Goal: Task Accomplishment & Management: Use online tool/utility

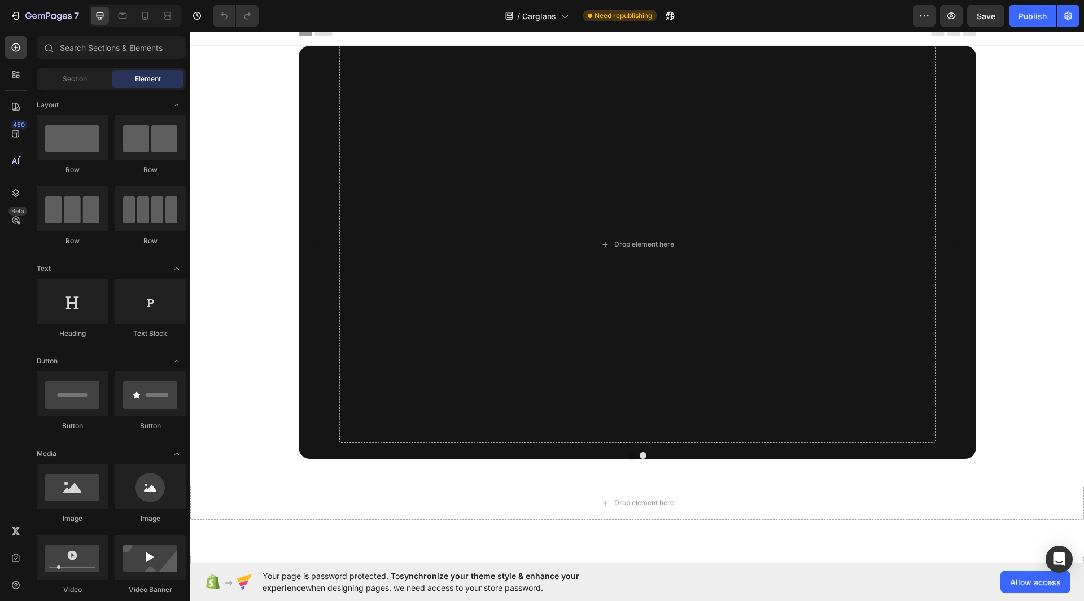
scroll to position [1, 0]
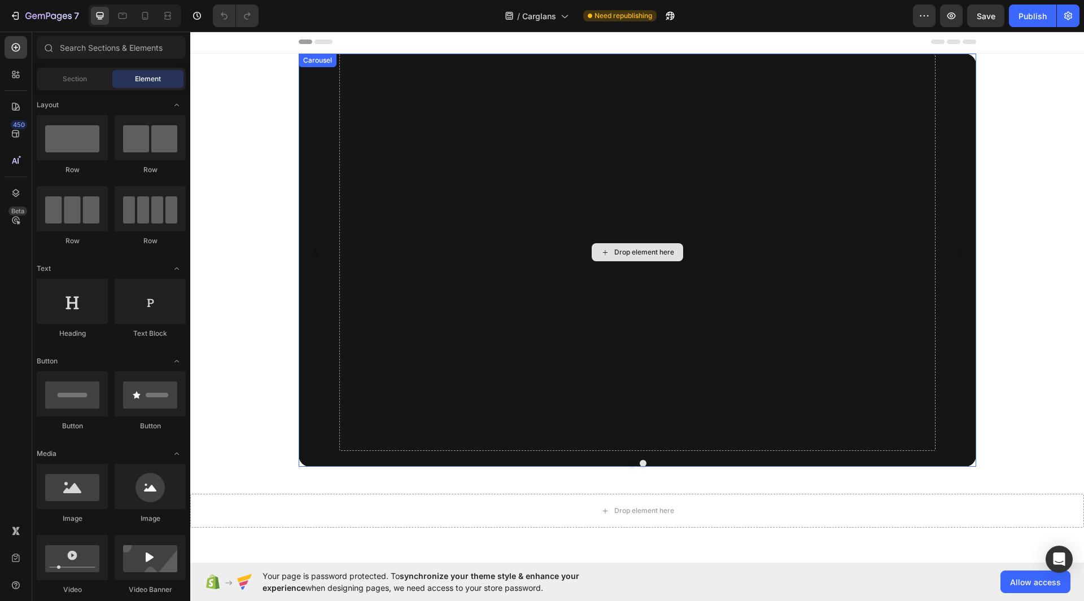
click at [690, 220] on div "Drop element here" at bounding box center [637, 252] width 596 height 397
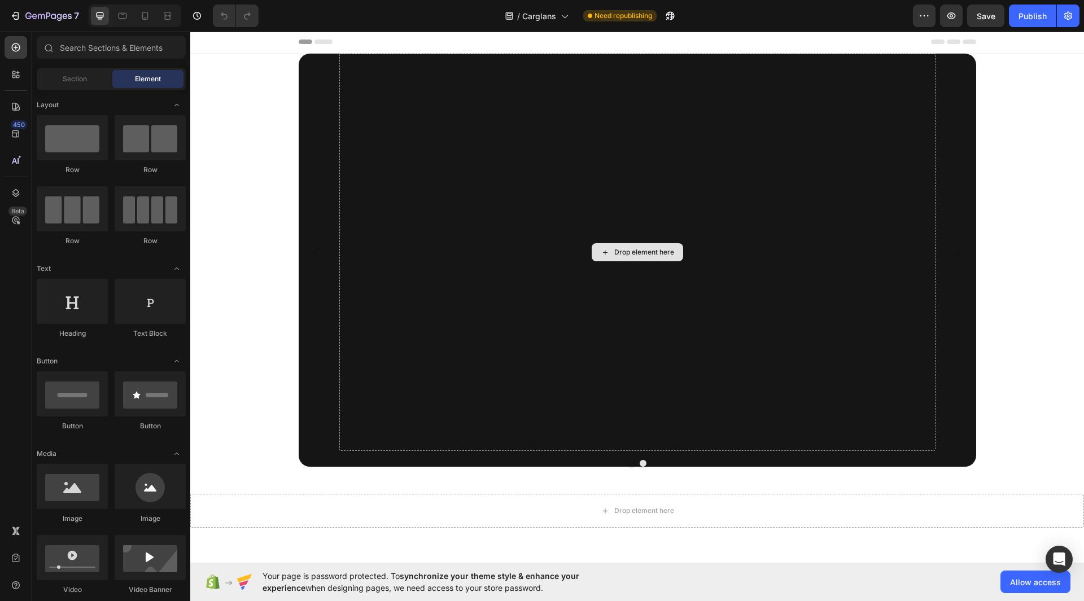
click at [614, 257] on div "Drop element here" at bounding box center [637, 252] width 91 height 18
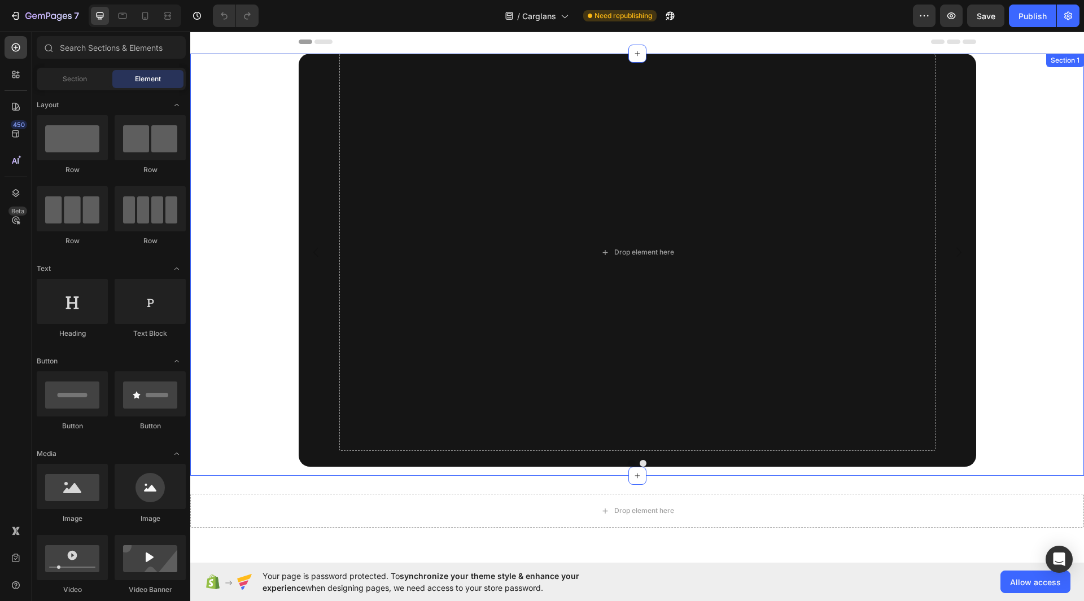
click at [1039, 104] on div "Drop element here Image [GEOGRAPHIC_DATA]" at bounding box center [637, 265] width 894 height 422
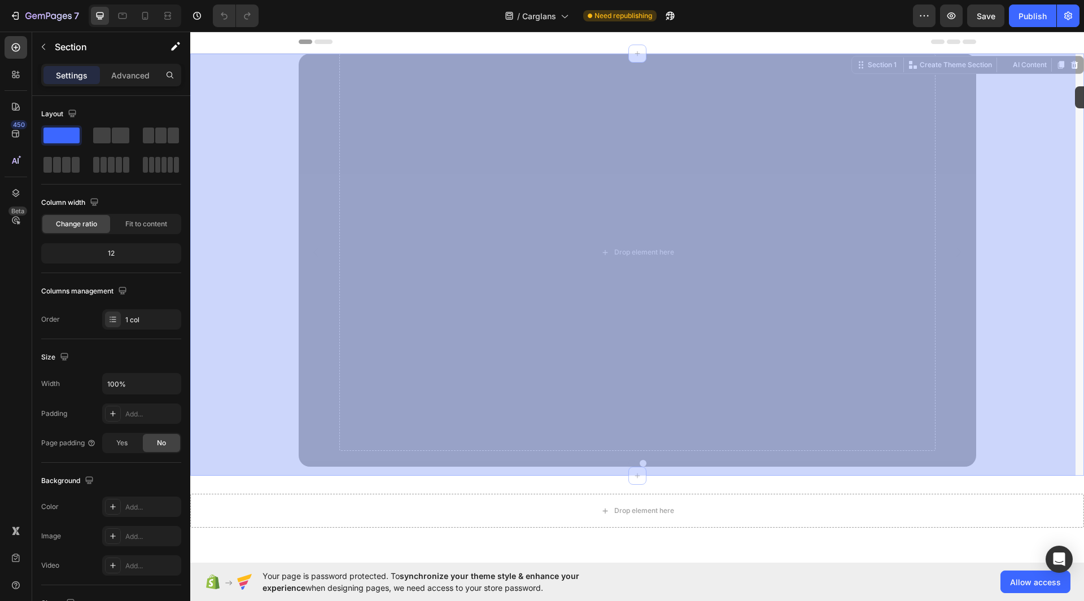
drag, startPoint x: 1074, startPoint y: 138, endPoint x: 1075, endPoint y: 88, distance: 50.8
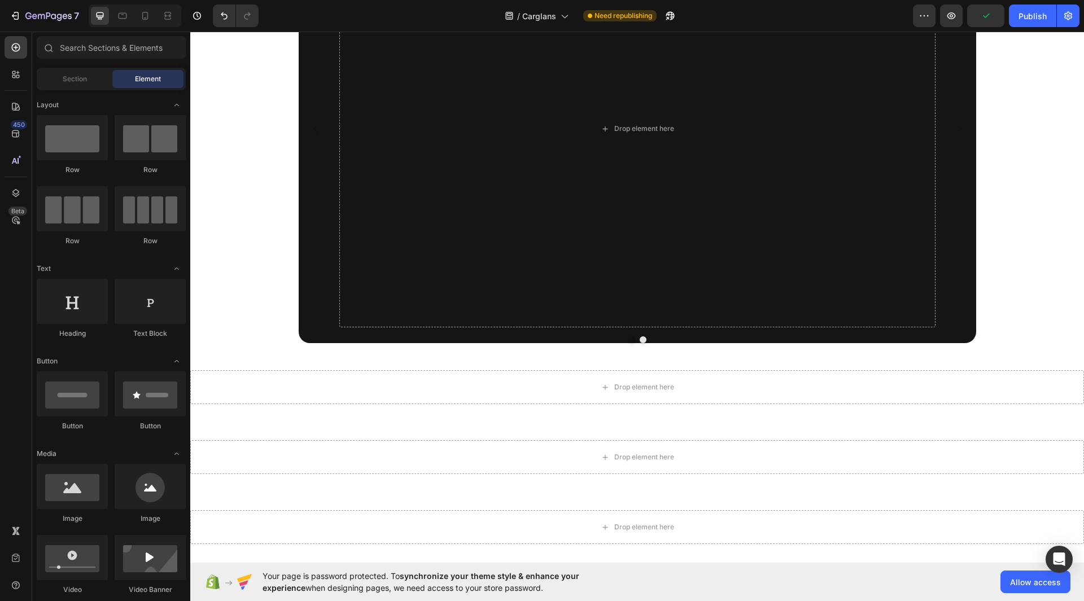
scroll to position [157, 0]
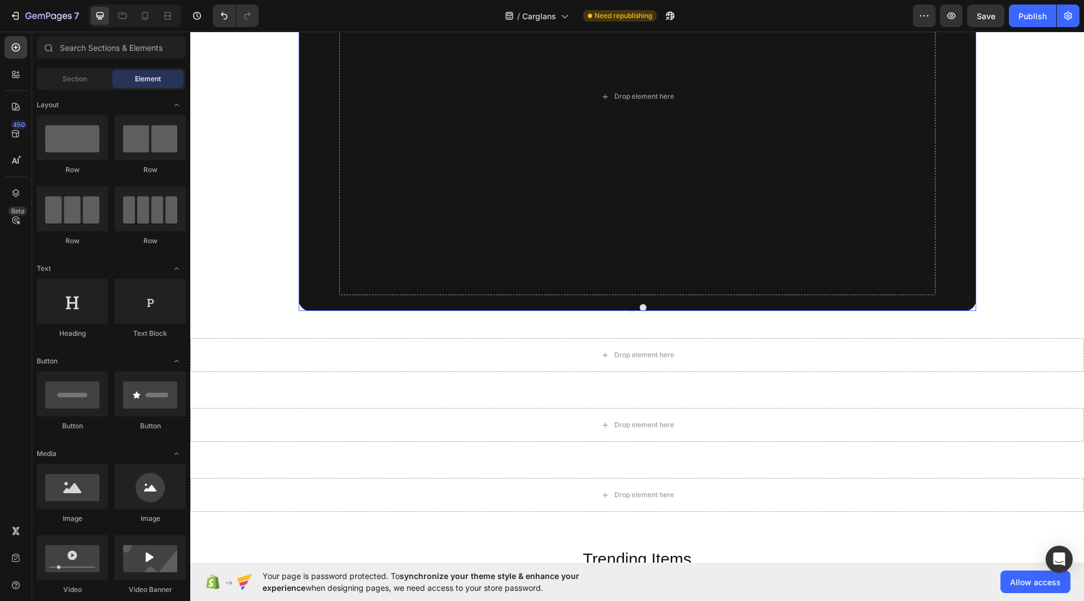
click at [945, 137] on div "Drop element here Image" at bounding box center [637, 96] width 677 height 397
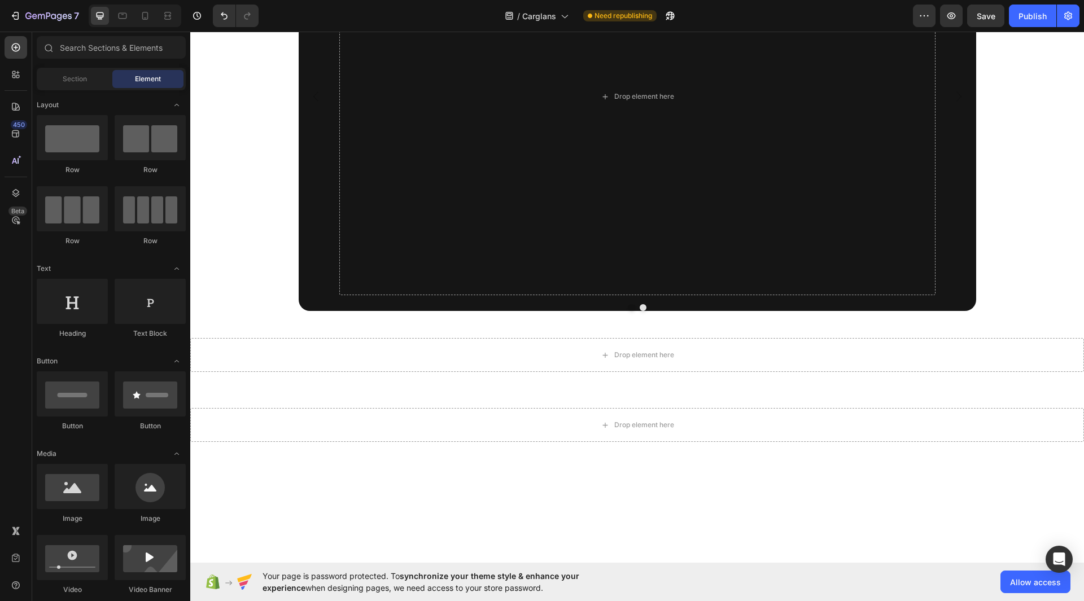
scroll to position [0, 0]
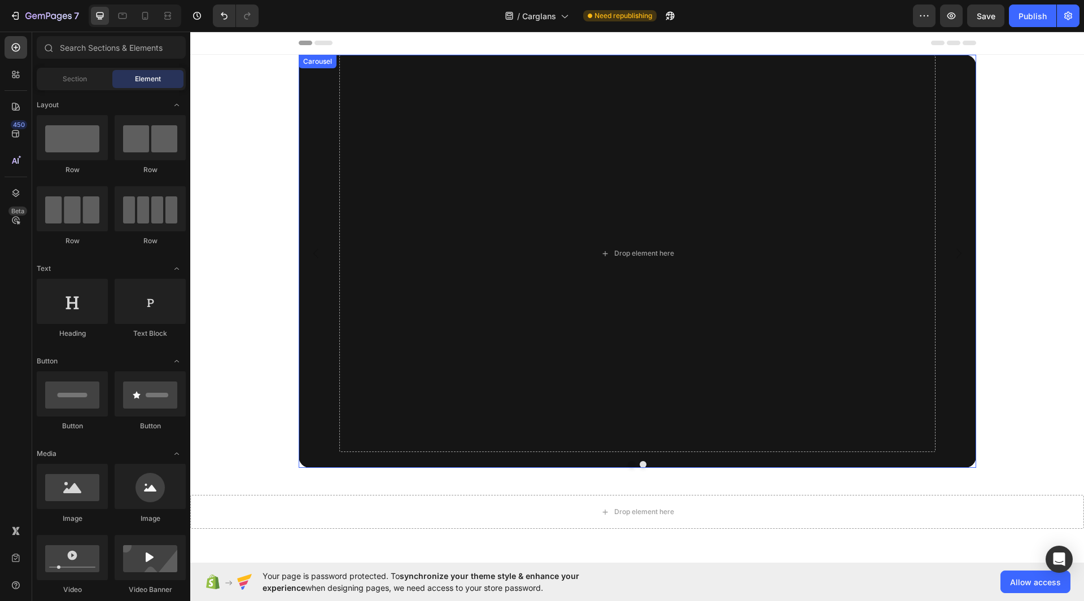
click at [935, 114] on div "Drop element here Image" at bounding box center [637, 253] width 677 height 397
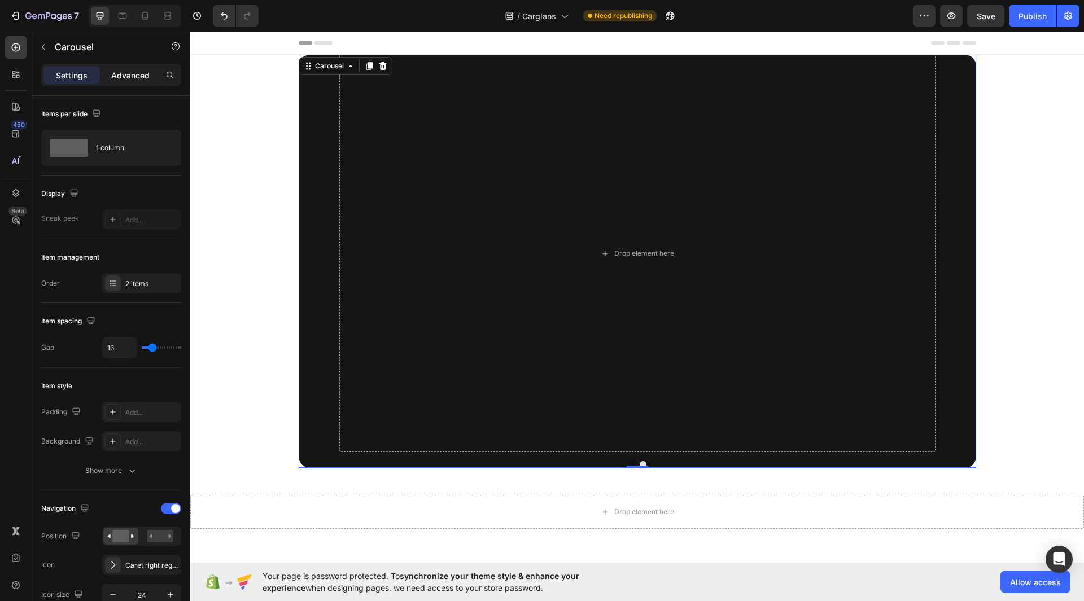
click at [130, 81] on p "Advanced" at bounding box center [130, 75] width 38 height 12
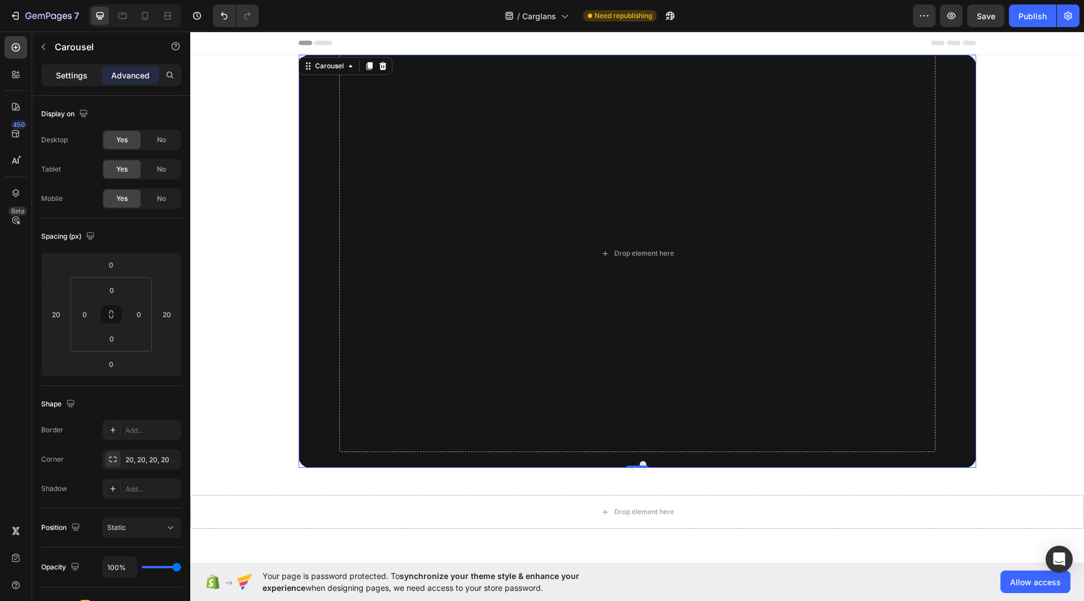
click at [62, 78] on p "Settings" at bounding box center [72, 75] width 32 height 12
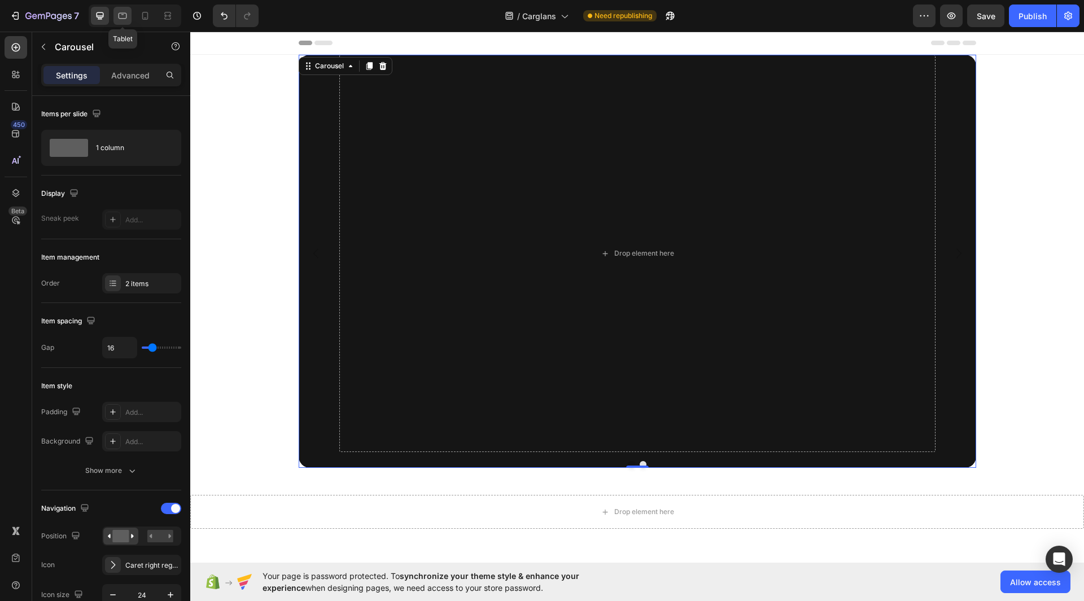
click at [119, 12] on icon at bounding box center [122, 15] width 11 height 11
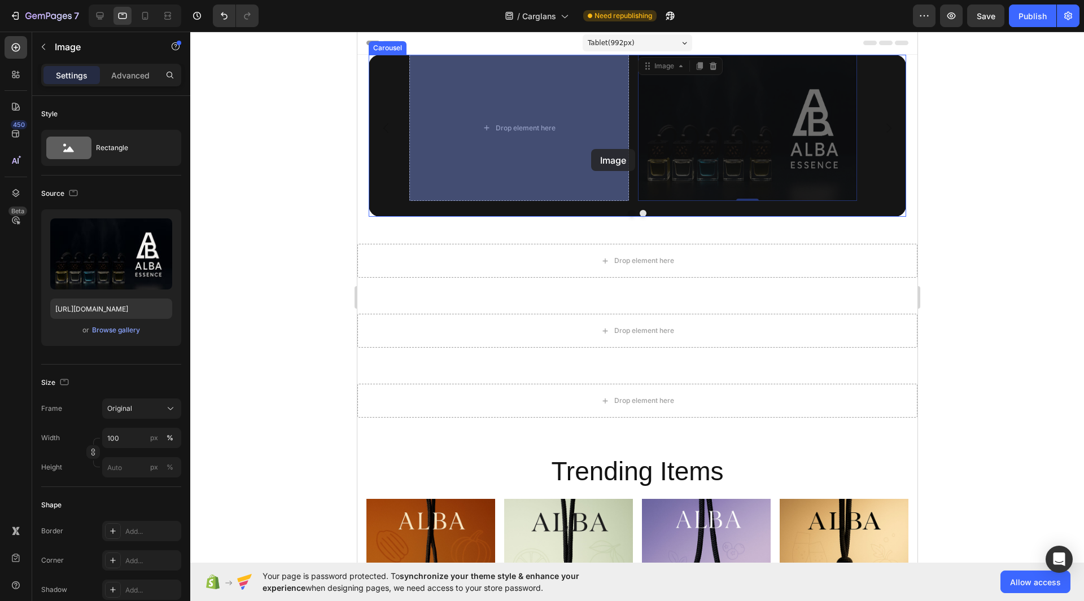
drag, startPoint x: 681, startPoint y: 157, endPoint x: 591, endPoint y: 150, distance: 90.6
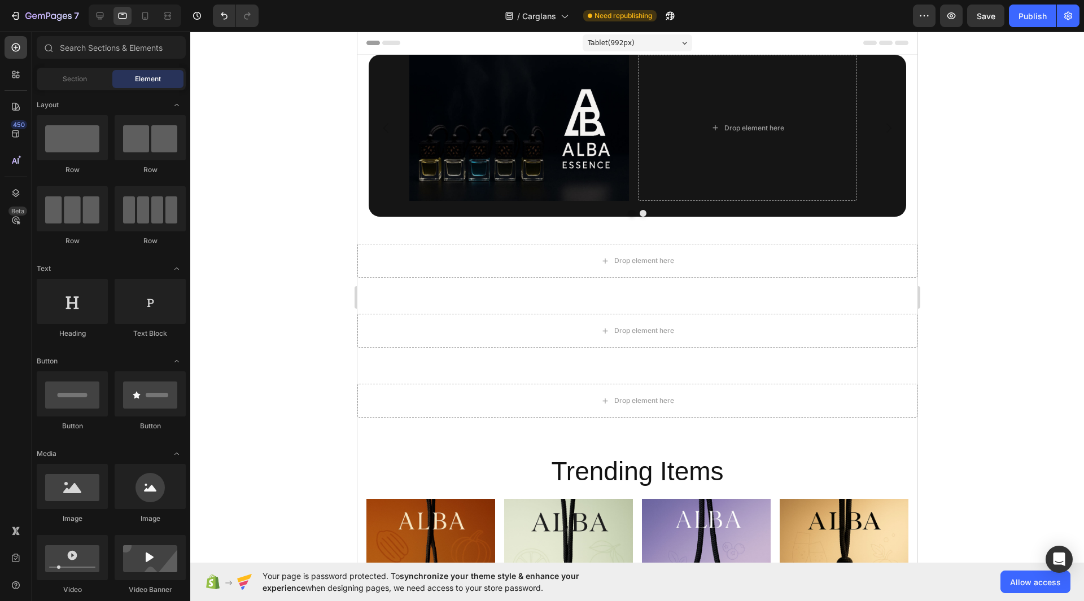
drag, startPoint x: 913, startPoint y: 211, endPoint x: 1315, endPoint y: 169, distance: 404.1
click at [1077, 471] on div at bounding box center [637, 317] width 894 height 570
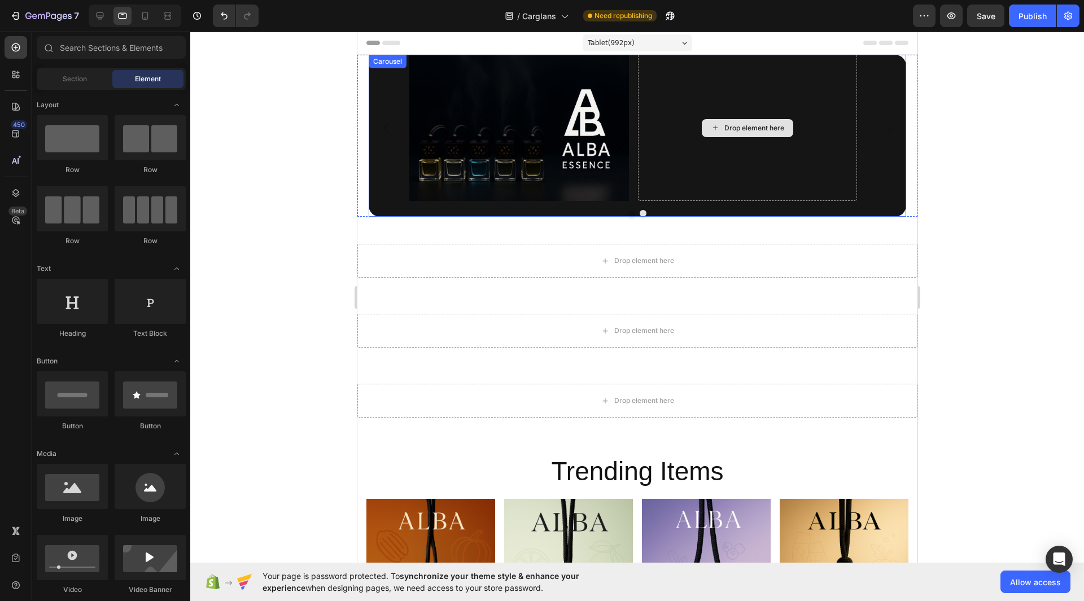
click at [797, 152] on div "Drop element here" at bounding box center [747, 128] width 220 height 146
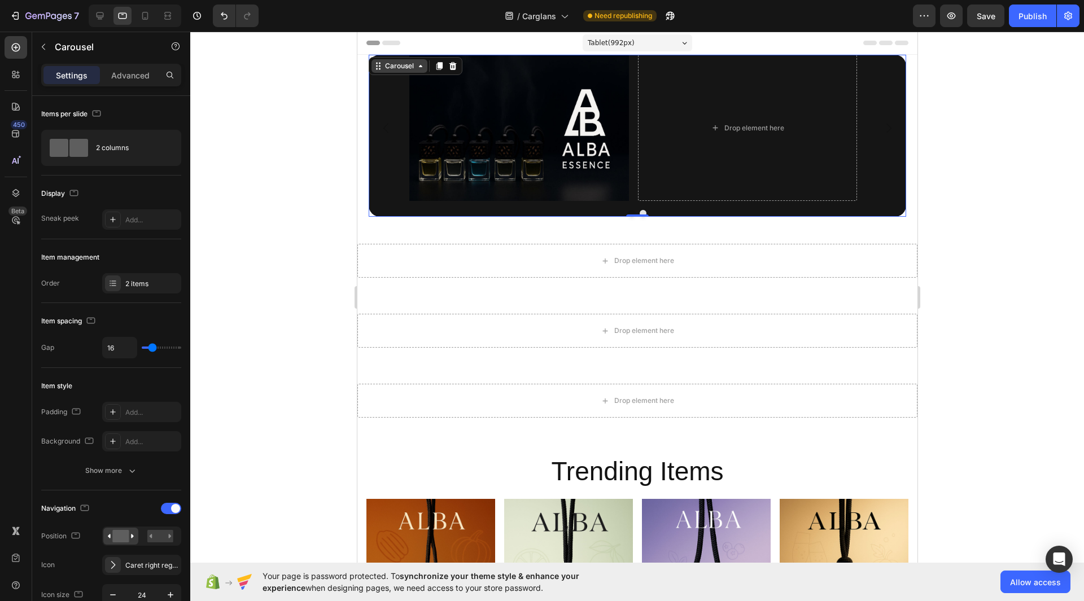
click at [416, 69] on icon at bounding box center [420, 66] width 9 height 9
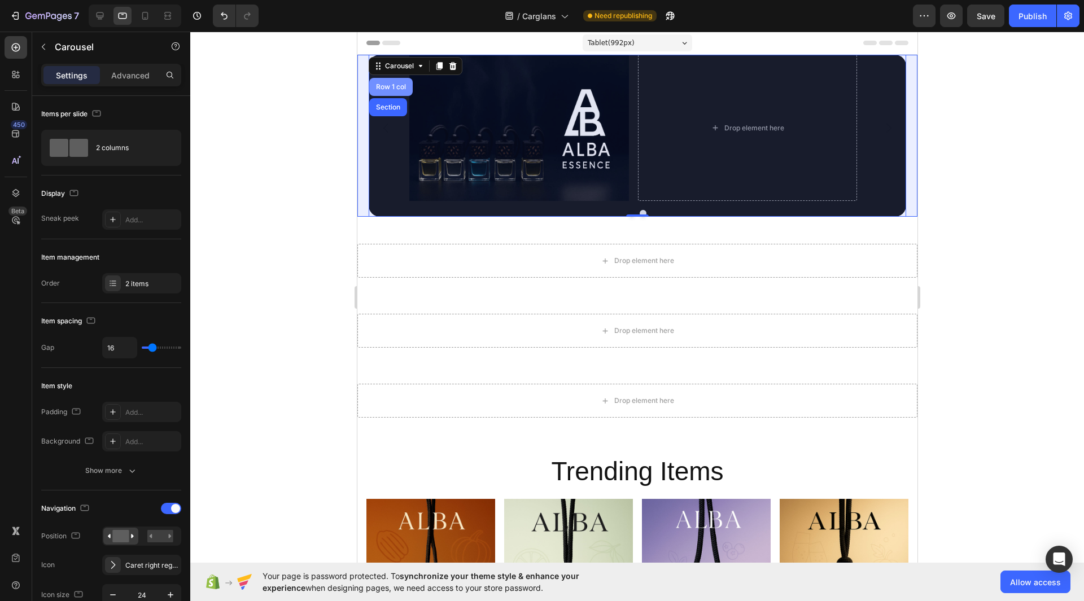
click at [401, 93] on div "Row 1 col" at bounding box center [390, 87] width 43 height 18
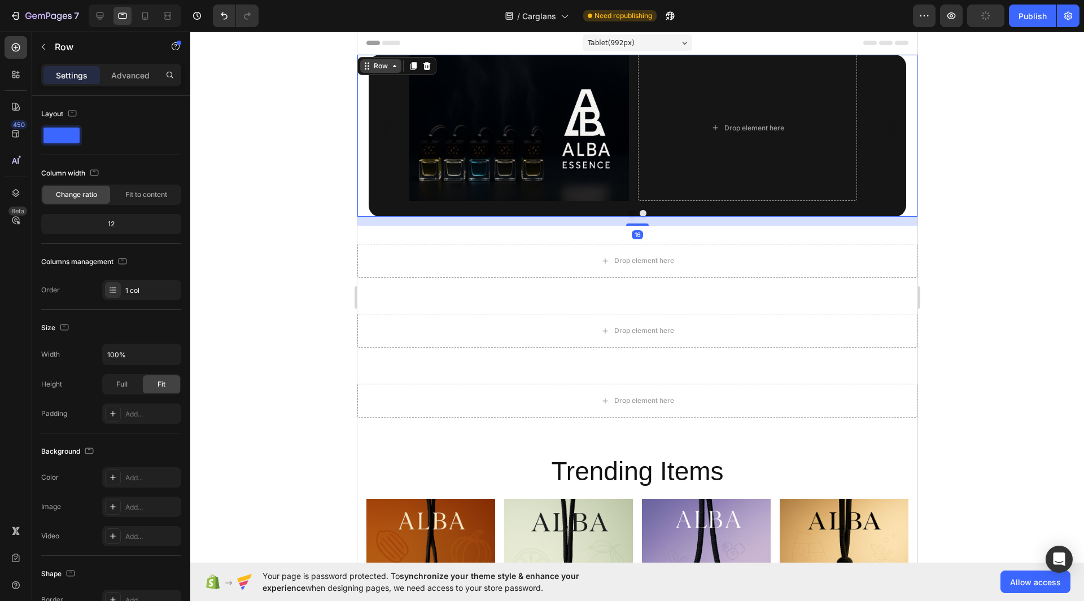
click at [394, 68] on icon at bounding box center [394, 66] width 9 height 9
click at [392, 68] on icon at bounding box center [394, 66] width 9 height 9
click at [824, 130] on div "Drop element here" at bounding box center [747, 128] width 220 height 146
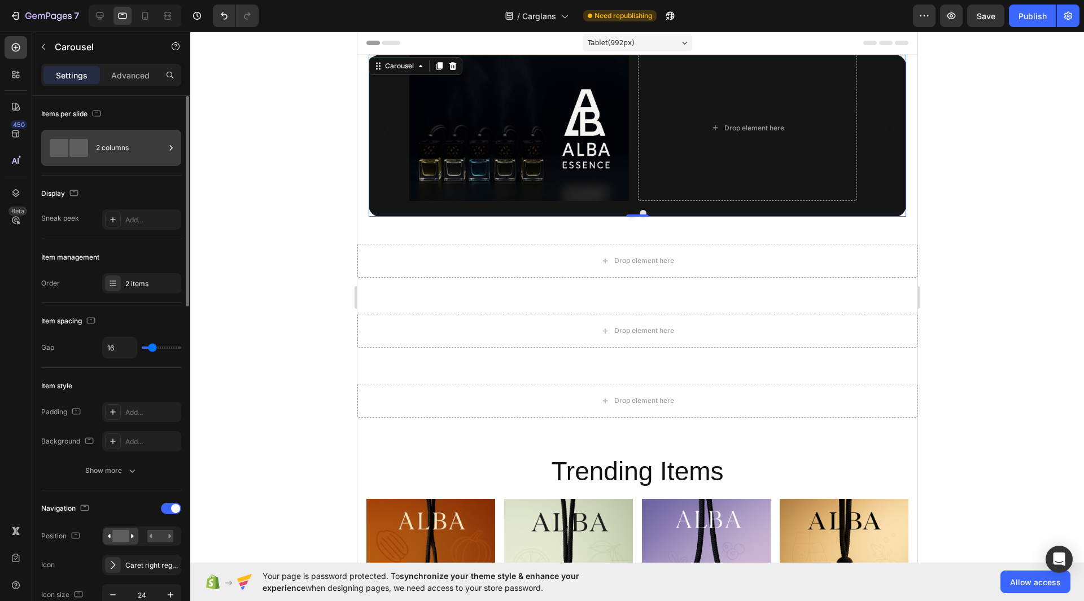
click at [78, 154] on span at bounding box center [78, 148] width 19 height 18
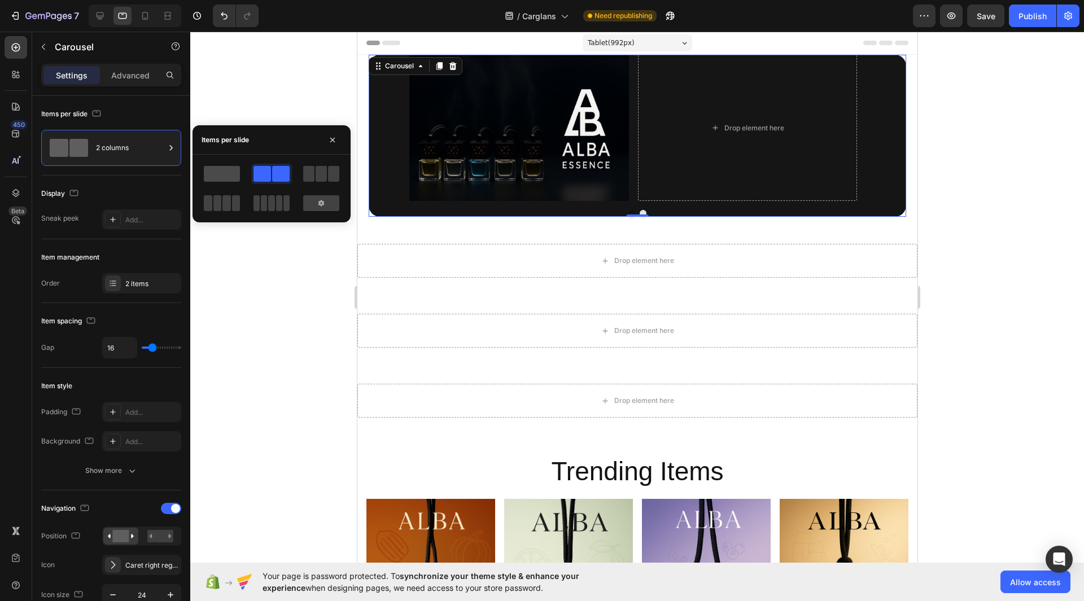
click at [223, 170] on span at bounding box center [222, 174] width 36 height 16
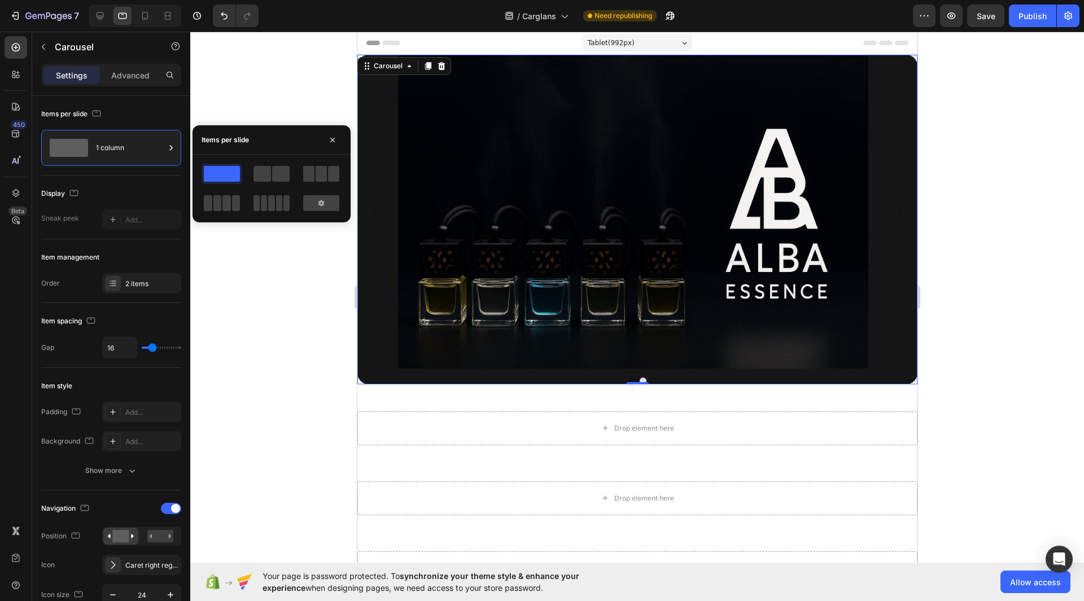
click at [1054, 212] on div at bounding box center [637, 317] width 894 height 570
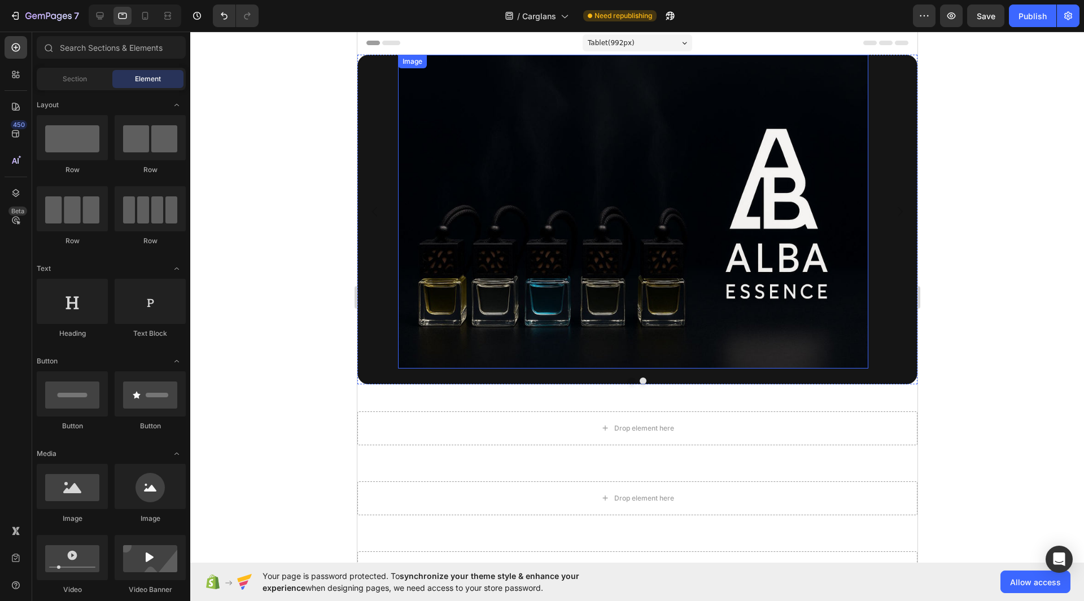
click at [793, 214] on img at bounding box center [632, 212] width 470 height 314
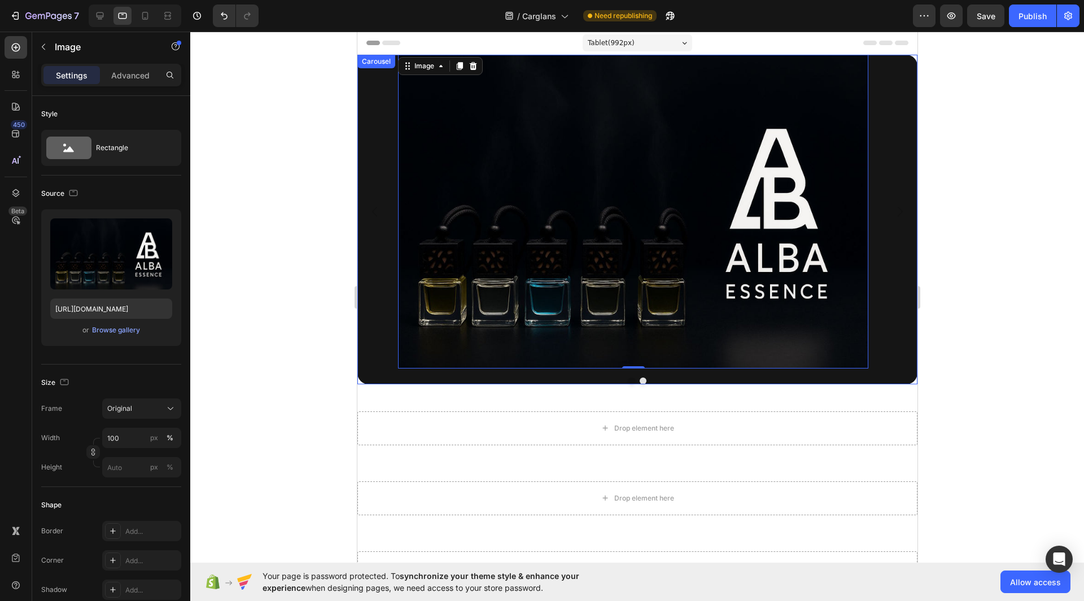
click at [382, 205] on button "Carousel Back Arrow" at bounding box center [374, 212] width 32 height 32
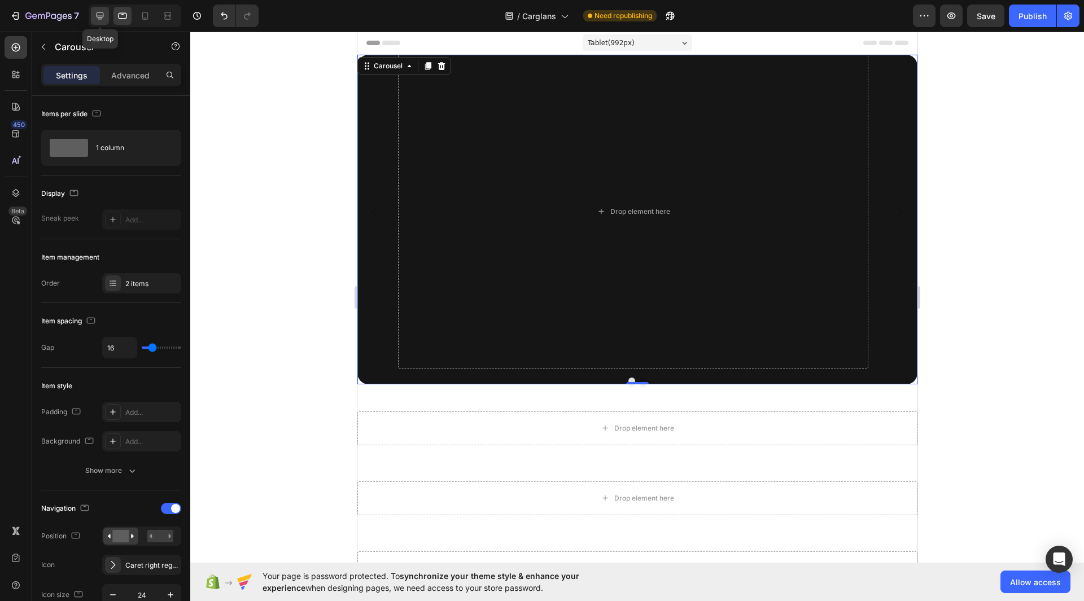
click at [98, 18] on icon at bounding box center [99, 15] width 11 height 11
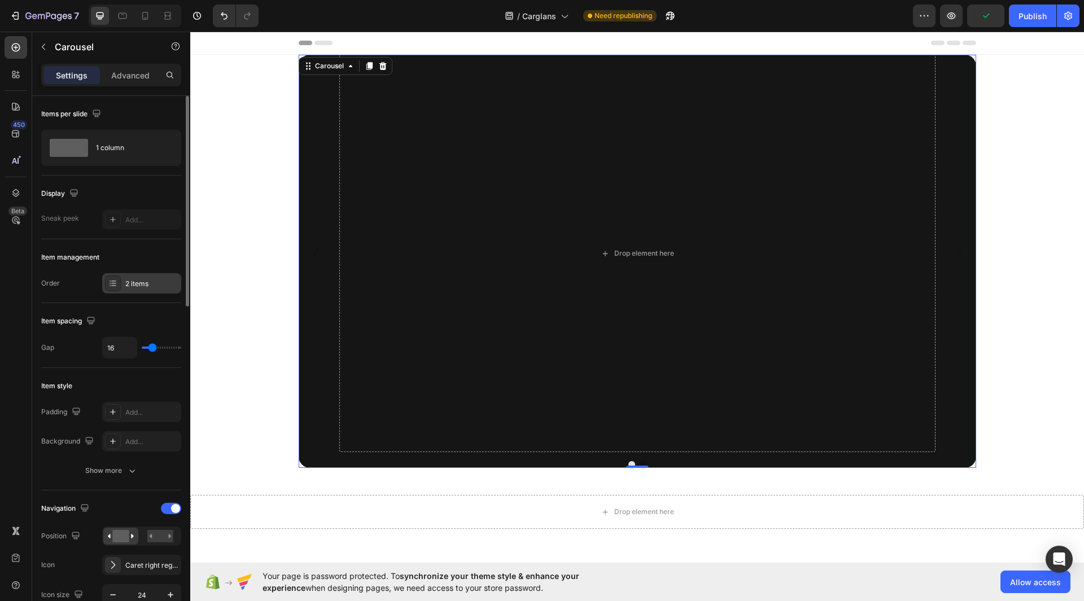
click at [110, 282] on icon at bounding box center [112, 283] width 9 height 9
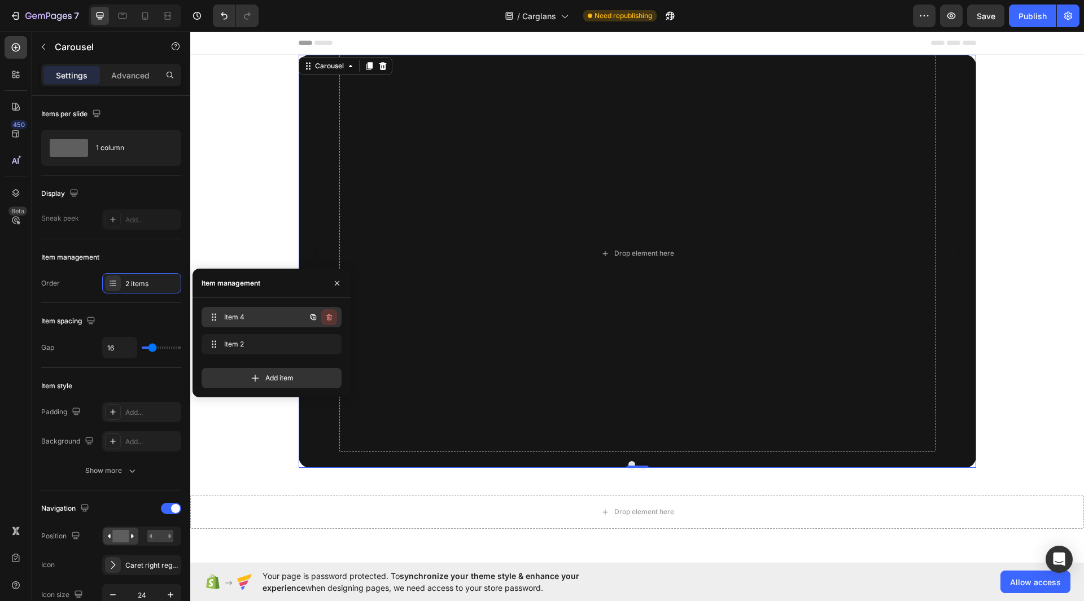
click at [333, 321] on icon "button" at bounding box center [329, 317] width 9 height 9
click at [319, 318] on div "Delete" at bounding box center [321, 317] width 21 height 10
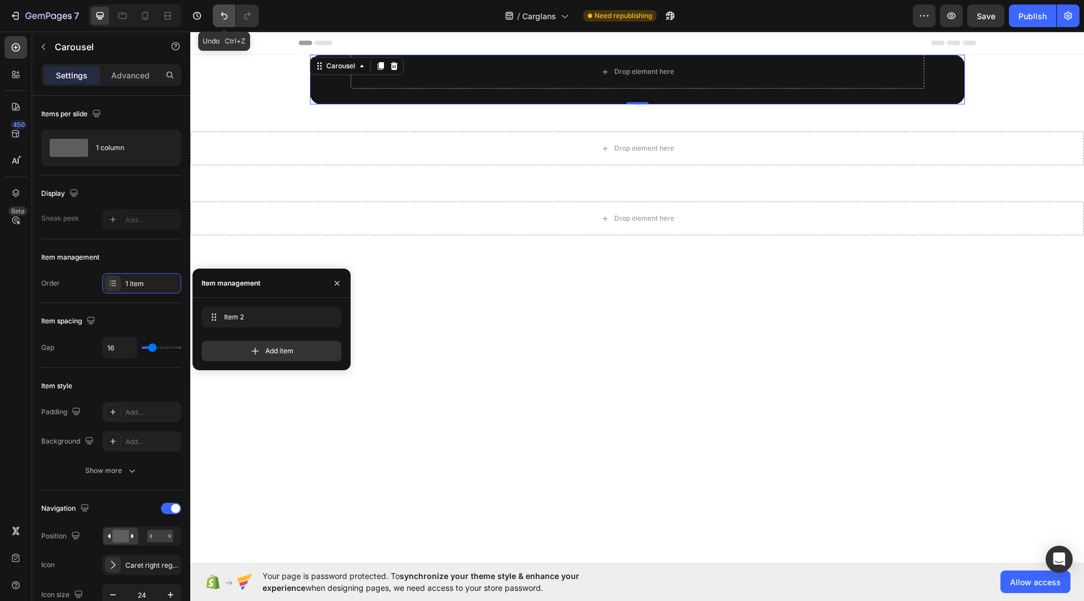
click at [219, 16] on icon "Undo/Redo" at bounding box center [223, 15] width 11 height 11
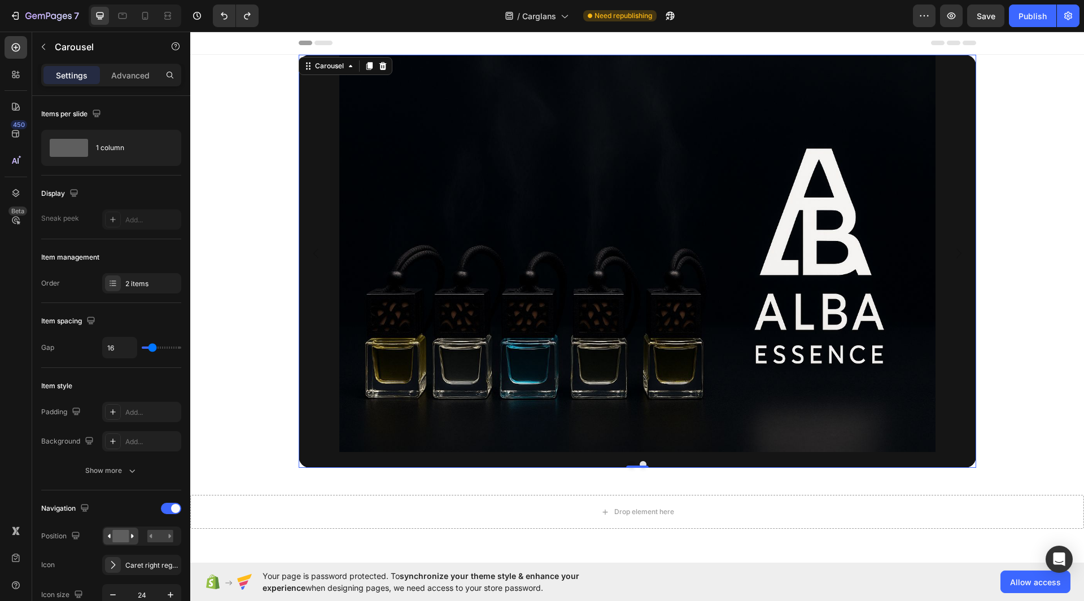
click at [942, 212] on div "Image Drop element here" at bounding box center [637, 253] width 677 height 397
click at [126, 287] on div "2 items" at bounding box center [151, 284] width 53 height 10
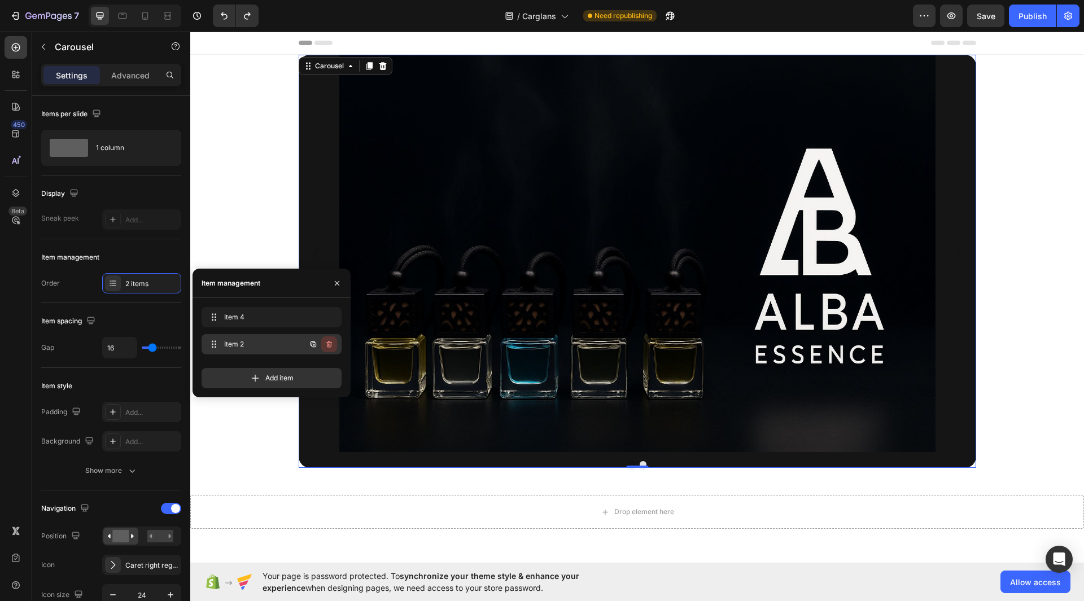
click at [326, 343] on icon "button" at bounding box center [329, 344] width 9 height 9
click at [326, 343] on div "Delete" at bounding box center [321, 344] width 21 height 10
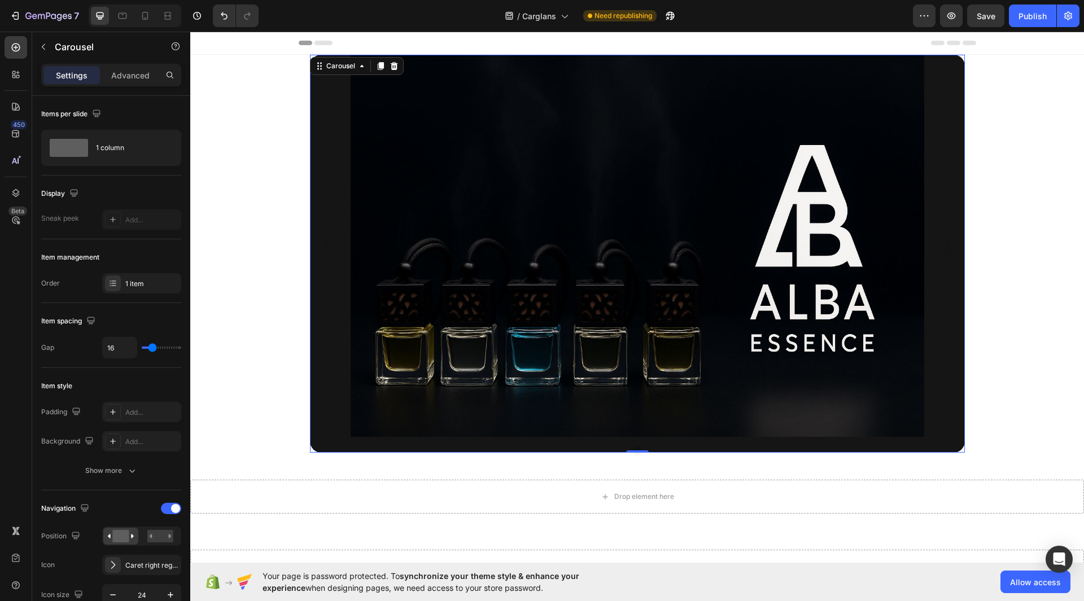
click at [934, 236] on button "Carousel Next Arrow" at bounding box center [948, 246] width 32 height 32
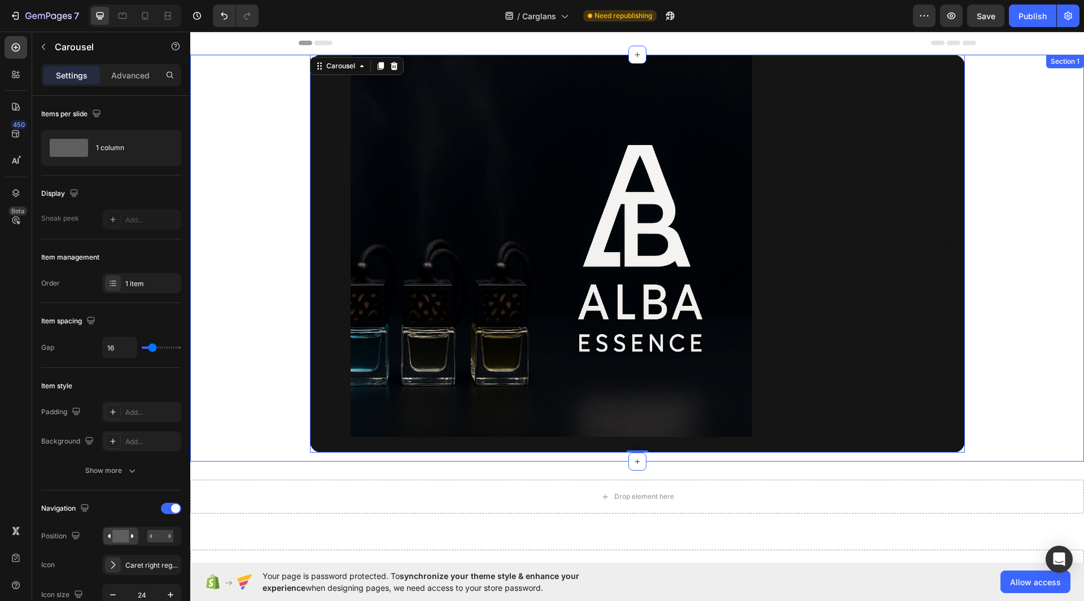
click at [999, 229] on div "Image Carousel 0 Row" at bounding box center [637, 258] width 894 height 407
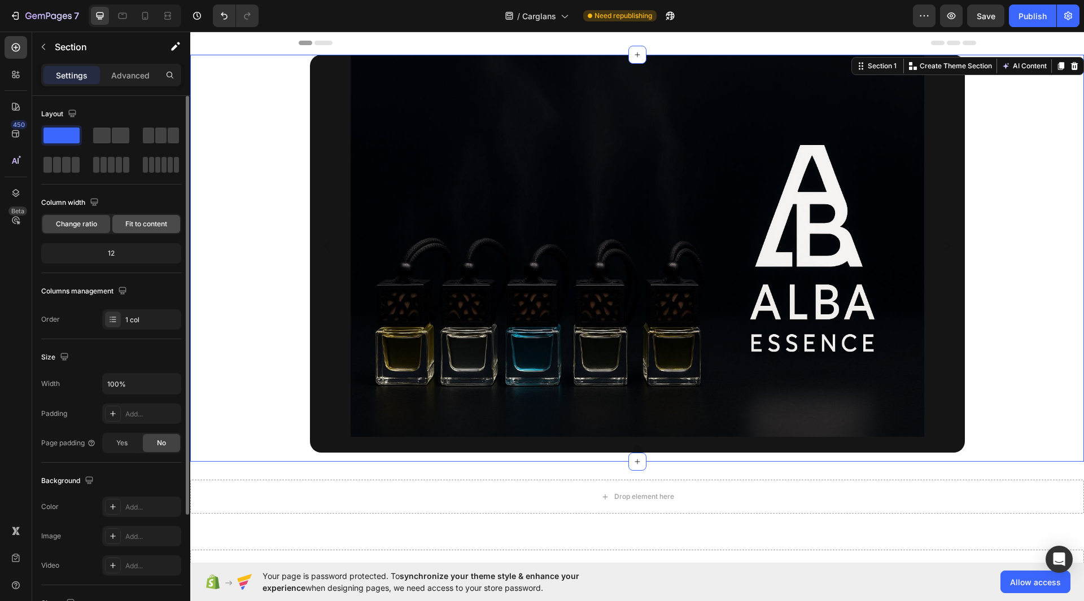
click at [129, 222] on span "Fit to content" at bounding box center [146, 224] width 42 height 10
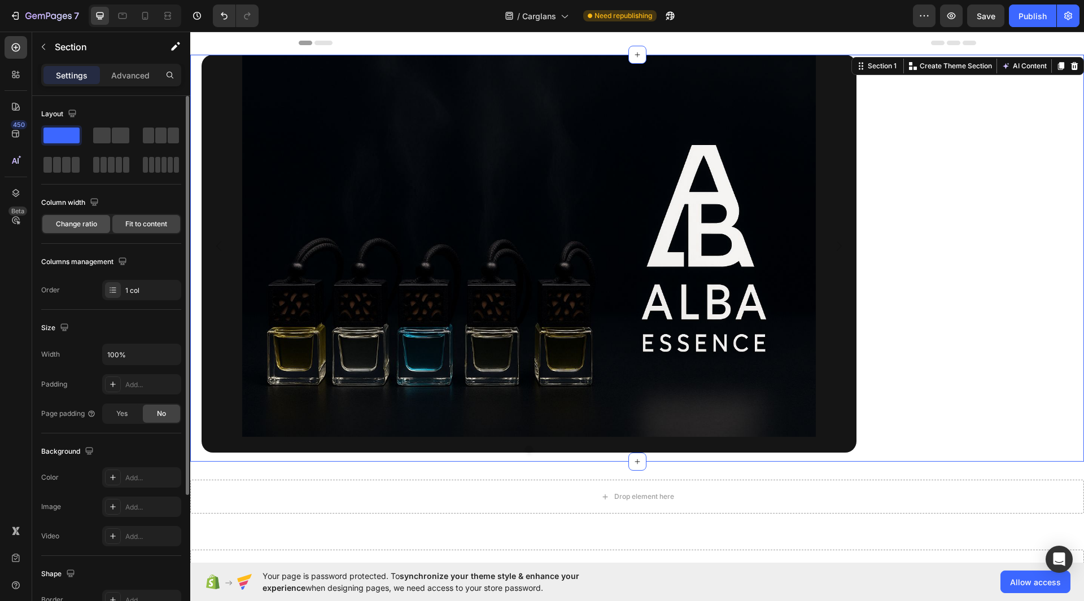
click at [73, 225] on span "Change ratio" at bounding box center [76, 224] width 41 height 10
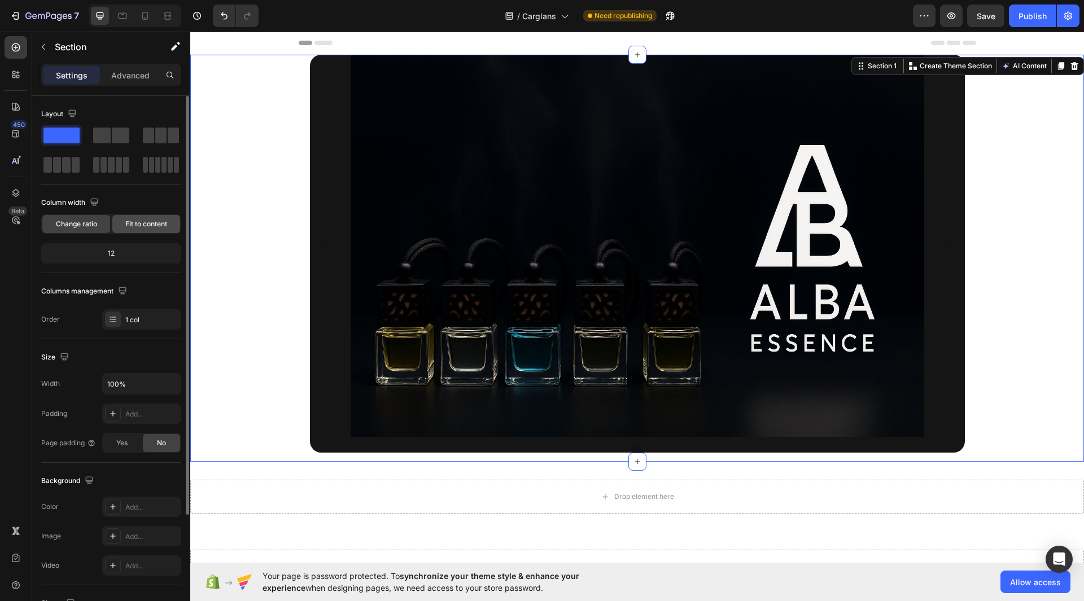
click at [142, 225] on span "Fit to content" at bounding box center [146, 224] width 42 height 10
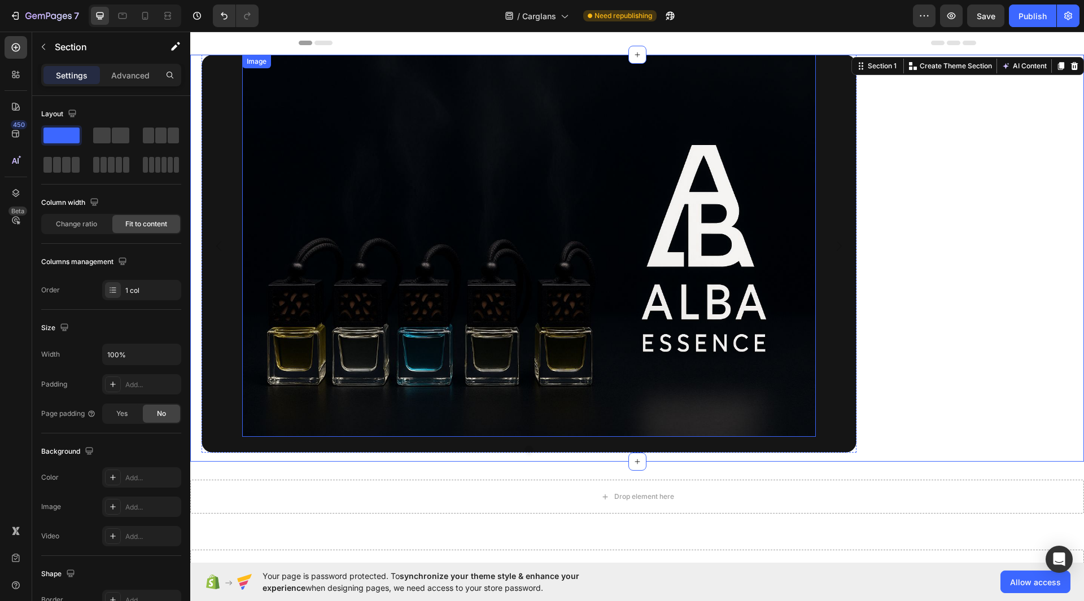
click at [813, 331] on img at bounding box center [529, 246] width 574 height 382
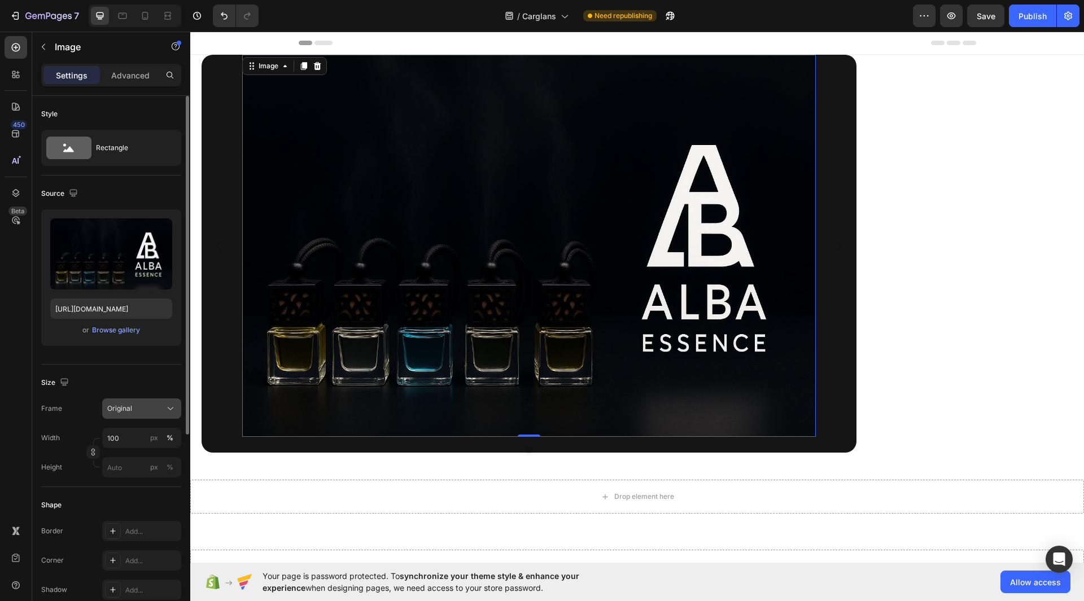
click at [161, 408] on div "Original" at bounding box center [134, 409] width 55 height 10
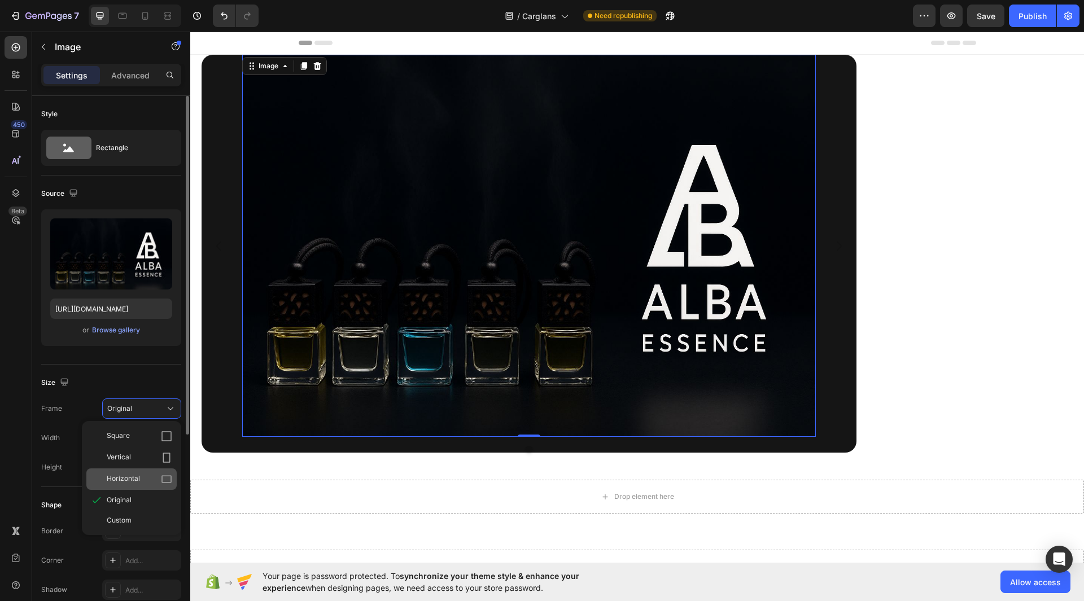
click at [134, 483] on span "Horizontal" at bounding box center [123, 479] width 33 height 11
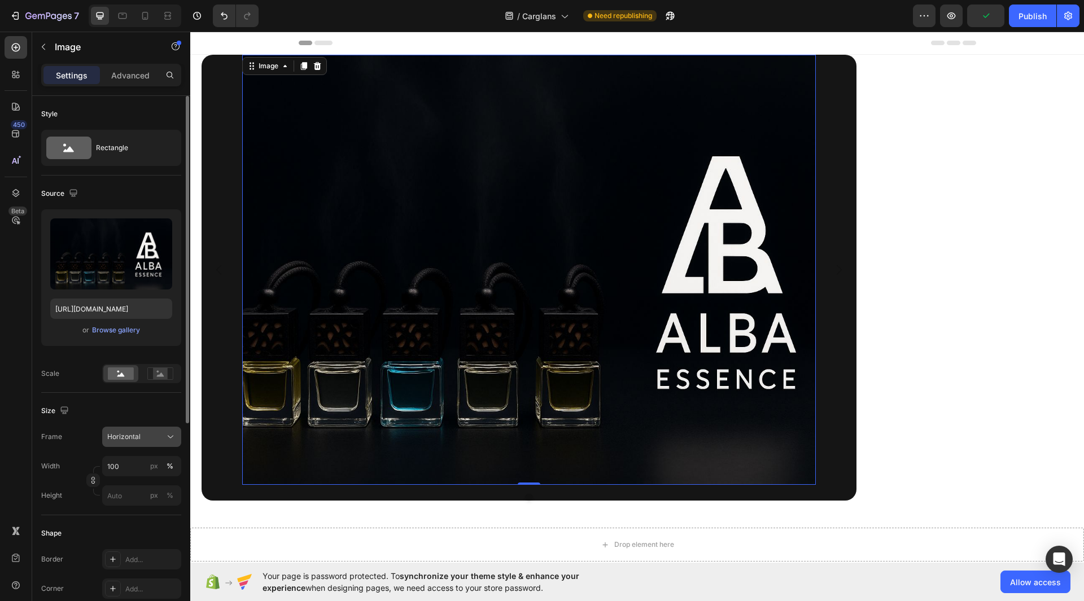
click at [154, 440] on div "Horizontal" at bounding box center [134, 437] width 55 height 10
click at [163, 514] on div "Horizontal" at bounding box center [131, 507] width 90 height 21
click at [162, 378] on rect at bounding box center [160, 373] width 15 height 11
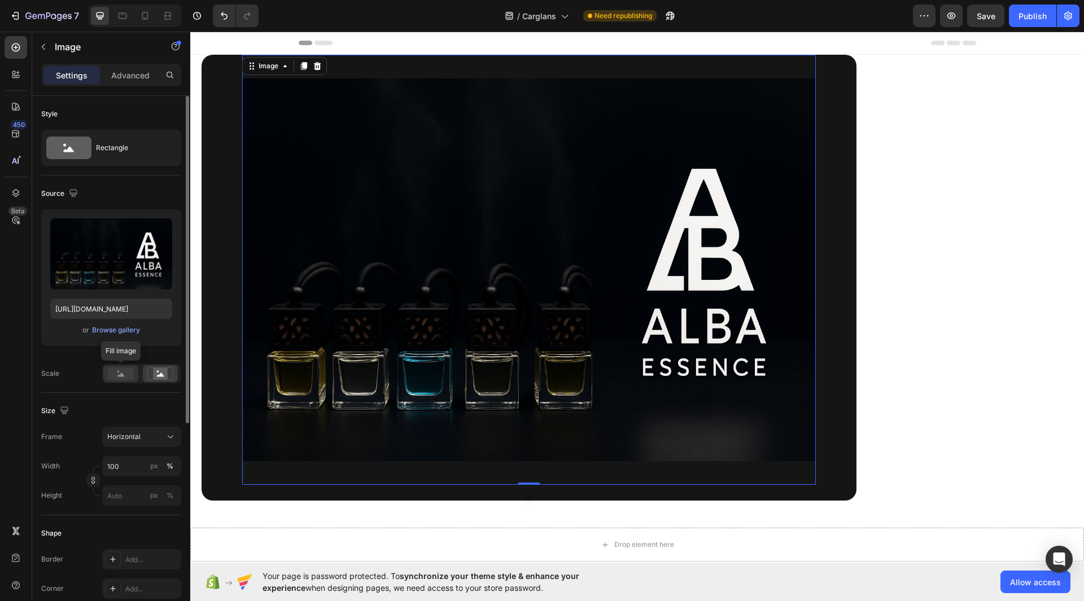
click at [112, 373] on rect at bounding box center [121, 374] width 26 height 12
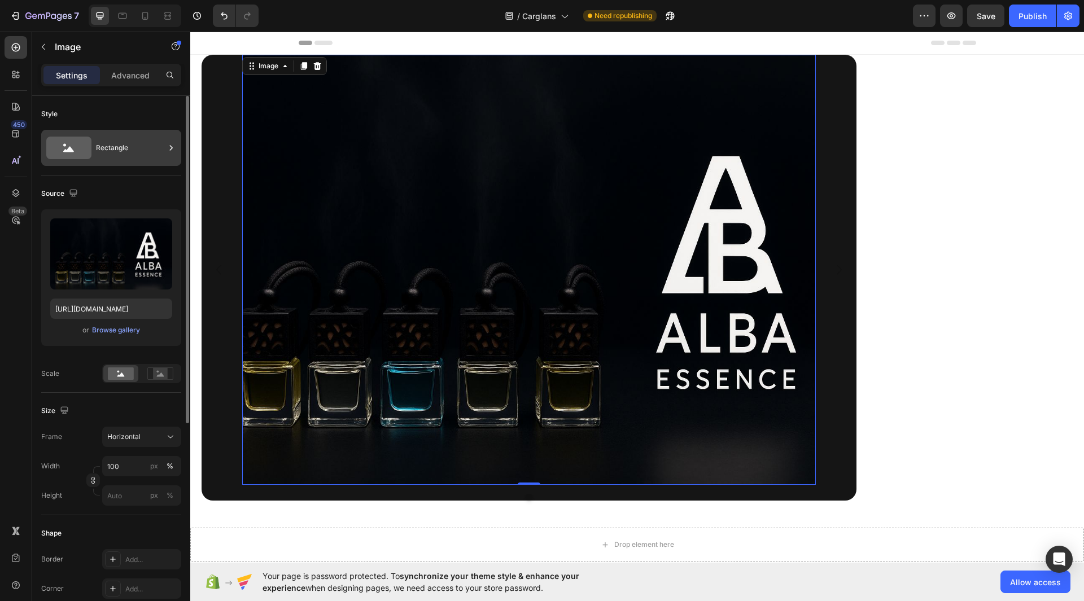
click at [76, 153] on icon at bounding box center [68, 148] width 45 height 23
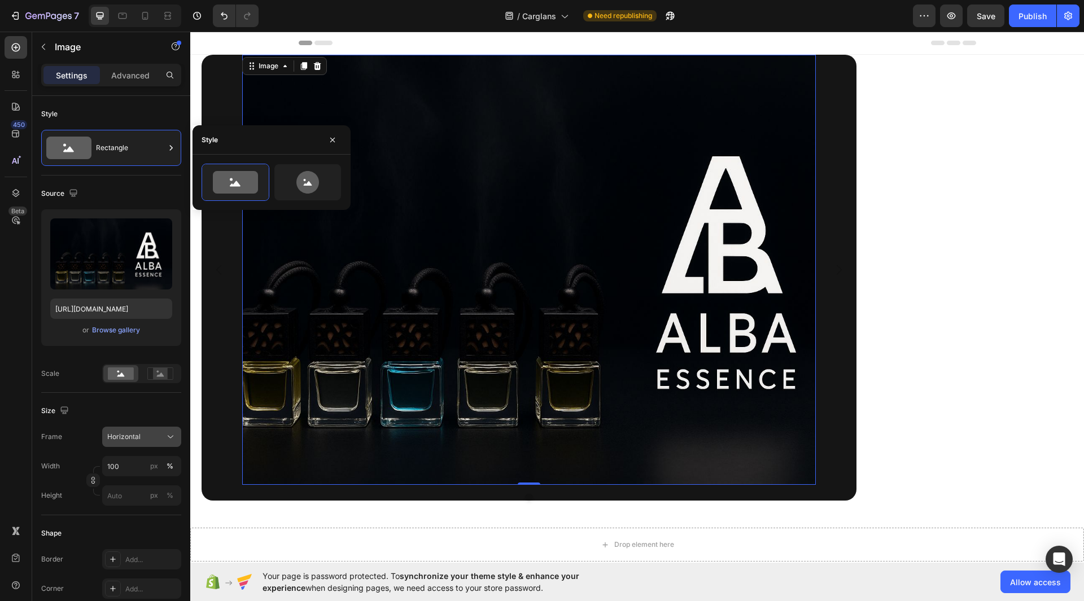
click at [161, 437] on div "Horizontal" at bounding box center [134, 437] width 55 height 10
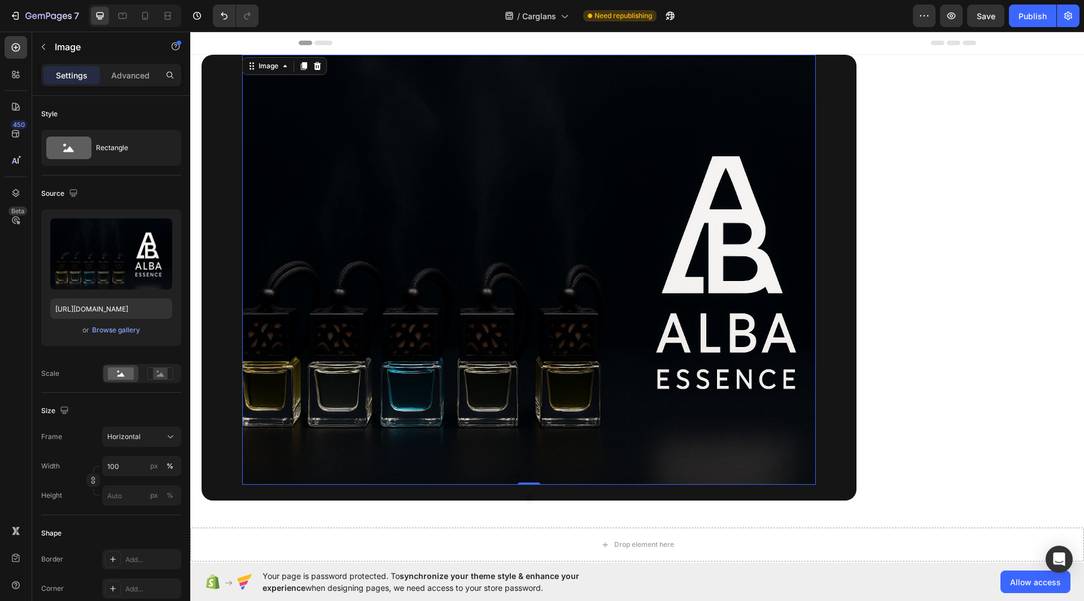
click at [46, 509] on div "Size Frame Horizontal Width 100 px % Height px %" at bounding box center [111, 454] width 140 height 123
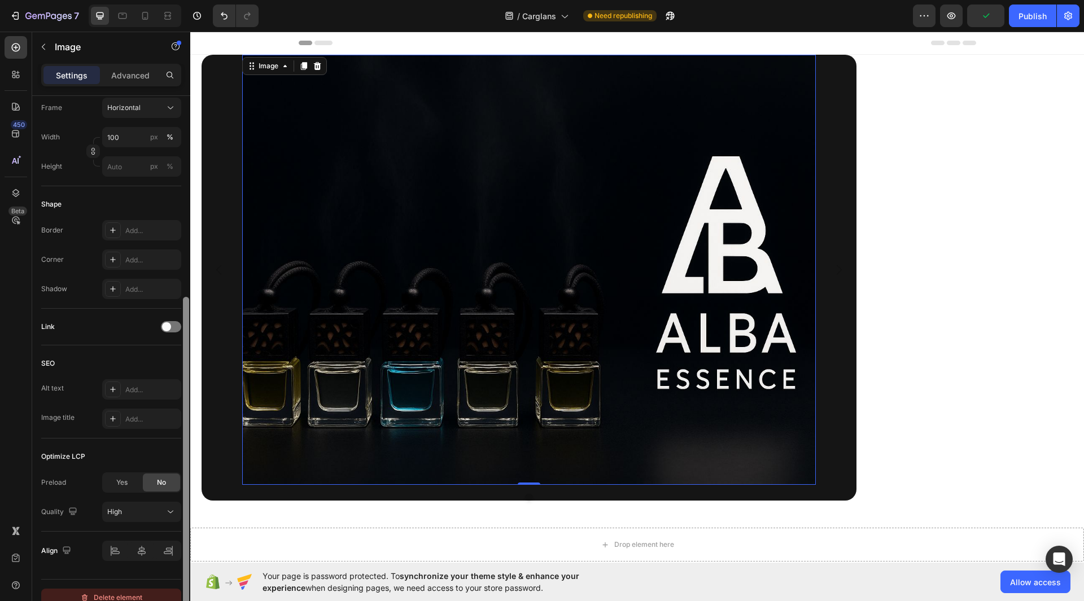
scroll to position [343, 0]
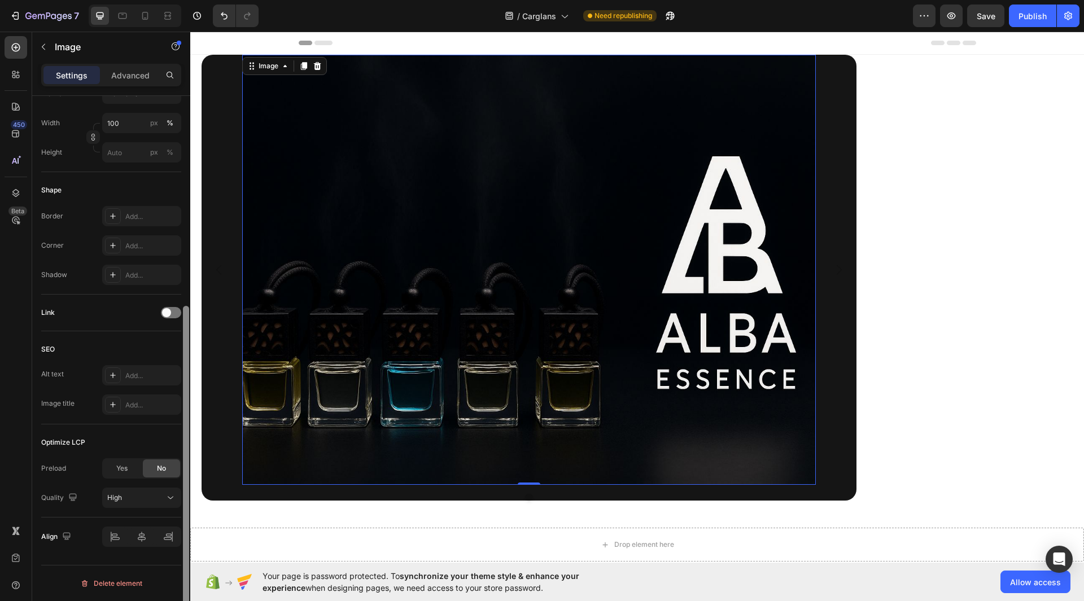
drag, startPoint x: 187, startPoint y: 360, endPoint x: 182, endPoint y: 592, distance: 232.1
click at [182, 592] on div at bounding box center [186, 364] width 8 height 537
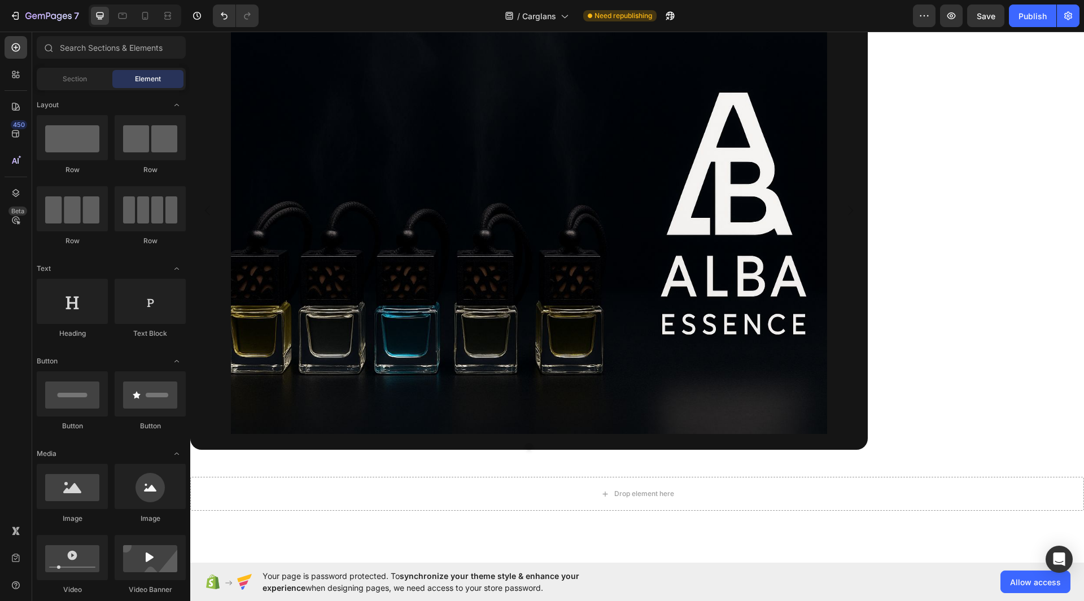
scroll to position [0, 0]
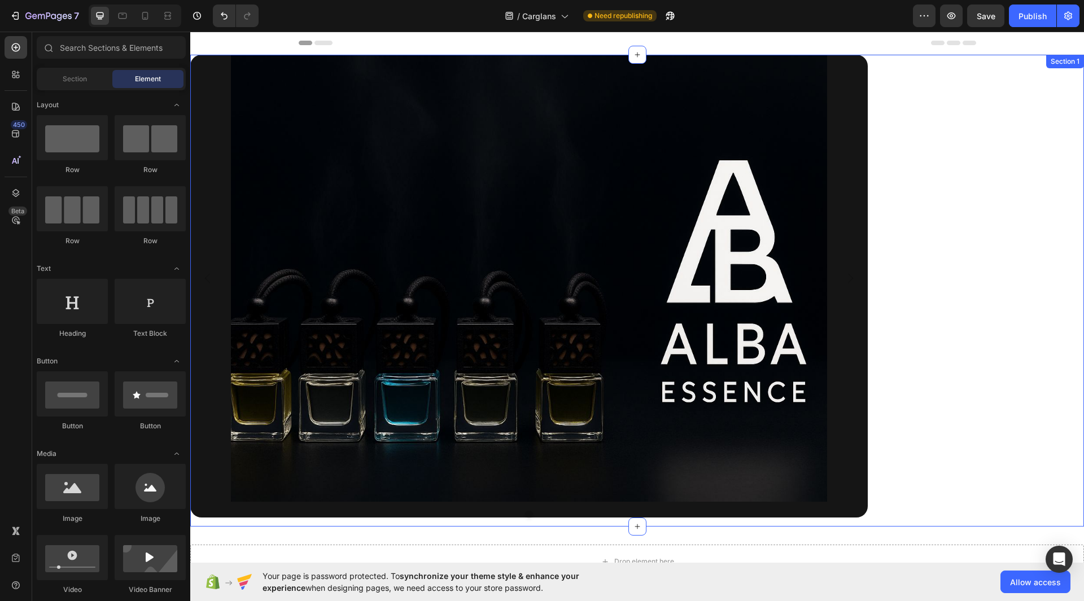
click at [898, 194] on div "Image Carousel Row Section 1" at bounding box center [637, 291] width 894 height 472
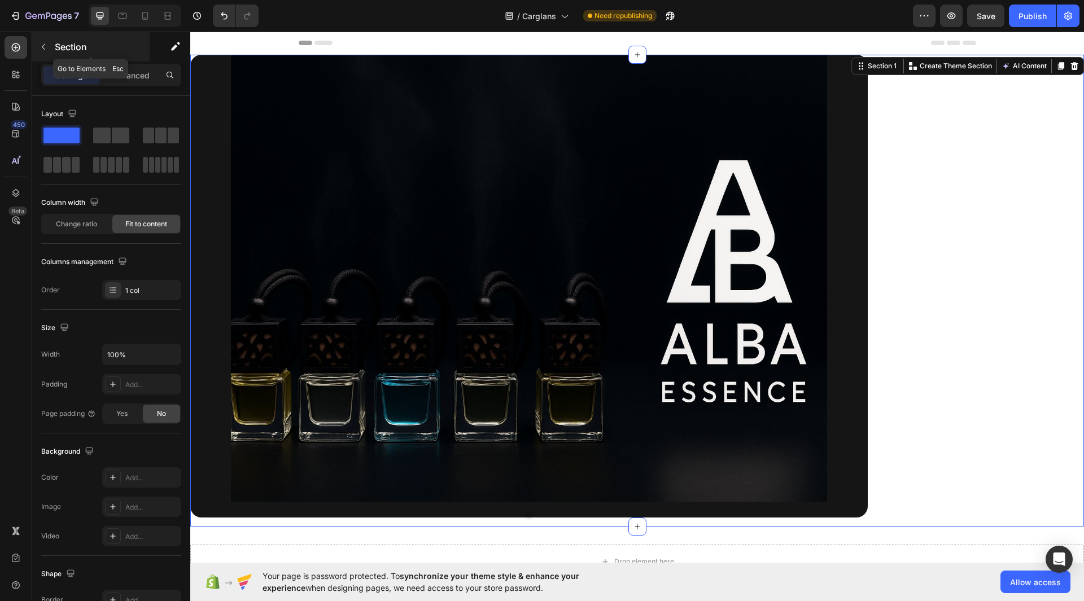
click at [44, 51] on button "button" at bounding box center [43, 47] width 18 height 18
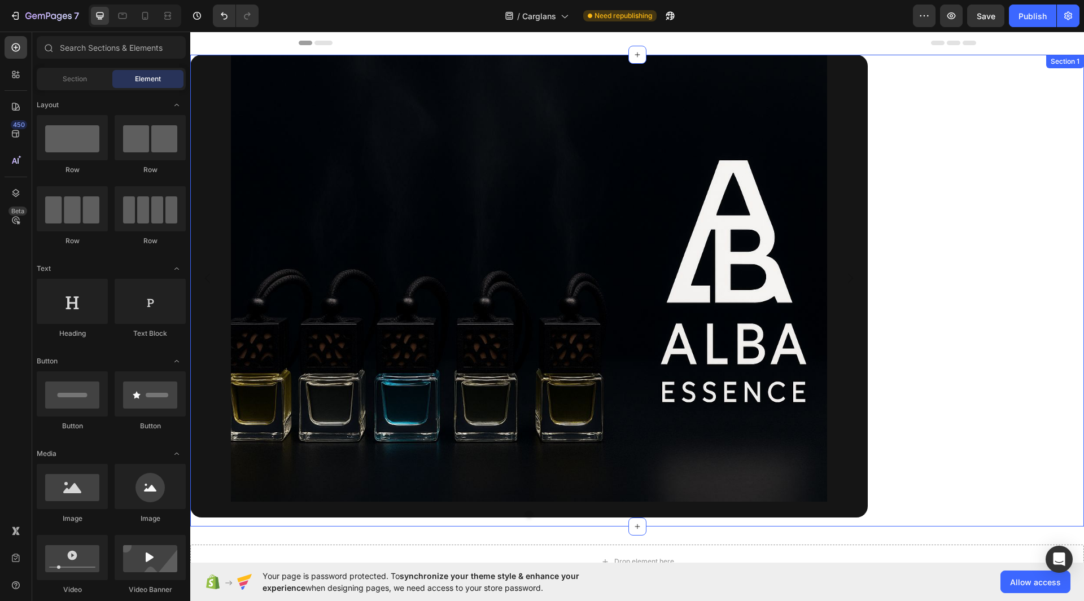
click at [1021, 242] on div "Image Carousel Row Section 1" at bounding box center [637, 291] width 894 height 472
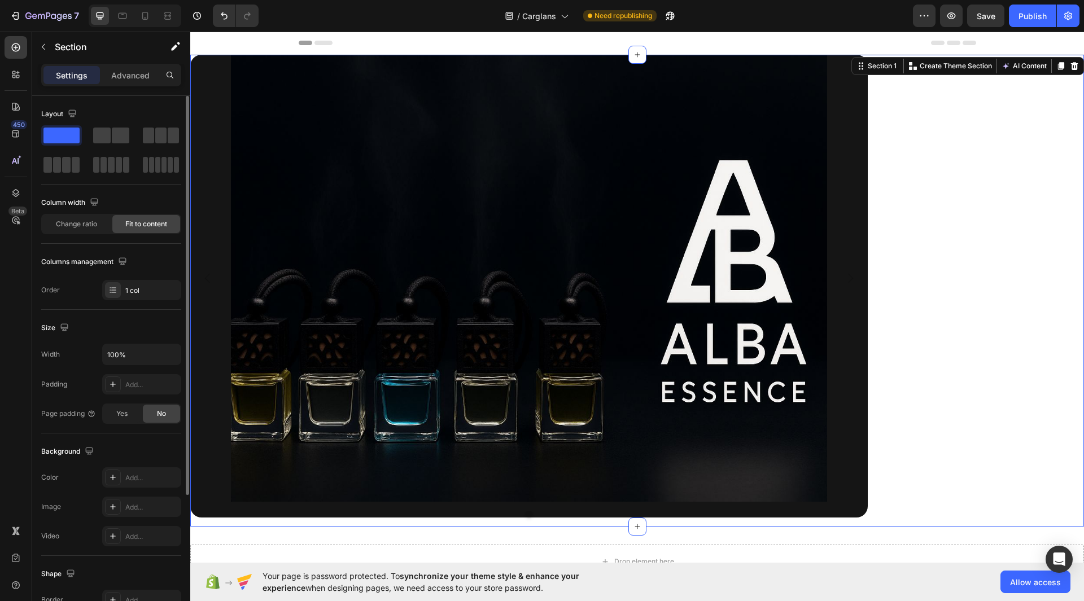
click at [67, 234] on div "Column width Change ratio Fit to content" at bounding box center [111, 219] width 140 height 50
click at [67, 229] on div "Change ratio" at bounding box center [76, 224] width 68 height 18
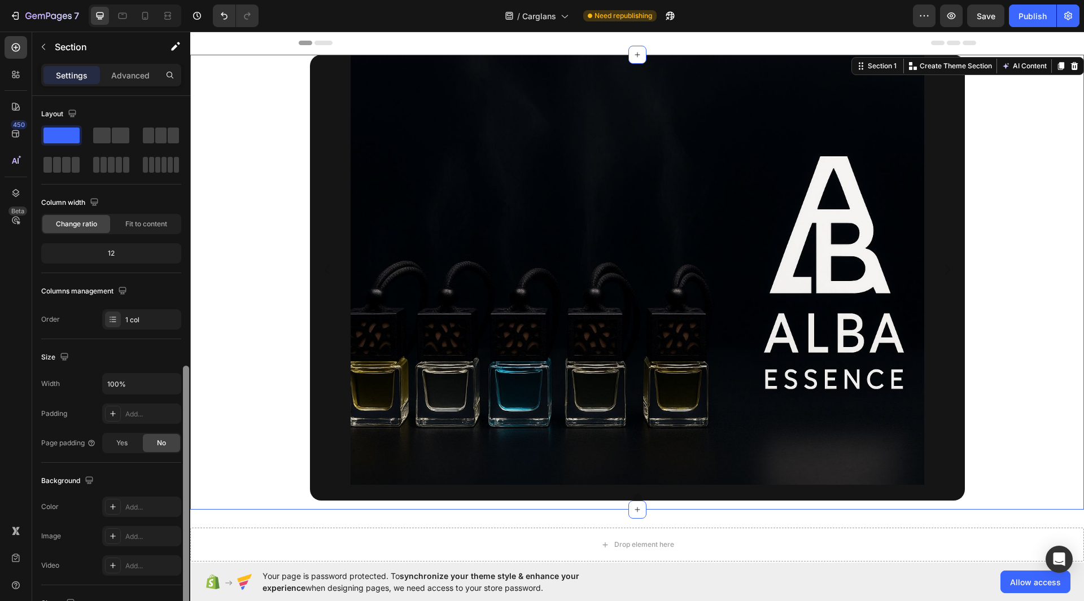
scroll to position [151, 0]
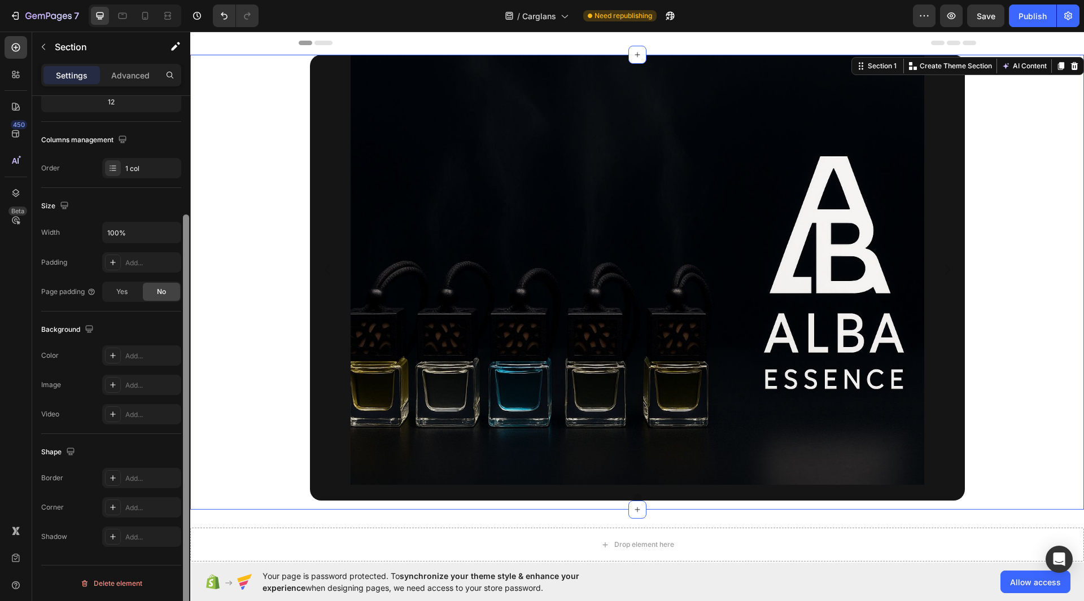
drag, startPoint x: 189, startPoint y: 457, endPoint x: 184, endPoint y: 486, distance: 29.2
click at [184, 486] on div at bounding box center [186, 364] width 8 height 537
click at [112, 358] on icon at bounding box center [112, 355] width 9 height 9
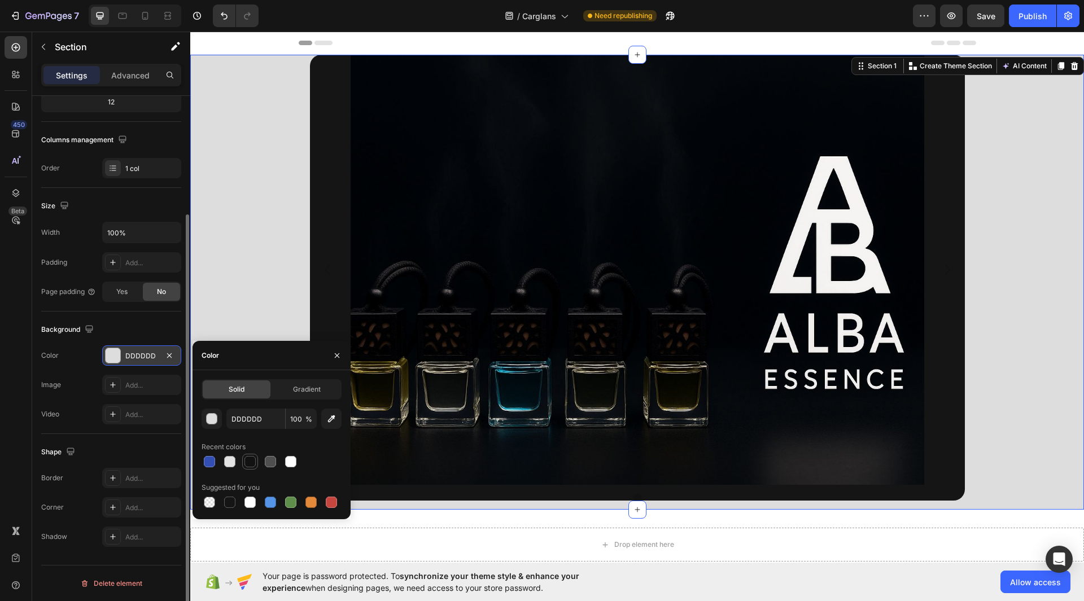
click at [250, 465] on div at bounding box center [249, 461] width 11 height 11
type input "121212"
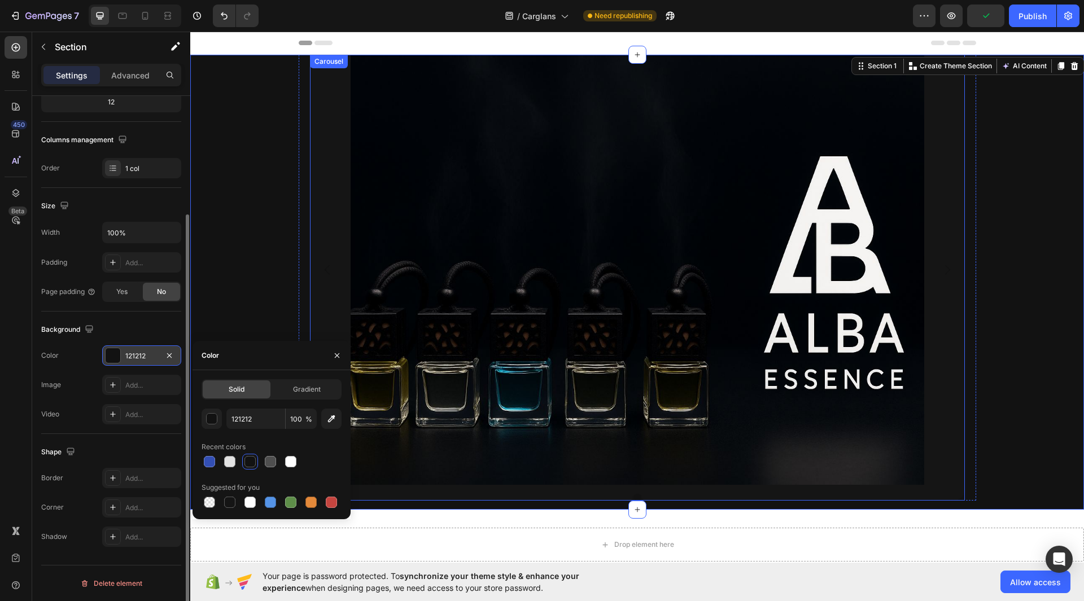
click at [938, 377] on div "Image" at bounding box center [637, 270] width 655 height 430
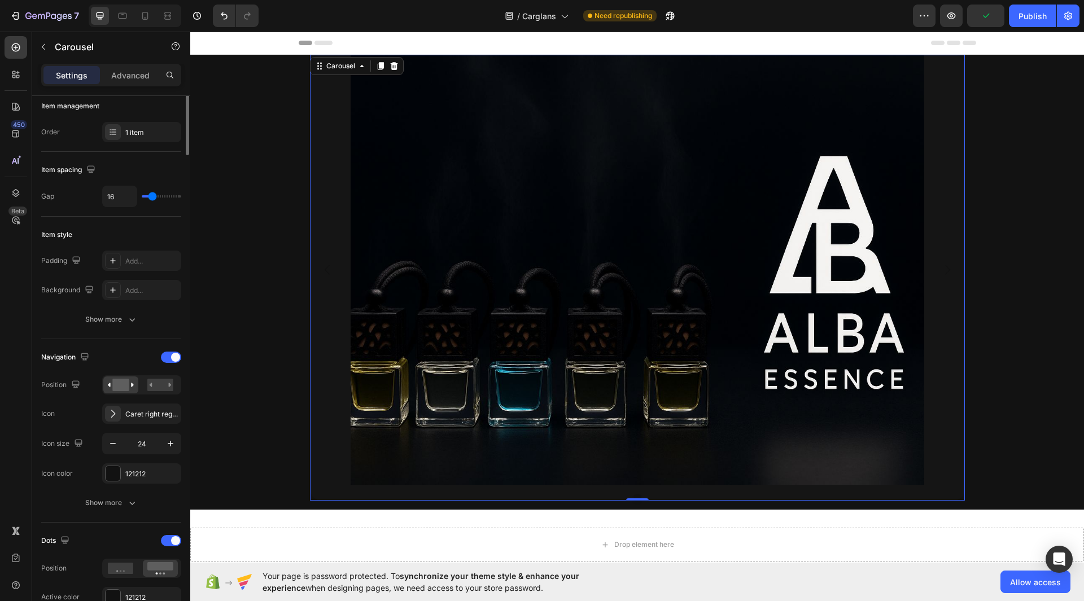
scroll to position [0, 0]
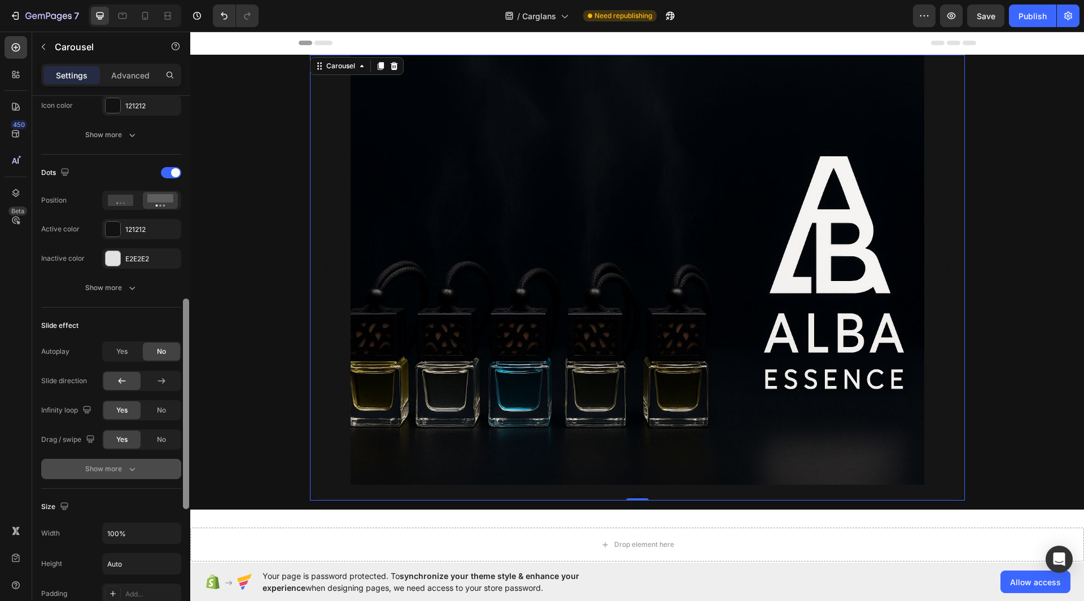
drag, startPoint x: 187, startPoint y: 278, endPoint x: 169, endPoint y: 481, distance: 204.0
click at [169, 481] on div "Items per slide 1 column Display Sneak peek Add... Item management Order 1 item…" at bounding box center [111, 364] width 158 height 537
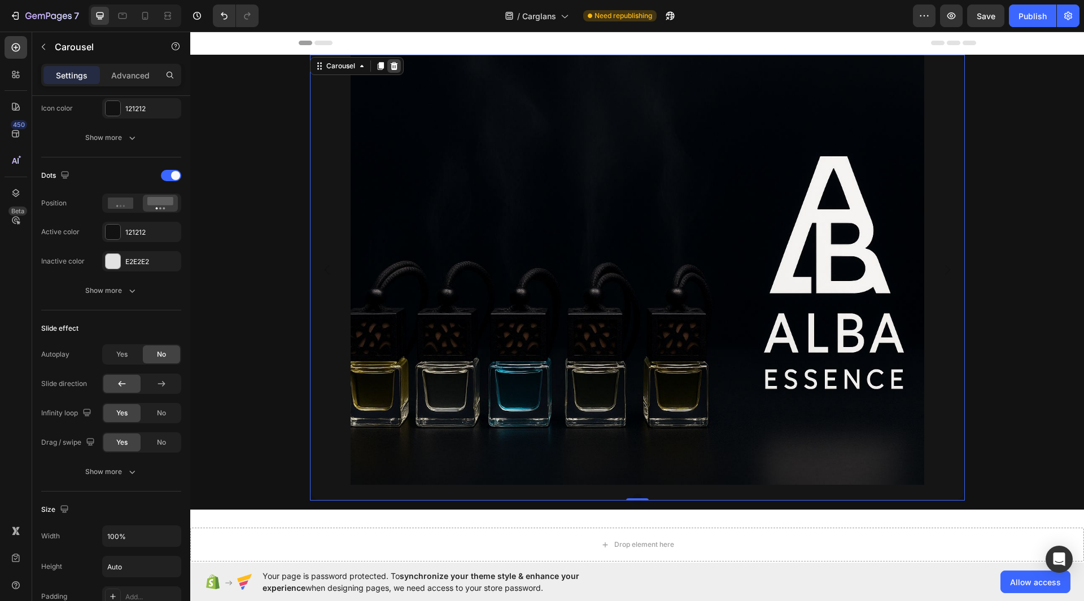
click at [392, 66] on icon at bounding box center [393, 66] width 7 height 8
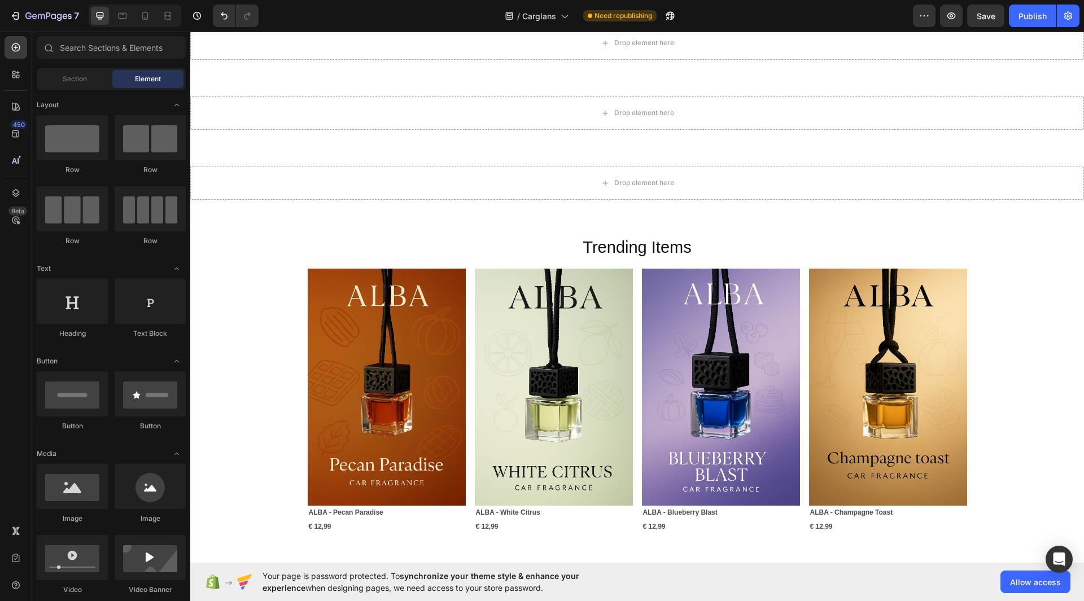
scroll to position [0, 0]
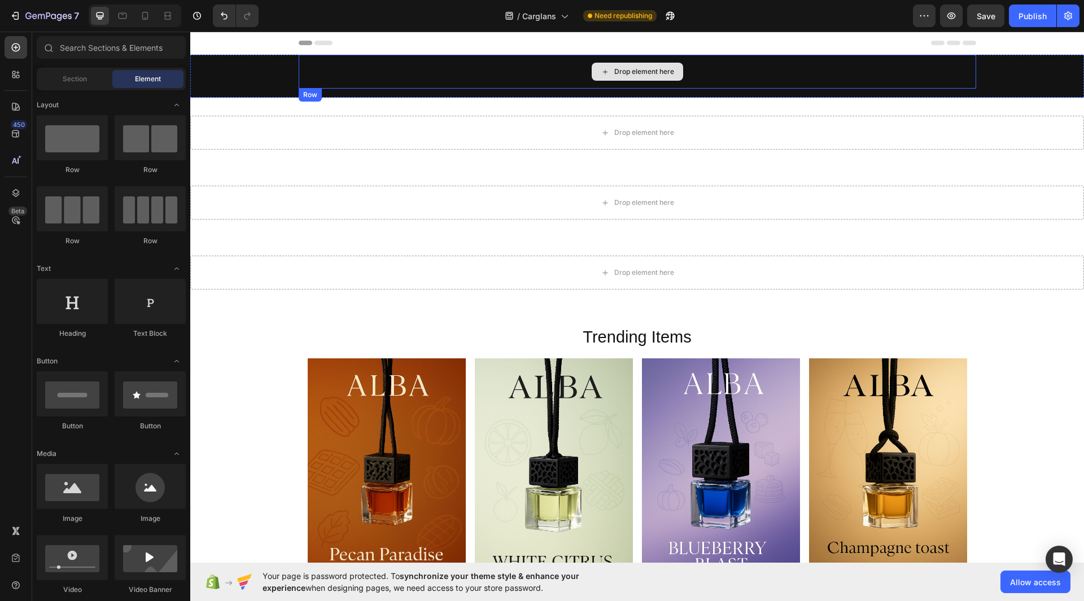
click at [614, 72] on div "Drop element here" at bounding box center [644, 71] width 60 height 9
click at [213, 81] on div "Drop element here Row" at bounding box center [637, 76] width 894 height 43
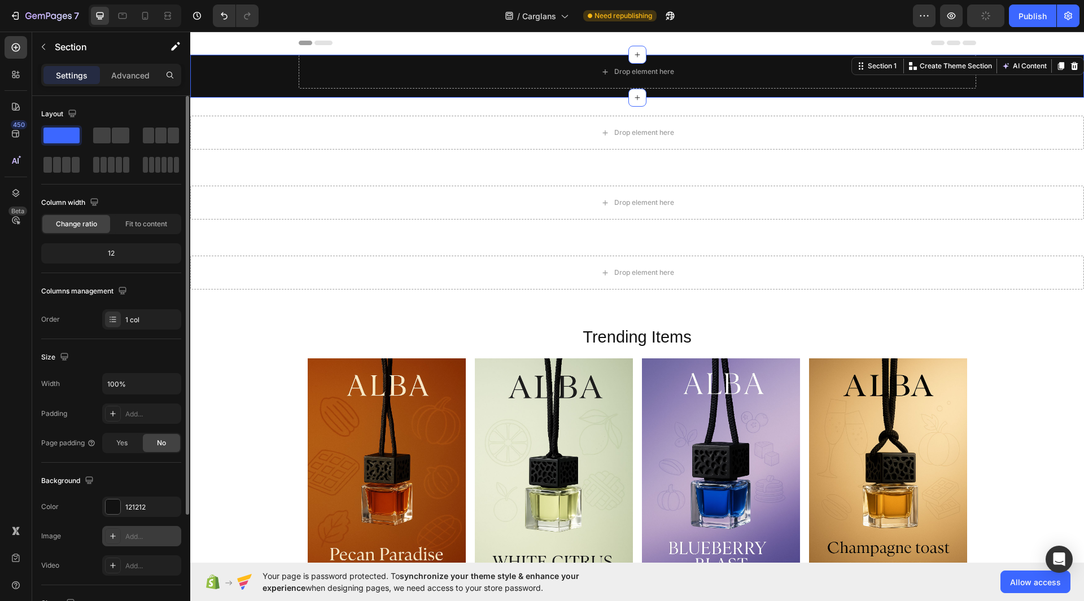
click at [110, 534] on icon at bounding box center [112, 536] width 9 height 9
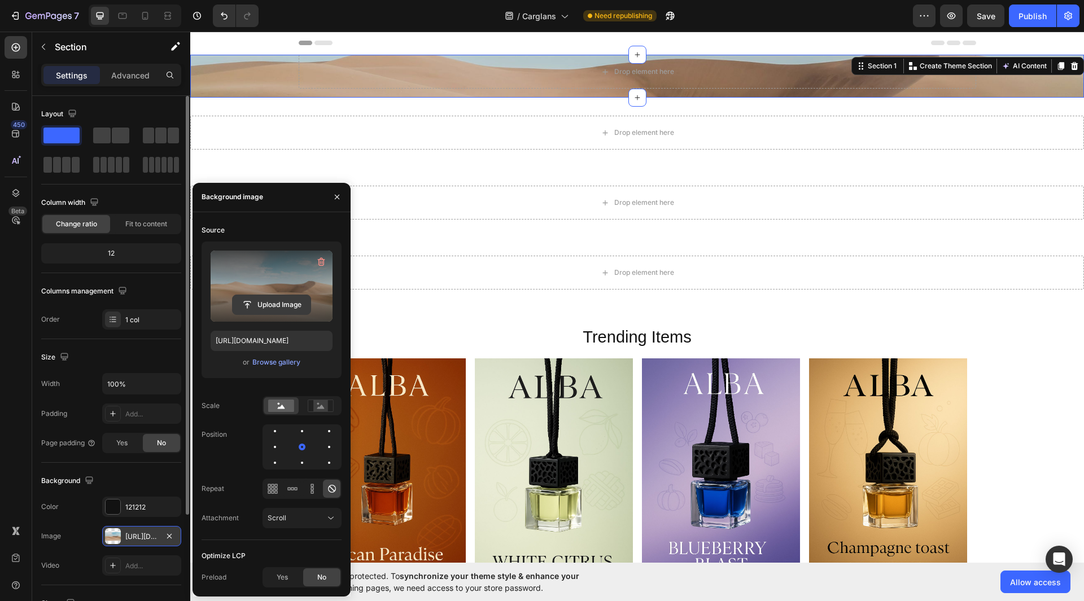
click at [267, 310] on input "file" at bounding box center [272, 304] width 78 height 19
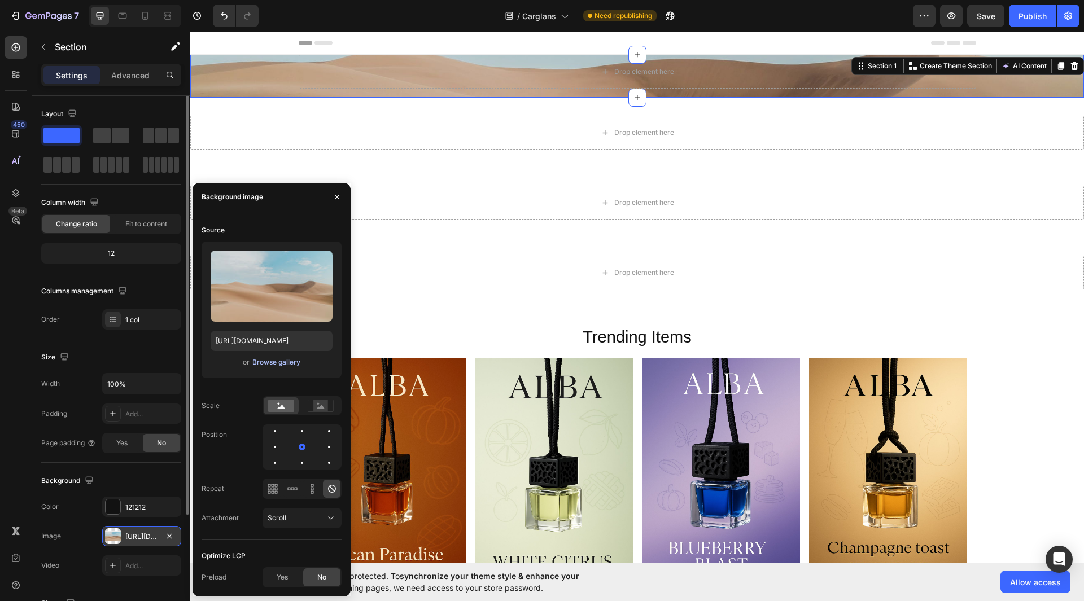
click at [288, 361] on div "Browse gallery" at bounding box center [276, 362] width 48 height 10
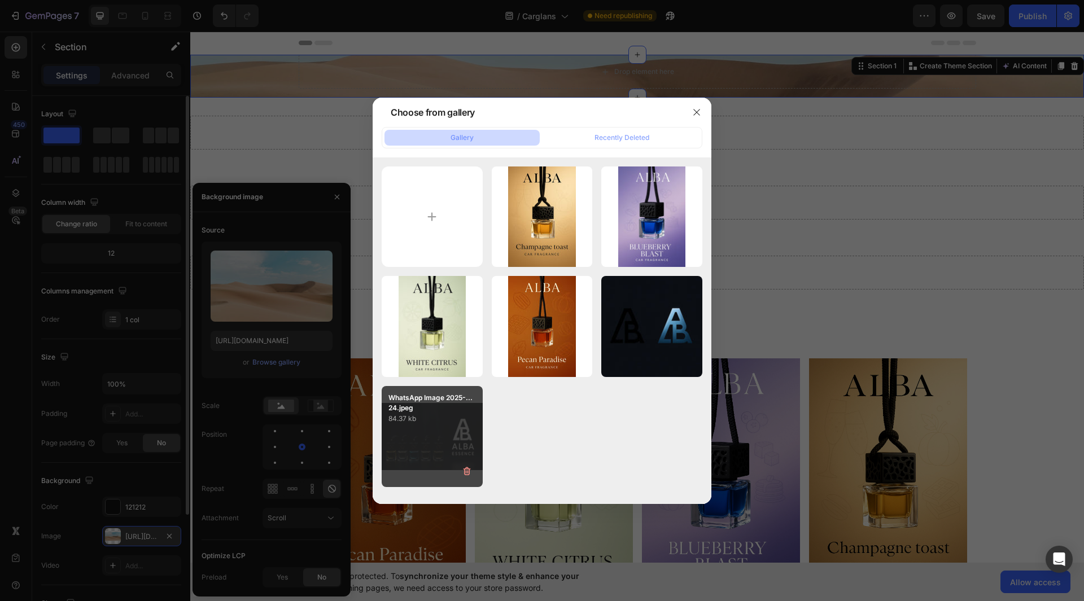
click at [418, 423] on p "84.37 kb" at bounding box center [432, 418] width 88 height 11
type input "https://cdn.shopify.com/s/files/1/0963/7163/8601/files/gempages_585867930504266…"
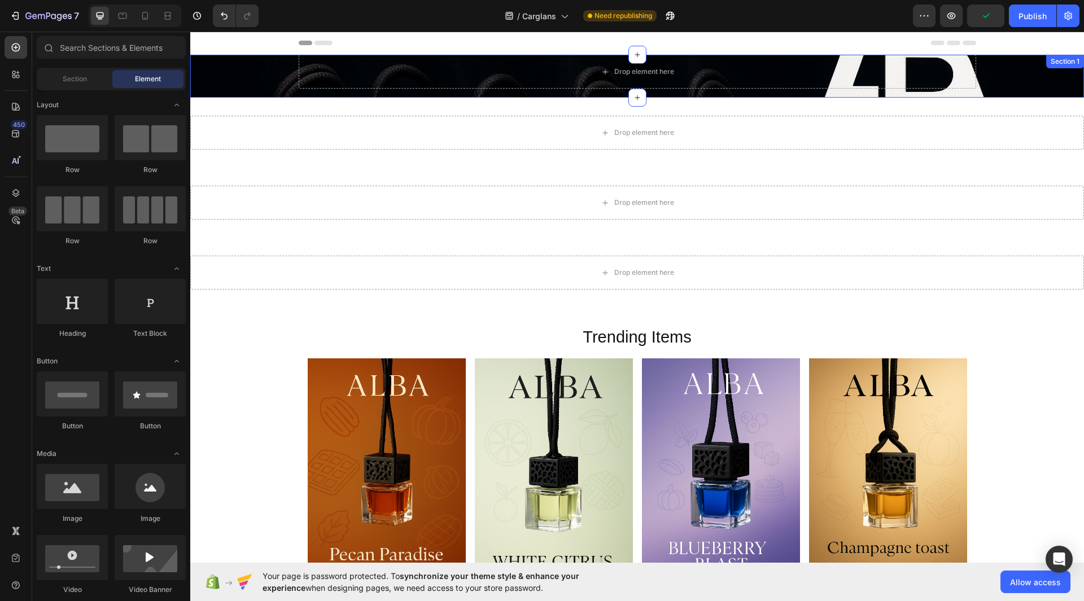
click at [1011, 70] on div "Drop element here Row" at bounding box center [637, 76] width 894 height 43
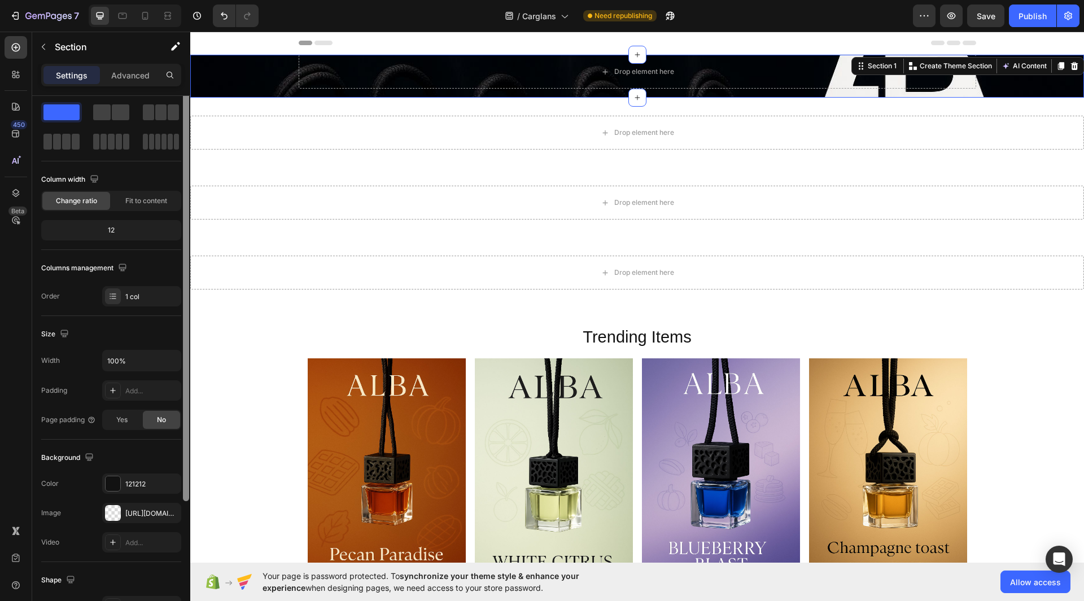
scroll to position [6, 0]
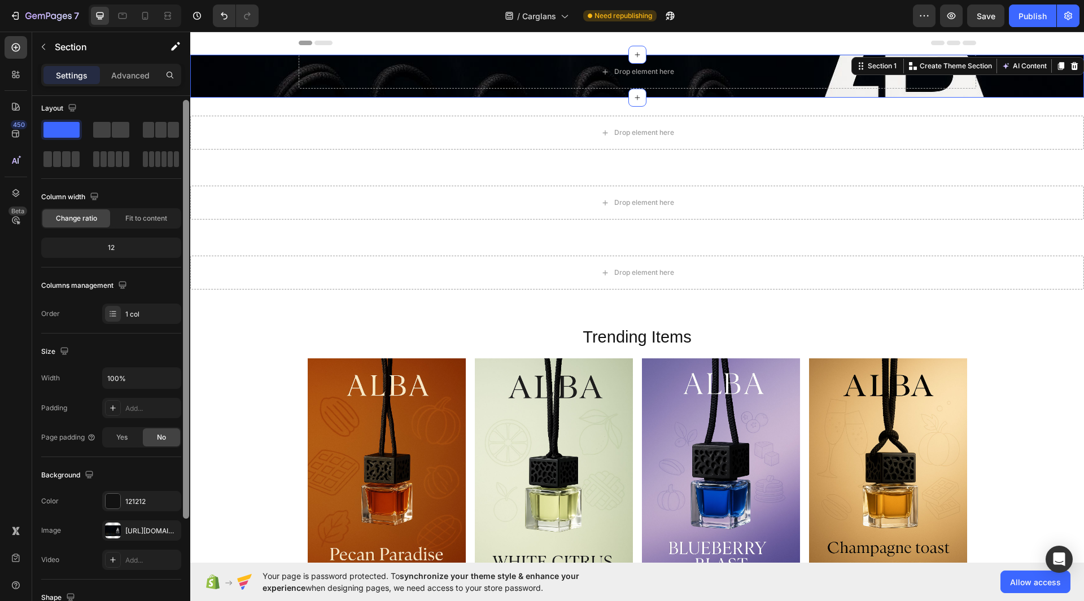
drag, startPoint x: 188, startPoint y: 423, endPoint x: 150, endPoint y: 427, distance: 38.7
click at [150, 427] on div "Layout Column width Change ratio Fit to content 12 Columns management Order 1 c…" at bounding box center [111, 364] width 158 height 537
click at [110, 406] on icon at bounding box center [112, 408] width 9 height 9
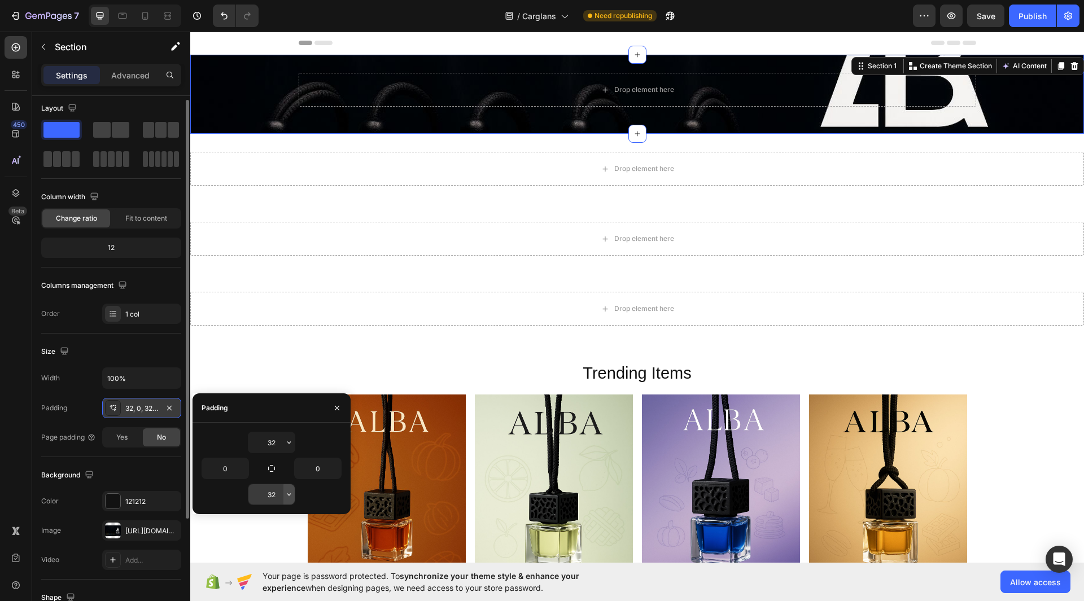
click at [287, 495] on icon "button" at bounding box center [289, 494] width 9 height 9
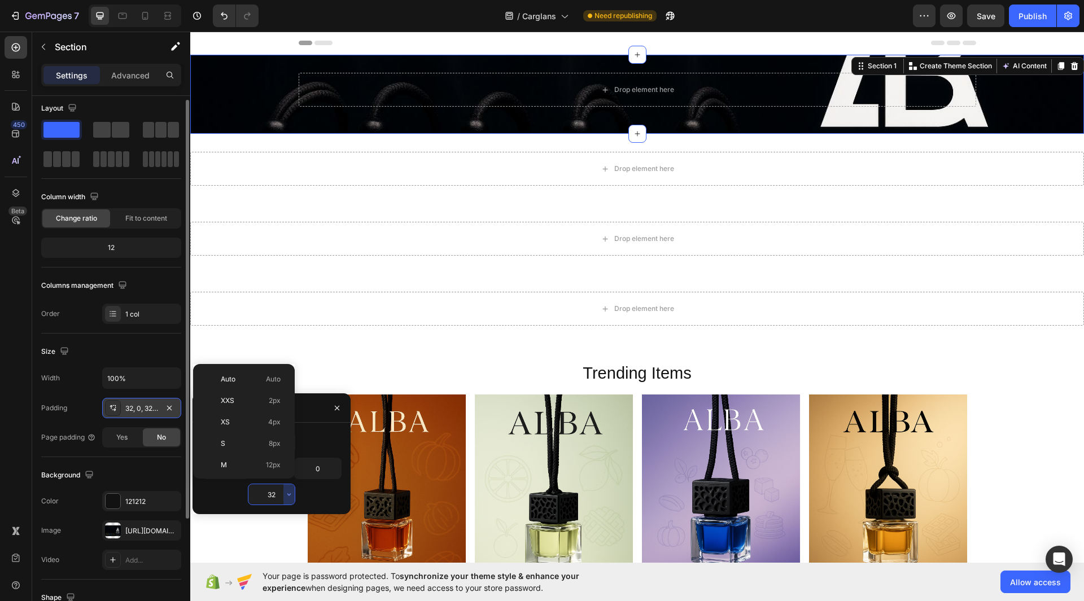
scroll to position [81, 0]
click at [240, 465] on p "3XL 48px" at bounding box center [251, 470] width 60 height 10
type input "48"
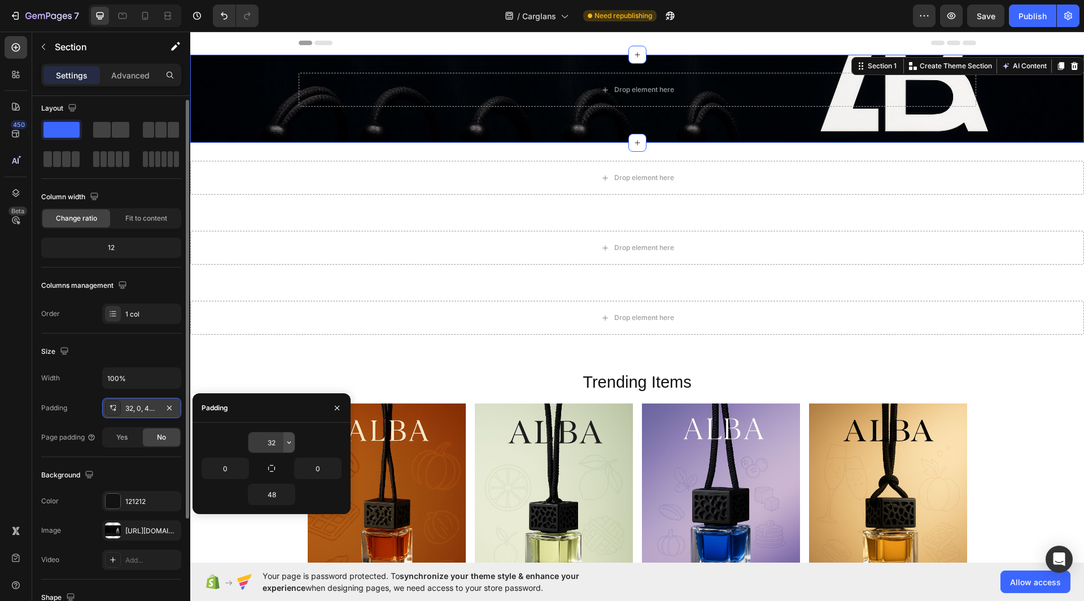
click at [288, 445] on icon "button" at bounding box center [289, 442] width 9 height 9
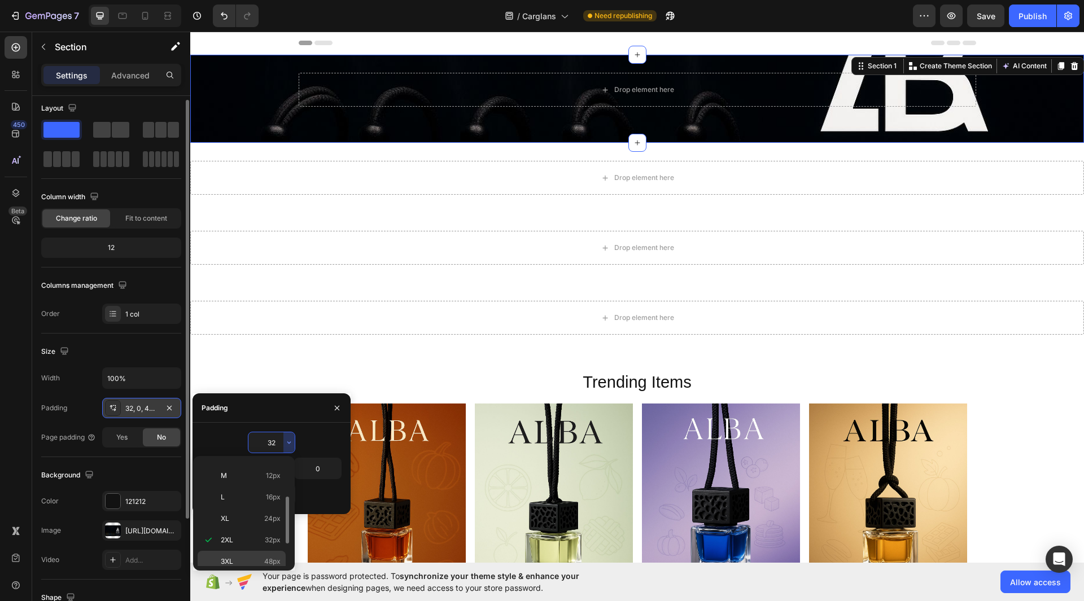
click at [230, 557] on span "3XL" at bounding box center [227, 562] width 12 height 10
type input "48"
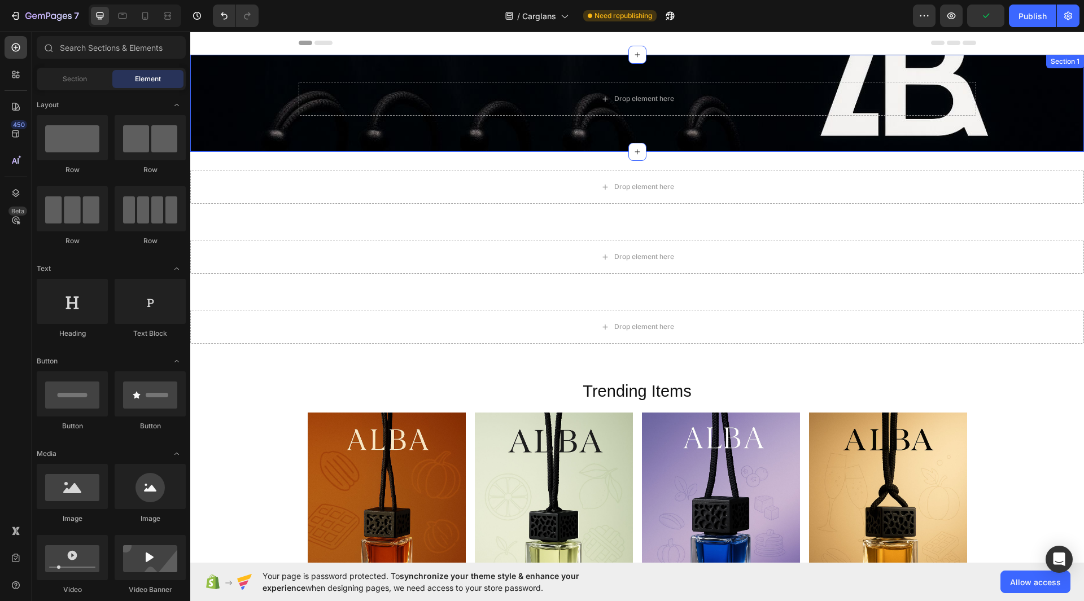
click at [1031, 101] on div "Drop element here Row" at bounding box center [637, 103] width 894 height 43
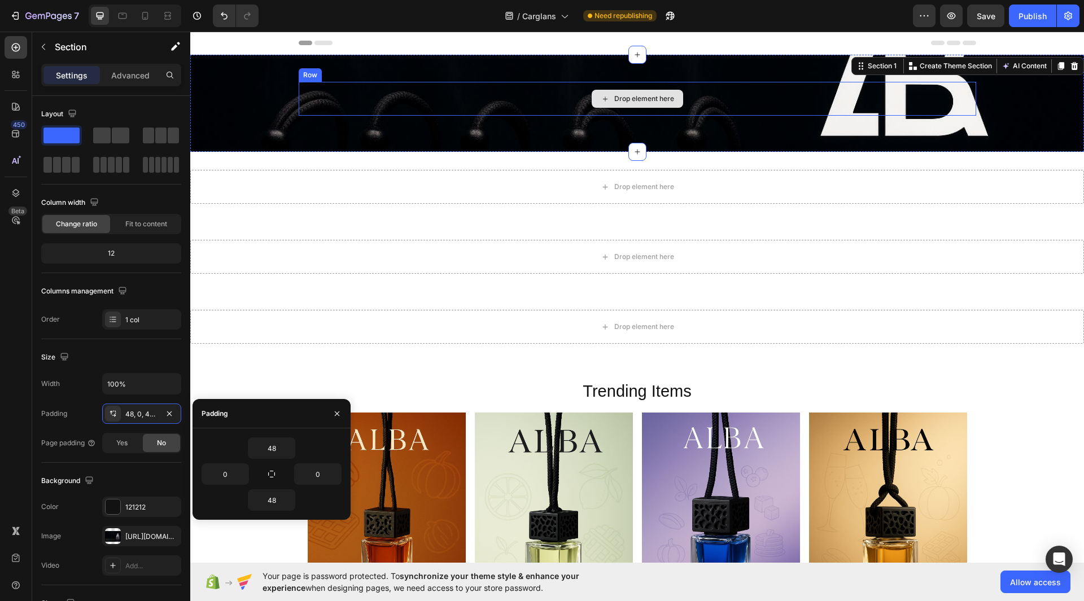
click at [626, 96] on div "Drop element here" at bounding box center [644, 98] width 60 height 9
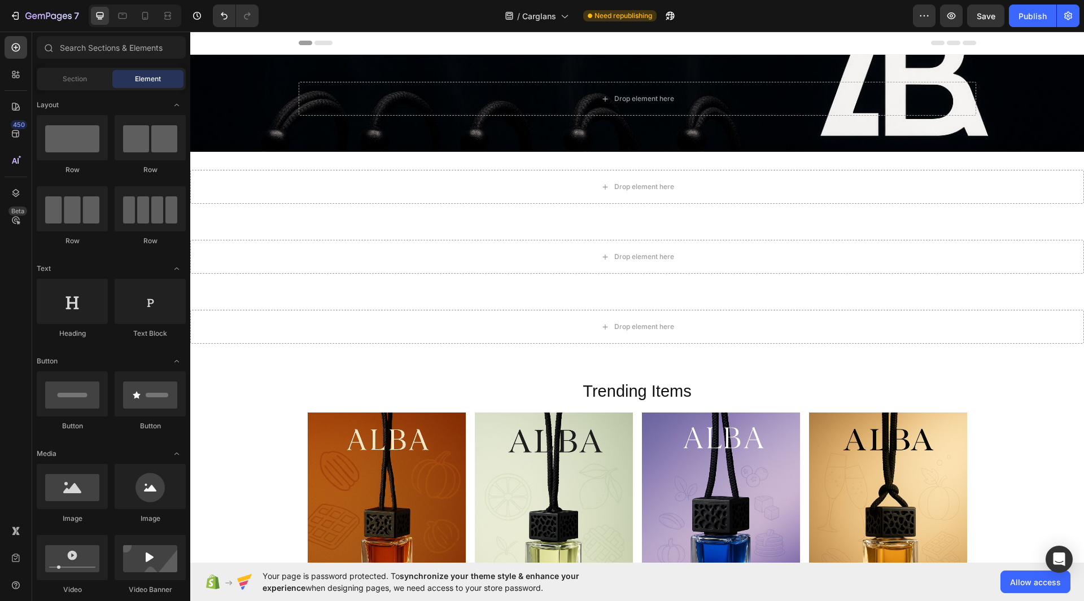
click at [451, 40] on div "Header" at bounding box center [637, 43] width 677 height 23
click at [417, 35] on div "Header" at bounding box center [637, 43] width 677 height 23
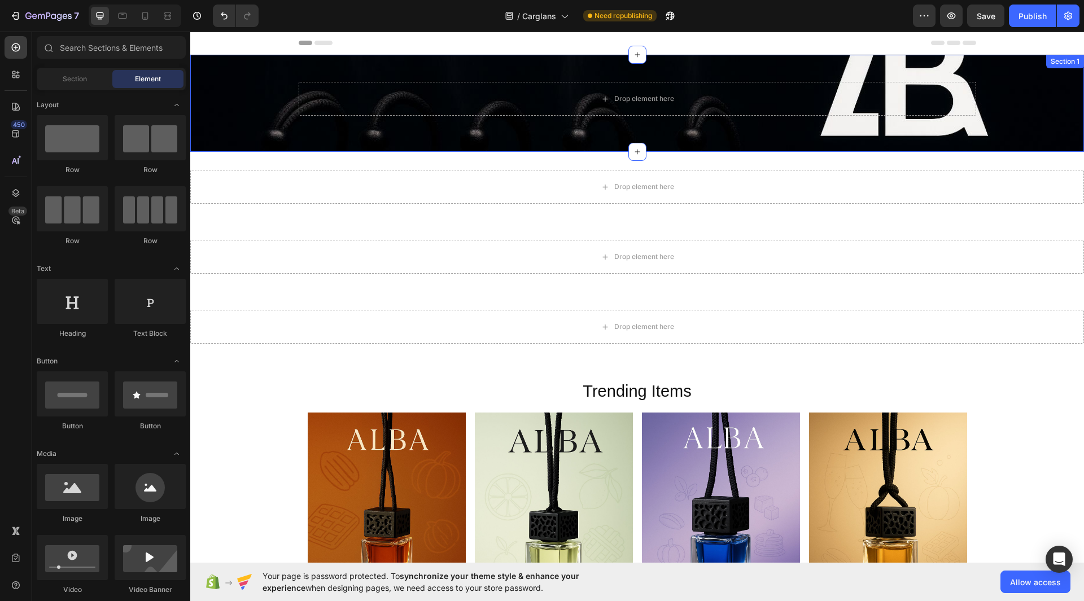
click at [447, 74] on div "Drop element here Row Section 1" at bounding box center [637, 103] width 894 height 97
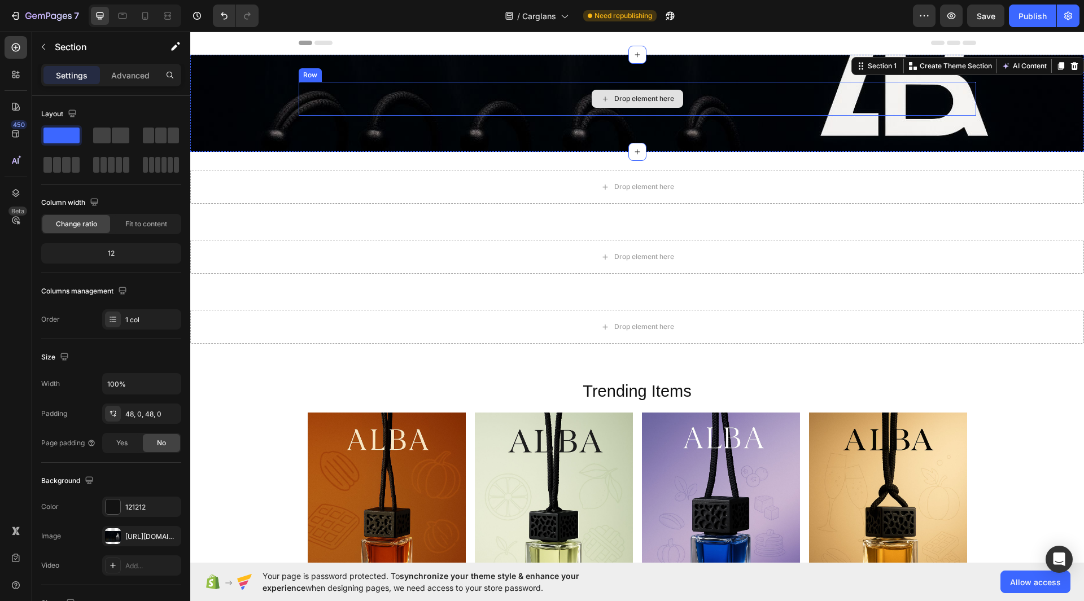
click at [606, 98] on div "Drop element here" at bounding box center [637, 99] width 91 height 18
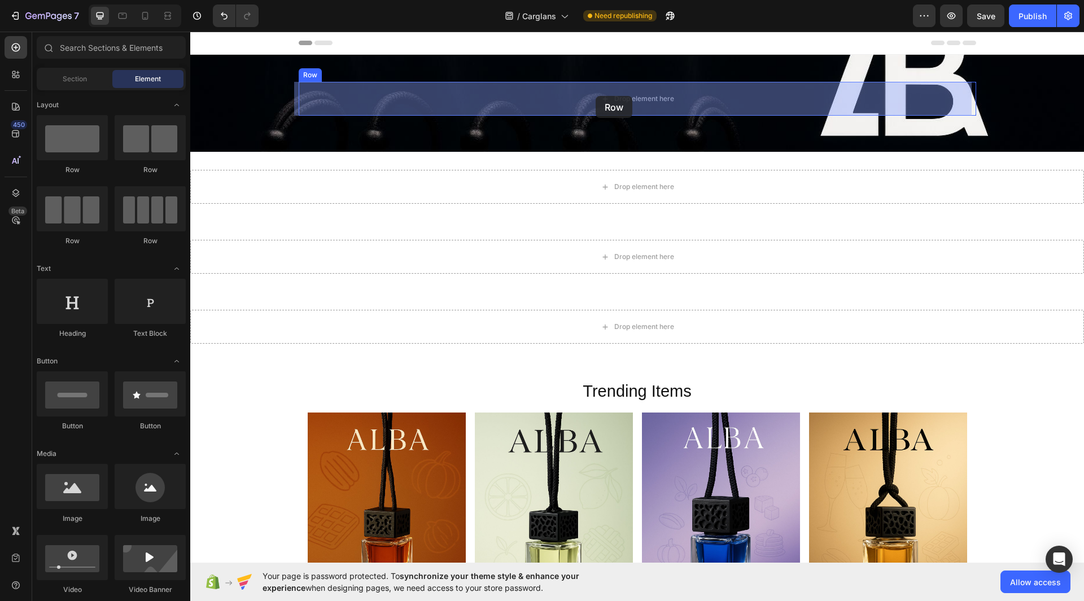
drag, startPoint x: 268, startPoint y: 189, endPoint x: 595, endPoint y: 95, distance: 339.9
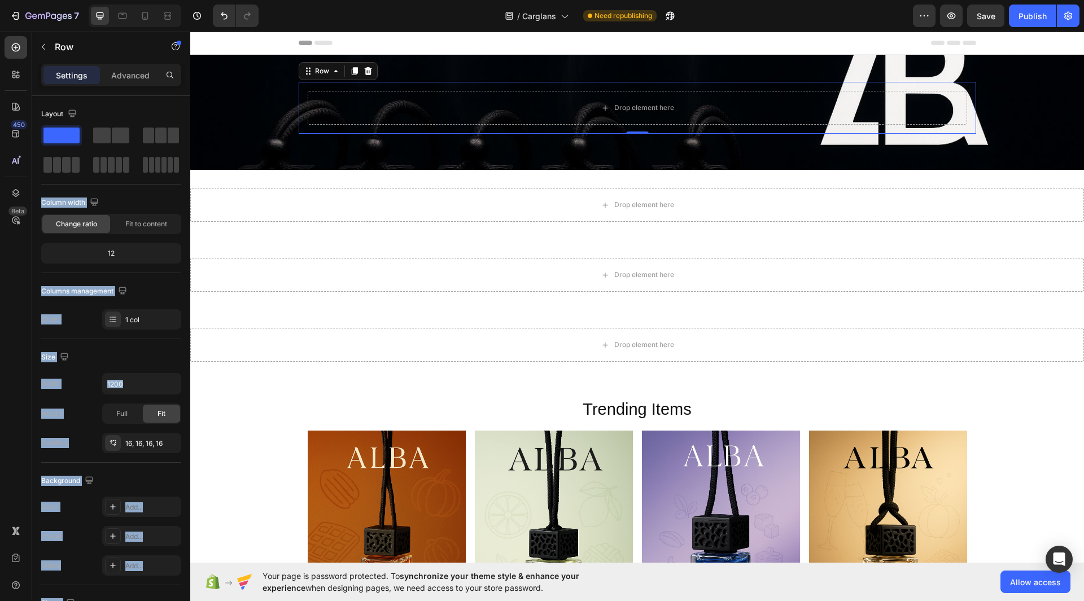
drag, startPoint x: 258, startPoint y: 163, endPoint x: 623, endPoint y: 129, distance: 366.3
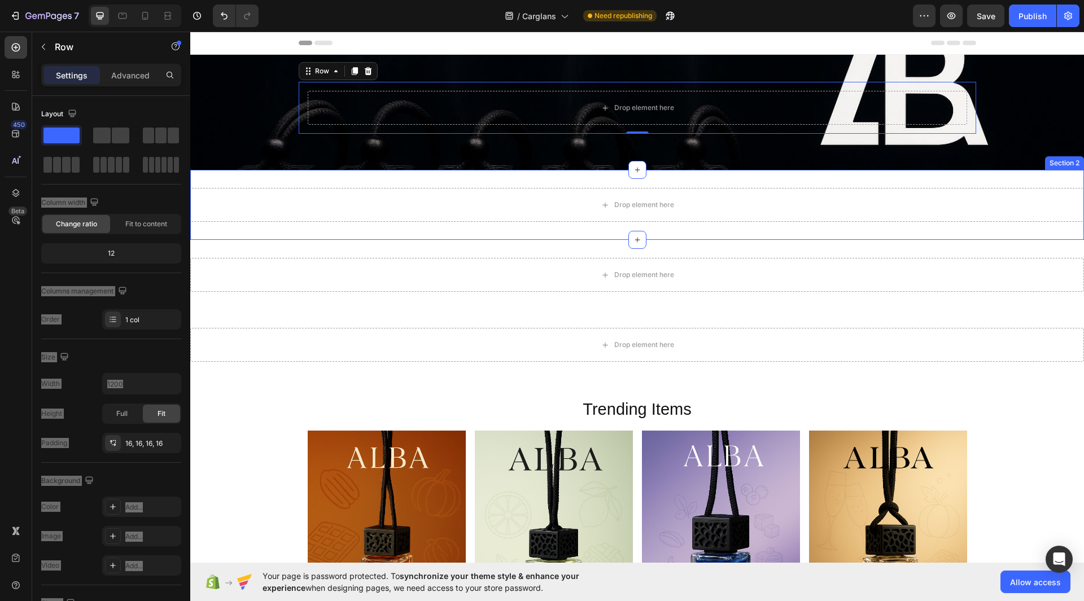
click at [843, 173] on div "Drop element here Section 2" at bounding box center [637, 205] width 894 height 70
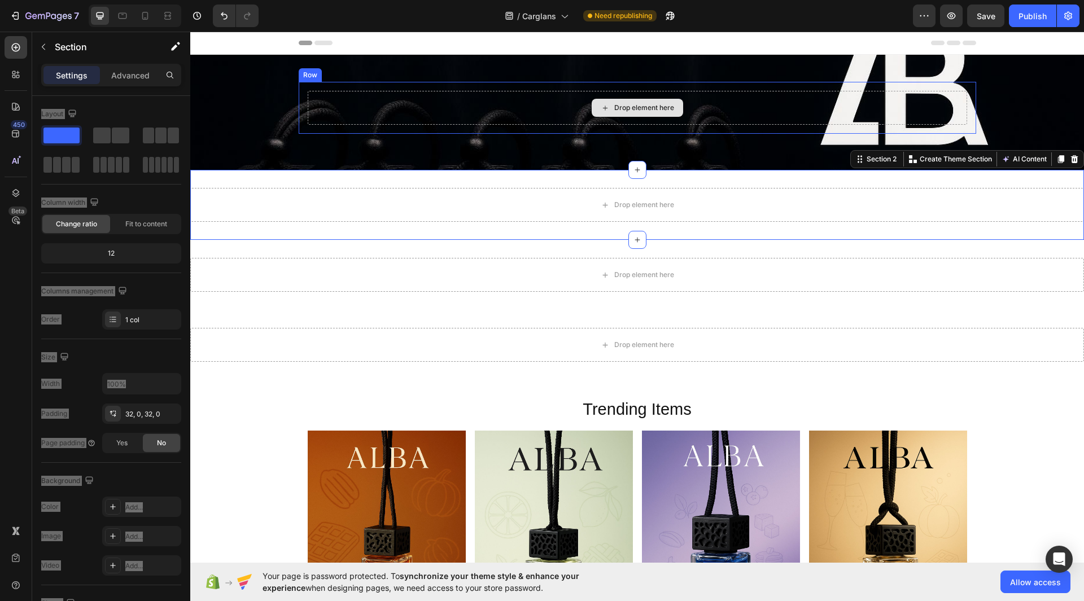
click at [750, 108] on div "Drop element here" at bounding box center [637, 108] width 659 height 34
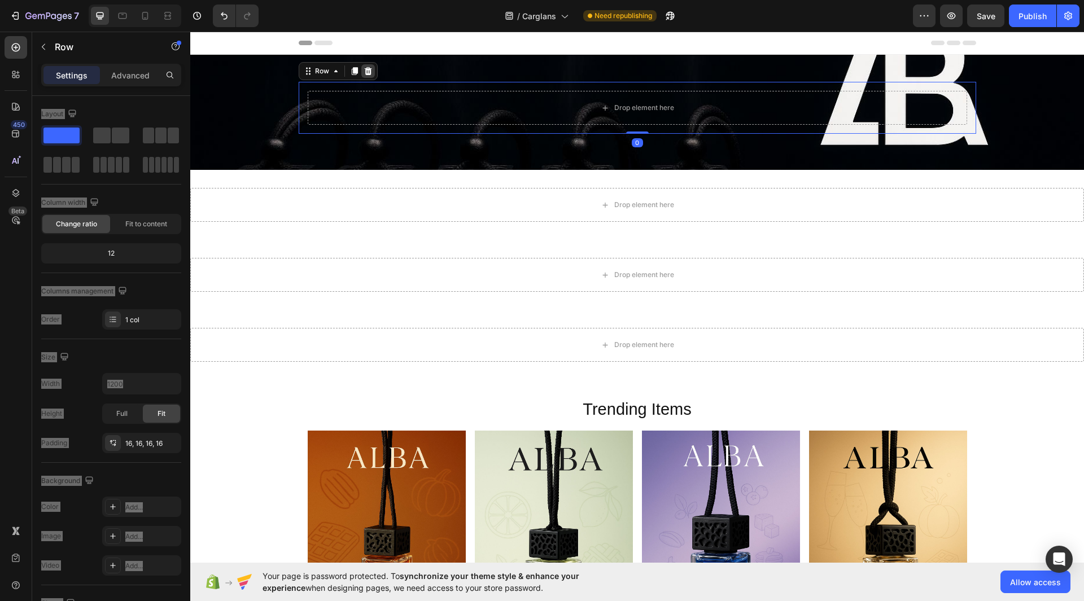
click at [364, 73] on icon at bounding box center [368, 71] width 9 height 9
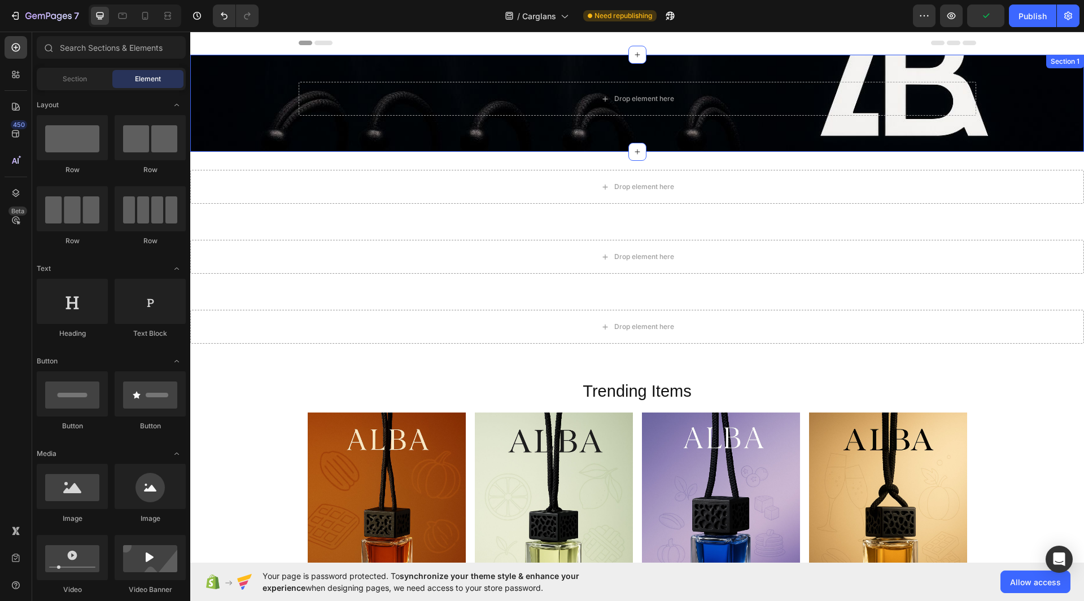
click at [309, 95] on div "Drop element here" at bounding box center [637, 99] width 677 height 34
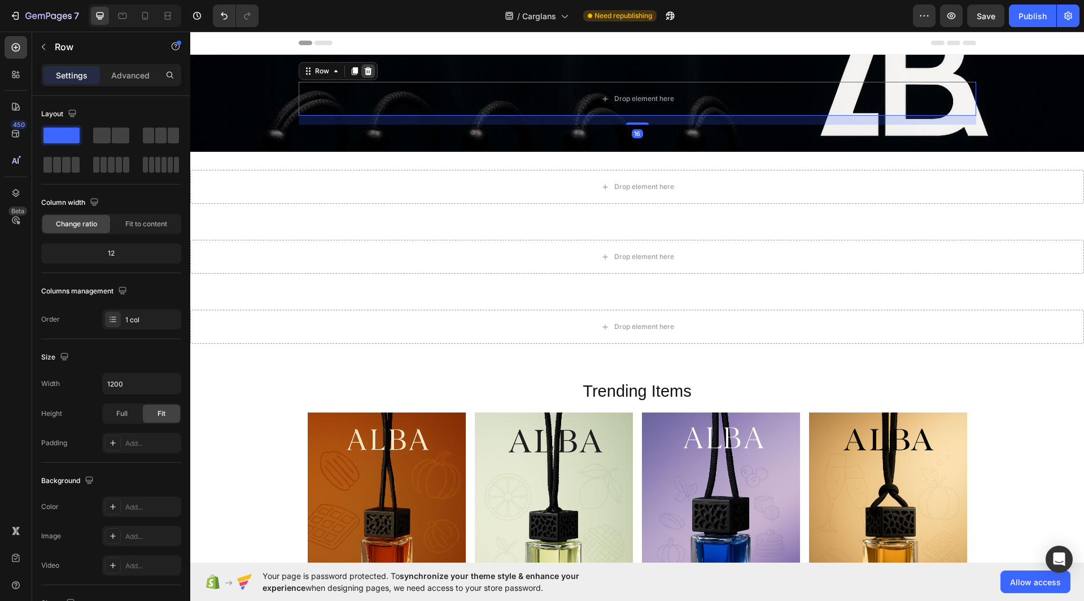
click at [364, 72] on icon at bounding box center [367, 71] width 7 height 8
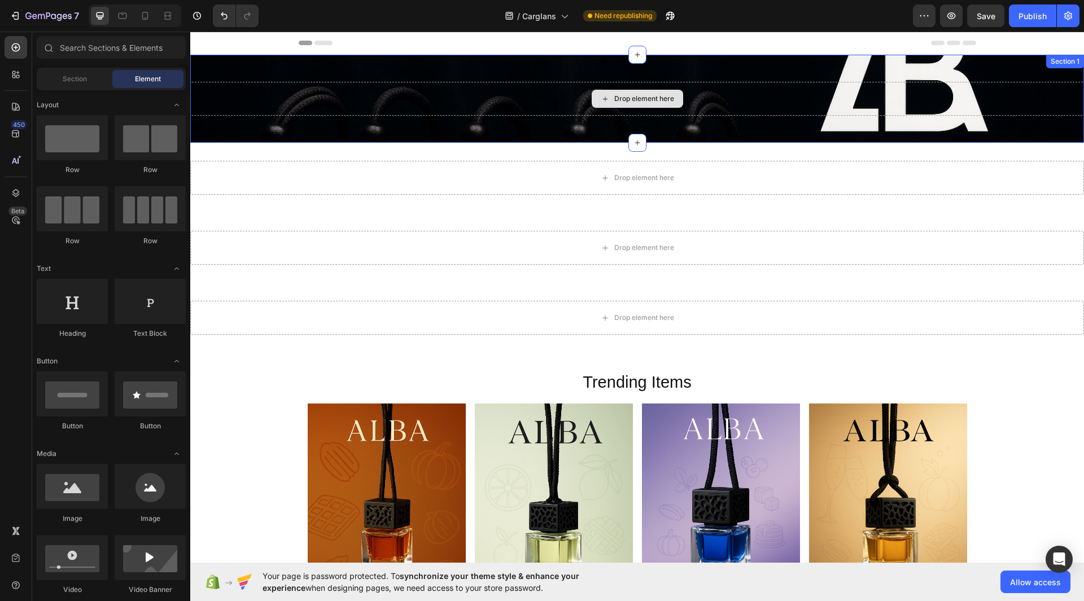
click at [618, 93] on div "Drop element here" at bounding box center [637, 99] width 91 height 18
click at [671, 84] on div "Drop element here" at bounding box center [637, 99] width 894 height 34
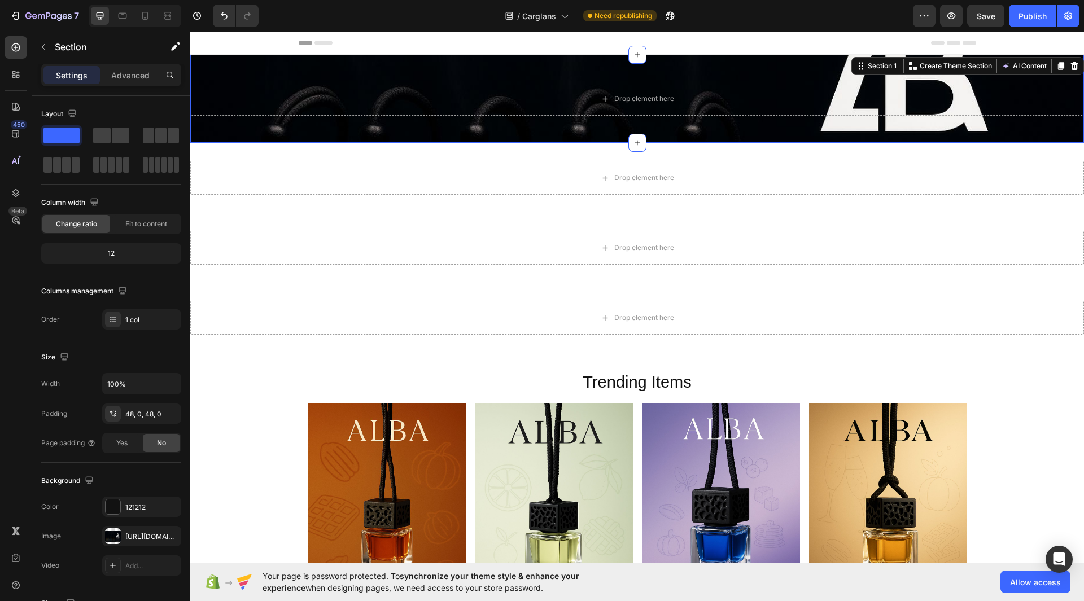
click at [956, 135] on div "Drop element here Section 1 You can create reusable sections Create Theme Secti…" at bounding box center [637, 99] width 894 height 88
click at [137, 221] on span "Fit to content" at bounding box center [146, 224] width 42 height 10
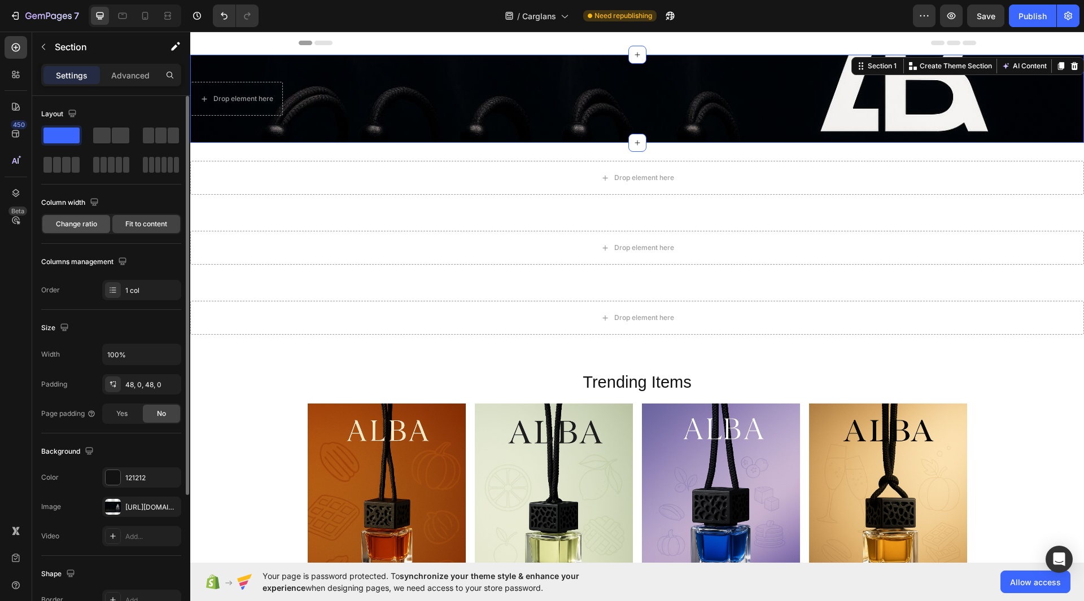
click at [85, 226] on span "Change ratio" at bounding box center [76, 224] width 41 height 10
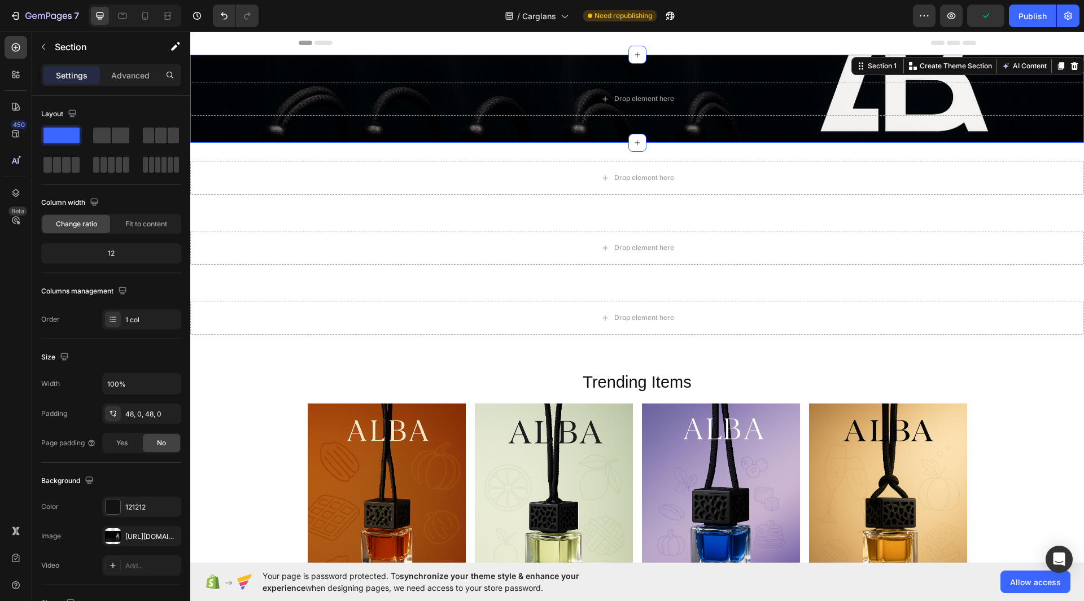
click at [330, 133] on div "Drop element here Section 1 You can create reusable sections Create Theme Secti…" at bounding box center [637, 99] width 894 height 88
click at [237, 67] on div "Drop element here Section 1 You can create reusable sections Create Theme Secti…" at bounding box center [637, 99] width 894 height 88
click at [1032, 135] on div "Drop element here Section 1 You can create reusable sections Create Theme Secti…" at bounding box center [637, 99] width 894 height 88
click at [142, 77] on p "Advanced" at bounding box center [130, 75] width 38 height 12
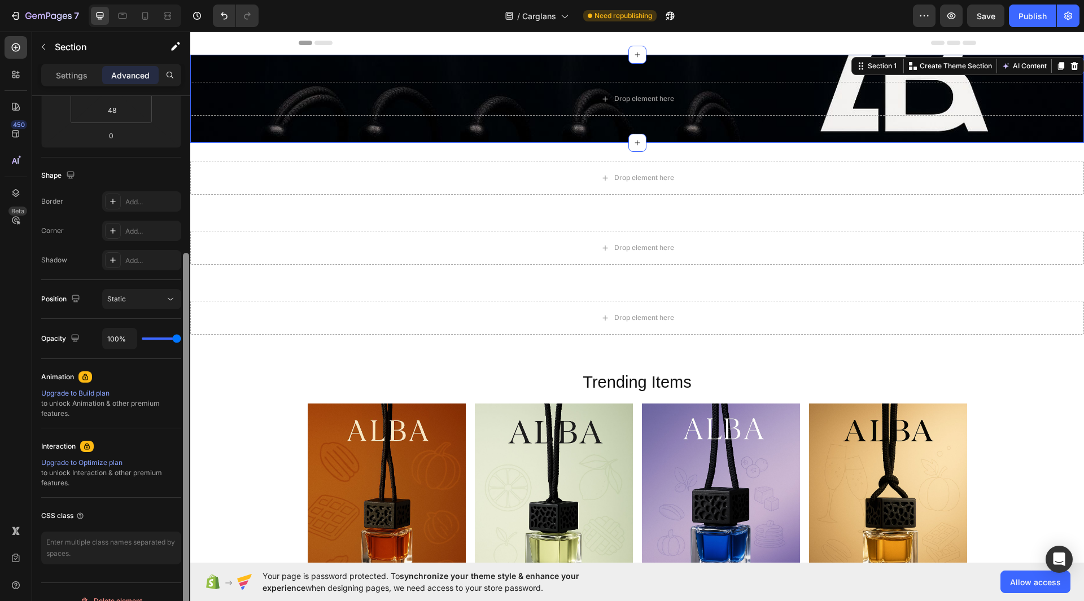
drag, startPoint x: 188, startPoint y: 124, endPoint x: 177, endPoint y: 281, distance: 157.4
click at [177, 281] on div "Display on Desktop Yes No Tablet Yes No Mobile Yes No Spacing (px) 0 0 0 0 48 0…" at bounding box center [111, 364] width 158 height 537
click at [72, 79] on p "Settings" at bounding box center [72, 75] width 32 height 12
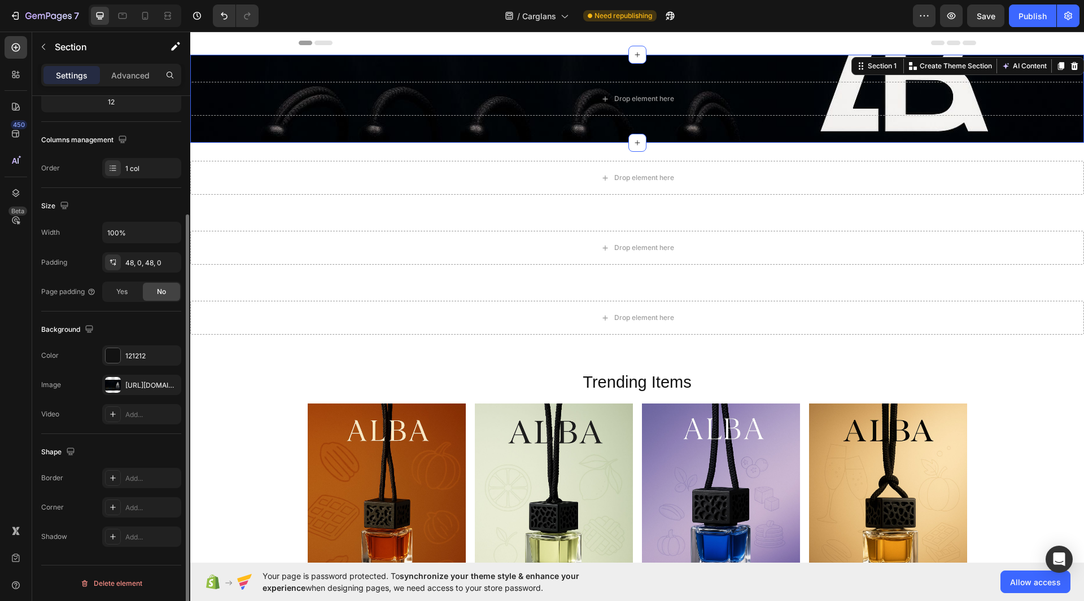
scroll to position [151, 0]
click at [169, 358] on icon "button" at bounding box center [169, 355] width 9 height 9
click at [111, 480] on icon at bounding box center [112, 478] width 9 height 9
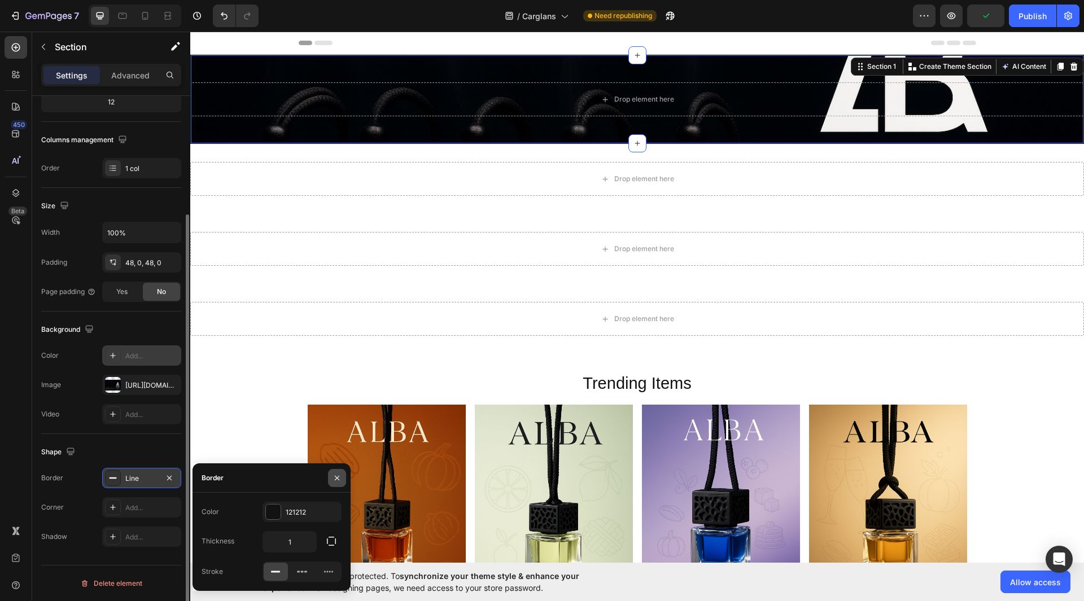
click at [336, 478] on icon "button" at bounding box center [337, 478] width 9 height 9
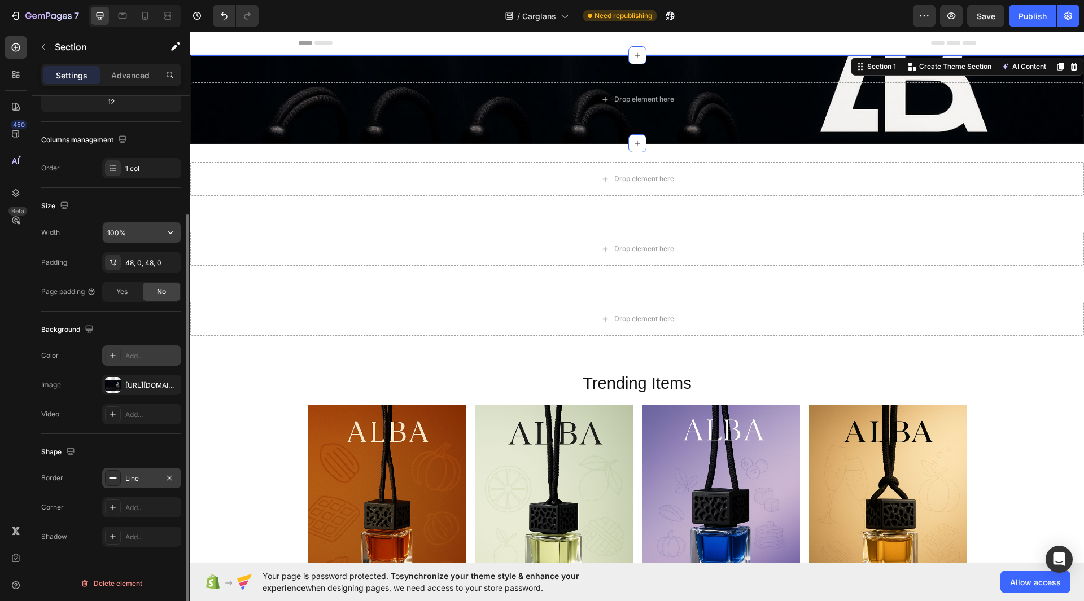
click at [117, 235] on input "100%" at bounding box center [142, 232] width 78 height 20
click at [172, 231] on icon "button" at bounding box center [170, 232] width 11 height 11
click at [138, 281] on p "Default 1200px" at bounding box center [139, 283] width 64 height 10
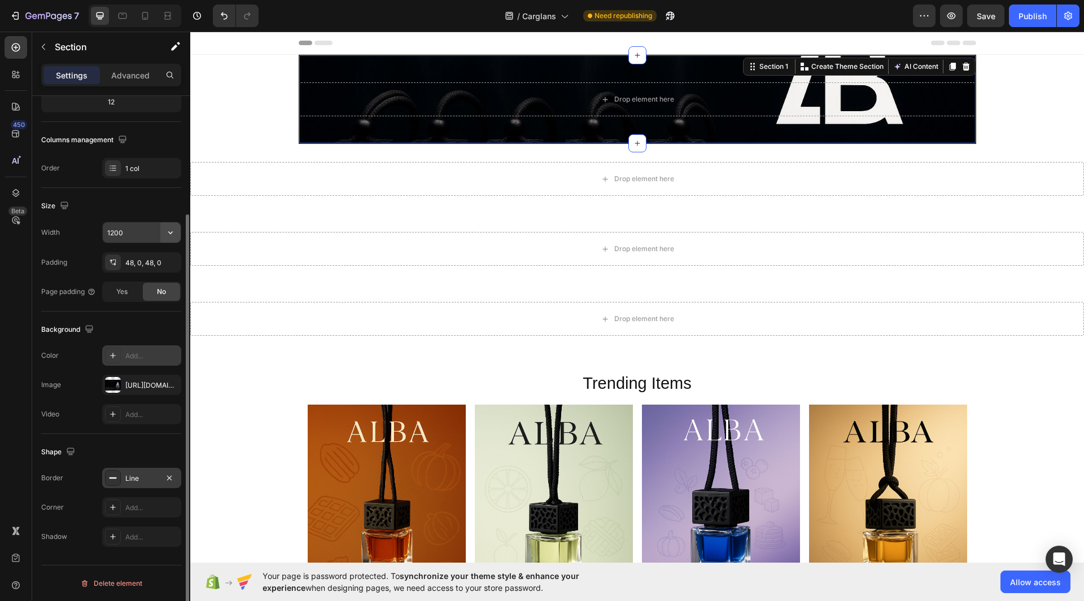
click at [172, 239] on button "button" at bounding box center [170, 232] width 20 height 20
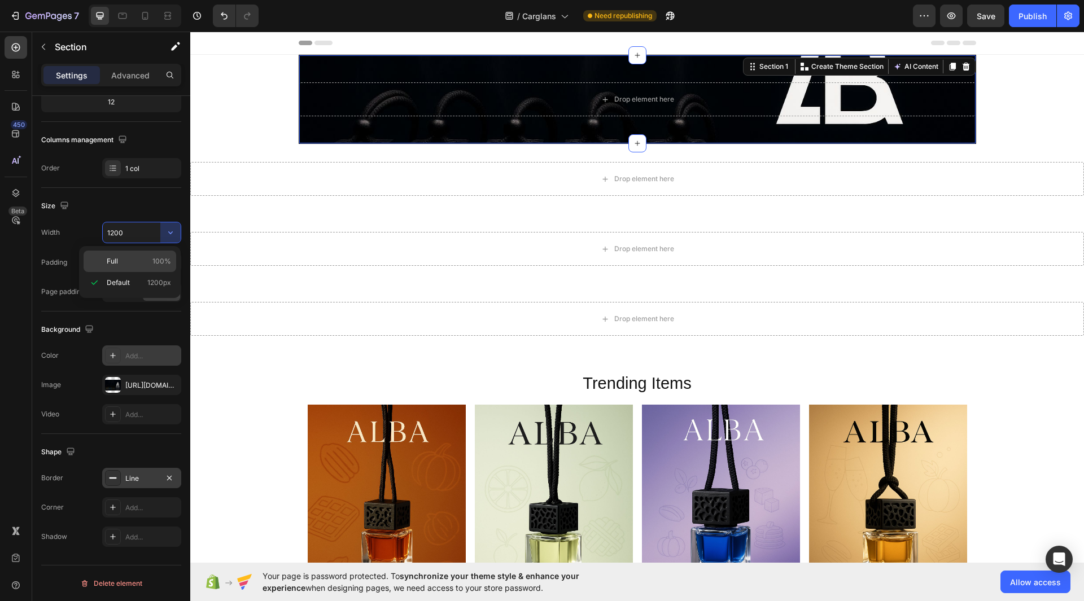
click at [138, 259] on p "Full 100%" at bounding box center [139, 261] width 64 height 10
type input "100%"
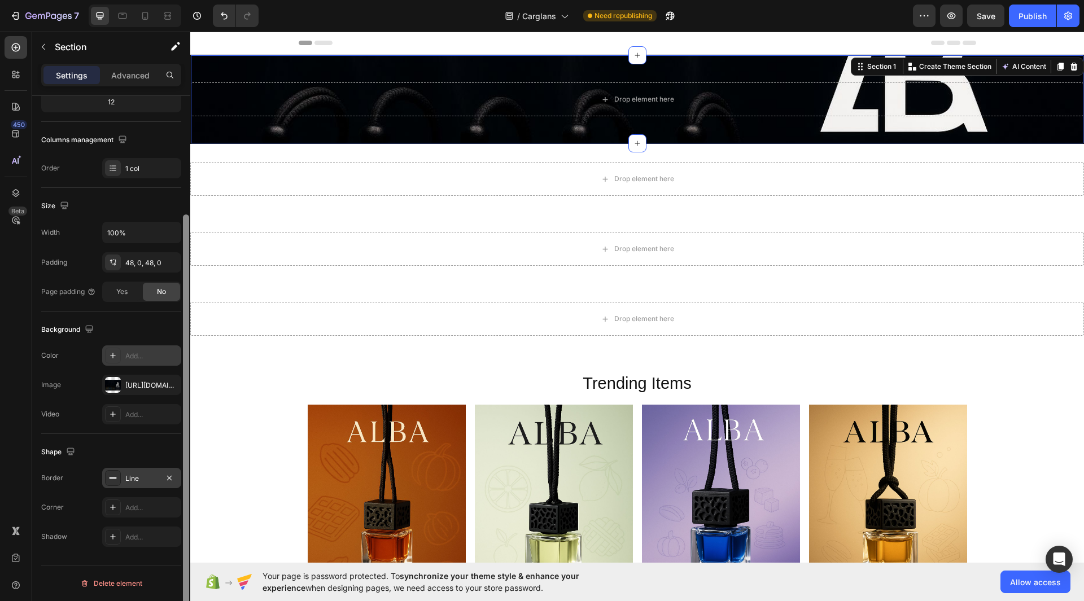
scroll to position [0, 0]
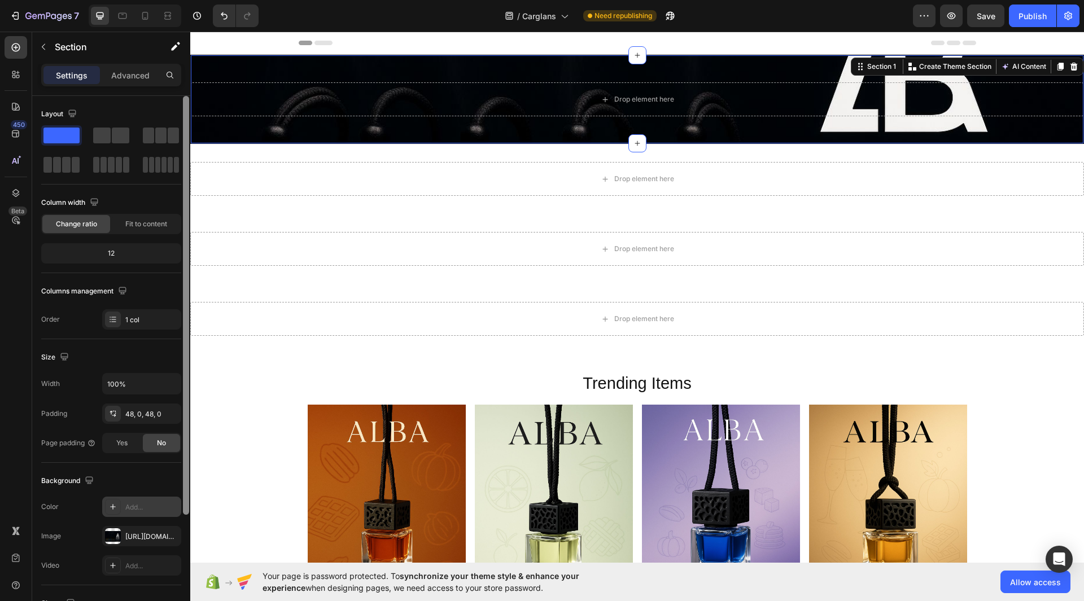
drag, startPoint x: 188, startPoint y: 257, endPoint x: 185, endPoint y: 113, distance: 144.0
click at [185, 113] on div at bounding box center [186, 305] width 6 height 419
click at [137, 218] on div "Fit to content" at bounding box center [146, 224] width 68 height 18
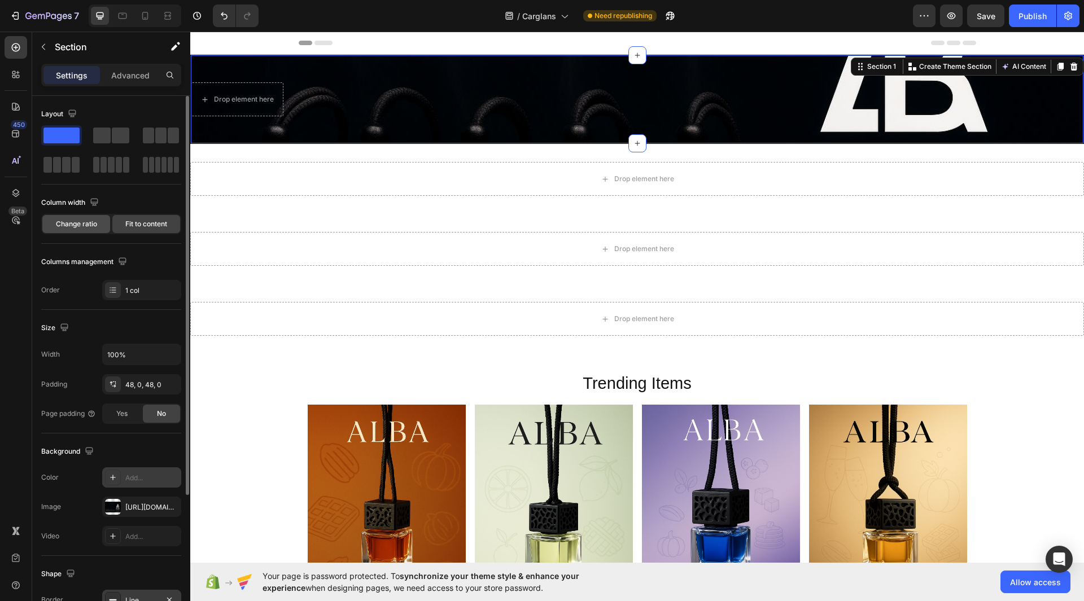
click at [93, 230] on div "Change ratio" at bounding box center [76, 224] width 68 height 18
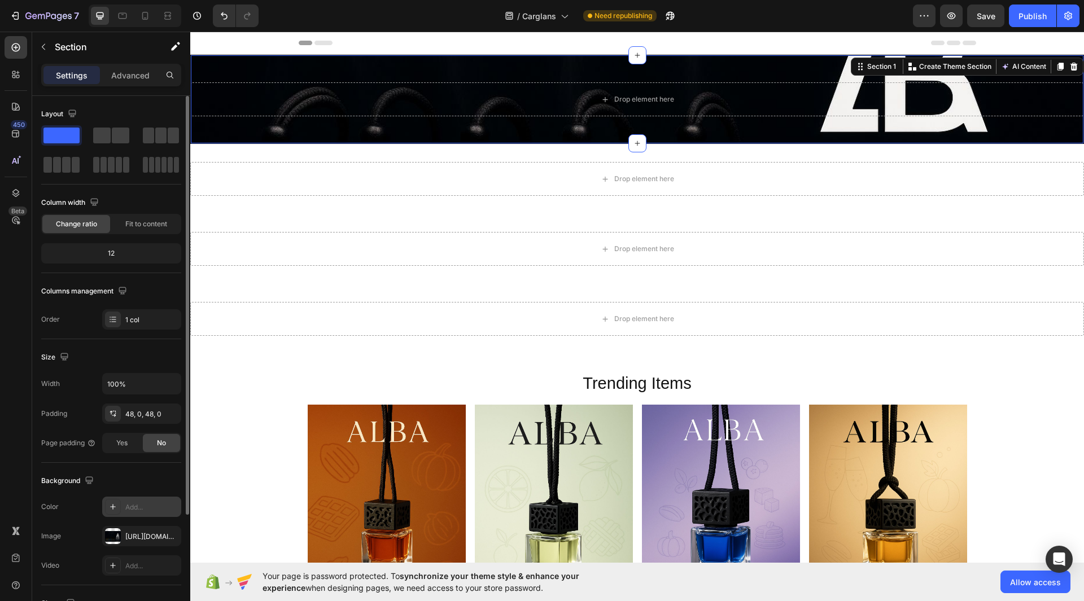
click at [99, 262] on div "12" at bounding box center [111, 253] width 140 height 20
click at [114, 251] on div "12" at bounding box center [110, 254] width 135 height 16
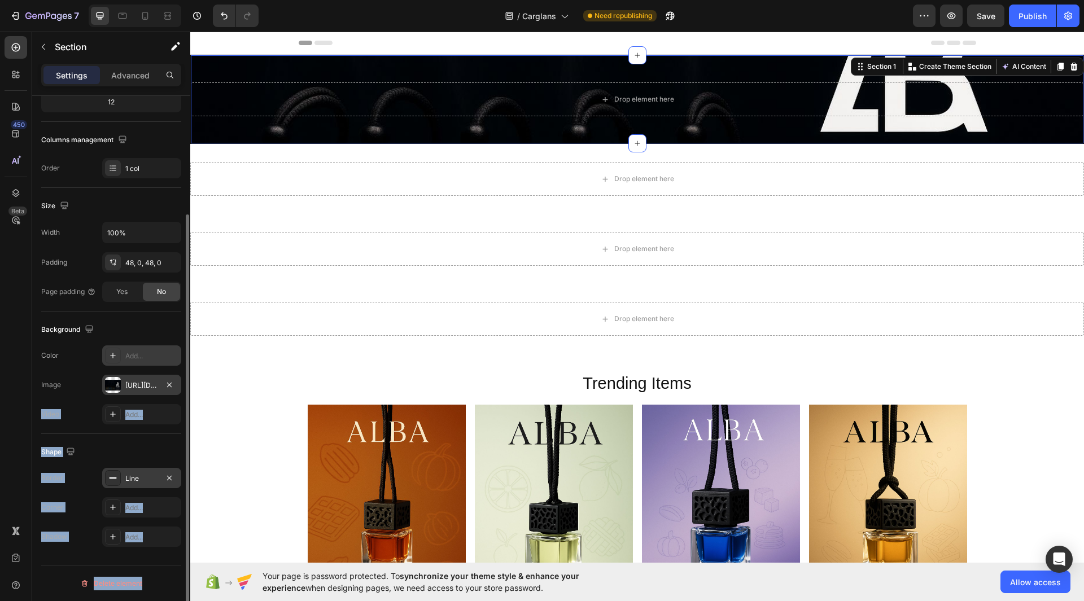
drag, startPoint x: 182, startPoint y: 339, endPoint x: 178, endPoint y: 383, distance: 44.2
click at [178, 383] on div "Layout Column width Change ratio Fit to content 12 Columns management Order 1 c…" at bounding box center [111, 364] width 158 height 537
click at [154, 261] on div "48, 0, 48, 0" at bounding box center [141, 263] width 33 height 10
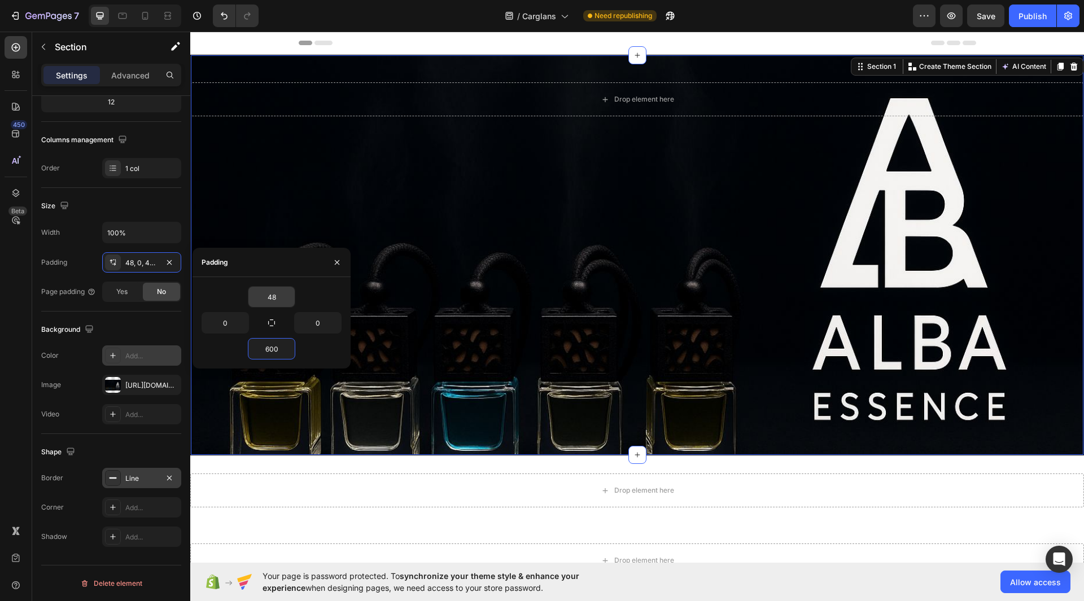
type input "600"
click at [278, 296] on input "48" at bounding box center [271, 297] width 46 height 20
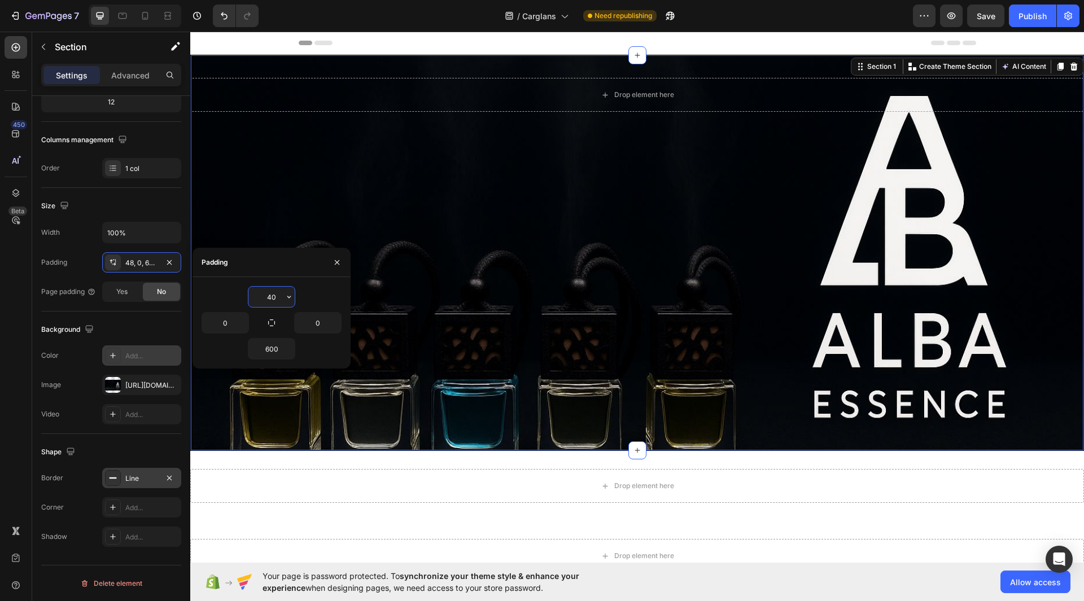
type input "4"
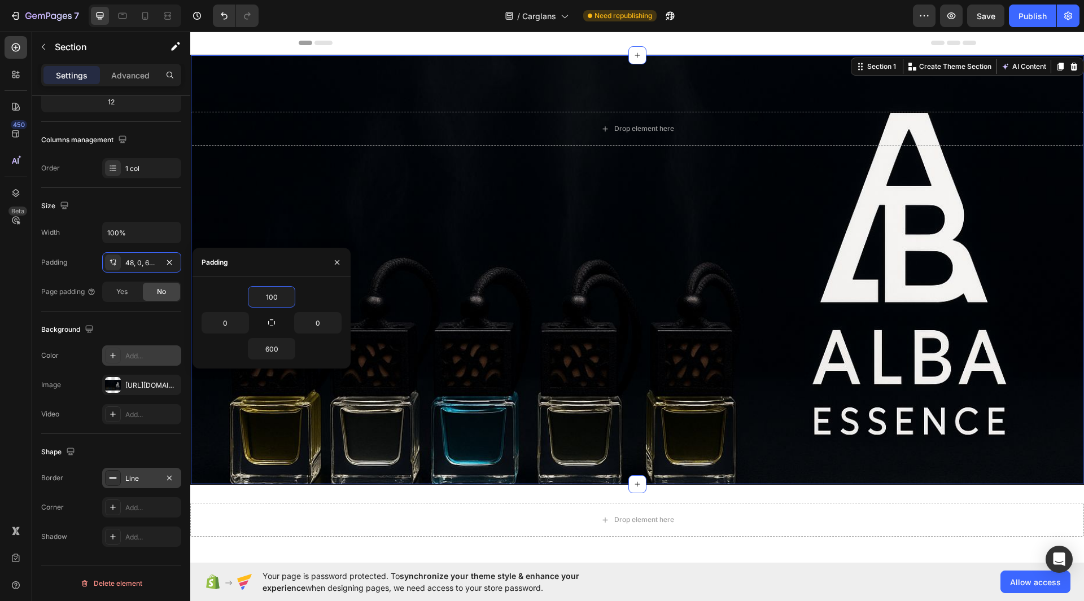
type input "100"
click at [838, 390] on div "Drop element here Section 1 You can create reusable sections Create Theme Secti…" at bounding box center [637, 270] width 894 height 430
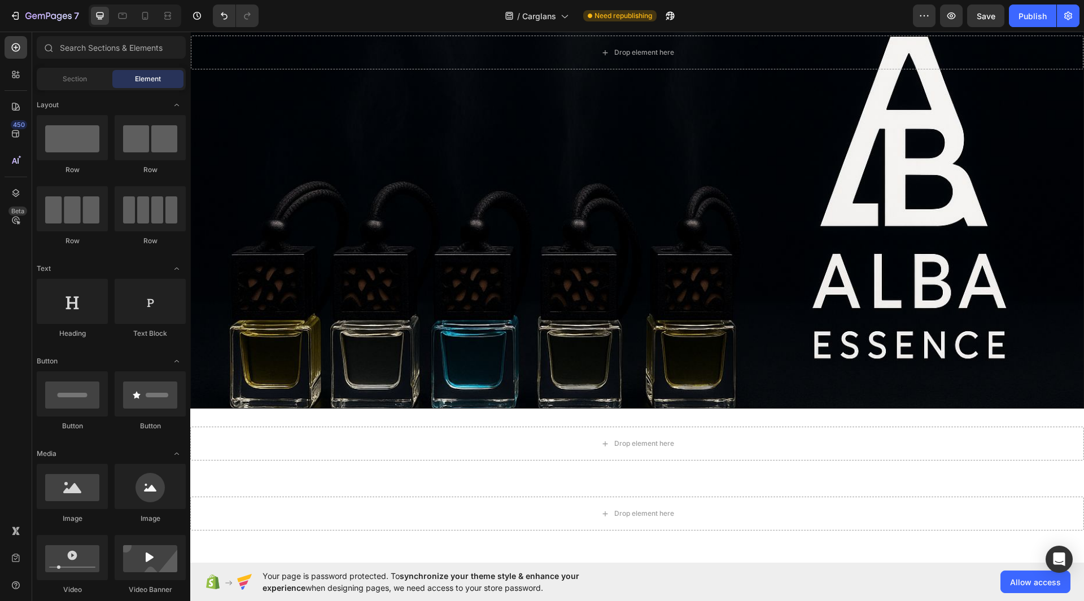
scroll to position [66, 0]
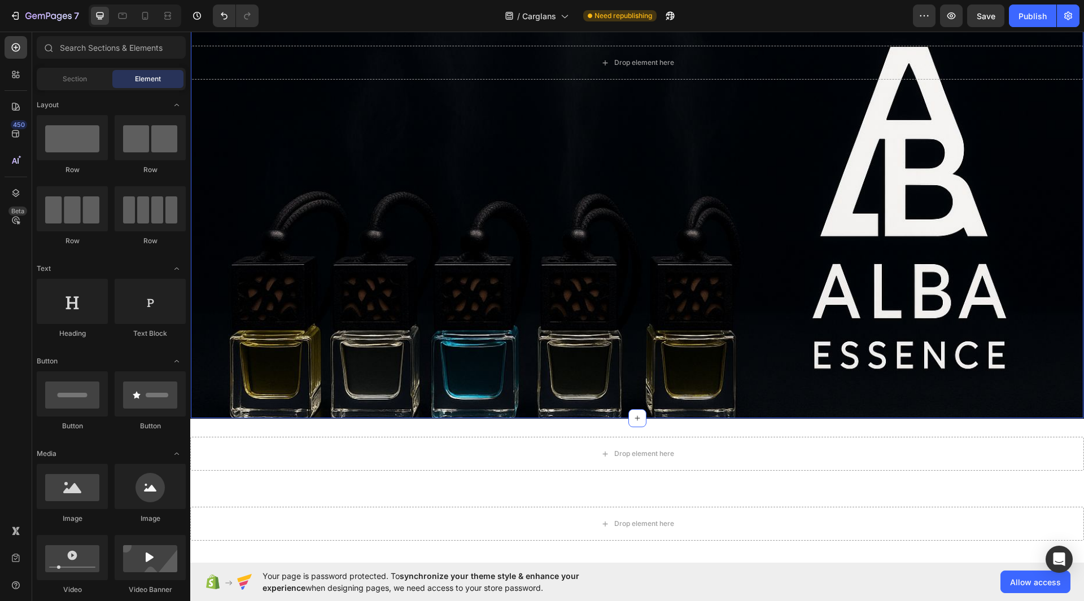
click at [353, 195] on div "Drop element here Section 1" at bounding box center [637, 204] width 894 height 430
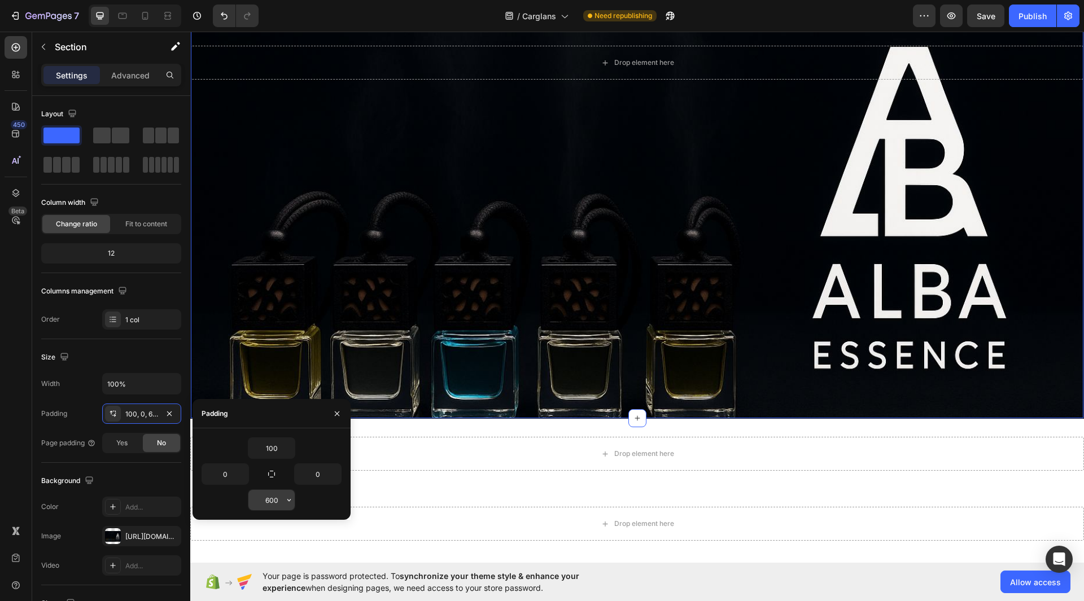
click at [274, 494] on input "600" at bounding box center [271, 500] width 46 height 20
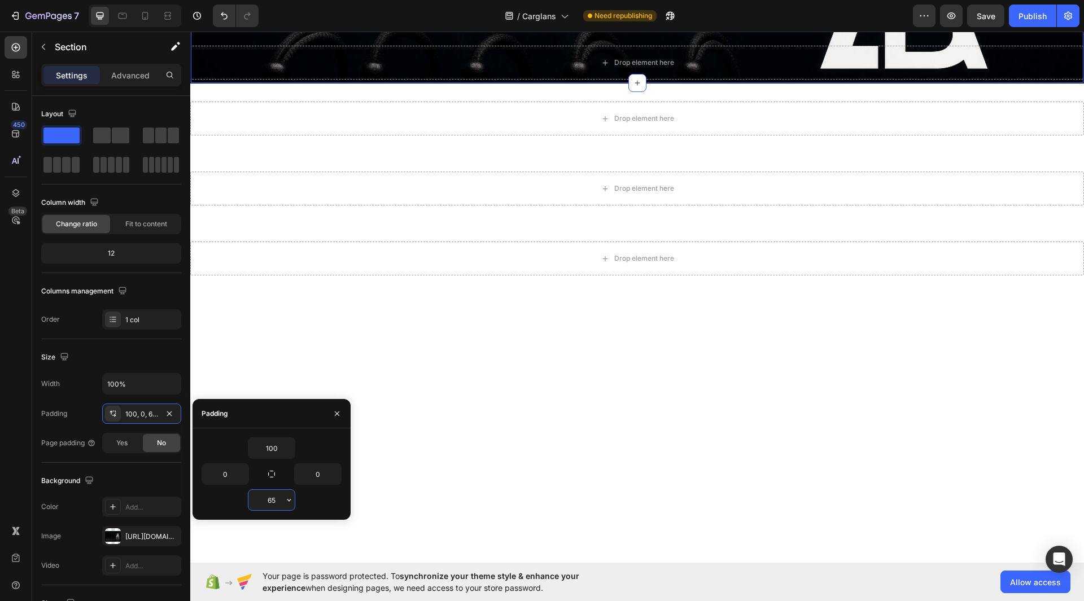
type input "650"
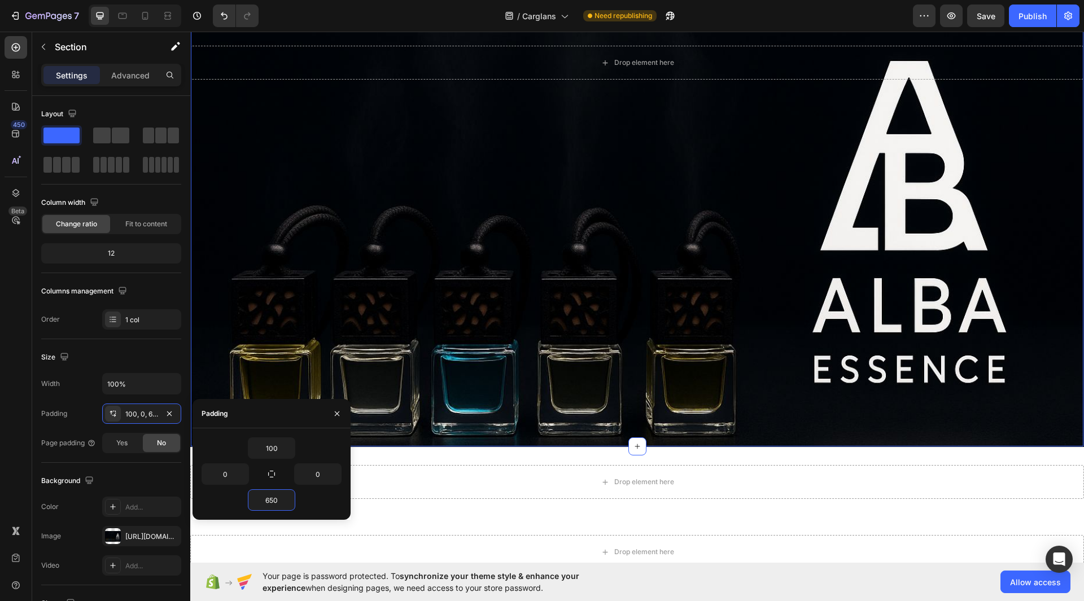
click at [860, 381] on div "Drop element here Section 1 You can create reusable sections Create Theme Secti…" at bounding box center [637, 218] width 894 height 458
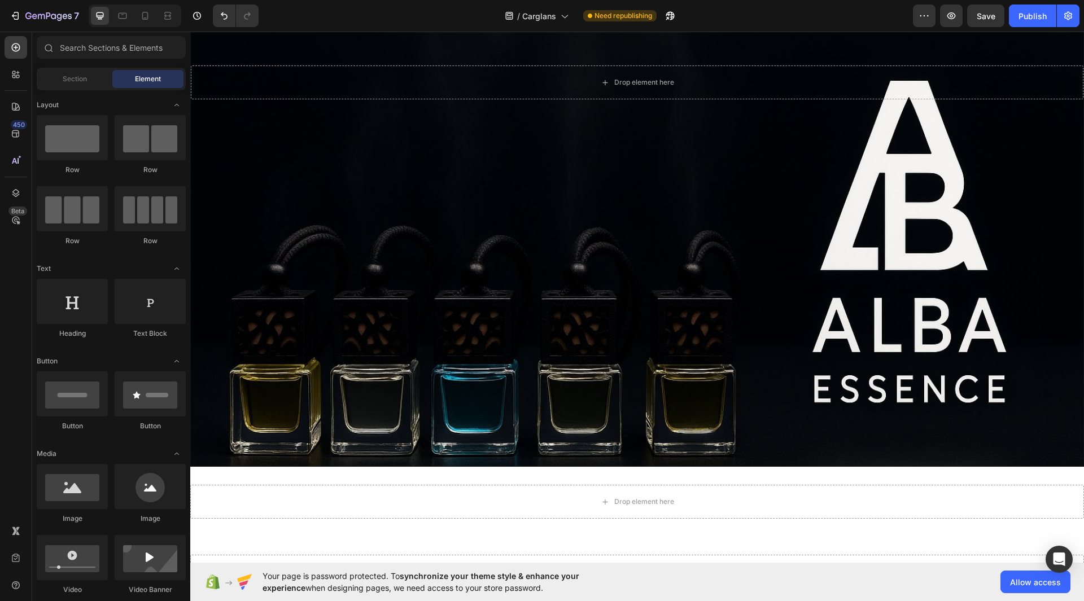
scroll to position [54, 0]
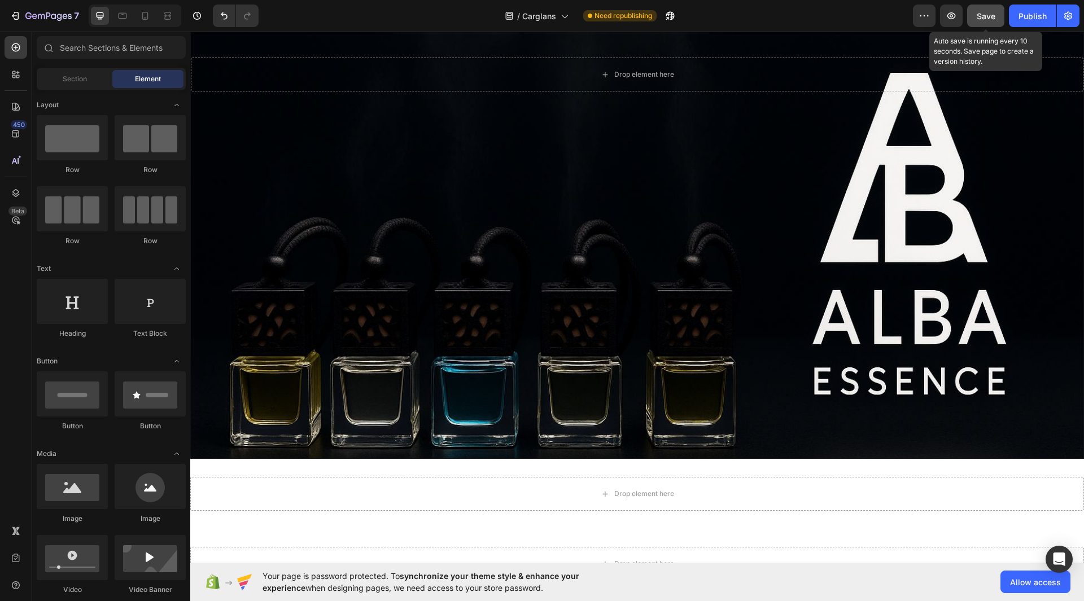
click at [987, 24] on button "Save" at bounding box center [985, 16] width 37 height 23
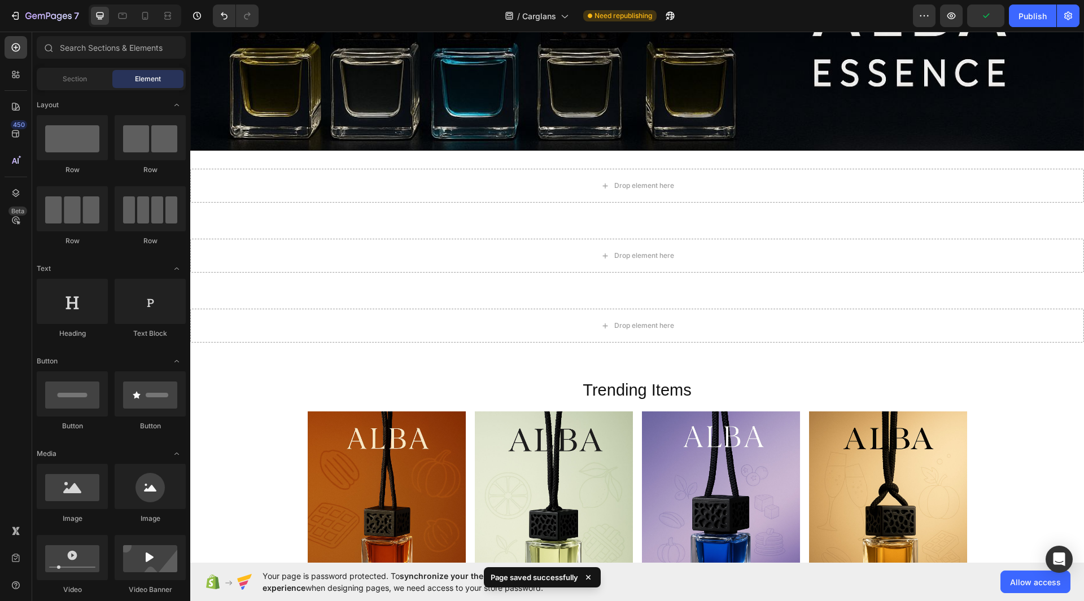
scroll to position [390, 0]
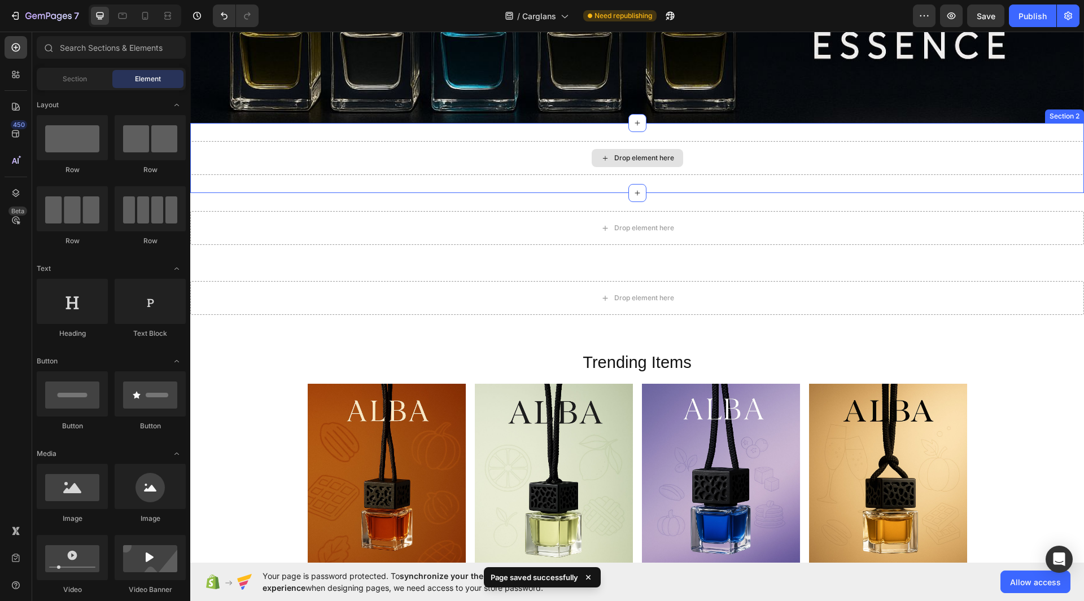
click at [640, 165] on div "Drop element here" at bounding box center [637, 158] width 91 height 18
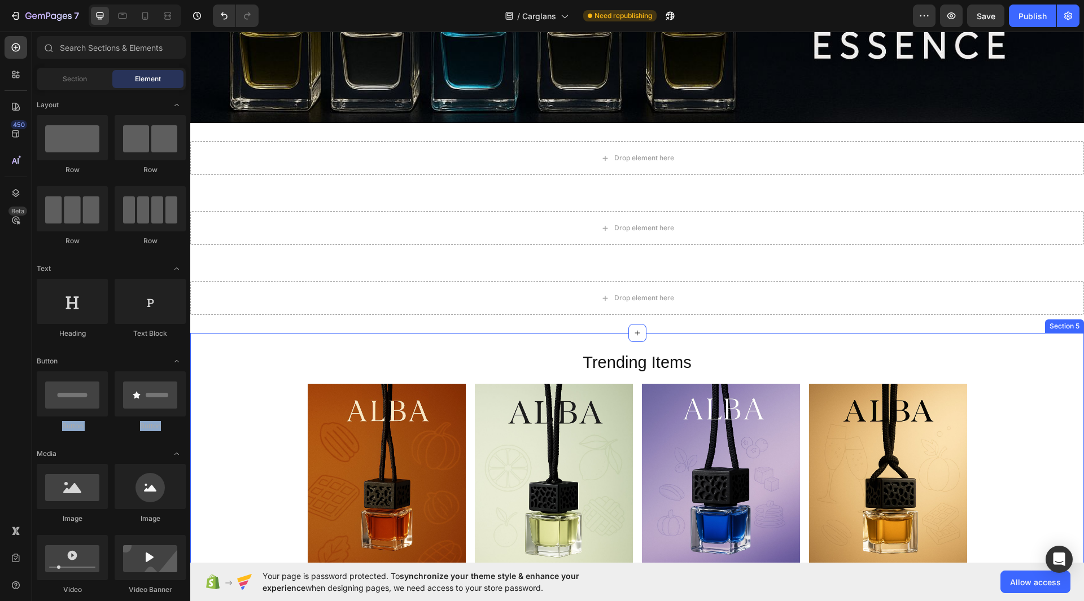
drag, startPoint x: 186, startPoint y: 360, endPoint x: 189, endPoint y: 418, distance: 58.8
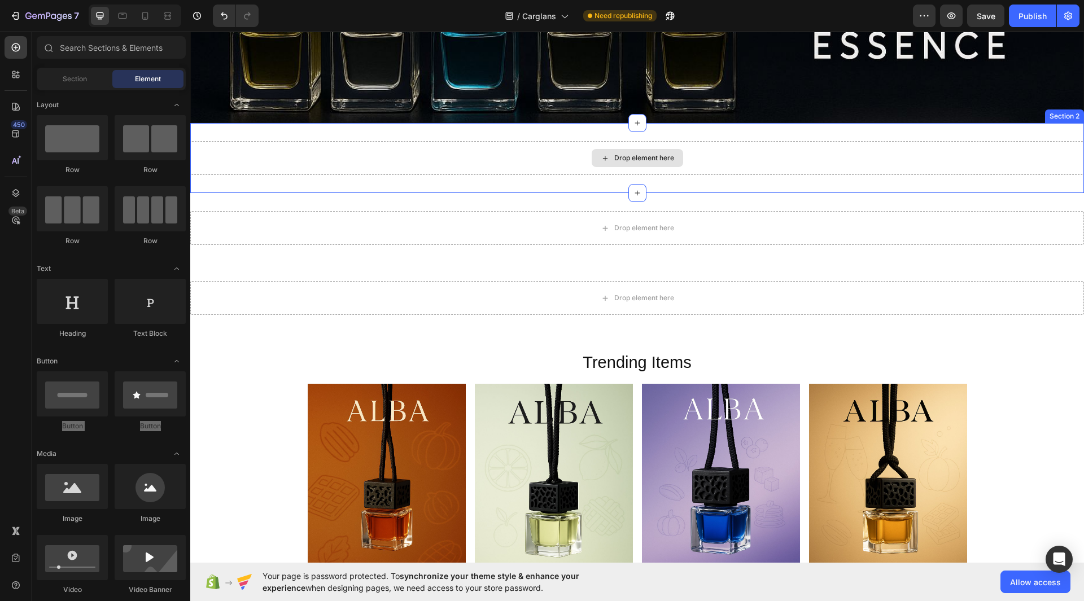
click at [624, 152] on div "Drop element here" at bounding box center [637, 158] width 91 height 18
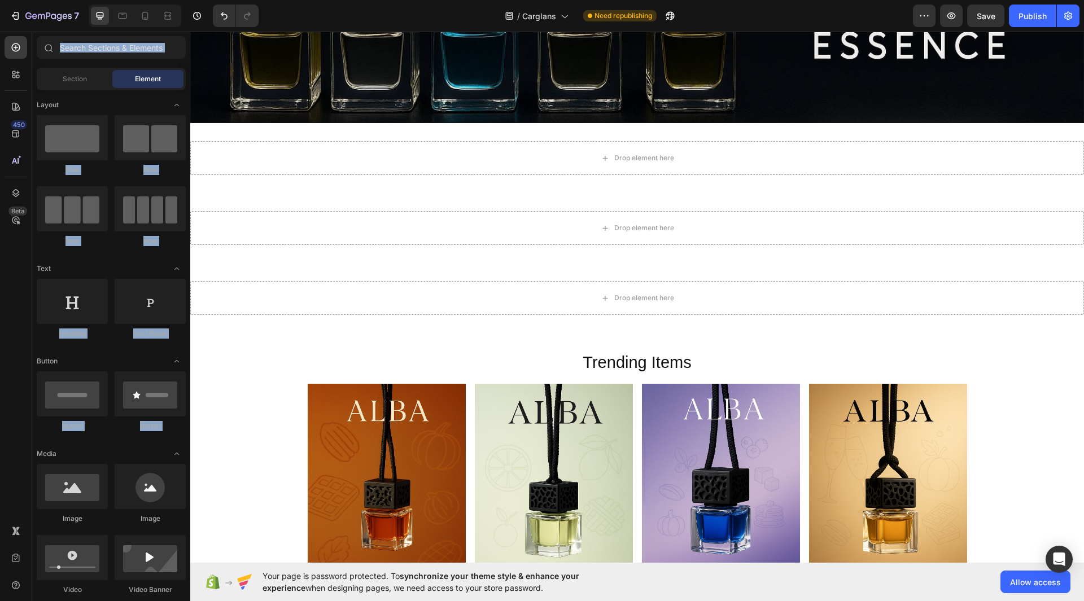
drag, startPoint x: 29, startPoint y: 251, endPoint x: 78, endPoint y: 441, distance: 196.6
click at [78, 441] on div "450 Beta Sections(18) Elements(83) Section Element Hero Section Product Detail …" at bounding box center [95, 317] width 190 height 570
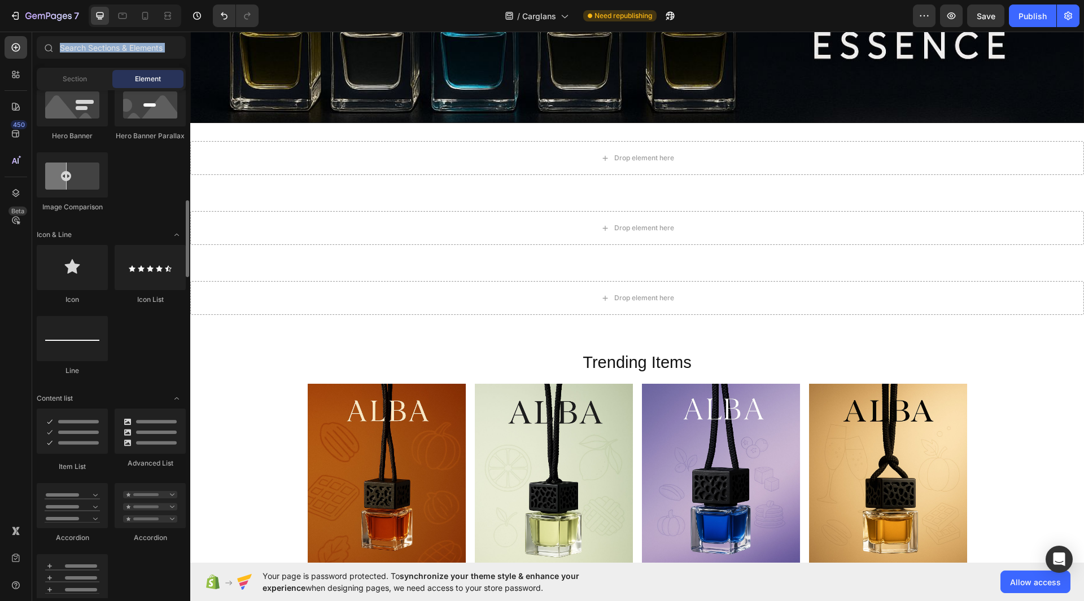
scroll to position [613, 0]
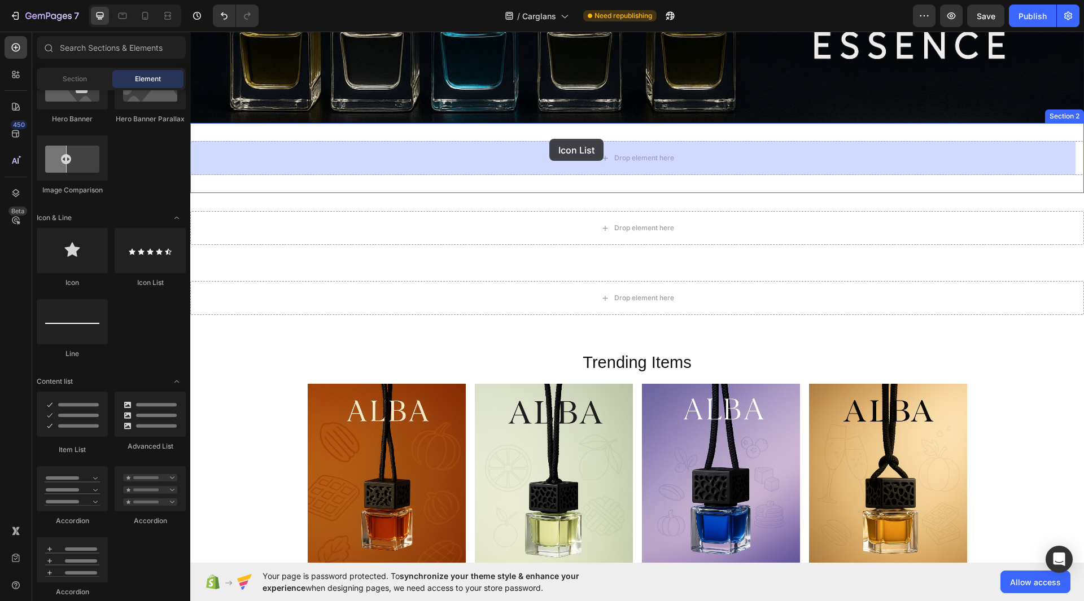
drag, startPoint x: 322, startPoint y: 288, endPoint x: 548, endPoint y: 142, distance: 269.5
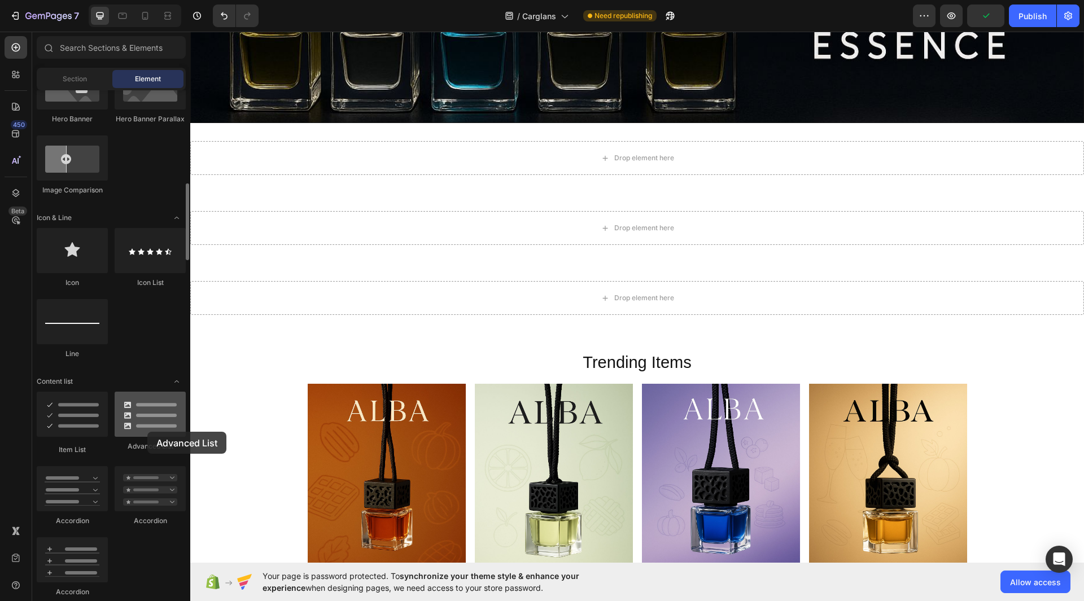
click at [147, 432] on div at bounding box center [150, 414] width 71 height 45
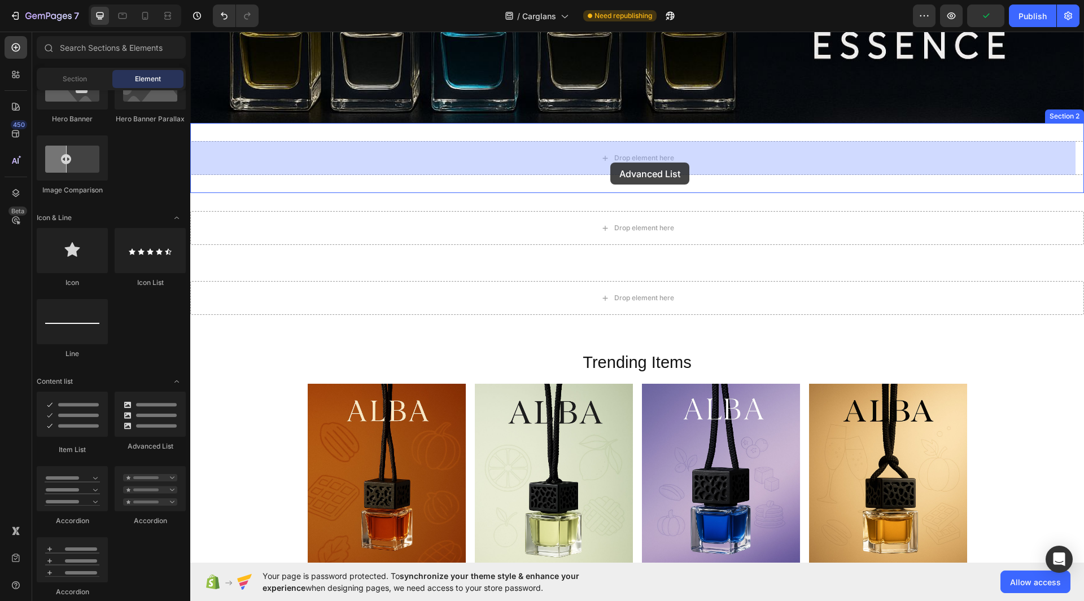
drag, startPoint x: 364, startPoint y: 453, endPoint x: 610, endPoint y: 162, distance: 381.4
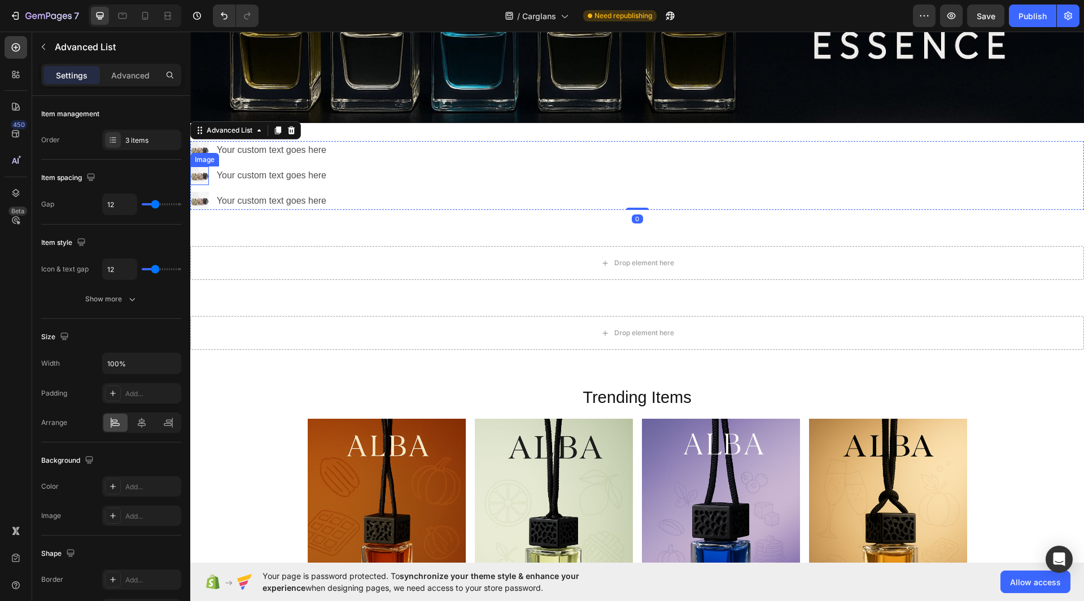
click at [205, 155] on div "Image" at bounding box center [205, 160] width 24 height 10
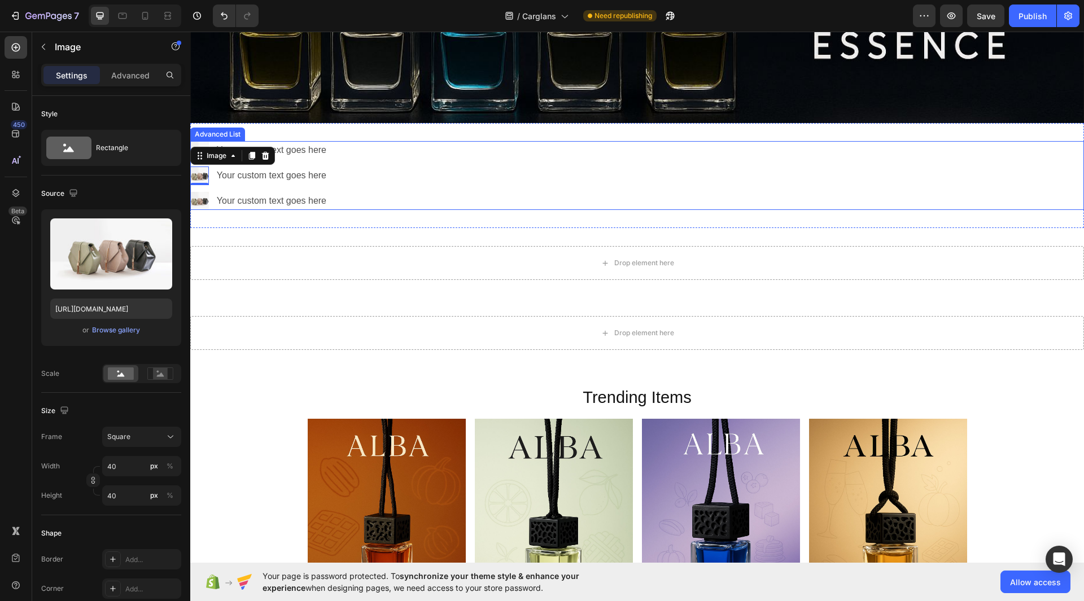
click at [337, 177] on div "Image Your custom text goes here Text Block Image 0 Your custom text goes here …" at bounding box center [637, 175] width 894 height 69
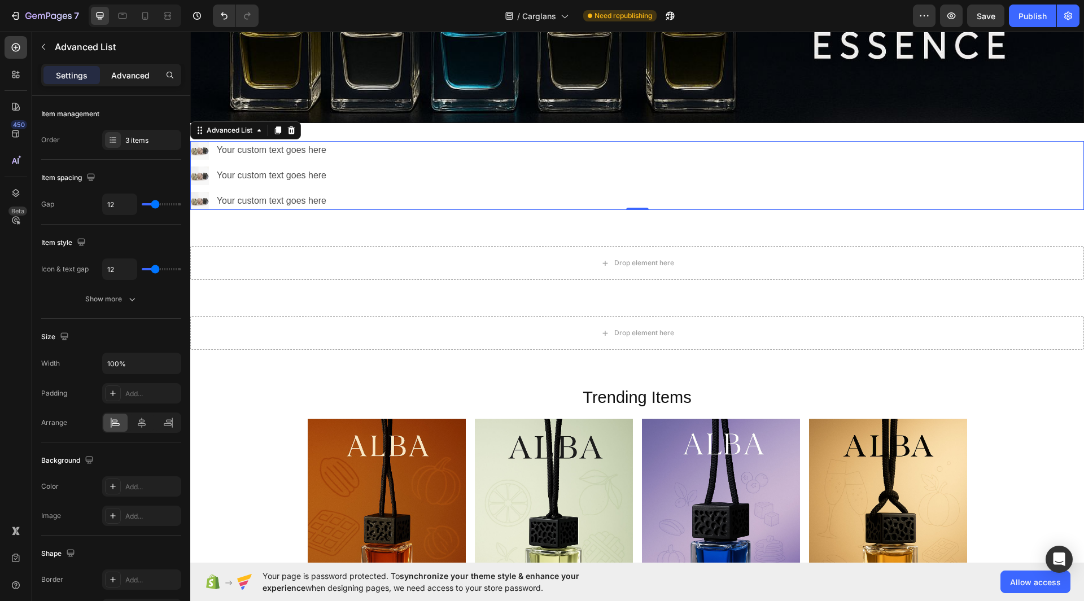
click at [124, 78] on p "Advanced" at bounding box center [130, 75] width 38 height 12
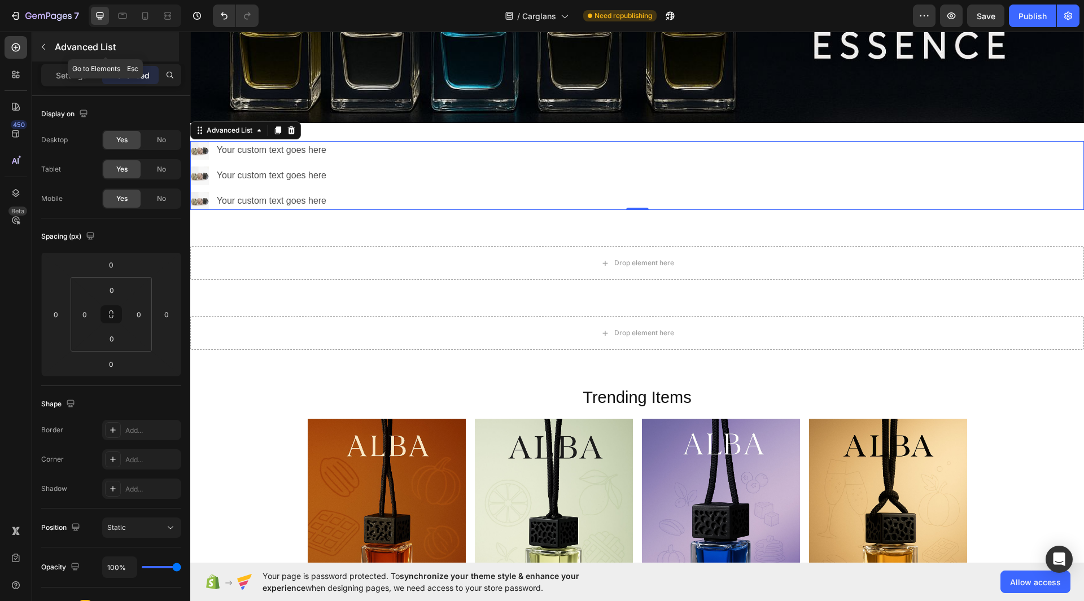
click at [45, 51] on icon "button" at bounding box center [43, 46] width 9 height 9
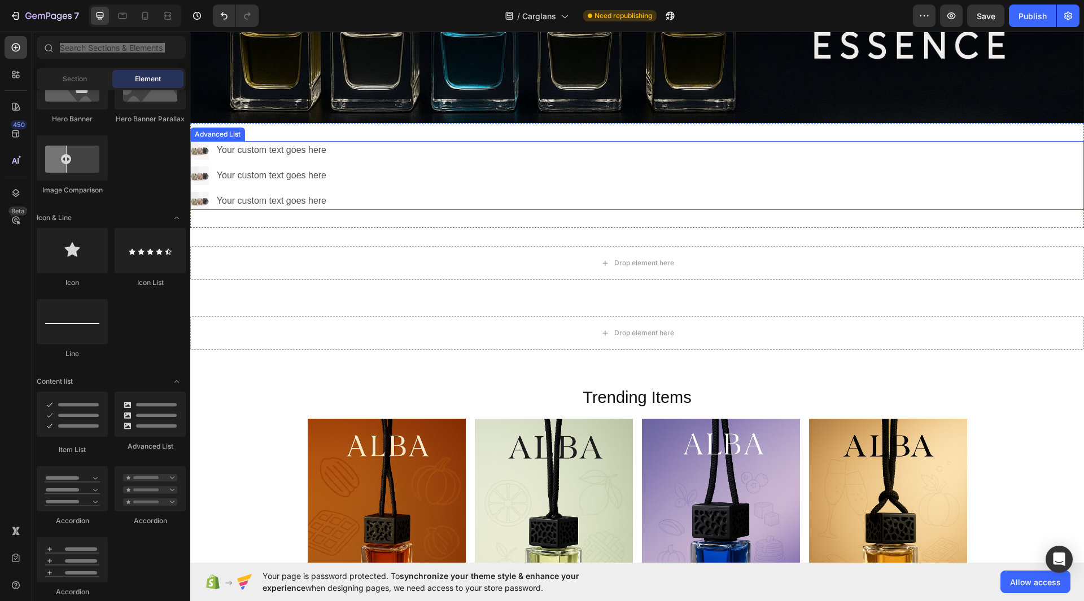
click at [460, 173] on div "Image Your custom text goes here Text Block Image Your custom text goes here Te…" at bounding box center [637, 175] width 894 height 69
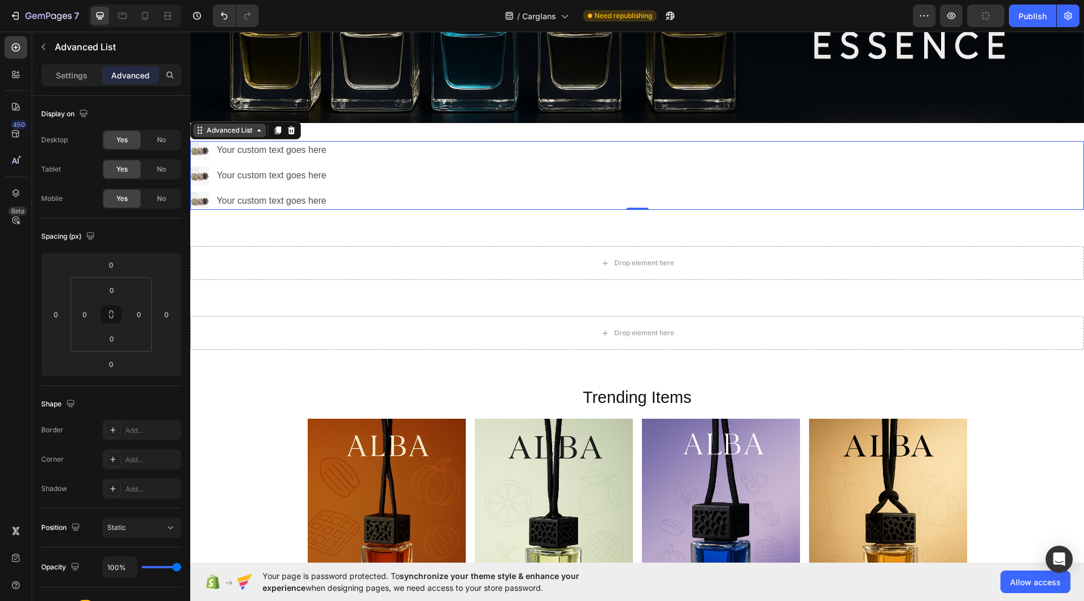
click at [251, 129] on div "Advanced List" at bounding box center [229, 130] width 50 height 10
click at [261, 135] on div "Advanced List" at bounding box center [229, 131] width 73 height 14
click at [295, 132] on icon at bounding box center [291, 130] width 9 height 9
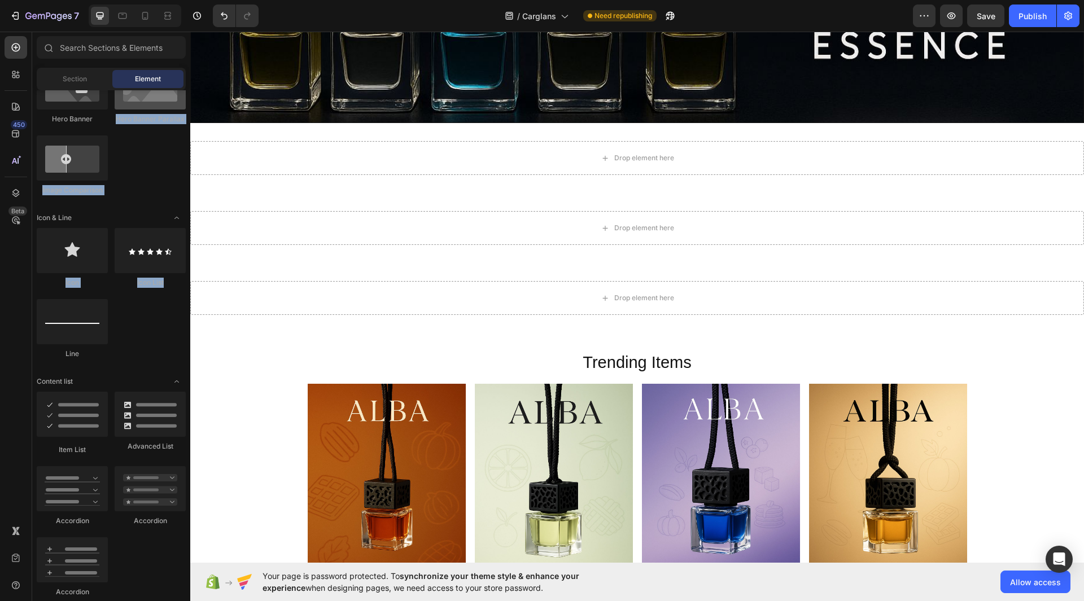
drag, startPoint x: 172, startPoint y: 310, endPoint x: 147, endPoint y: 99, distance: 212.0
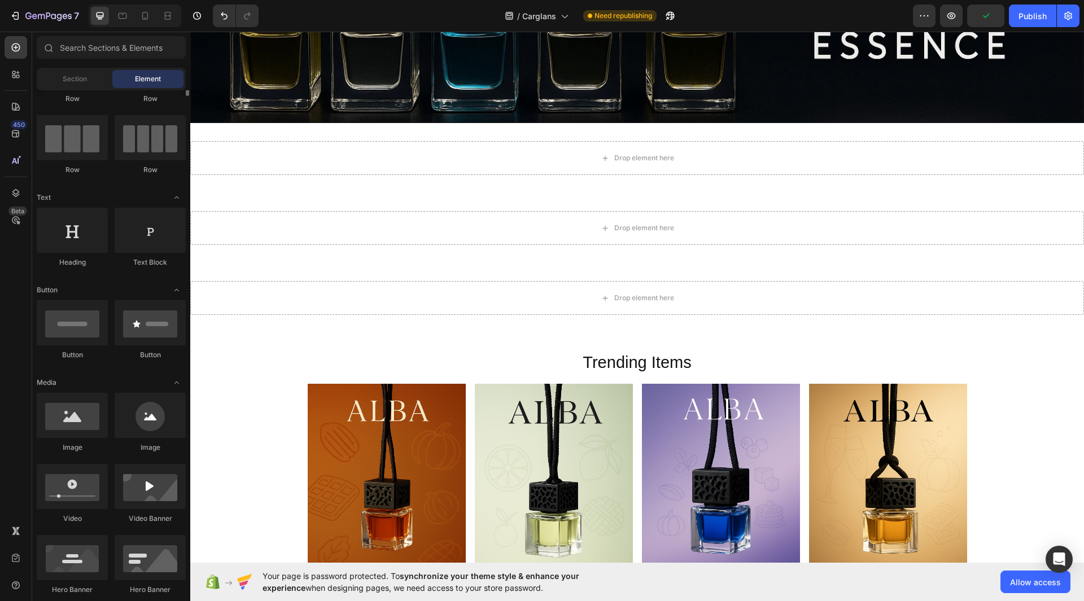
scroll to position [0, 0]
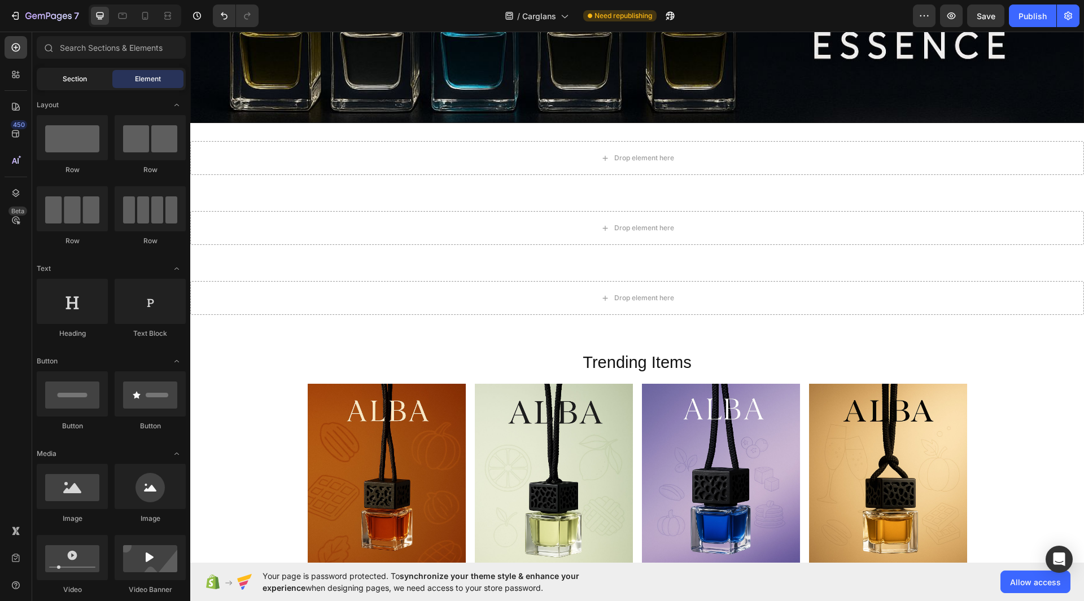
click at [77, 74] on span "Section" at bounding box center [75, 79] width 24 height 10
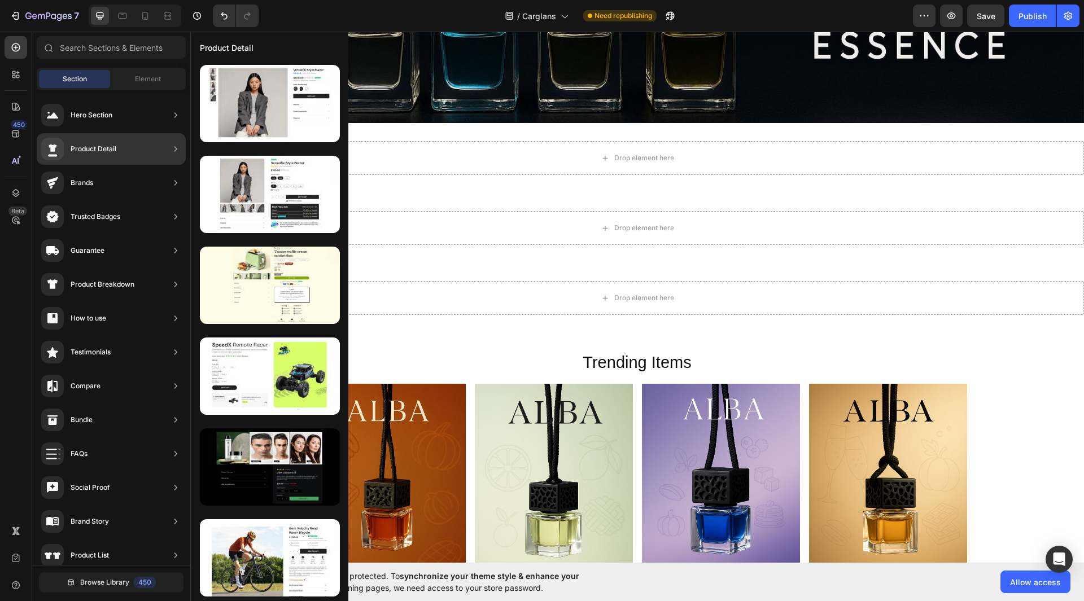
click at [155, 152] on div "Product Detail" at bounding box center [111, 149] width 149 height 32
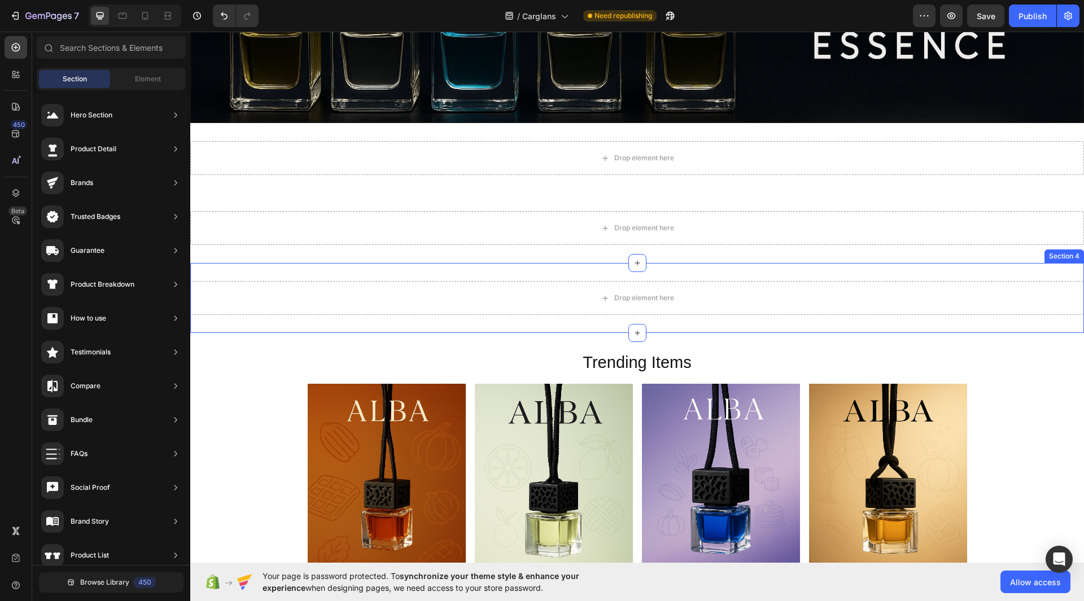
drag, startPoint x: 536, startPoint y: 155, endPoint x: 272, endPoint y: 180, distance: 264.8
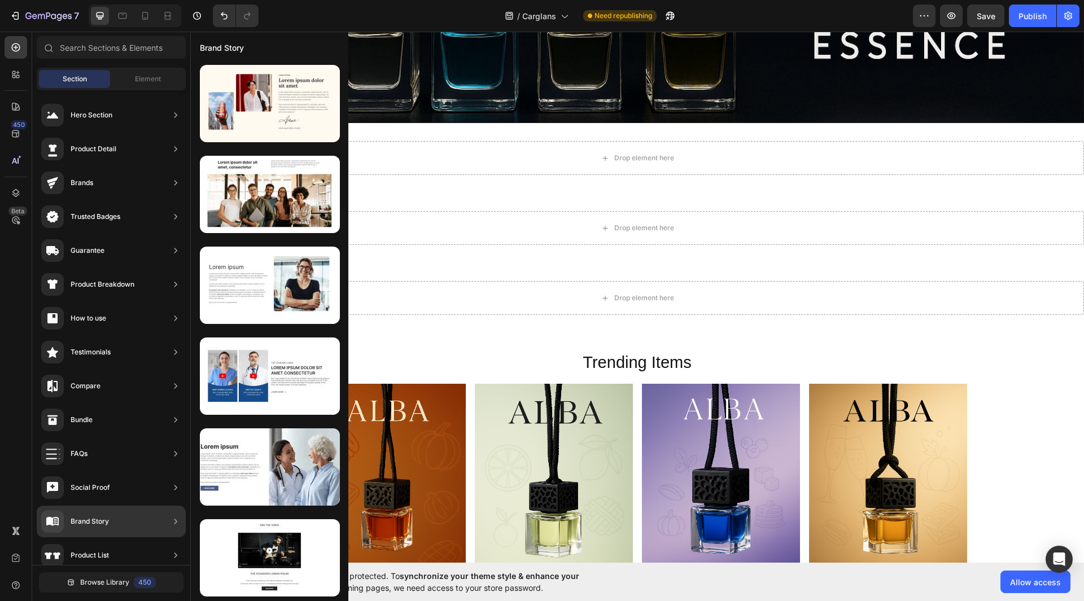
scroll to position [363, 0]
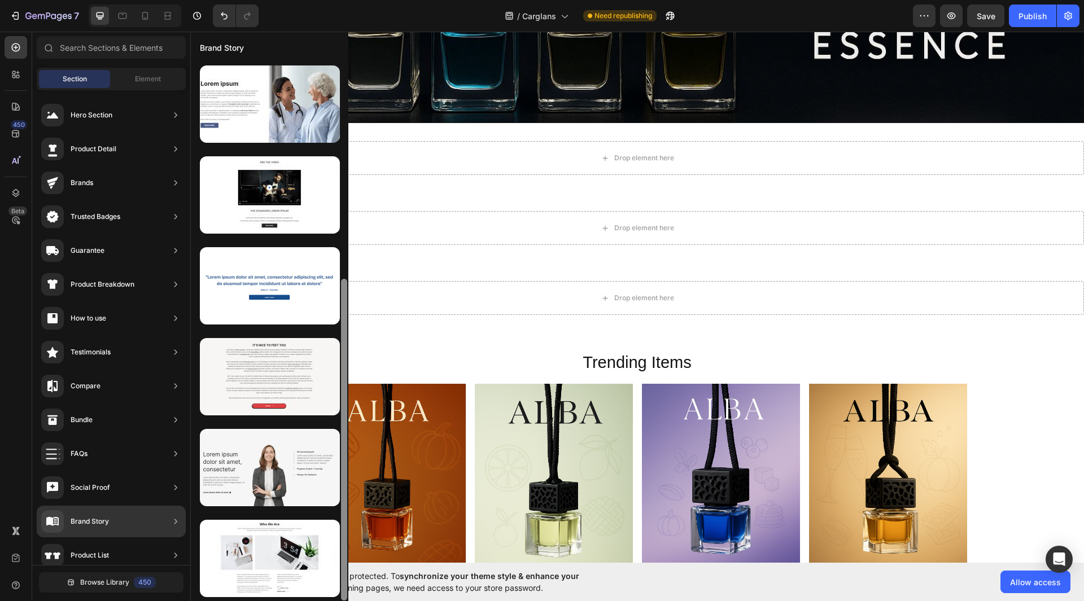
click at [115, 522] on div "Brand Story" at bounding box center [111, 522] width 149 height 32
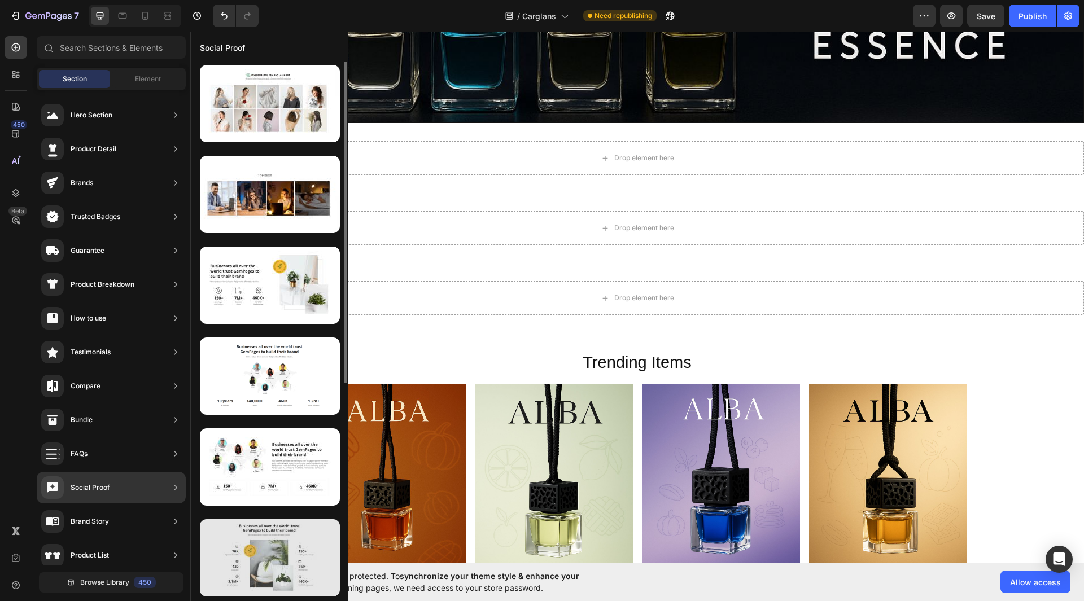
click at [273, 557] on div at bounding box center [270, 557] width 140 height 77
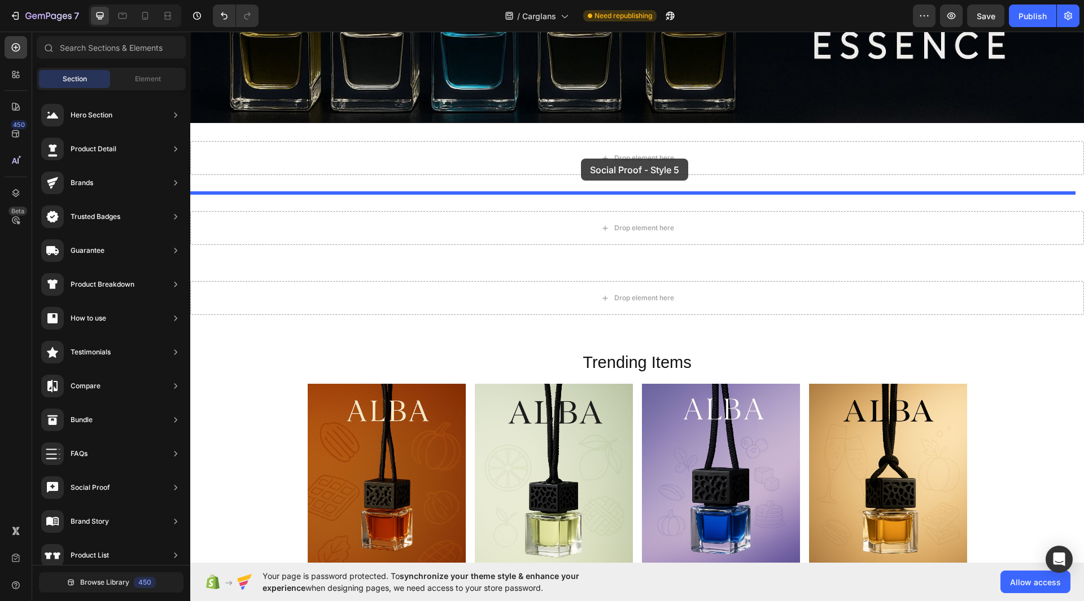
drag, startPoint x: 464, startPoint y: 589, endPoint x: 581, endPoint y: 159, distance: 445.9
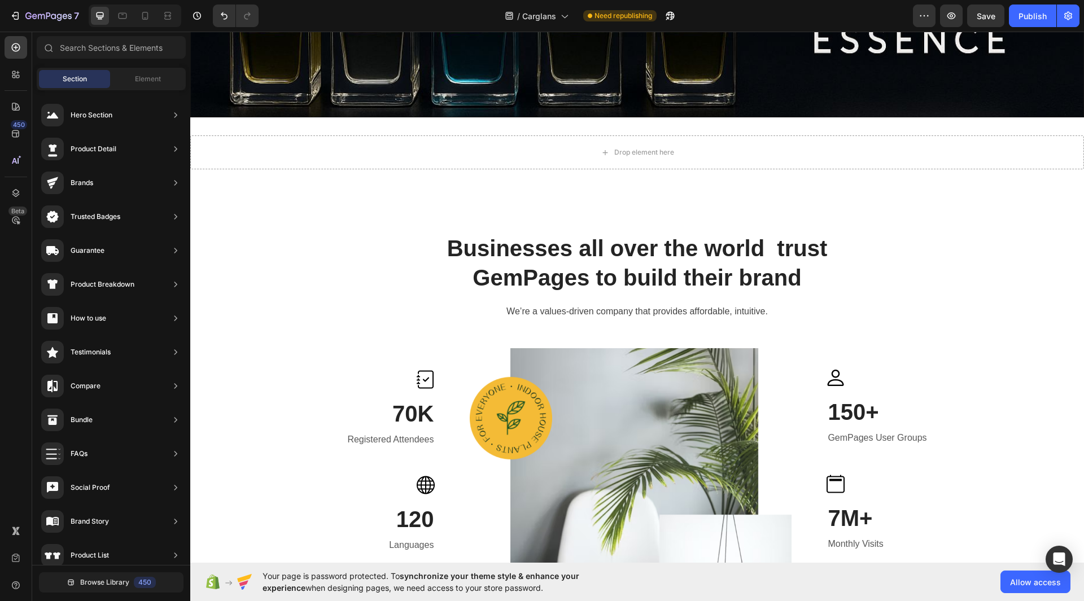
scroll to position [397, 0]
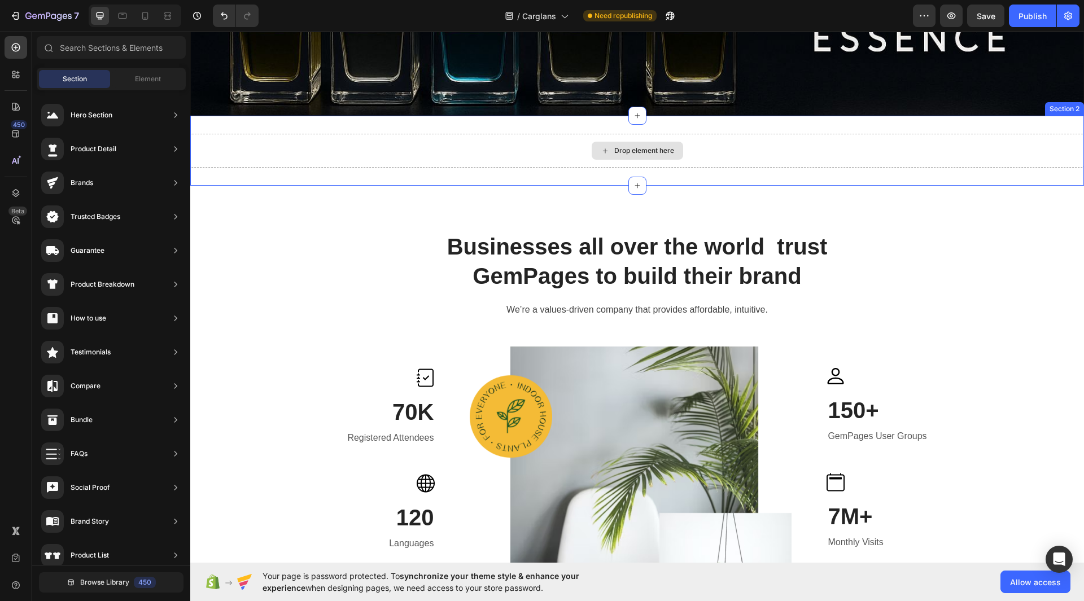
click at [726, 150] on div "Drop element here" at bounding box center [637, 151] width 894 height 34
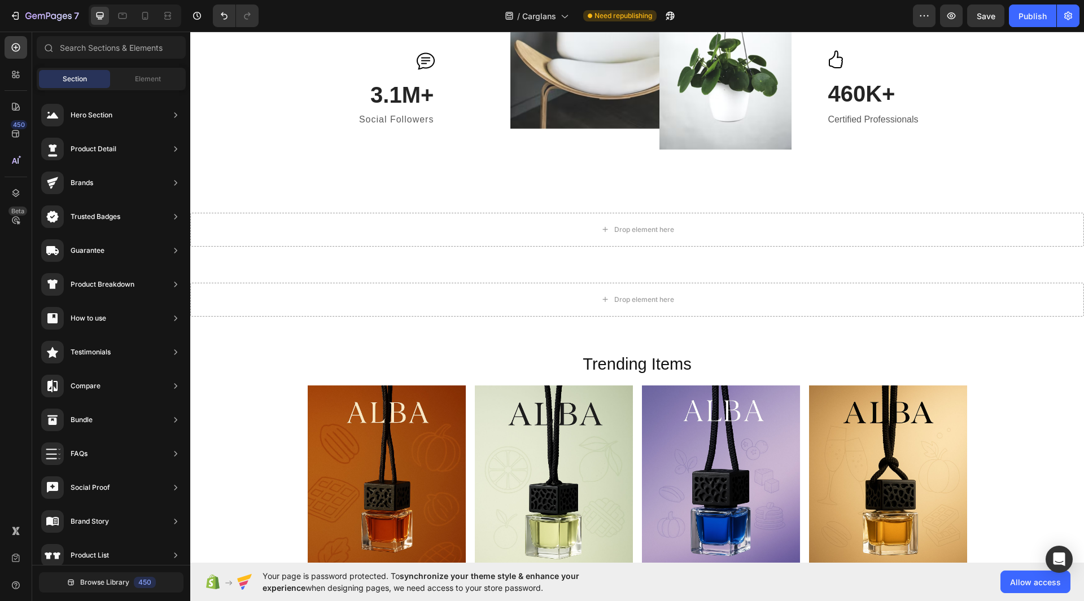
scroll to position [855, 0]
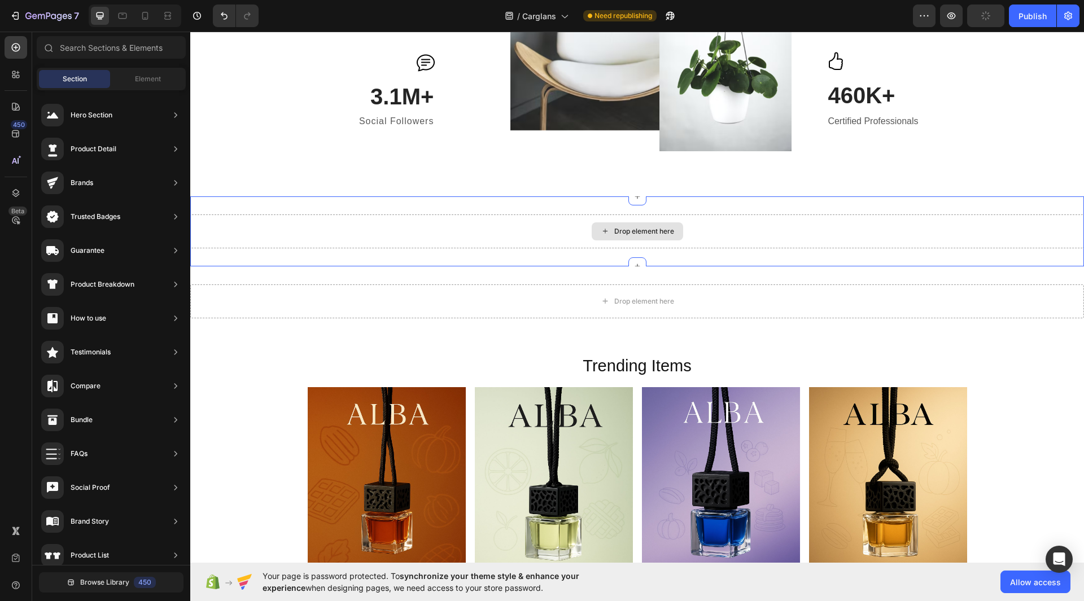
click at [819, 227] on div "Drop element here" at bounding box center [637, 232] width 894 height 34
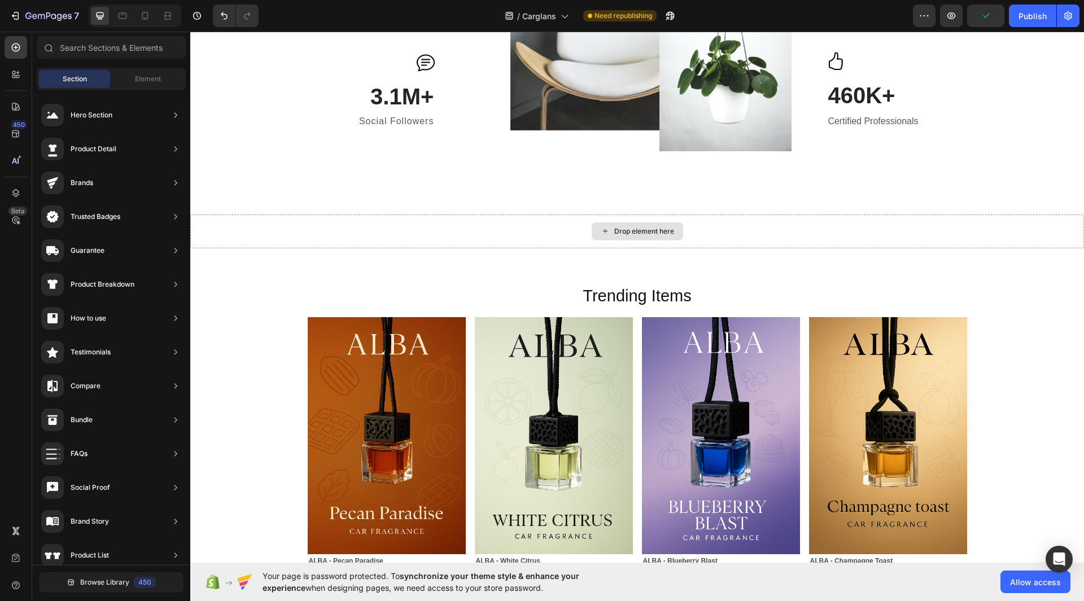
click at [818, 227] on div "Drop element here" at bounding box center [637, 232] width 894 height 34
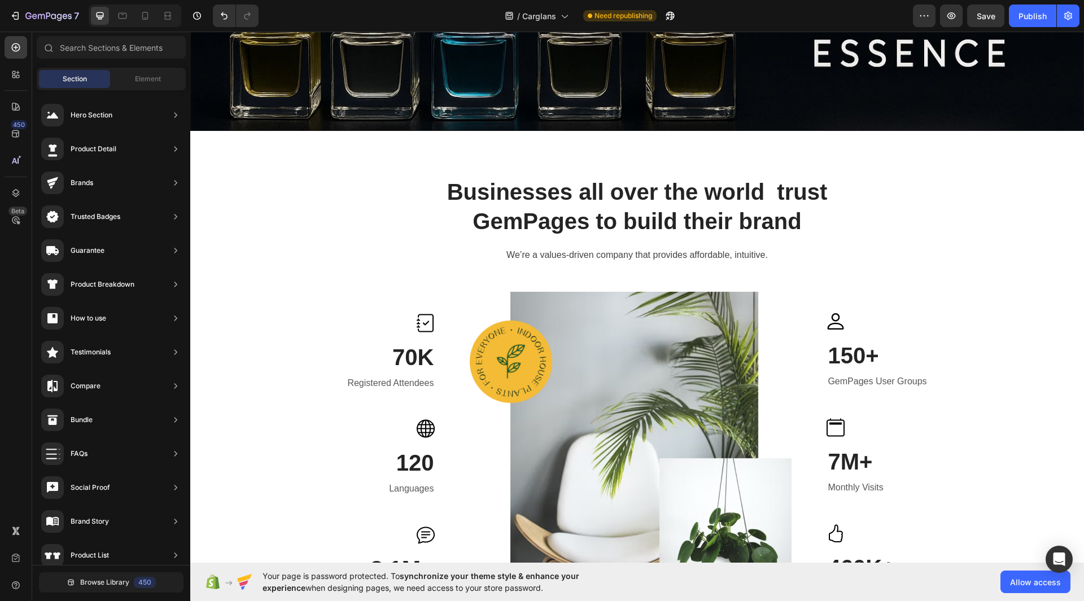
scroll to position [487, 0]
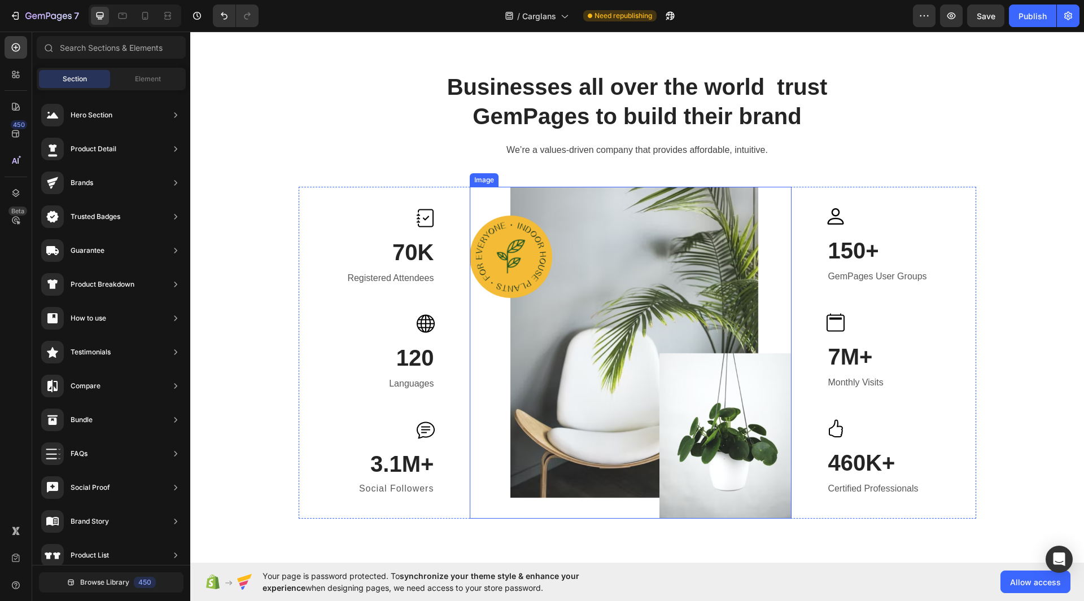
click at [589, 366] on img at bounding box center [631, 353] width 322 height 332
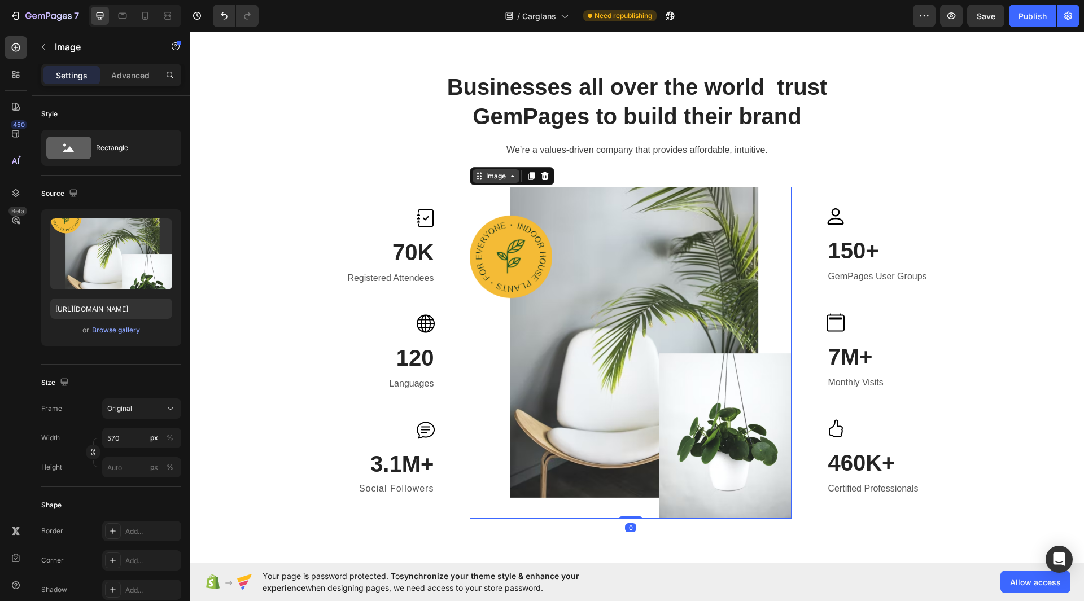
click at [512, 174] on icon at bounding box center [512, 176] width 9 height 9
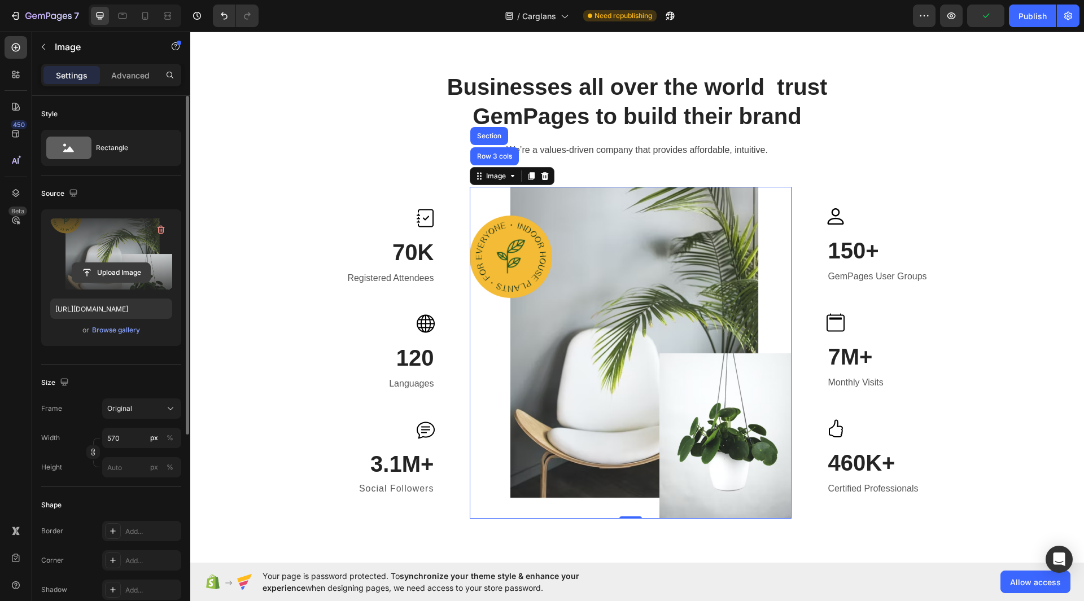
click at [113, 268] on input "file" at bounding box center [111, 272] width 78 height 19
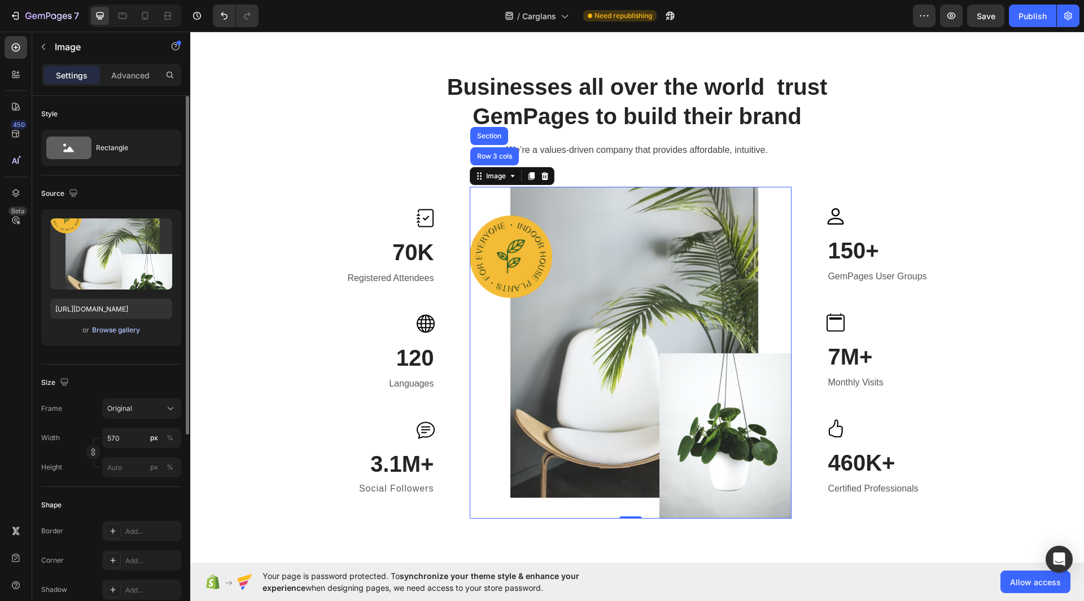
click at [115, 331] on div "Browse gallery" at bounding box center [116, 330] width 48 height 10
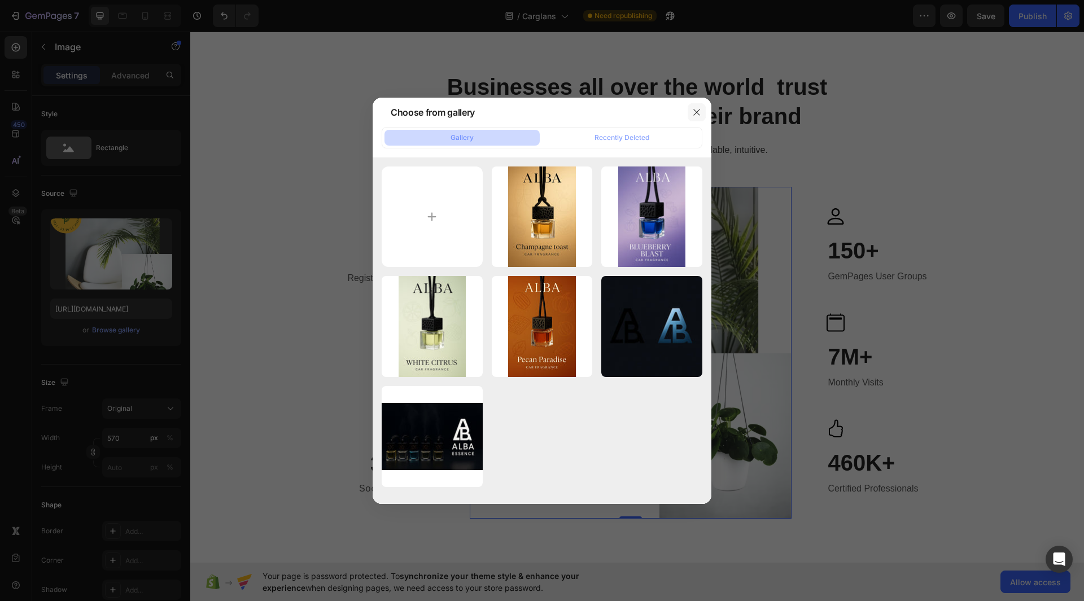
click at [693, 114] on icon "button" at bounding box center [696, 112] width 9 height 9
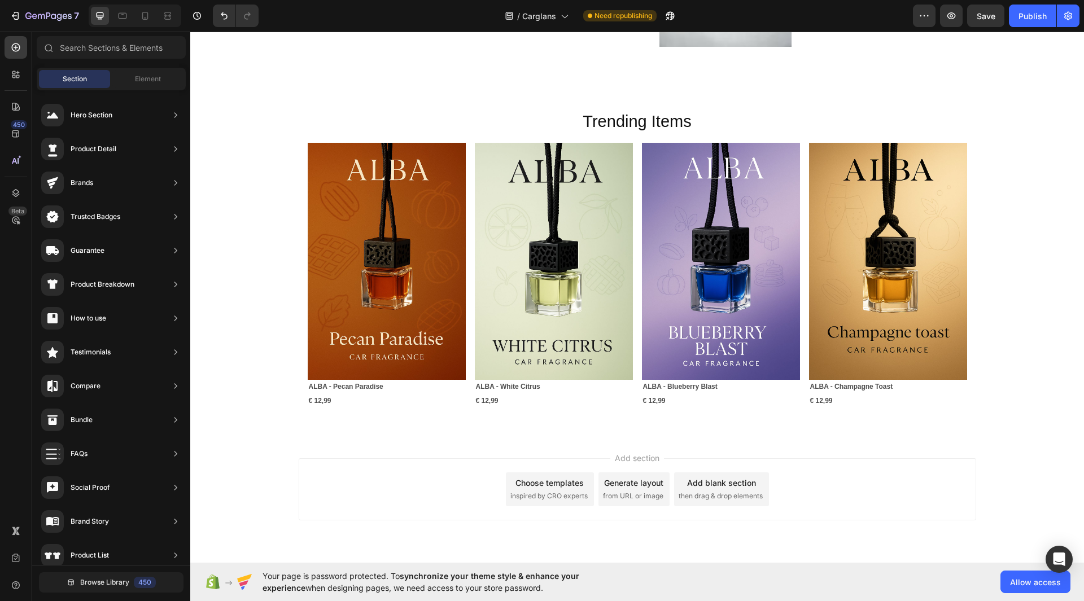
scroll to position [957, 0]
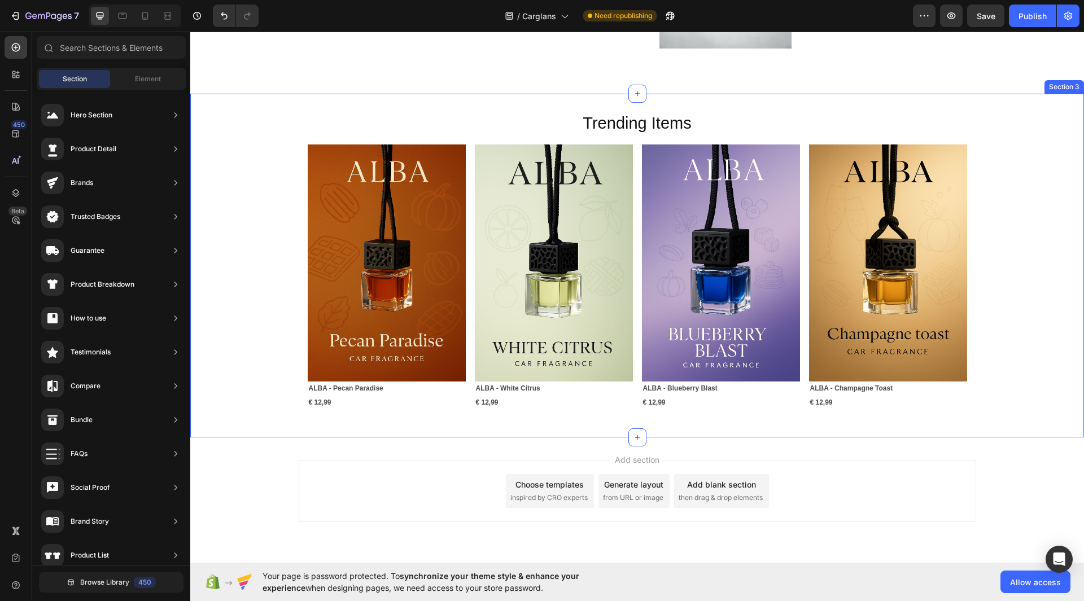
click at [981, 229] on div "Trending Items Heading Image ALBA - Pecan Paradise Text Block € 12,99 Text Bloc…" at bounding box center [637, 266] width 894 height 308
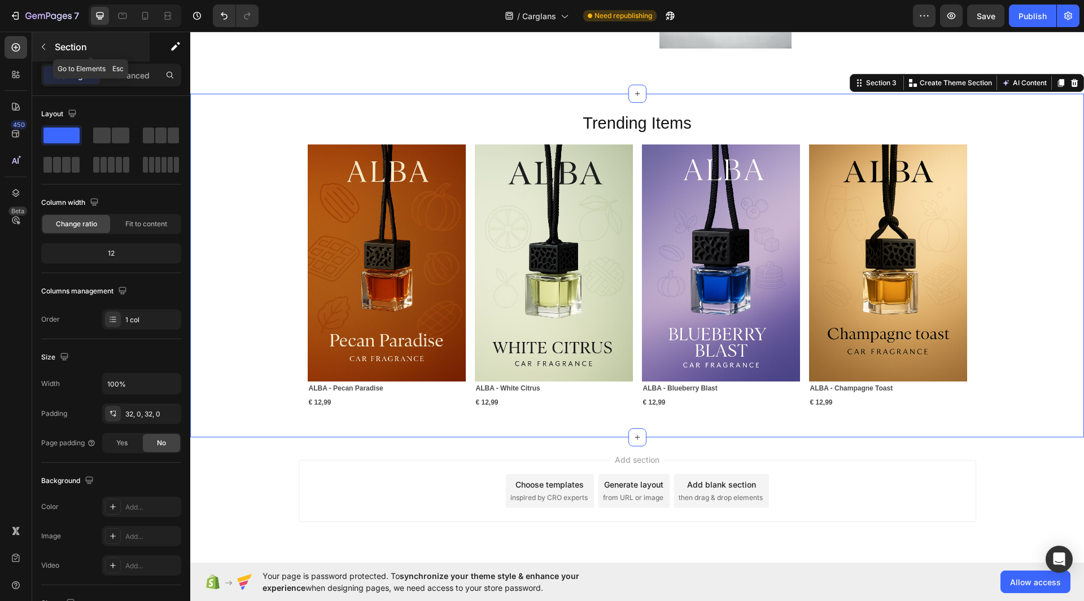
click at [46, 40] on button "button" at bounding box center [43, 47] width 18 height 18
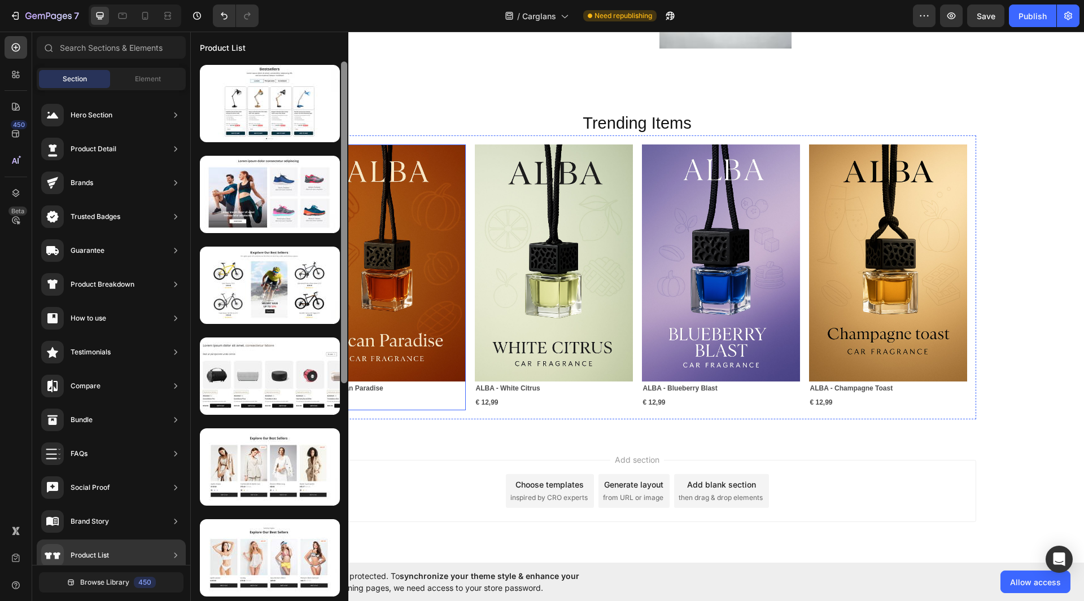
scroll to position [0, 0]
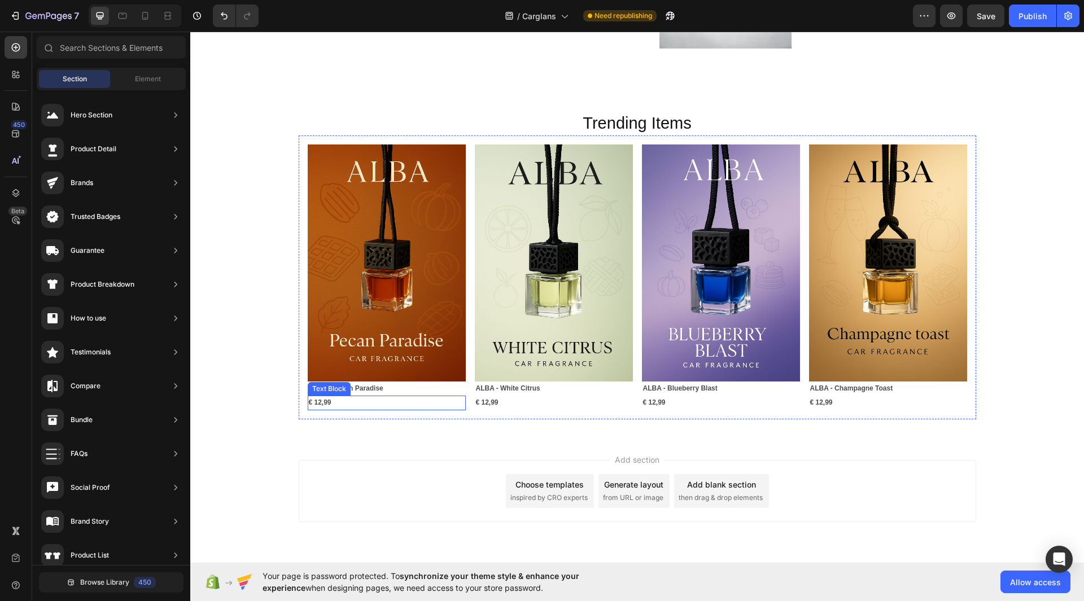
drag, startPoint x: 536, startPoint y: 387, endPoint x: 354, endPoint y: 410, distance: 183.3
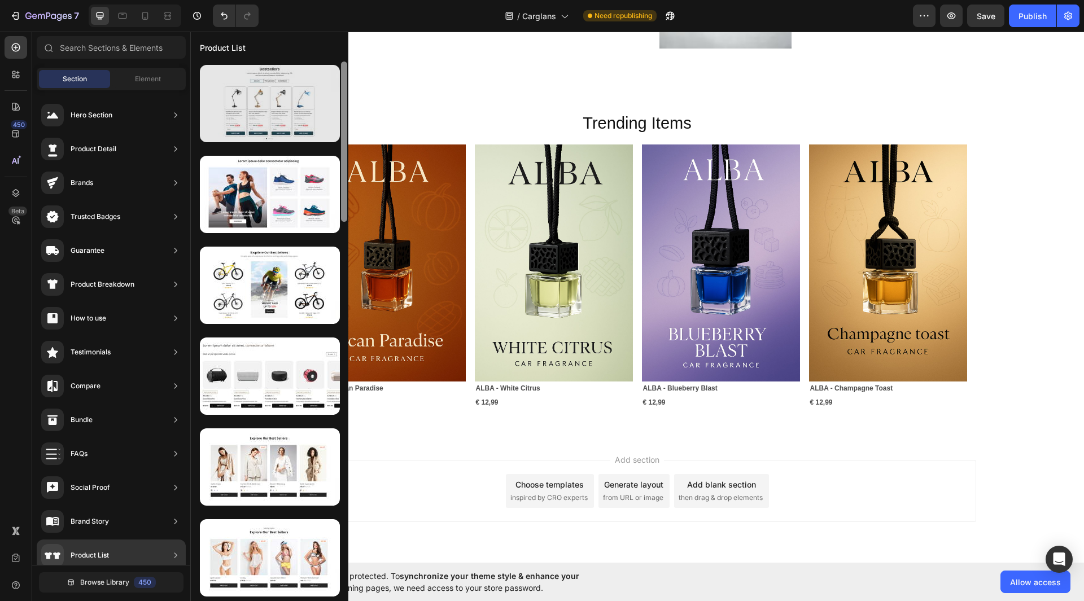
click at [291, 137] on div at bounding box center [270, 103] width 140 height 77
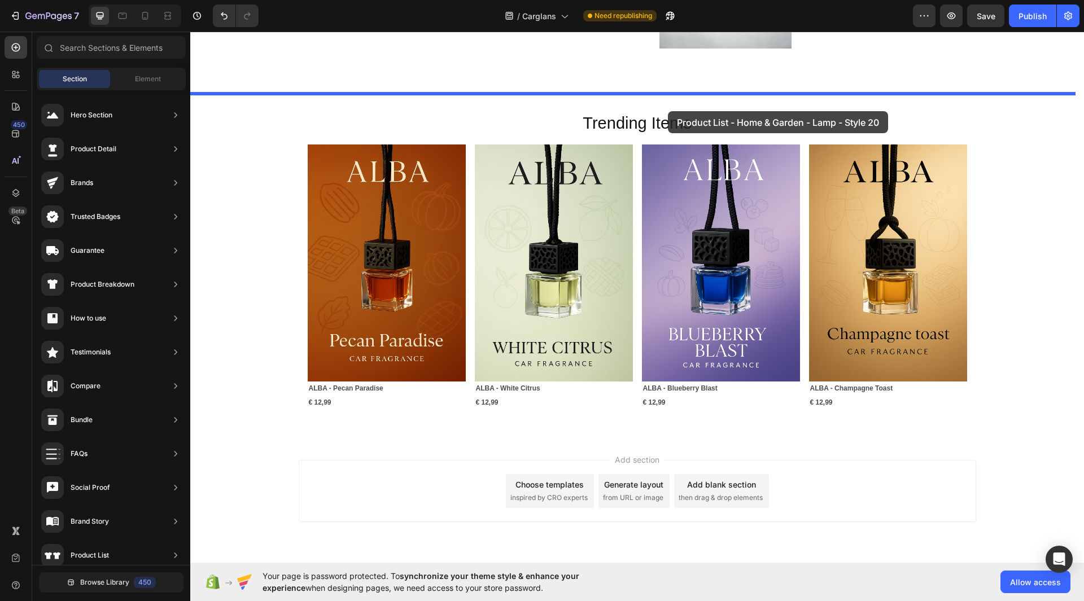
drag, startPoint x: 482, startPoint y: 169, endPoint x: 668, endPoint y: 110, distance: 195.3
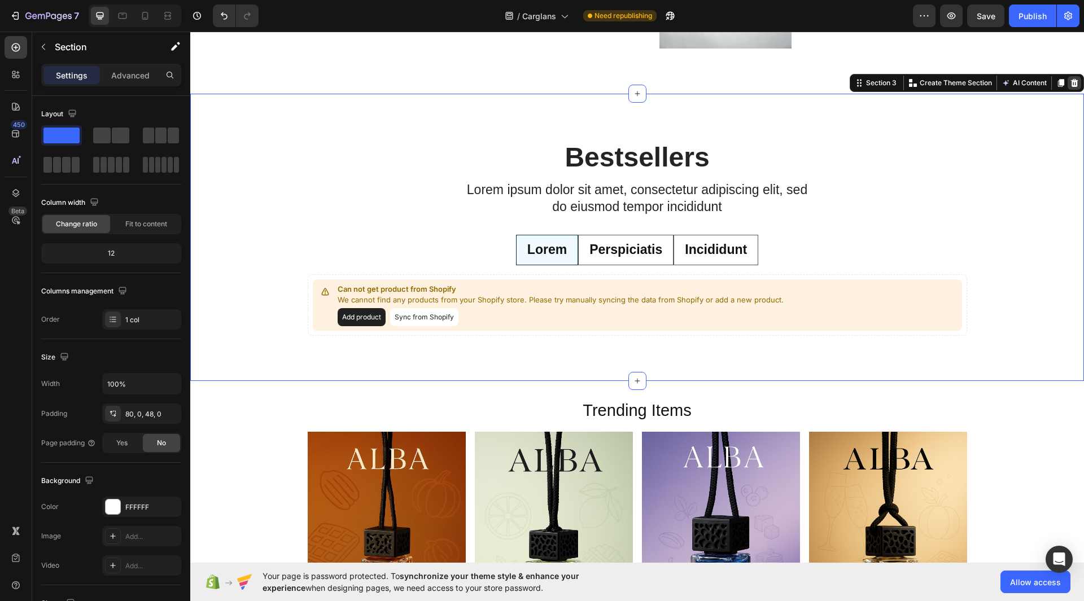
click at [1068, 88] on div at bounding box center [1075, 83] width 14 height 14
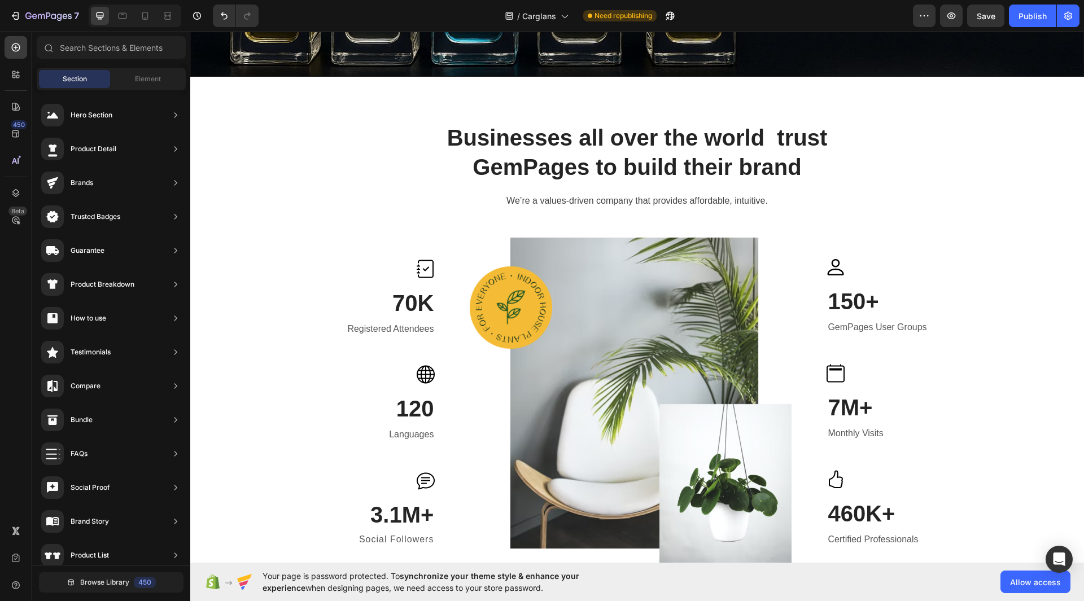
scroll to position [499, 0]
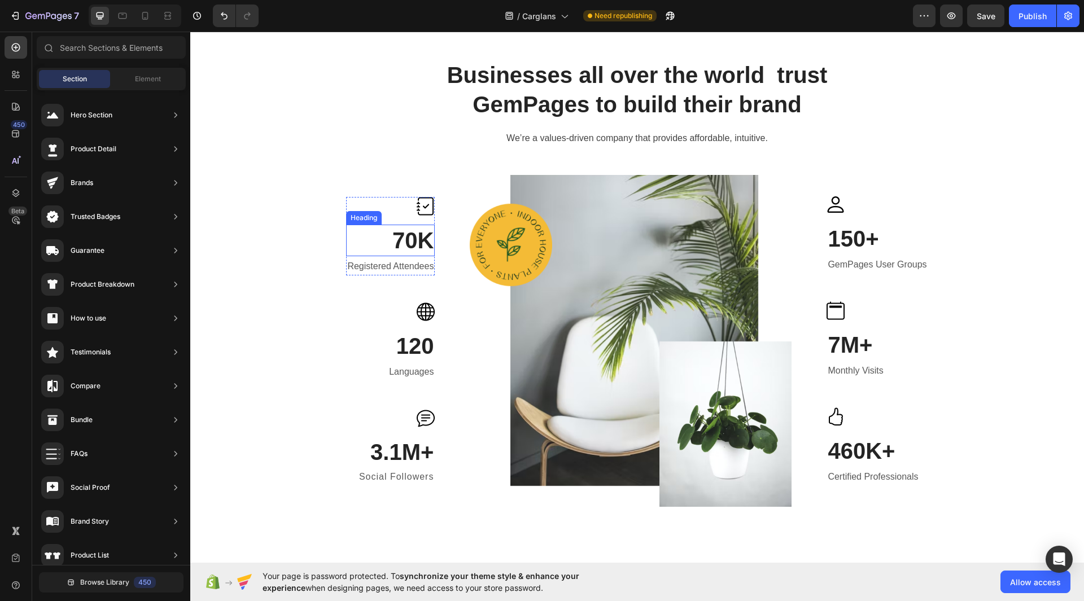
click at [399, 237] on p "70K" at bounding box center [390, 240] width 86 height 29
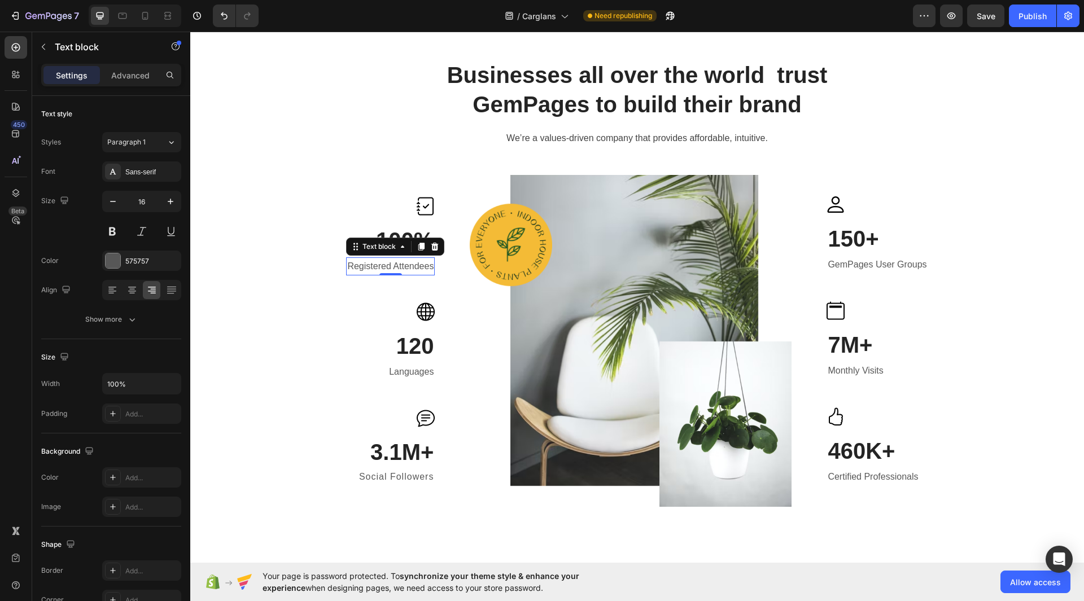
click at [391, 262] on p "Registered Attendees" at bounding box center [390, 267] width 86 height 16
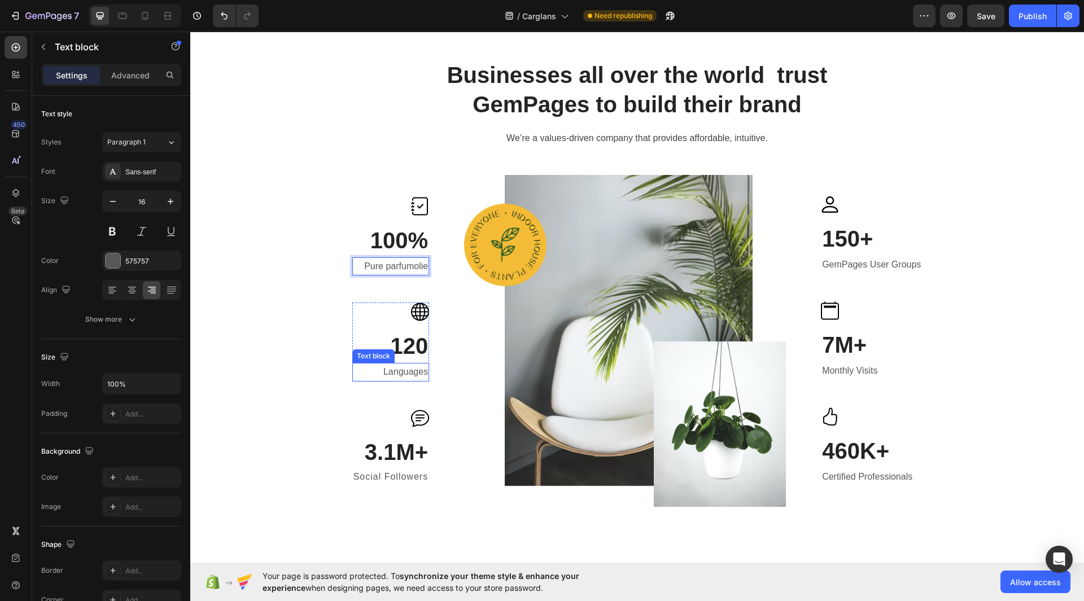
click at [390, 375] on p "Languages" at bounding box center [390, 372] width 75 height 16
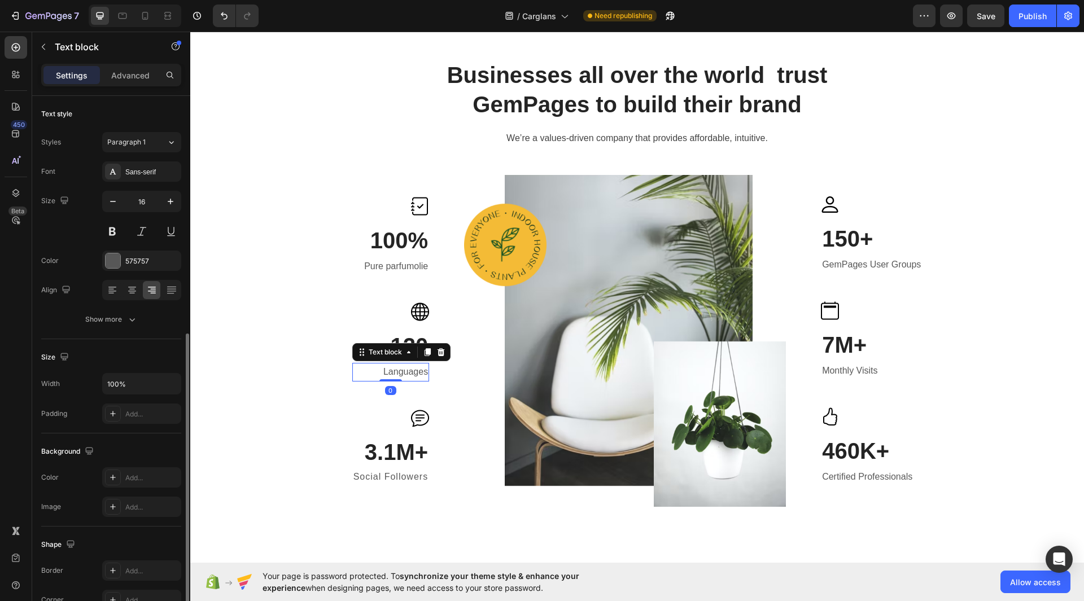
scroll to position [132, 0]
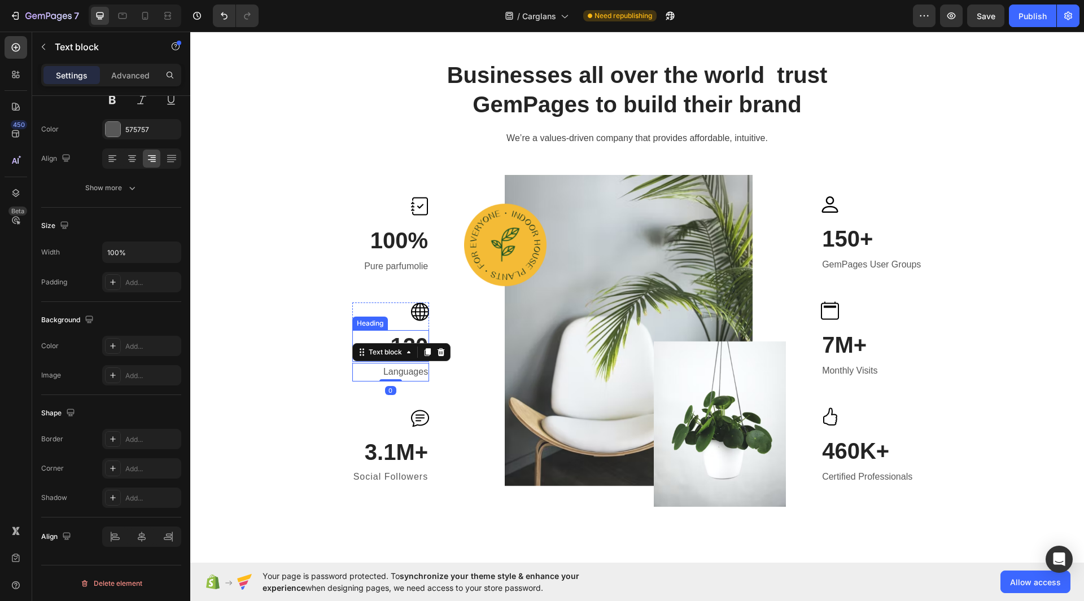
click at [402, 336] on p "120" at bounding box center [390, 345] width 75 height 29
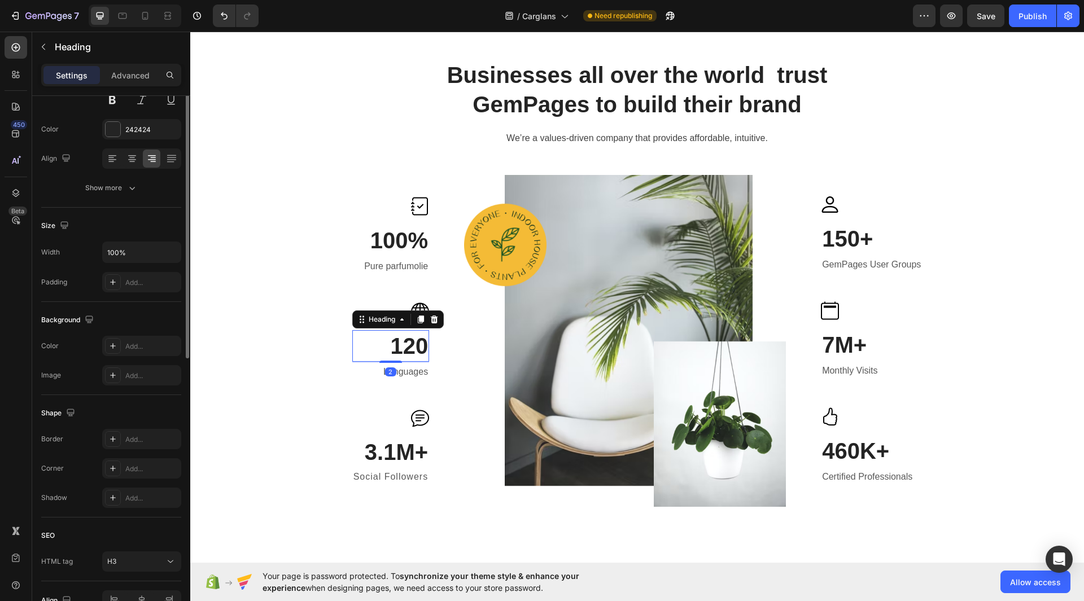
scroll to position [0, 0]
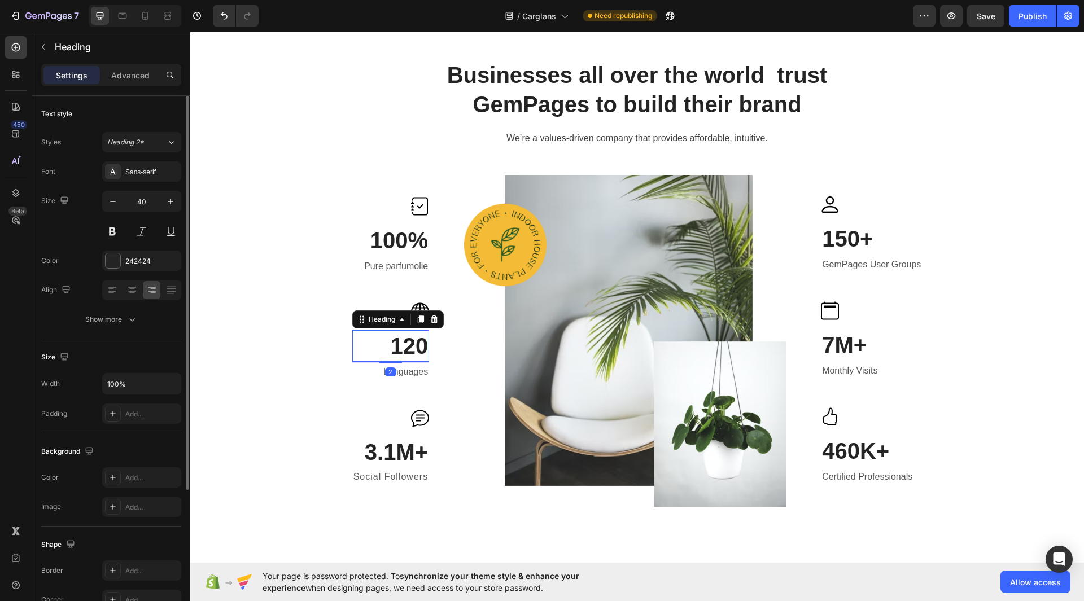
click at [402, 336] on p "120" at bounding box center [390, 345] width 75 height 29
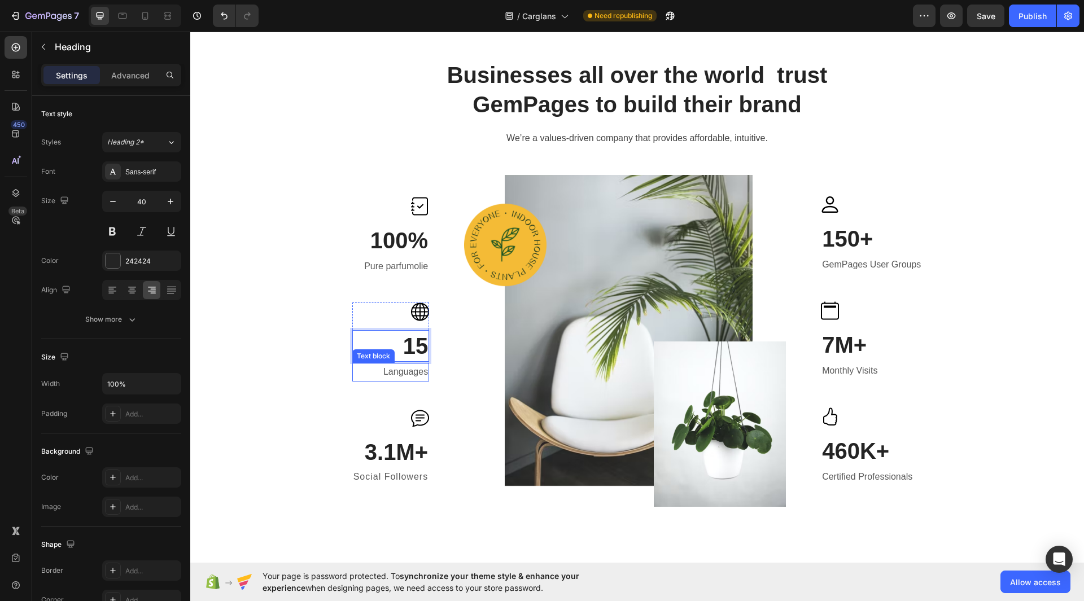
click at [395, 376] on p "Languages" at bounding box center [390, 372] width 75 height 16
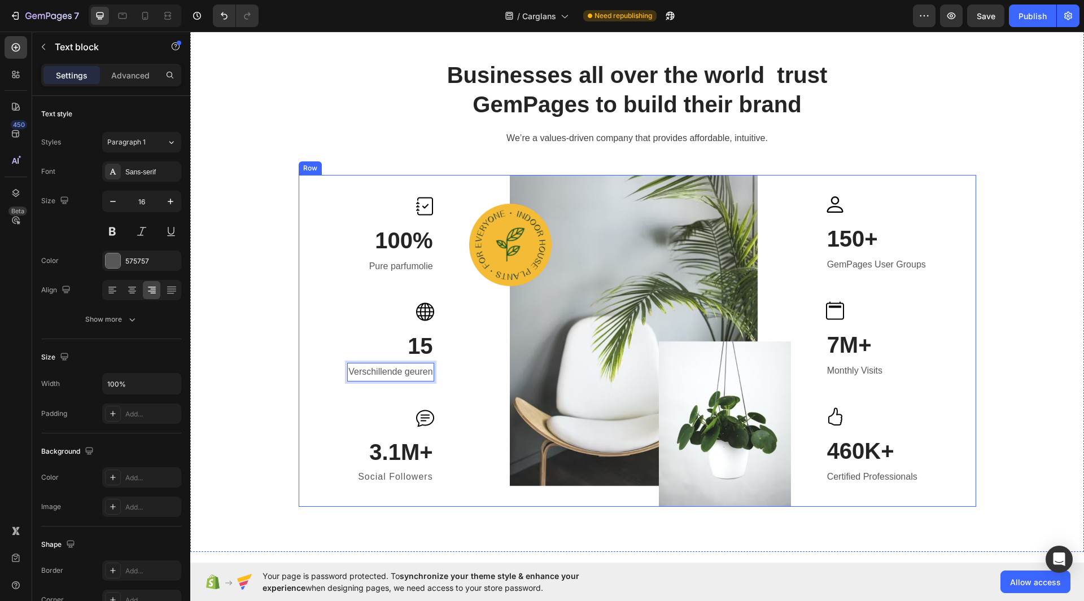
click at [272, 393] on div "Businesses all over the world trust GemPages to build their brand Heading We’re…" at bounding box center [637, 283] width 877 height 448
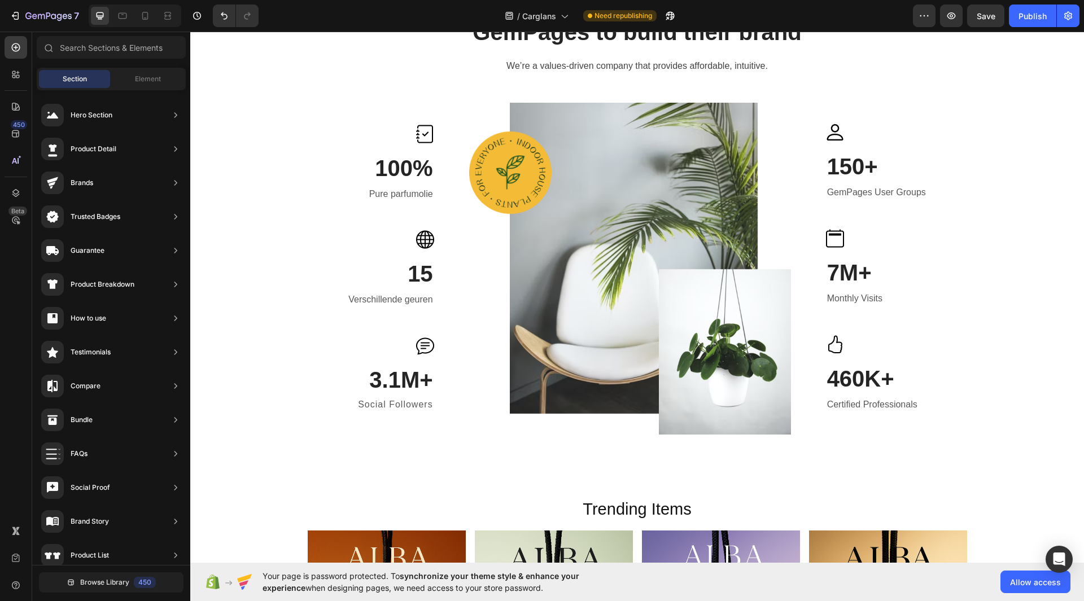
scroll to position [575, 0]
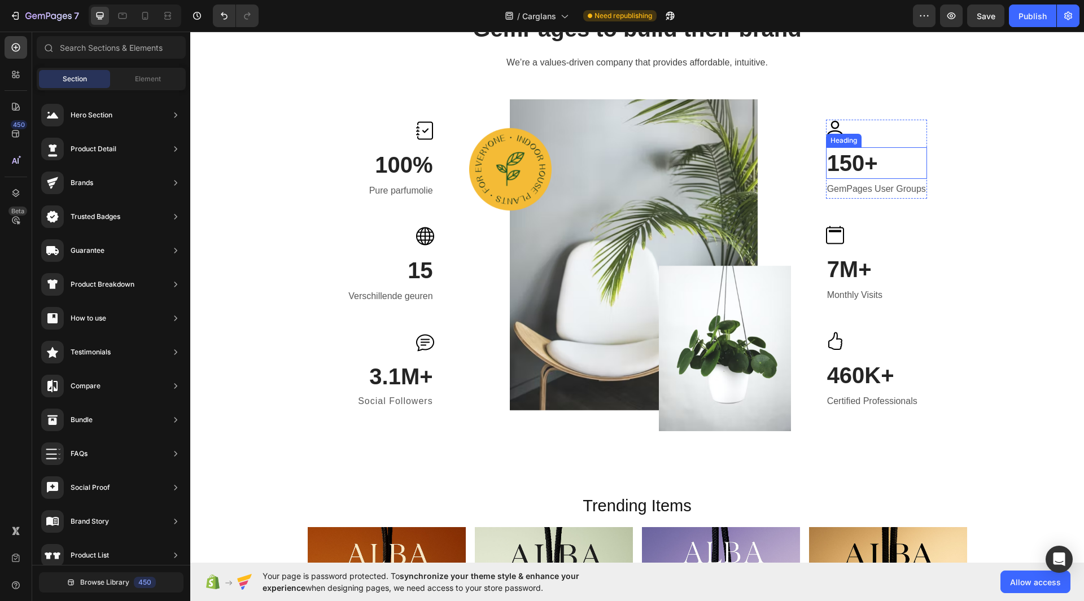
click at [859, 160] on p "150+" at bounding box center [876, 162] width 99 height 29
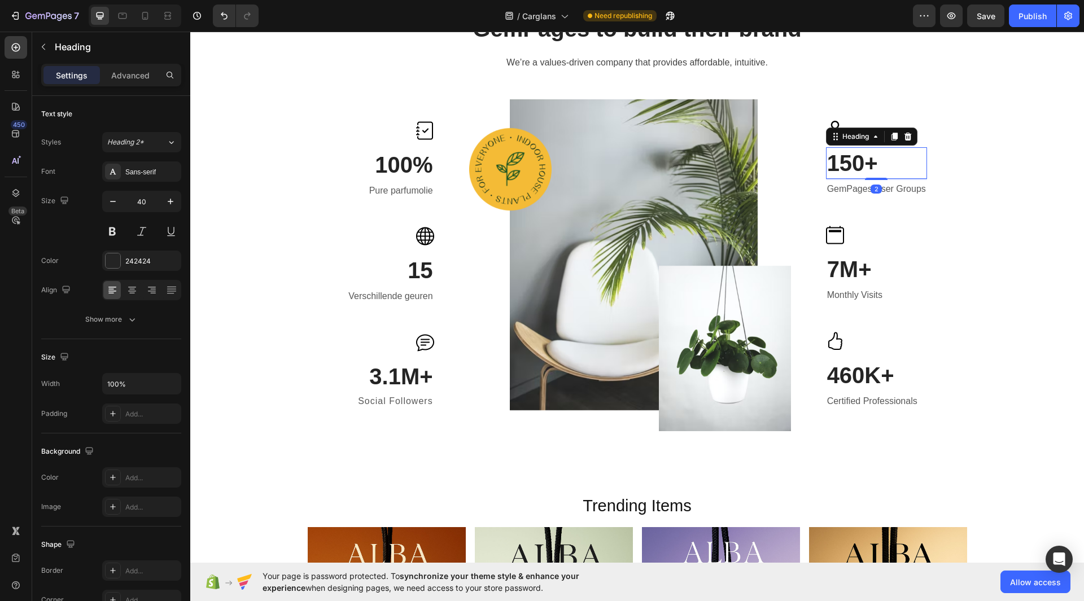
click at [859, 146] on div "Heading" at bounding box center [871, 137] width 91 height 18
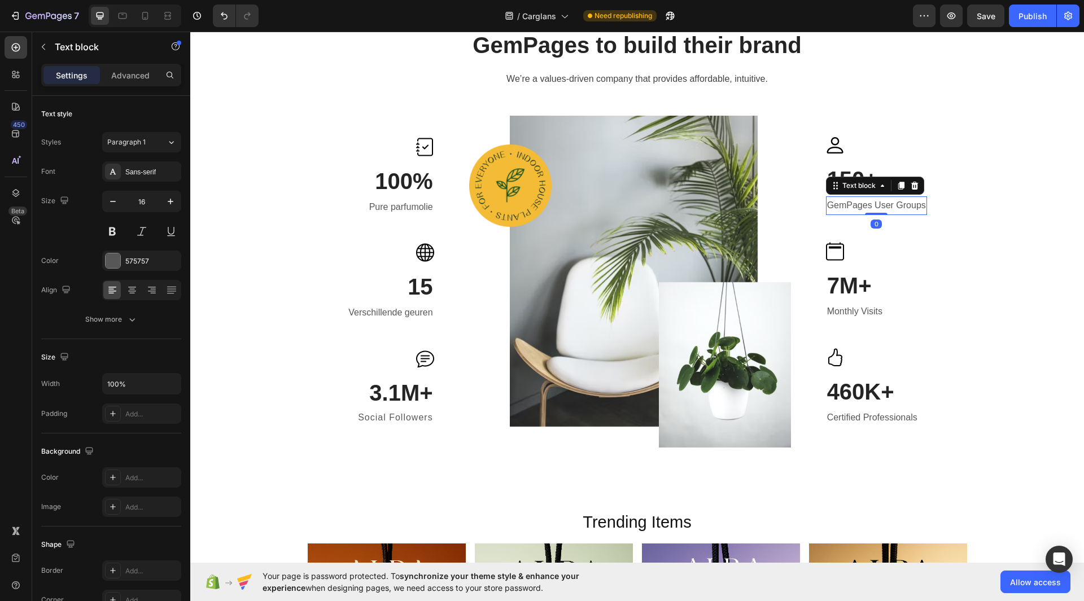
click at [890, 203] on p "GemPages User Groups" at bounding box center [876, 206] width 99 height 16
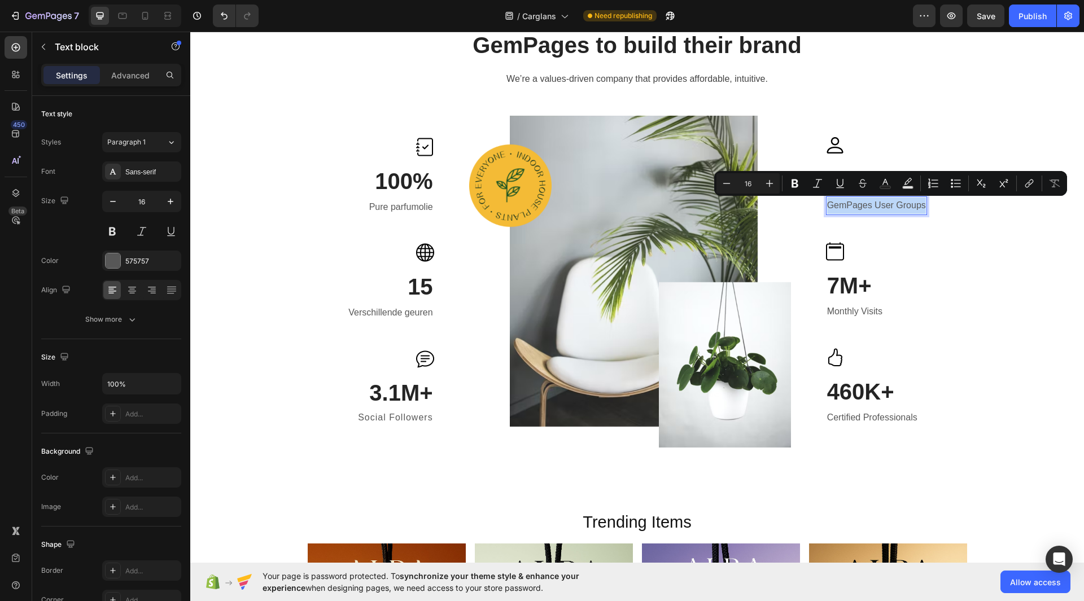
click at [890, 203] on p "GemPages User Groups" at bounding box center [876, 206] width 99 height 16
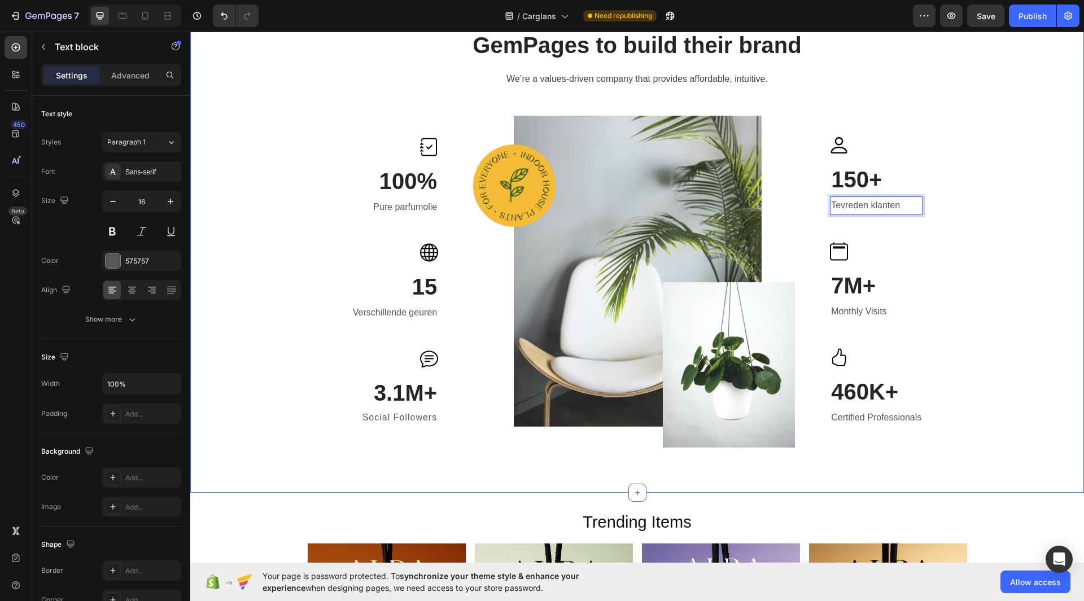
click at [1023, 173] on div "Businesses all over the world trust GemPages to build their brand Heading We’re…" at bounding box center [637, 224] width 877 height 448
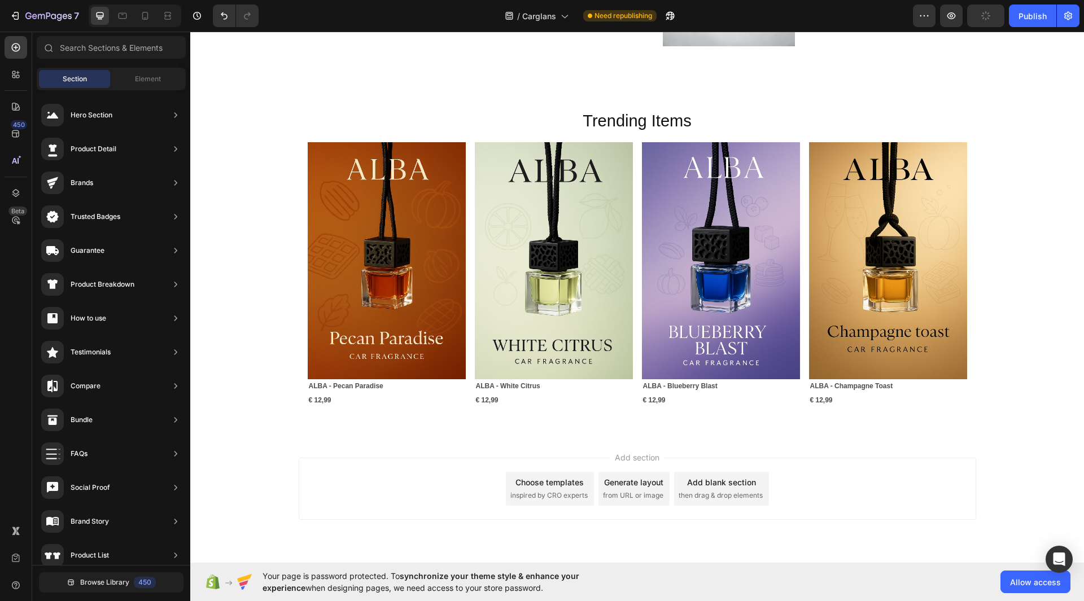
scroll to position [995, 0]
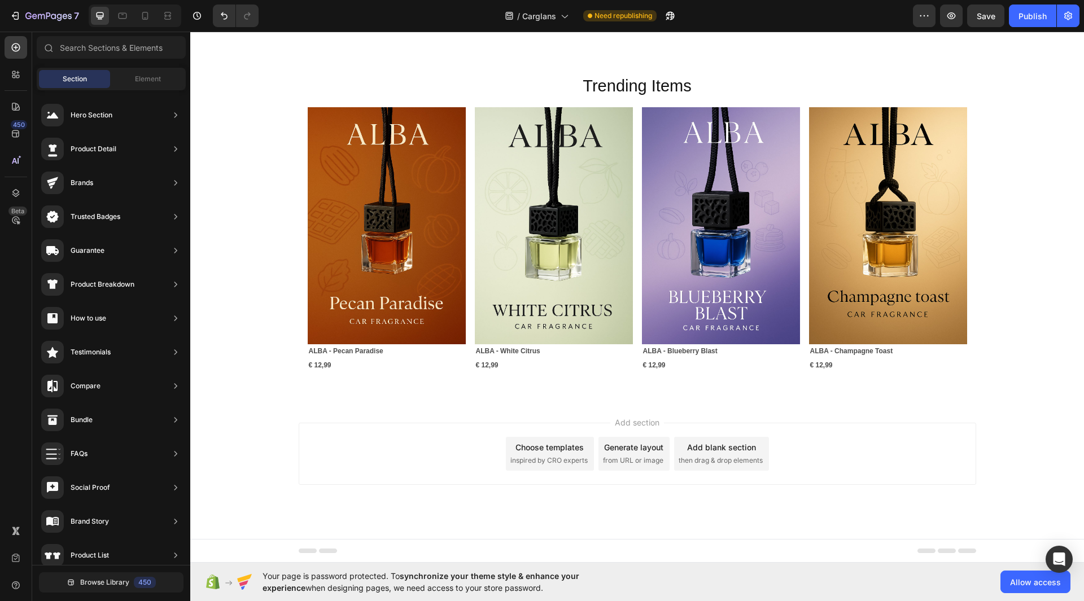
click at [613, 456] on span "from URL or image" at bounding box center [633, 461] width 60 height 10
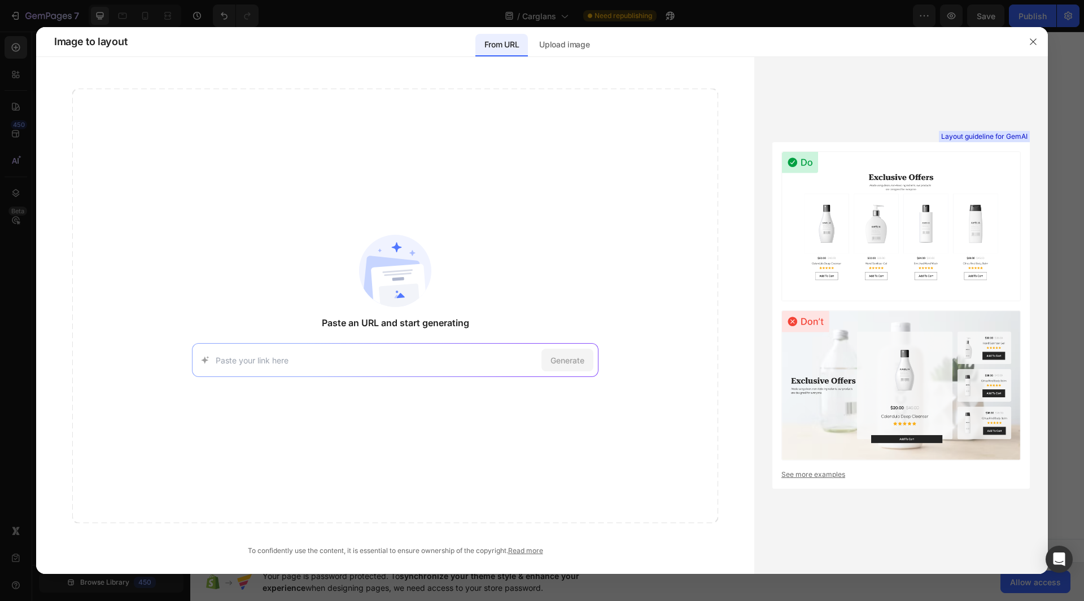
click at [893, 238] on img at bounding box center [900, 226] width 239 height 150
click at [1031, 41] on icon "button" at bounding box center [1033, 41] width 9 height 9
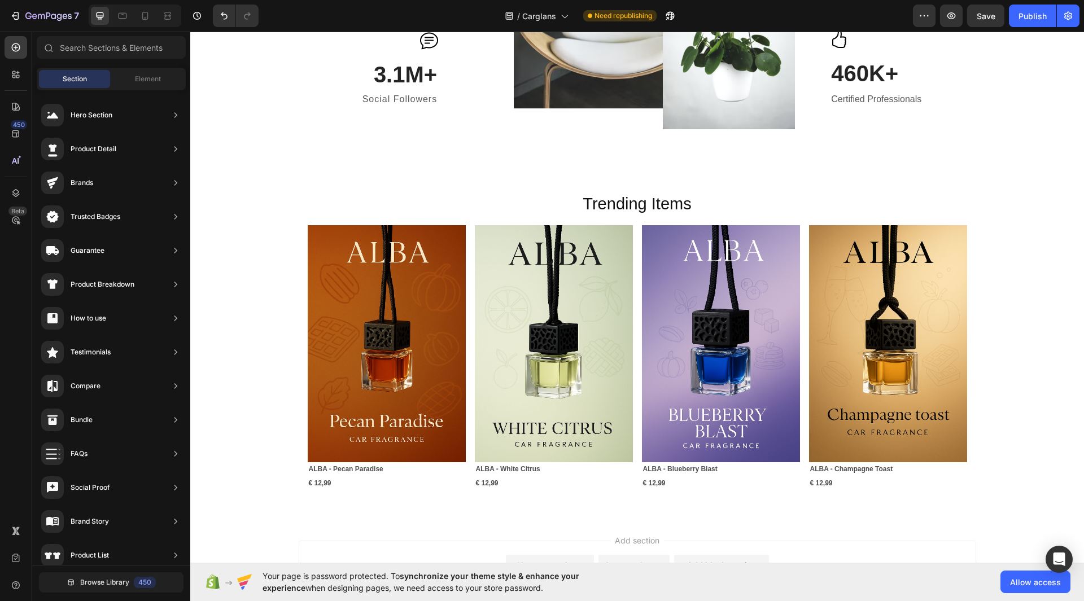
scroll to position [873, 0]
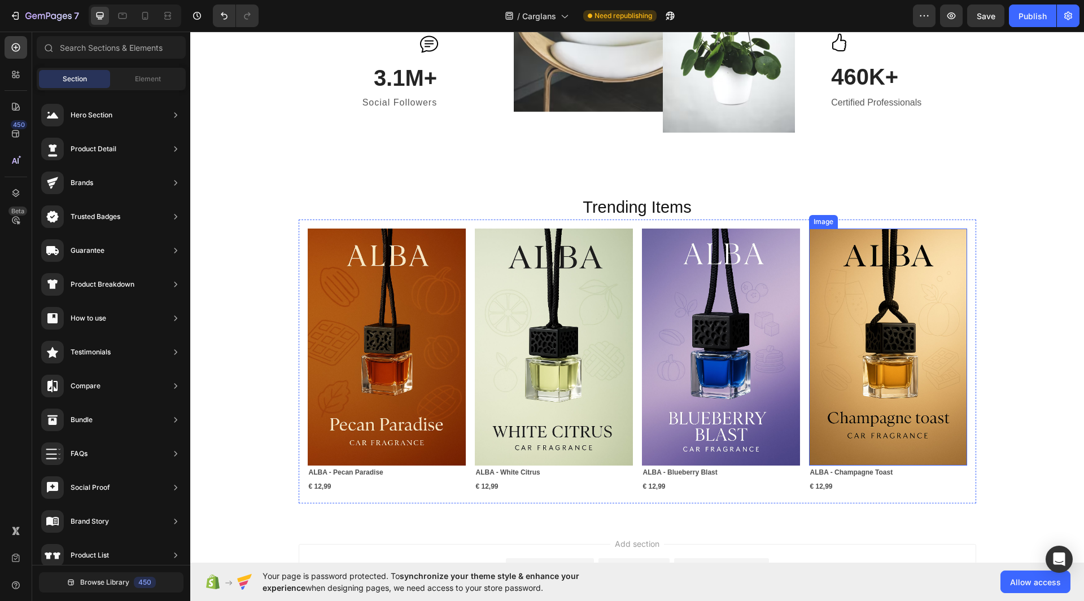
click at [869, 369] on img at bounding box center [888, 347] width 158 height 237
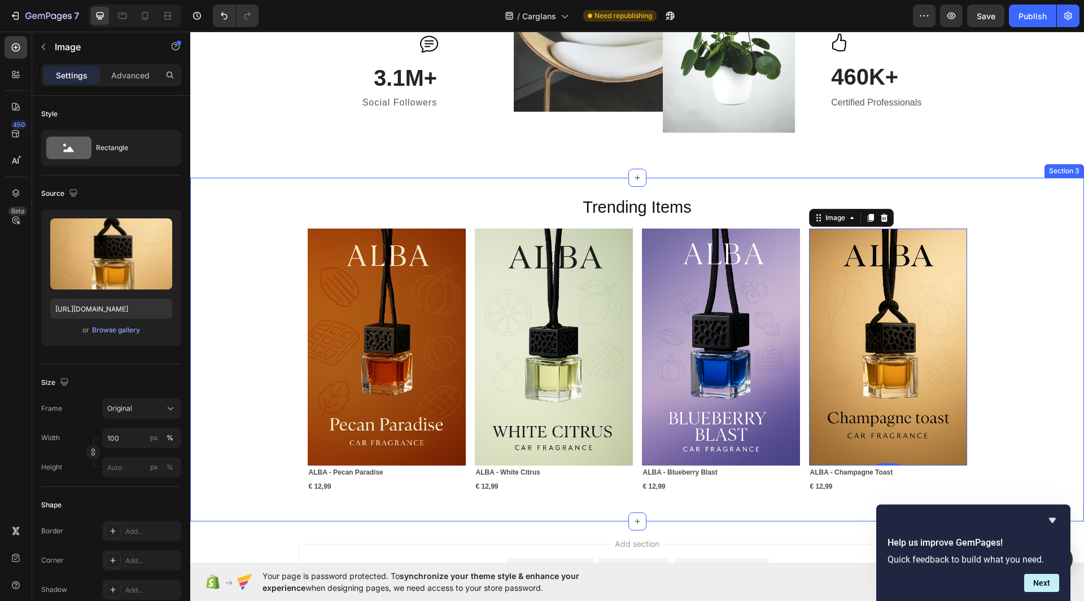
click at [1045, 477] on div "Trending Items Heading Image ALBA - Pecan Paradise Text Block € 12,99 Text Bloc…" at bounding box center [637, 350] width 894 height 308
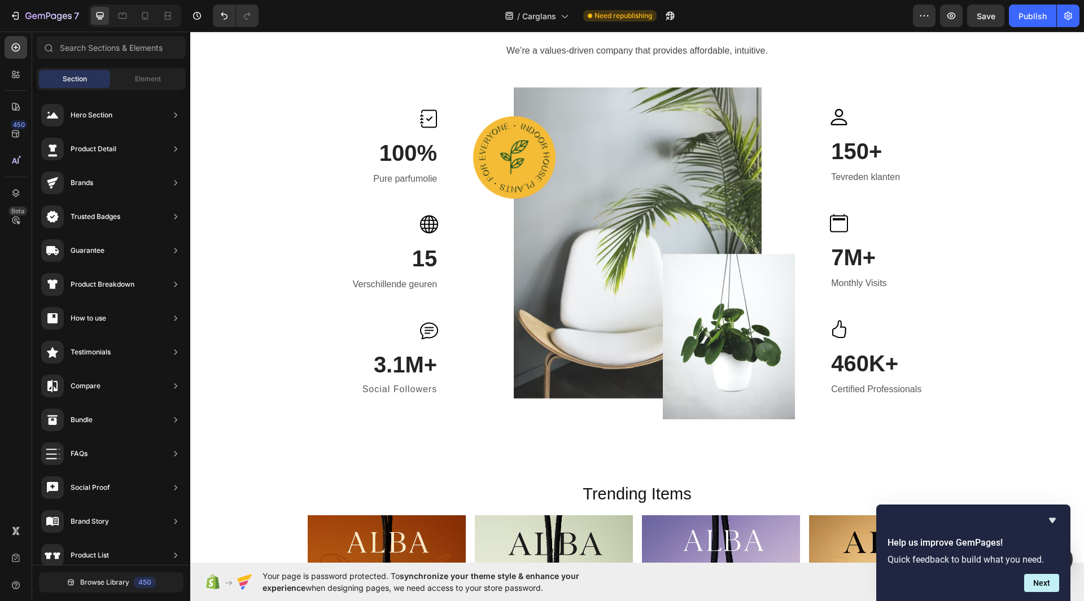
scroll to position [588, 0]
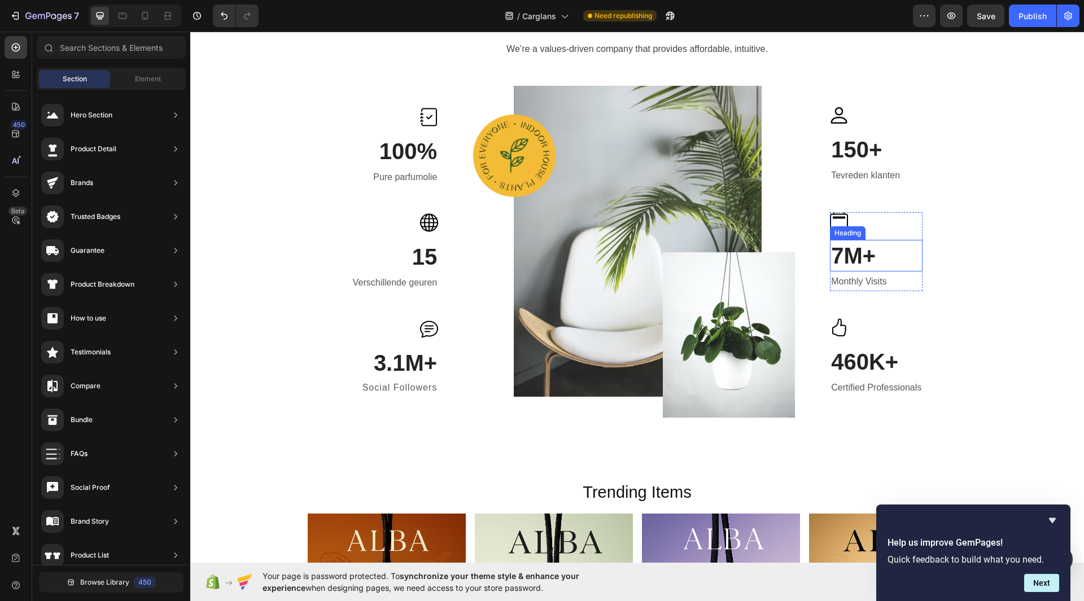
click at [852, 251] on p "7M+" at bounding box center [876, 255] width 90 height 29
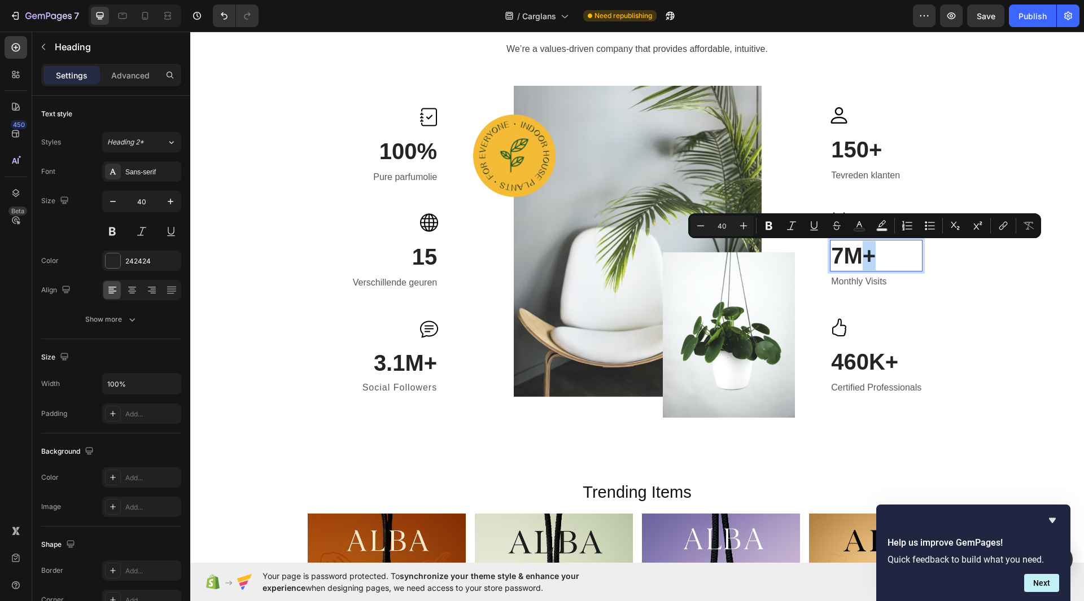
click at [852, 251] on p "7M+" at bounding box center [876, 255] width 90 height 29
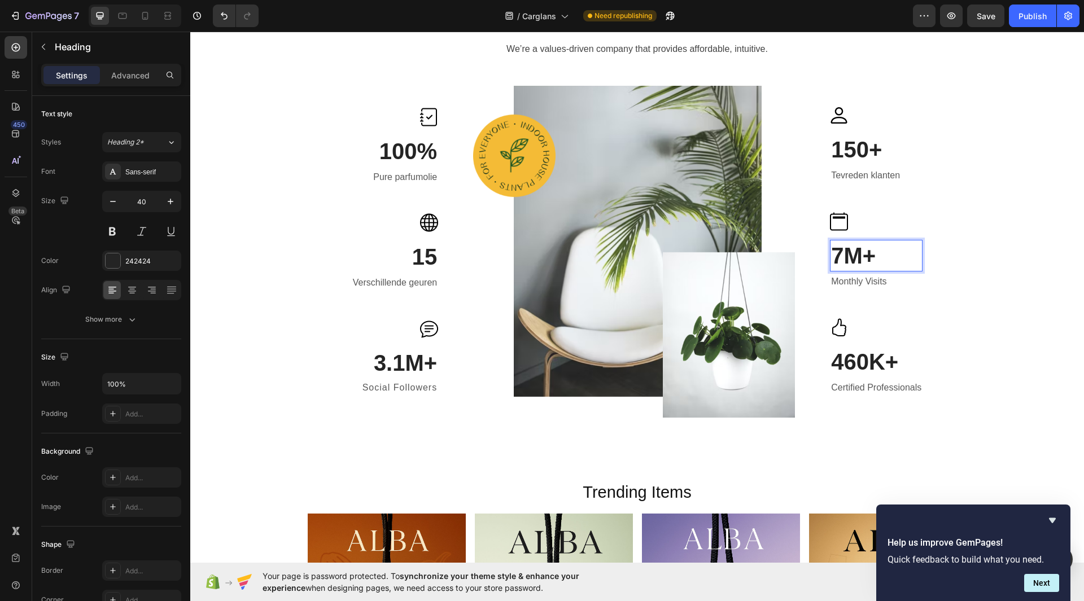
click at [841, 251] on p "7M+" at bounding box center [876, 255] width 90 height 29
click at [844, 281] on p "Monthly Visits" at bounding box center [876, 282] width 90 height 16
click at [863, 286] on p "DVisits" at bounding box center [876, 282] width 90 height 16
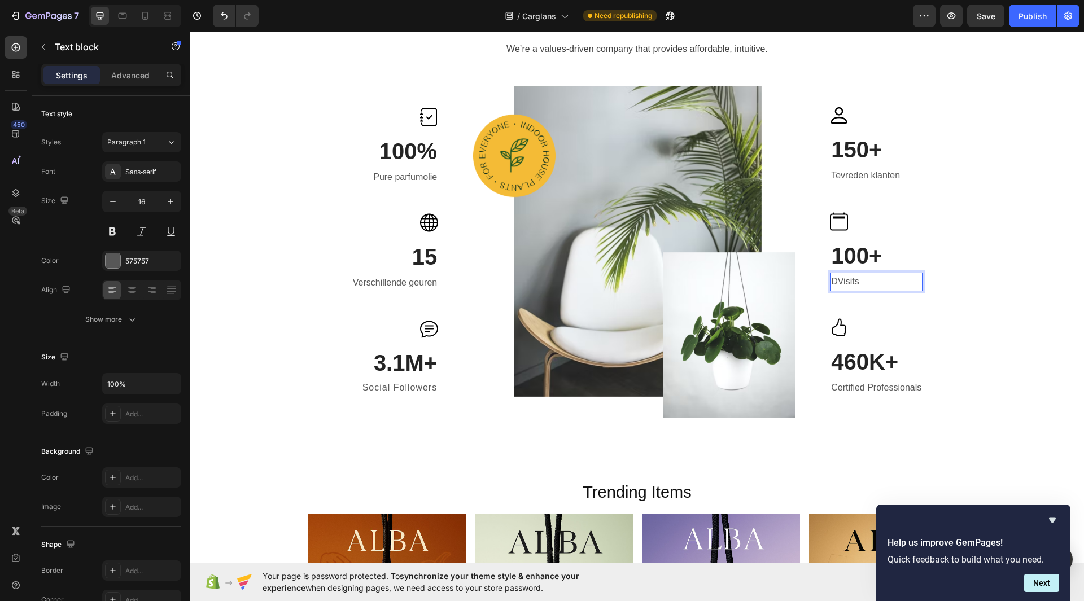
click at [863, 286] on p "DVisits" at bounding box center [876, 282] width 90 height 16
click at [839, 285] on p "DVisits" at bounding box center [876, 282] width 90 height 16
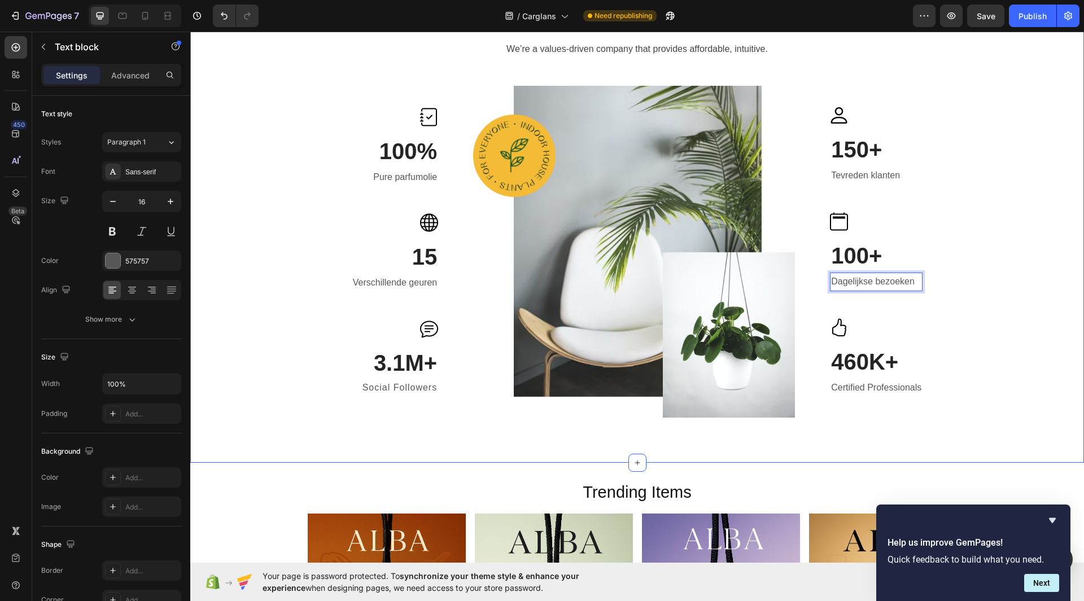
click at [1020, 133] on div "Businesses all over the world trust GemPages to build their brand Heading We’re…" at bounding box center [637, 194] width 877 height 448
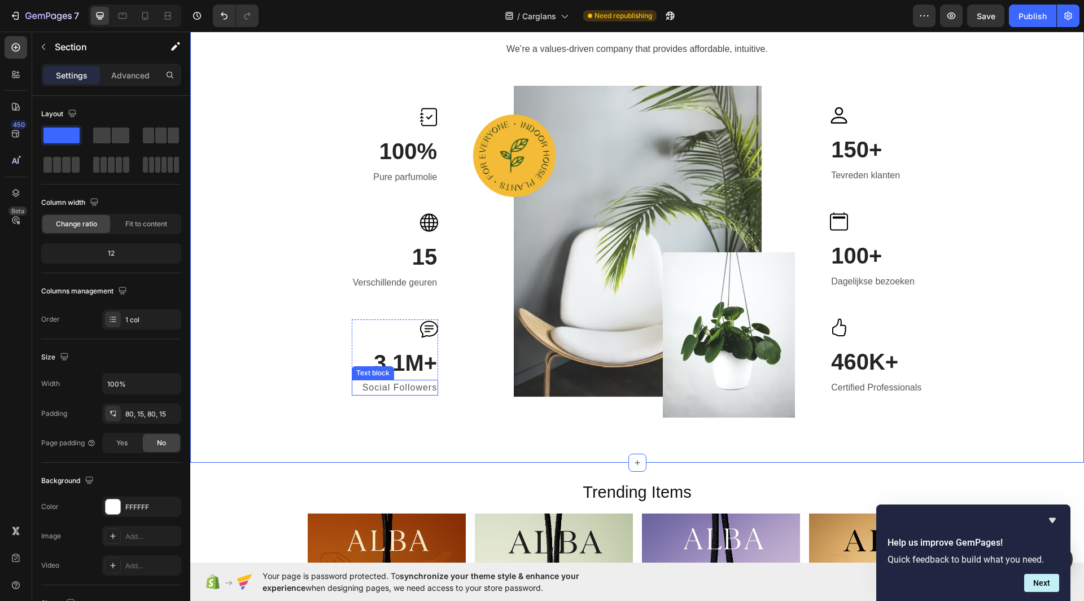
click at [382, 367] on p "3.1M+" at bounding box center [395, 362] width 84 height 29
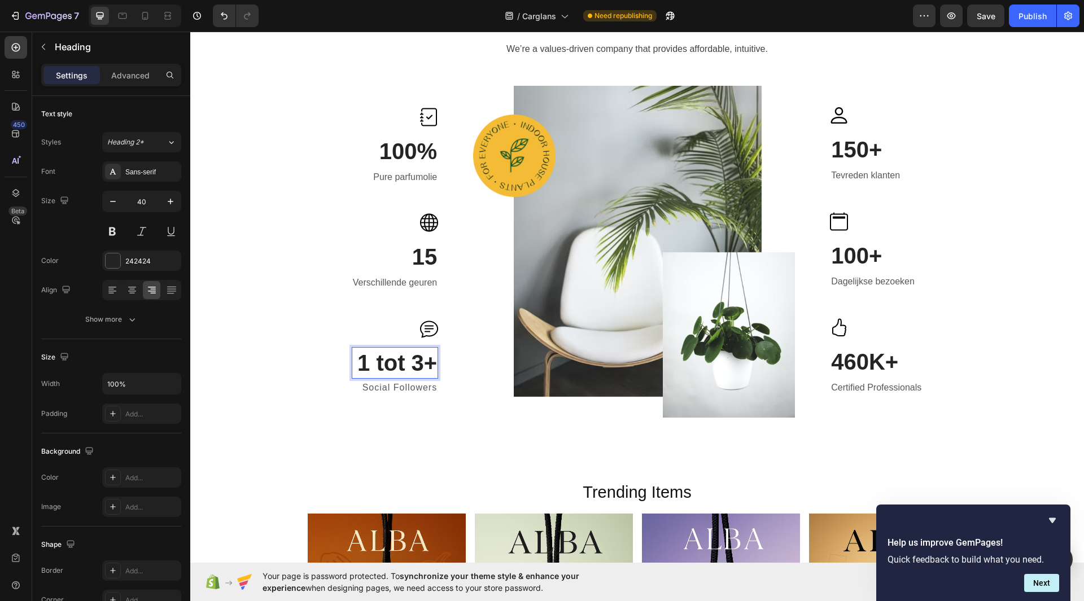
click at [431, 366] on p "1 tot 3+" at bounding box center [395, 362] width 84 height 29
click at [417, 382] on p "Social Followers" at bounding box center [395, 388] width 84 height 14
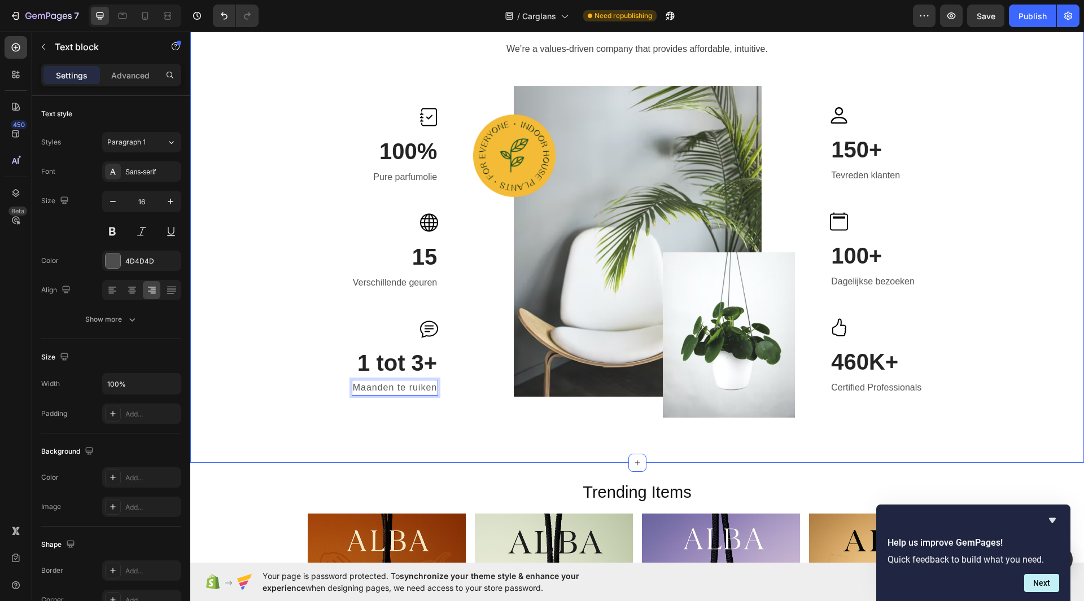
click at [449, 430] on div "Businesses all over the world trust GemPages to build their brand Heading We’re…" at bounding box center [637, 194] width 894 height 538
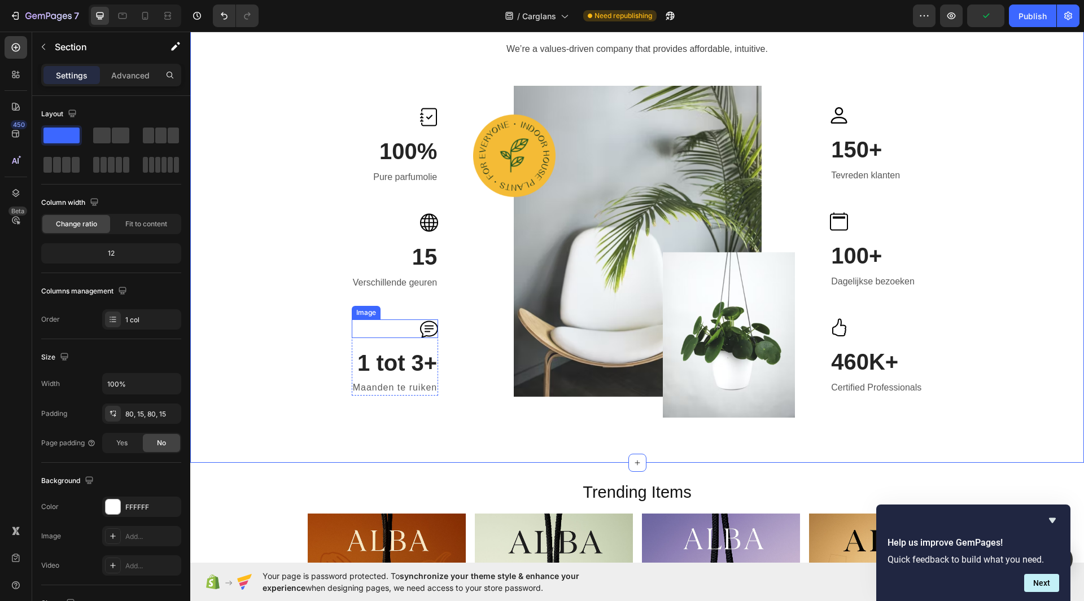
click at [430, 333] on img at bounding box center [429, 329] width 18 height 19
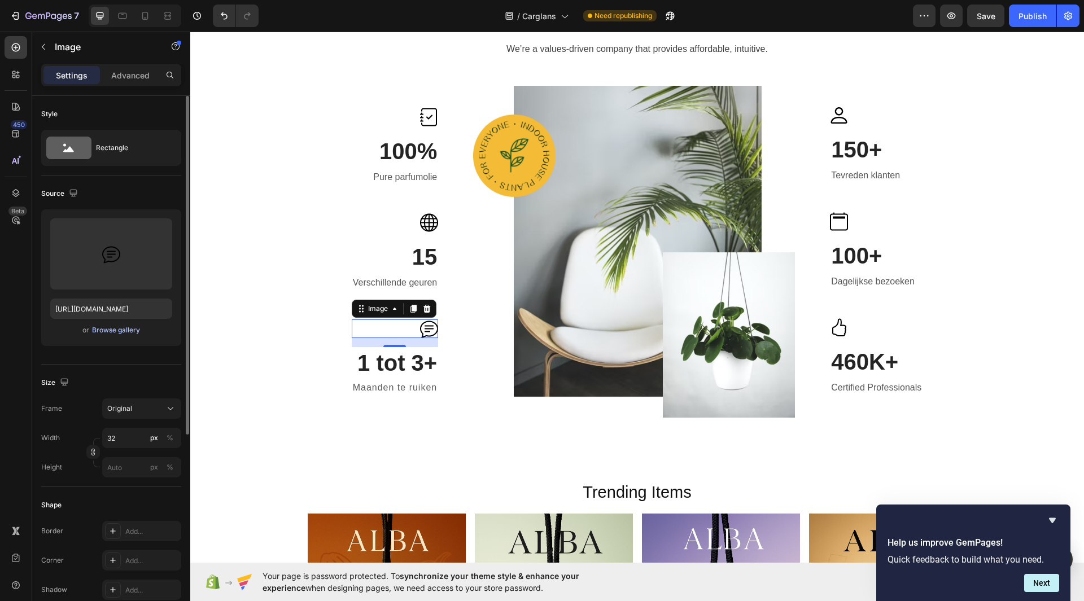
click at [113, 331] on div "Browse gallery" at bounding box center [116, 330] width 48 height 10
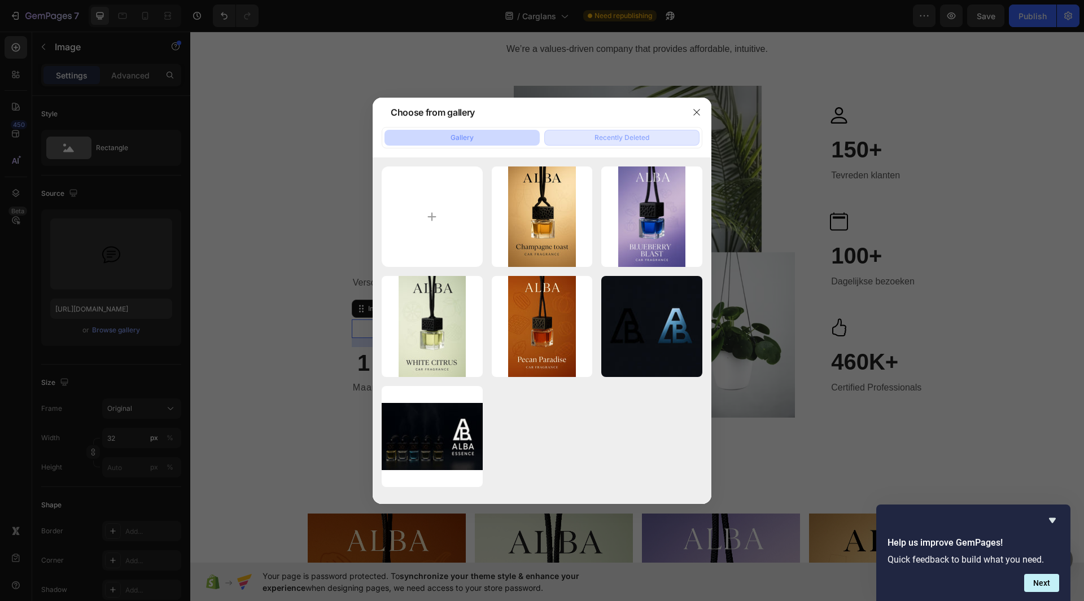
click at [576, 137] on button "Recently Deleted" at bounding box center [621, 138] width 155 height 16
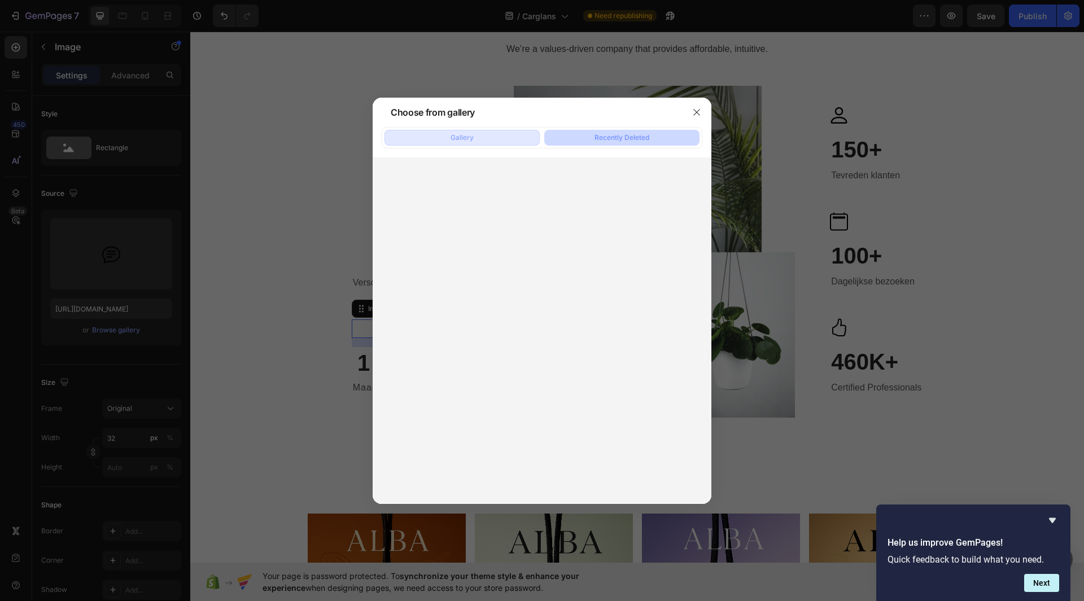
click at [502, 137] on button "Gallery" at bounding box center [461, 138] width 155 height 16
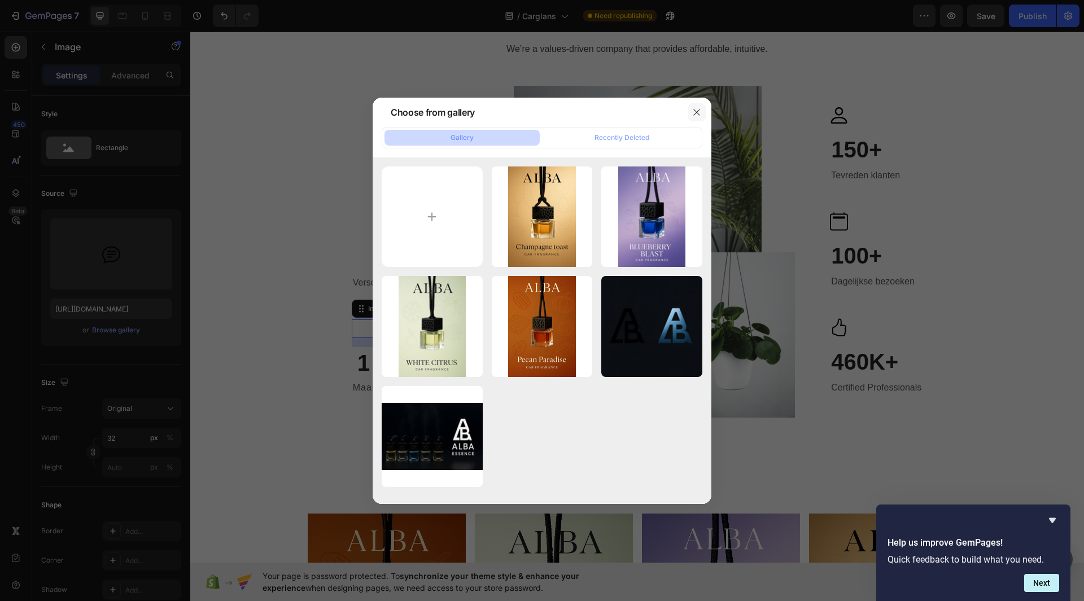
click at [700, 109] on icon "button" at bounding box center [696, 112] width 9 height 9
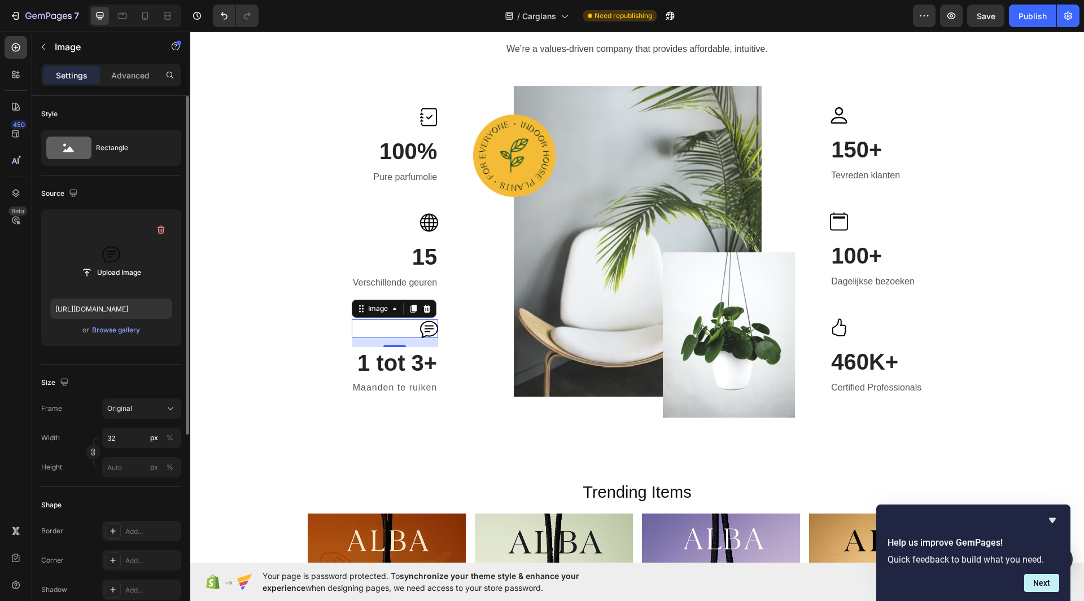
click at [111, 239] on label at bounding box center [111, 253] width 122 height 71
click at [111, 263] on input "file" at bounding box center [111, 272] width 78 height 19
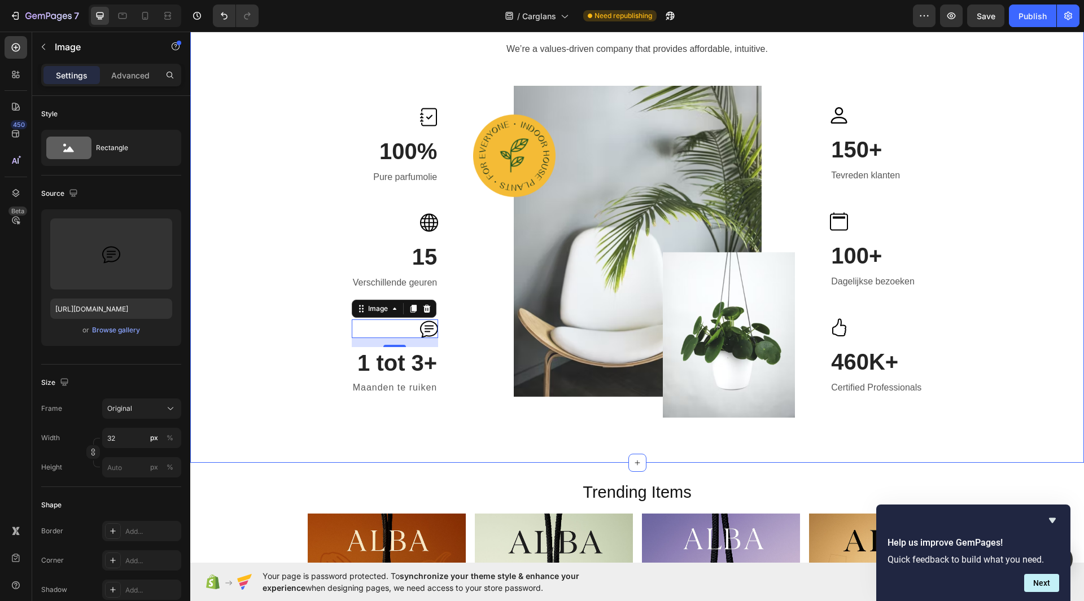
click at [1027, 246] on div "Businesses all over the world trust GemPages to build their brand Heading We’re…" at bounding box center [637, 194] width 877 height 448
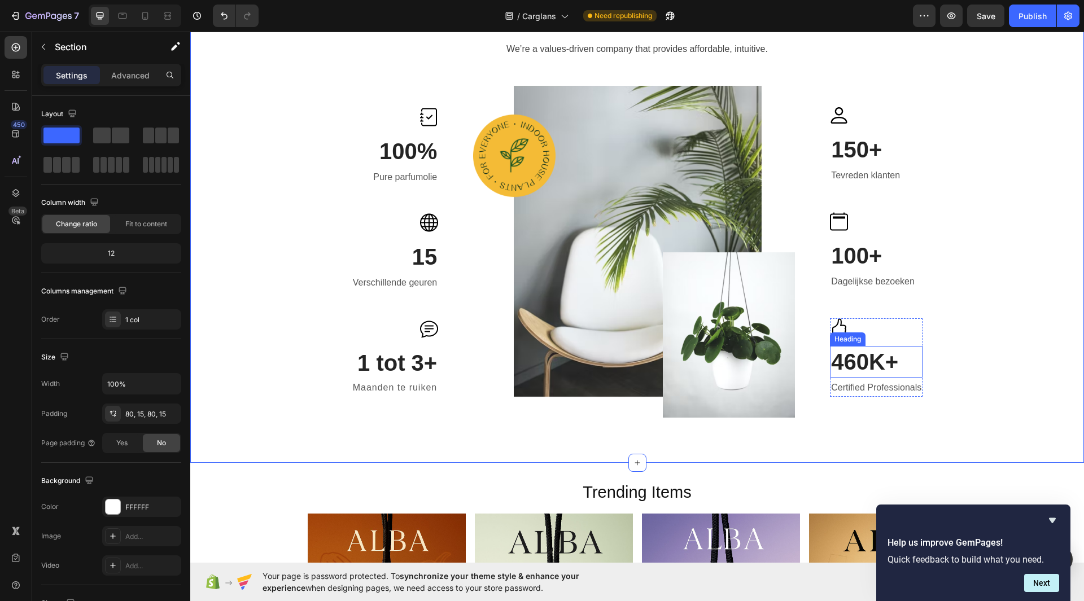
click at [856, 360] on p "460K+" at bounding box center [876, 361] width 90 height 29
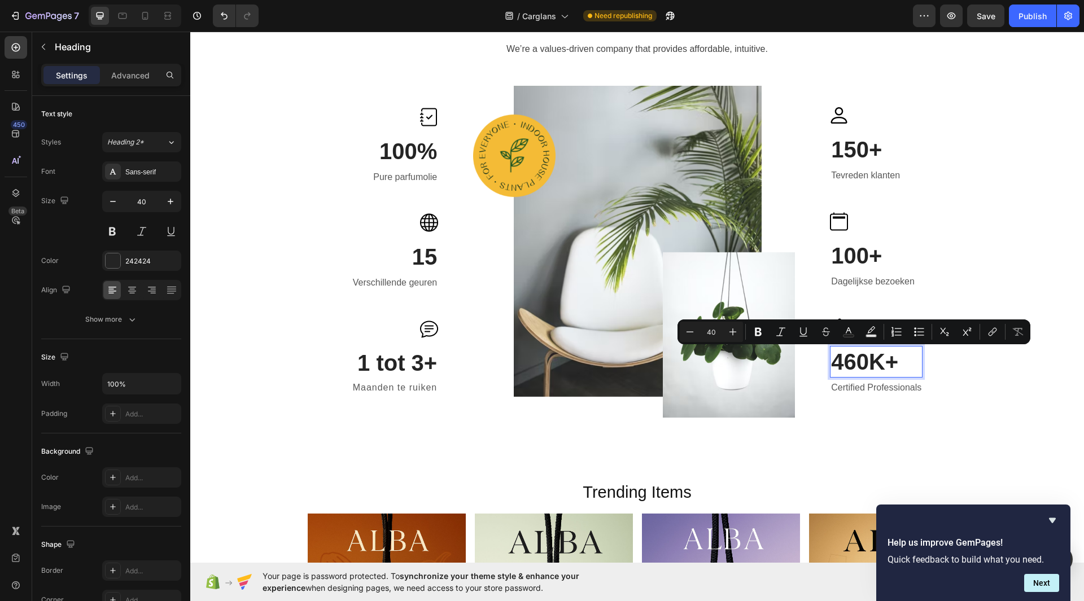
click at [895, 368] on p "460K+" at bounding box center [876, 361] width 90 height 29
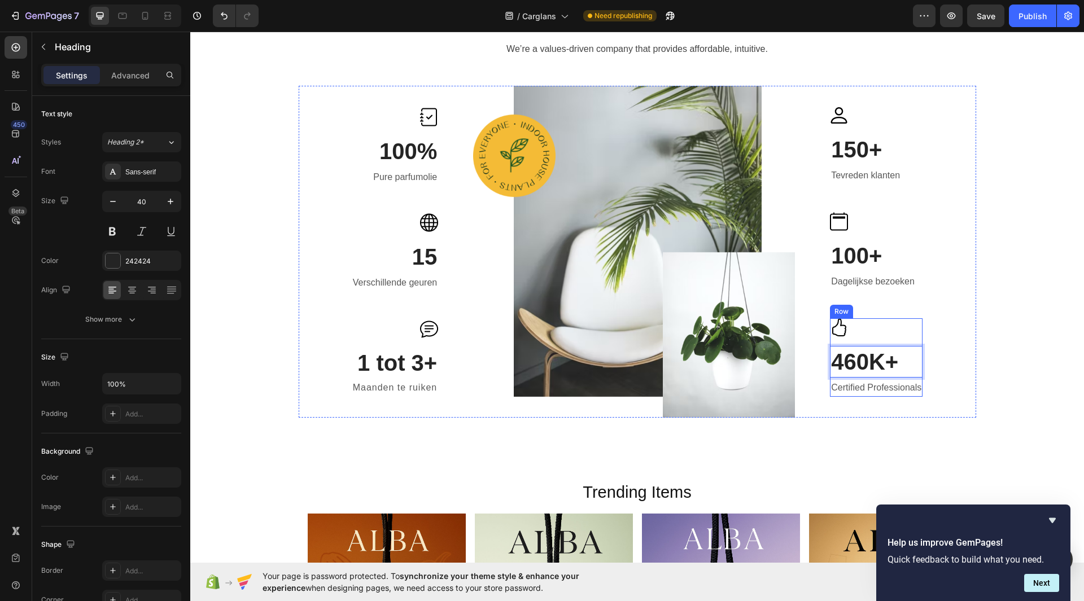
click at [863, 378] on div "Image 460K+ Heading 2 Certified Professionals Text block" at bounding box center [876, 357] width 93 height 79
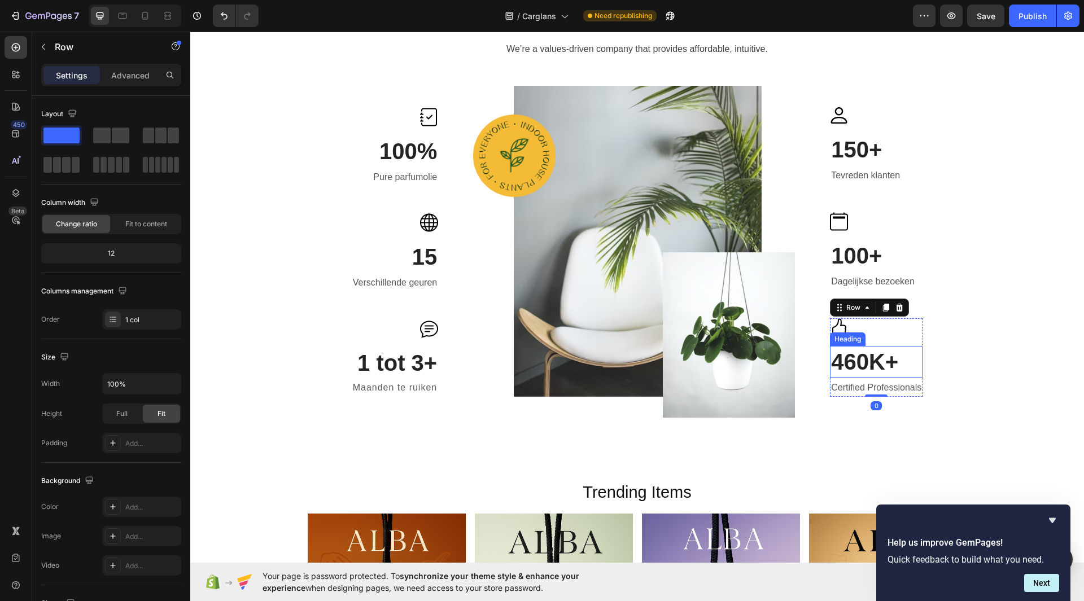
click at [870, 368] on p "460K+" at bounding box center [876, 361] width 90 height 29
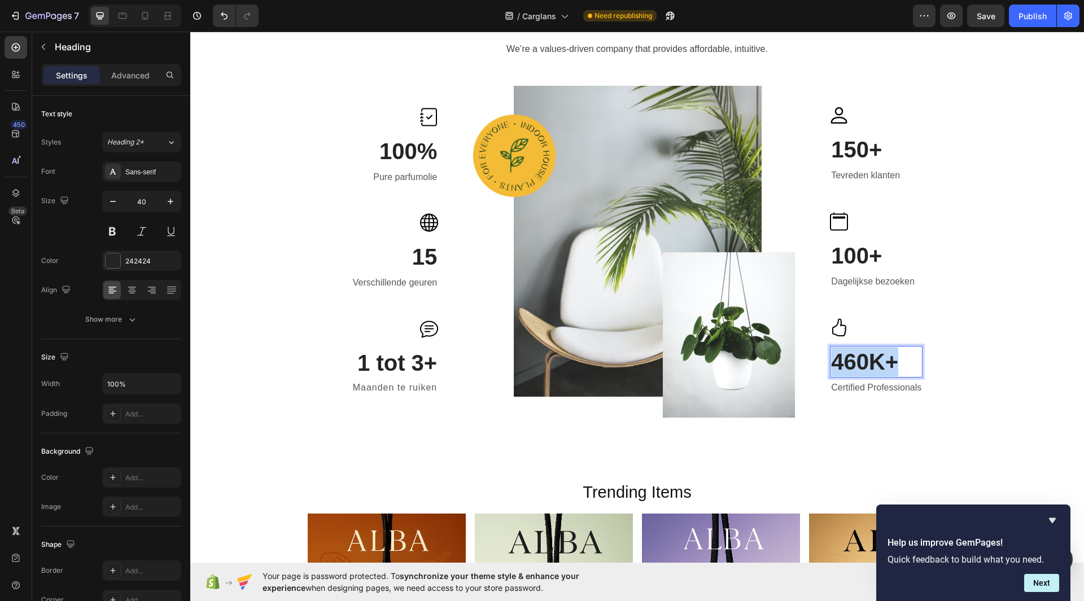
click at [870, 368] on p "460K+" at bounding box center [876, 361] width 90 height 29
click at [846, 365] on p "100%" at bounding box center [876, 361] width 90 height 29
click at [855, 387] on p "Certified Professionals" at bounding box center [876, 388] width 90 height 16
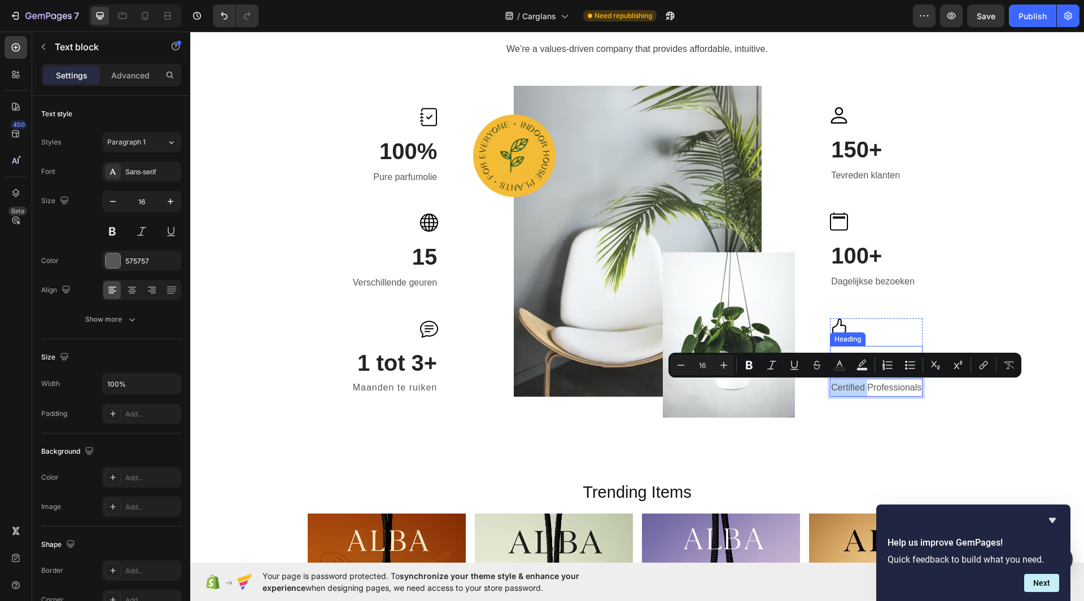
click at [873, 336] on div at bounding box center [876, 327] width 93 height 19
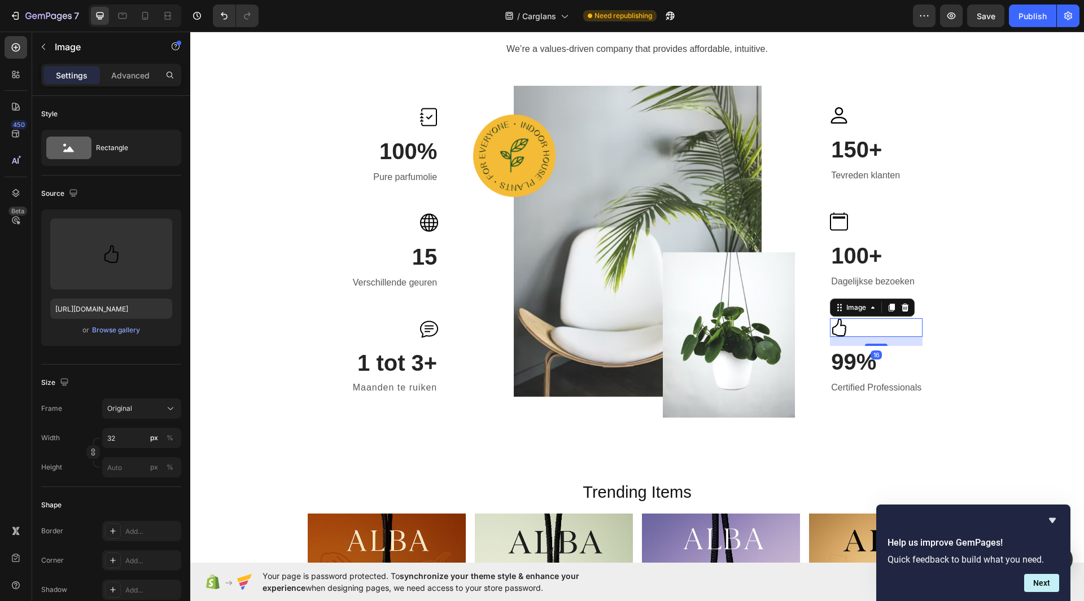
click at [871, 357] on div "16" at bounding box center [876, 355] width 11 height 9
click at [840, 375] on div "Text block" at bounding box center [851, 372] width 42 height 14
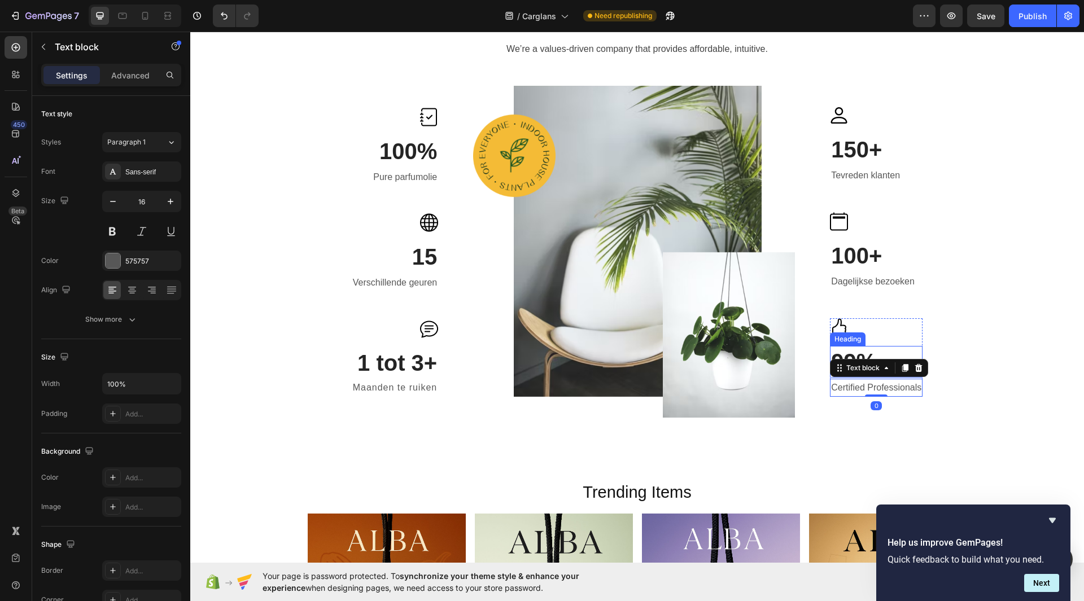
click at [851, 355] on p "99%" at bounding box center [876, 361] width 90 height 29
click at [852, 380] on p "Certified Professionals" at bounding box center [876, 388] width 90 height 16
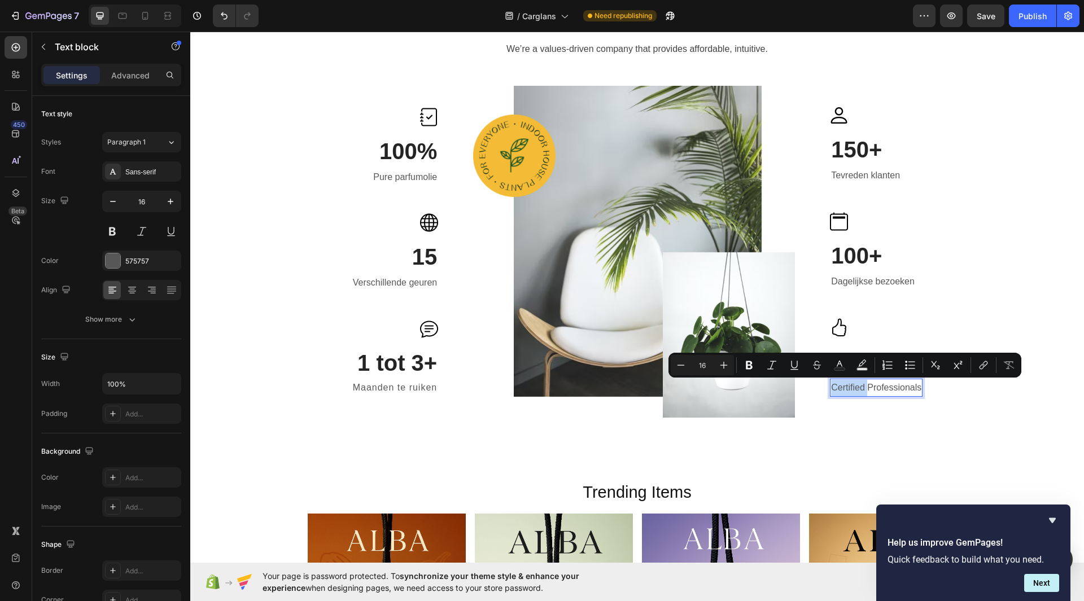
click at [852, 380] on p "Certified Professionals" at bounding box center [876, 388] width 90 height 16
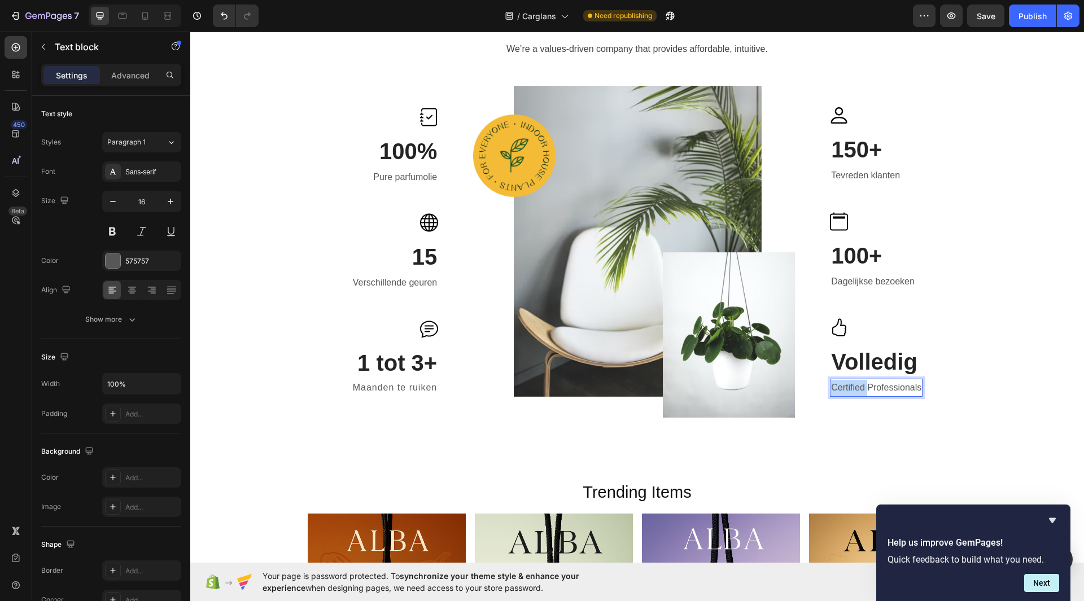
click at [852, 380] on p "Certified Professionals" at bounding box center [876, 388] width 90 height 16
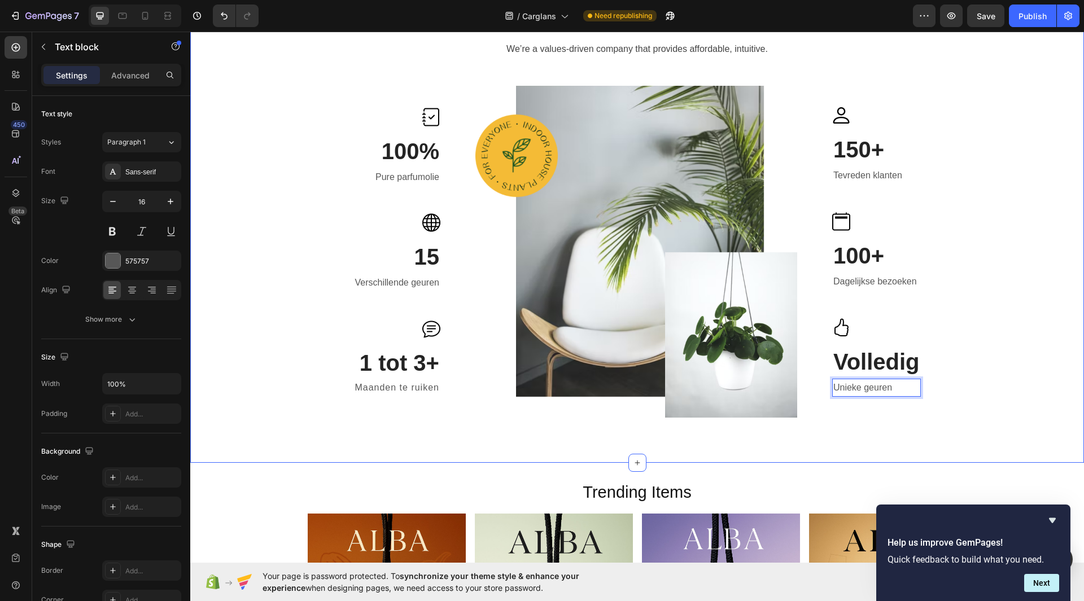
click at [1014, 316] on div "Businesses all over the world trust GemPages to build their brand Heading We’re…" at bounding box center [637, 194] width 877 height 448
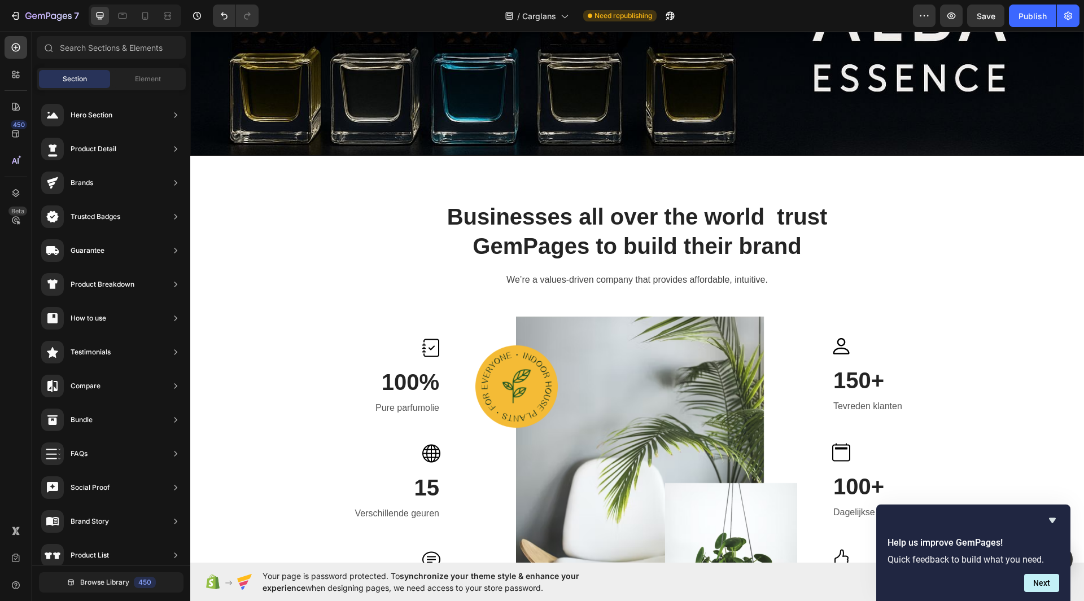
scroll to position [335, 0]
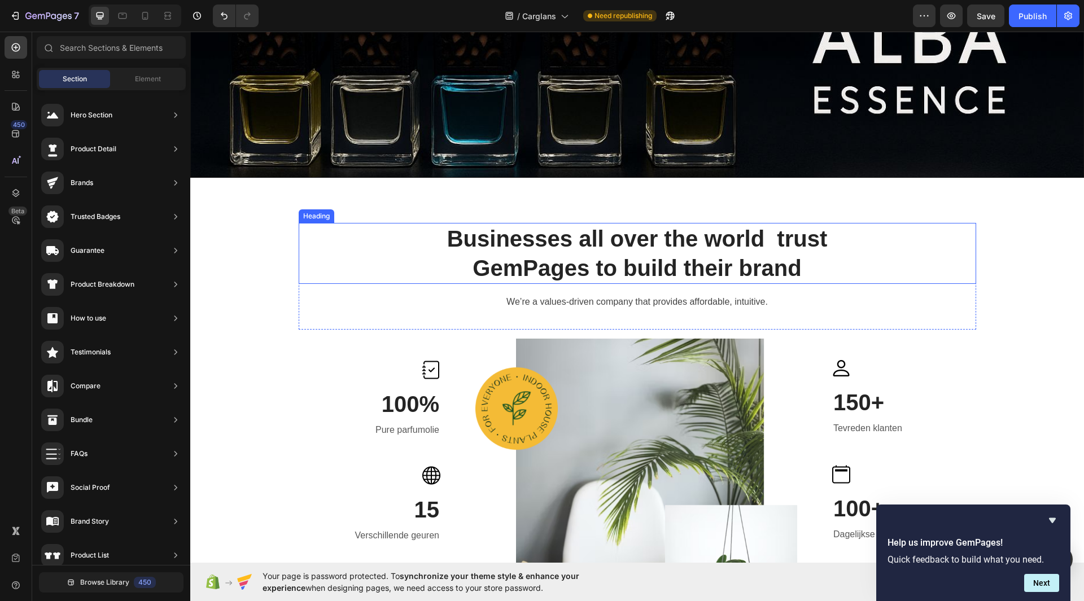
click at [798, 253] on h2 "Businesses all over the world trust GemPages to build their brand" at bounding box center [637, 253] width 677 height 61
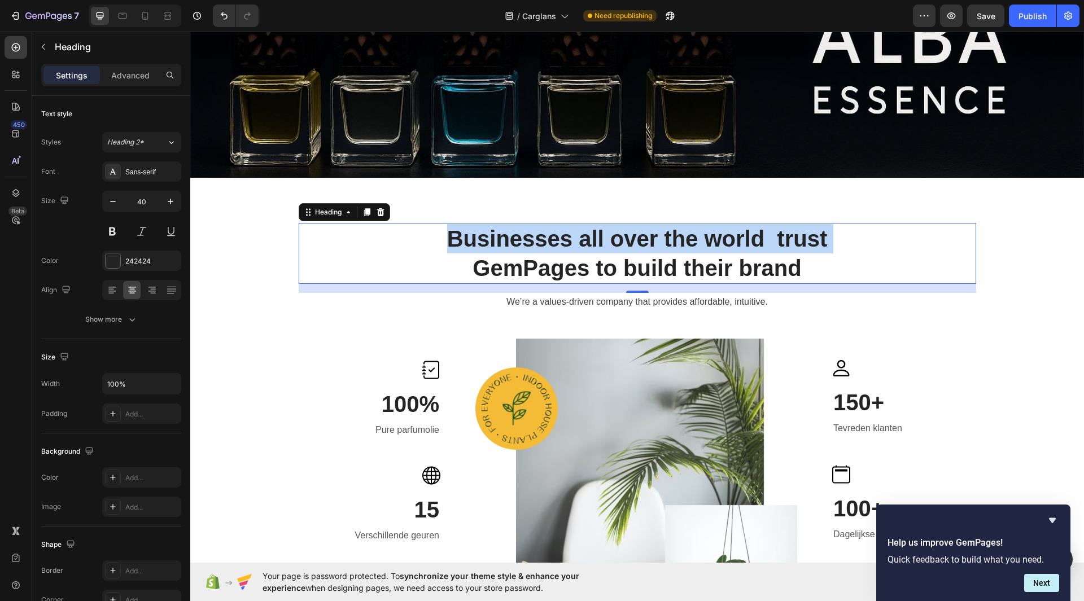
click at [798, 253] on p "Businesses all over the world trust GemPages to build their brand" at bounding box center [637, 253] width 675 height 59
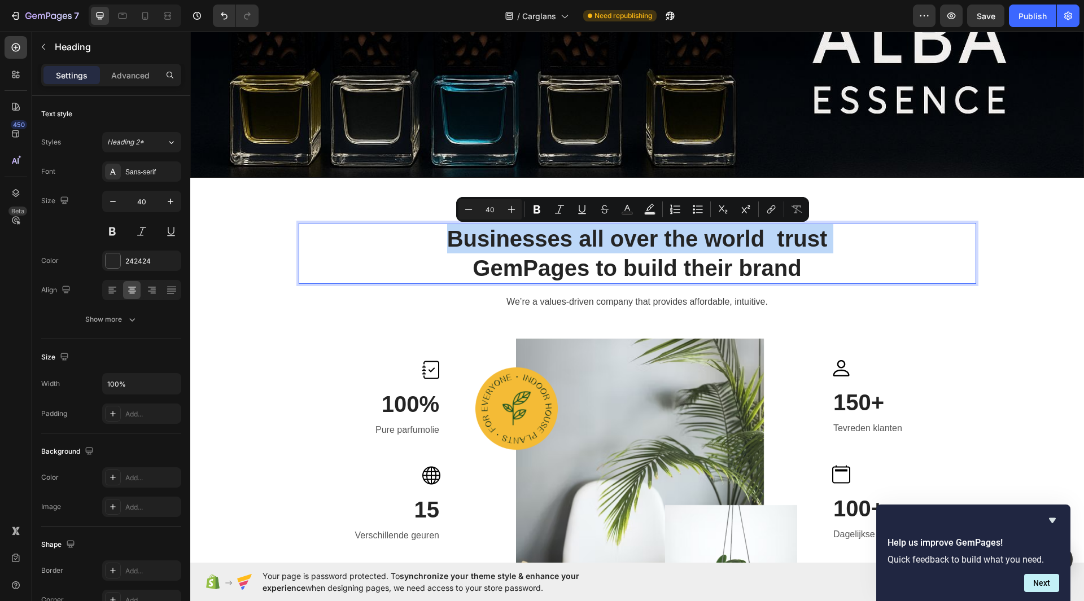
click at [798, 253] on p "Businesses all over the world trust GemPages to build their brand" at bounding box center [637, 253] width 675 height 59
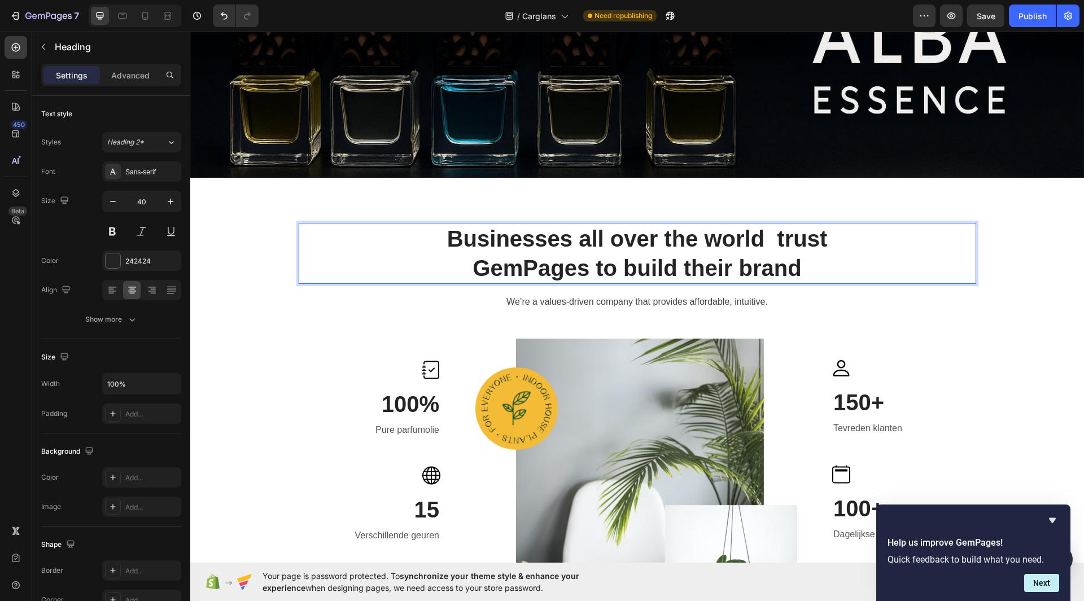
click at [800, 261] on p "Businesses all over the world trust GemPages to build their brand" at bounding box center [637, 253] width 675 height 59
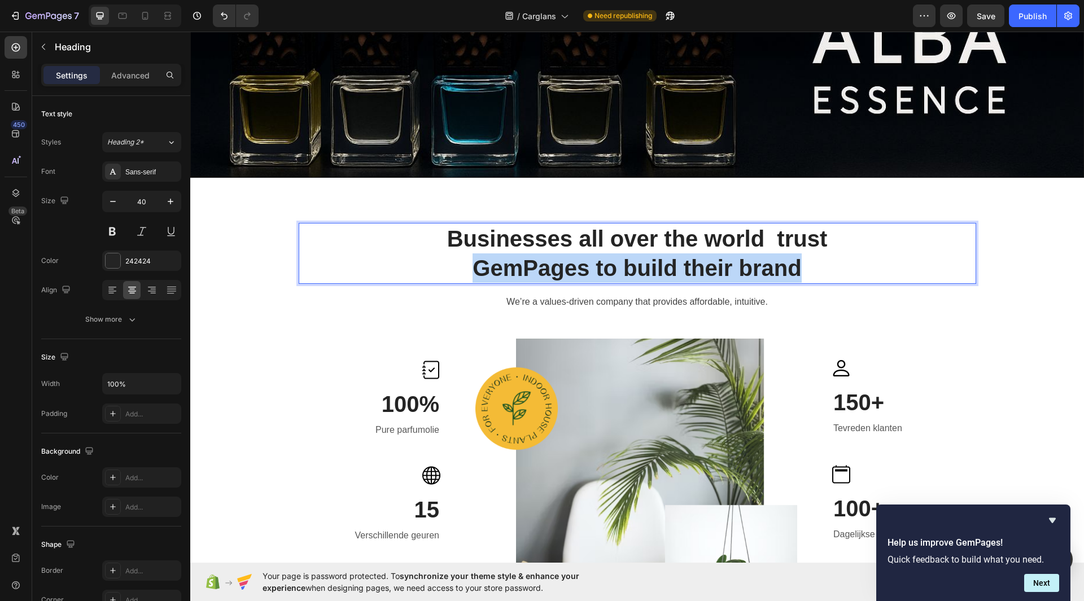
click at [800, 261] on p "Businesses all over the world trust GemPages to build their brand" at bounding box center [637, 253] width 675 height 59
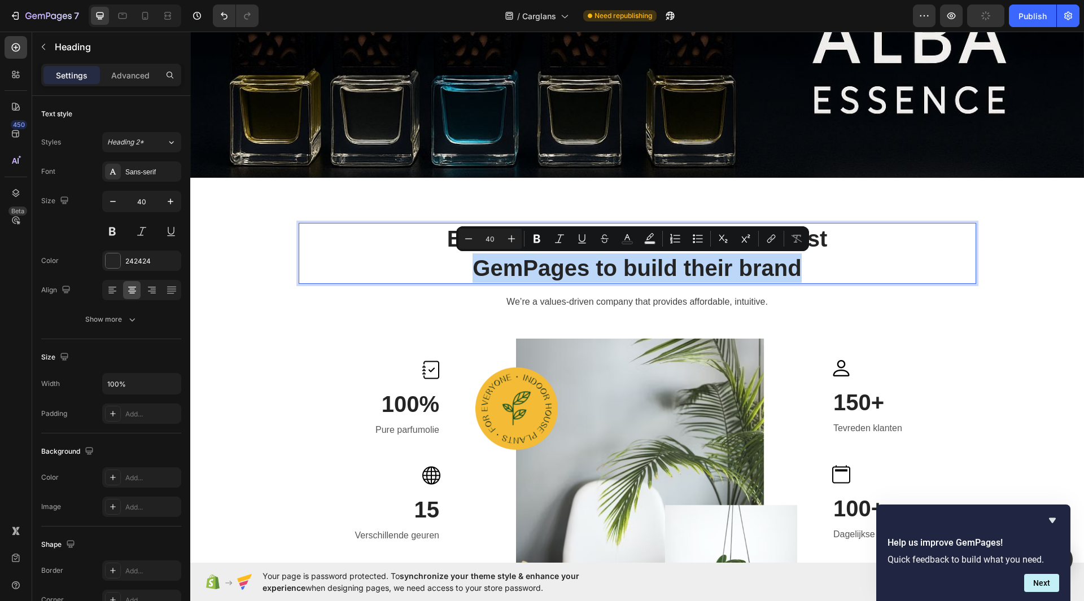
click at [800, 261] on p "Businesses all over the world trust GemPages to build their brand" at bounding box center [637, 253] width 675 height 59
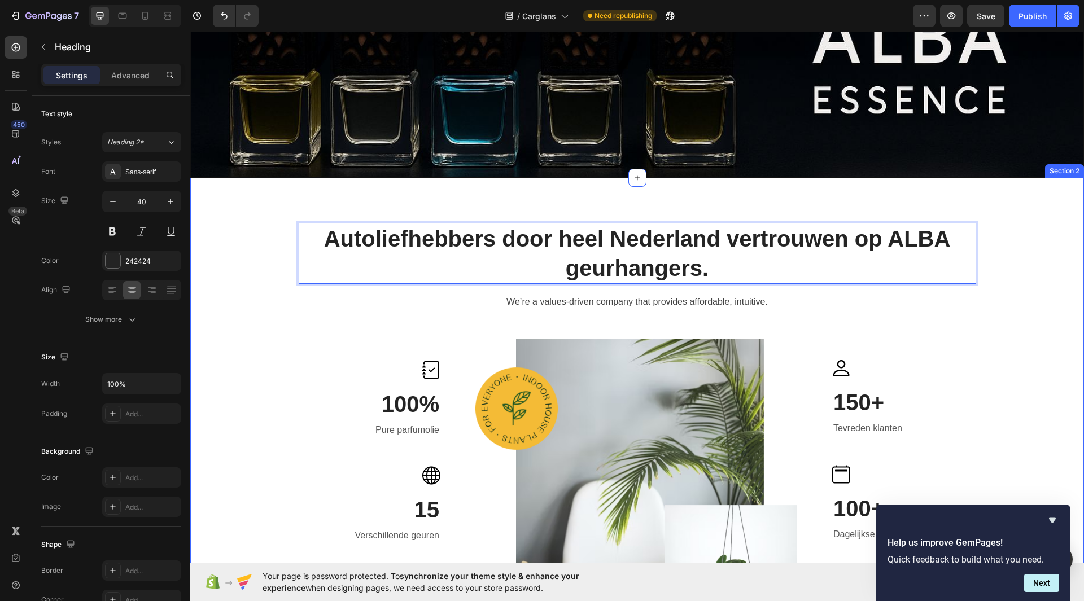
click at [993, 208] on div "Autoliefhebbers door heel Nederland vertrouwen op ALBA geurhangers. Heading 16 …" at bounding box center [637, 447] width 894 height 538
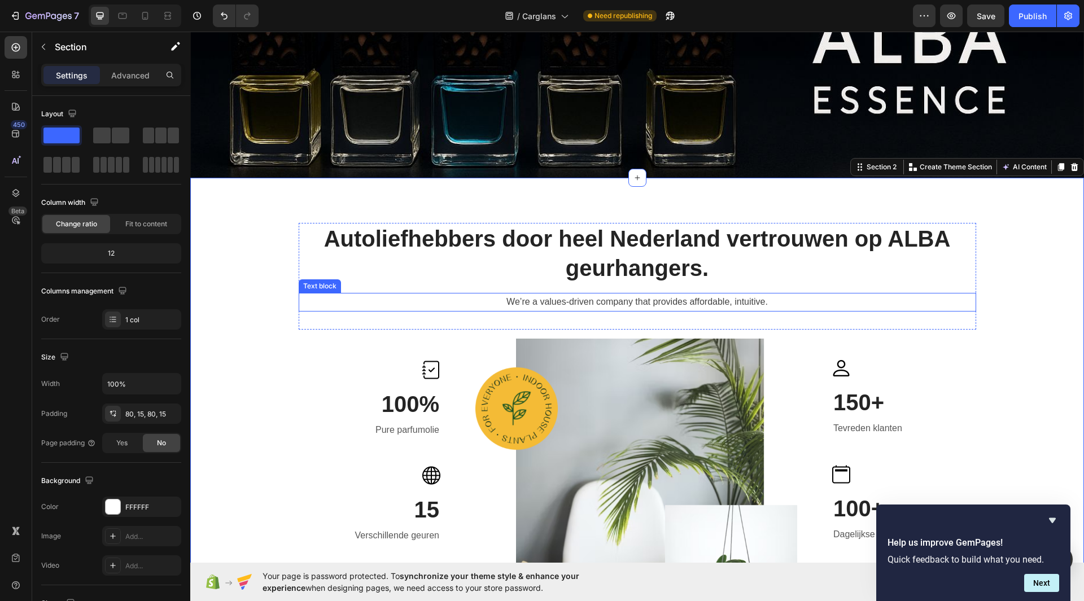
click at [633, 307] on p "We’re a values-driven company that provides affordable, intuitive." at bounding box center [637, 302] width 675 height 16
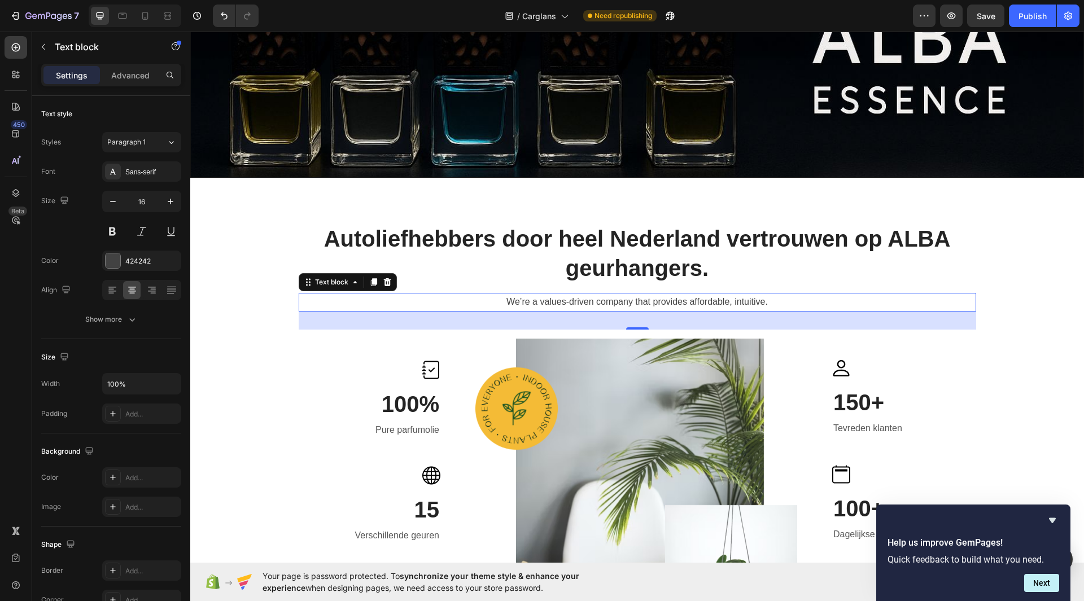
click at [633, 307] on p "We’re a values-driven company that provides affordable, intuitive." at bounding box center [637, 302] width 675 height 16
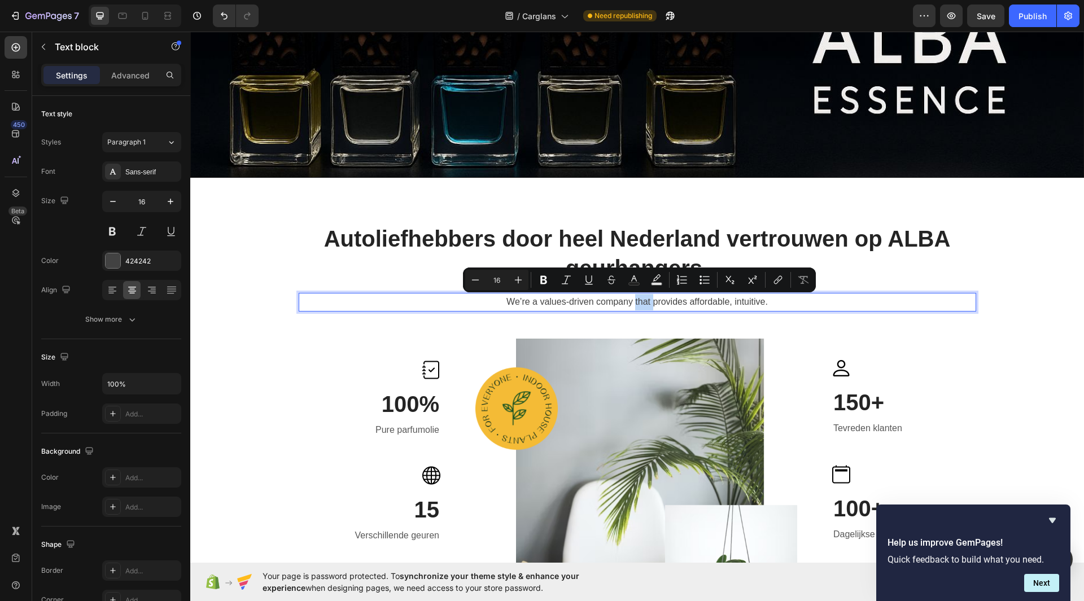
click at [633, 307] on p "We’re a values-driven company that provides affordable, intuitive." at bounding box center [637, 302] width 675 height 16
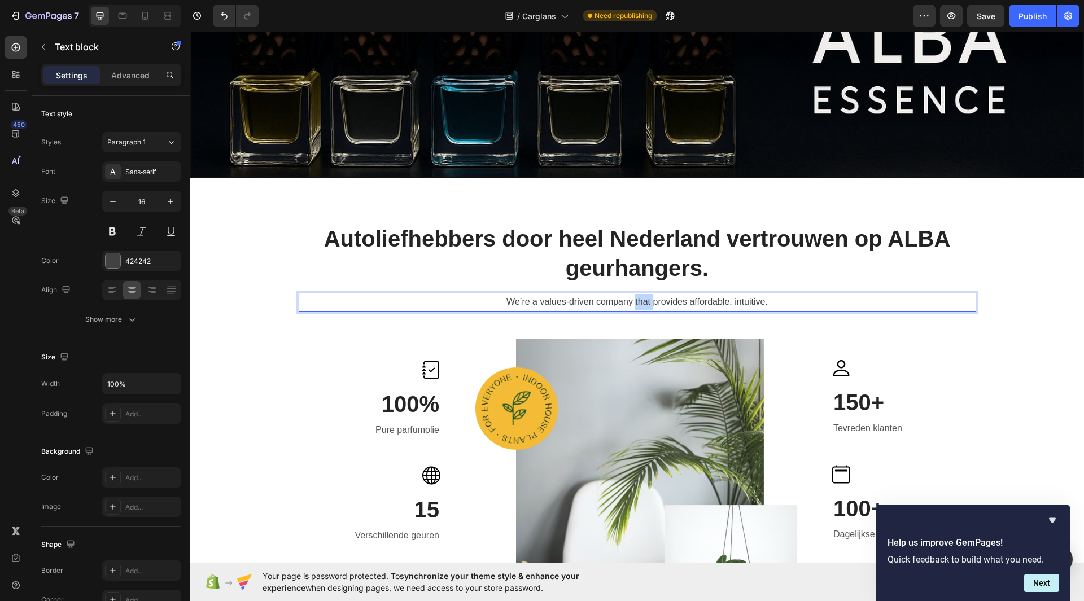
click at [633, 307] on p "We’re a values-driven company that provides affordable, intuitive." at bounding box center [637, 302] width 675 height 16
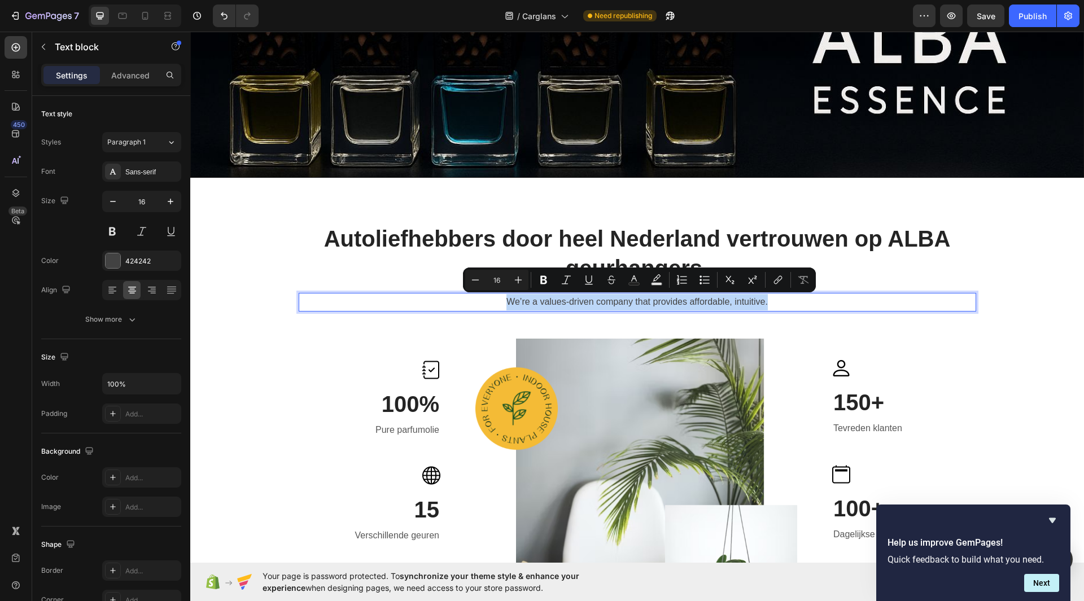
click at [633, 307] on p "We’re a values-driven company that provides affordable, intuitive." at bounding box center [637, 302] width 675 height 16
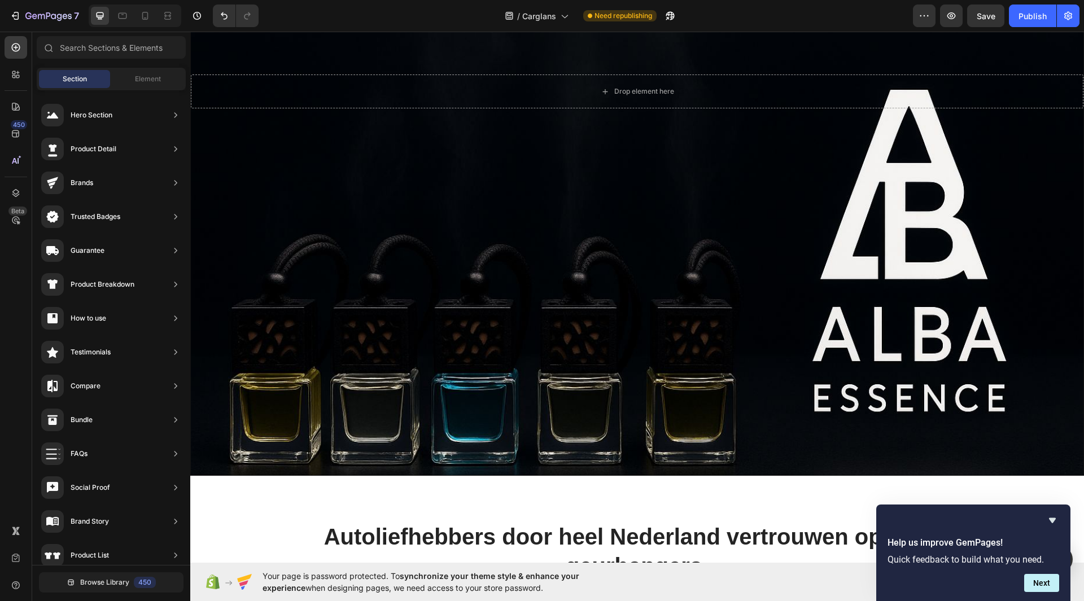
scroll to position [34, 0]
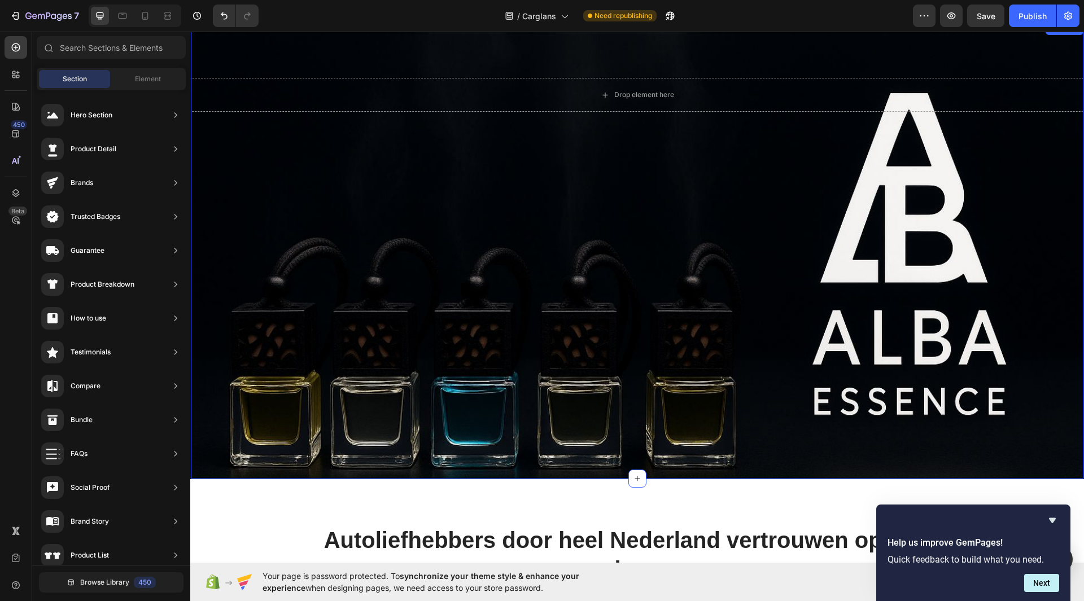
click at [708, 106] on div "Drop element here" at bounding box center [637, 95] width 893 height 34
click at [638, 97] on div "Drop element here" at bounding box center [644, 94] width 60 height 9
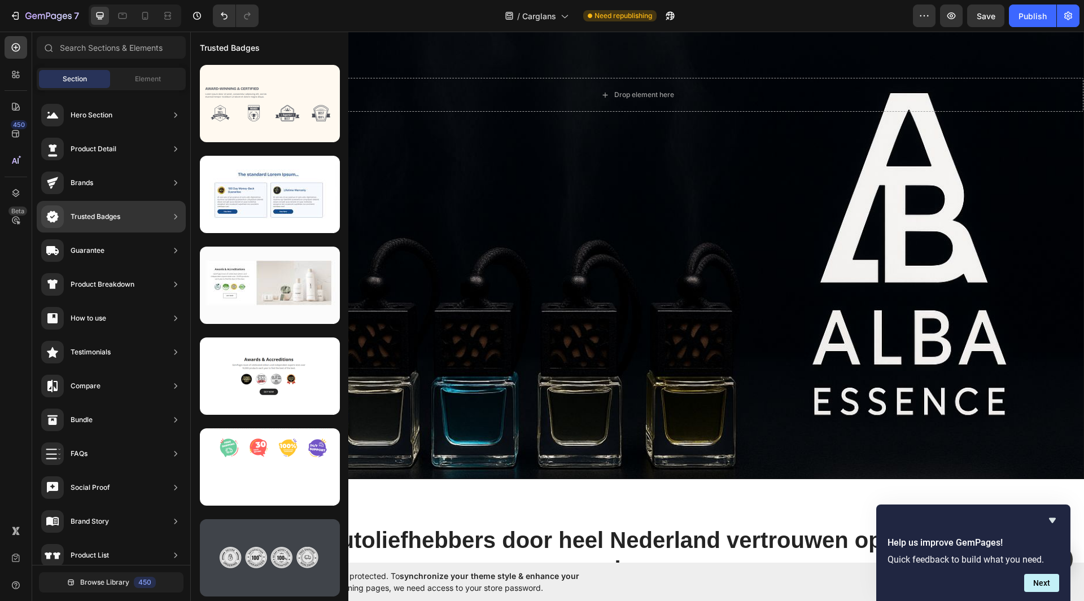
click at [312, 576] on div at bounding box center [270, 557] width 140 height 77
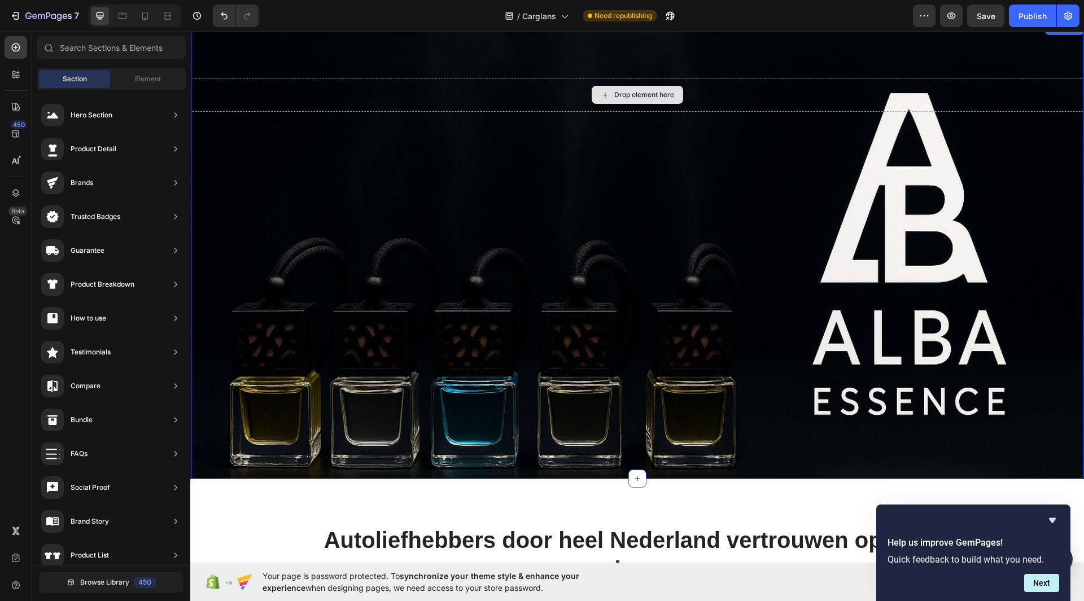
click at [594, 99] on div "Drop element here" at bounding box center [637, 95] width 91 height 18
click at [649, 78] on div "Drop element here" at bounding box center [637, 95] width 893 height 34
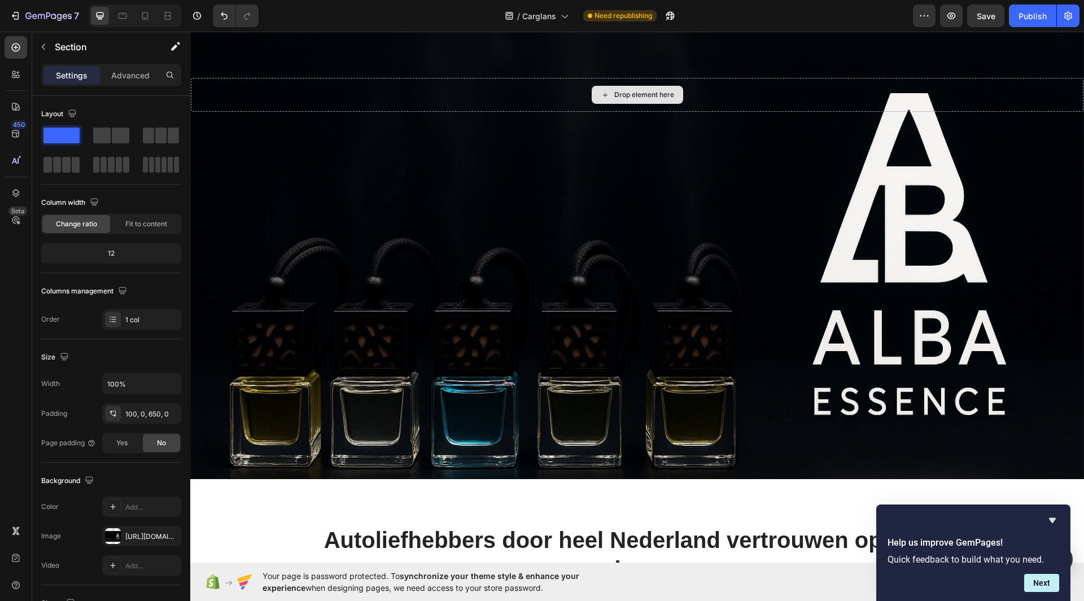
click at [642, 93] on div "Drop element here" at bounding box center [644, 94] width 60 height 9
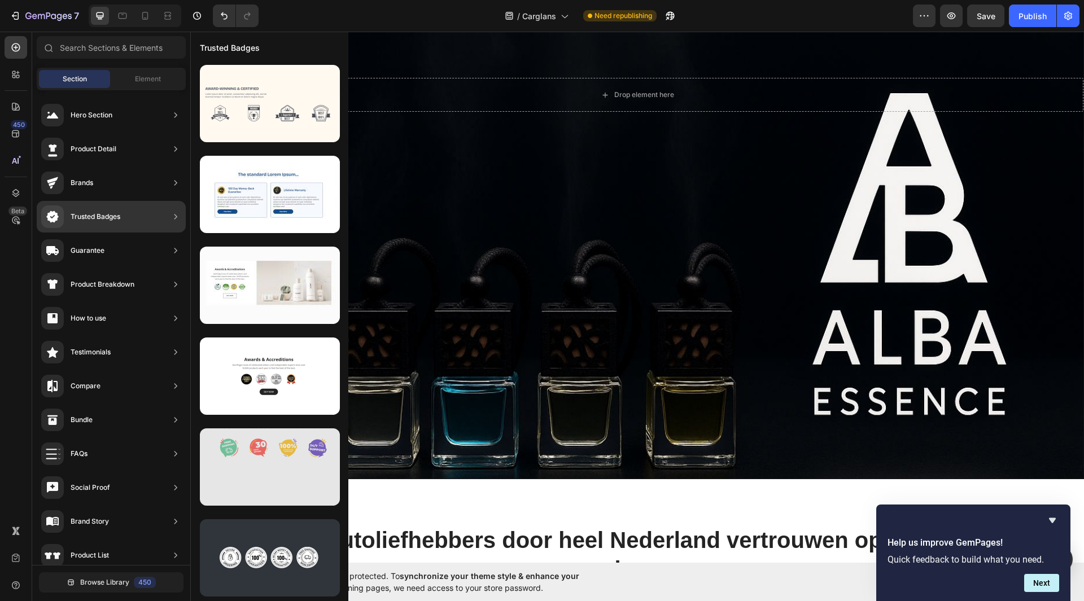
click at [260, 469] on div at bounding box center [270, 467] width 140 height 77
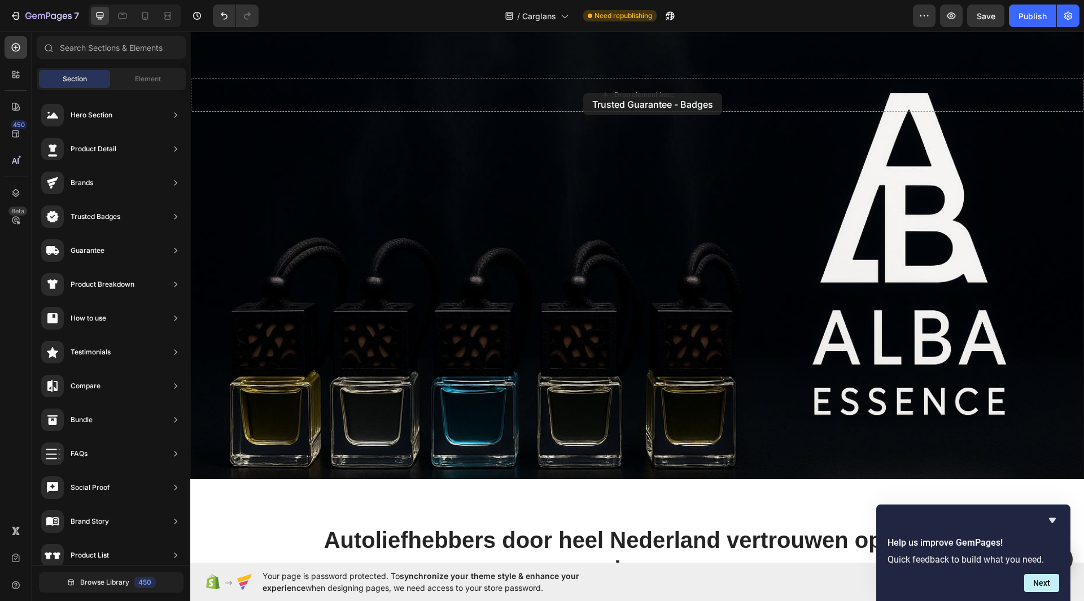
drag, startPoint x: 451, startPoint y: 501, endPoint x: 583, endPoint y: 93, distance: 428.7
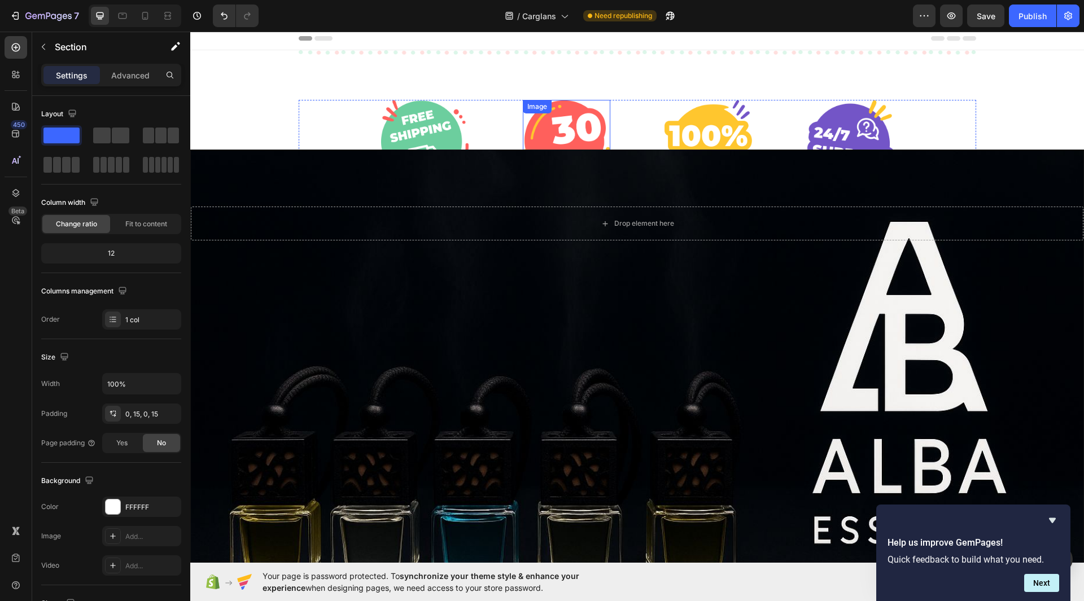
scroll to position [0, 0]
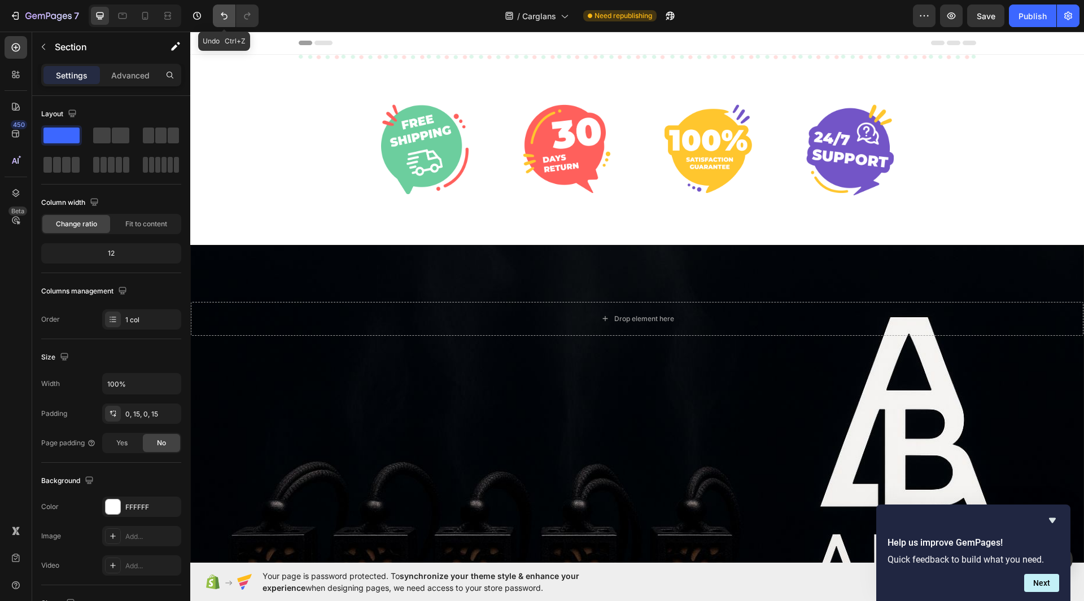
click at [221, 17] on icon "Undo/Redo" at bounding box center [223, 15] width 11 height 11
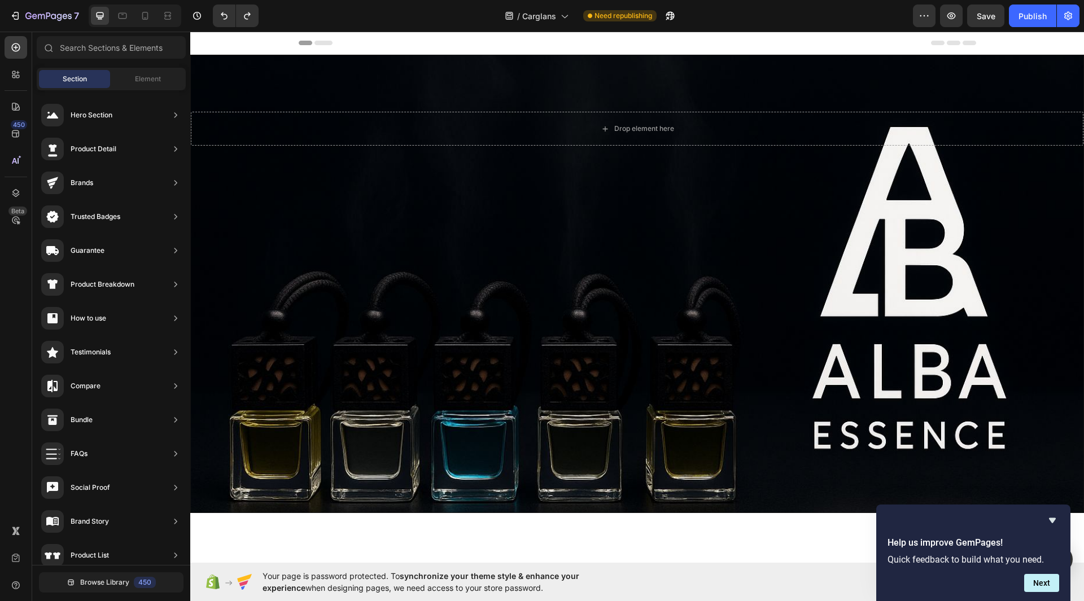
click at [650, 38] on div "Header" at bounding box center [637, 43] width 677 height 23
click at [219, 39] on span "Header" at bounding box center [224, 42] width 25 height 11
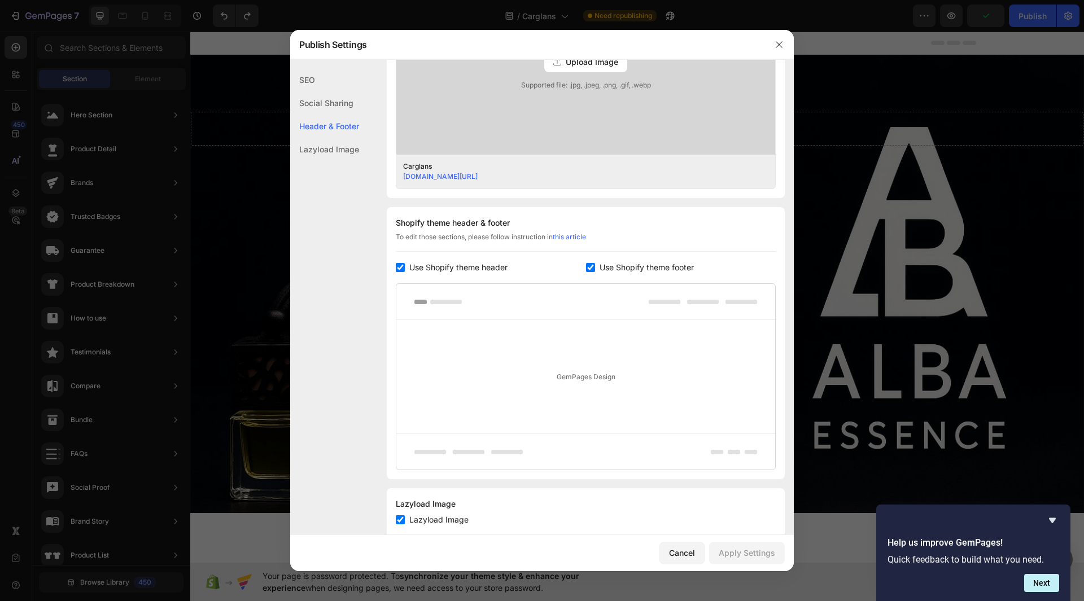
scroll to position [420, 0]
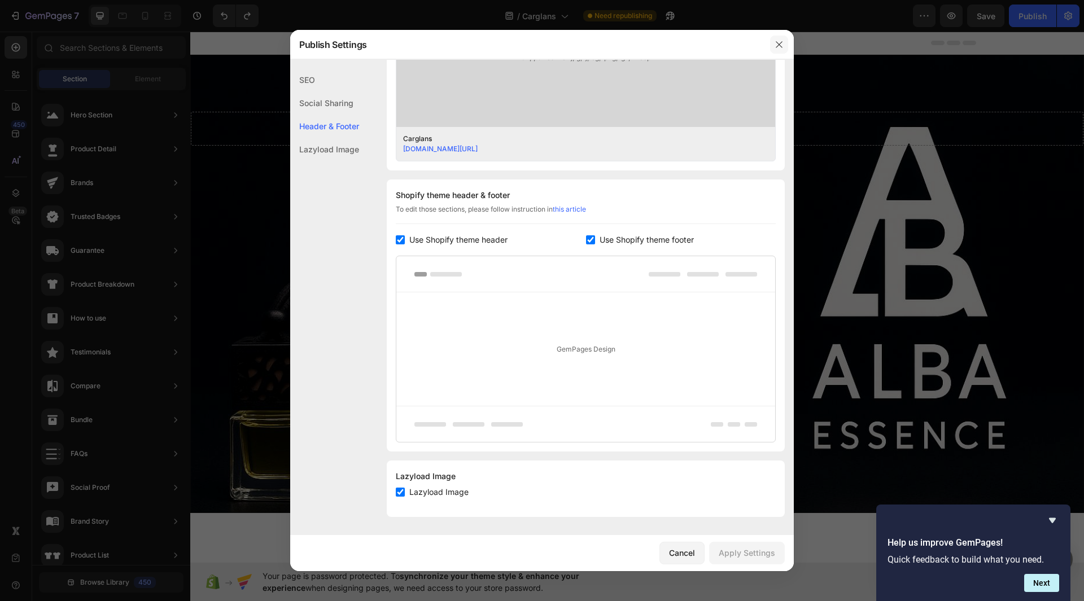
click at [782, 45] on icon "button" at bounding box center [779, 44] width 9 height 9
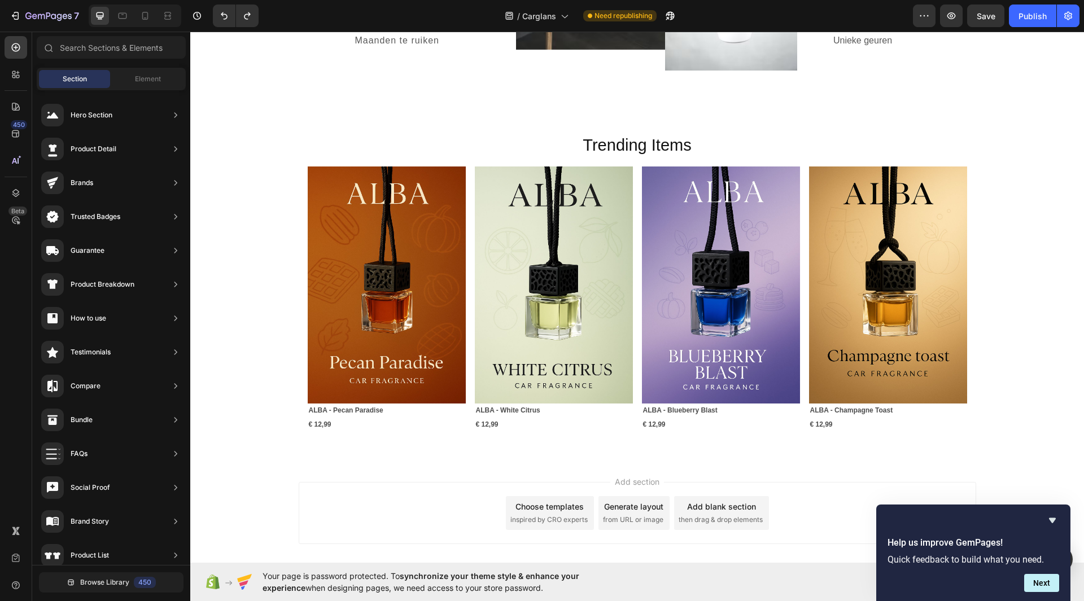
scroll to position [995, 0]
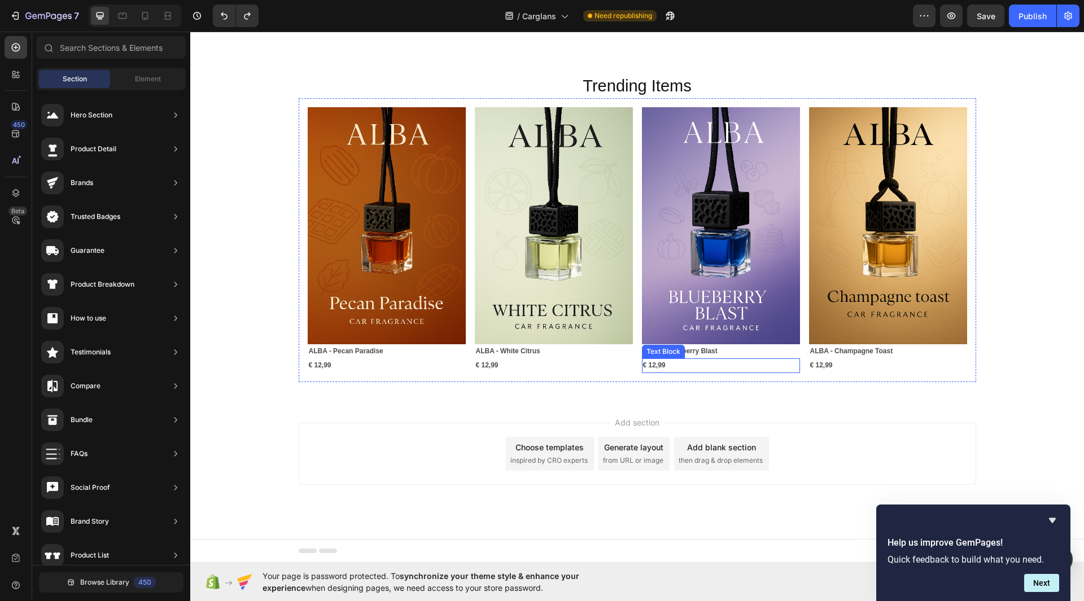
click at [648, 361] on p "€ 12,99" at bounding box center [721, 366] width 156 height 12
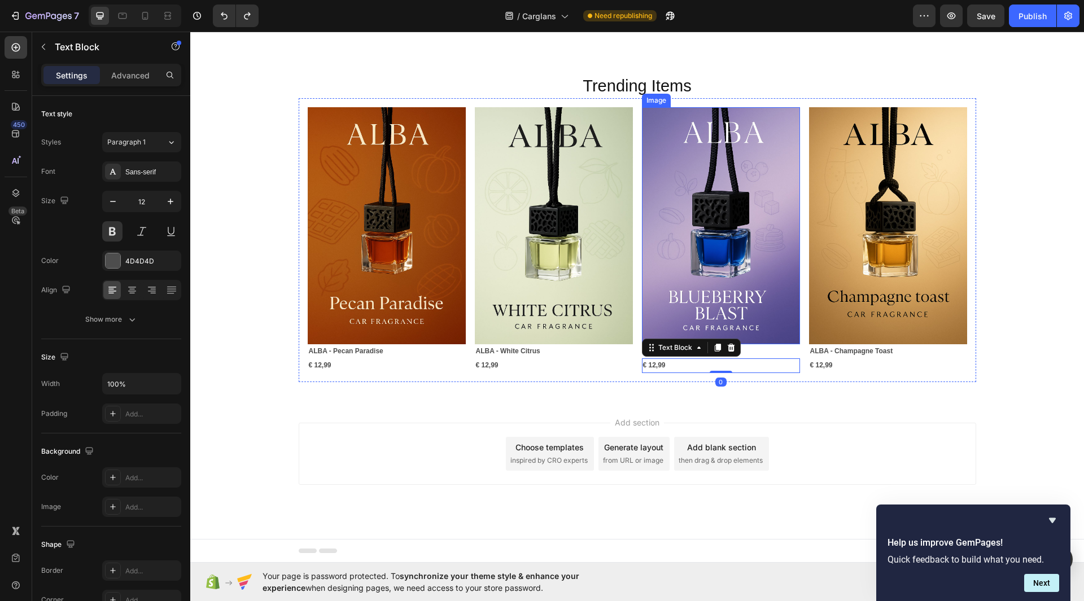
click at [709, 242] on img at bounding box center [721, 225] width 158 height 237
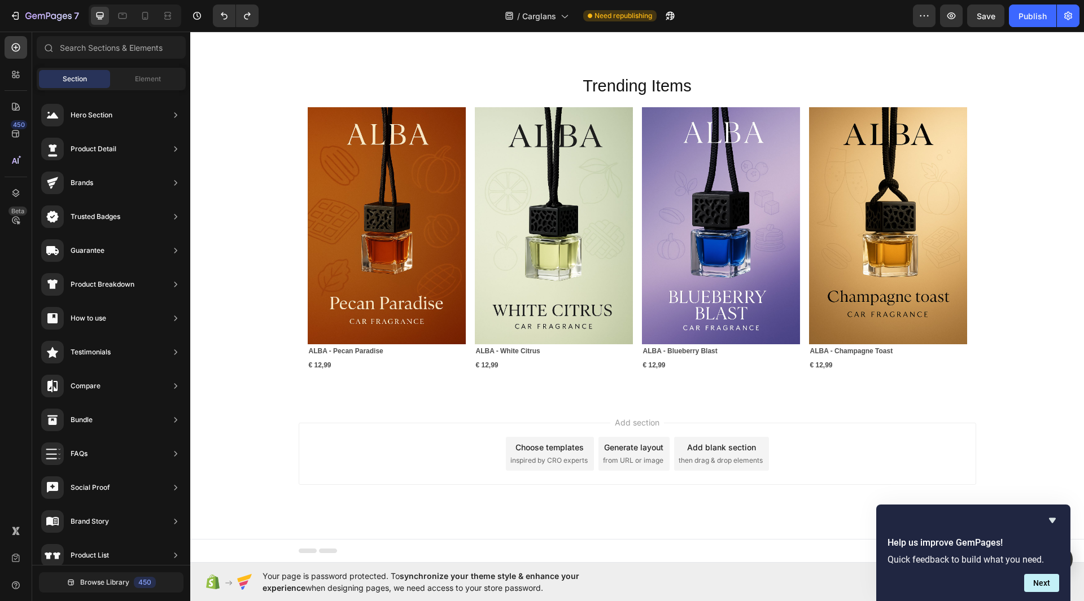
drag, startPoint x: 1083, startPoint y: 319, endPoint x: 1273, endPoint y: 607, distance: 345.3
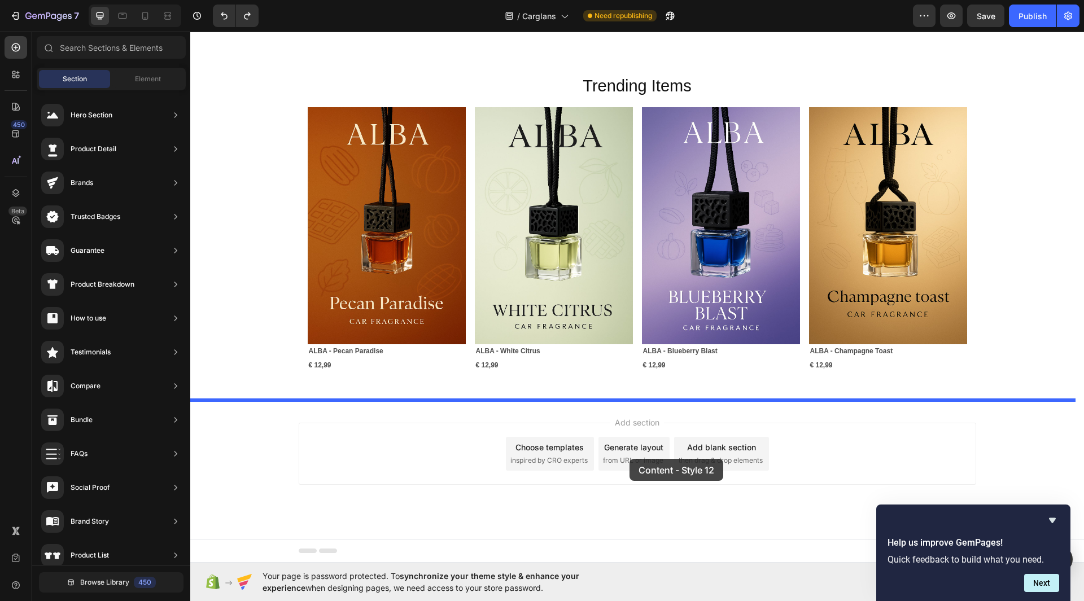
drag, startPoint x: 445, startPoint y: 303, endPoint x: 630, endPoint y: 457, distance: 241.3
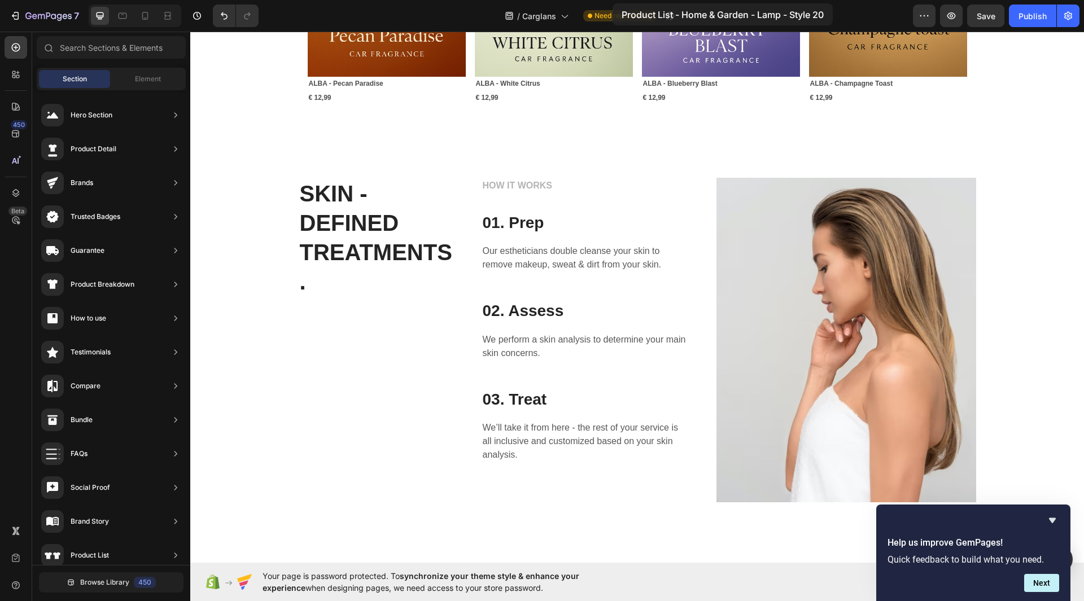
scroll to position [1101, 0]
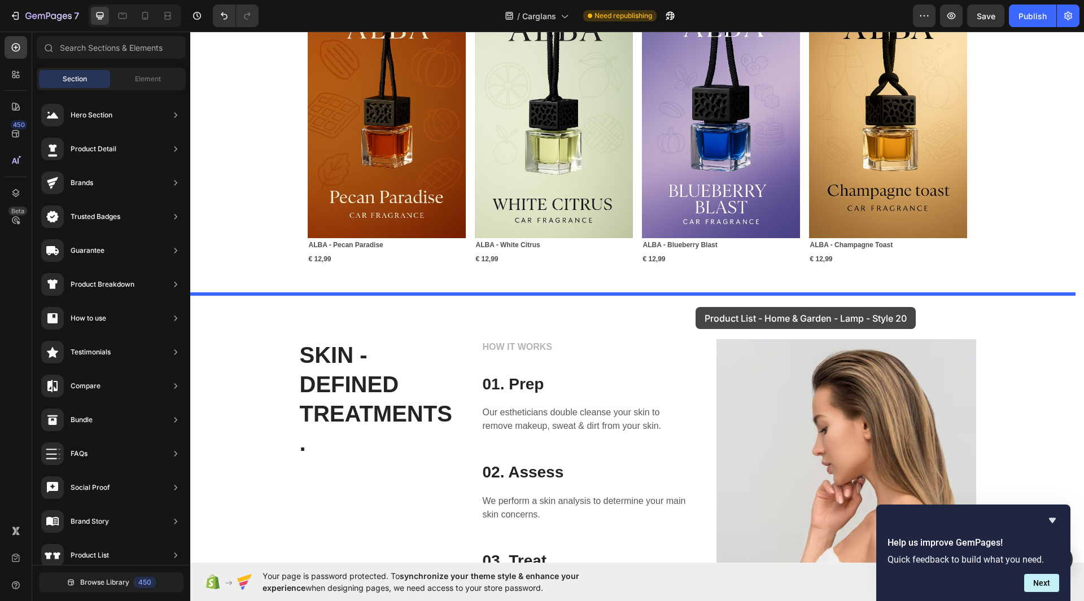
drag, startPoint x: 491, startPoint y: 169, endPoint x: 693, endPoint y: 295, distance: 238.6
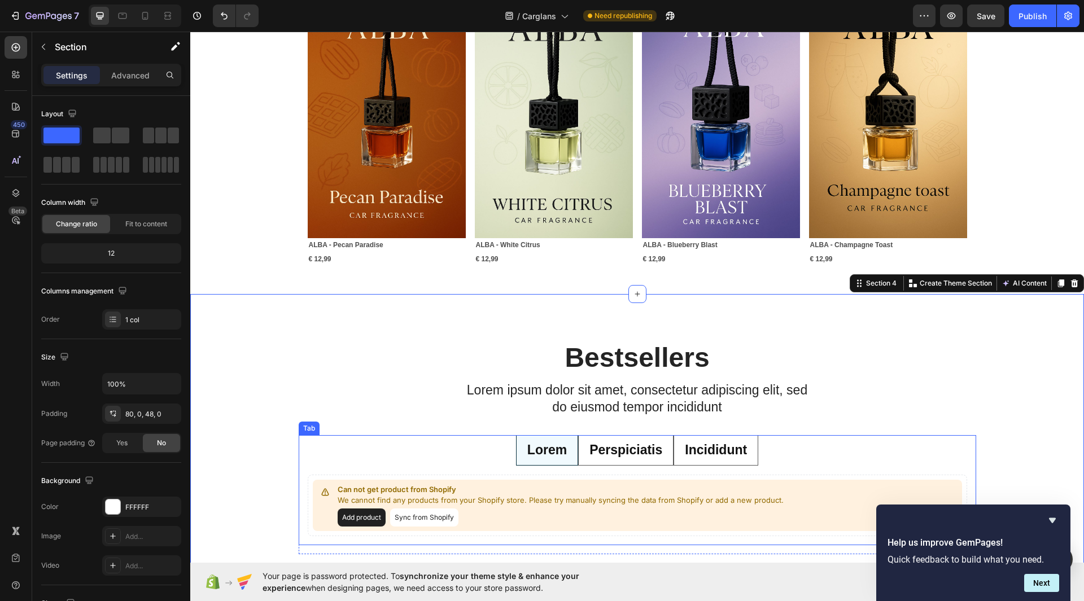
click at [650, 461] on li "Perspiciatis" at bounding box center [625, 450] width 95 height 30
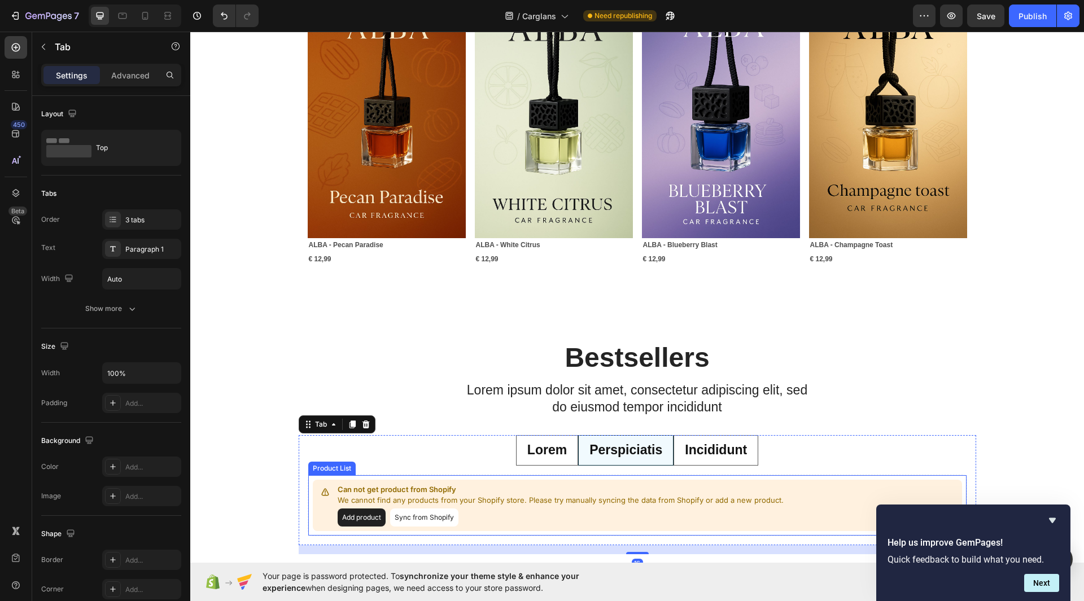
click at [421, 519] on button "Sync from Shopify" at bounding box center [424, 518] width 68 height 18
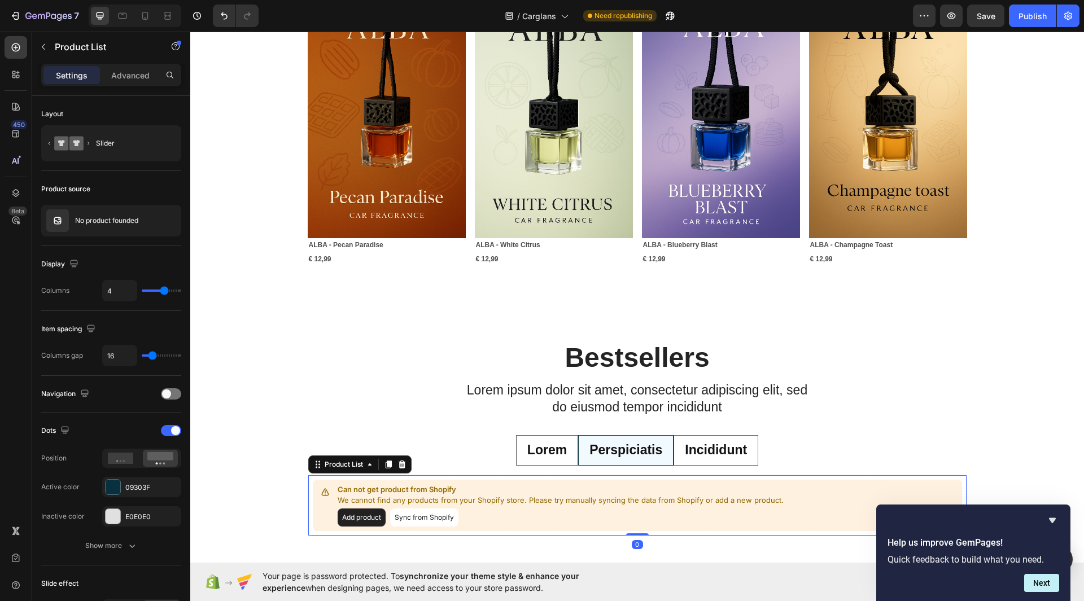
click at [421, 519] on button "Sync from Shopify" at bounding box center [424, 518] width 68 height 18
click at [68, 224] on img at bounding box center [57, 220] width 23 height 23
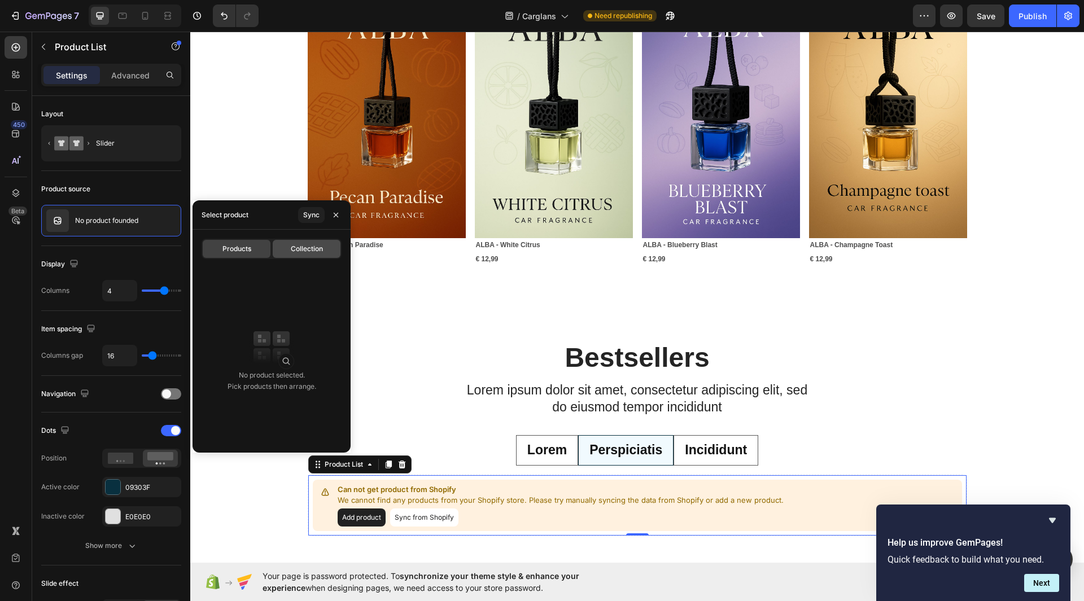
click at [319, 252] on span "Collection" at bounding box center [307, 249] width 32 height 10
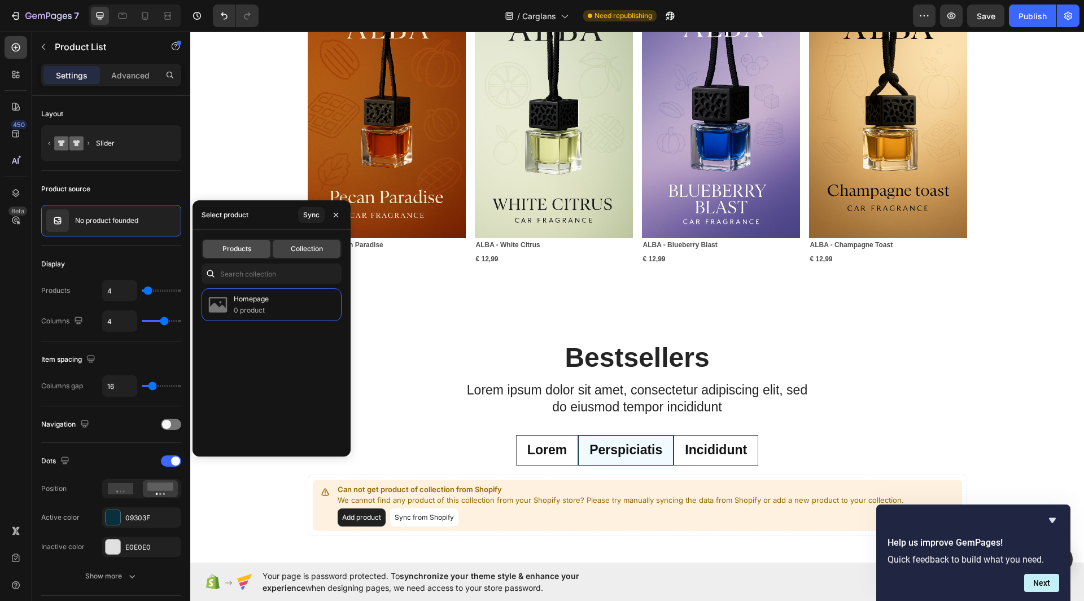
click at [250, 252] on span "Products" at bounding box center [236, 249] width 29 height 10
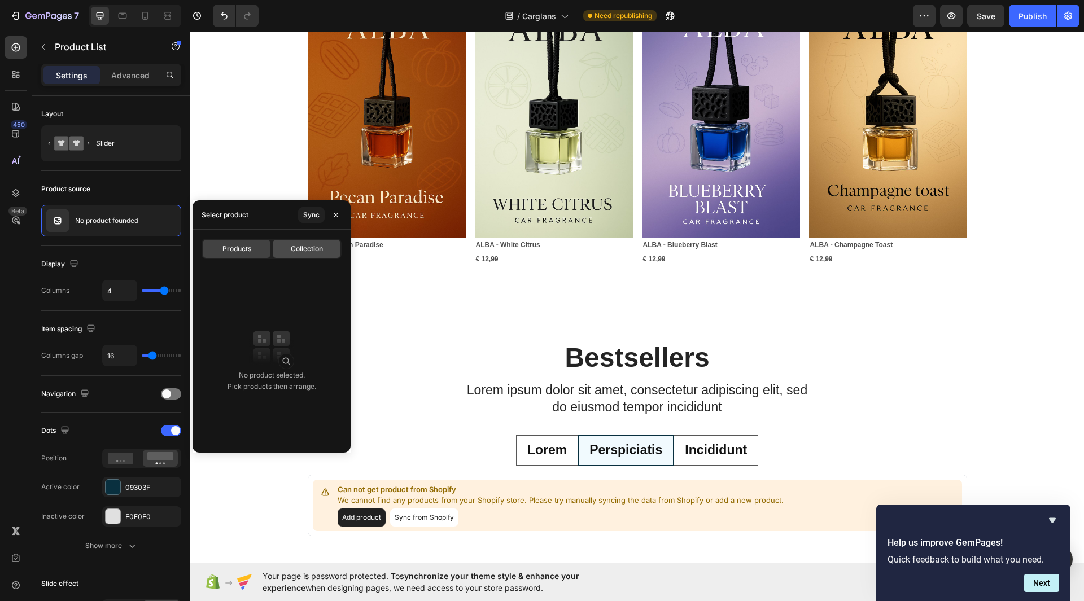
click at [292, 255] on div "Collection" at bounding box center [307, 249] width 68 height 18
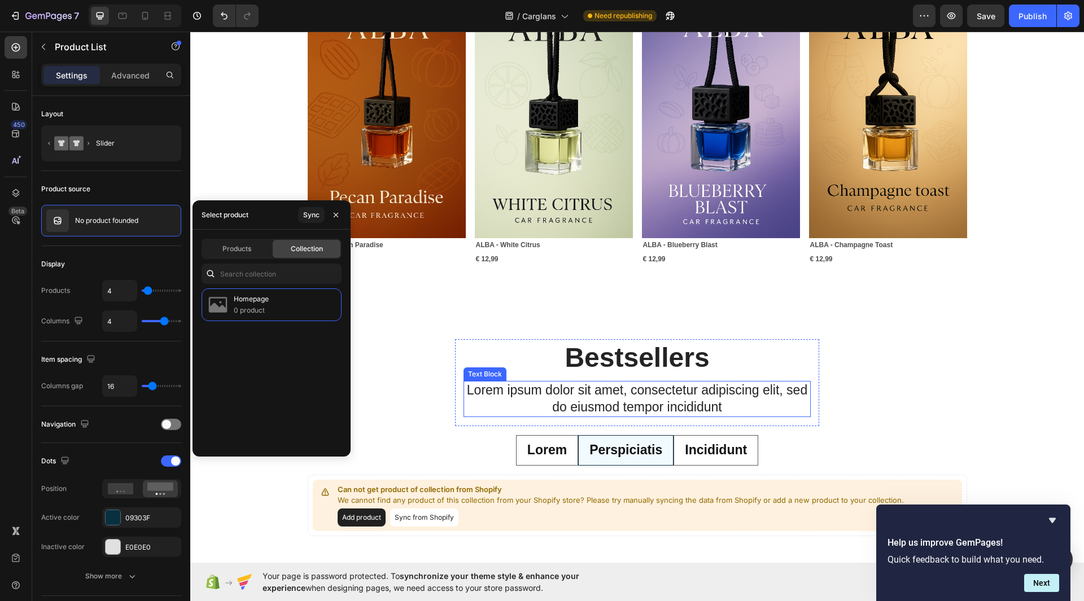
click at [668, 381] on div "Lorem ipsum dolor sit amet, consectetur adipiscing elit, sed do eiusmod tempor …" at bounding box center [637, 399] width 347 height 36
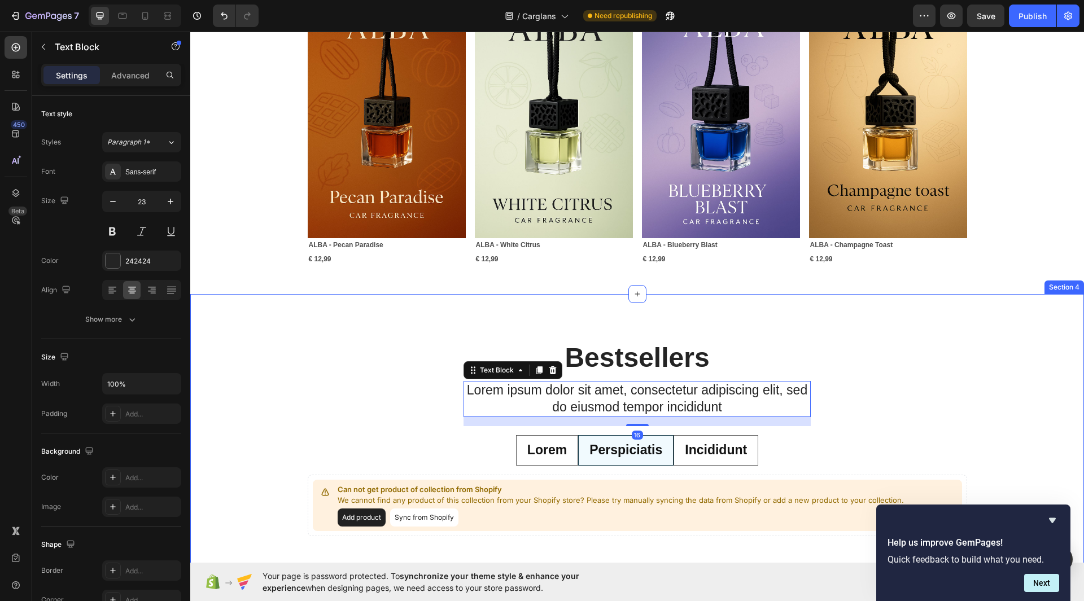
click at [950, 347] on div "Bestsellers Heading Lorem ipsum dolor sit amet, consectetur adipiscing elit, se…" at bounding box center [637, 446] width 894 height 215
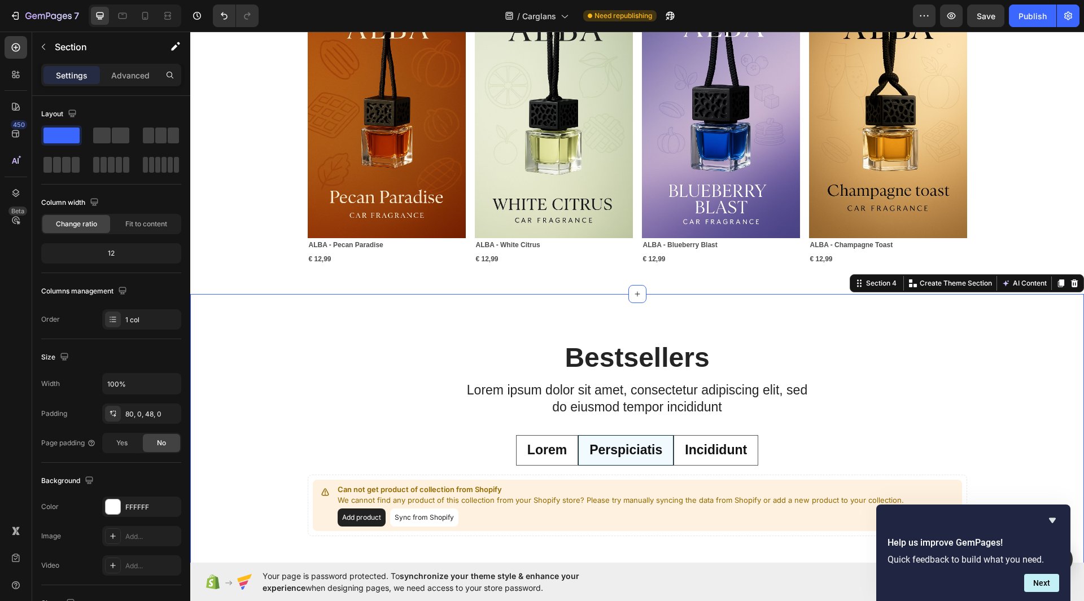
click at [1062, 290] on div "Section 4 You can create reusable sections Create Theme Section AI Content Writ…" at bounding box center [967, 283] width 234 height 18
click at [1070, 282] on icon at bounding box center [1074, 283] width 9 height 9
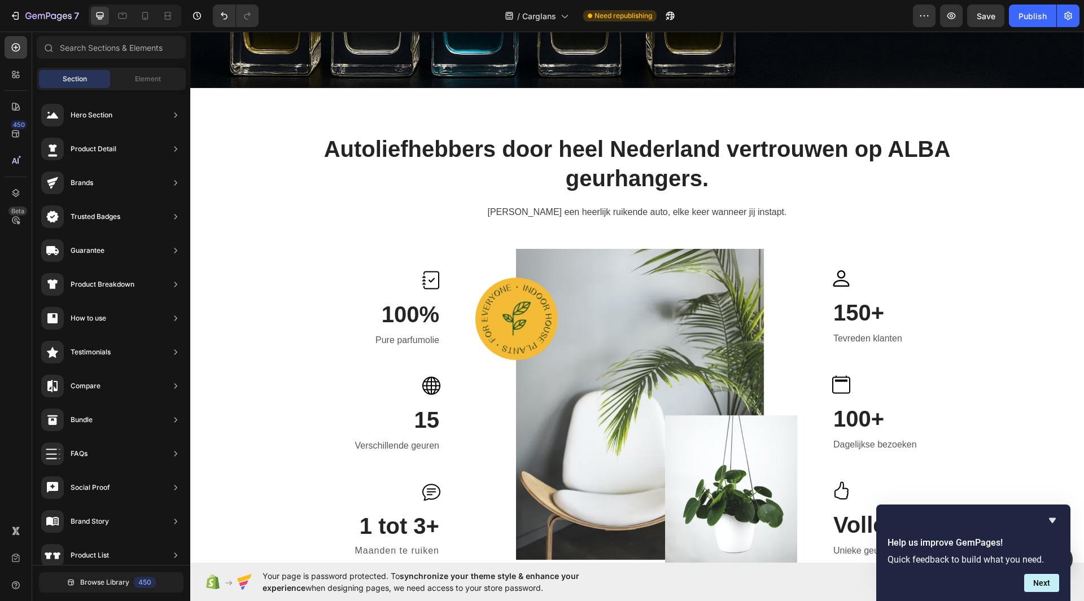
scroll to position [801, 0]
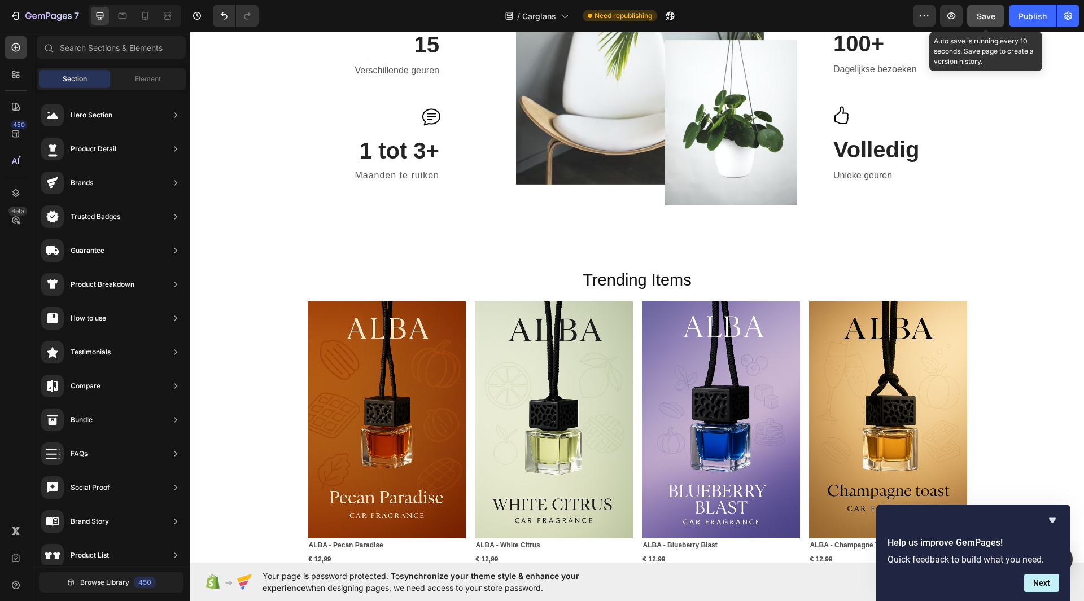
click at [994, 22] on button "Save" at bounding box center [985, 16] width 37 height 23
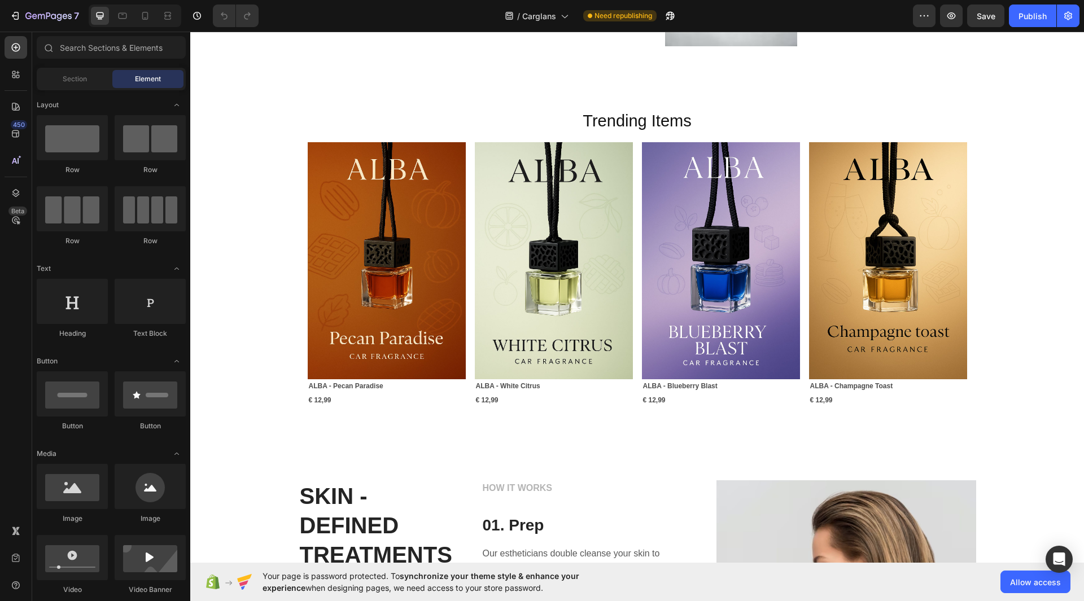
scroll to position [961, 0]
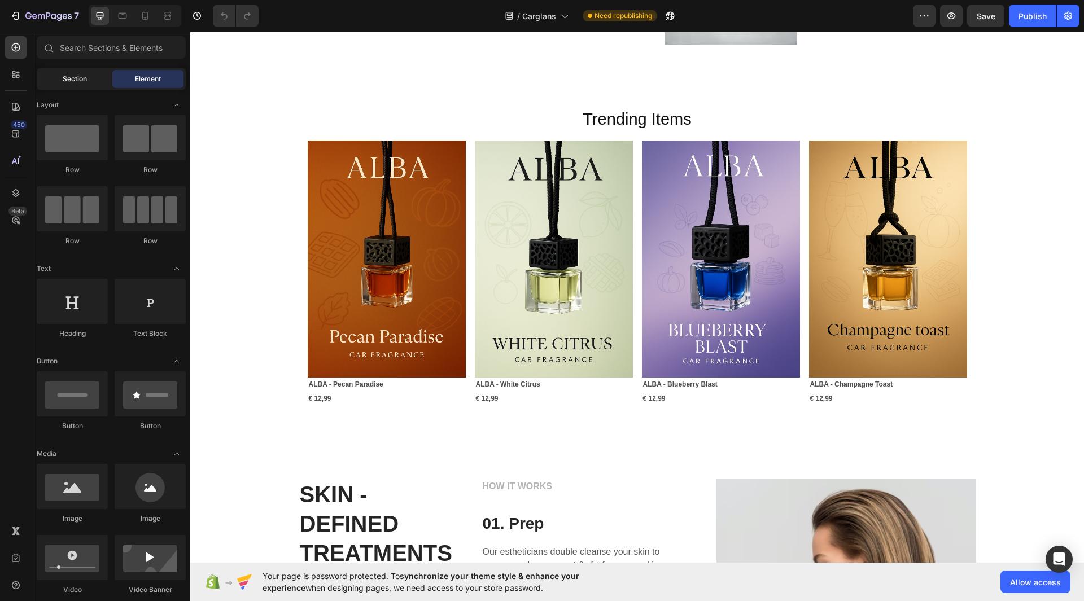
click at [85, 86] on div "Section" at bounding box center [74, 79] width 71 height 18
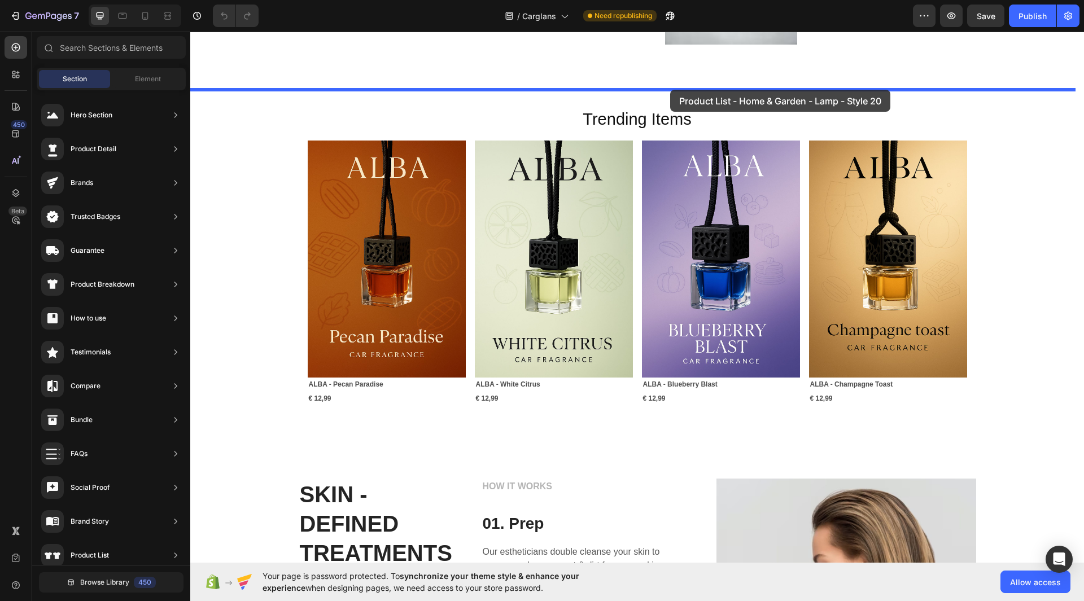
drag, startPoint x: 473, startPoint y: 143, endPoint x: 670, endPoint y: 91, distance: 203.8
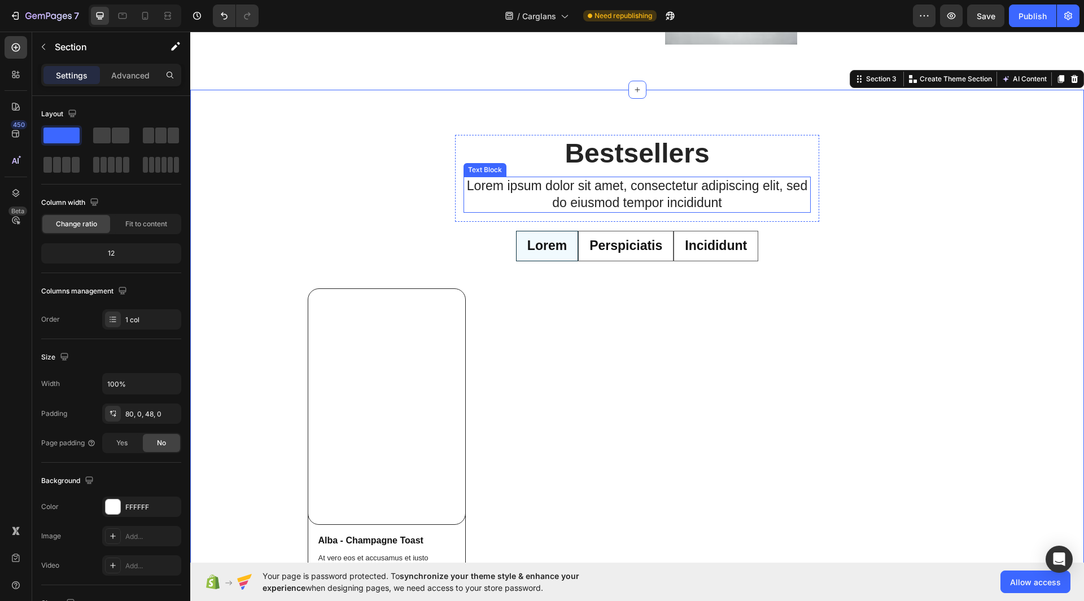
radio input "false"
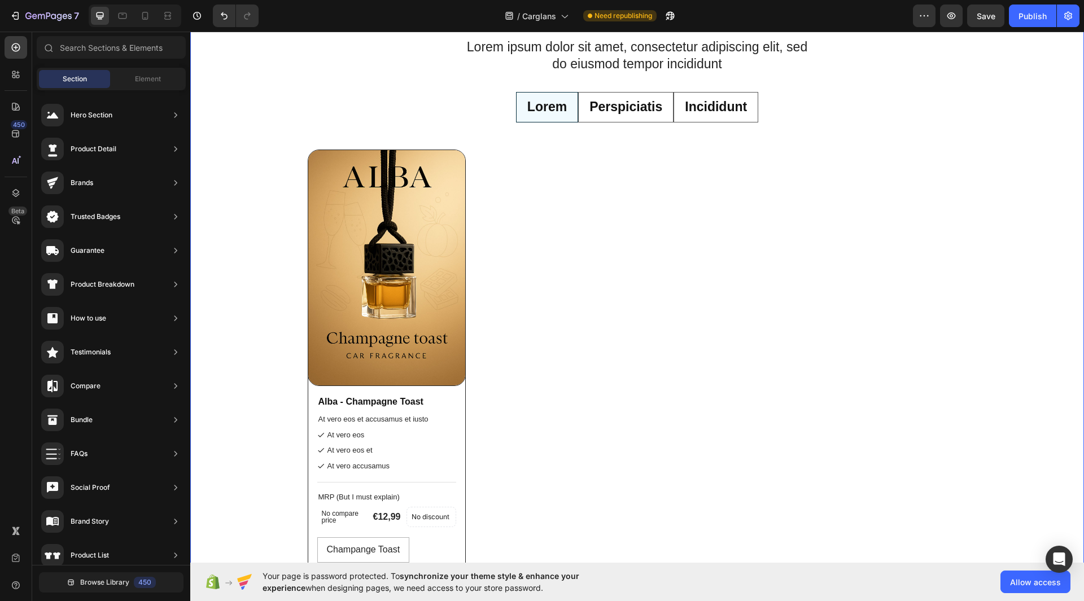
scroll to position [1103, 0]
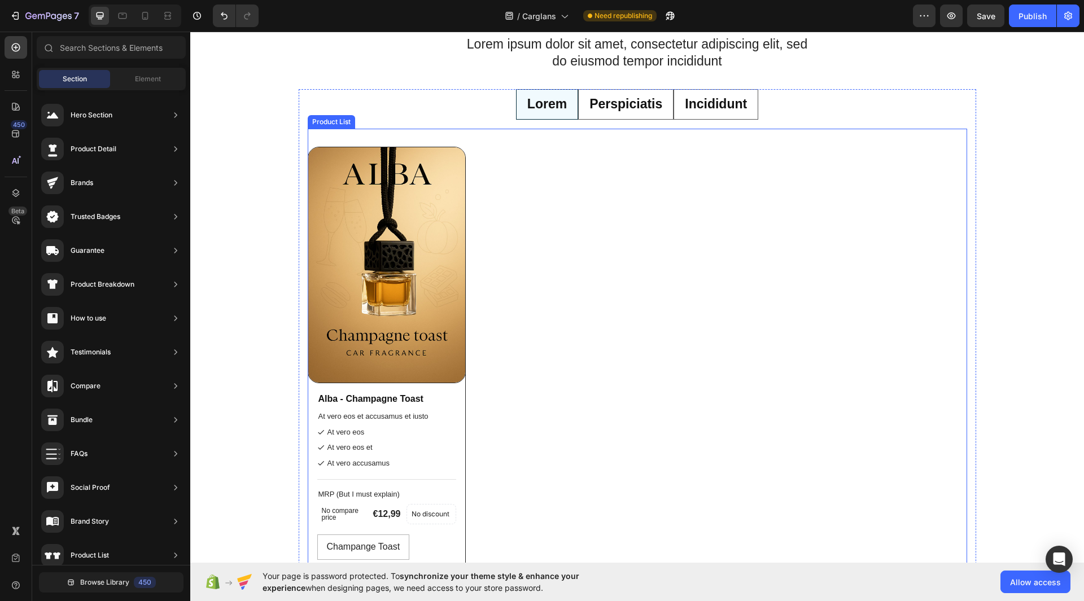
click at [702, 160] on div "Product Images Alba - Champagne Toast Product Title At vero eos et accusamus et…" at bounding box center [637, 375] width 659 height 457
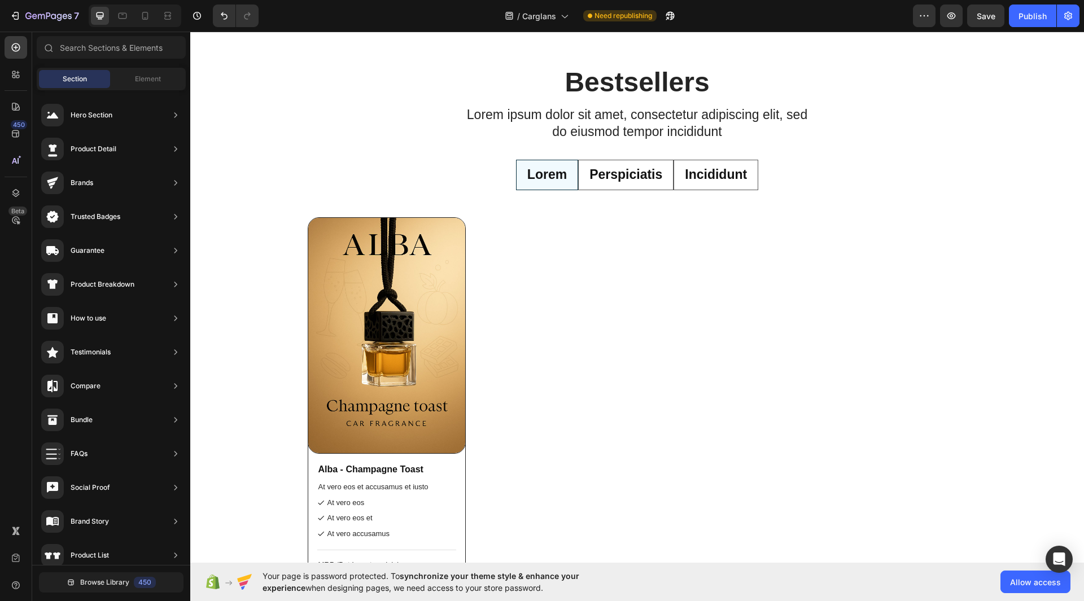
scroll to position [935, 0]
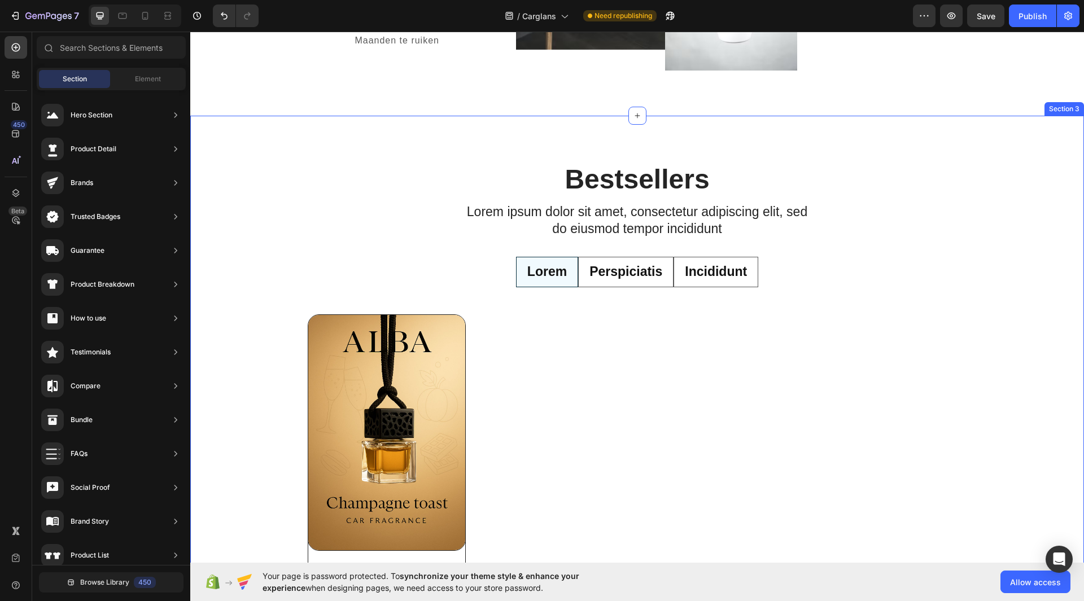
click at [938, 194] on div "Bestsellers Heading Lorem ipsum dolor sit amet, consectetur adipiscing elit, se…" at bounding box center [637, 483] width 894 height 645
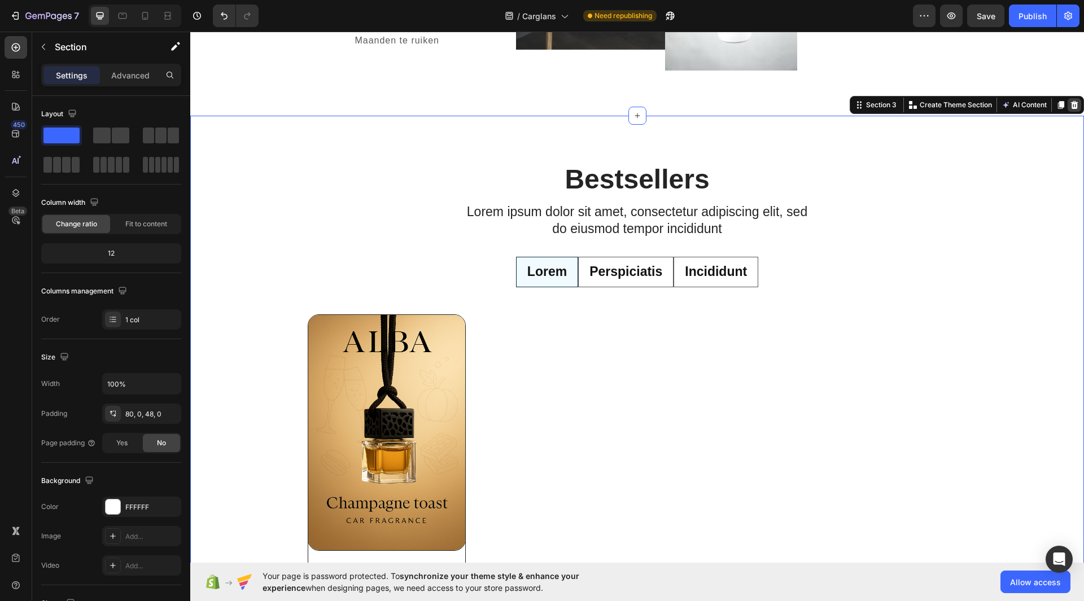
click at [1068, 110] on div at bounding box center [1075, 105] width 14 height 14
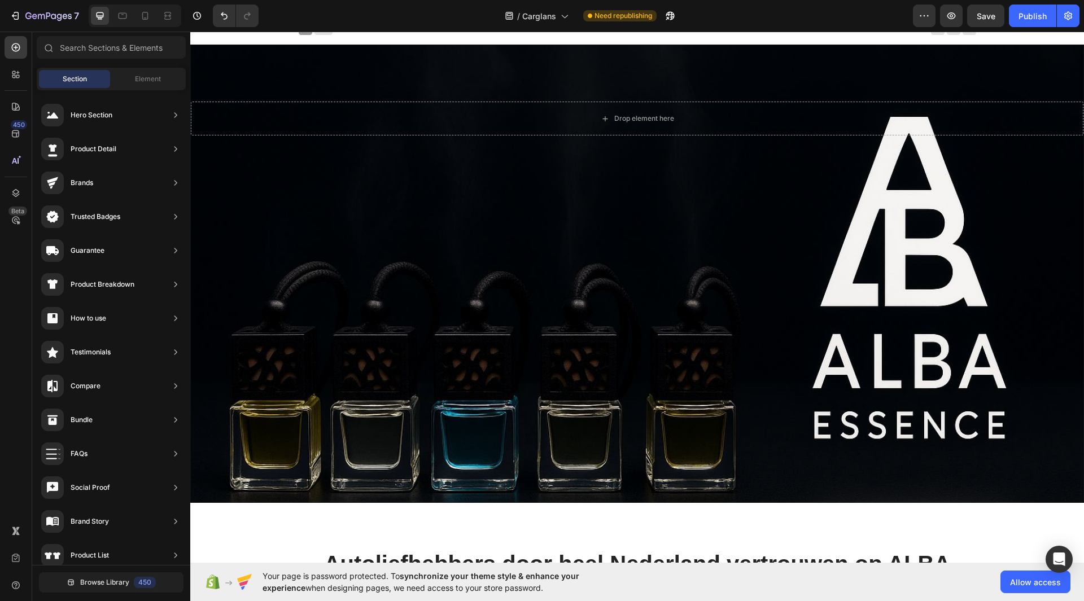
scroll to position [0, 0]
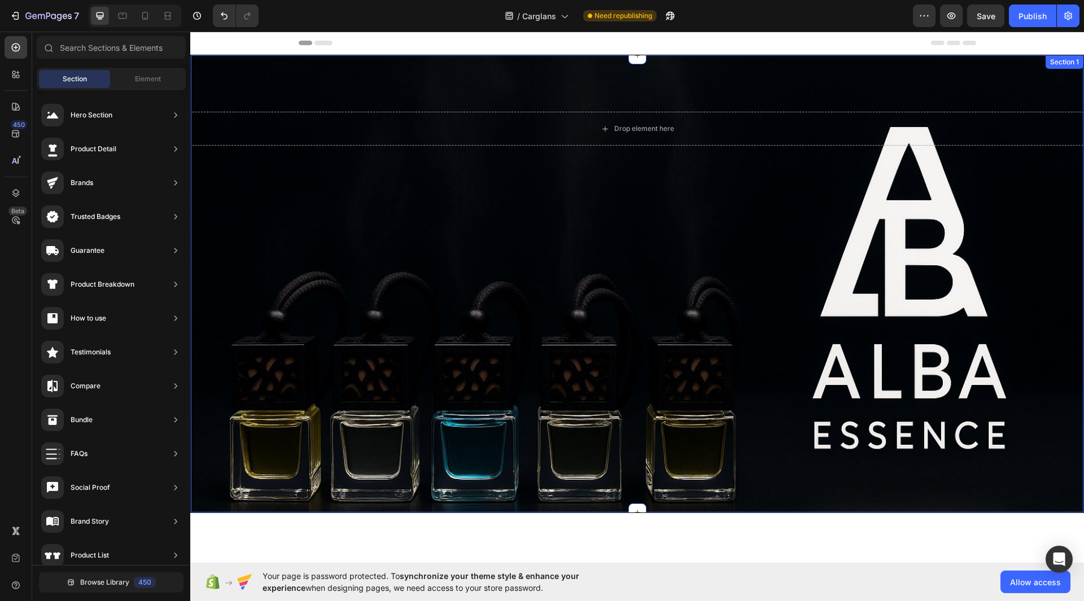
click at [821, 455] on div "Drop element here Section 1" at bounding box center [637, 284] width 894 height 458
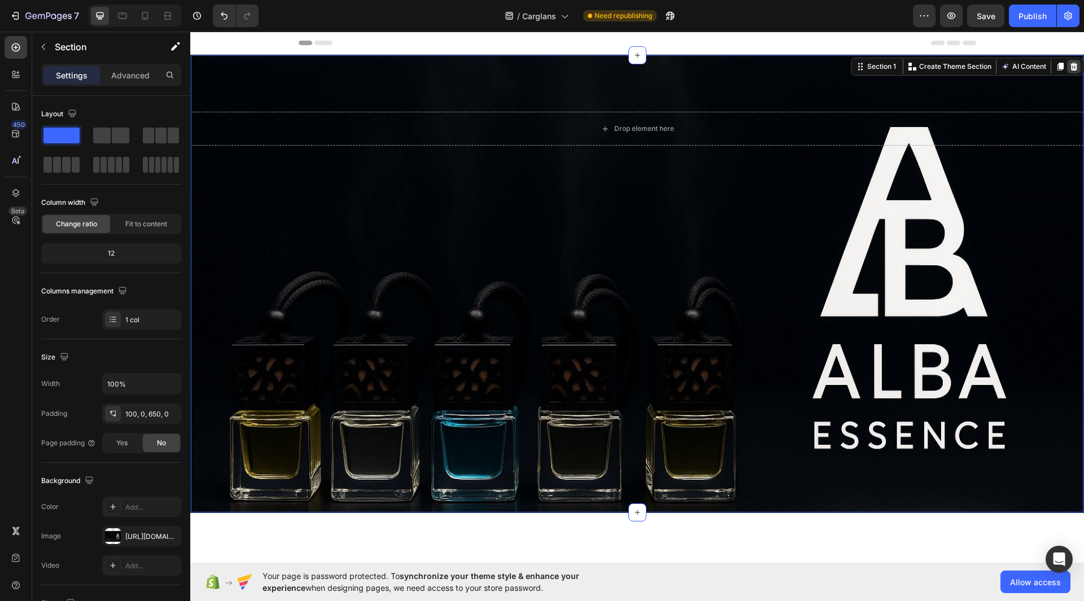
click at [1069, 70] on icon at bounding box center [1073, 66] width 9 height 9
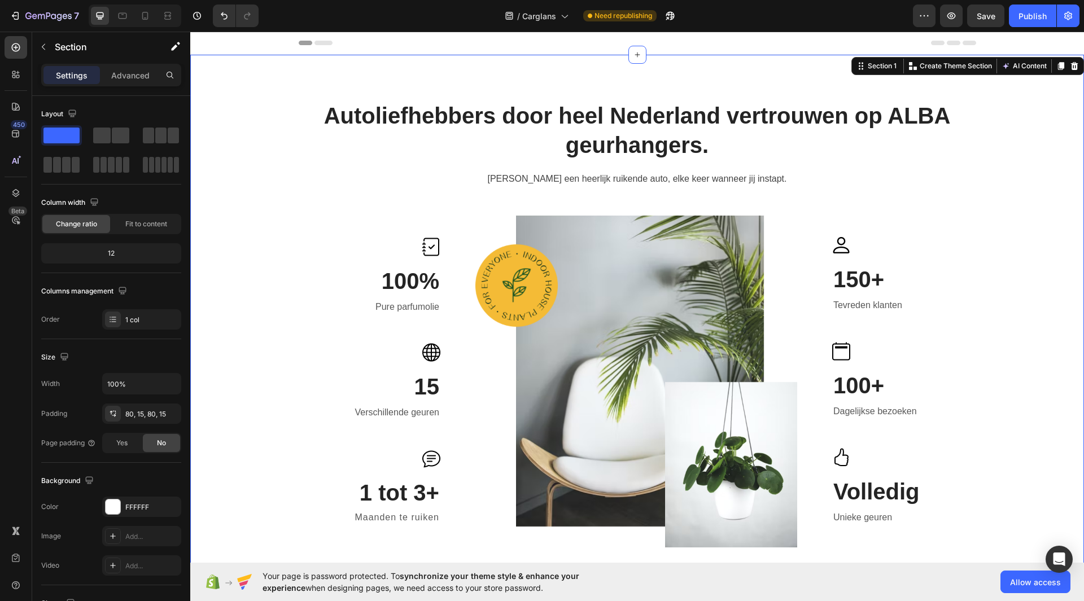
click at [1061, 70] on div "Autoliefhebbers door heel Nederland vertrouwen op ALBA geurhangers. Heading Alt…" at bounding box center [637, 324] width 894 height 538
click at [430, 195] on div "Autoliefhebbers door heel Nederland vertrouwen op ALBA geurhangers. Heading Alt…" at bounding box center [637, 153] width 677 height 107
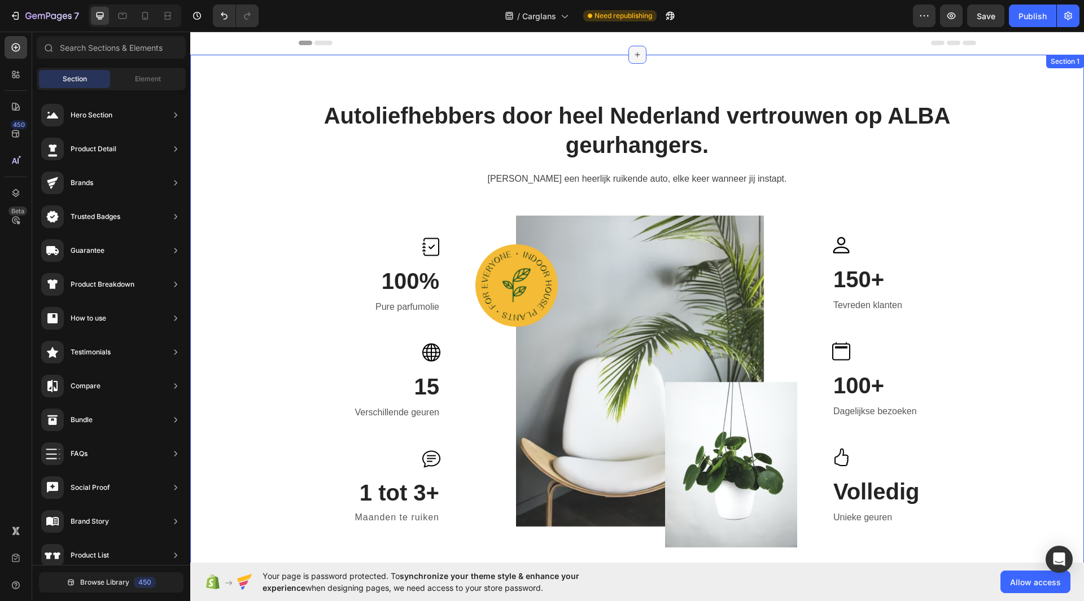
click at [635, 56] on icon at bounding box center [637, 55] width 5 height 5
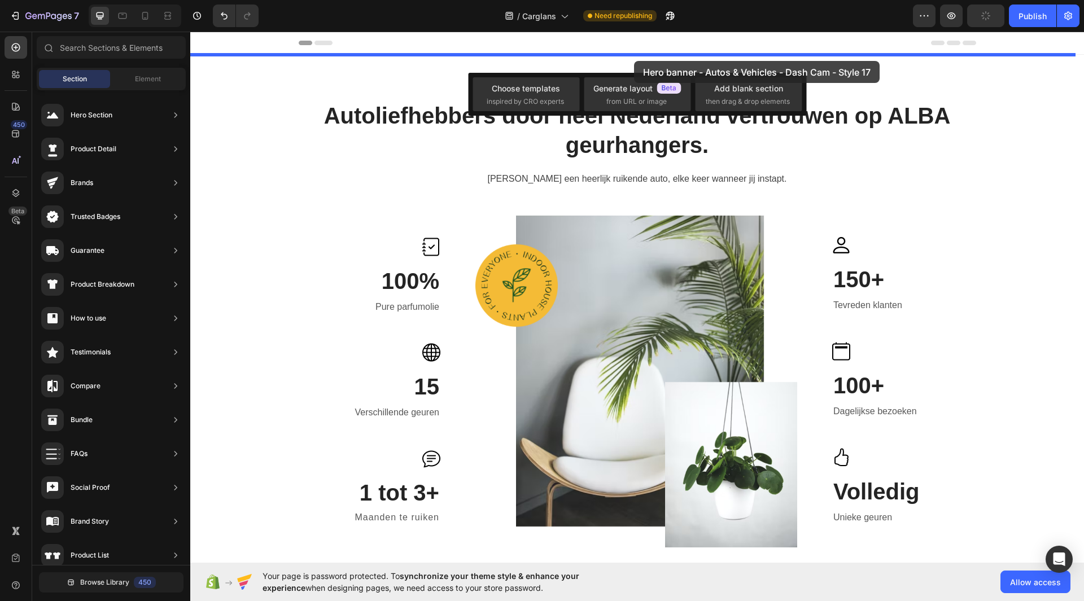
drag, startPoint x: 459, startPoint y: 325, endPoint x: 632, endPoint y: 56, distance: 319.3
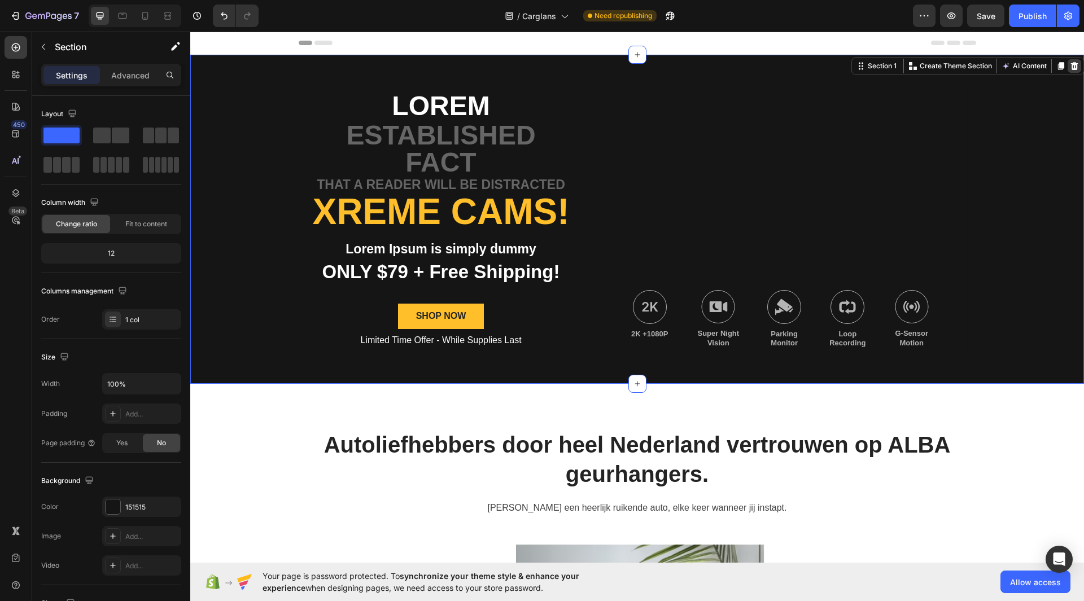
click at [1071, 70] on icon at bounding box center [1074, 66] width 7 height 8
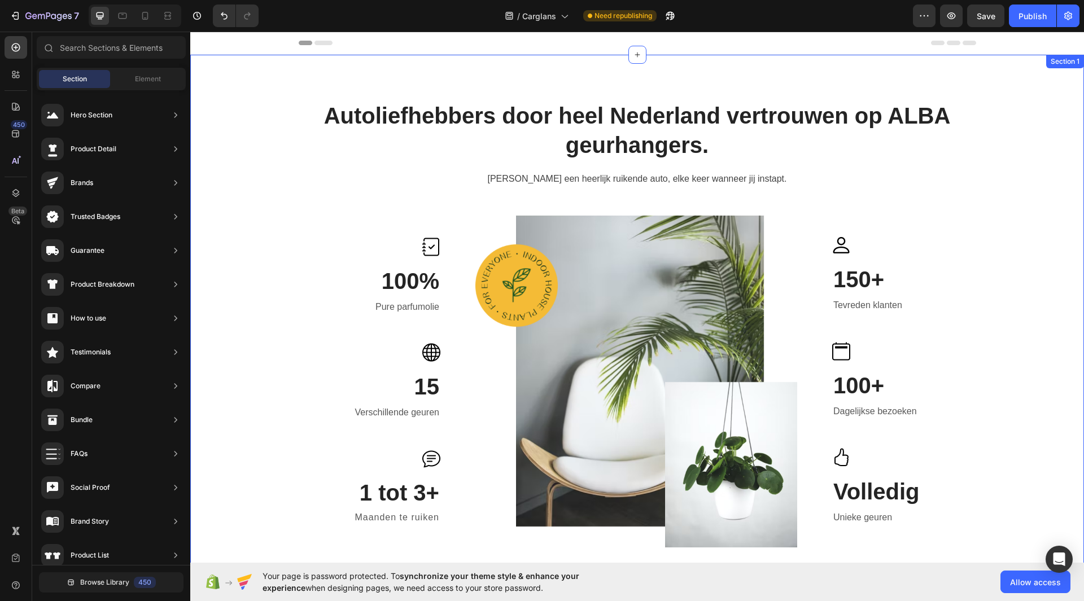
drag, startPoint x: 532, startPoint y: 149, endPoint x: 231, endPoint y: 280, distance: 328.7
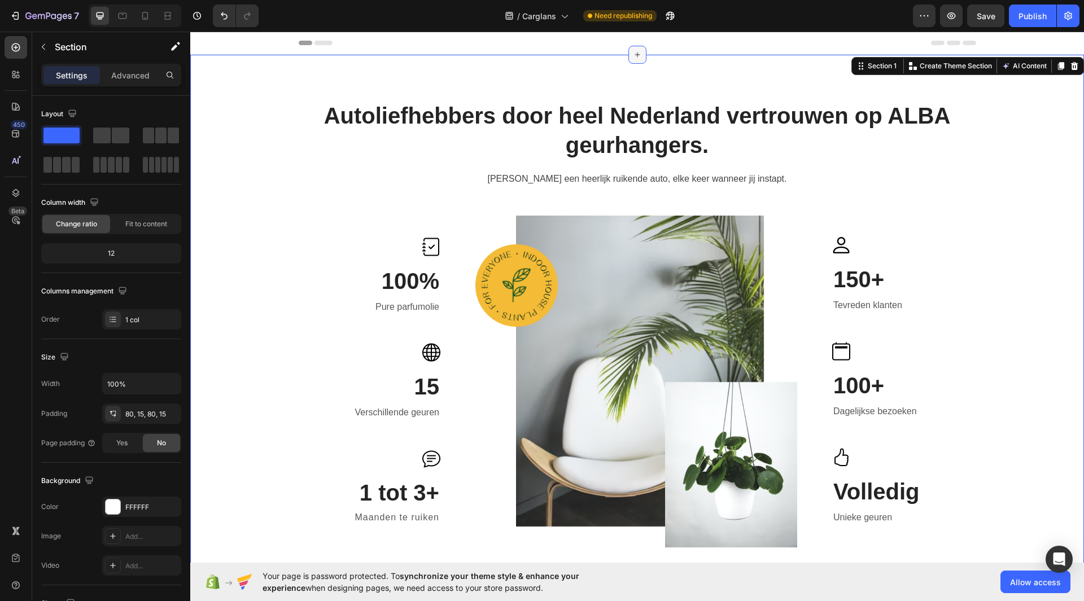
click at [632, 46] on div at bounding box center [637, 55] width 18 height 18
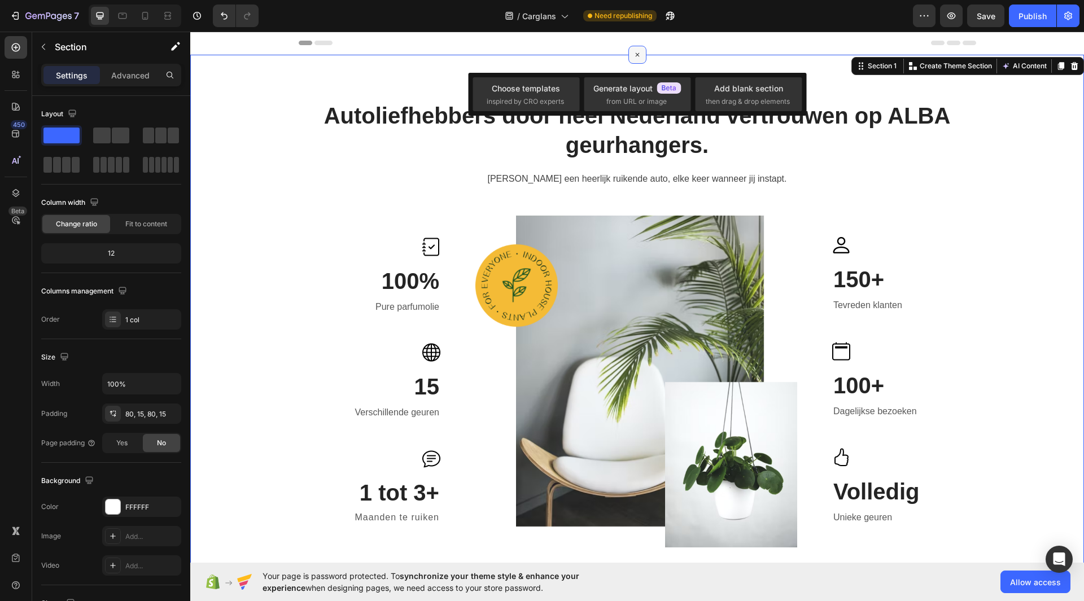
click at [635, 54] on icon at bounding box center [637, 55] width 13 height 13
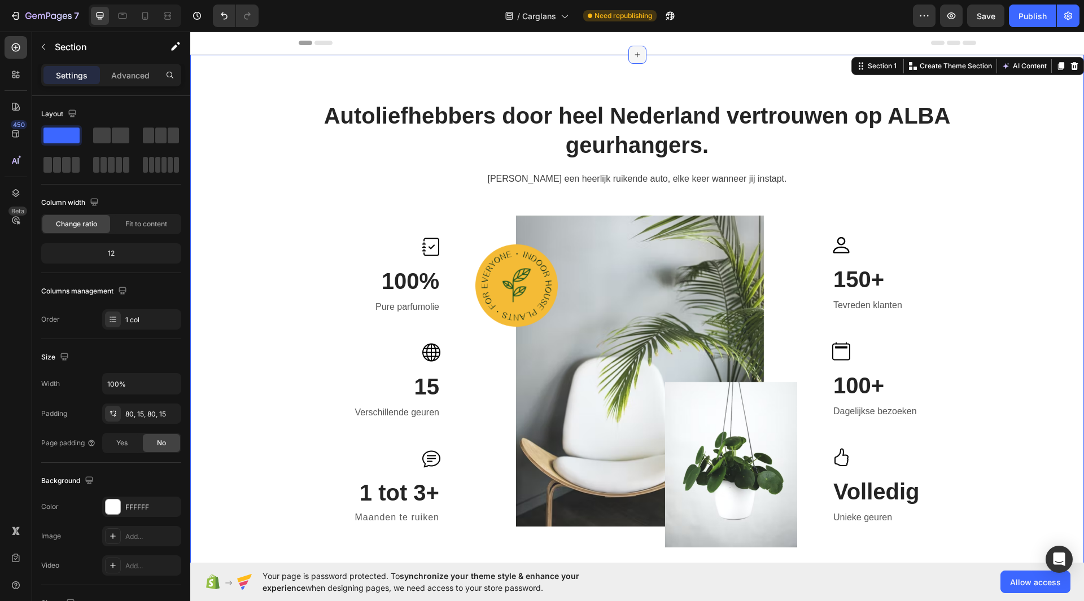
click at [635, 54] on icon at bounding box center [637, 55] width 5 height 5
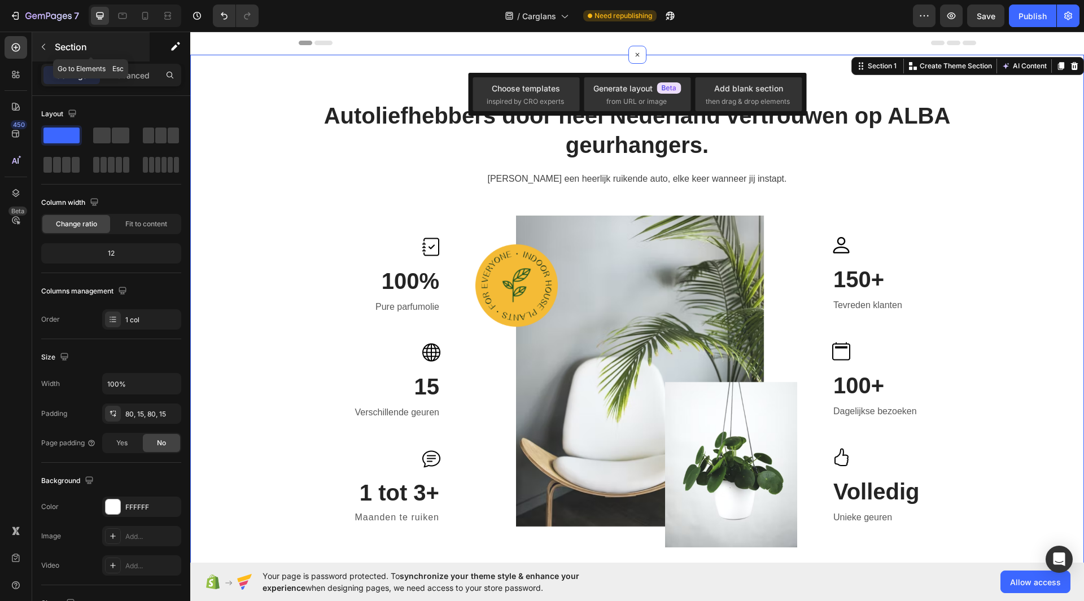
click at [45, 45] on icon "button" at bounding box center [43, 46] width 9 height 9
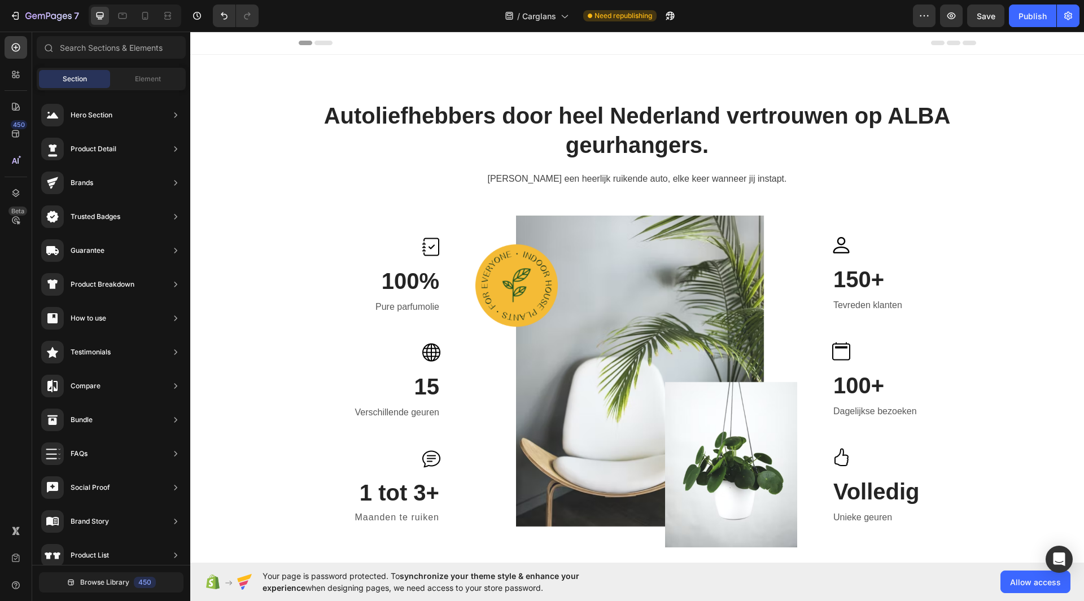
click at [632, 54] on div "Header" at bounding box center [637, 43] width 677 height 23
click at [638, 46] on div "Header" at bounding box center [637, 43] width 677 height 23
click at [628, 58] on div at bounding box center [637, 55] width 18 height 18
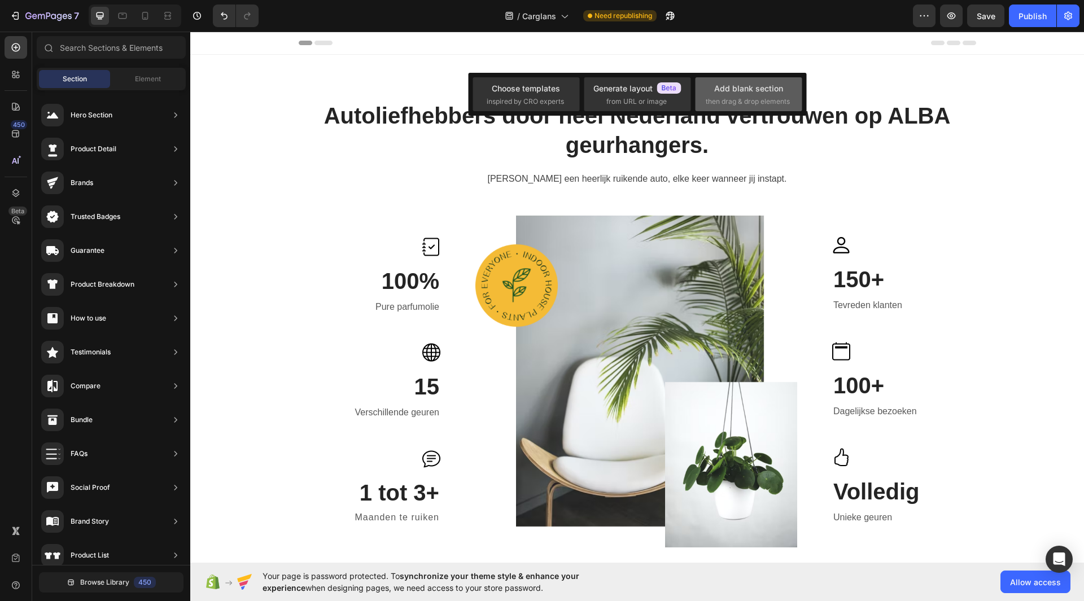
click at [750, 97] on span "then drag & drop elements" at bounding box center [748, 102] width 84 height 10
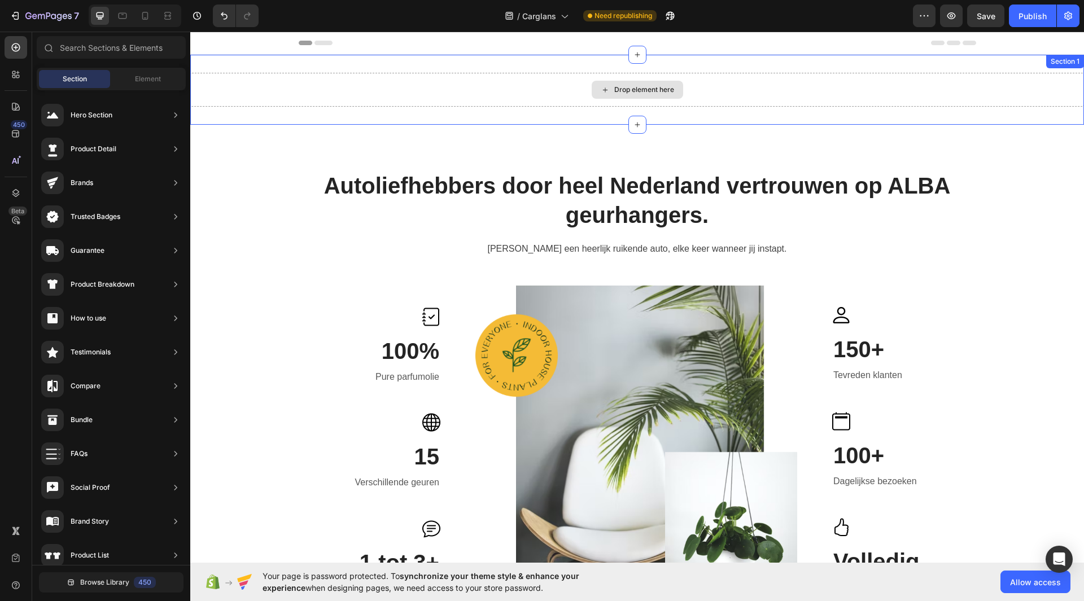
click at [650, 90] on div "Drop element here" at bounding box center [644, 89] width 60 height 9
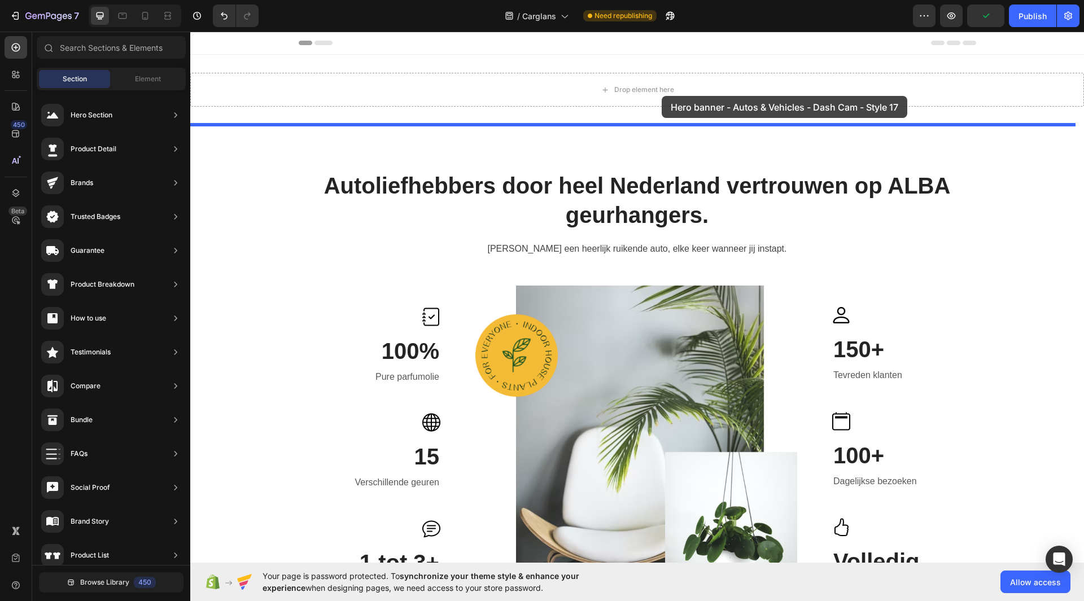
drag, startPoint x: 469, startPoint y: 250, endPoint x: 662, endPoint y: 96, distance: 247.1
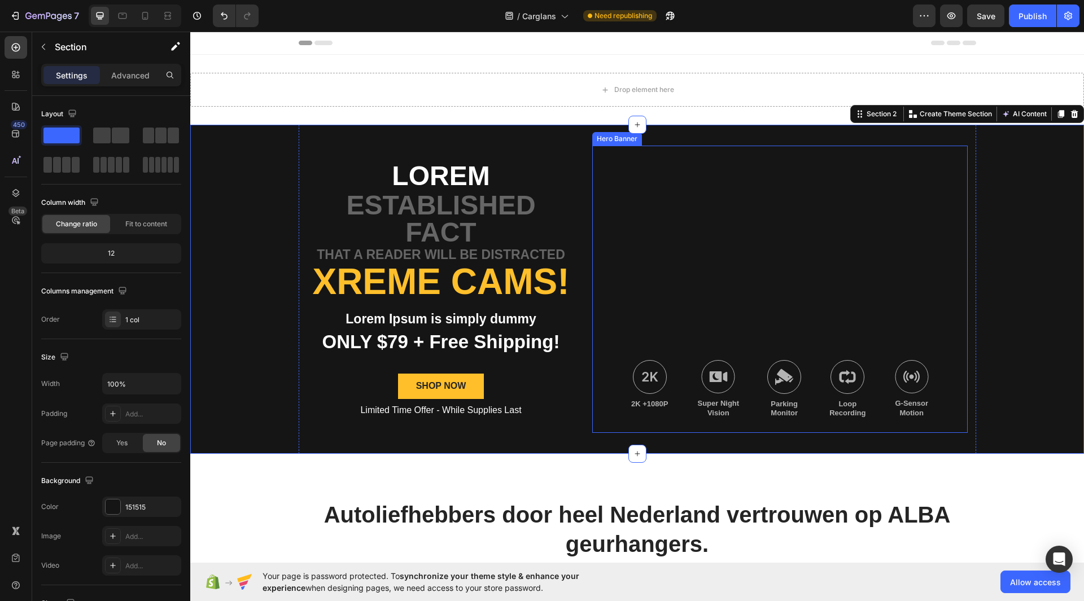
click at [787, 276] on div "Background Image" at bounding box center [779, 289] width 375 height 287
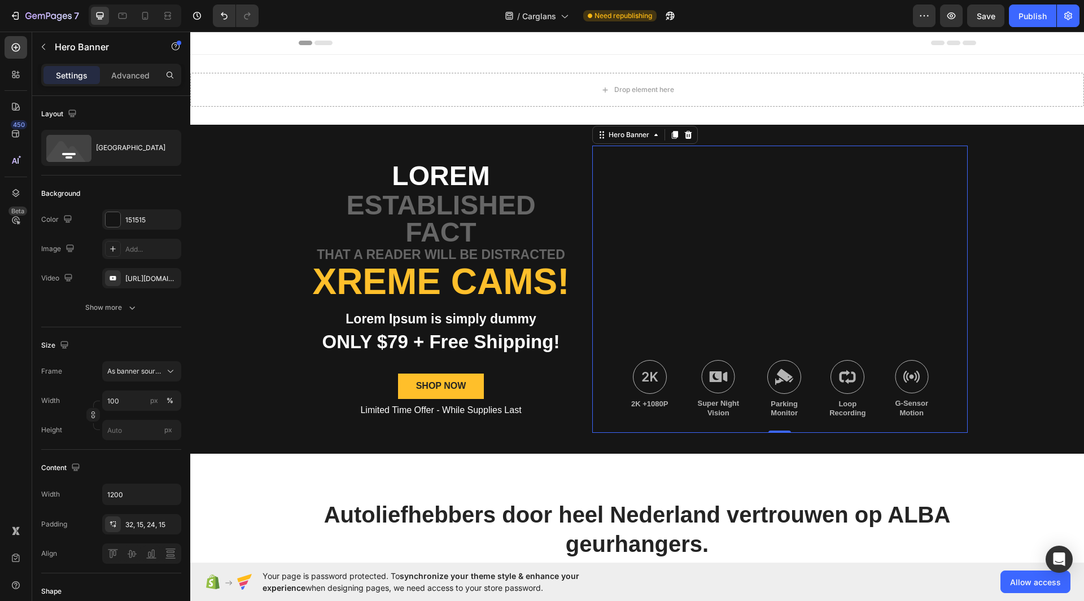
click at [693, 211] on div "Background Image" at bounding box center [779, 289] width 375 height 287
click at [116, 246] on icon at bounding box center [112, 248] width 9 height 9
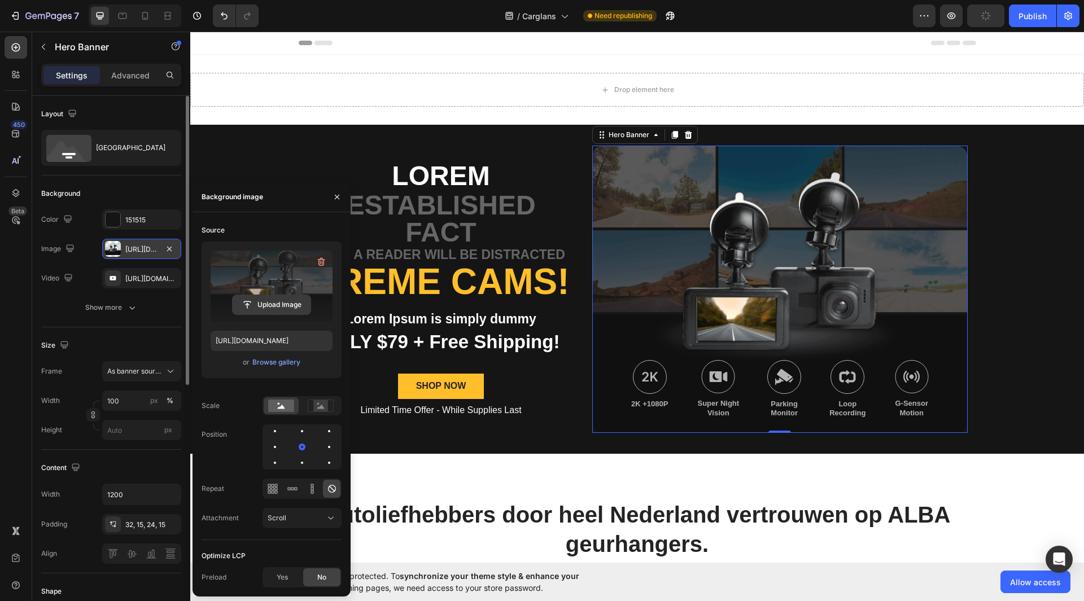
click at [275, 296] on input "file" at bounding box center [272, 304] width 78 height 19
click at [290, 365] on div "Browse gallery" at bounding box center [276, 362] width 48 height 10
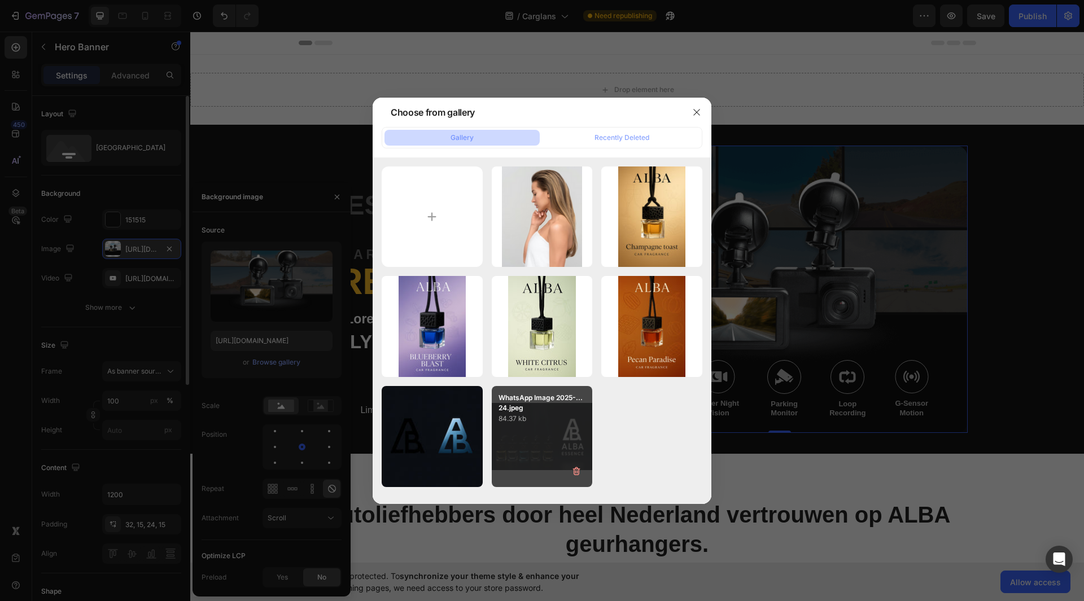
click at [533, 416] on p "84.37 kb" at bounding box center [543, 418] width 88 height 11
type input "https://cdn.shopify.com/s/files/1/0963/7163/8601/files/gempages_585867930504266…"
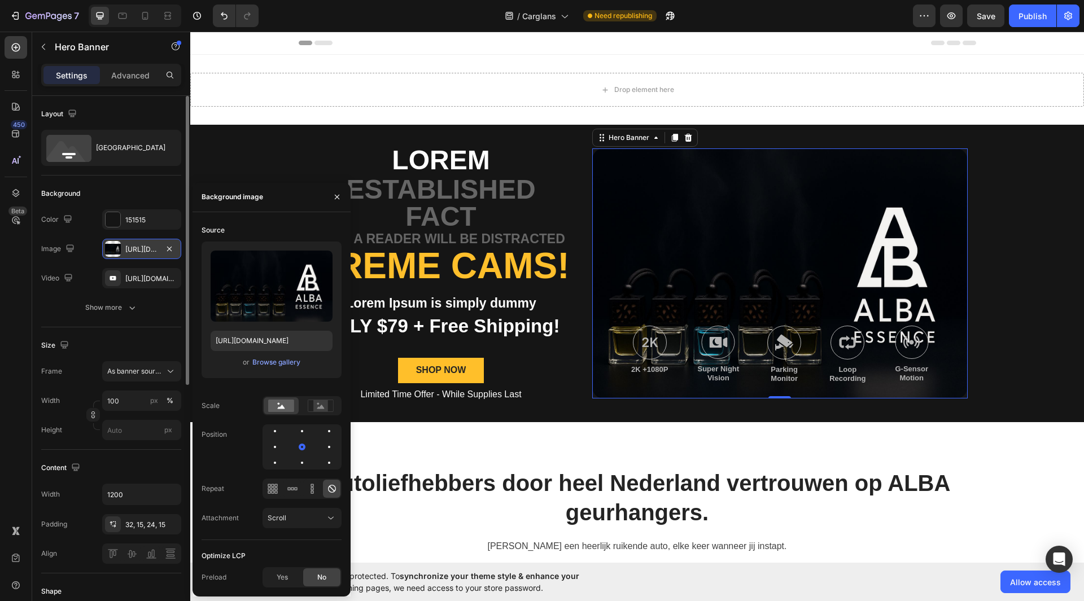
click at [1075, 320] on div "Lorem Text Block established fact Text Block that a reader will be distracted T…" at bounding box center [637, 274] width 894 height 298
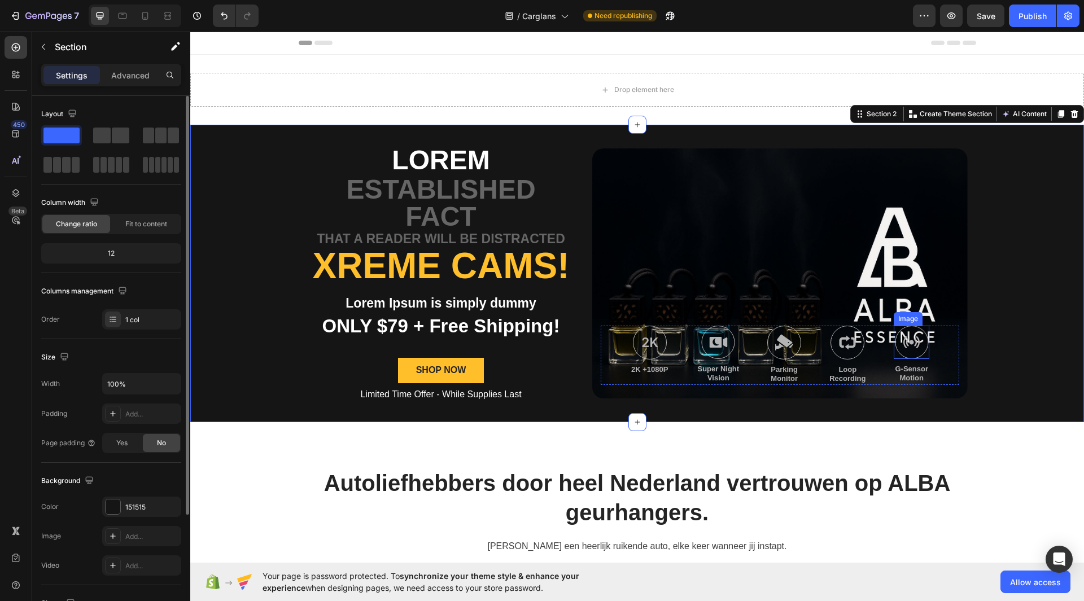
click at [907, 352] on img at bounding box center [912, 342] width 34 height 33
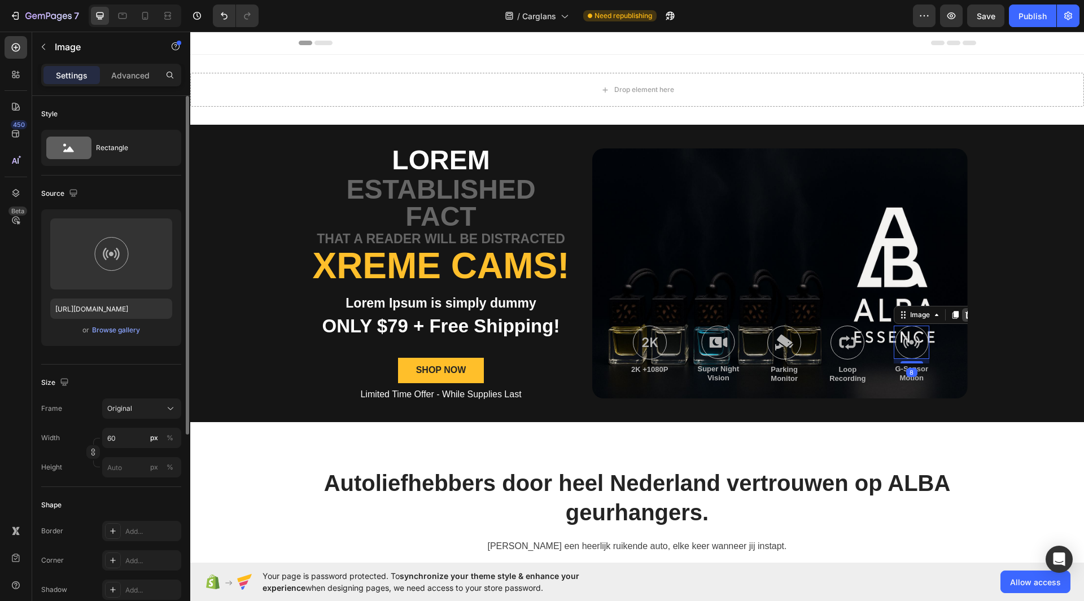
click at [964, 316] on icon at bounding box center [968, 315] width 9 height 9
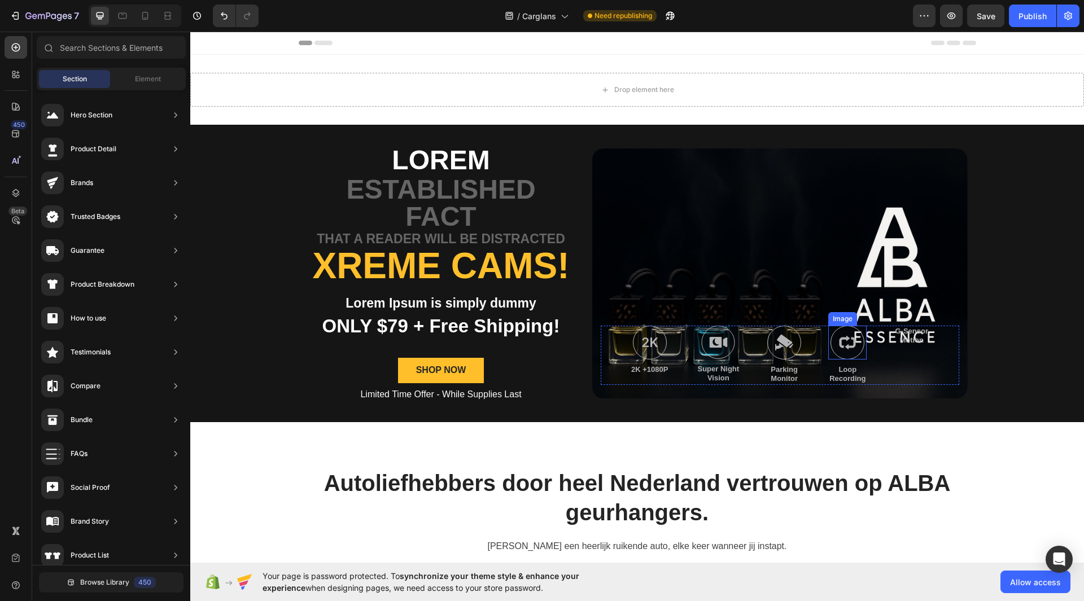
click at [846, 343] on img at bounding box center [847, 343] width 34 height 34
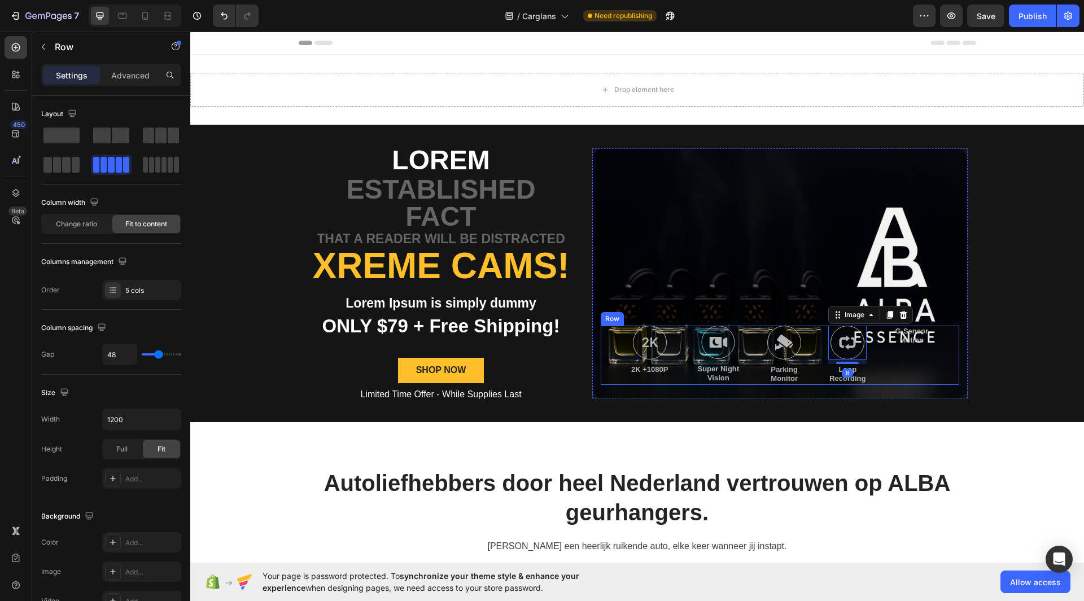
click at [943, 334] on div "Image 2K +1080P Text Block Image Super Night Vision Text Block Image Parking Mo…" at bounding box center [780, 356] width 358 height 60
click at [666, 318] on icon at bounding box center [669, 315] width 7 height 8
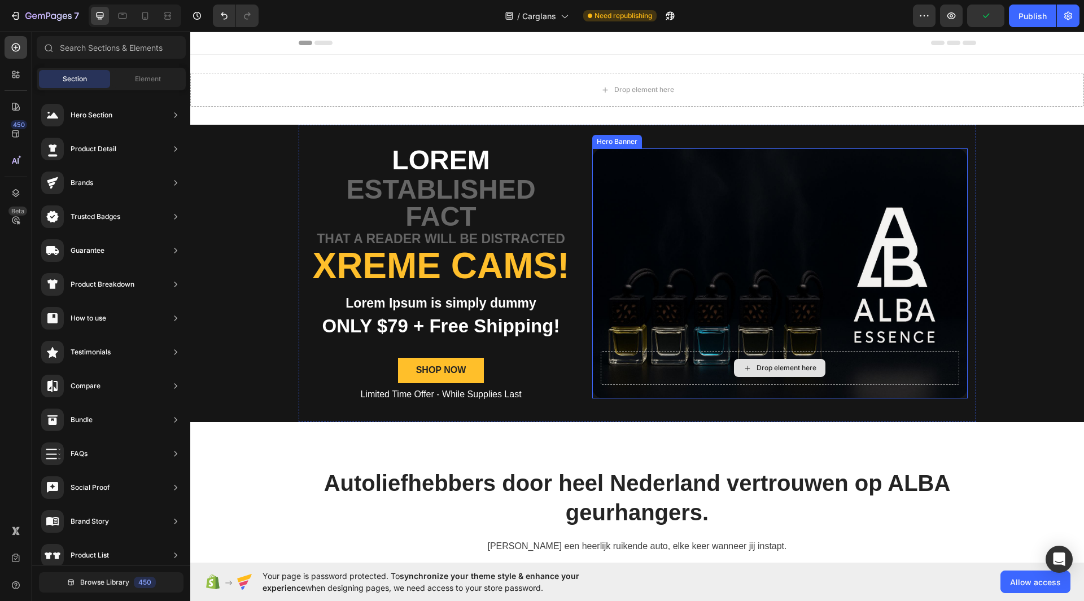
click at [941, 353] on div "Drop element here" at bounding box center [780, 368] width 358 height 34
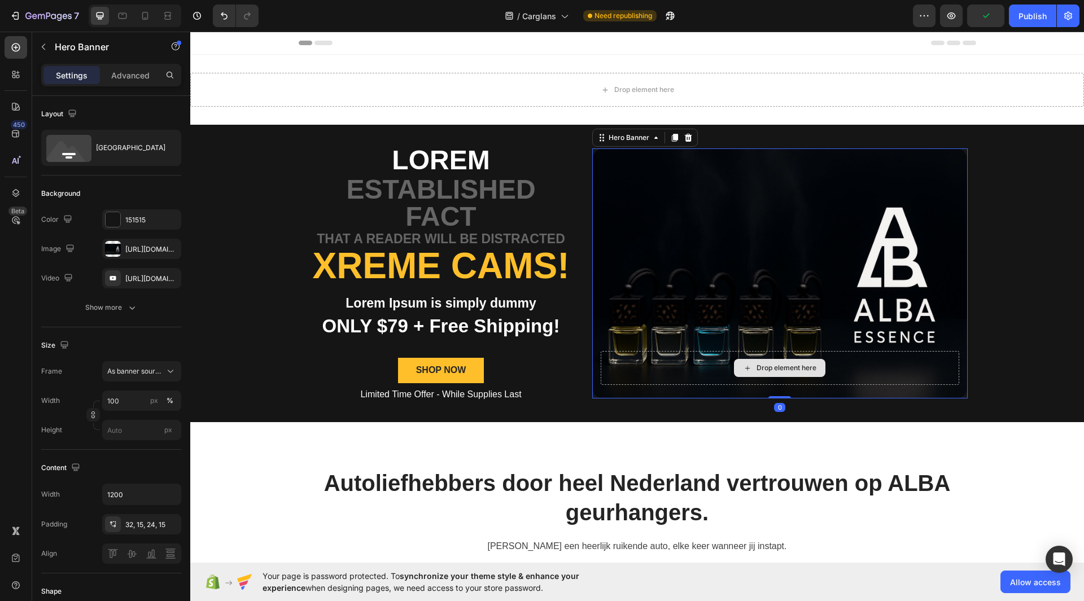
click at [945, 371] on div "Drop element here" at bounding box center [780, 368] width 358 height 34
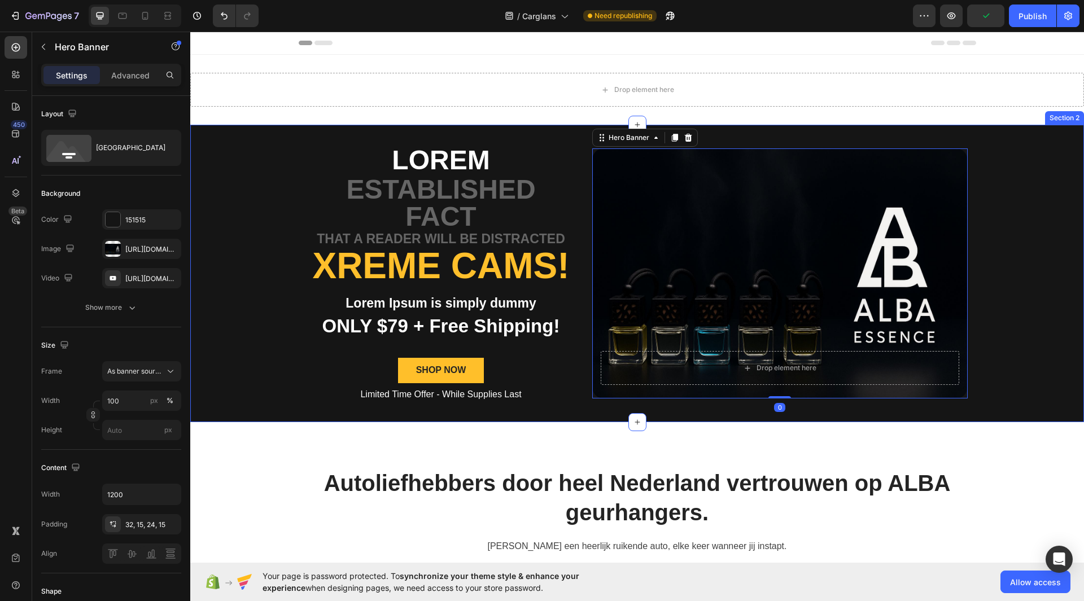
click at [1007, 304] on div "Lorem Text Block established fact Text Block that a reader will be distracted T…" at bounding box center [637, 274] width 894 height 298
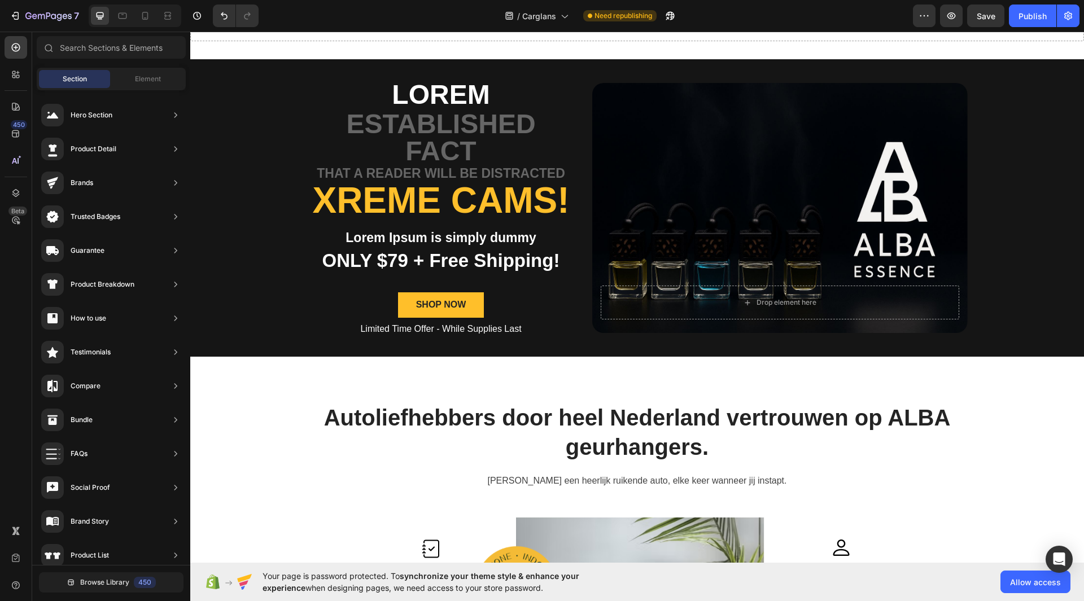
scroll to position [63, 0]
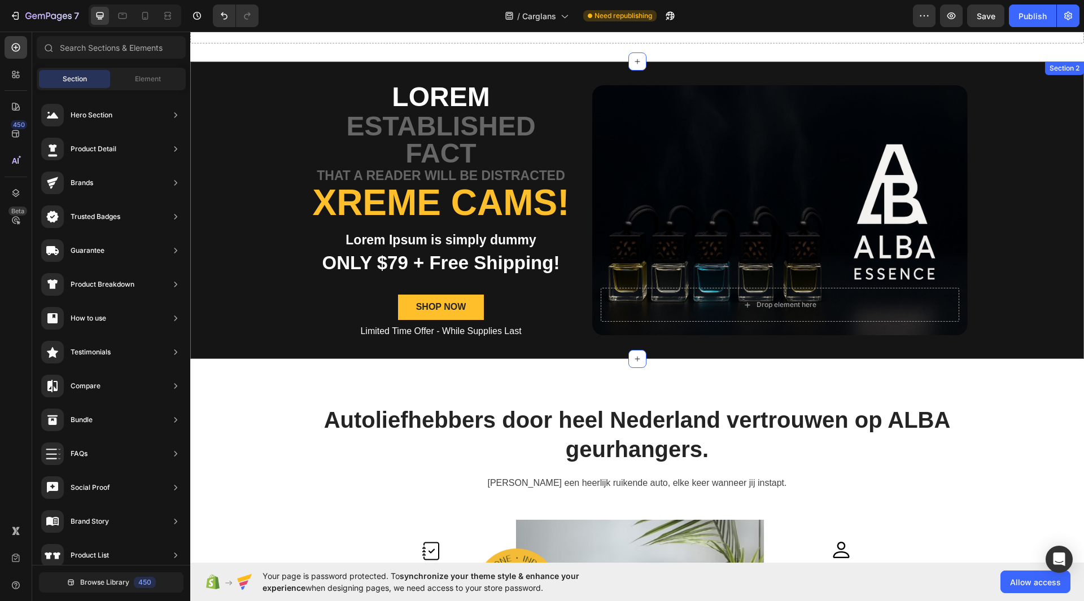
click at [1033, 216] on div "Lorem Text Block established fact Text Block that a reader will be distracted T…" at bounding box center [637, 211] width 894 height 298
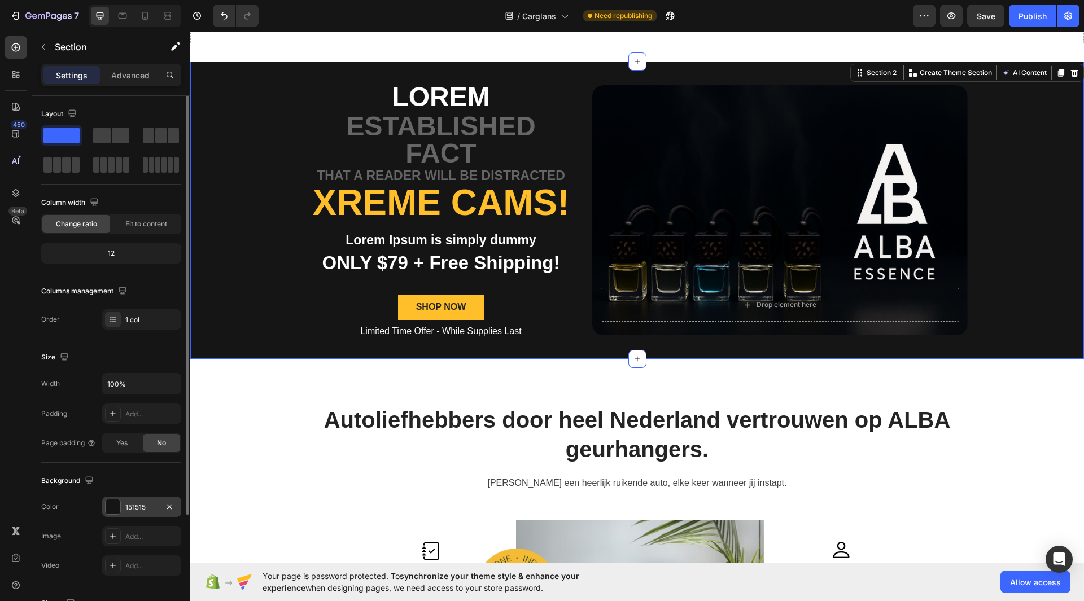
click at [111, 511] on div at bounding box center [113, 507] width 15 height 15
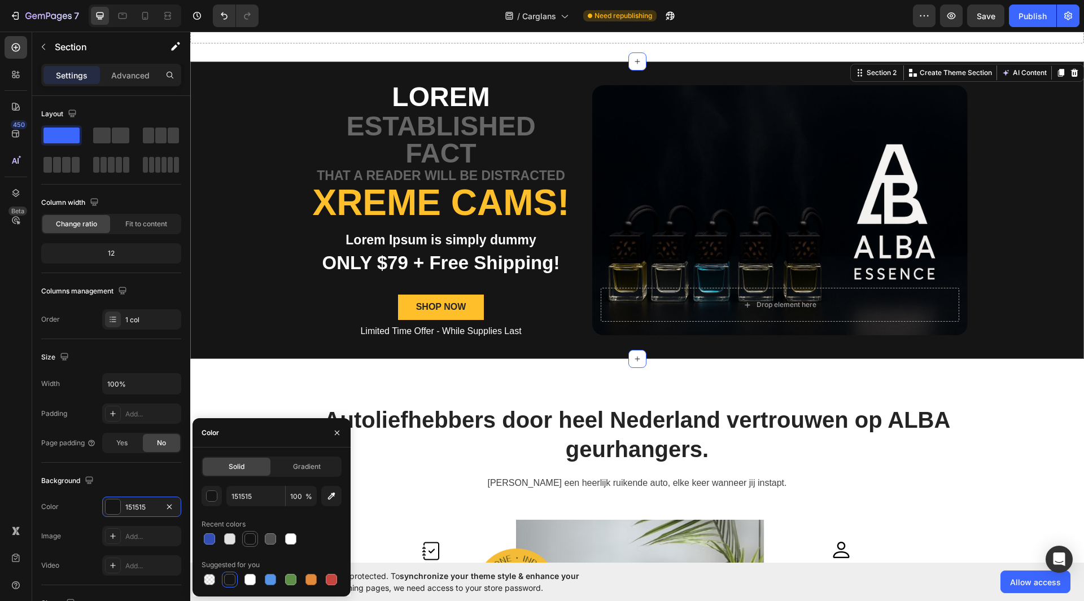
click at [253, 540] on div at bounding box center [249, 539] width 11 height 11
type input "121212"
click at [441, 90] on p "Lorem" at bounding box center [441, 97] width 266 height 27
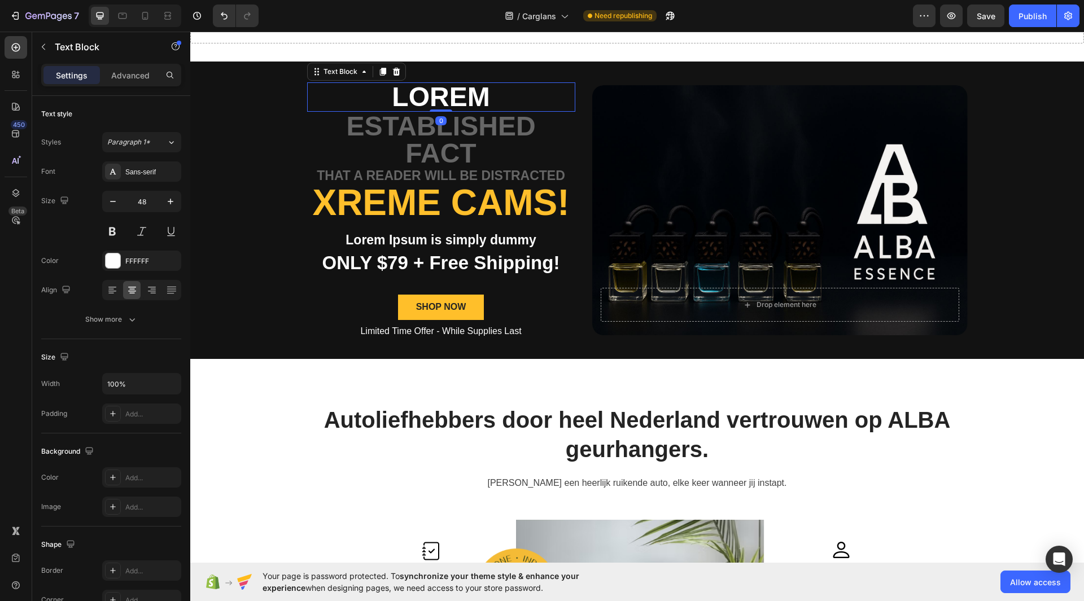
click at [441, 90] on p "Lorem" at bounding box center [441, 97] width 266 height 27
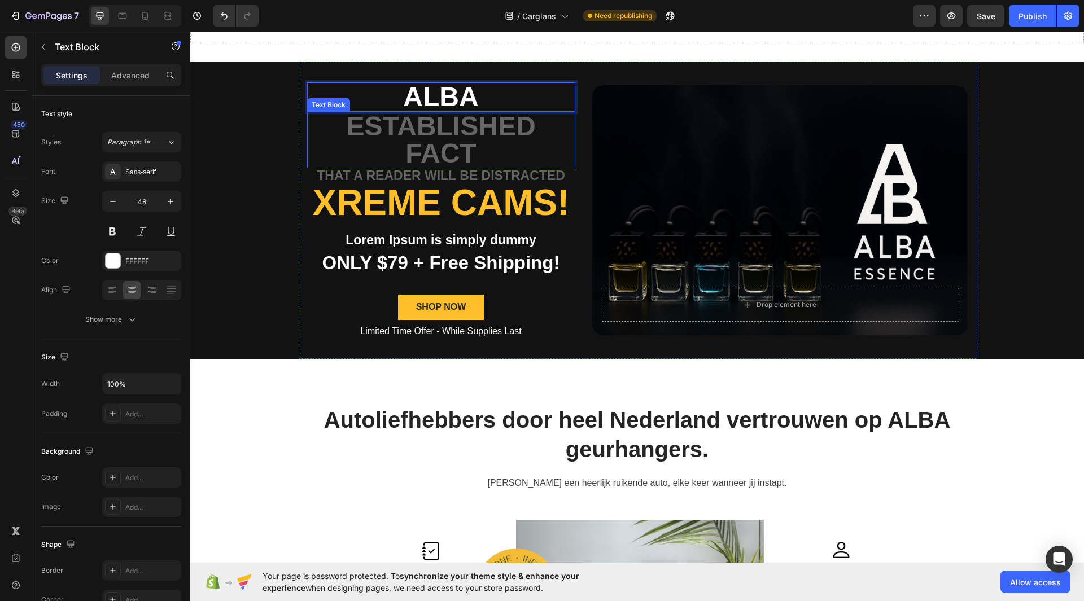
click at [444, 120] on p "established fact" at bounding box center [441, 140] width 266 height 54
click at [460, 146] on p "established fact" at bounding box center [441, 140] width 266 height 54
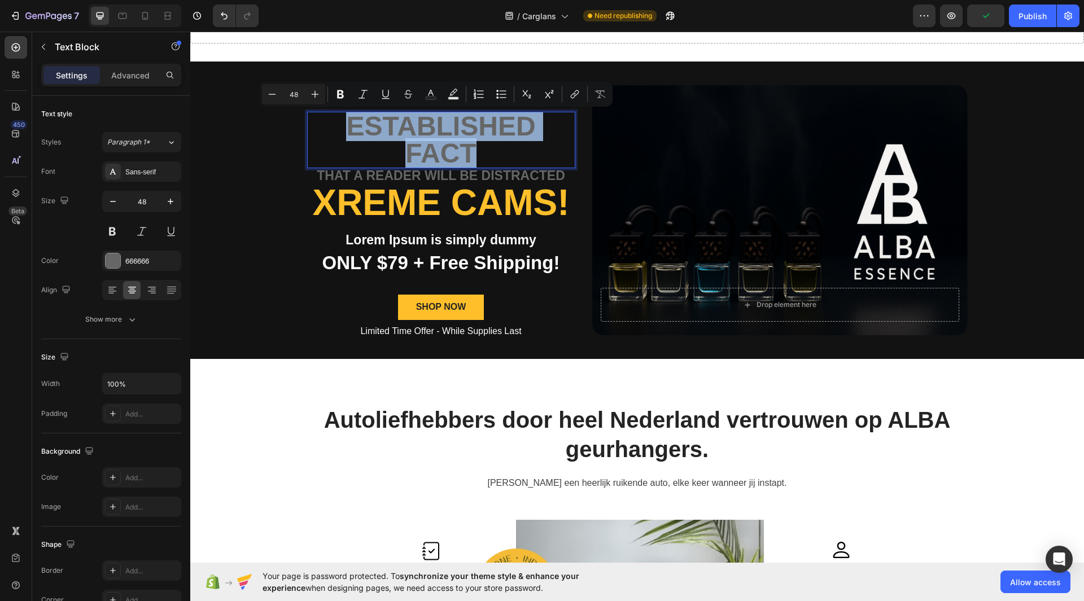
drag, startPoint x: 480, startPoint y: 150, endPoint x: 335, endPoint y: 120, distance: 148.7
click at [335, 120] on p "established fact" at bounding box center [441, 140] width 266 height 54
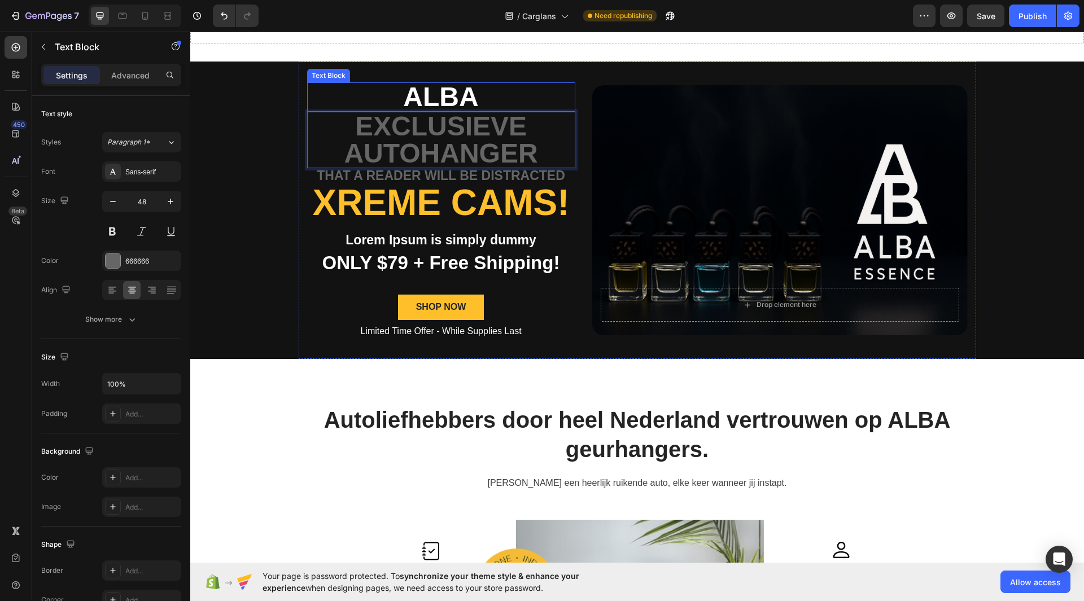
click at [308, 94] on p "ALBA" at bounding box center [441, 97] width 266 height 27
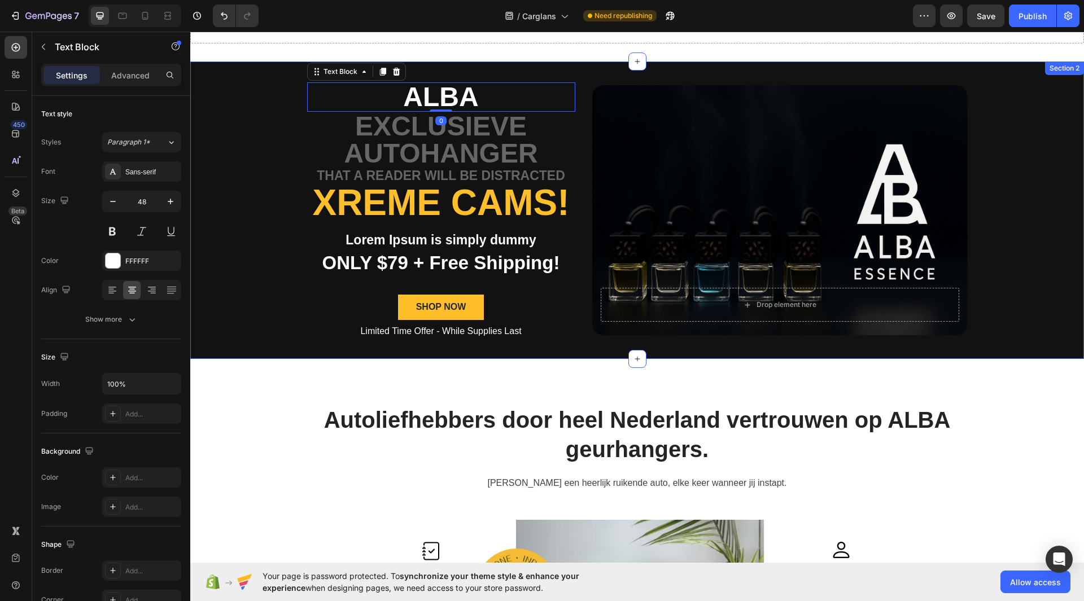
click at [229, 138] on div "ALBA Text Block 0 Exclusieve Autohanger Text Block that a reader will be distra…" at bounding box center [637, 211] width 894 height 298
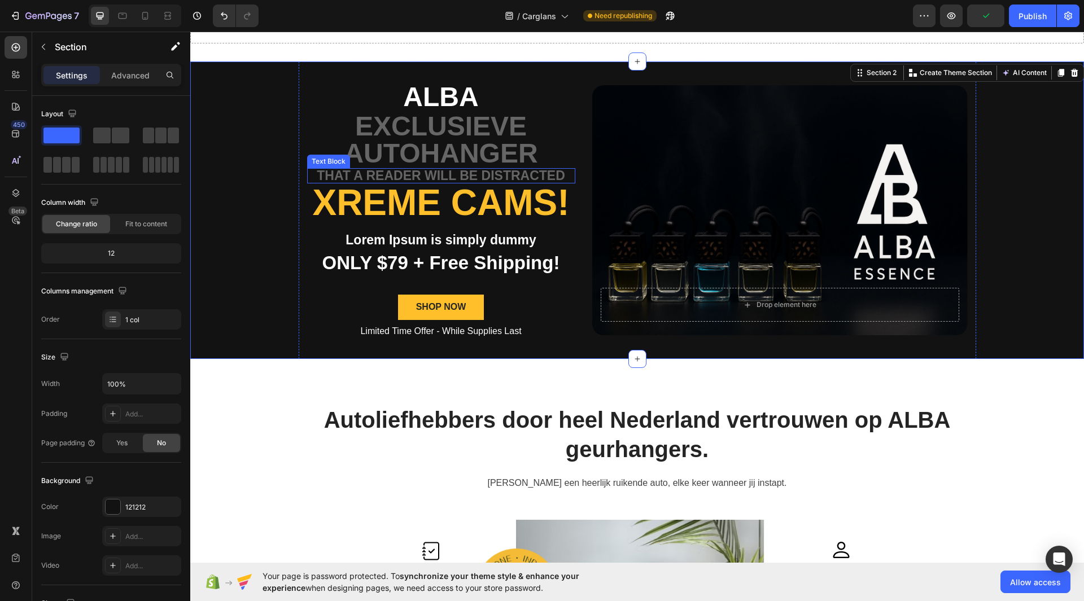
click at [382, 172] on p "that a reader will be distracted" at bounding box center [441, 175] width 266 height 13
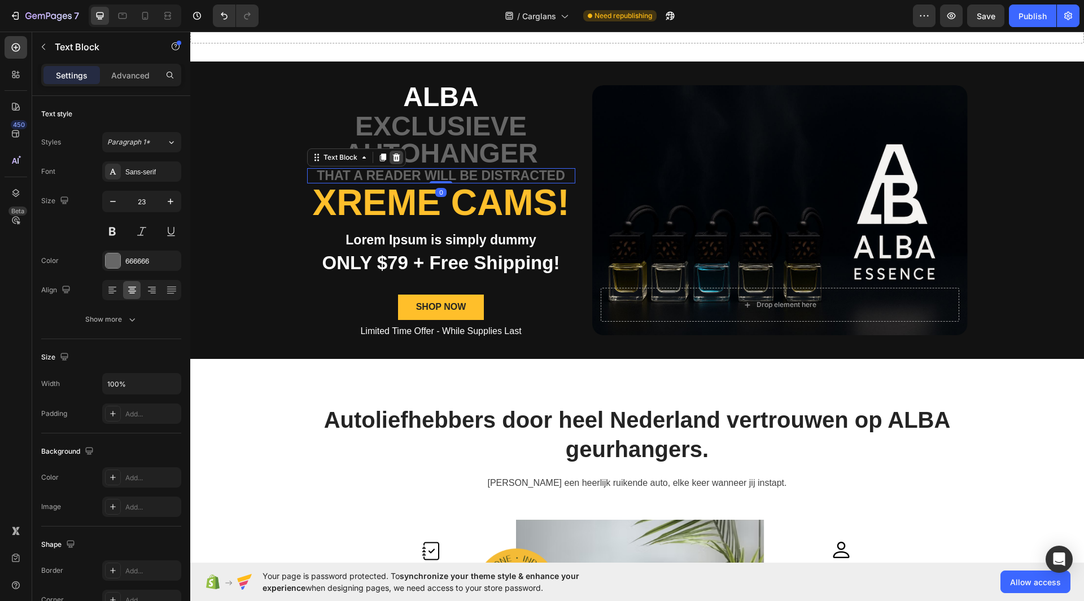
click at [392, 160] on icon at bounding box center [395, 158] width 7 height 8
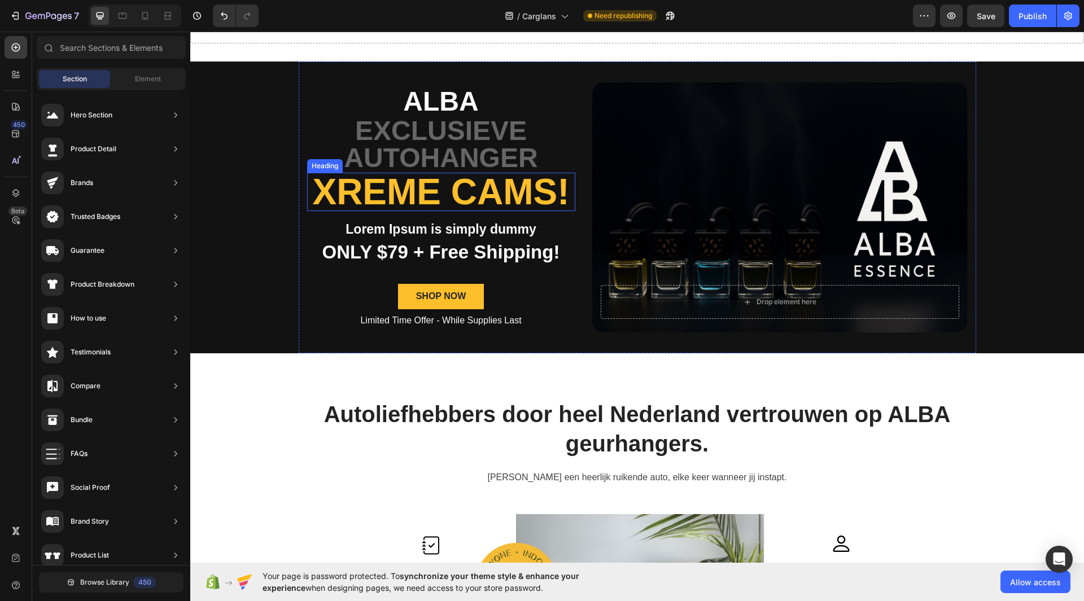
click at [447, 202] on h2 "Xreme CAMs!" at bounding box center [441, 192] width 268 height 38
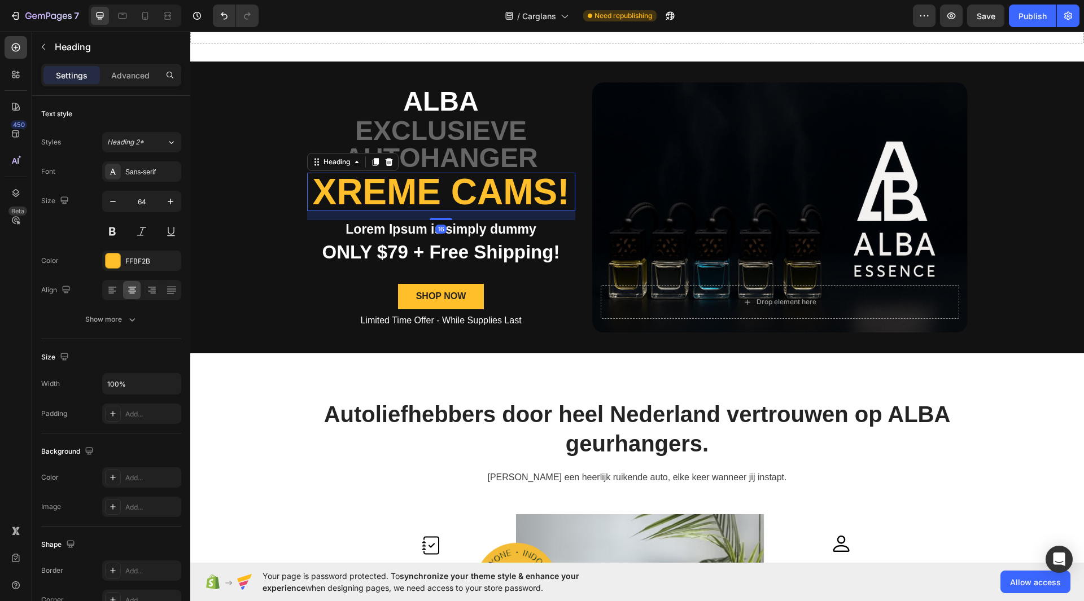
click at [447, 202] on h2 "Xreme CAMs!" at bounding box center [441, 192] width 268 height 38
click at [430, 201] on p "Xreme CAMs!" at bounding box center [441, 192] width 266 height 36
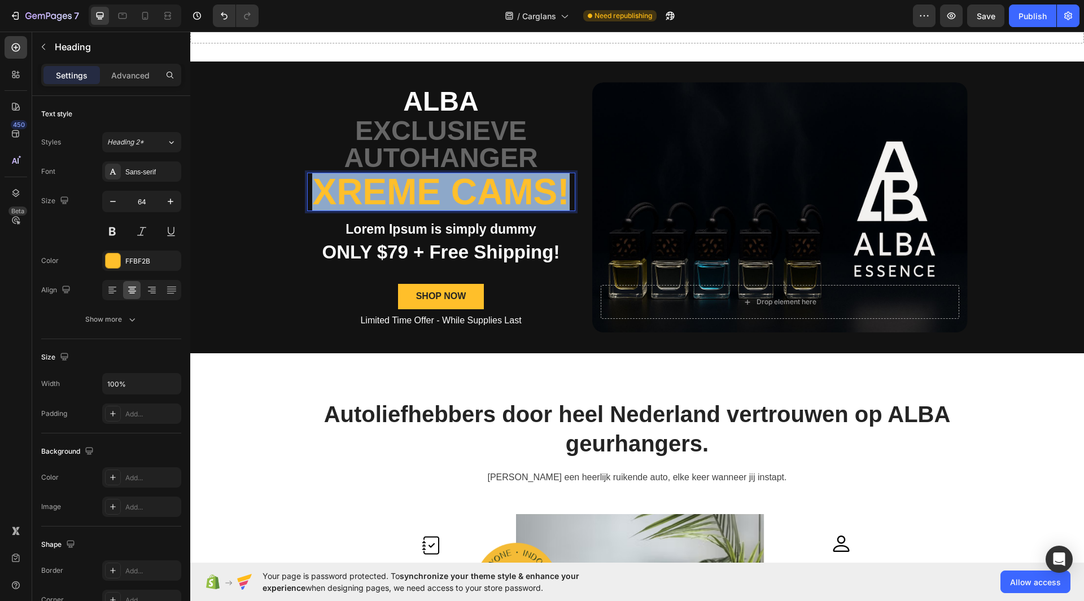
click at [430, 201] on p "Xreme CAMs!" at bounding box center [441, 192] width 266 height 36
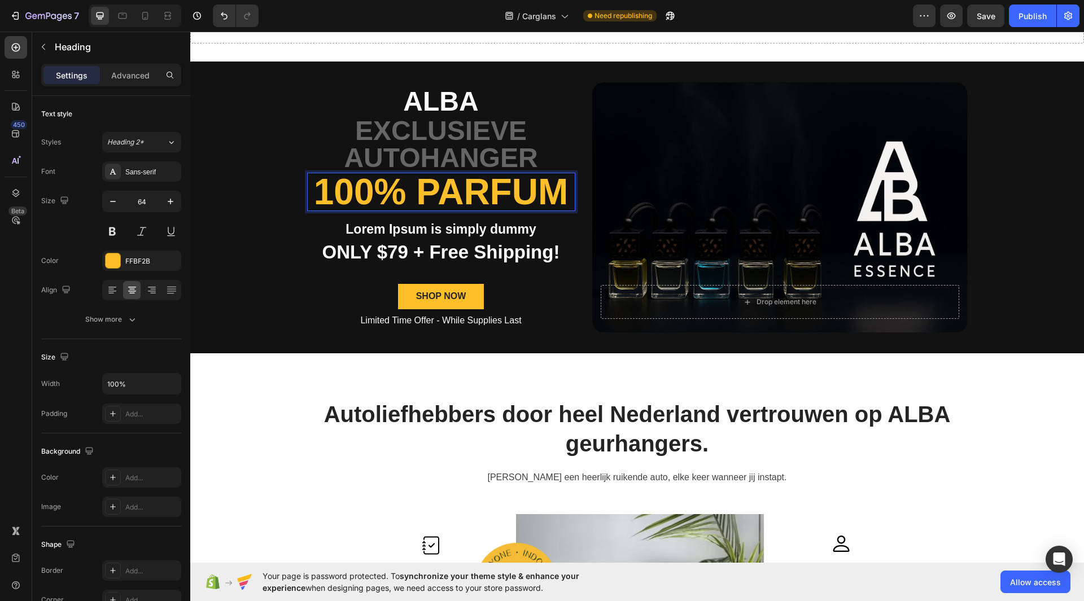
scroll to position [59, 0]
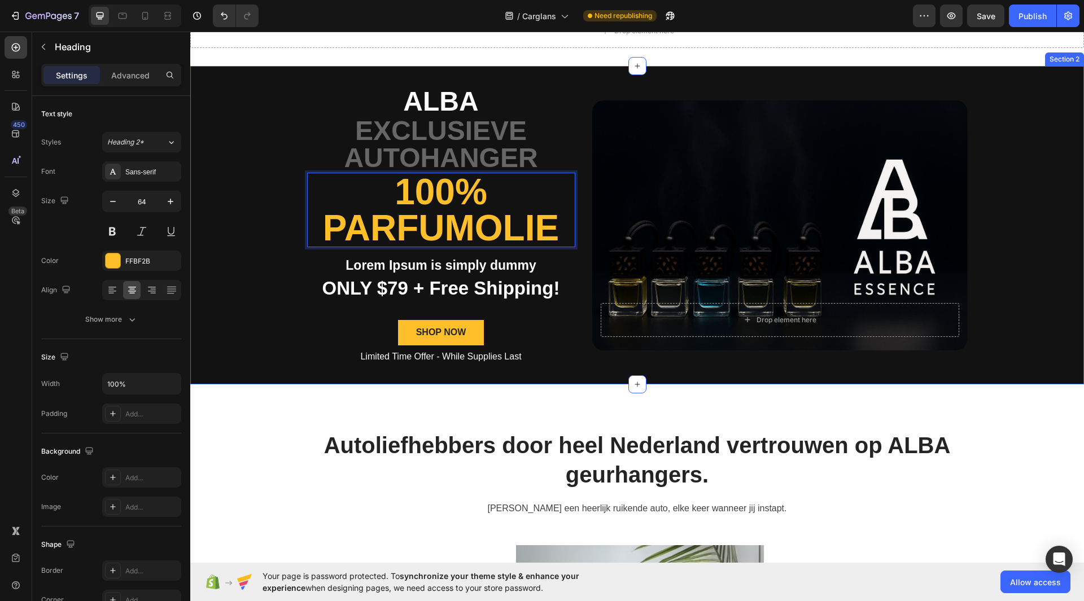
click at [1062, 167] on div "ALBA Text Block Exclusieve Autohanger Text Block 100% Parfumolie Heading 16 Lor…" at bounding box center [637, 225] width 894 height 318
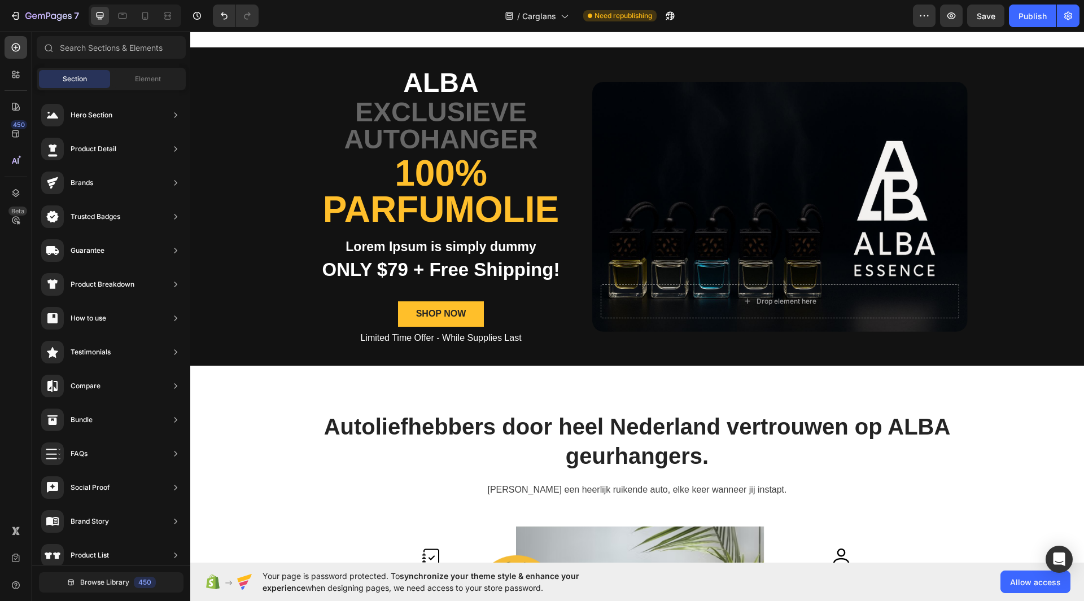
scroll to position [77, 0]
click at [394, 264] on p "ONLY $79 + Free Shipping!" at bounding box center [441, 270] width 266 height 24
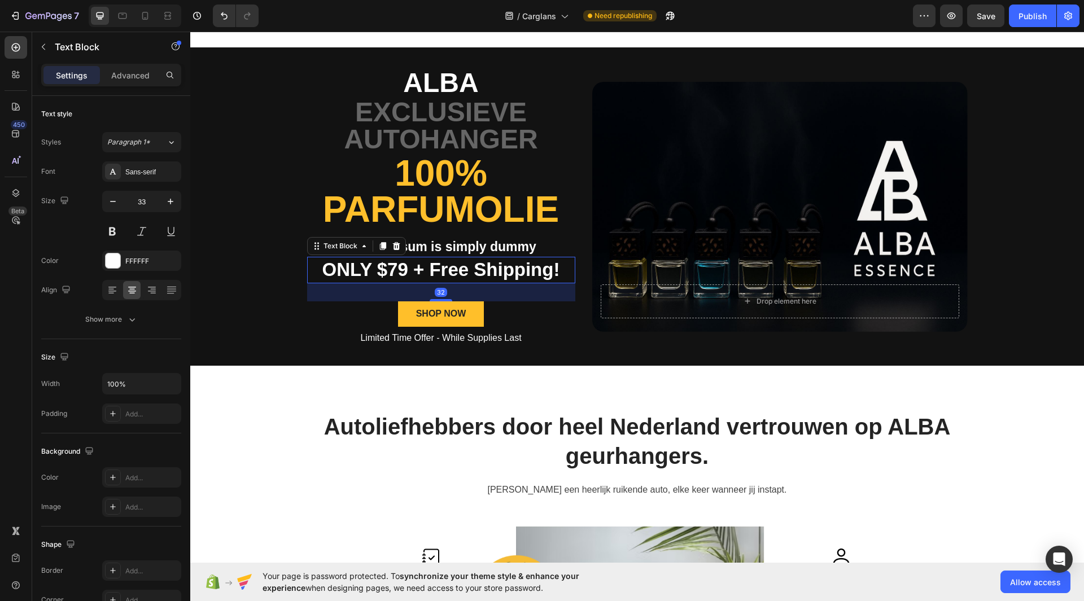
click at [394, 264] on p "ONLY $79 + Free Shipping!" at bounding box center [441, 270] width 266 height 24
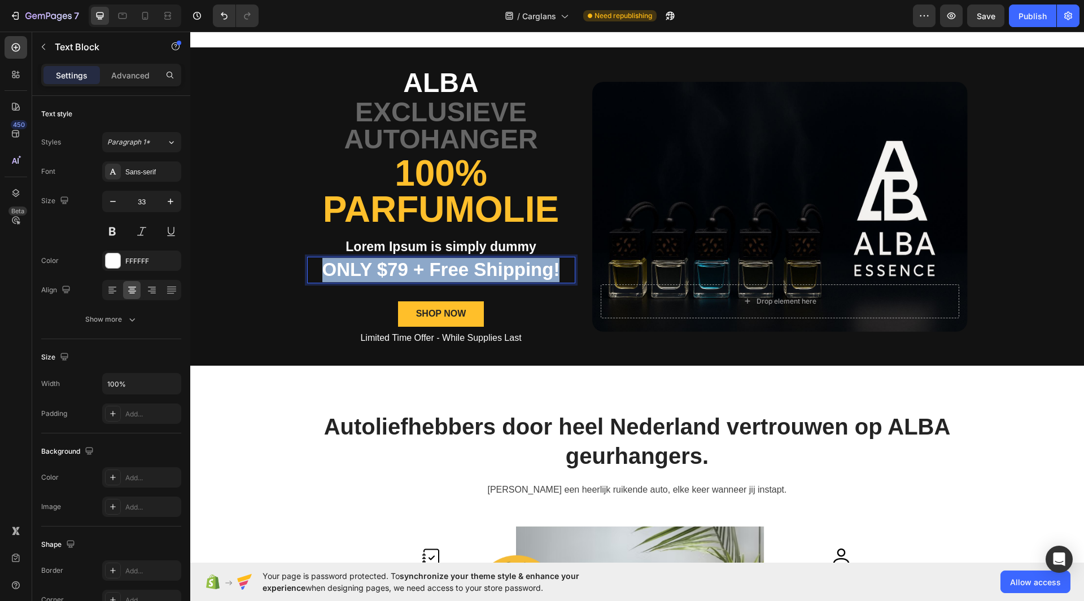
click at [394, 264] on p "ONLY $79 + Free Shipping!" at bounding box center [441, 270] width 266 height 24
click at [400, 269] on p "ONLY $79 + Free Shipping!" at bounding box center [441, 270] width 266 height 24
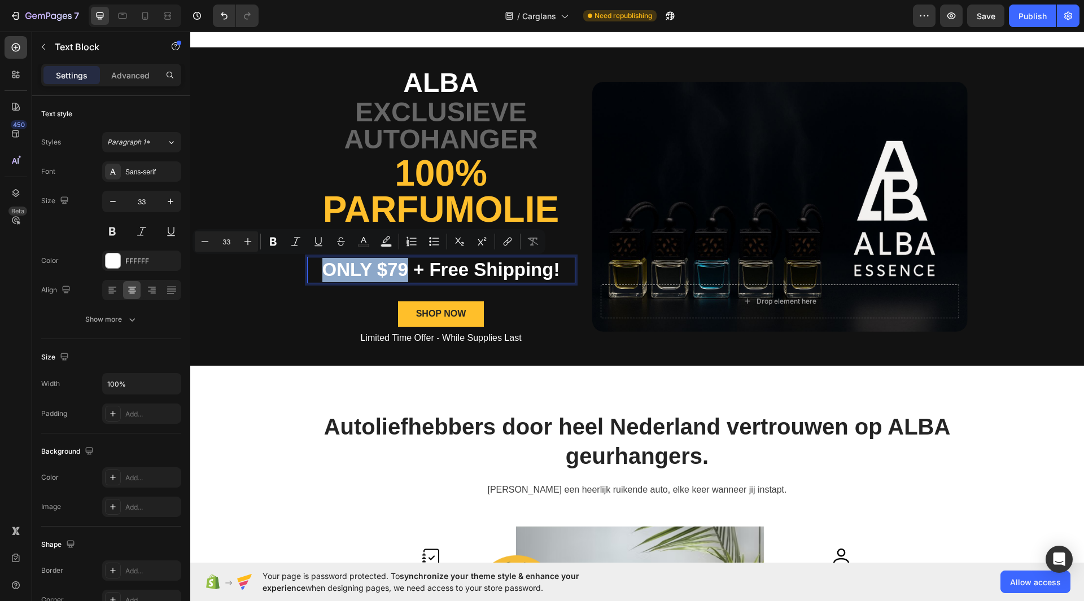
drag, startPoint x: 402, startPoint y: 272, endPoint x: 318, endPoint y: 275, distance: 83.6
click at [318, 275] on p "ONLY $79 + Free Shipping!" at bounding box center [441, 270] width 266 height 24
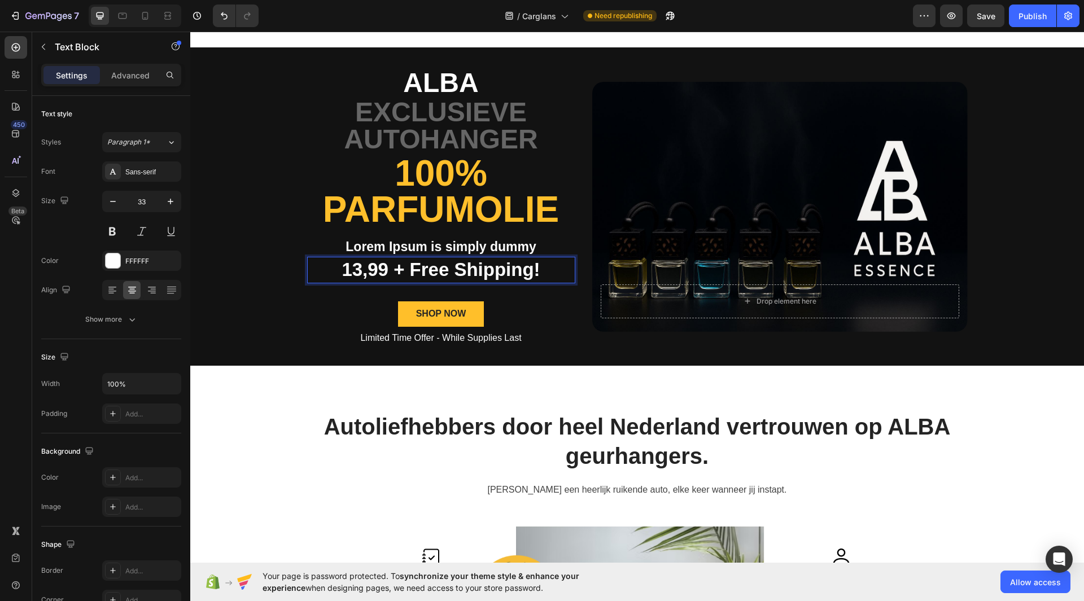
click at [414, 263] on p "13,99 + Free Shipping!" at bounding box center [441, 270] width 266 height 24
click at [523, 274] on p "13,99 + Free Shipping!" at bounding box center [441, 270] width 266 height 24
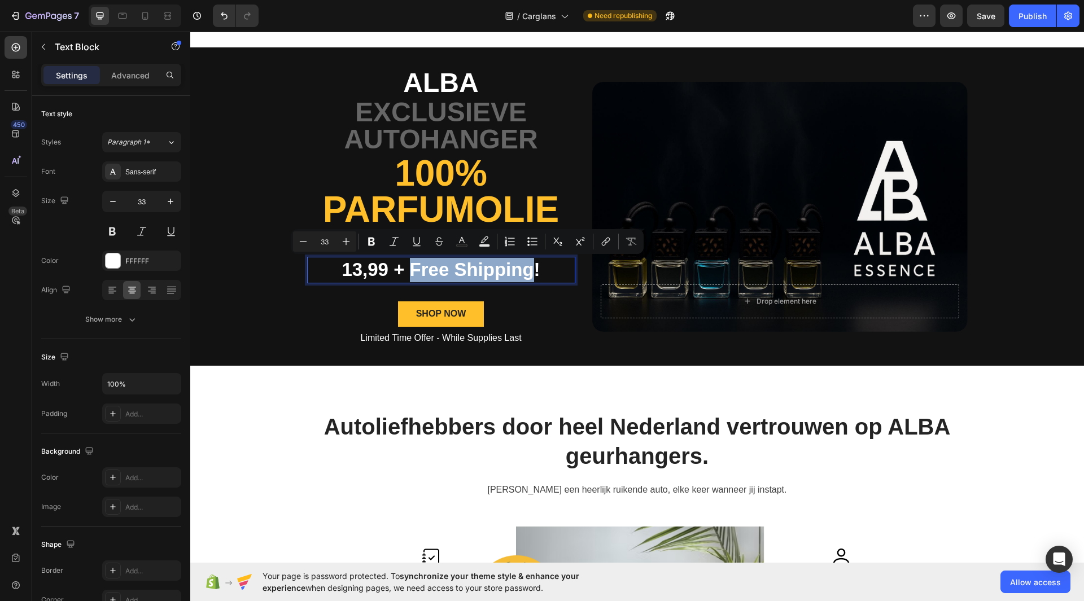
drag, startPoint x: 527, startPoint y: 274, endPoint x: 405, endPoint y: 274, distance: 121.9
click at [405, 274] on p "13,99 + Free Shipping!" at bounding box center [441, 270] width 266 height 24
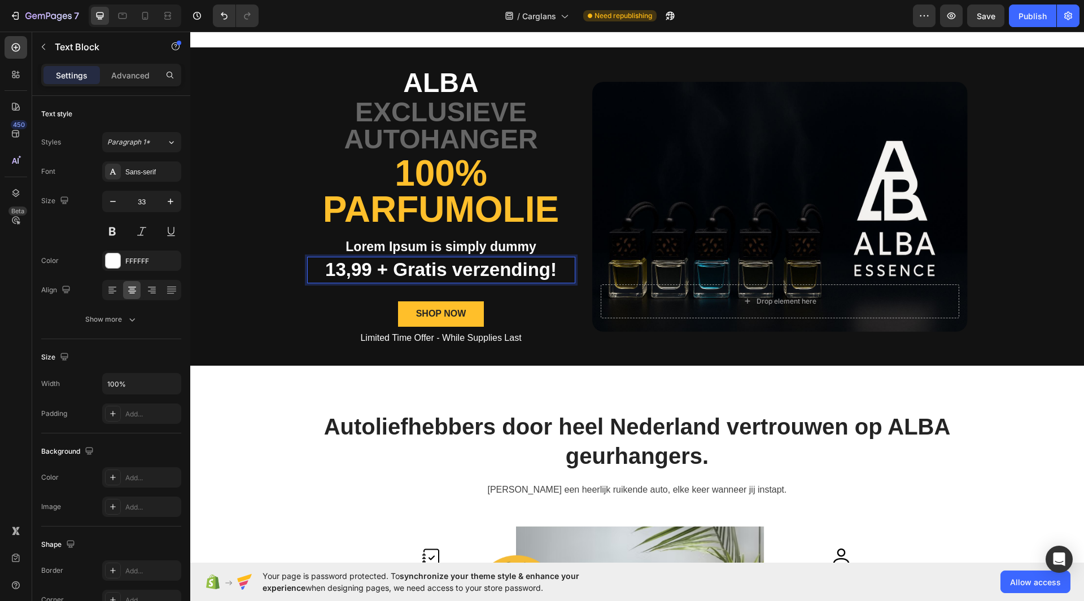
click at [259, 255] on div "ALBA Text Block Exclusieve Autohanger Text Block 100% Parfumolie Heading Lorem …" at bounding box center [637, 206] width 894 height 318
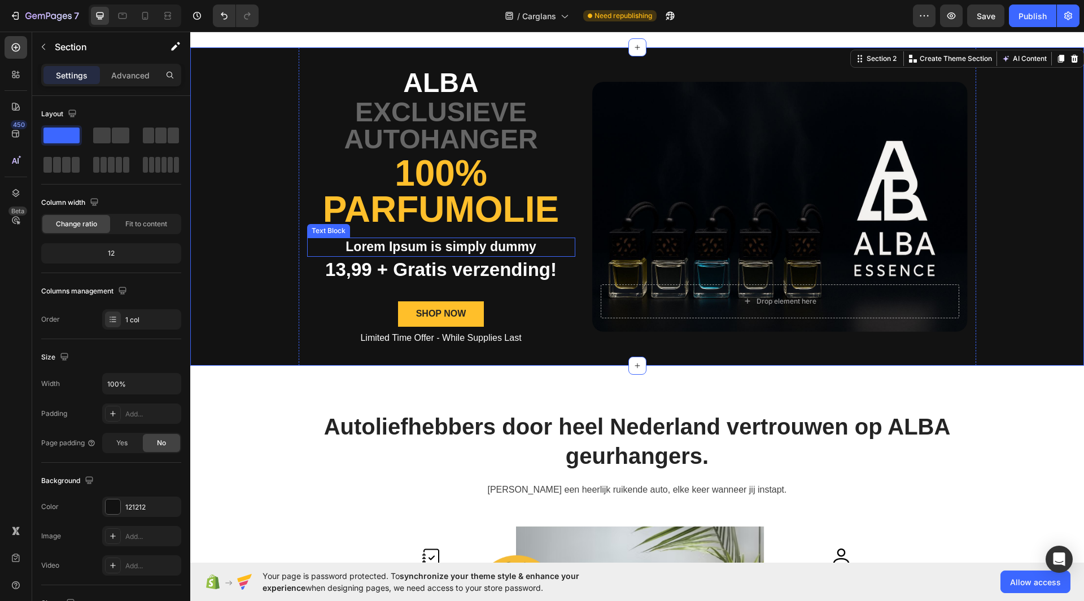
click at [480, 245] on p "Lorem Ipsum is simply dummy" at bounding box center [441, 247] width 266 height 17
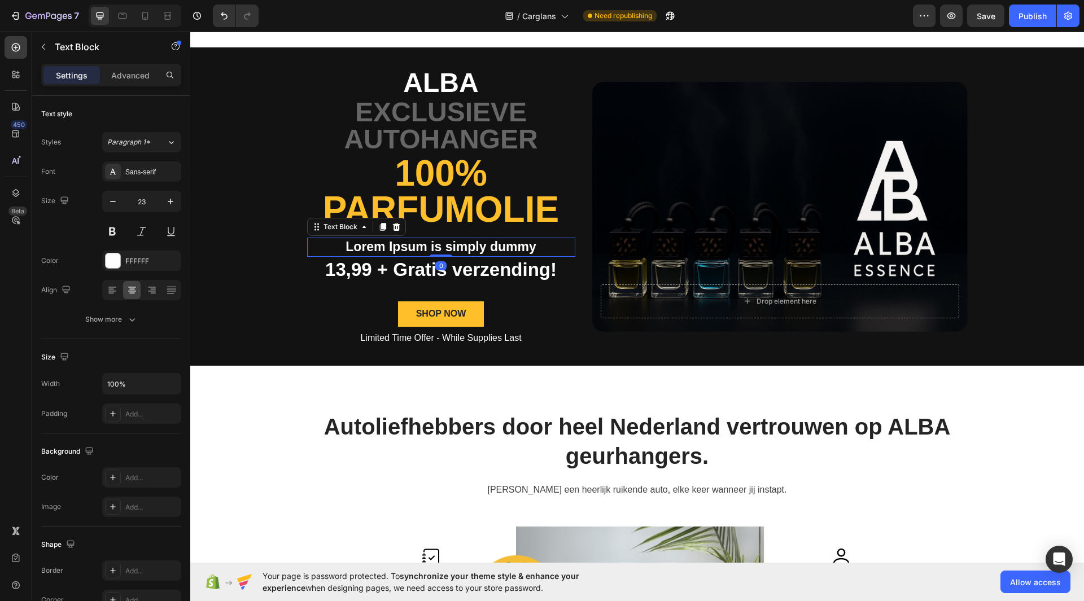
click at [480, 245] on p "Lorem Ipsum is simply dummy" at bounding box center [441, 247] width 266 height 17
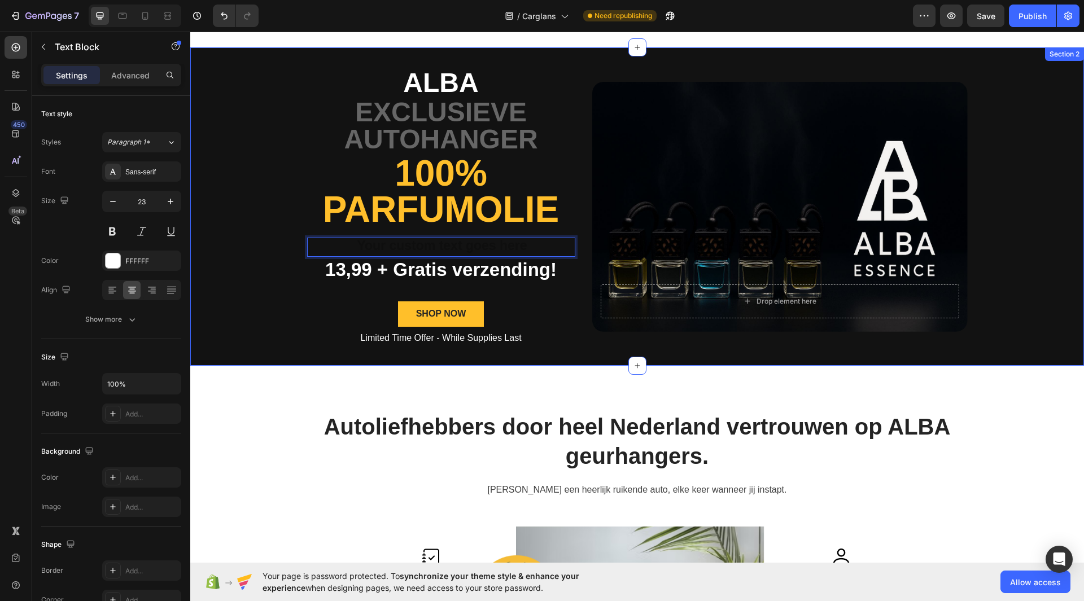
click at [224, 214] on div "ALBA Text Block Exclusieve Autohanger Text Block 100% Parfumolie Heading Text B…" at bounding box center [637, 206] width 894 height 318
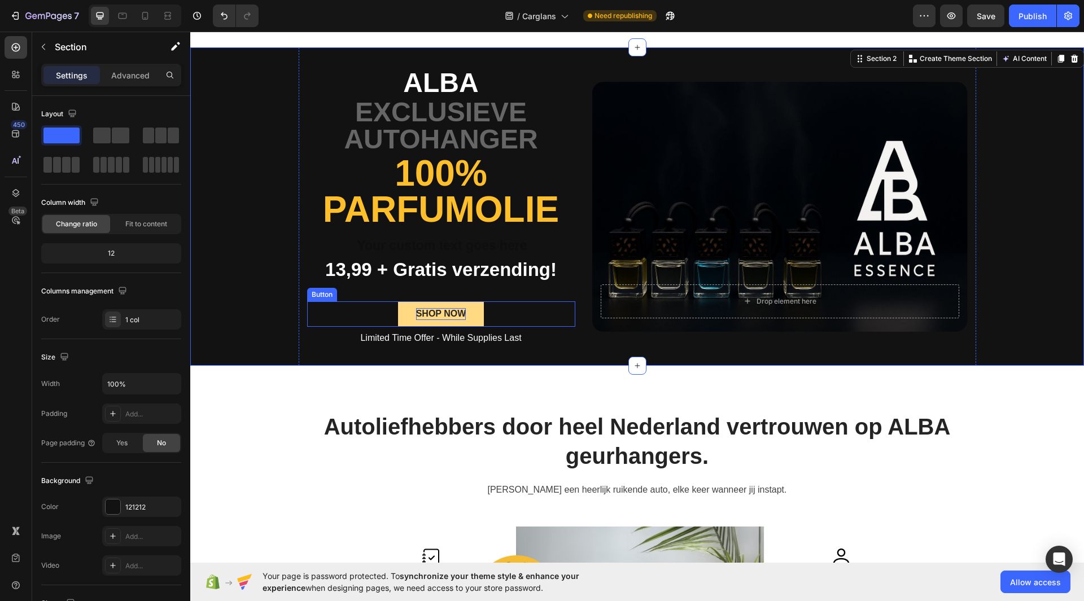
click at [450, 317] on div "SHOP NOW" at bounding box center [441, 314] width 50 height 12
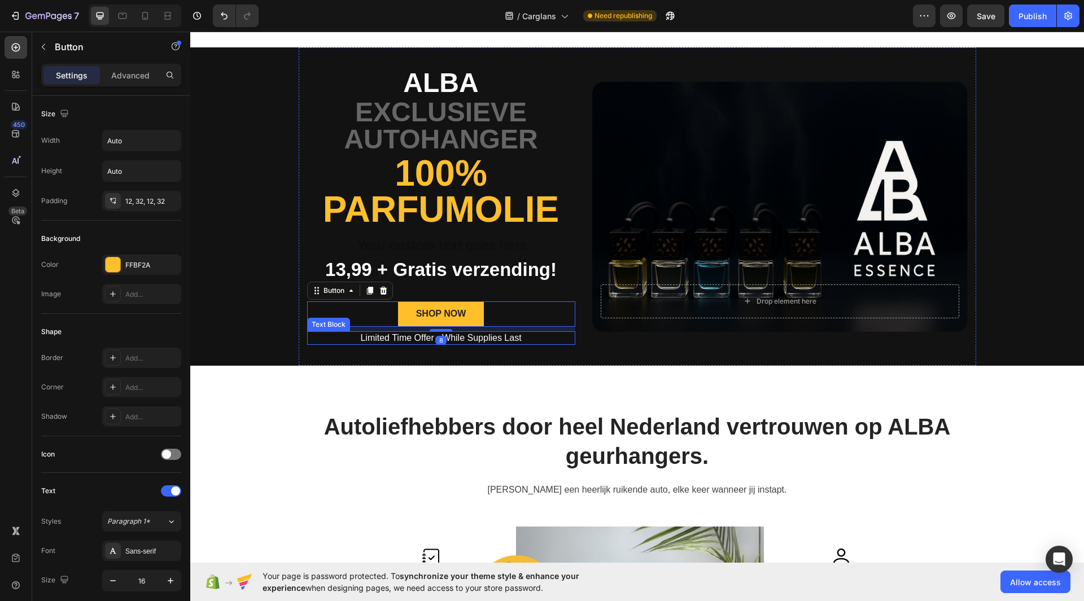
click at [464, 335] on p "Limited Time Offer - While Supplies Last" at bounding box center [441, 339] width 266 height 12
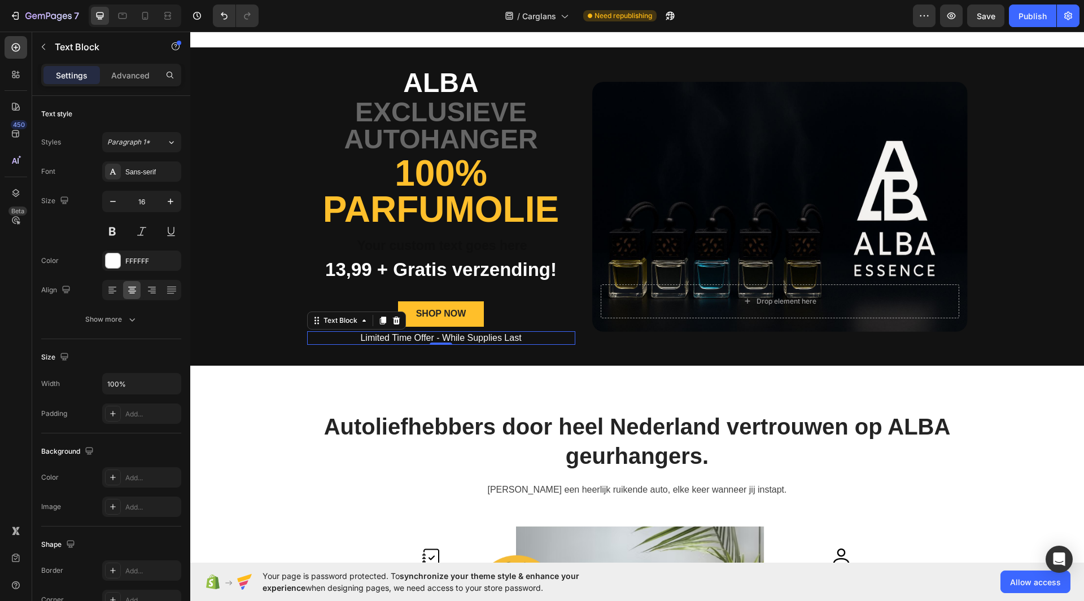
click at [464, 335] on p "Limited Time Offer - While Supplies Last" at bounding box center [441, 339] width 266 height 12
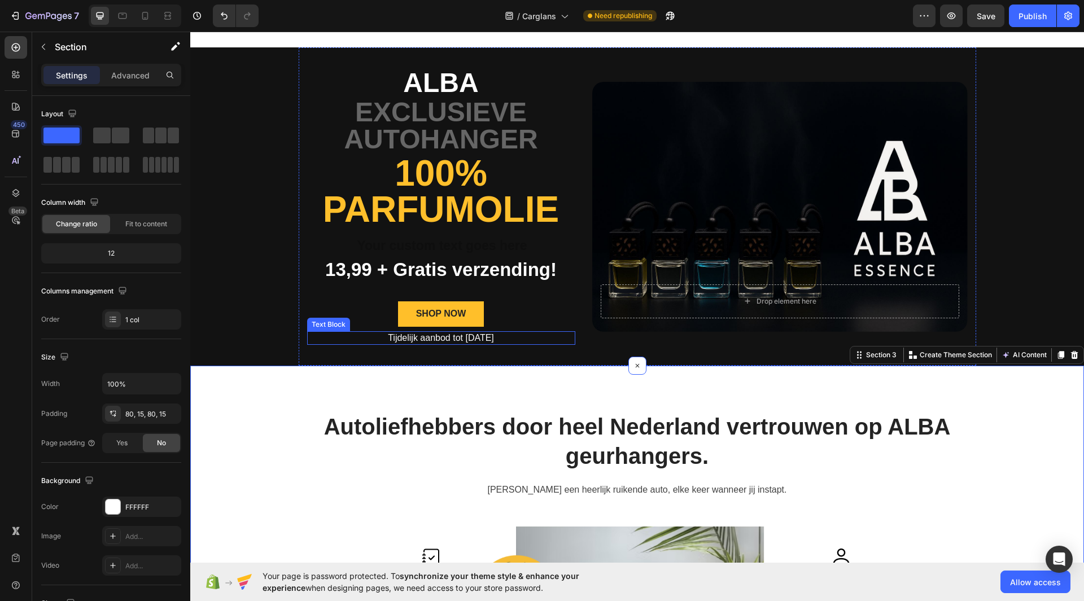
click at [482, 335] on p "Tijdelijk aanbod tot 31 december" at bounding box center [441, 339] width 266 height 12
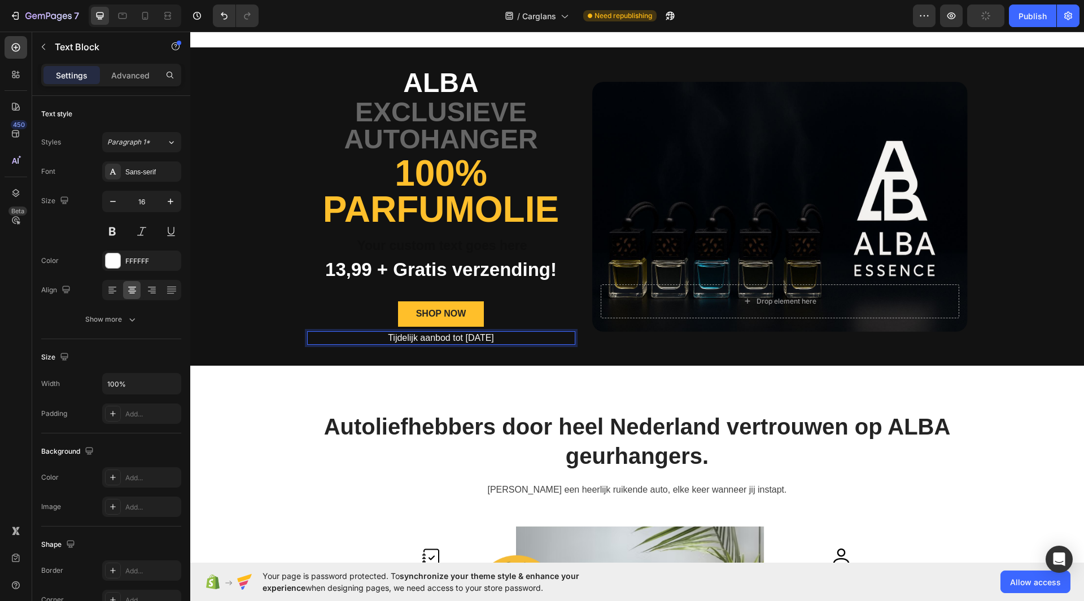
click at [543, 333] on p "Tijdelijk aanbod tot 31 december" at bounding box center [441, 339] width 266 height 12
click at [535, 360] on div "ALBA Text Block Exclusieve Autohanger Text Block 100% Parfumolie Heading Text B…" at bounding box center [637, 206] width 677 height 318
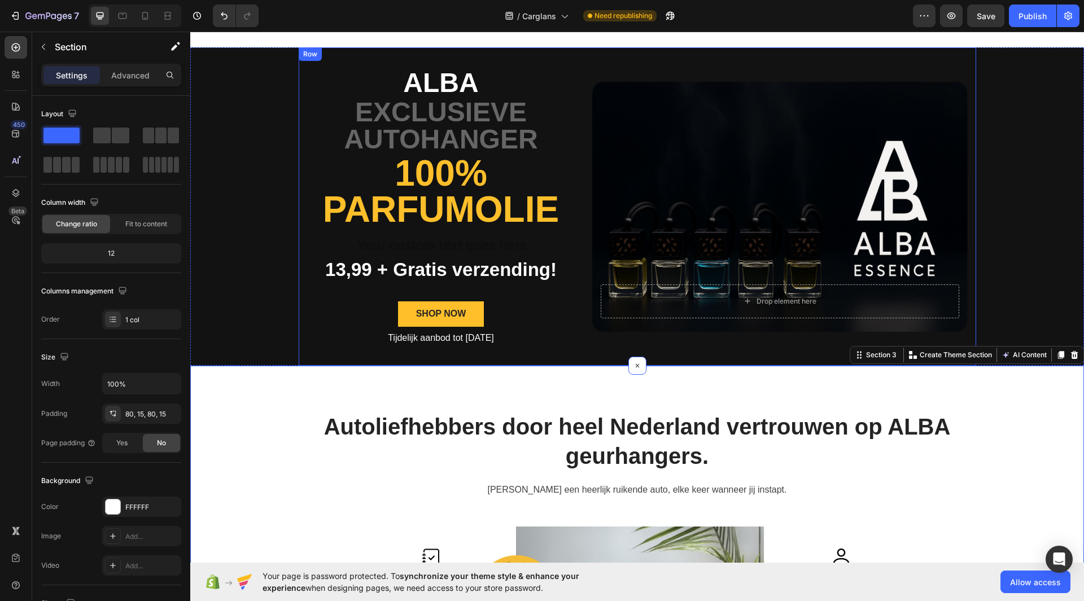
click at [466, 343] on p "Tijdelijk aanbod tot 31 december" at bounding box center [441, 339] width 266 height 12
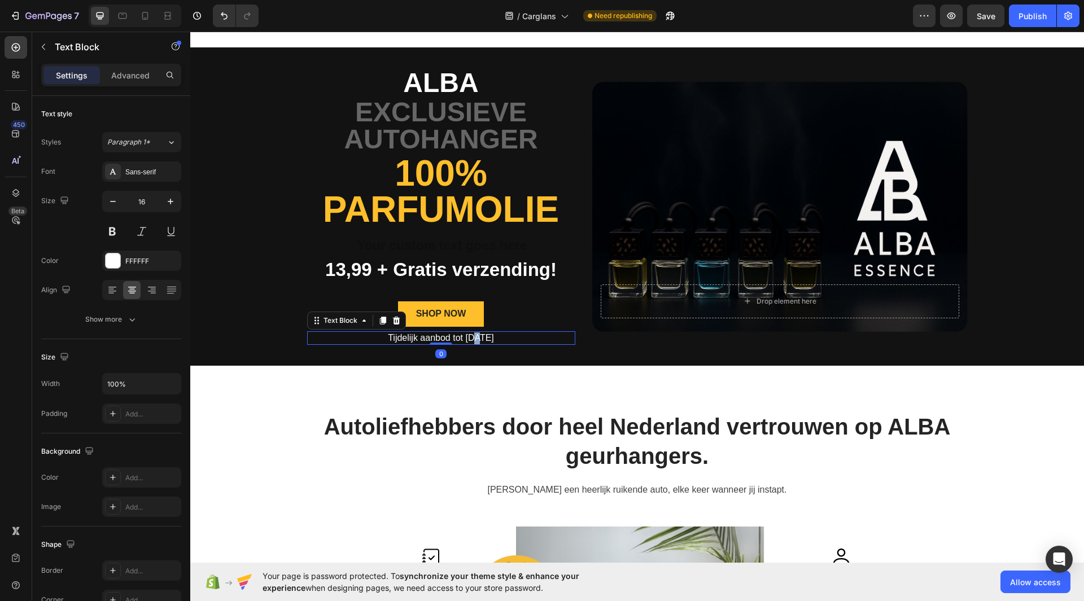
click at [458, 335] on p "Tijdelijk aanbod tot 31 december" at bounding box center [441, 339] width 266 height 12
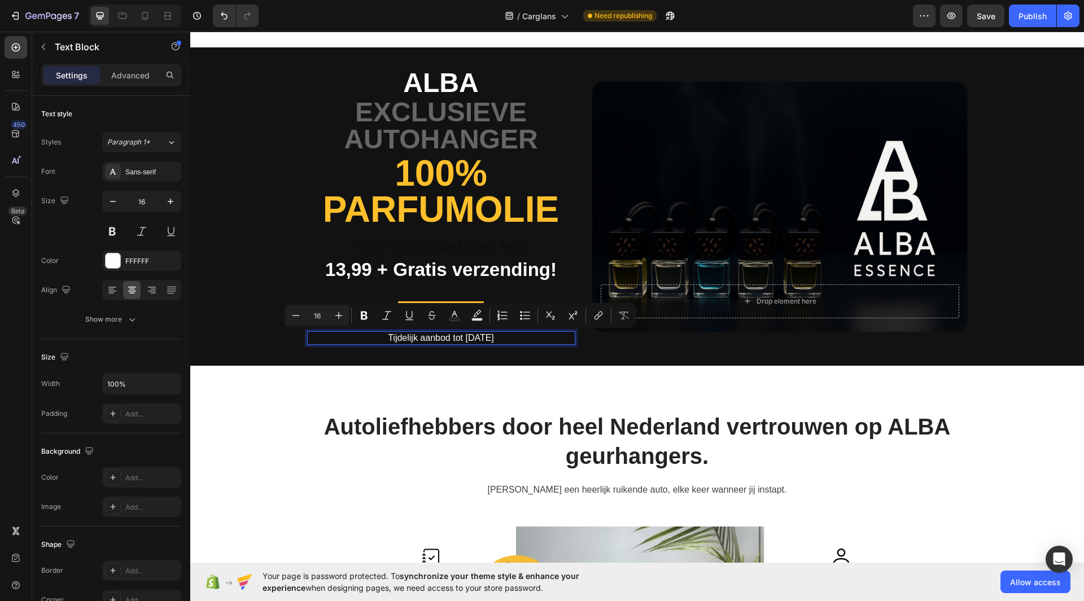
click at [496, 336] on p "Tijdelijk aanbod tot 31 december" at bounding box center [441, 339] width 266 height 12
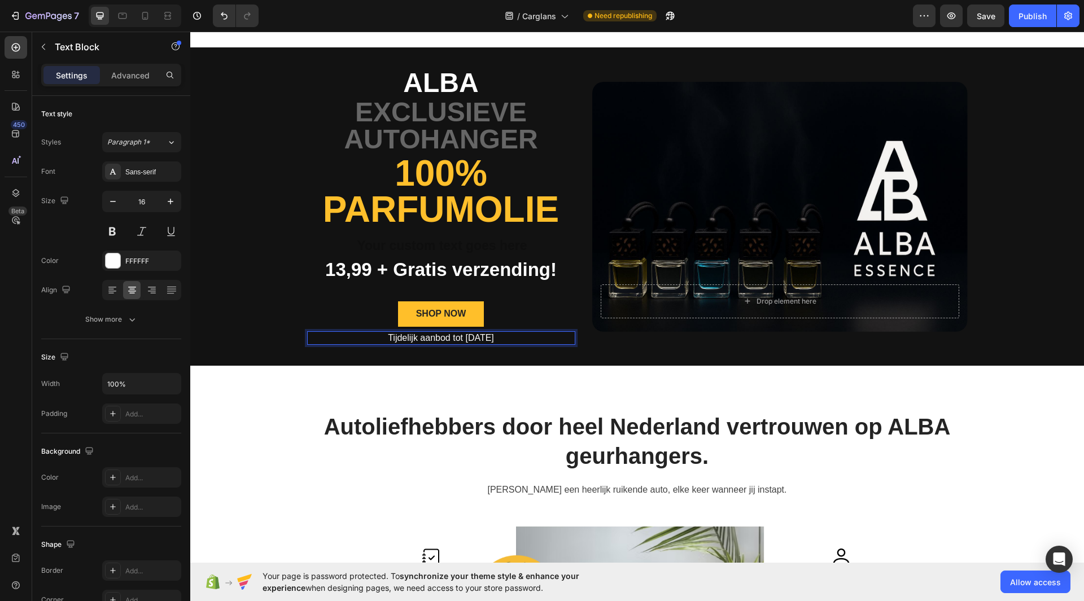
click at [496, 336] on p "Tijdelijk aanbod tot 31 december" at bounding box center [441, 339] width 266 height 12
click at [471, 336] on p "Tijdelijk aanbod tot 31 November" at bounding box center [441, 339] width 266 height 12
click at [466, 338] on p "Tijdelijk aanbod tot 31 November" at bounding box center [441, 339] width 266 height 12
click at [555, 347] on div "ALBA Text Block Exclusieve Autohanger Text Block 100% Parfumolie Heading Text B…" at bounding box center [637, 206] width 677 height 318
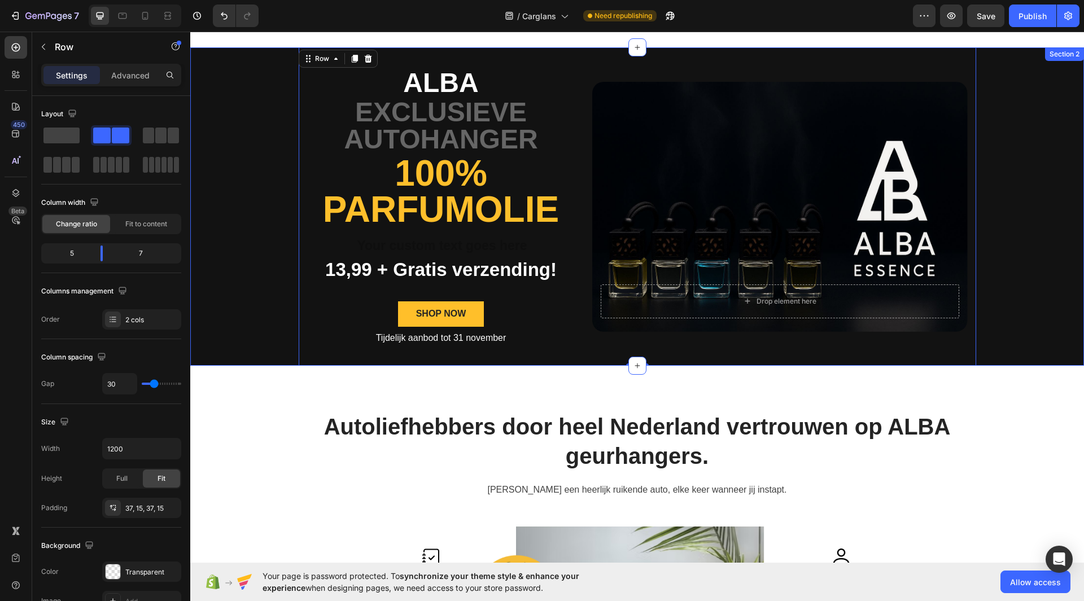
click at [273, 318] on div "ALBA Text Block Exclusieve Autohanger Text Block 100% Parfumolie Heading Text B…" at bounding box center [637, 206] width 894 height 318
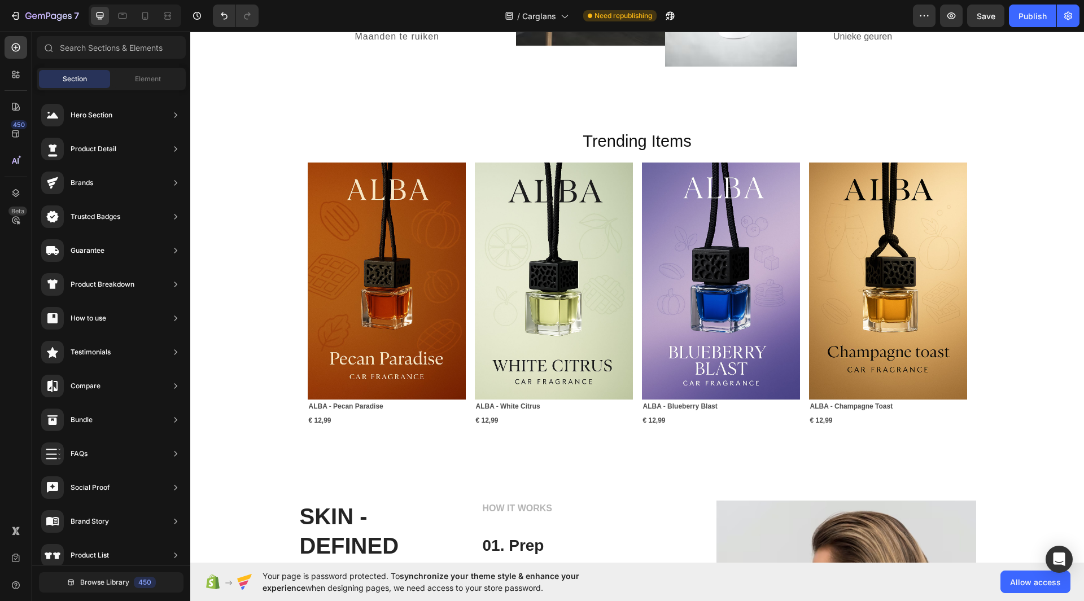
scroll to position [868, 0]
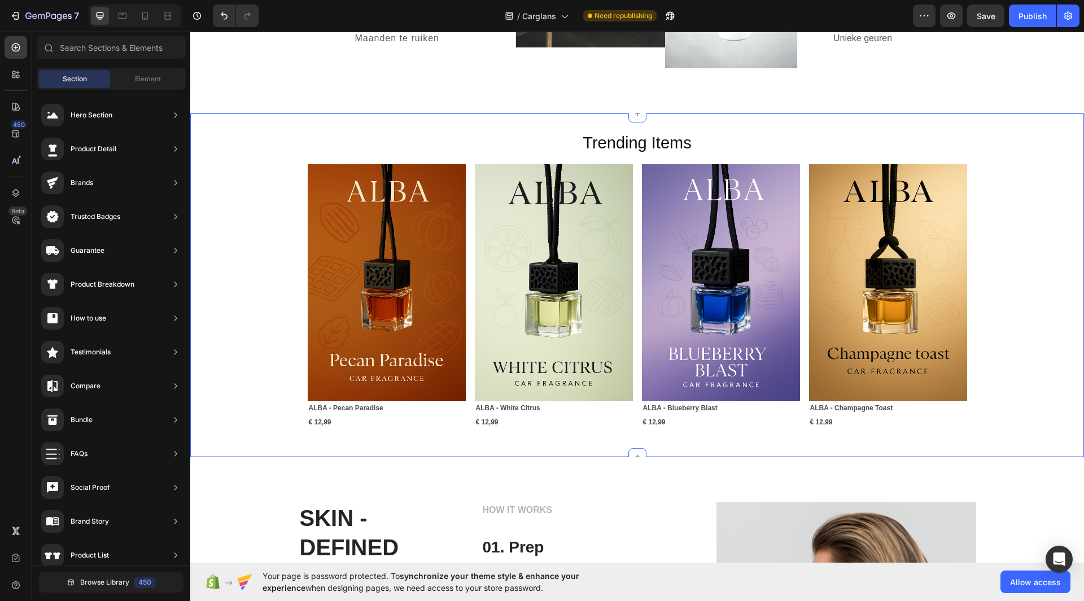
click at [1020, 290] on div "Trending Items Heading Image ALBA - Pecan Paradise Text Block € 12,99 Text Bloc…" at bounding box center [637, 286] width 894 height 308
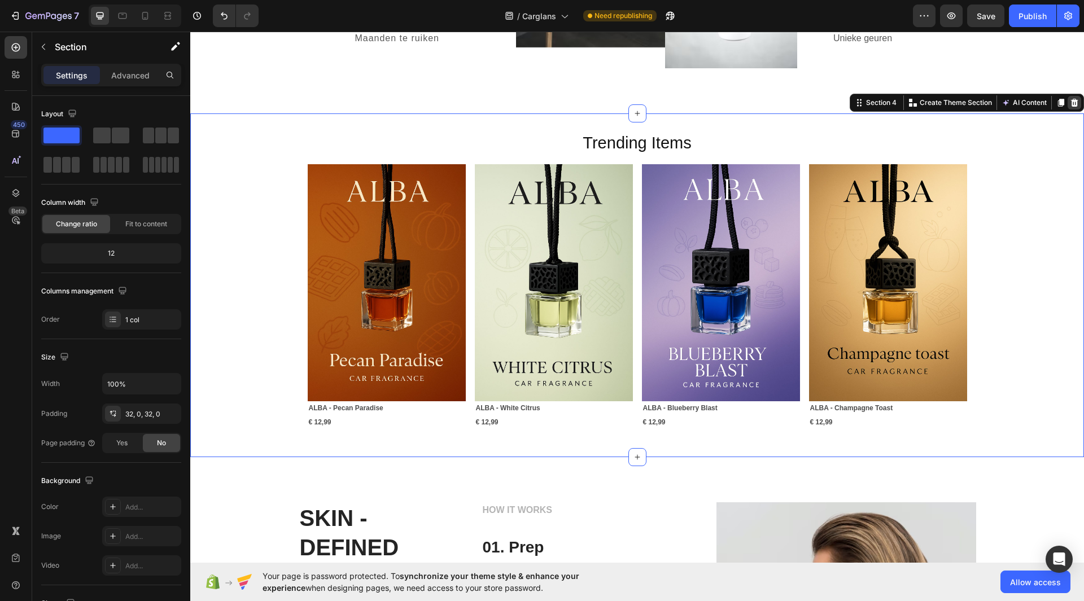
click at [1071, 106] on icon at bounding box center [1074, 103] width 7 height 8
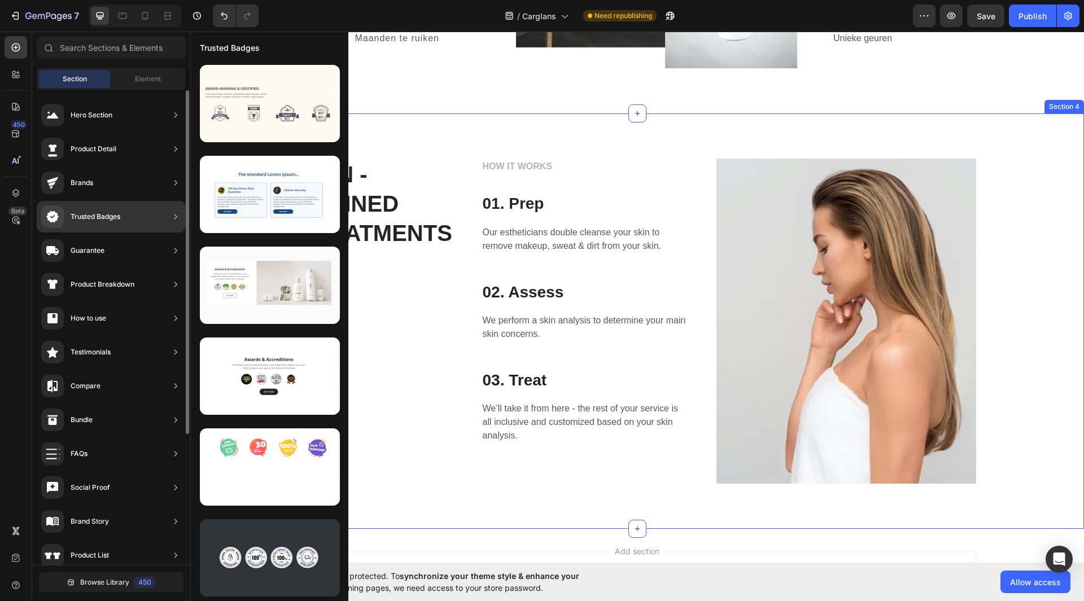
scroll to position [0, 0]
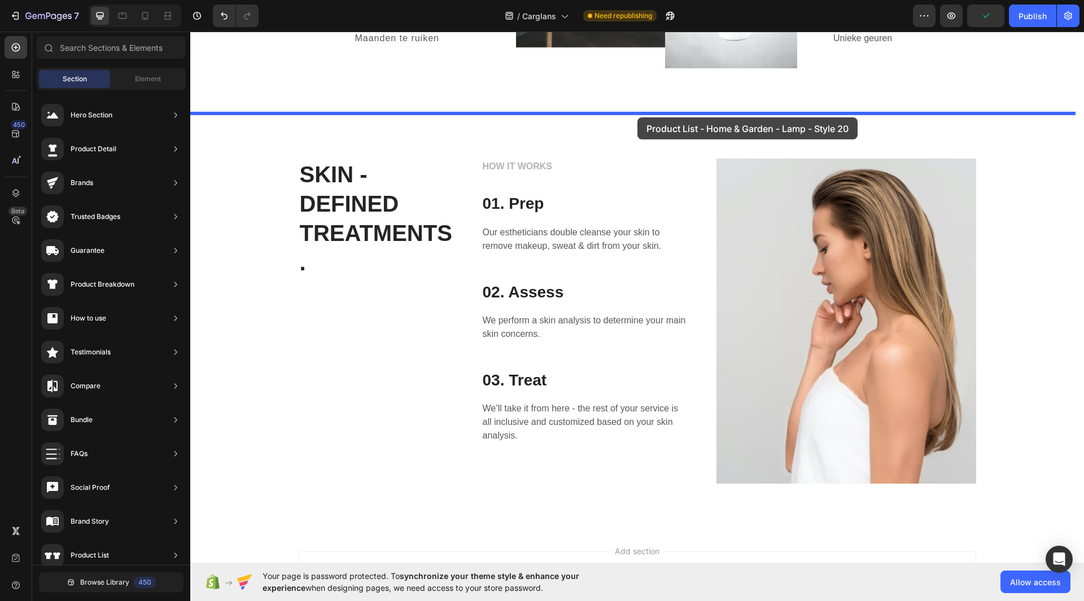
drag, startPoint x: 455, startPoint y: 142, endPoint x: 635, endPoint y: 117, distance: 181.9
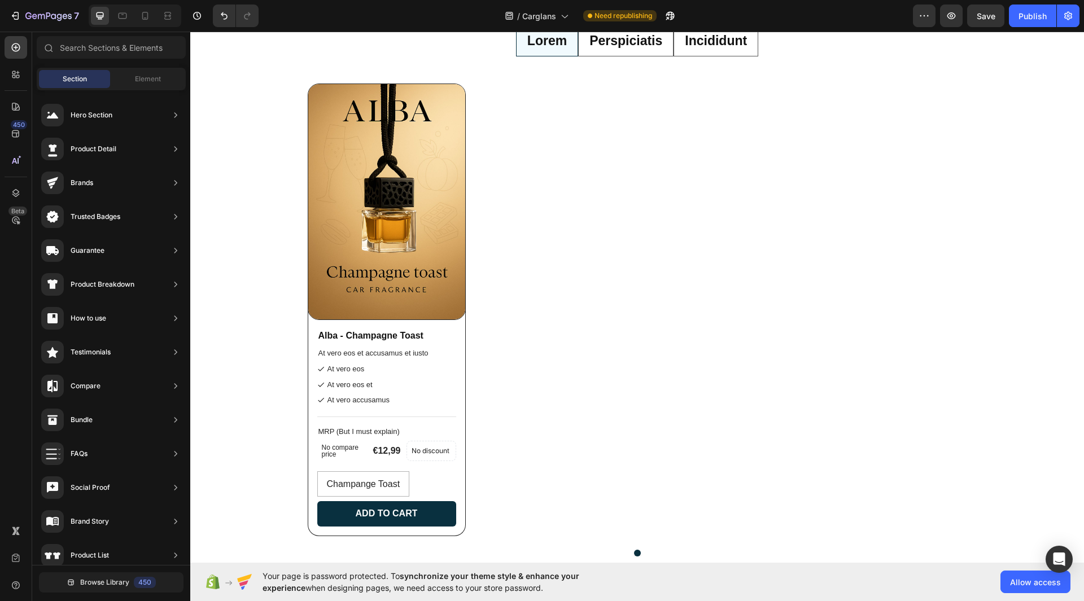
scroll to position [1149, 0]
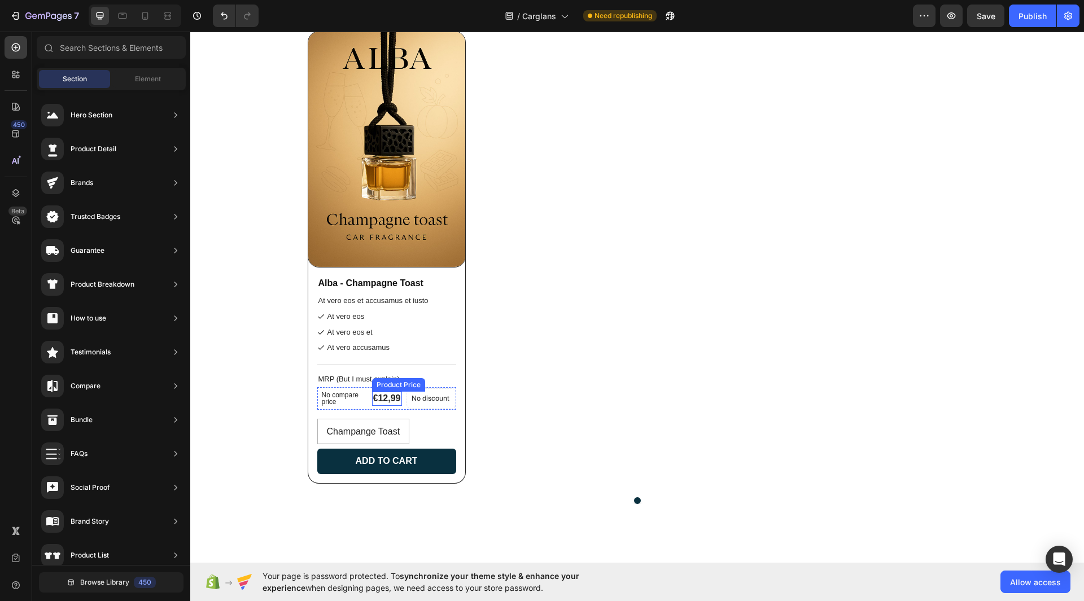
click at [376, 402] on div "€12,99" at bounding box center [387, 399] width 30 height 14
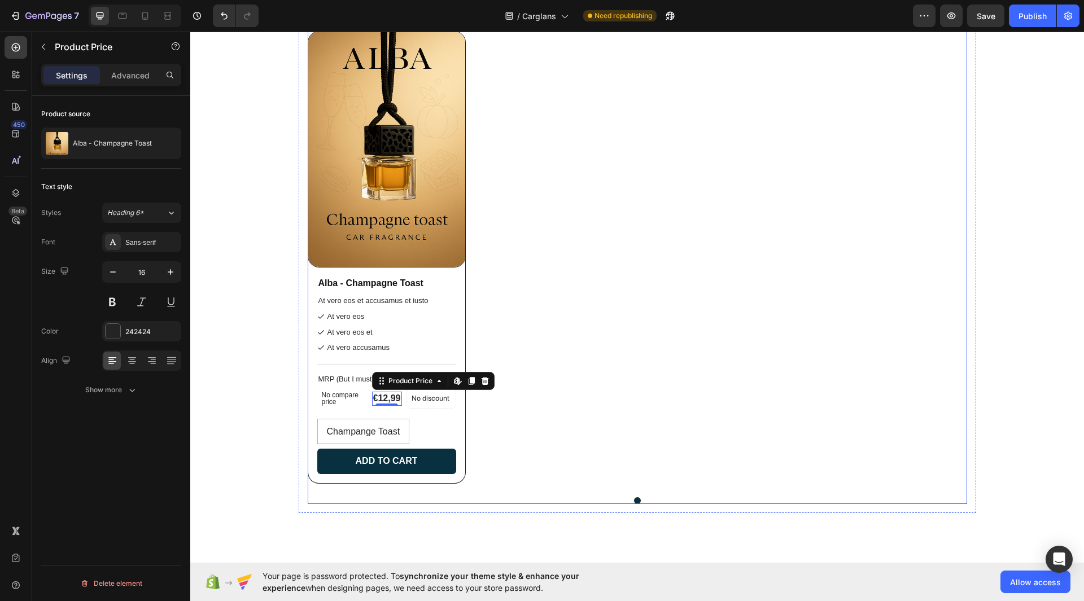
click at [681, 318] on div "Product Images Alba - Champagne Toast Product Title At vero eos et accusamus et…" at bounding box center [637, 259] width 659 height 457
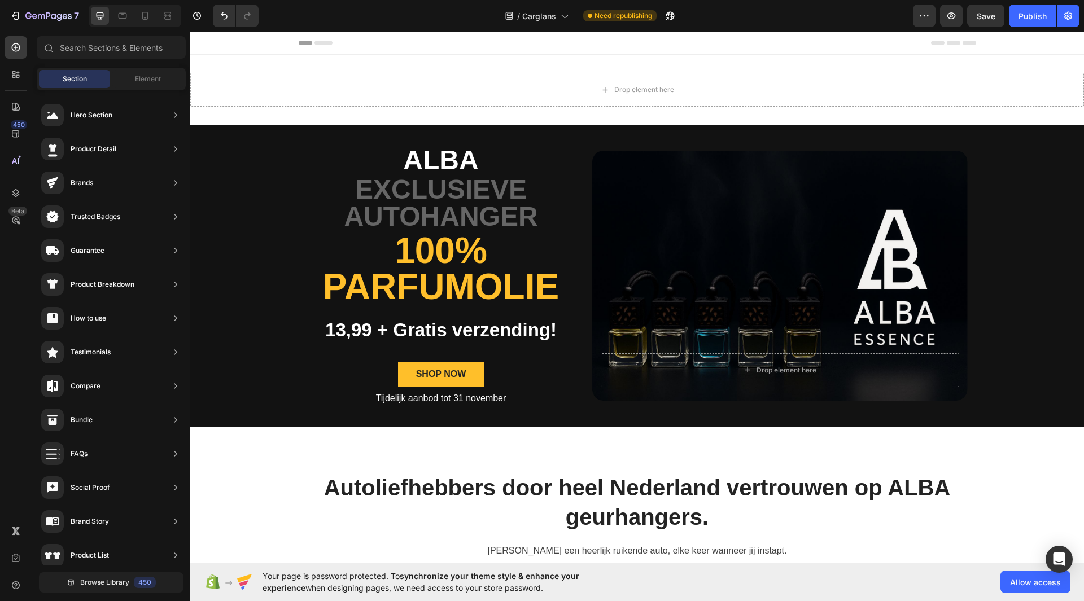
scroll to position [3, 0]
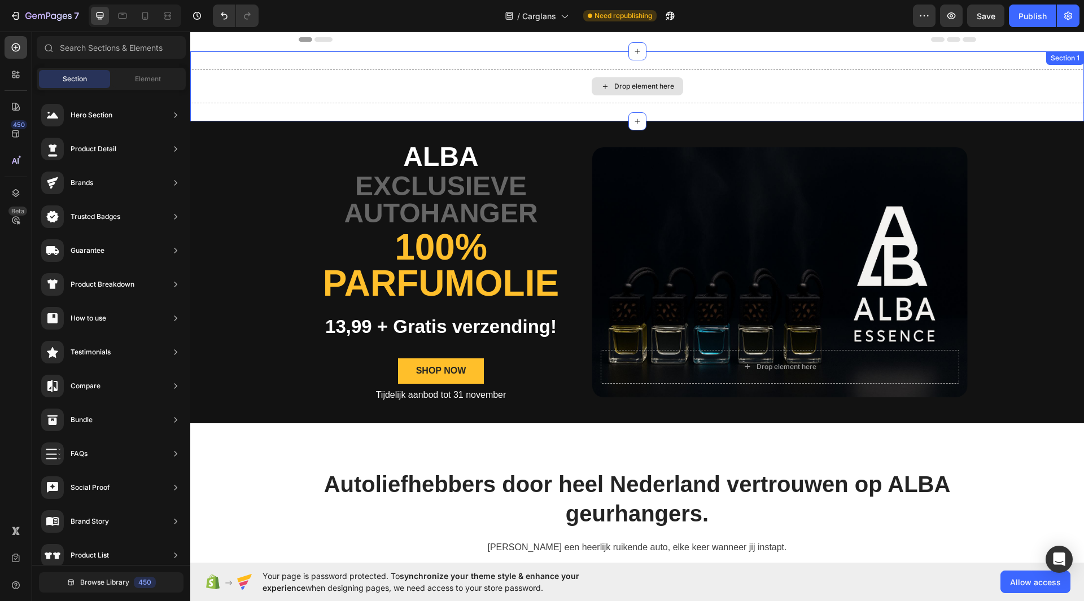
click at [724, 85] on div "Drop element here" at bounding box center [637, 86] width 894 height 34
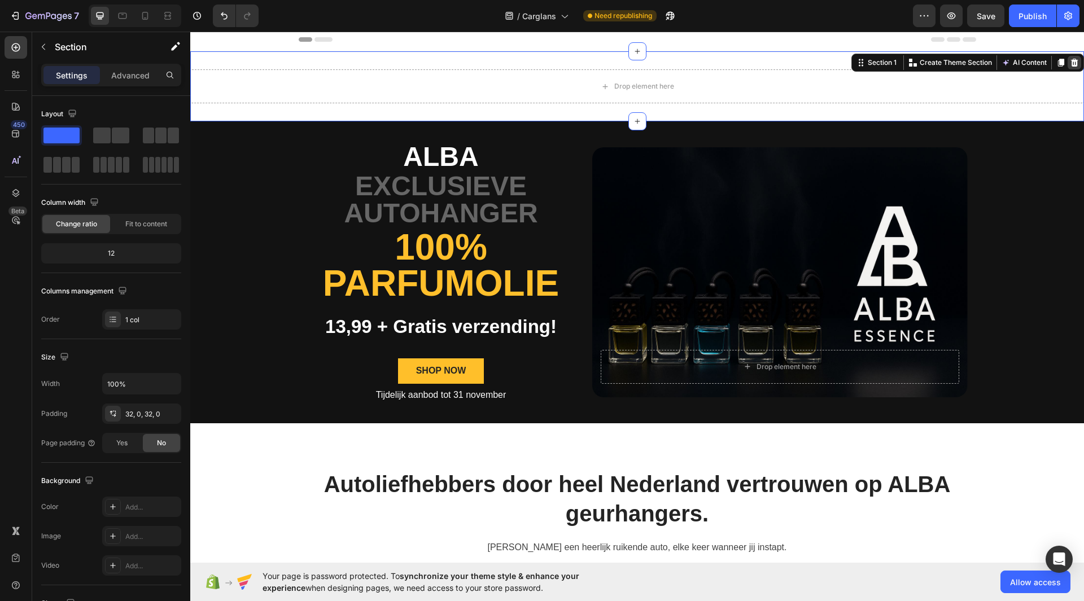
click at [1071, 67] on icon at bounding box center [1074, 63] width 7 height 8
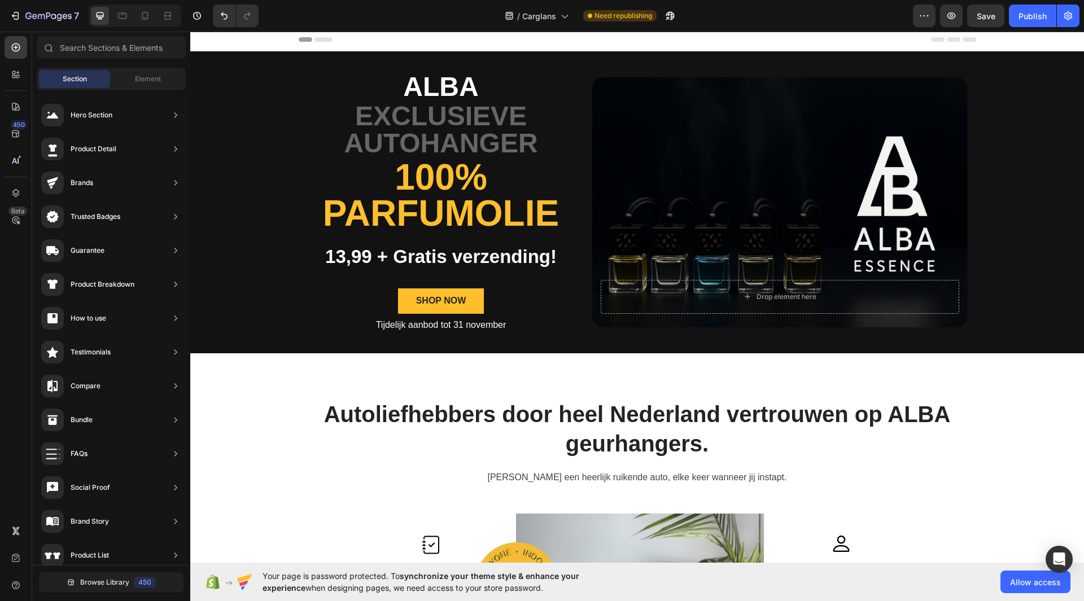
click at [320, 40] on icon at bounding box center [323, 39] width 18 height 5
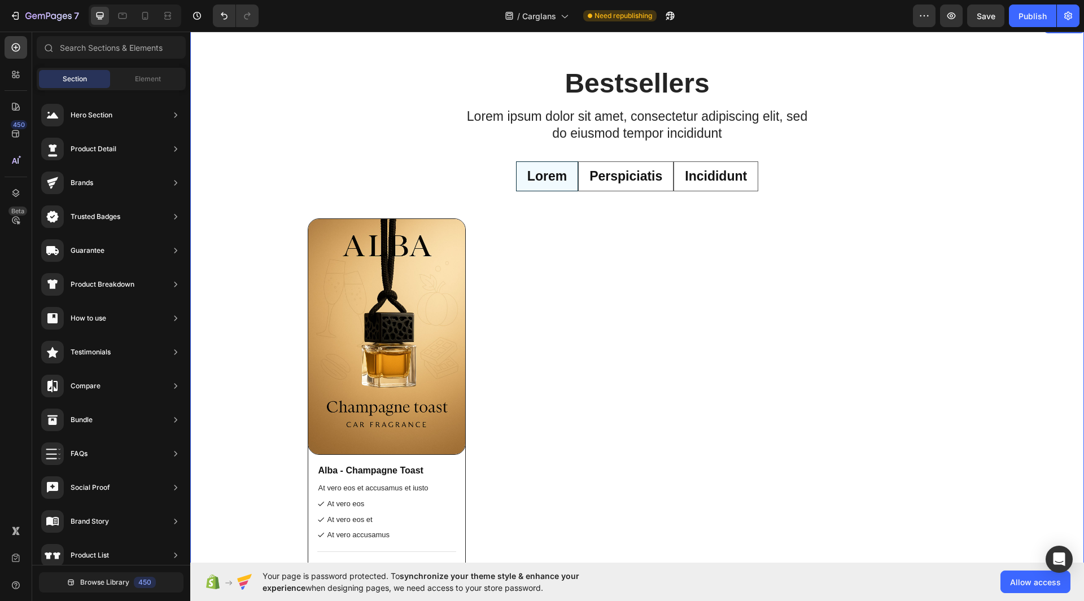
scroll to position [849, 0]
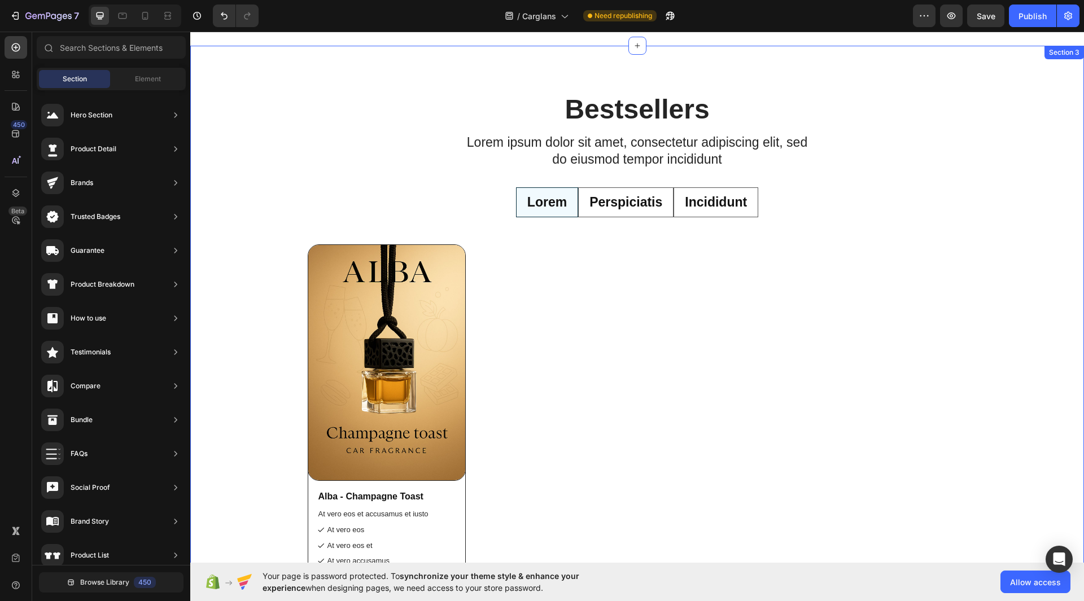
click at [984, 317] on div "Bestsellers Heading Lorem ipsum dolor sit amet, consectetur adipiscing elit, se…" at bounding box center [637, 413] width 894 height 645
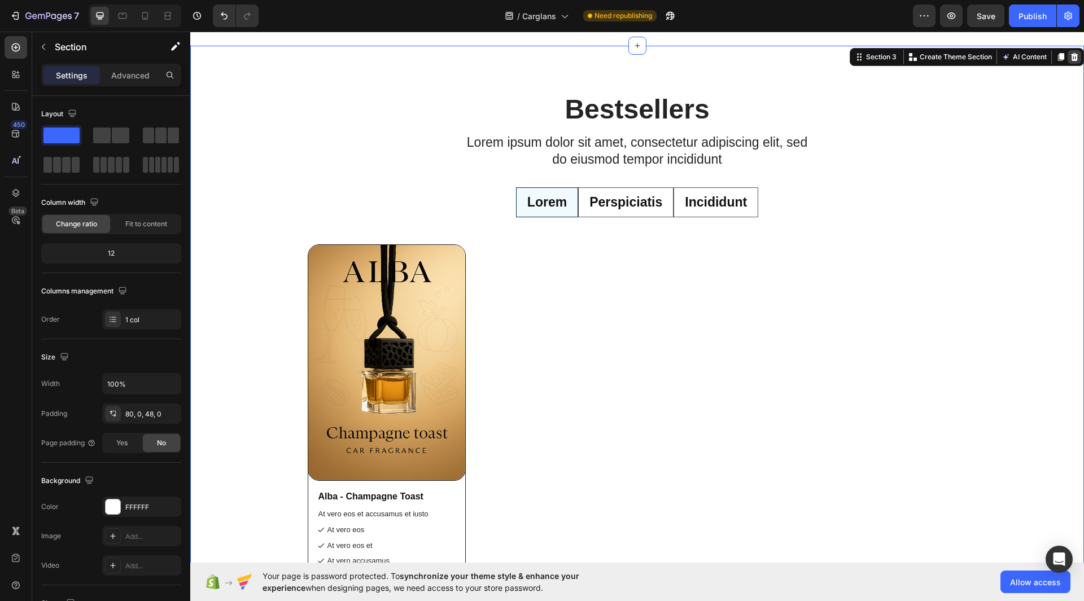
click at [1071, 58] on icon at bounding box center [1074, 57] width 7 height 8
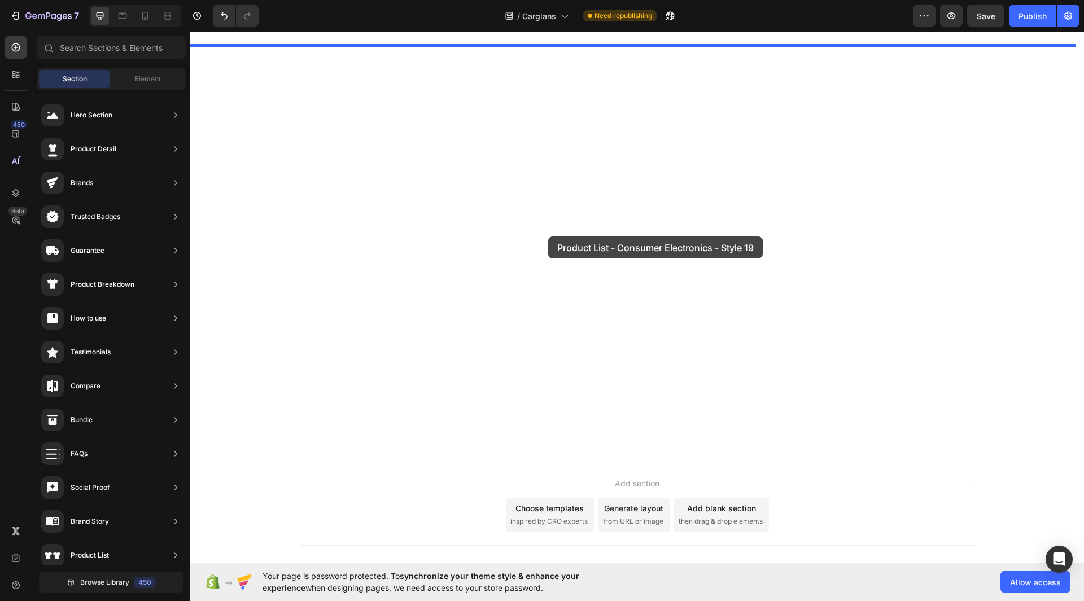
drag, startPoint x: 457, startPoint y: 408, endPoint x: 547, endPoint y: 237, distance: 193.9
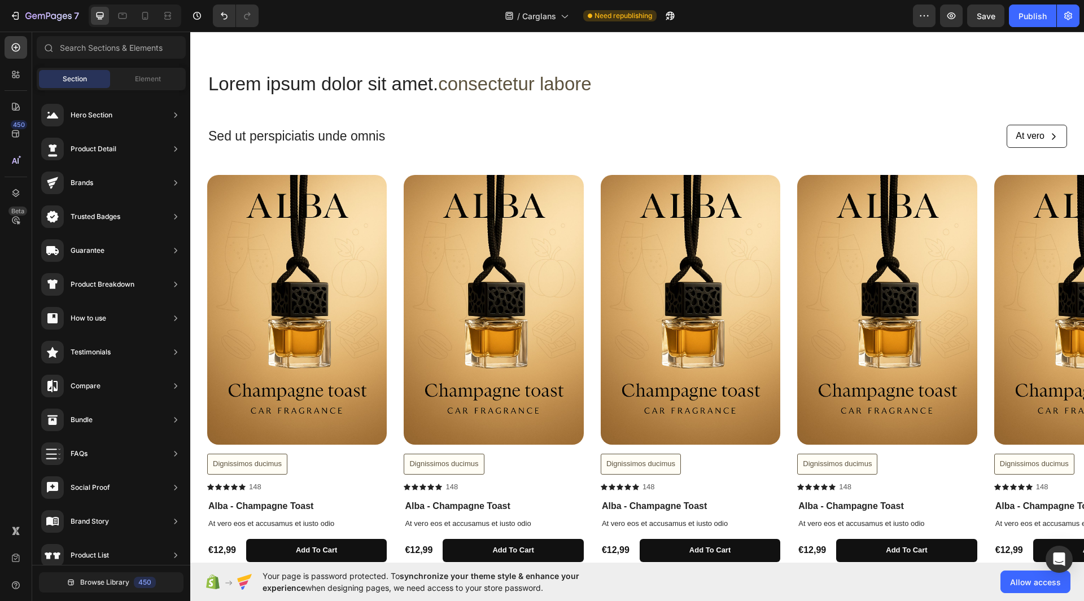
scroll to position [859, 0]
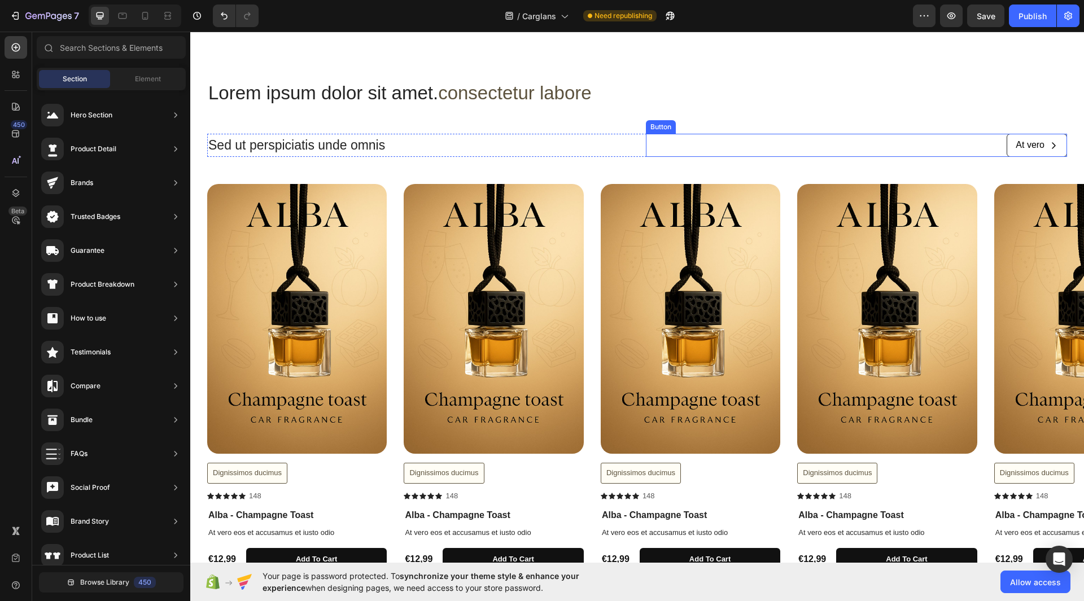
click at [913, 139] on div "At vero Button" at bounding box center [857, 145] width 422 height 23
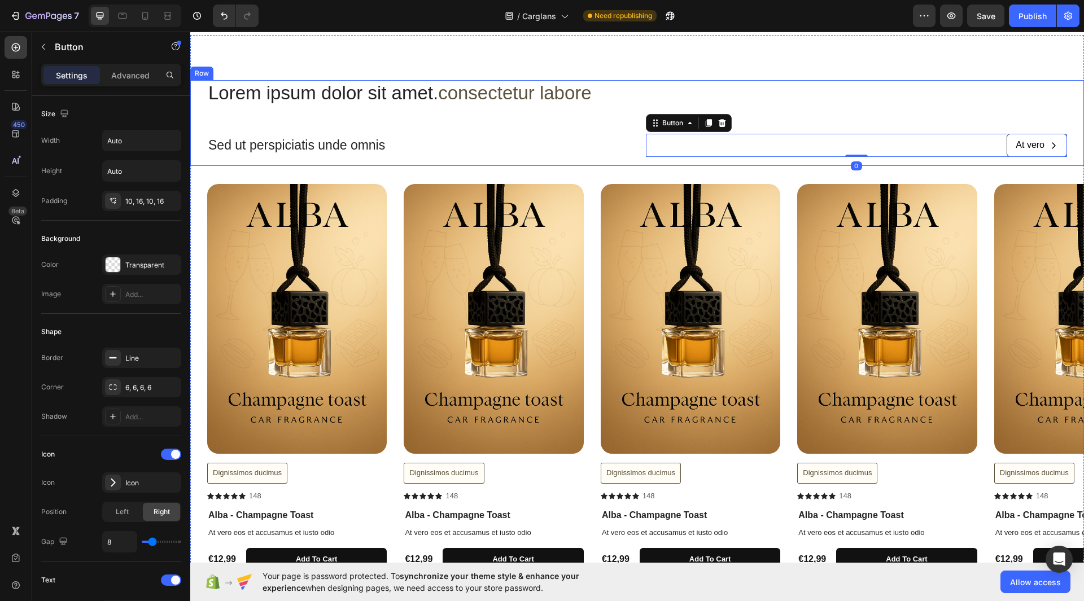
click at [907, 164] on div "Lorem ipsum dolor sit amet. consectetur labore Heading Sed ut perspiciatis unde…" at bounding box center [637, 123] width 860 height 86
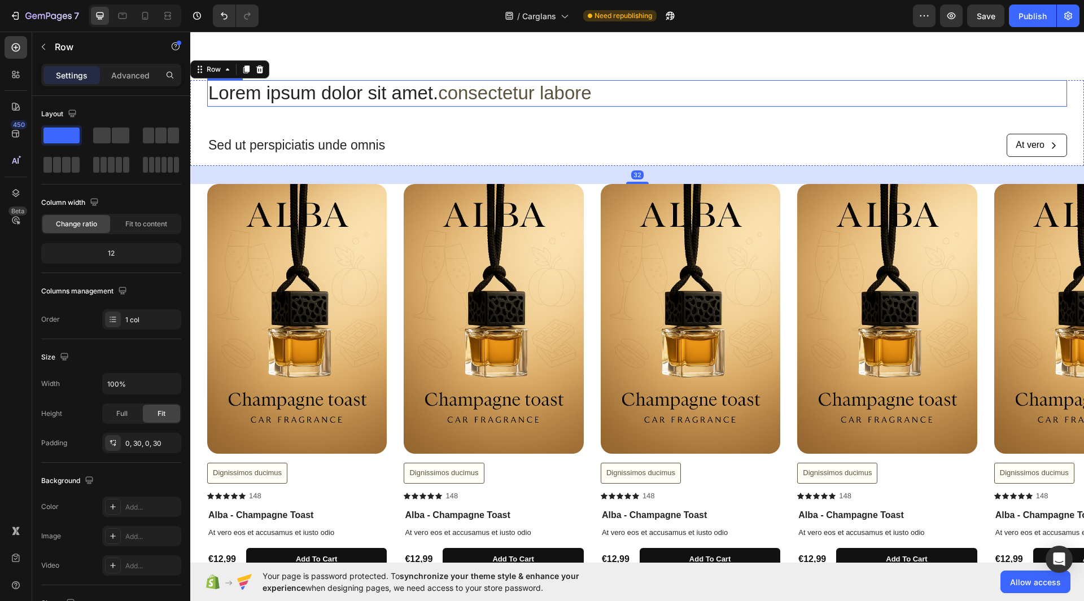
click at [513, 68] on div "Lorem ipsum dolor sit amet. consectetur labore Heading Sed ut perspiciatis unde…" at bounding box center [637, 325] width 894 height 581
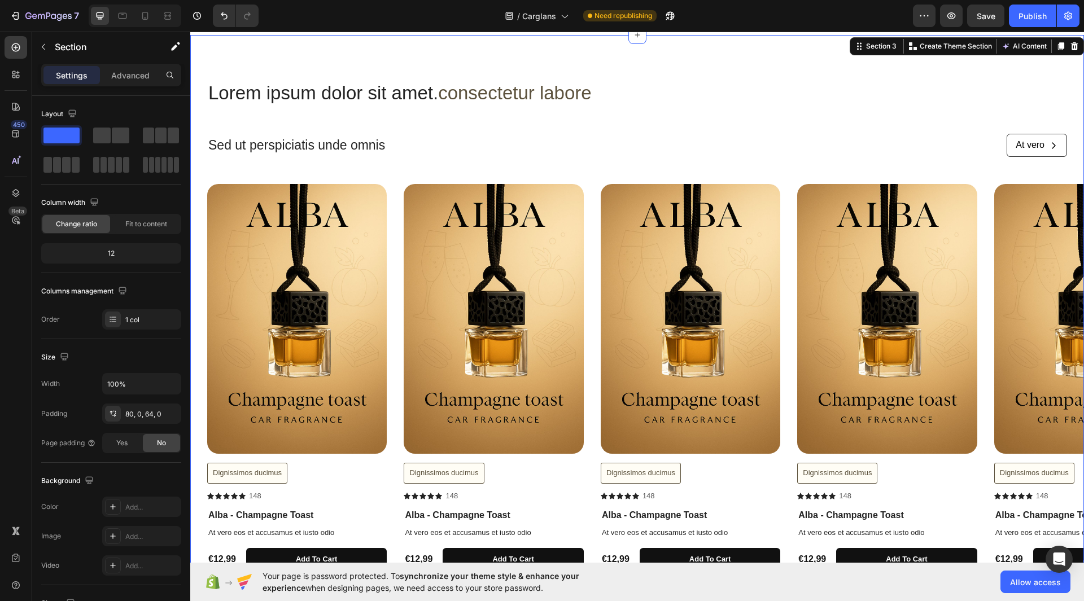
click at [501, 115] on div "Lorem ipsum dolor sit amet. consectetur labore Heading Sed ut perspiciatis unde…" at bounding box center [637, 123] width 860 height 86
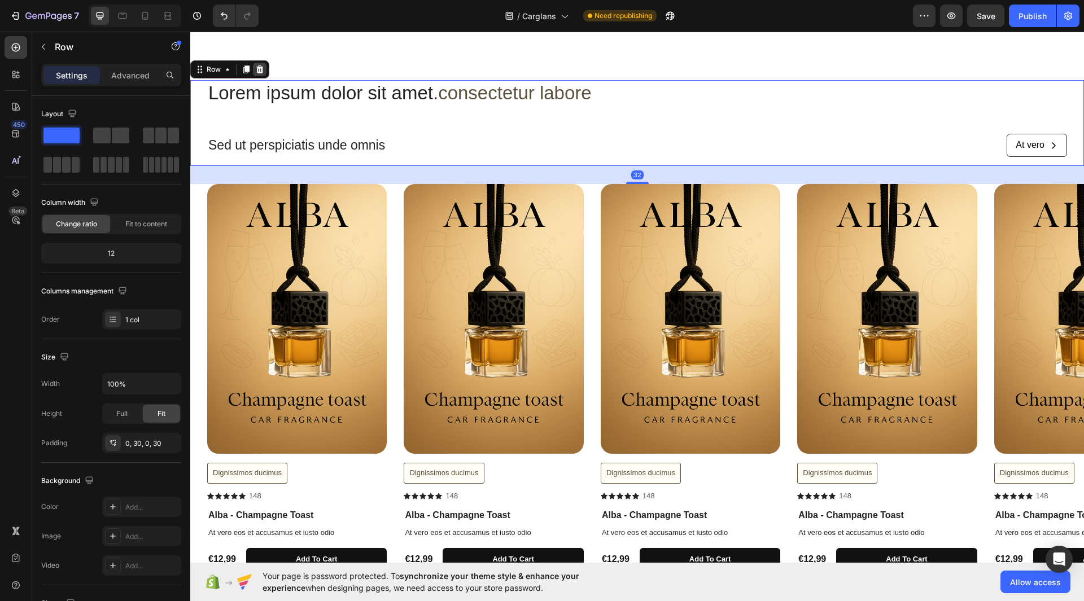
click at [261, 69] on icon at bounding box center [259, 69] width 9 height 9
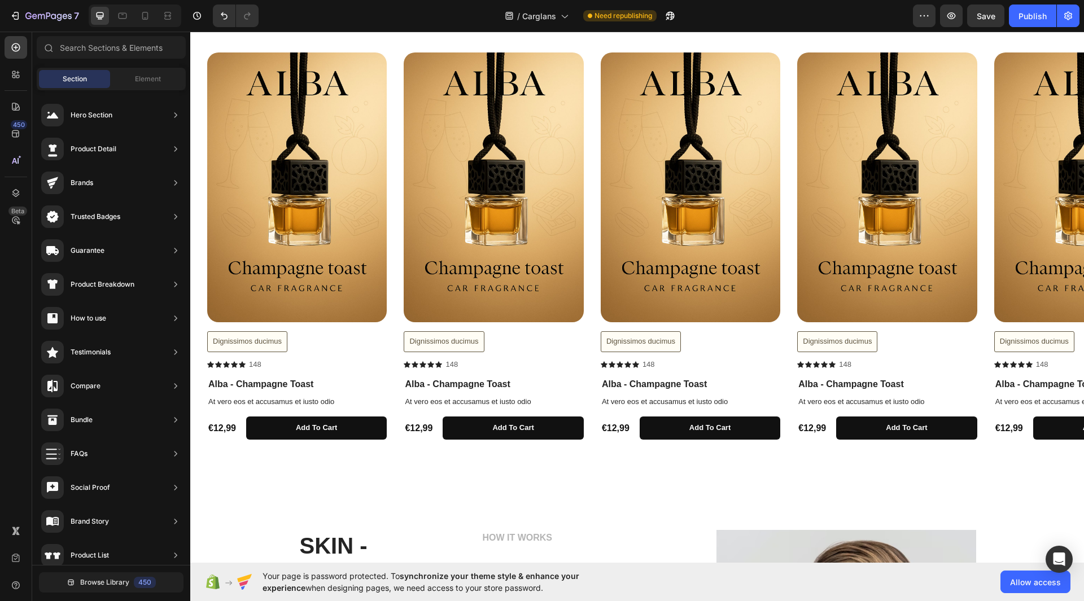
scroll to position [919, 0]
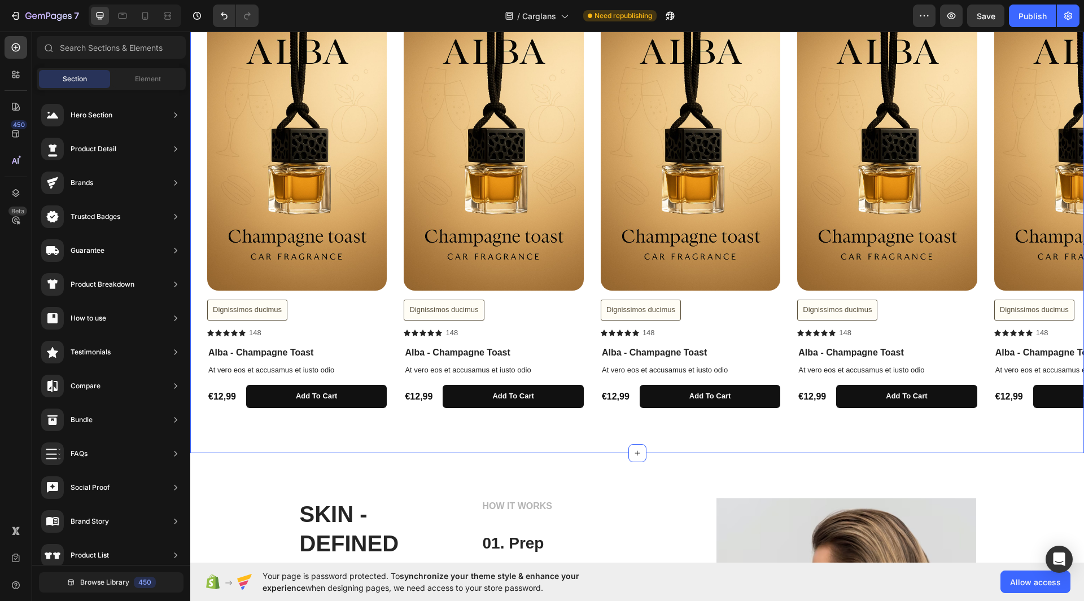
click at [739, 435] on div "Product Images Dignissimos ducimus Button Icon Icon Icon Icon Icon Icon List 14…" at bounding box center [637, 215] width 894 height 478
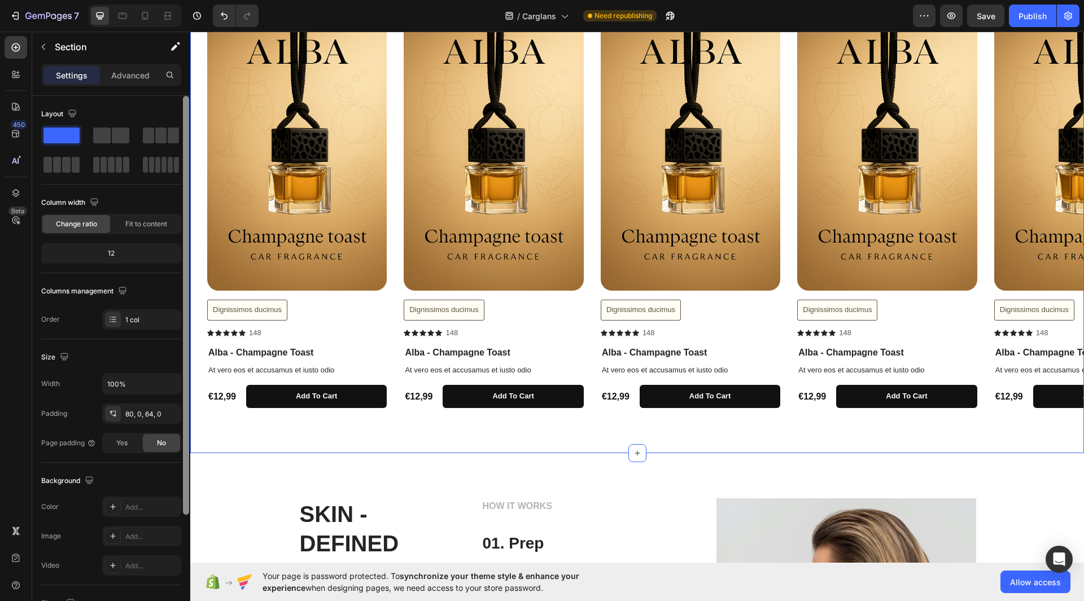
scroll to position [151, 0]
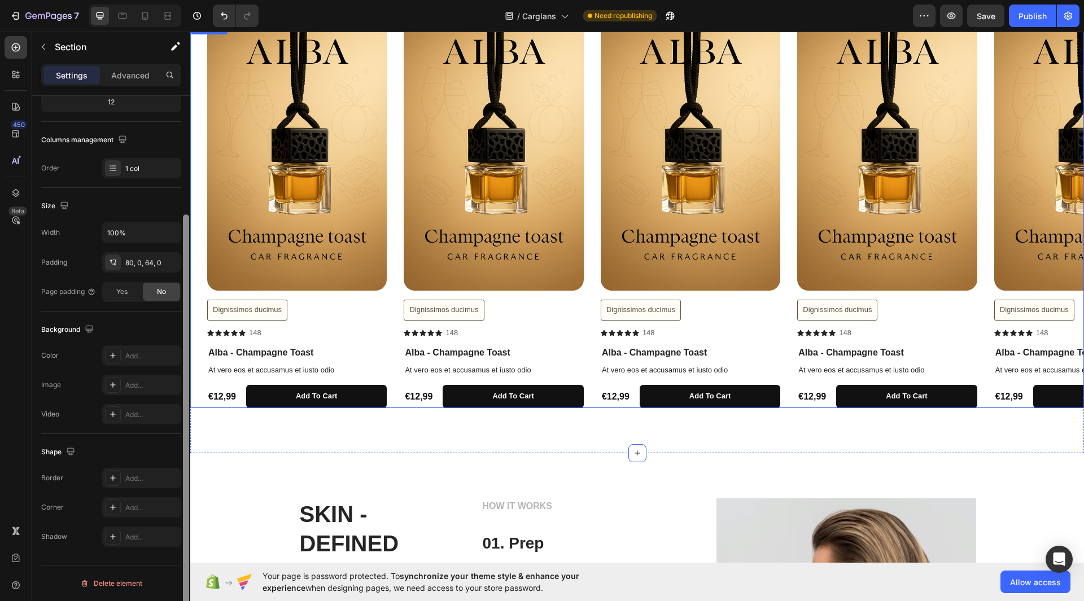
drag, startPoint x: 374, startPoint y: 199, endPoint x: 205, endPoint y: 154, distance: 175.4
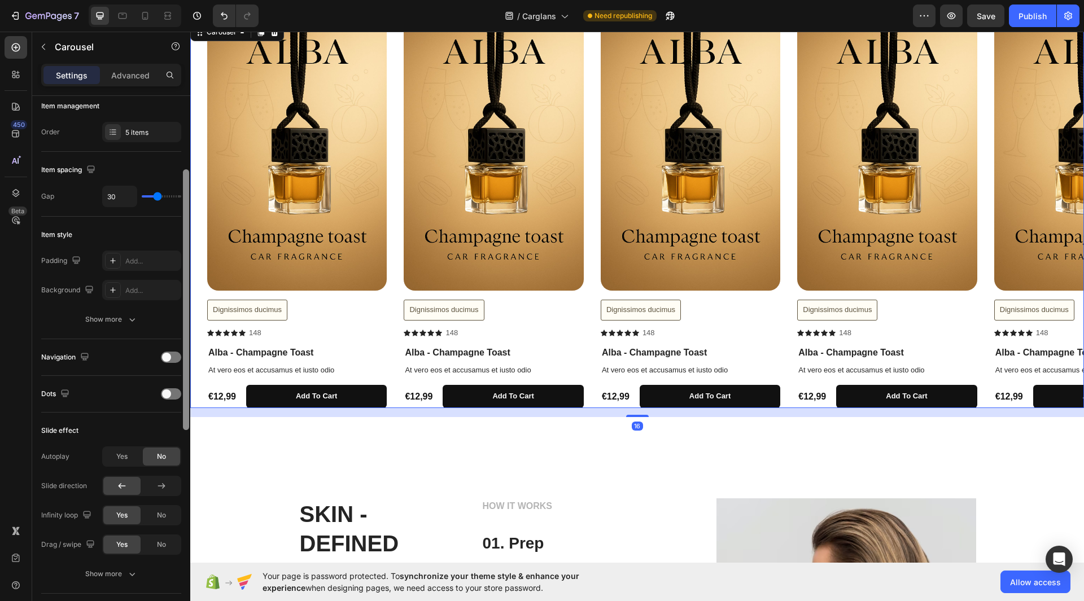
scroll to position [0, 0]
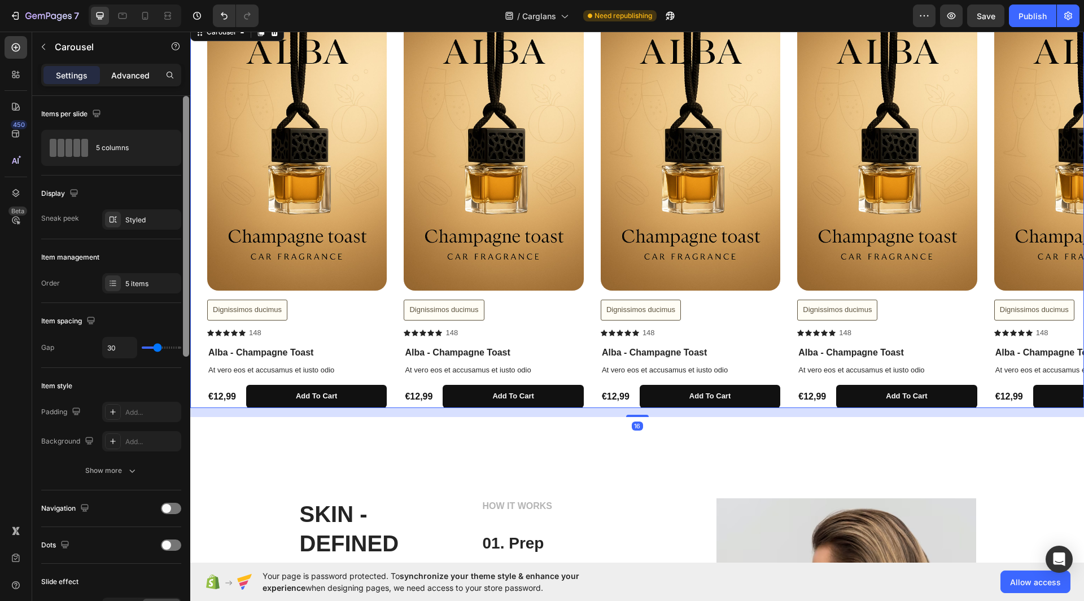
click at [126, 70] on p "Advanced" at bounding box center [130, 75] width 38 height 12
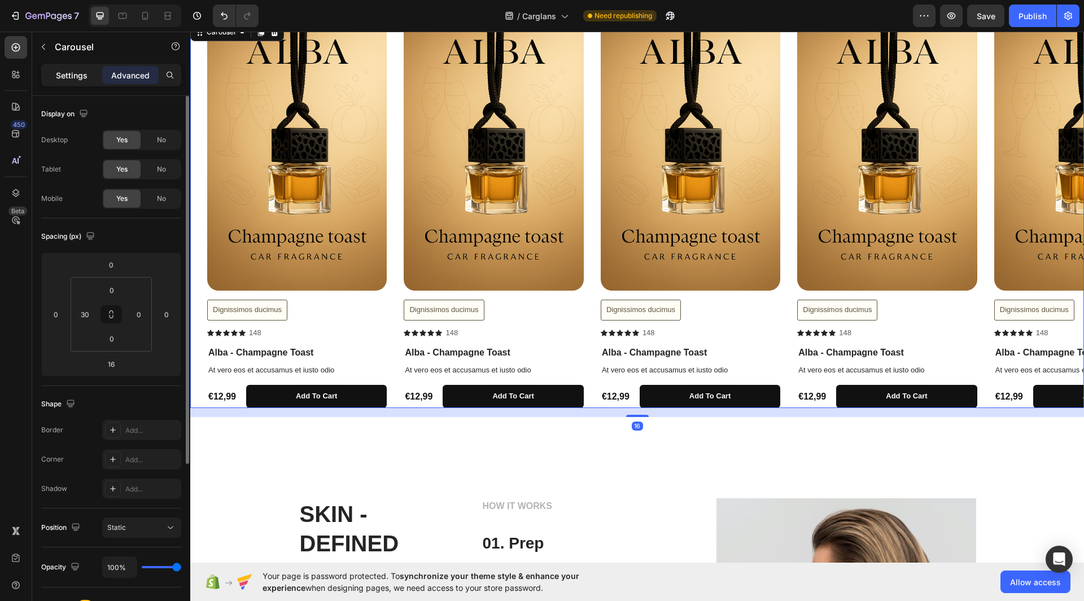
click at [71, 72] on p "Settings" at bounding box center [72, 75] width 32 height 12
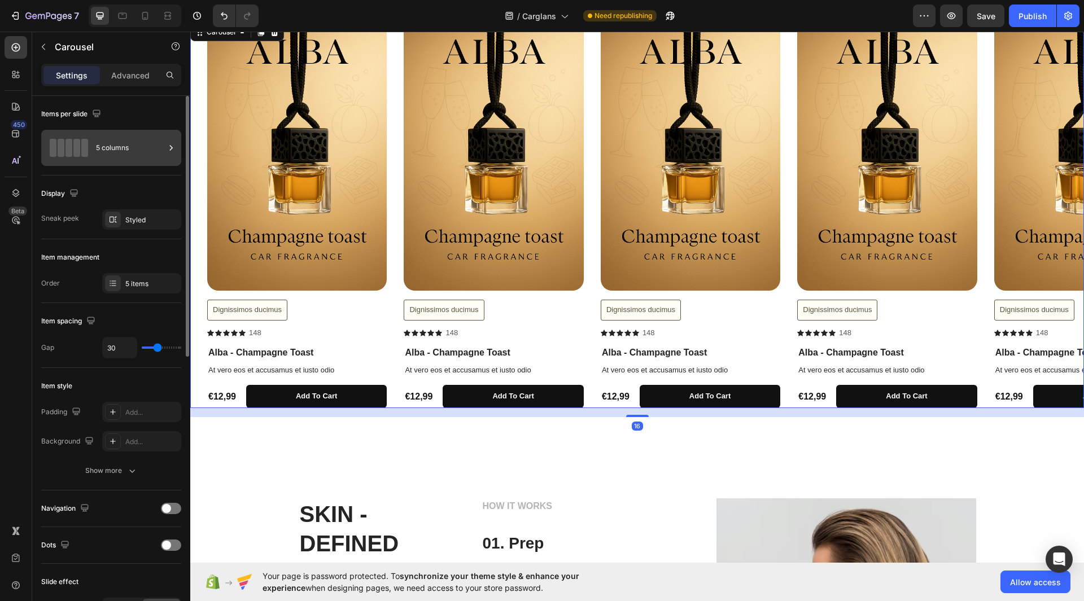
click at [108, 142] on div "5 columns" at bounding box center [130, 148] width 69 height 26
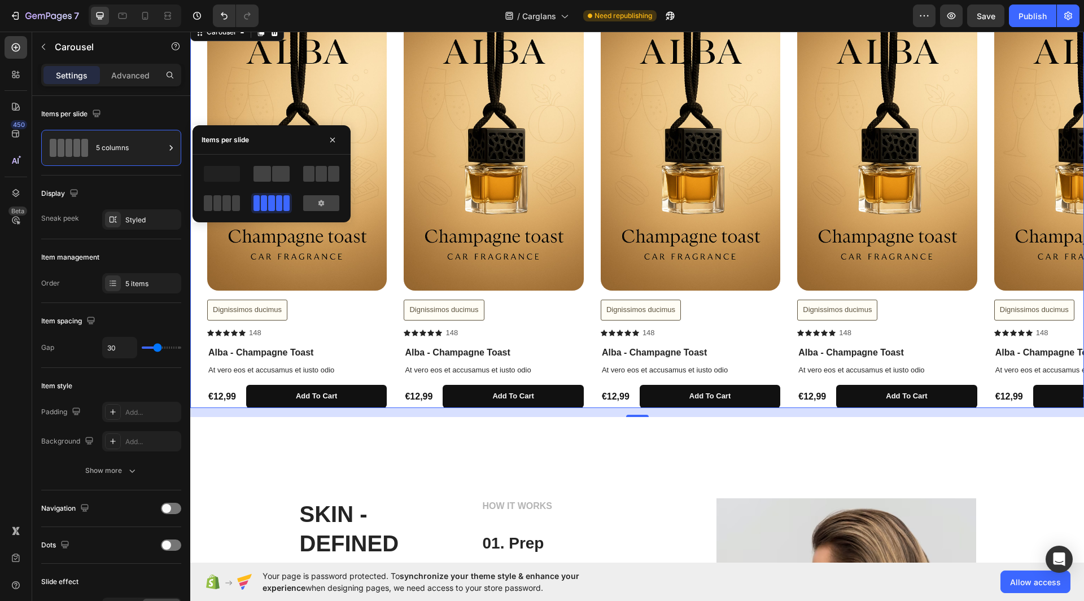
click at [226, 216] on div at bounding box center [272, 189] width 158 height 68
click at [226, 212] on div at bounding box center [222, 203] width 41 height 20
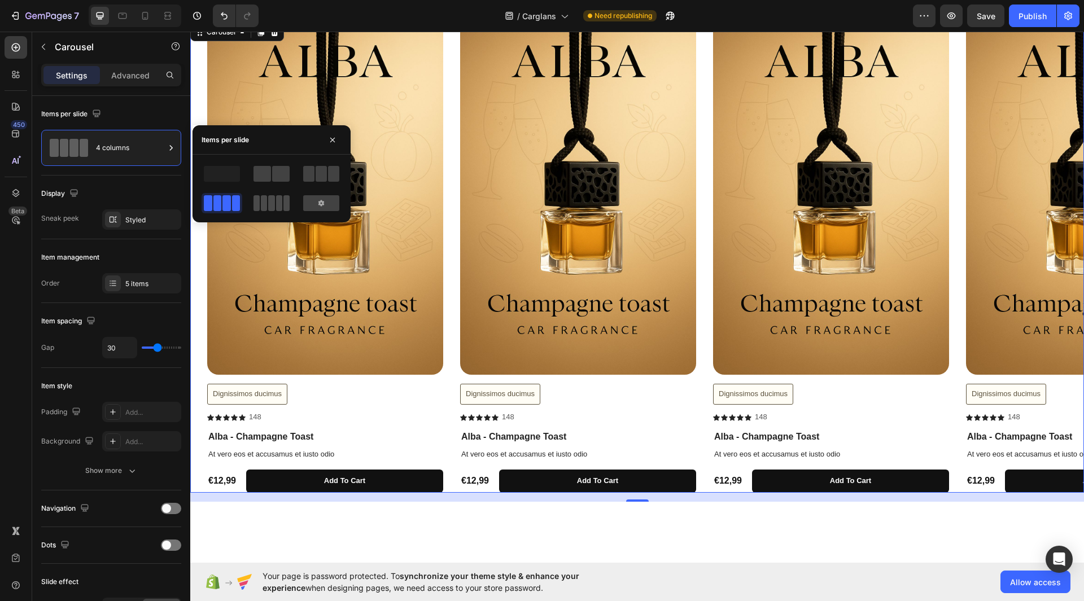
click at [279, 199] on span at bounding box center [279, 203] width 6 height 16
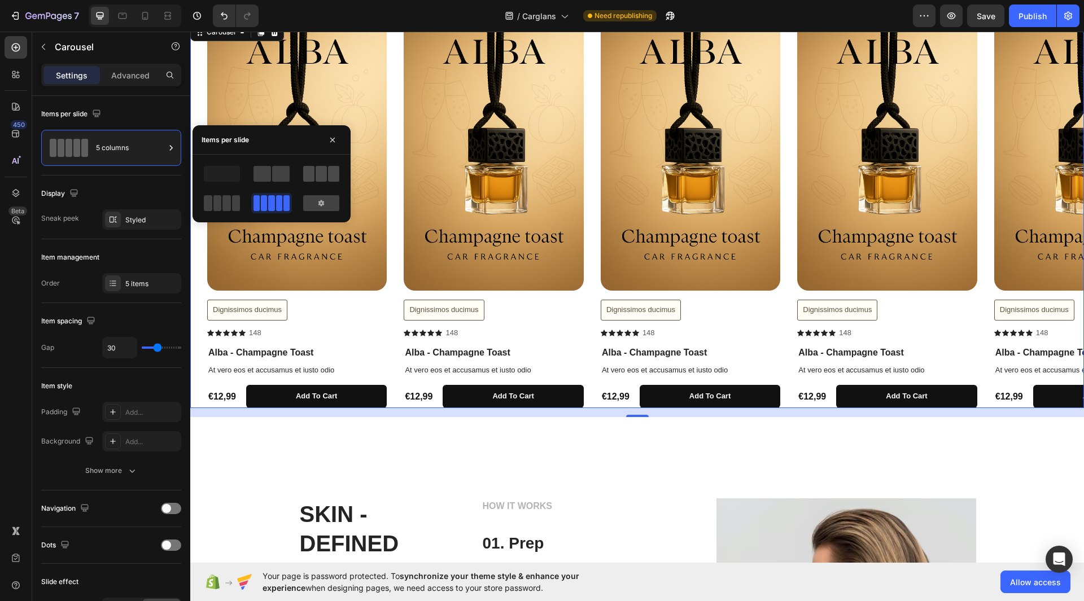
click at [314, 173] on span at bounding box center [308, 174] width 11 height 16
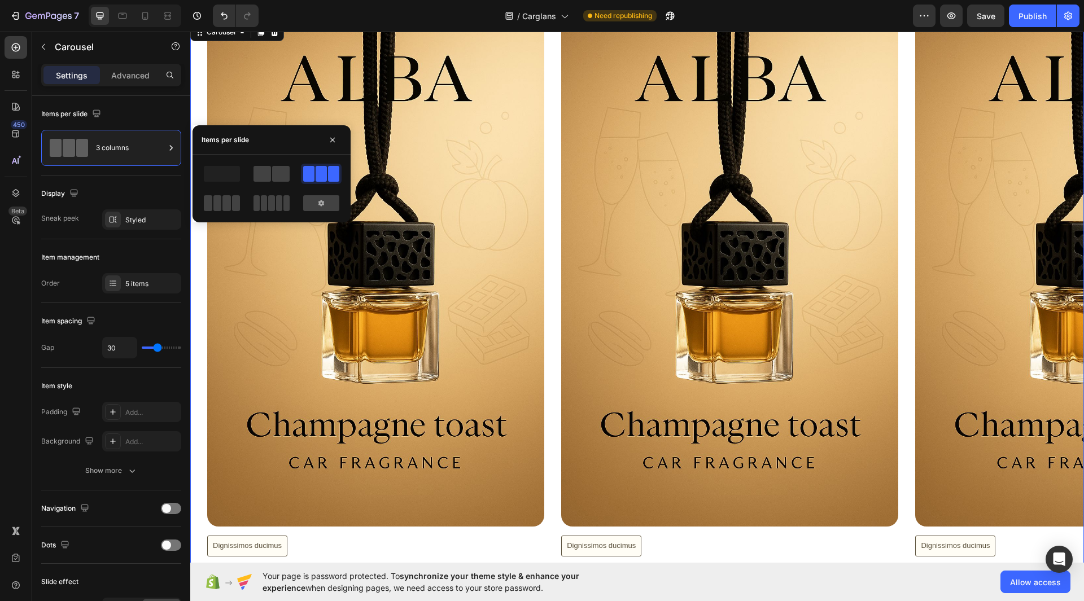
click at [266, 203] on span at bounding box center [264, 203] width 6 height 16
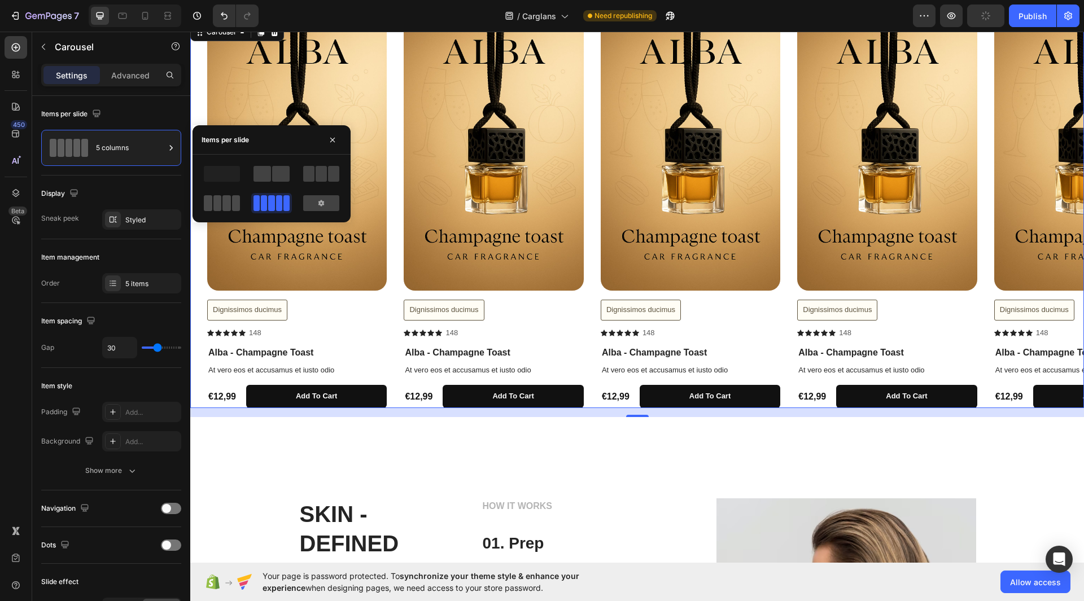
click at [224, 199] on span at bounding box center [226, 203] width 8 height 16
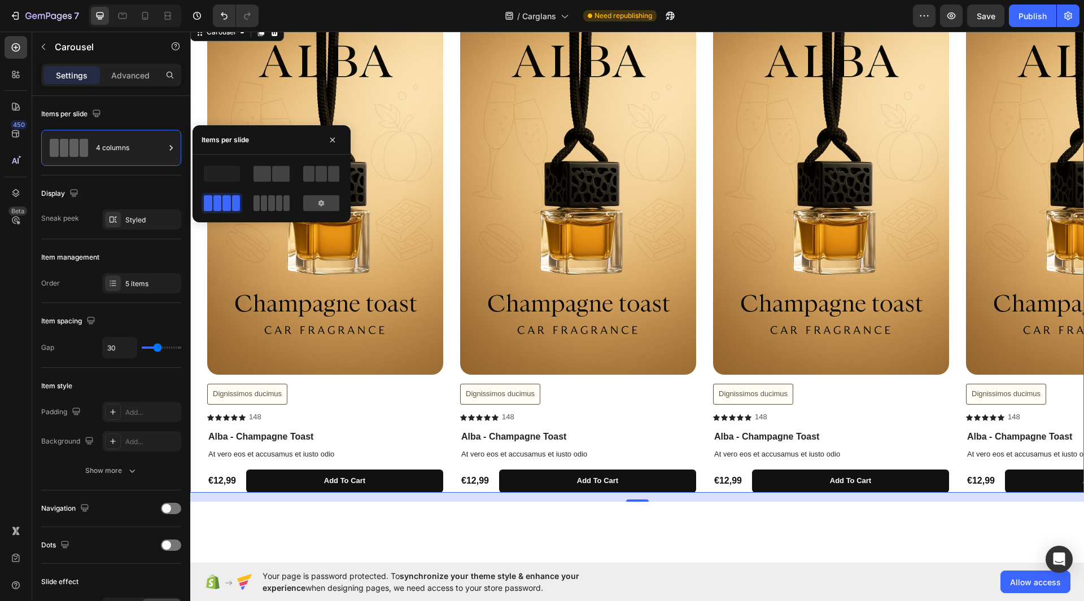
drag, startPoint x: 285, startPoint y: 198, endPoint x: 893, endPoint y: 369, distance: 631.6
click at [285, 198] on span at bounding box center [286, 203] width 6 height 16
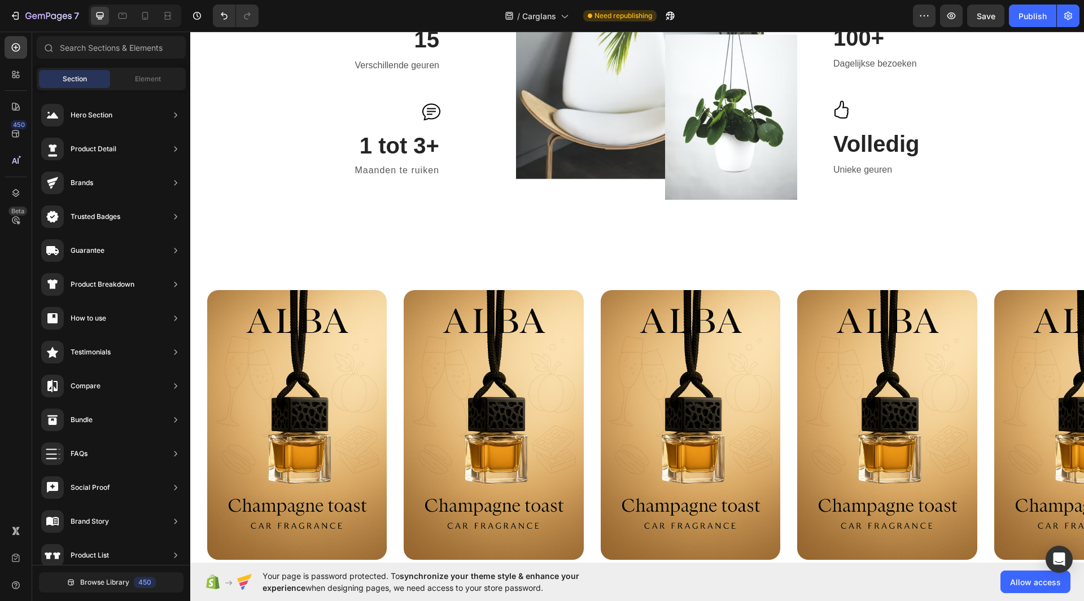
scroll to position [654, 0]
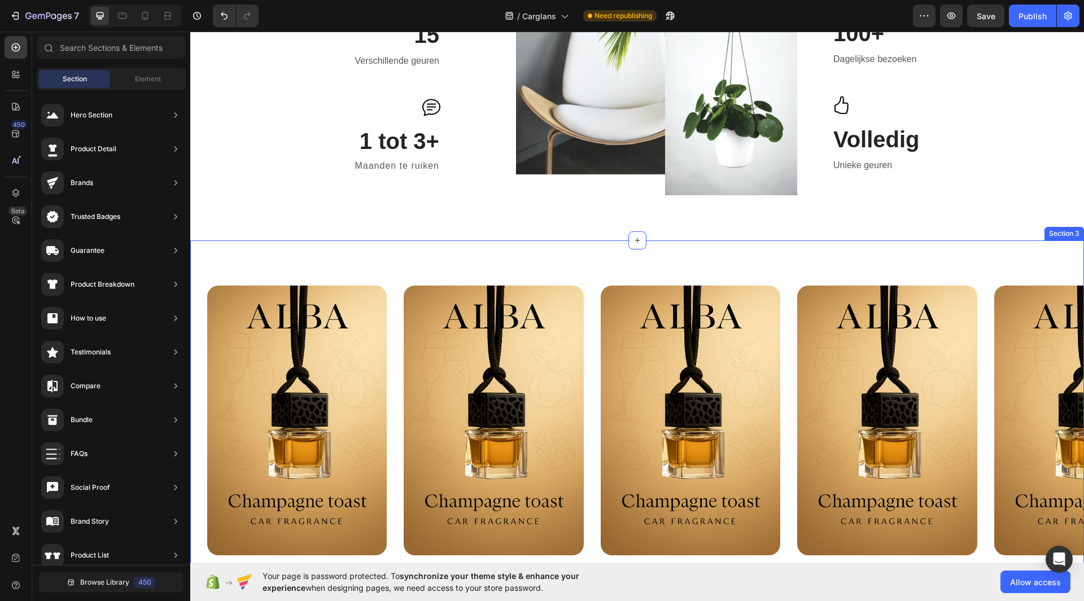
click at [900, 266] on div "Product Images Dignissimos ducimus Button Icon Icon Icon Icon Icon Icon List 14…" at bounding box center [637, 480] width 894 height 478
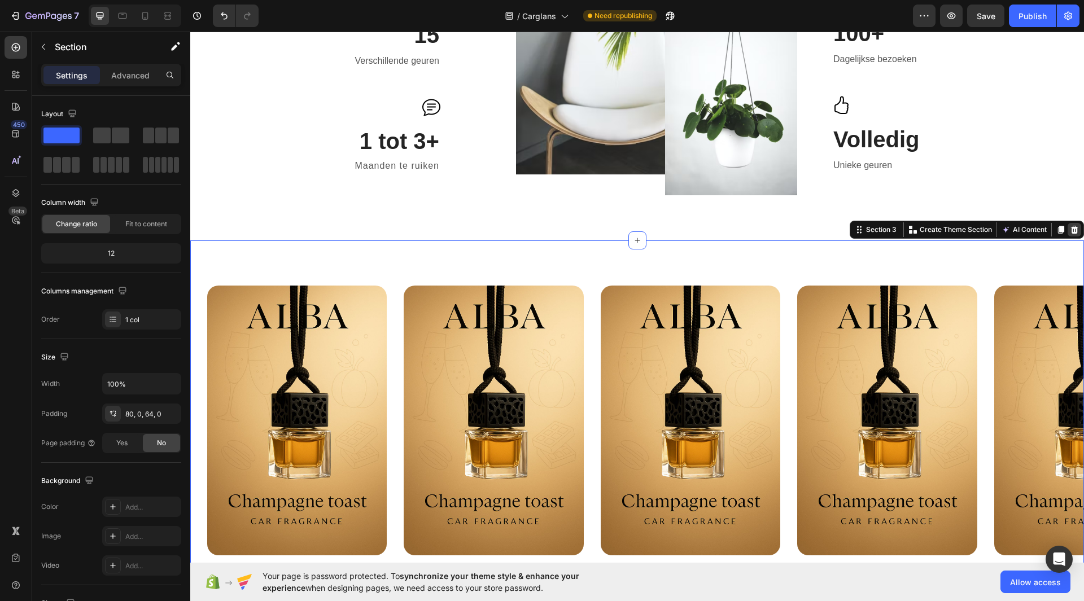
click at [1070, 234] on icon at bounding box center [1074, 229] width 9 height 9
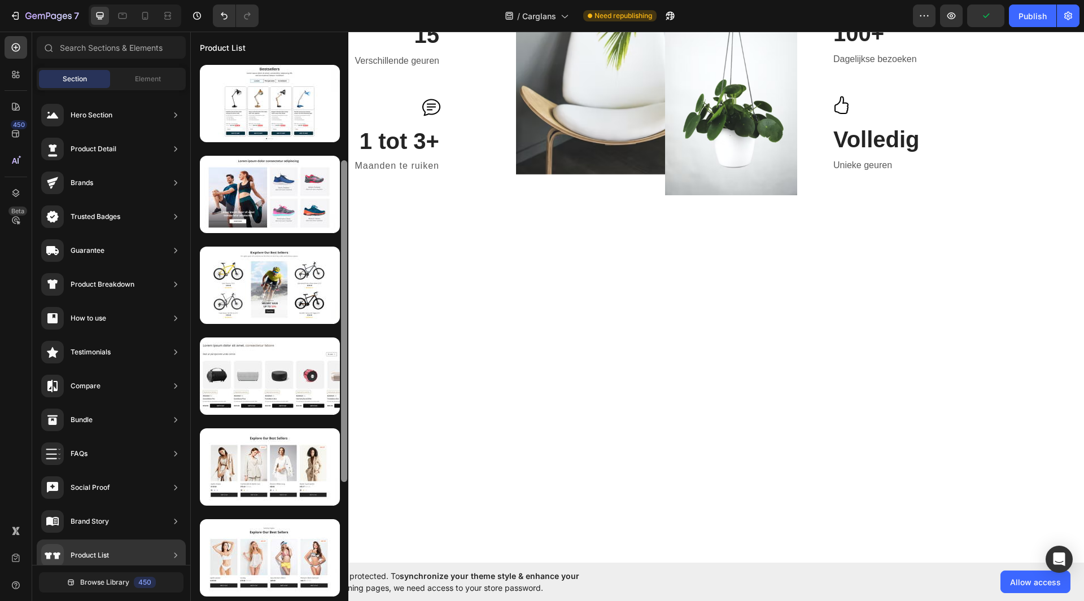
scroll to position [0, 0]
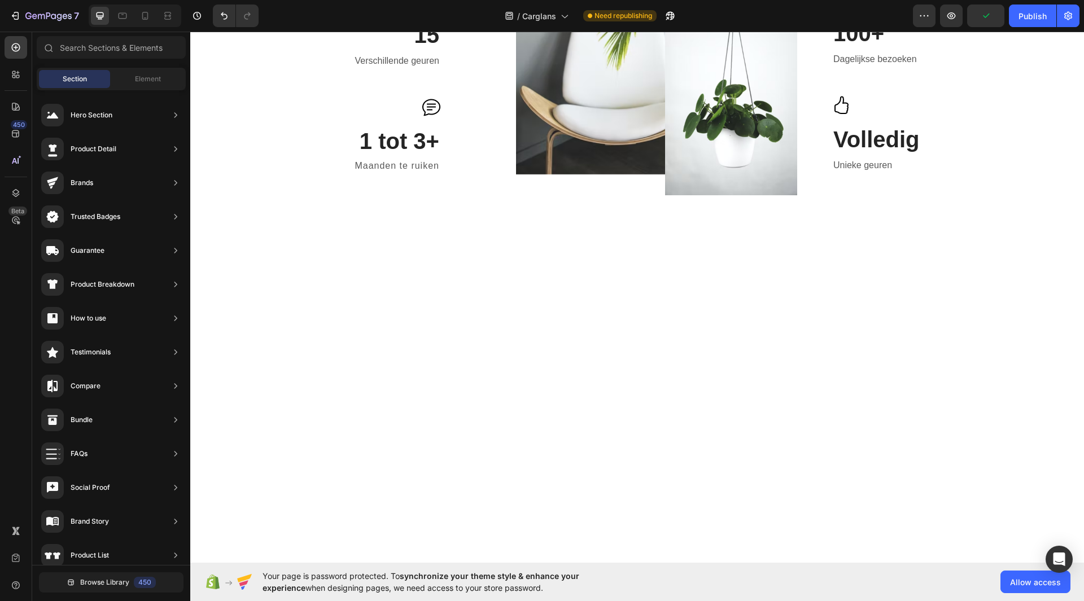
drag, startPoint x: 535, startPoint y: 405, endPoint x: 351, endPoint y: 479, distance: 198.4
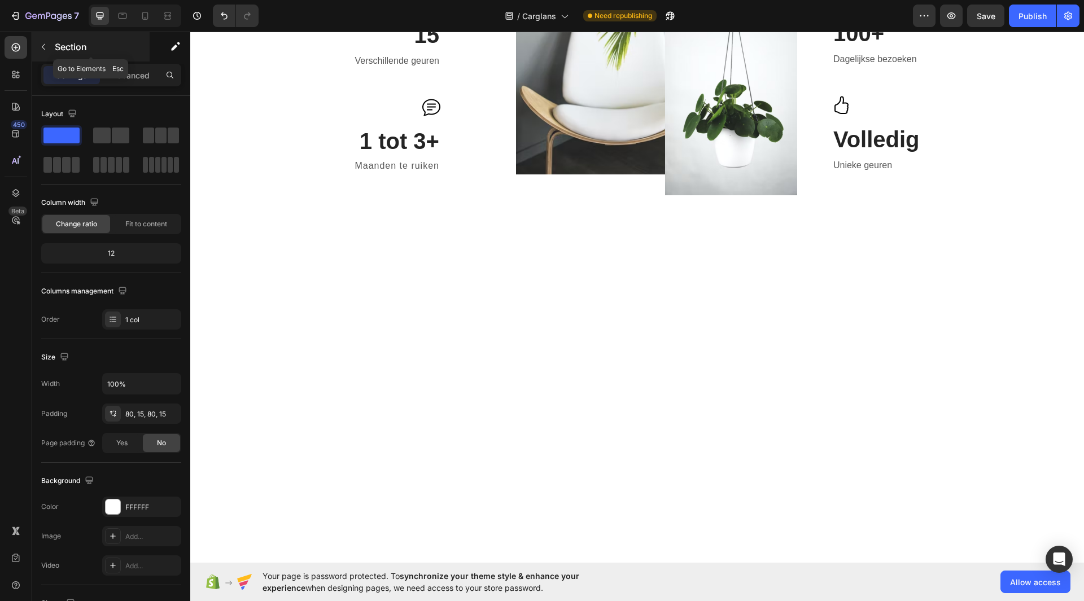
click at [40, 49] on icon "button" at bounding box center [43, 46] width 9 height 9
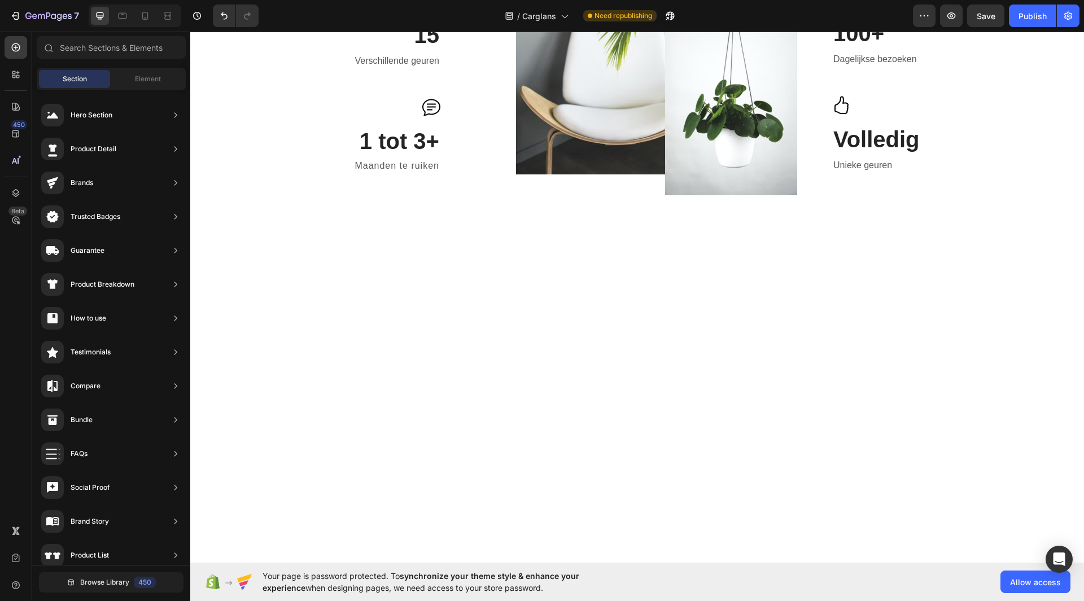
drag, startPoint x: 537, startPoint y: 420, endPoint x: 355, endPoint y: 504, distance: 200.3
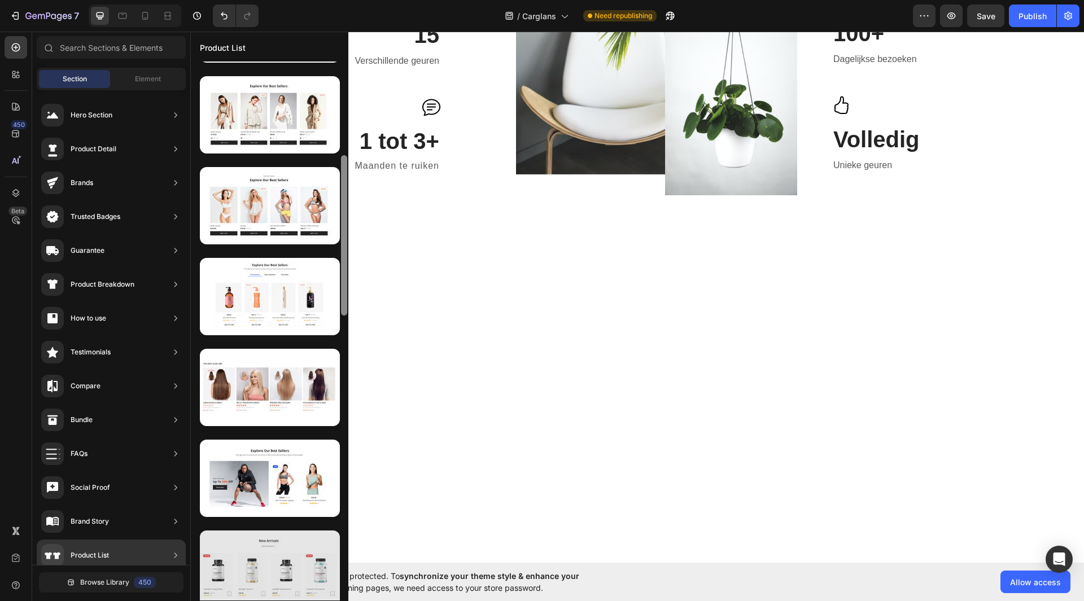
scroll to position [342, 0]
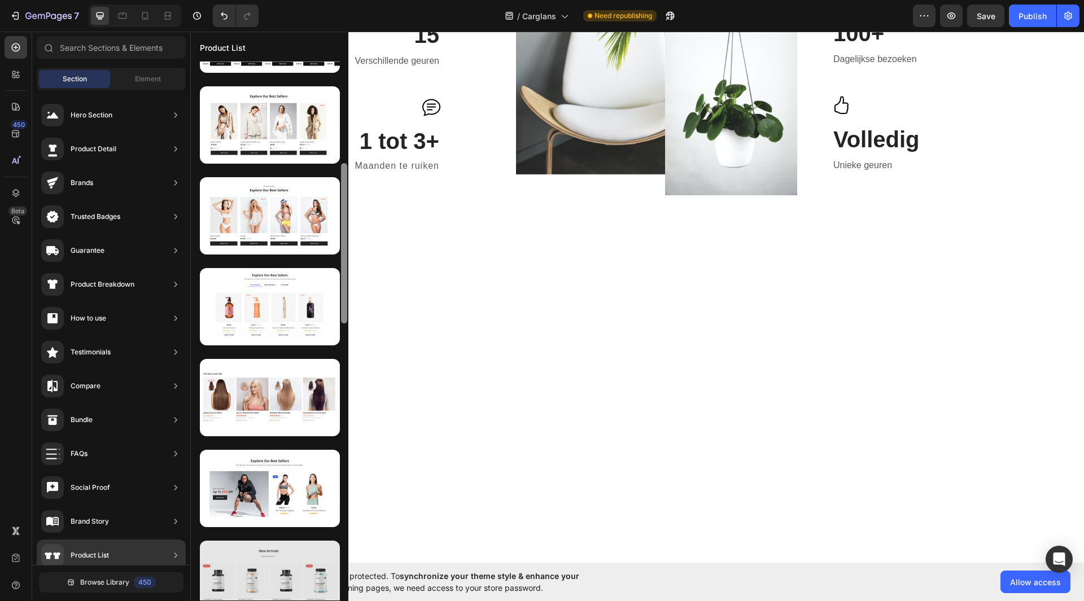
click at [261, 556] on div at bounding box center [270, 579] width 140 height 77
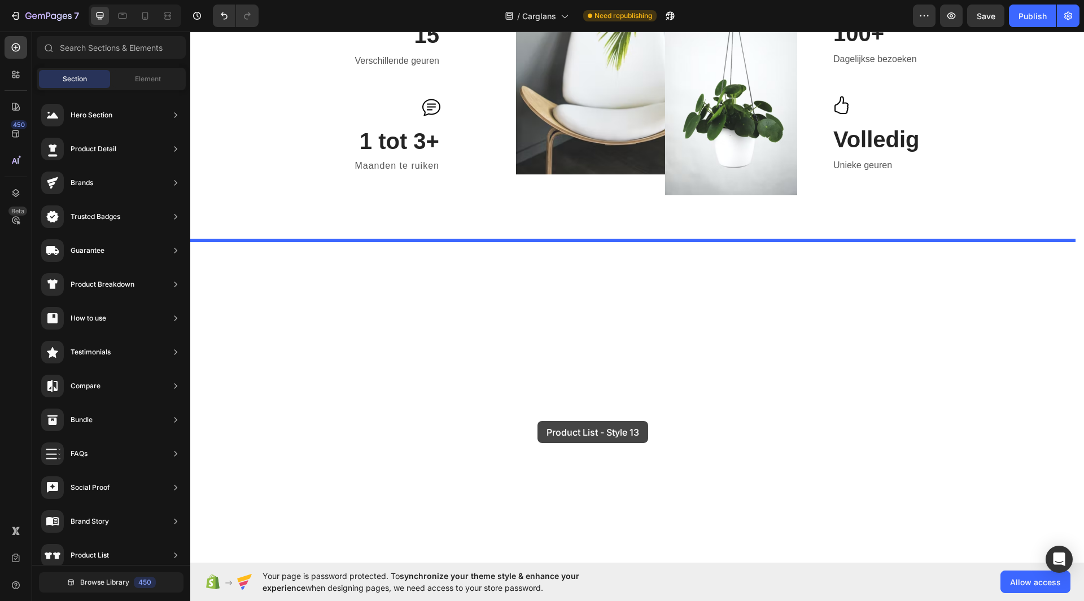
drag, startPoint x: 452, startPoint y: 588, endPoint x: 535, endPoint y: 416, distance: 191.1
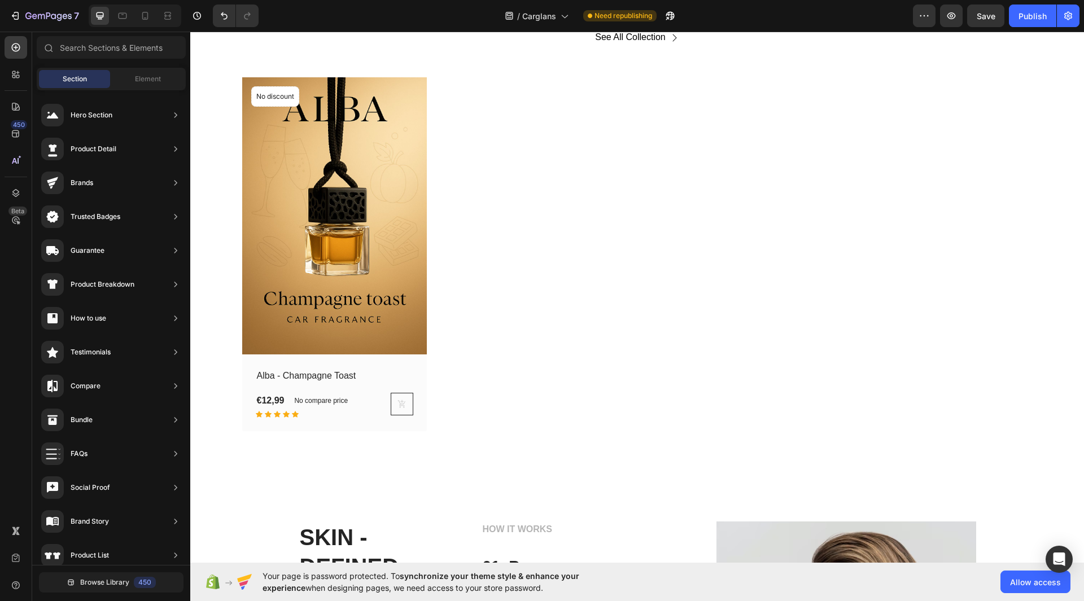
scroll to position [943, 0]
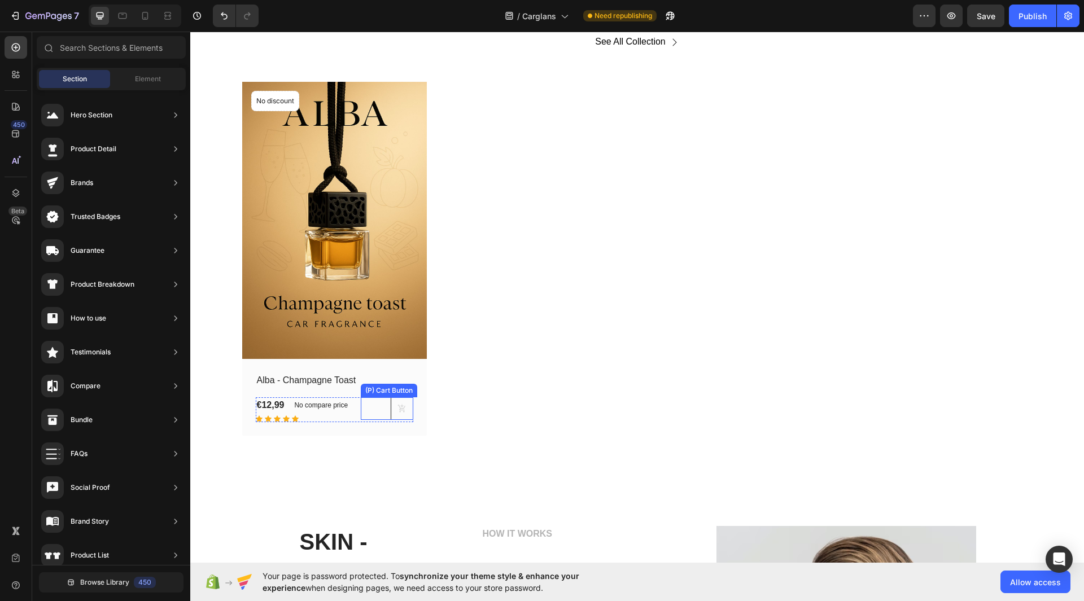
click at [321, 412] on div "No compare price" at bounding box center [321, 405] width 63 height 16
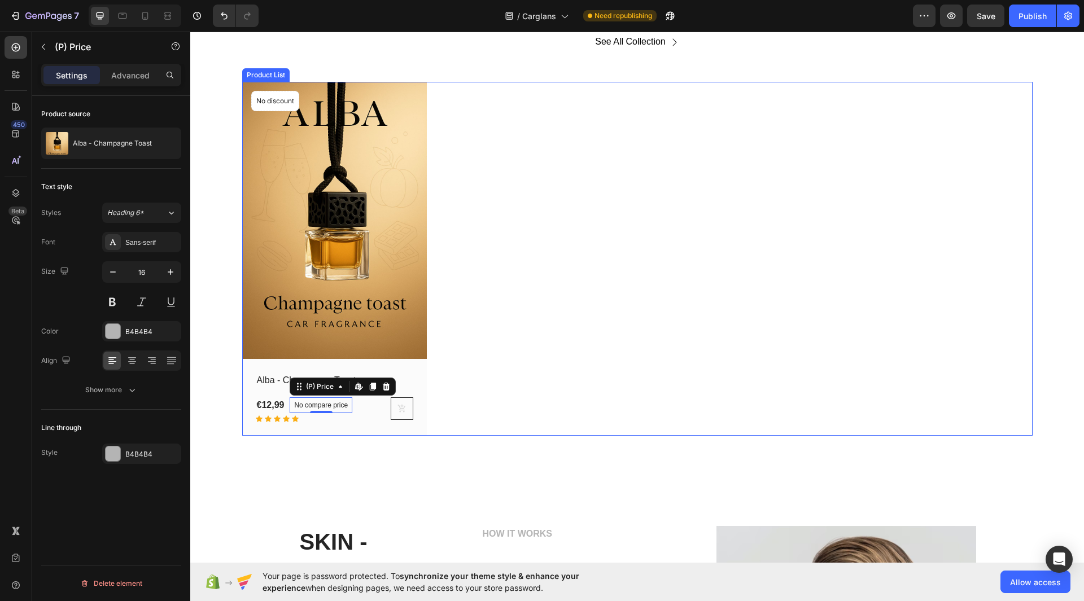
click at [458, 362] on div "(P) Images No discount Not be displayed when published Product Badge Row Alba -…" at bounding box center [637, 259] width 790 height 354
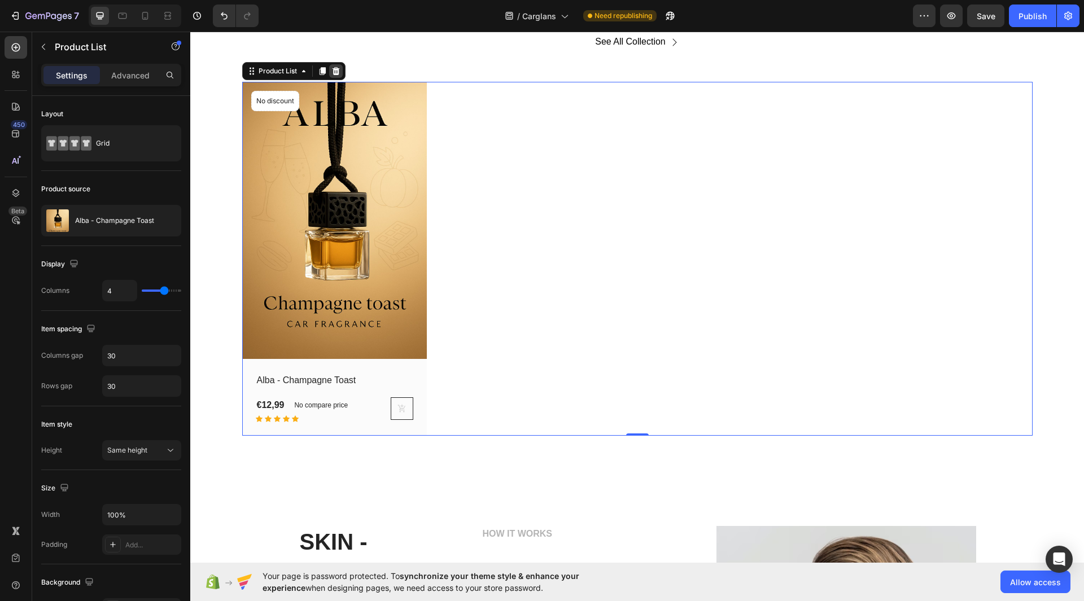
click at [332, 72] on icon at bounding box center [335, 71] width 7 height 8
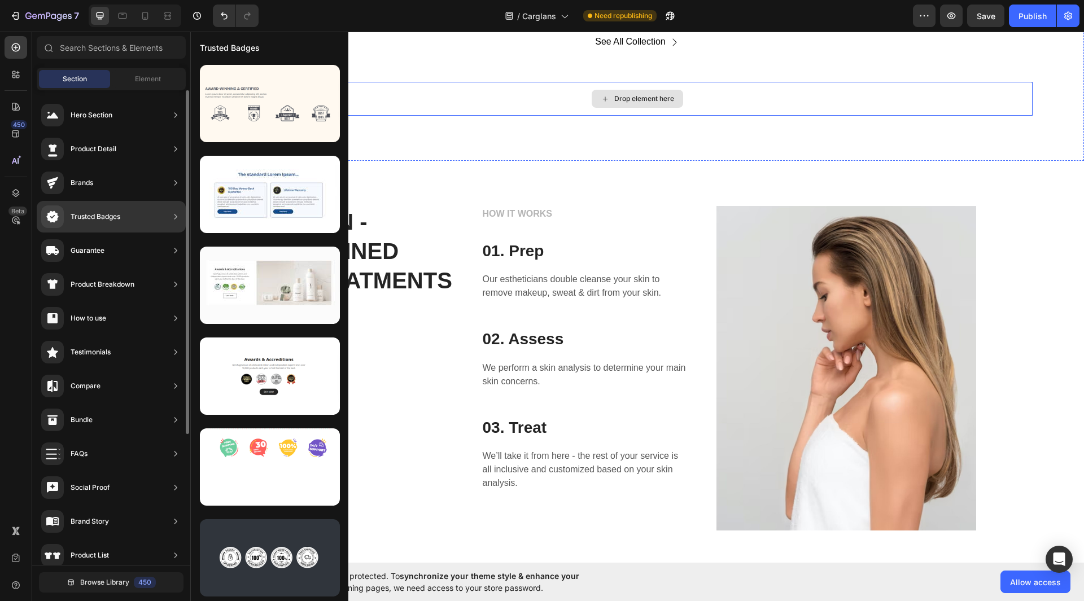
scroll to position [0, 0]
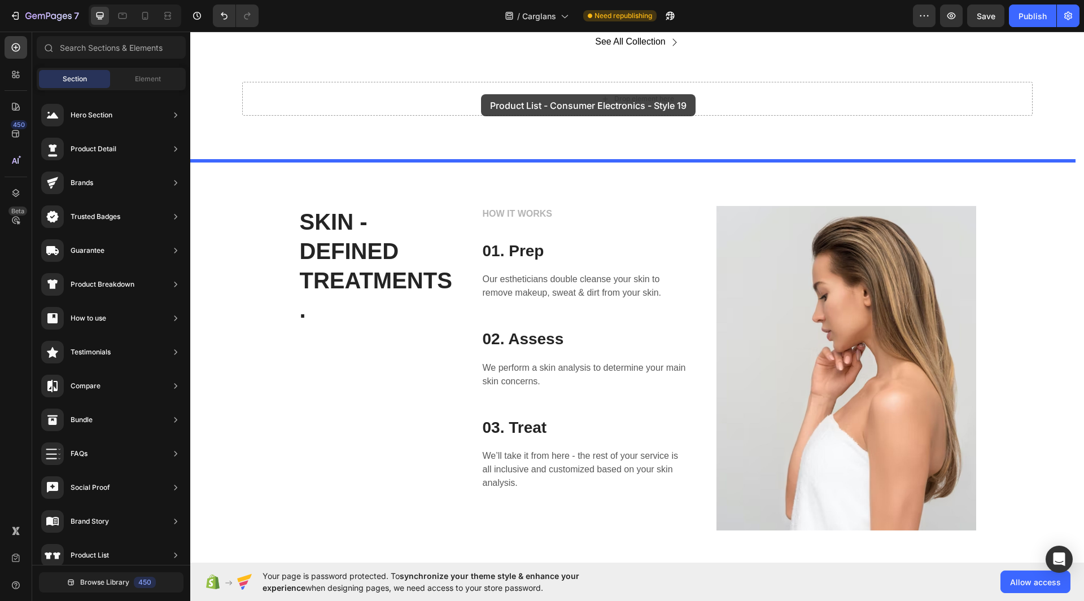
drag, startPoint x: 493, startPoint y: 400, endPoint x: 481, endPoint y: 94, distance: 306.2
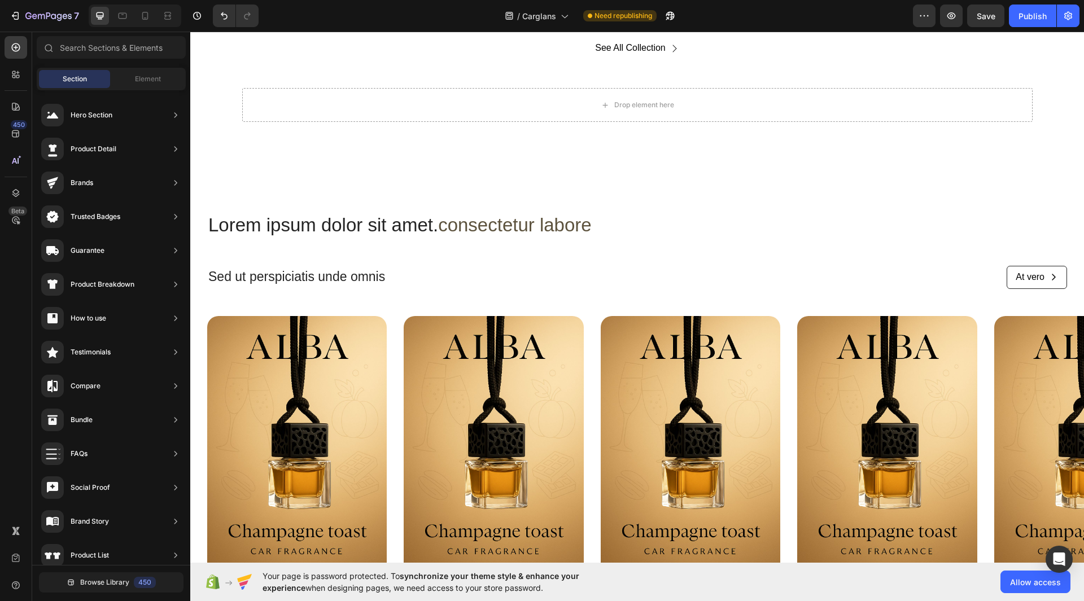
scroll to position [939, 0]
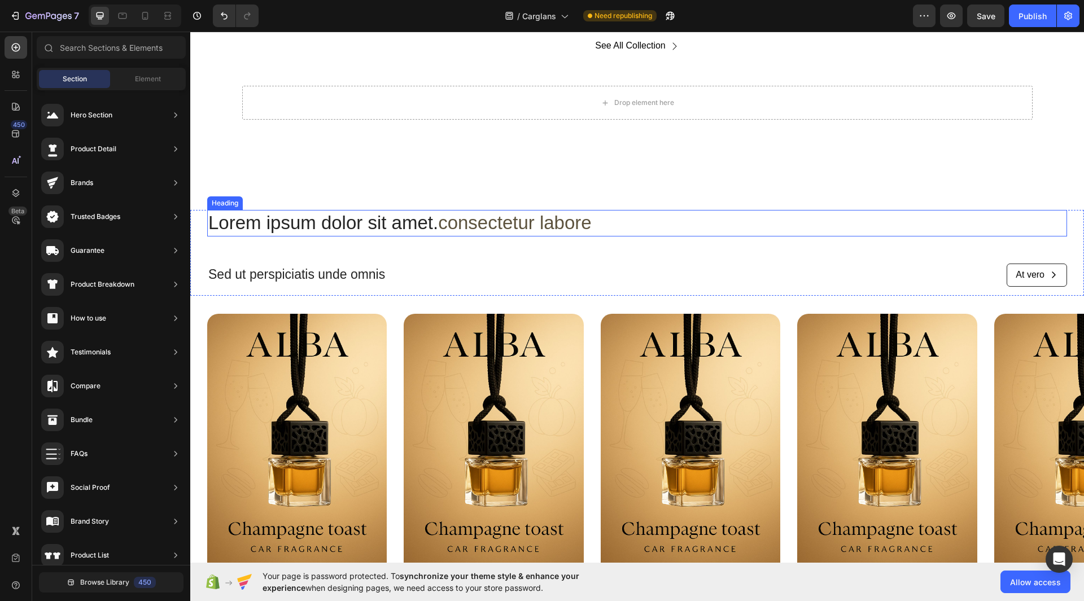
click at [948, 218] on h2 "Lorem ipsum dolor sit amet. consectetur labore" at bounding box center [637, 223] width 860 height 27
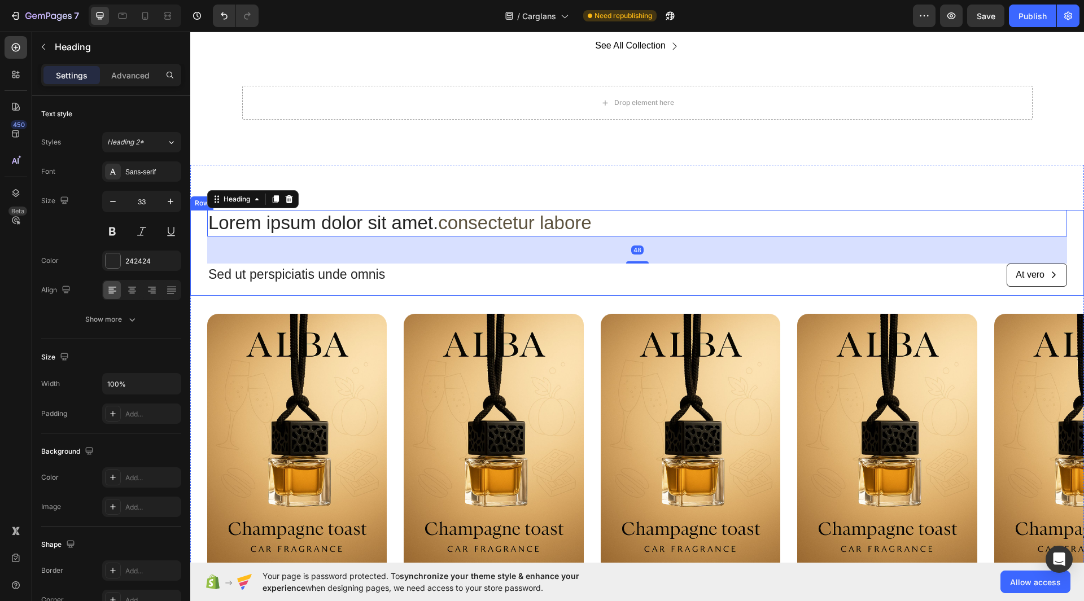
click at [948, 272] on div "At vero Button" at bounding box center [857, 275] width 422 height 23
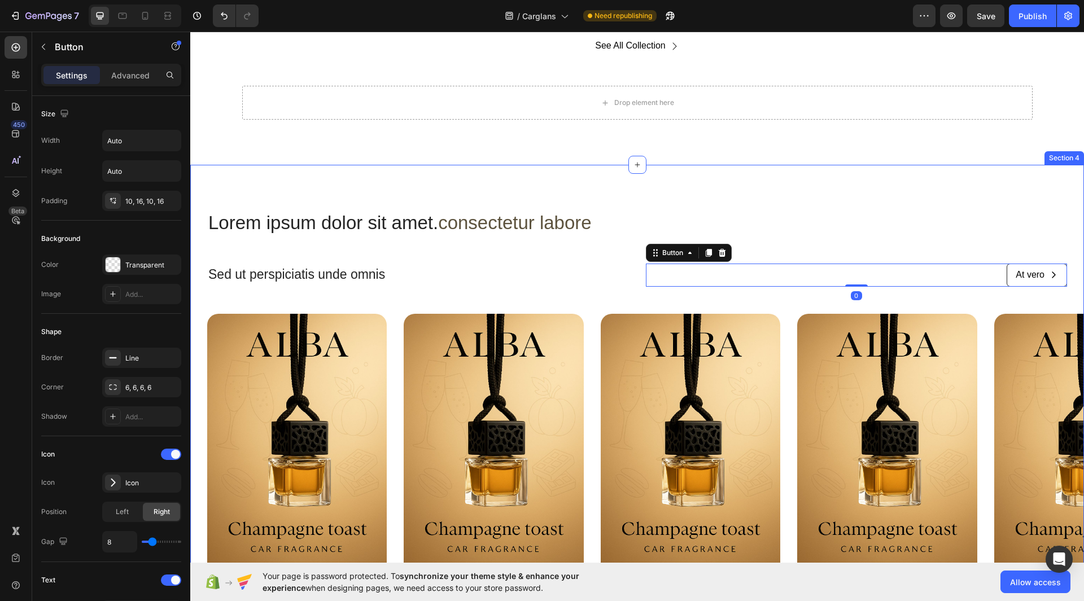
click at [749, 296] on div "Lorem ipsum dolor sit amet. consectetur labore Heading Sed ut perspiciatis unde…" at bounding box center [637, 460] width 894 height 500
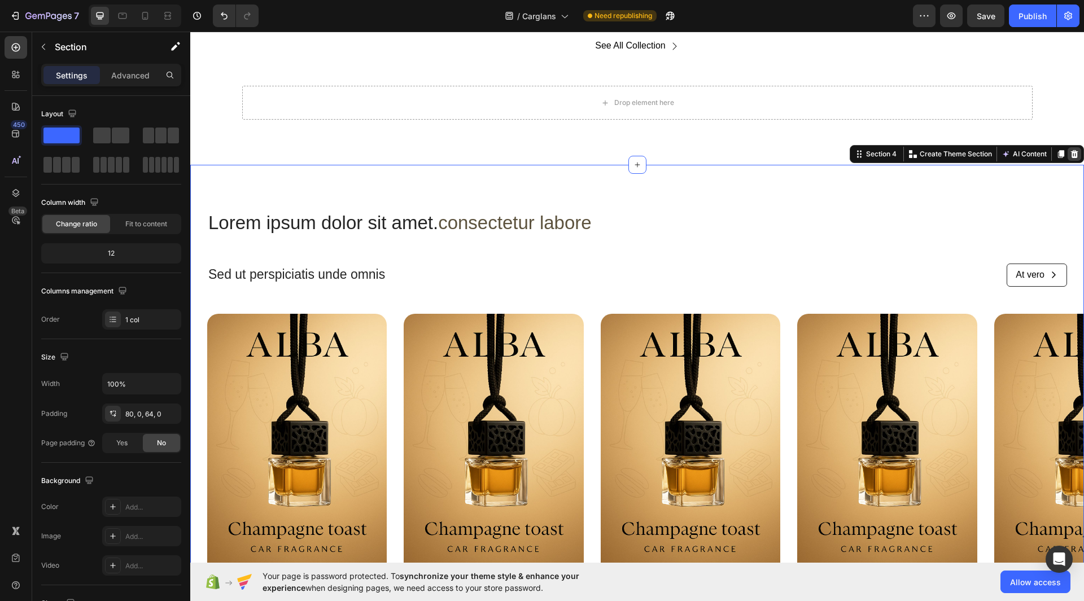
click at [1068, 148] on div at bounding box center [1075, 154] width 14 height 14
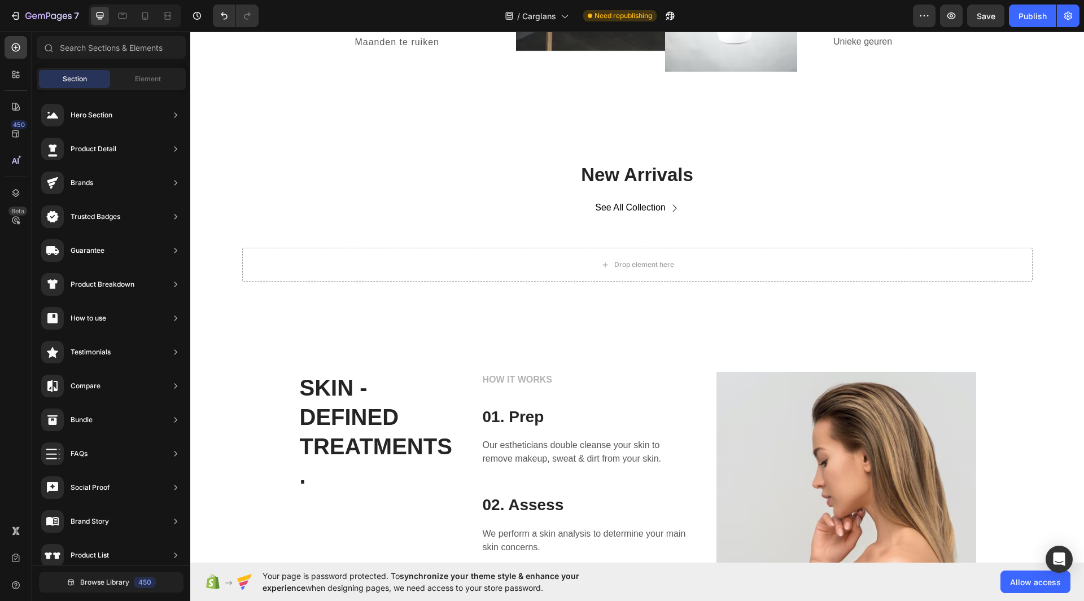
scroll to position [764, 0]
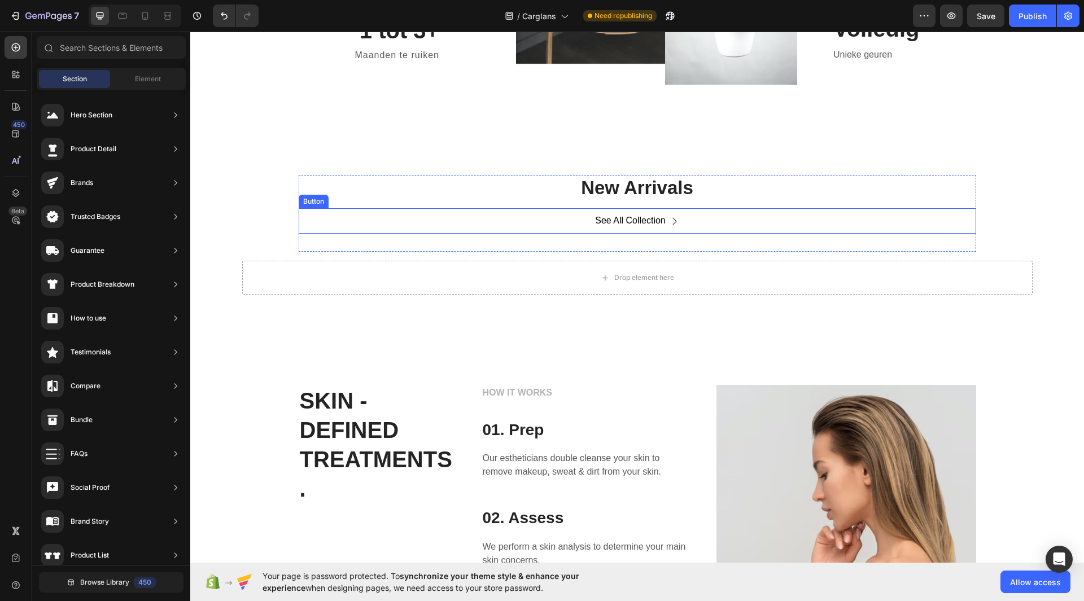
click at [927, 200] on p "New Arrivals" at bounding box center [637, 188] width 675 height 24
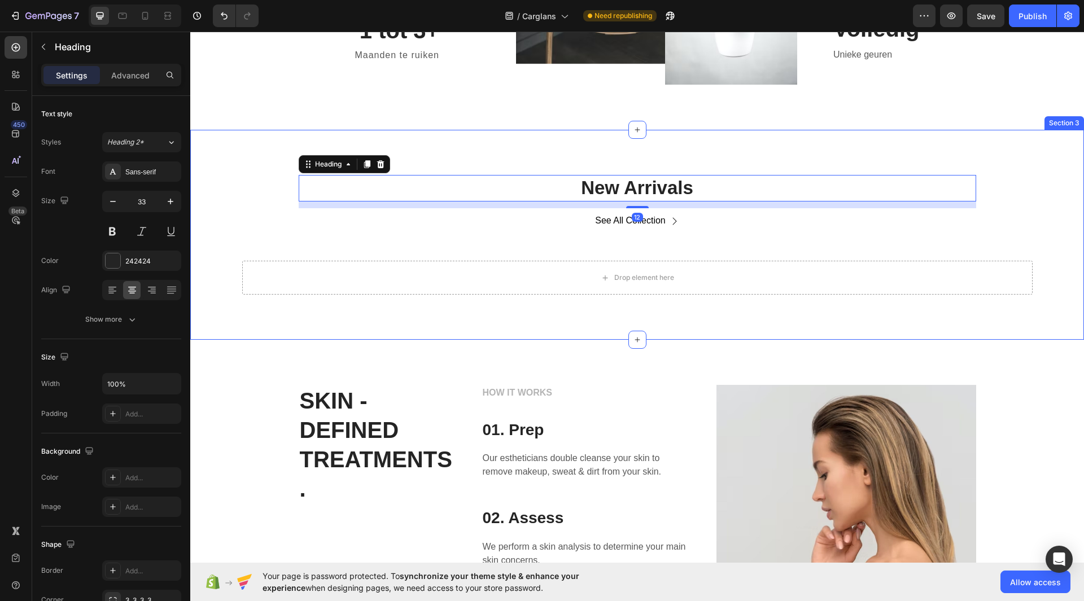
click at [996, 175] on div "New Arrivals Heading 12 See All Collection Button Row Drop element here Row" at bounding box center [637, 235] width 877 height 120
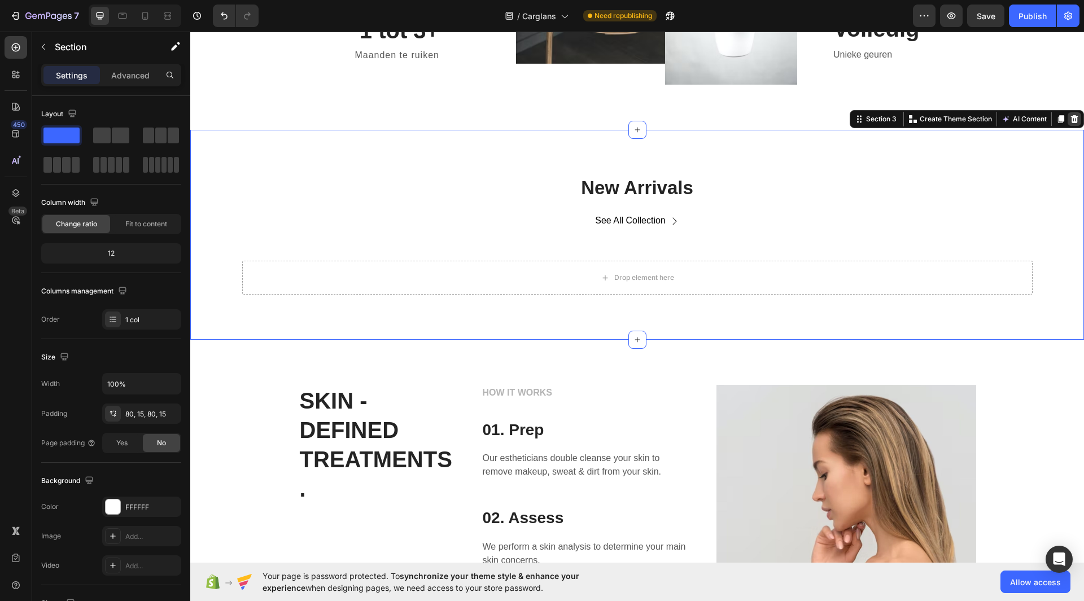
click at [1070, 120] on icon at bounding box center [1074, 119] width 9 height 9
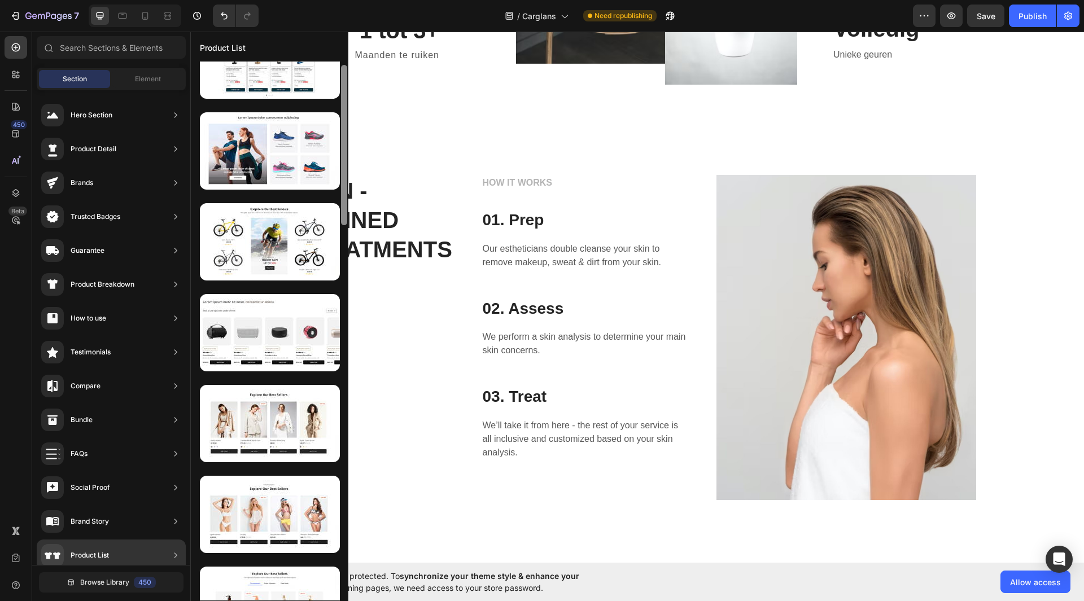
scroll to position [0, 0]
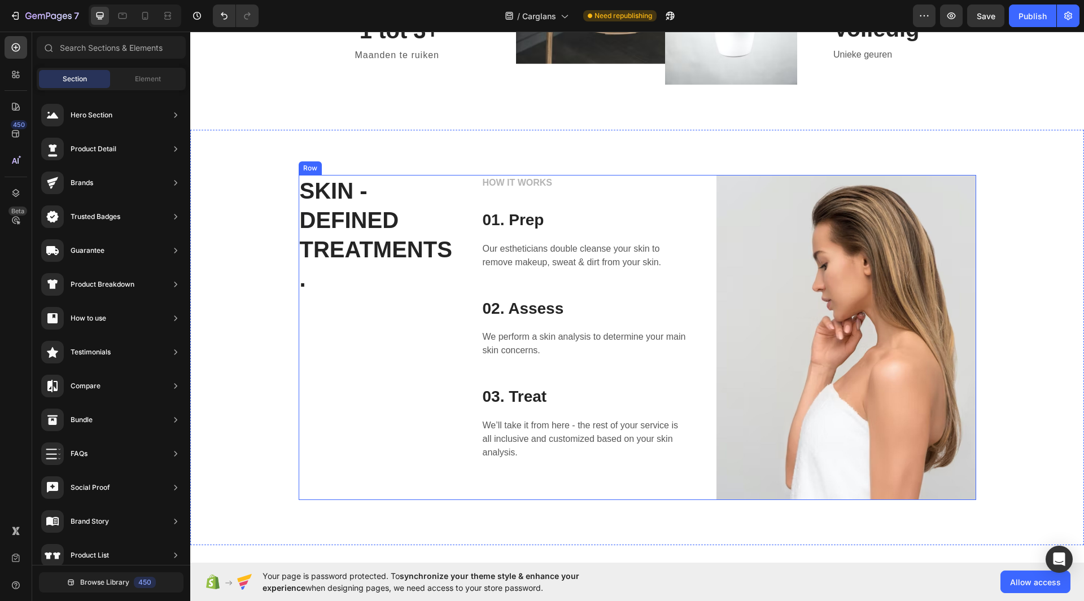
drag, startPoint x: 534, startPoint y: 246, endPoint x: 277, endPoint y: 436, distance: 319.3
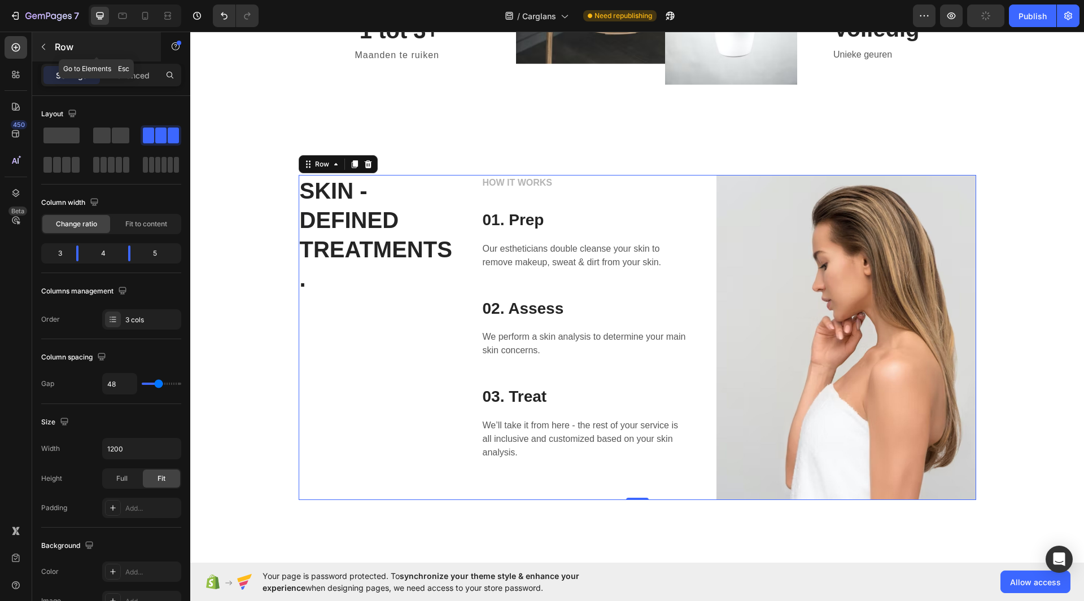
click at [47, 49] on icon "button" at bounding box center [43, 46] width 9 height 9
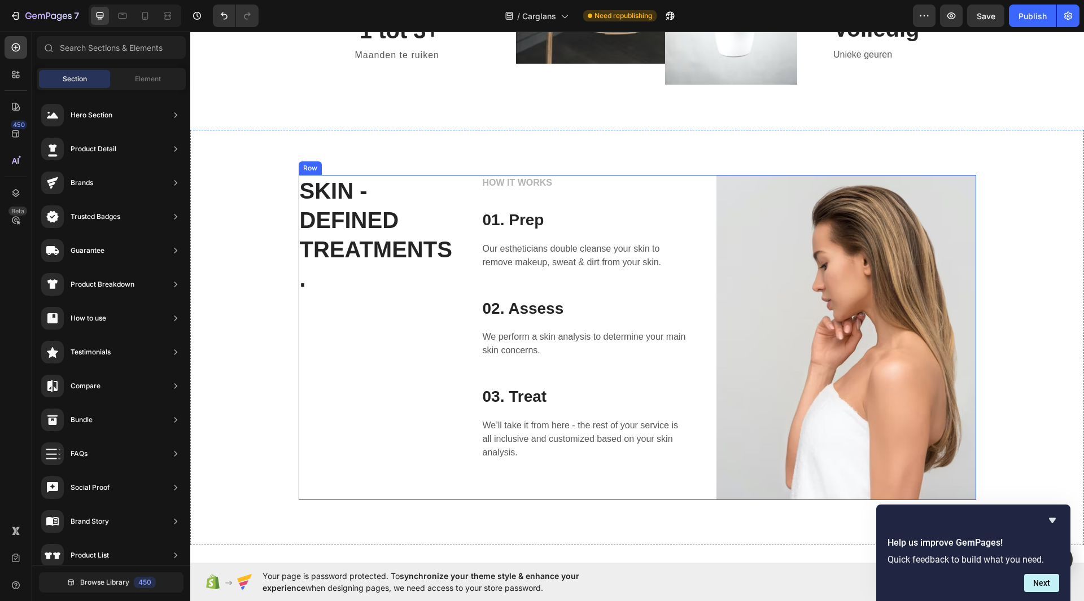
drag, startPoint x: 534, startPoint y: 234, endPoint x: 295, endPoint y: 409, distance: 295.3
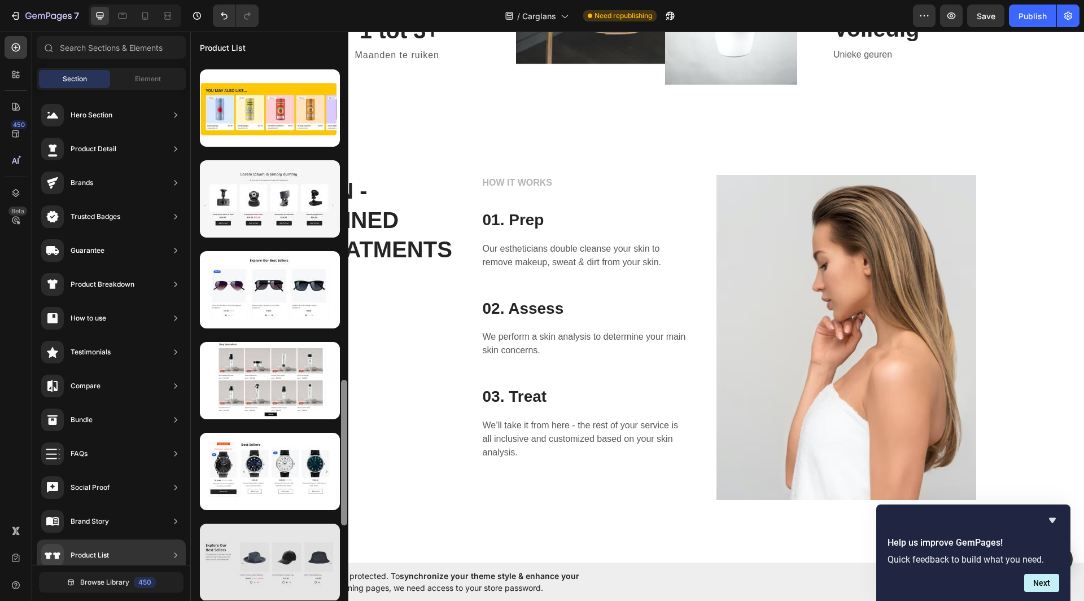
scroll to position [1179, 0]
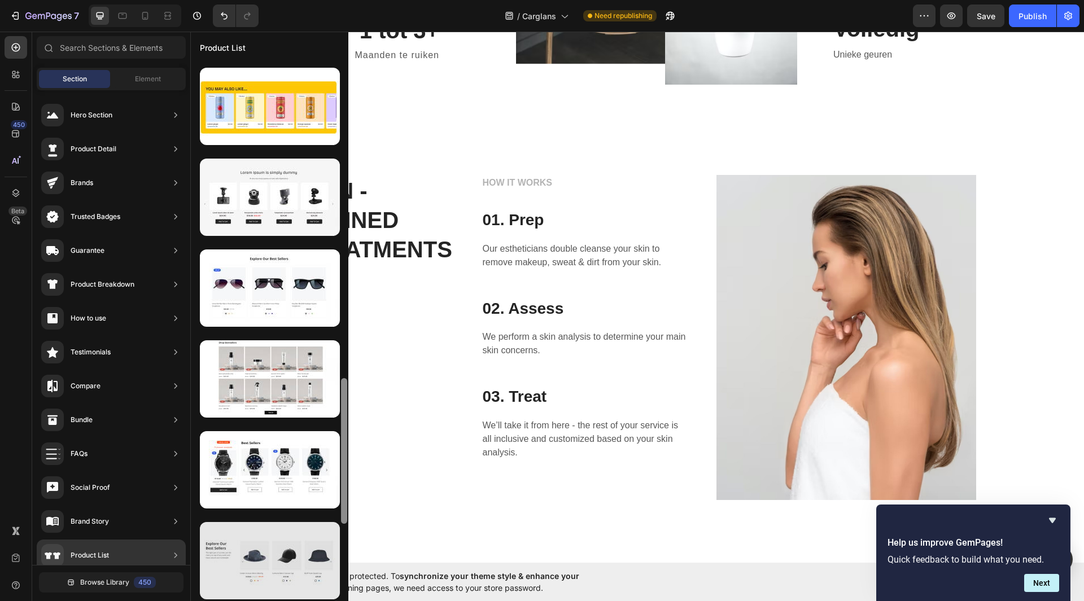
click at [266, 554] on div at bounding box center [270, 560] width 140 height 77
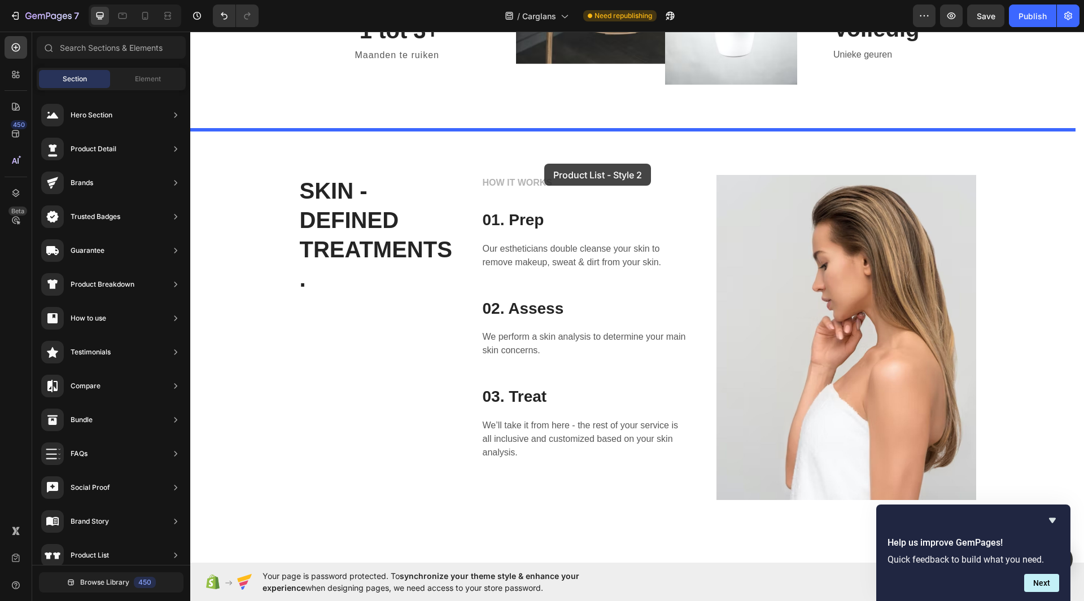
drag, startPoint x: 457, startPoint y: 585, endPoint x: 544, endPoint y: 160, distance: 433.9
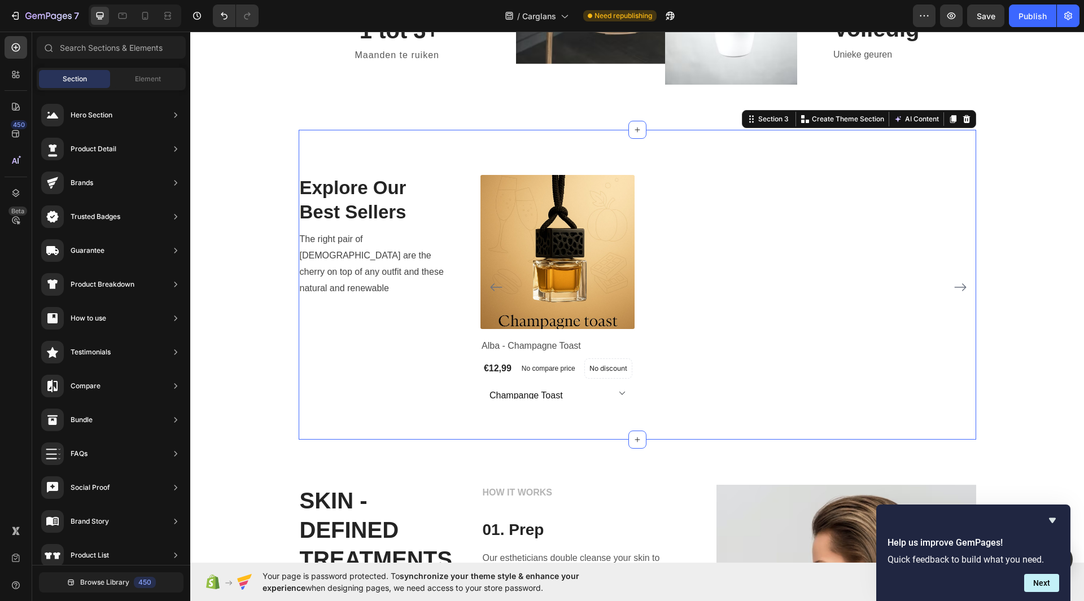
click at [1032, 316] on div "Autoliefhebbers door heel Nederland vertrouwen op ALBA geurhangers. Heading Alt…" at bounding box center [637, 72] width 894 height 1564
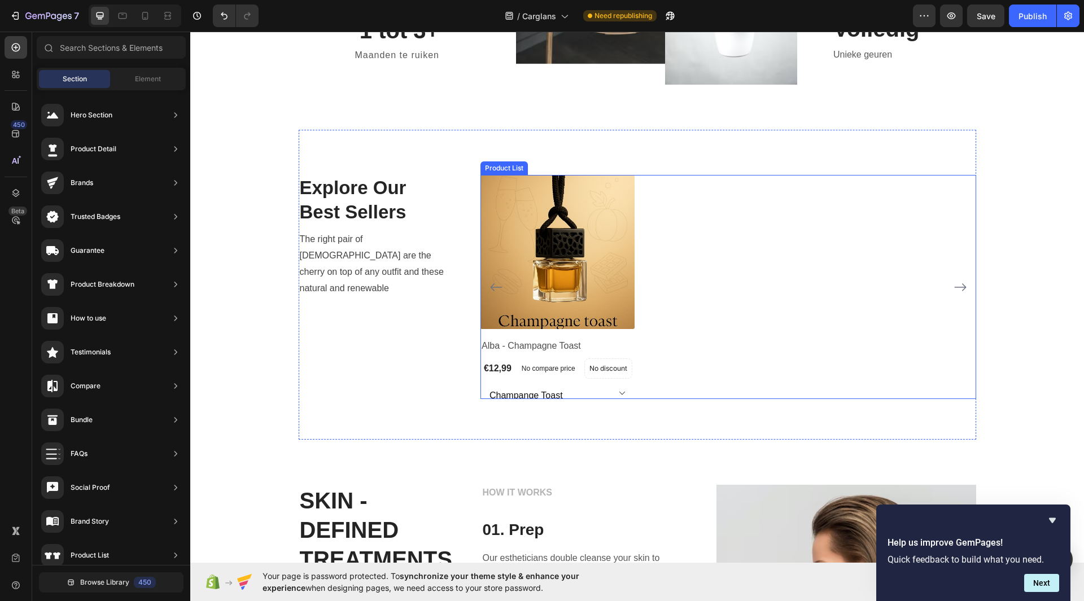
click at [920, 288] on div "(P) Images Alba - Champagne Toast (P) Title €12,99 (P) Price (P) Price No compa…" at bounding box center [728, 287] width 496 height 224
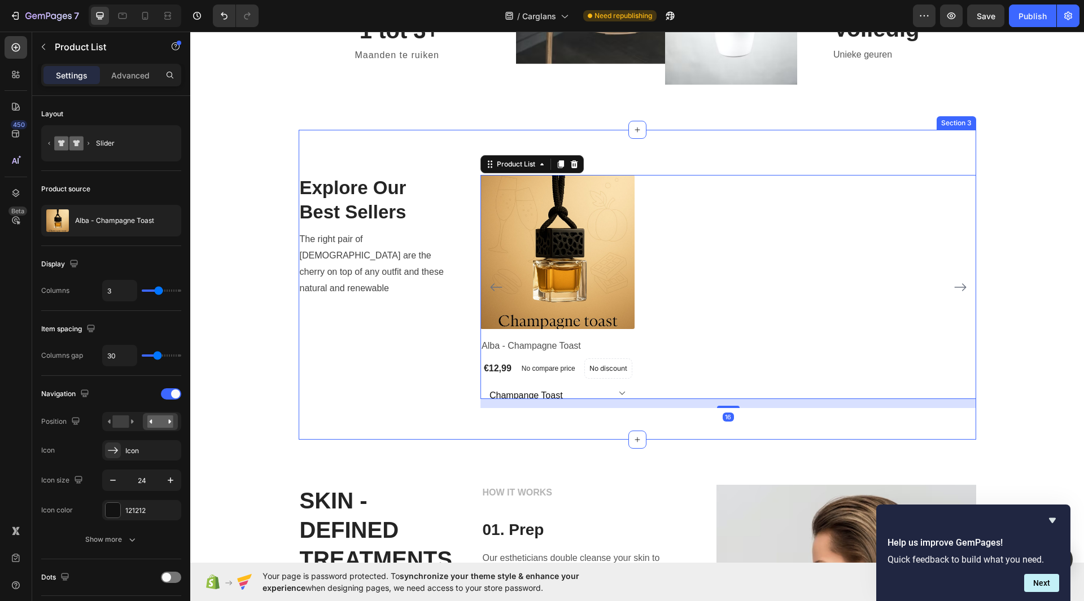
click at [938, 151] on div "Explore Our Best Sellers Heading The right pair of sunnies are the cherry on to…" at bounding box center [637, 285] width 677 height 310
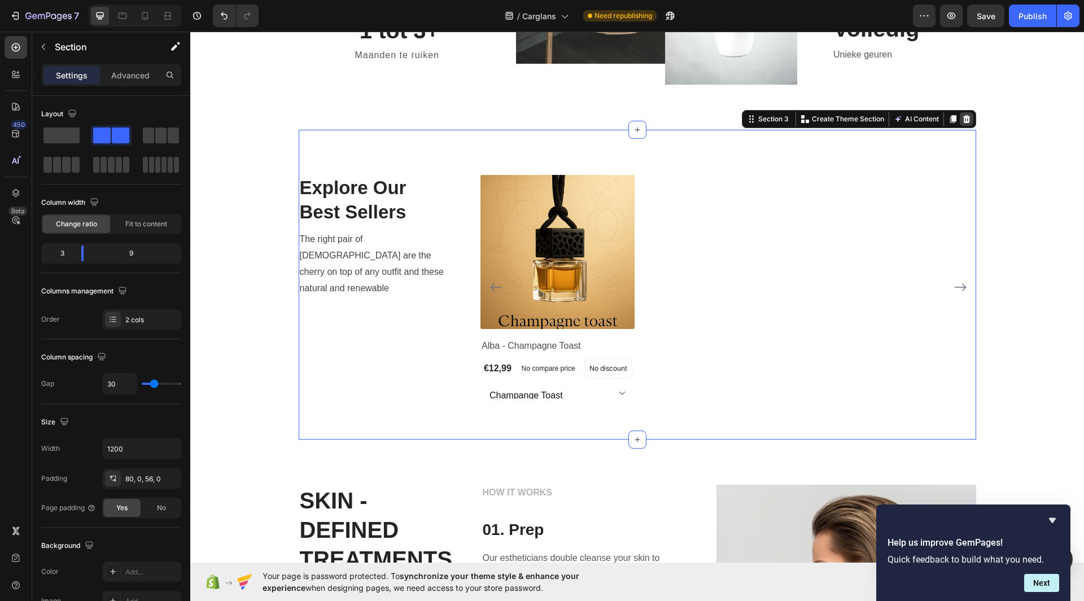
click at [960, 125] on div at bounding box center [967, 119] width 14 height 14
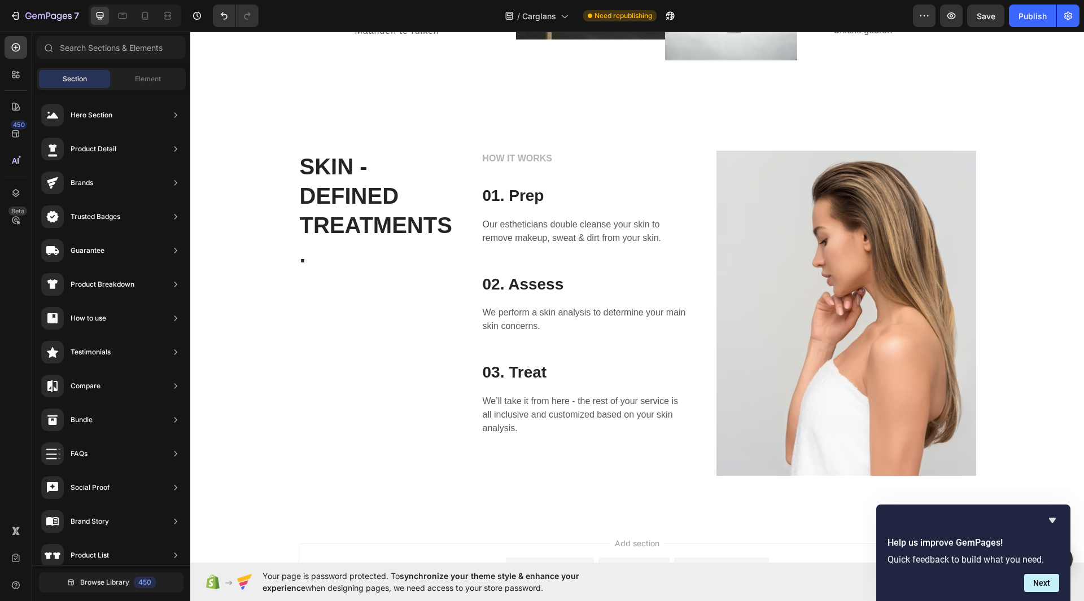
scroll to position [782, 0]
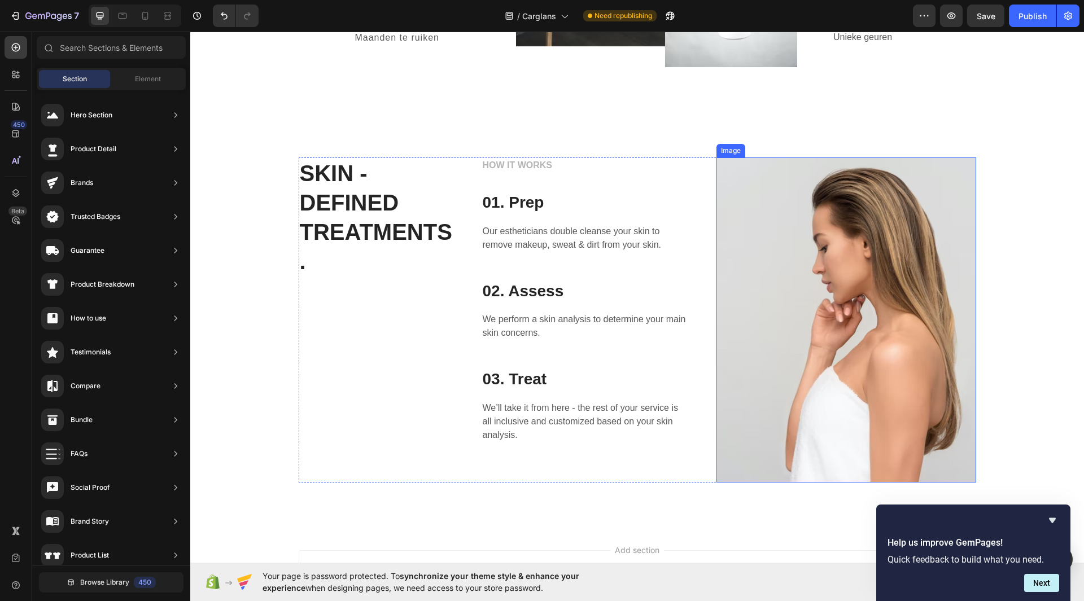
click at [806, 265] on img at bounding box center [846, 320] width 260 height 325
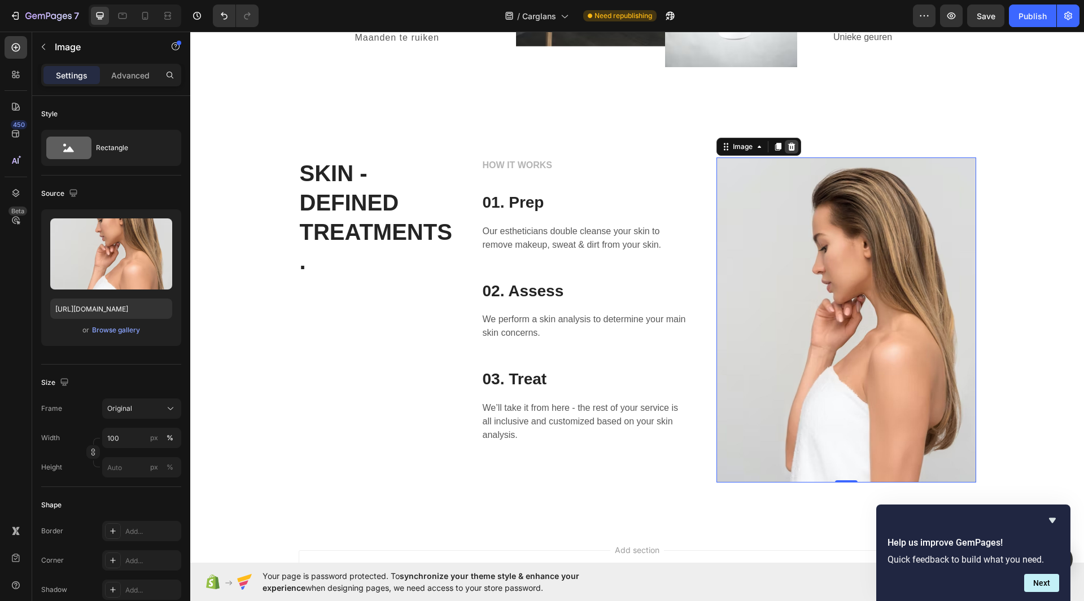
click at [787, 151] on icon at bounding box center [791, 146] width 9 height 9
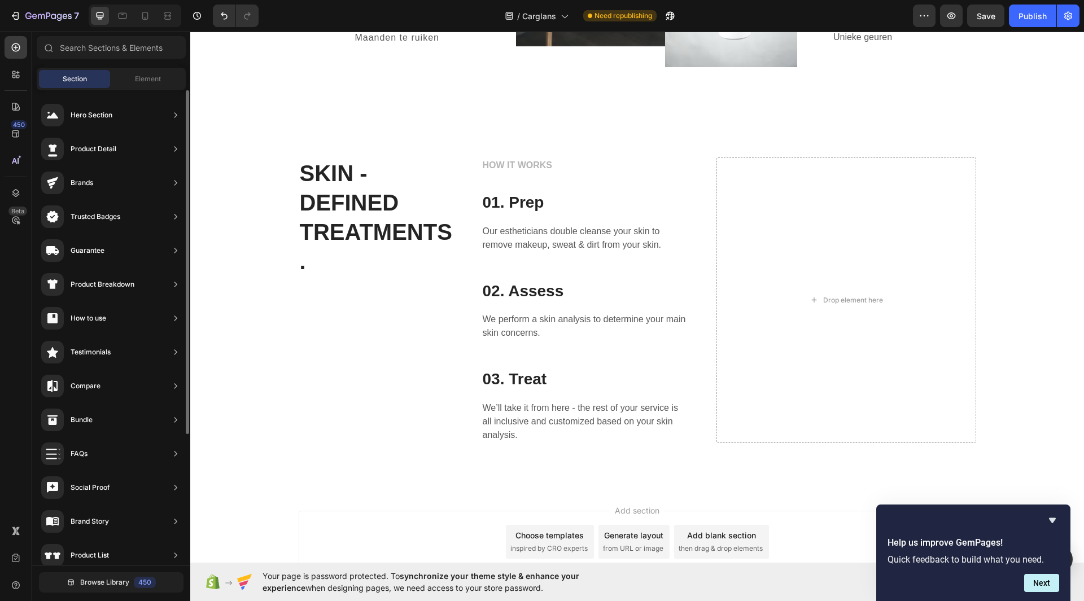
scroll to position [0, 0]
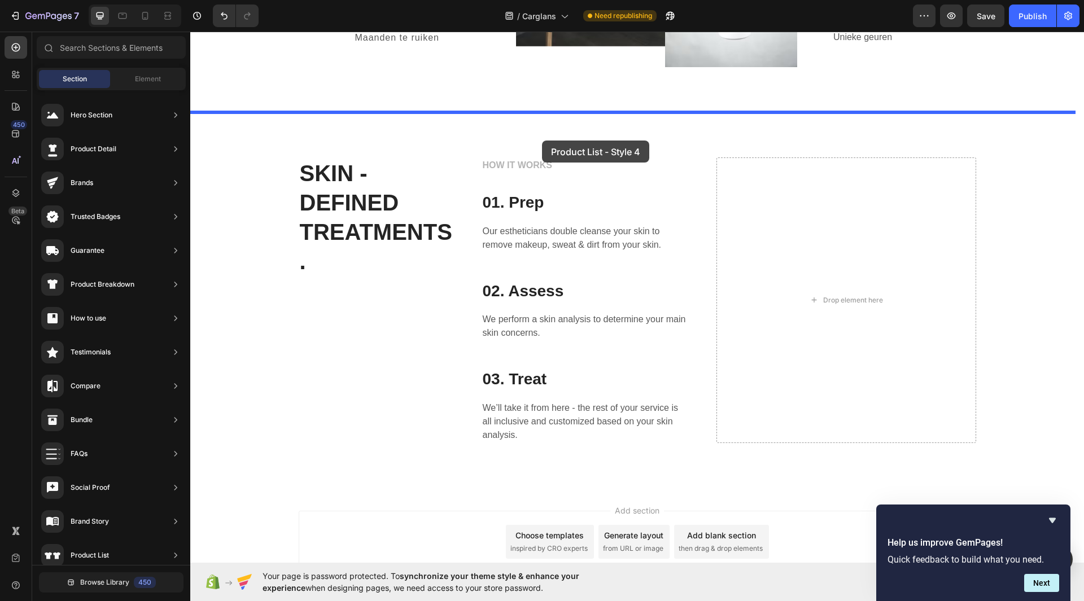
drag, startPoint x: 463, startPoint y: 572, endPoint x: 540, endPoint y: 133, distance: 445.9
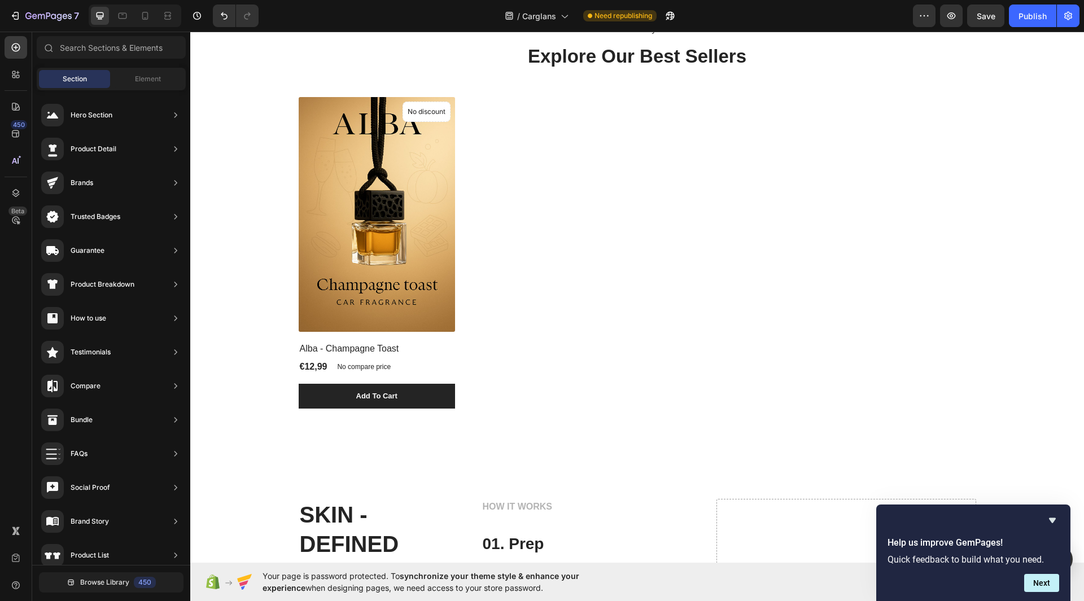
scroll to position [915, 0]
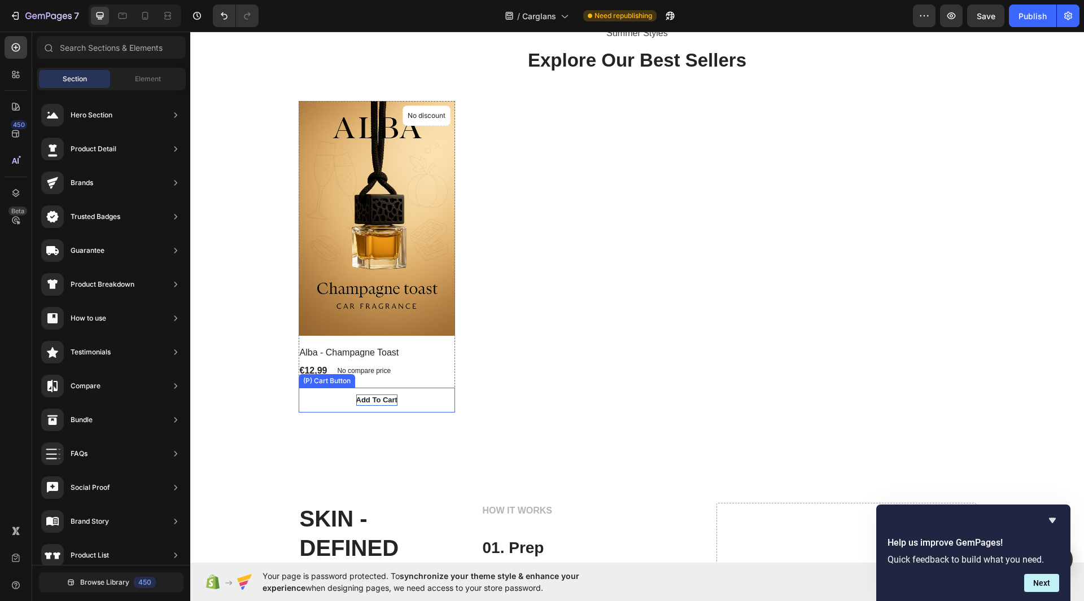
click at [381, 399] on div "Add To Cart" at bounding box center [376, 400] width 41 height 11
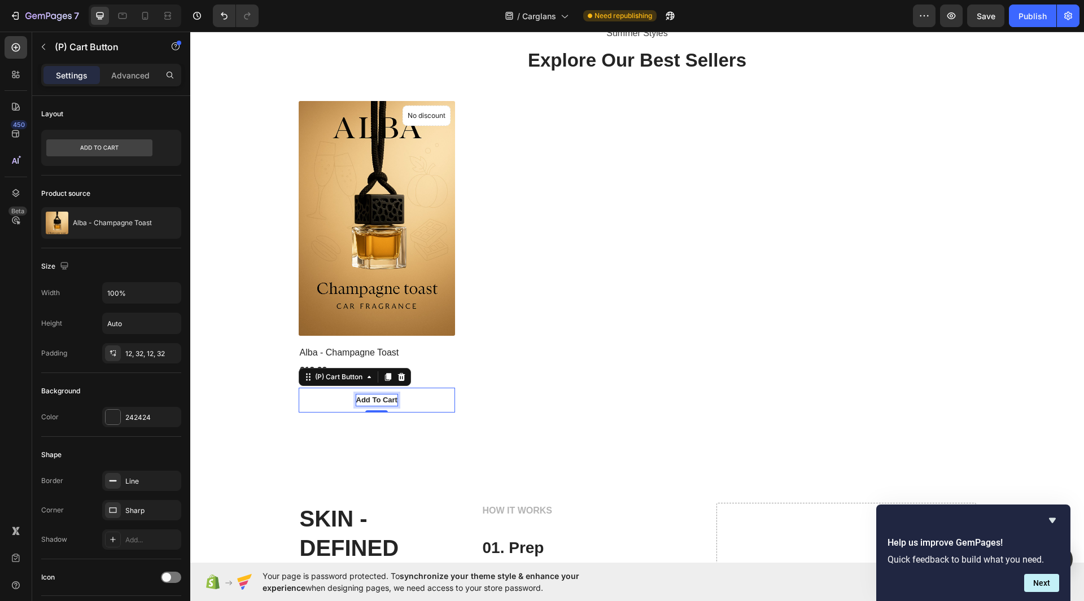
click at [381, 399] on div "Add To Cart" at bounding box center [376, 400] width 41 height 11
click at [381, 399] on p "Add To Cart" at bounding box center [376, 400] width 41 height 11
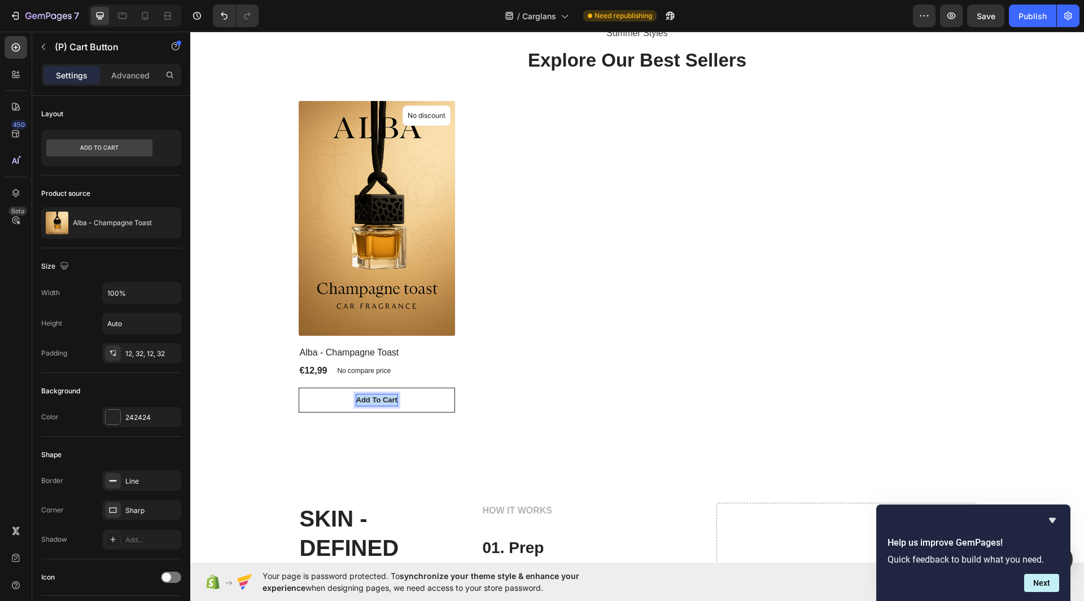
click at [381, 399] on p "Add To Cart" at bounding box center [376, 400] width 41 height 11
click at [299, 388] on button "Voeg" at bounding box center [377, 400] width 157 height 25
click at [299, 388] on button "Voeg to" at bounding box center [377, 400] width 157 height 25
click at [299, 388] on button "Voeg toe aan" at bounding box center [377, 400] width 157 height 25
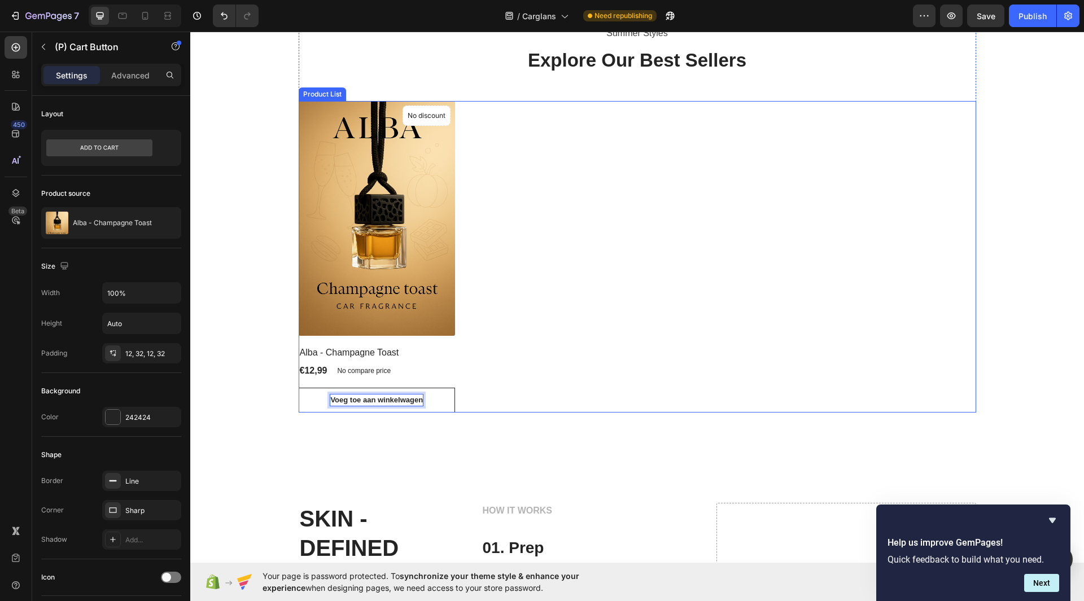
click at [525, 374] on div "(P) Images No discount Not be displayed when published Product Badge Alba - Cha…" at bounding box center [637, 257] width 677 height 312
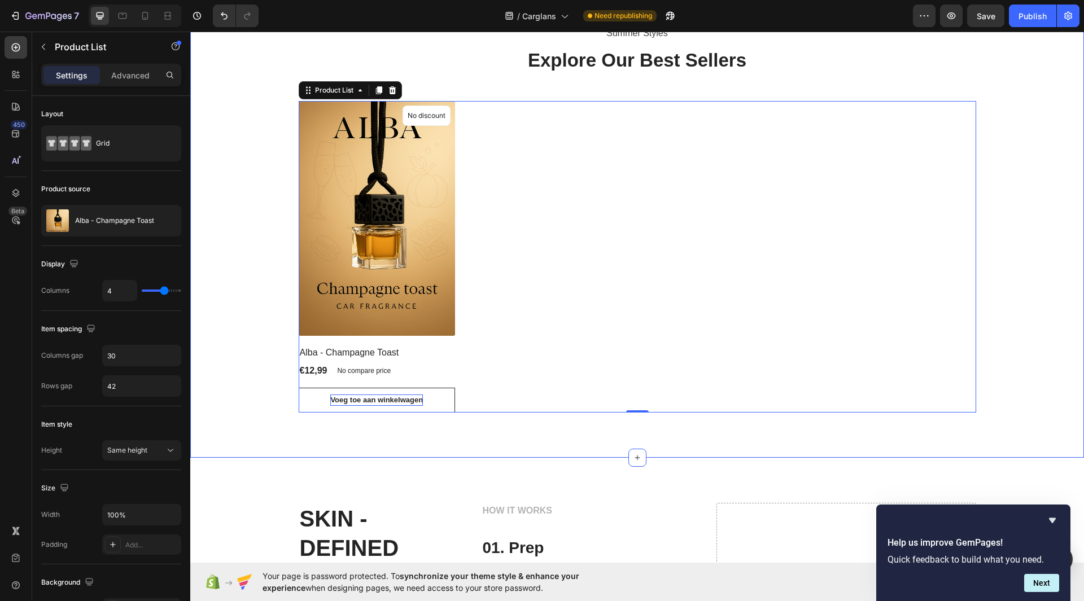
click at [1035, 220] on div "Summer Styles Text block Explore Our Best Sellers Heading (P) Images No discoun…" at bounding box center [637, 218] width 877 height 388
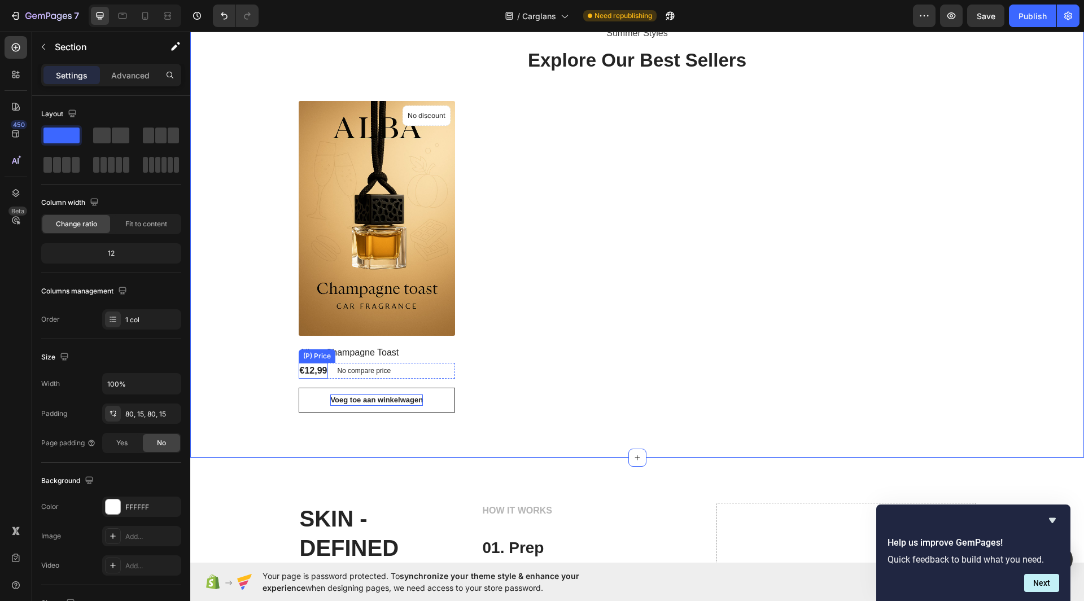
click at [309, 371] on div "€12,99" at bounding box center [314, 371] width 30 height 16
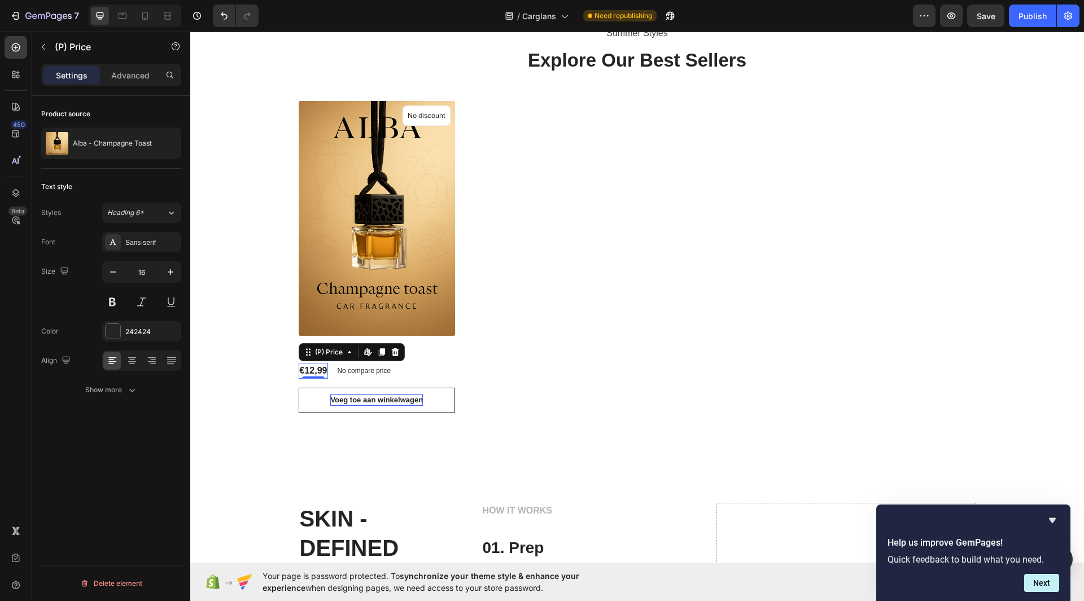
click at [309, 371] on div "€12,99" at bounding box center [314, 371] width 30 height 16
click at [304, 371] on div "€12,99" at bounding box center [314, 371] width 30 height 16
click at [308, 368] on div "€12,99" at bounding box center [314, 371] width 30 height 16
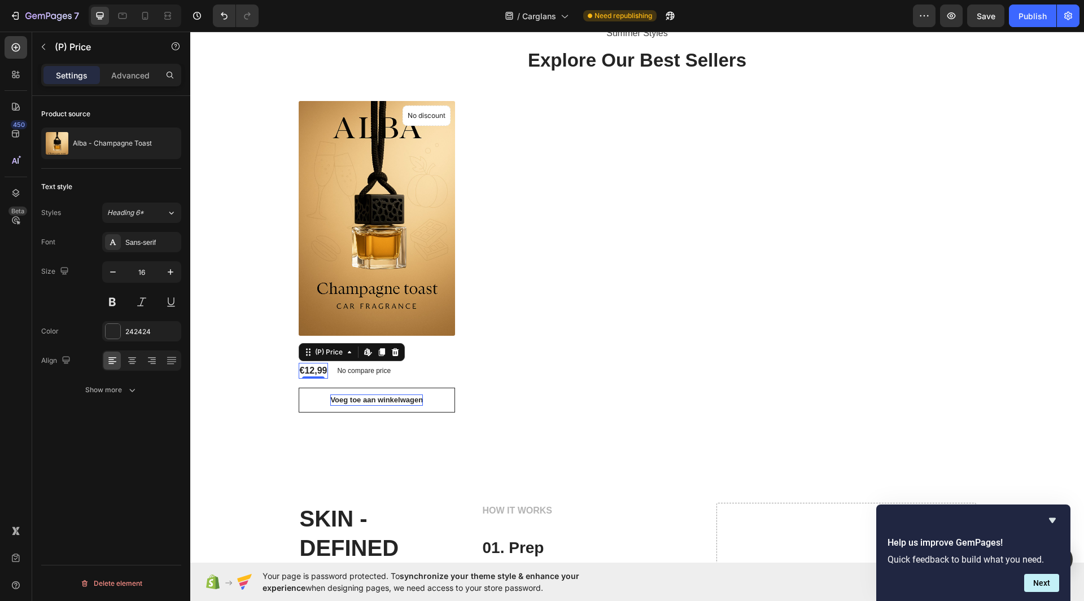
click at [308, 368] on div "€12,99" at bounding box center [314, 371] width 30 height 16
click at [364, 352] on icon at bounding box center [366, 351] width 5 height 7
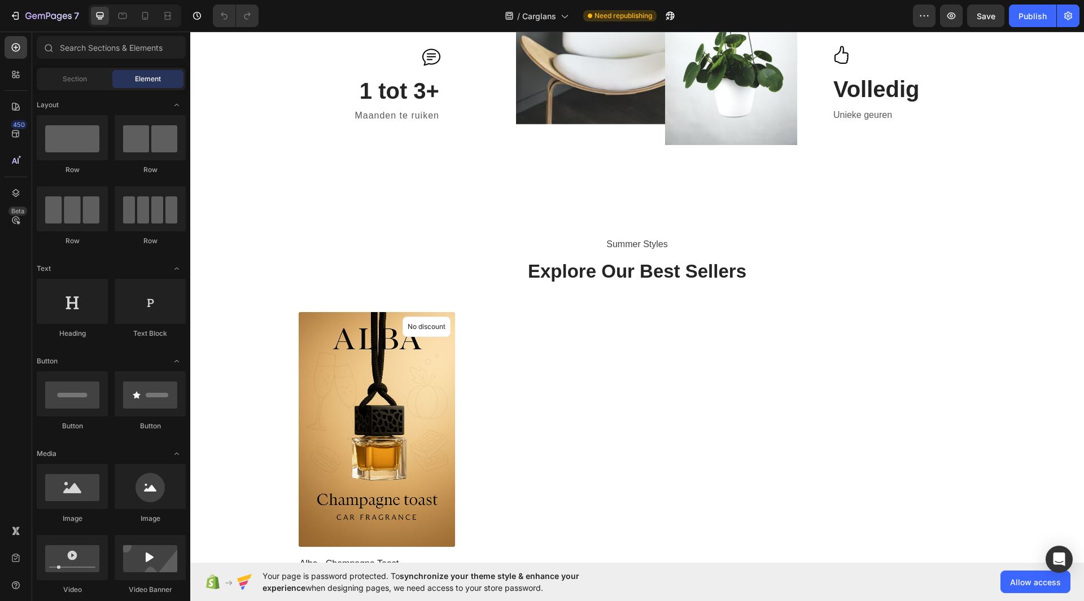
scroll to position [745, 0]
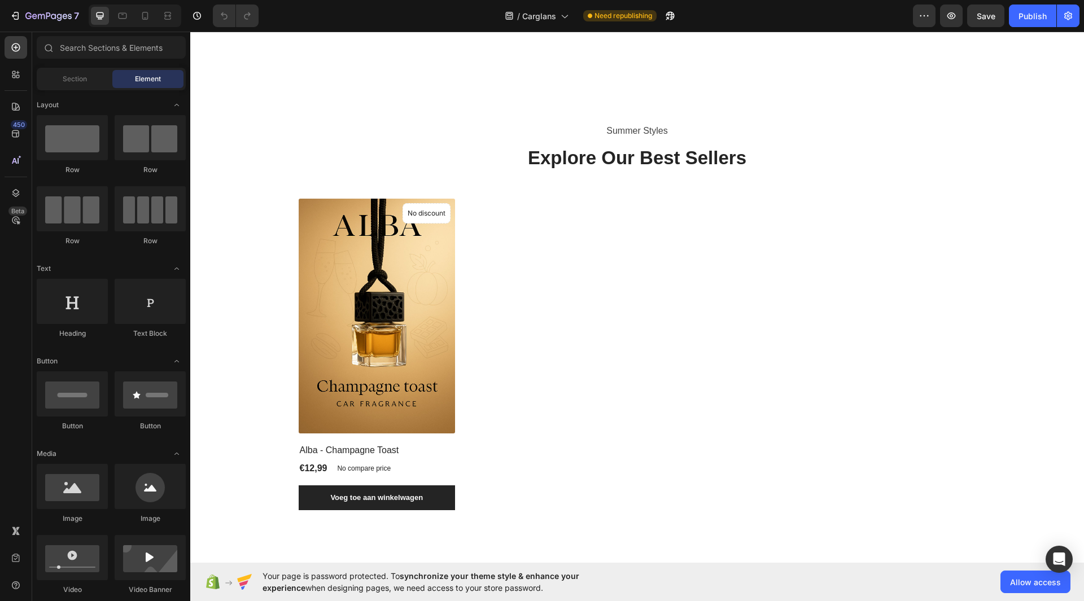
scroll to position [826, 0]
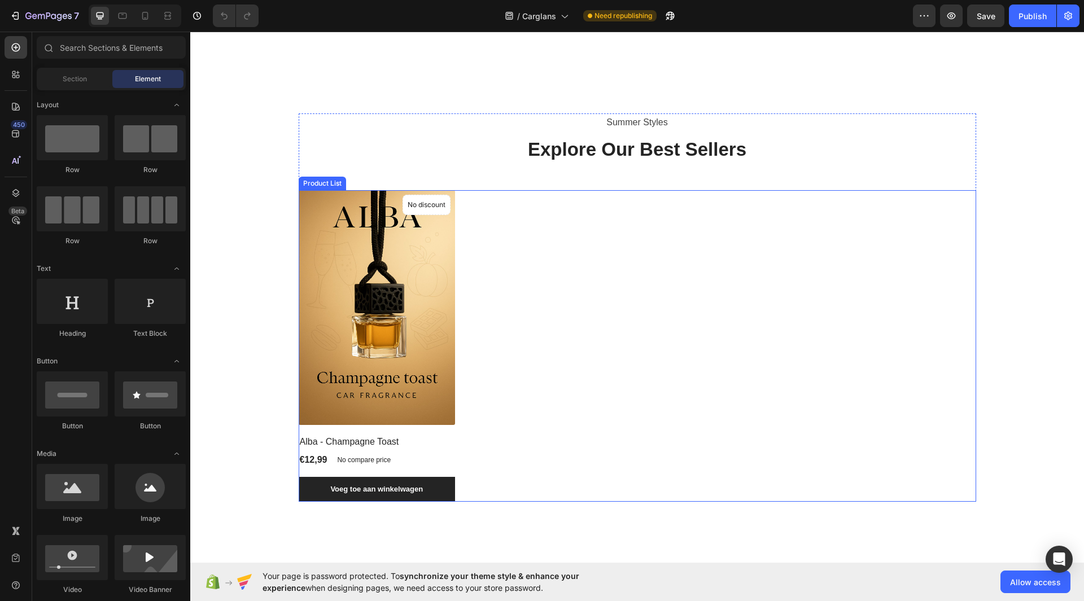
click at [426, 343] on img at bounding box center [377, 307] width 157 height 235
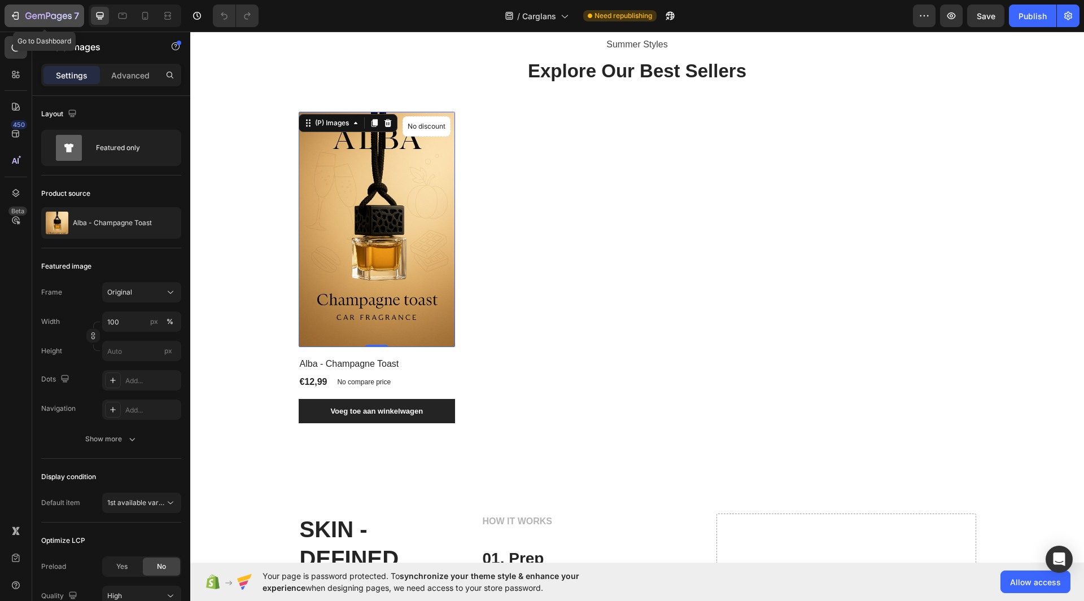
click at [16, 14] on icon "button" at bounding box center [15, 15] width 11 height 11
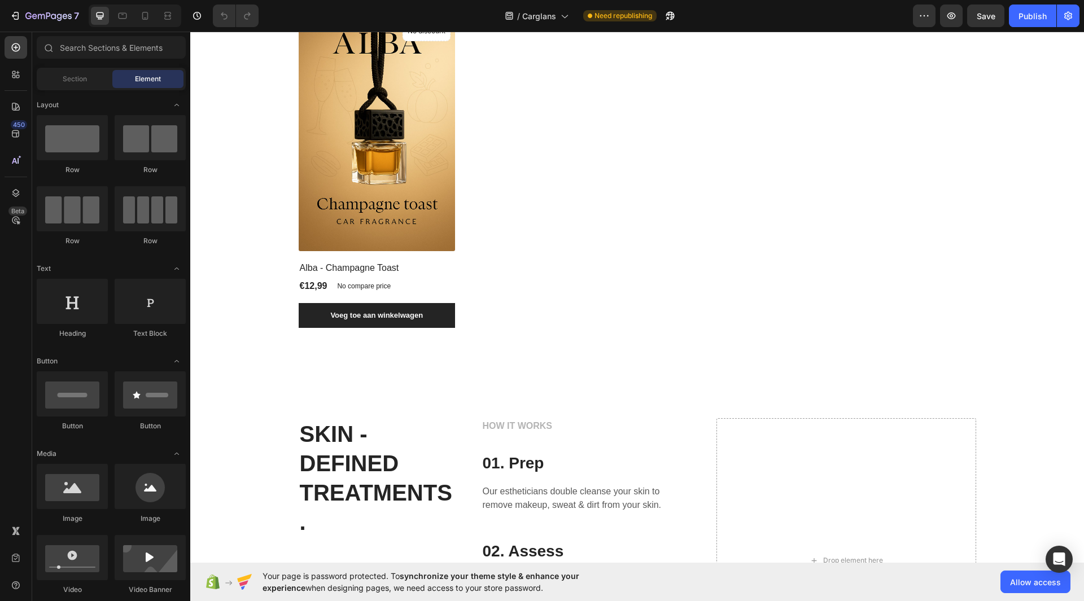
scroll to position [1348, 0]
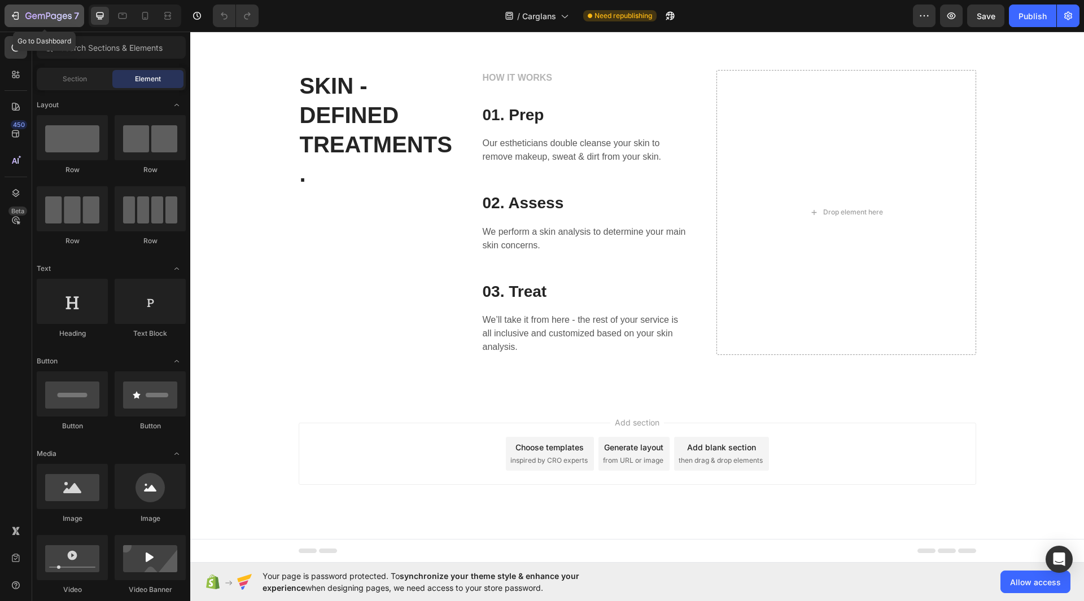
click at [23, 20] on div "7" at bounding box center [44, 16] width 69 height 14
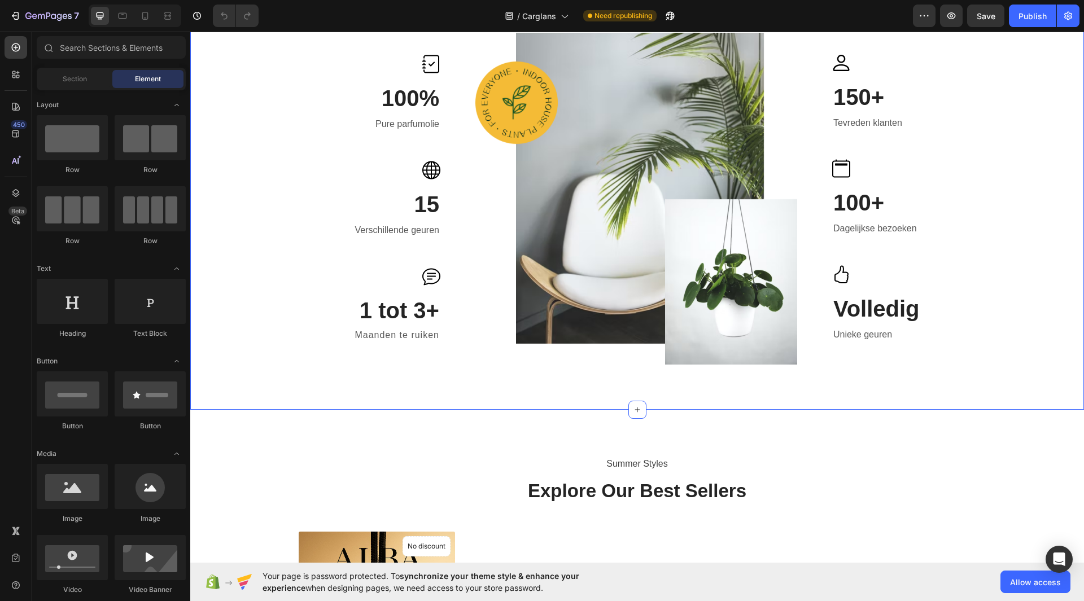
scroll to position [467, 0]
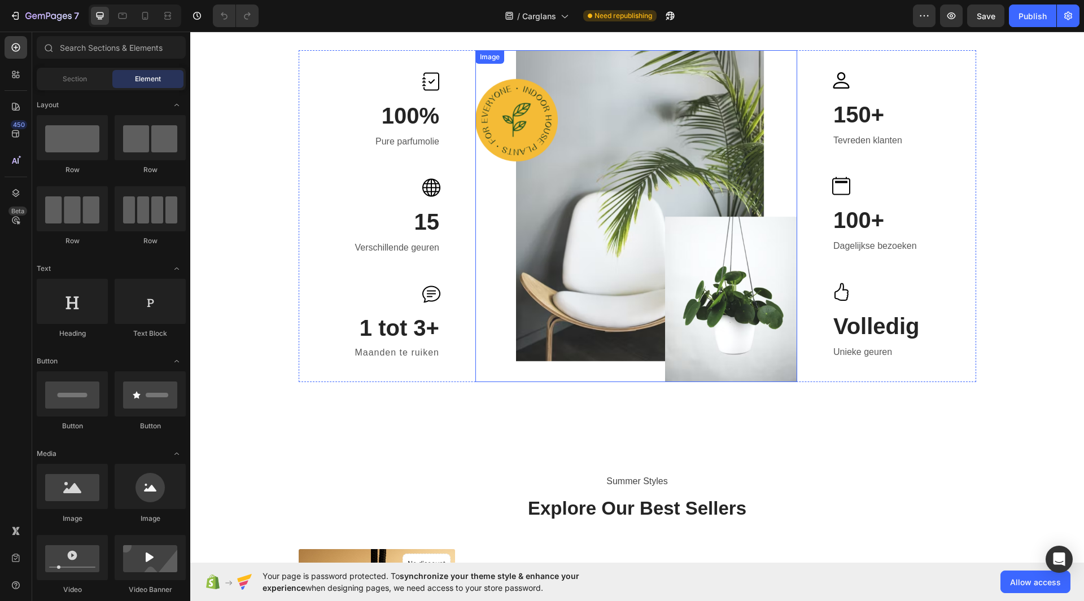
click at [664, 259] on img at bounding box center [636, 216] width 322 height 332
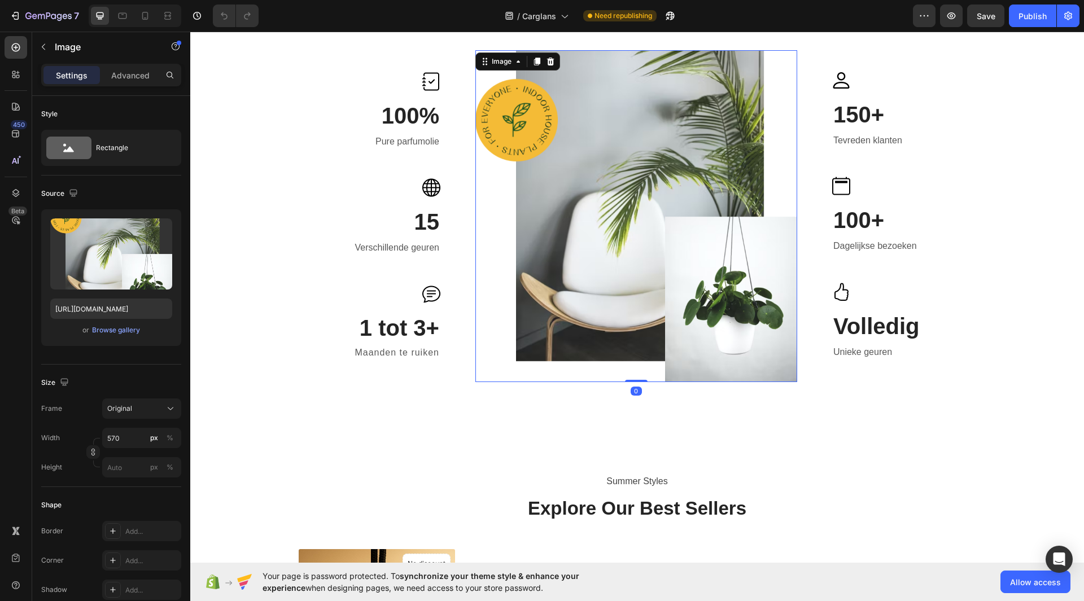
click at [602, 113] on img at bounding box center [636, 216] width 322 height 332
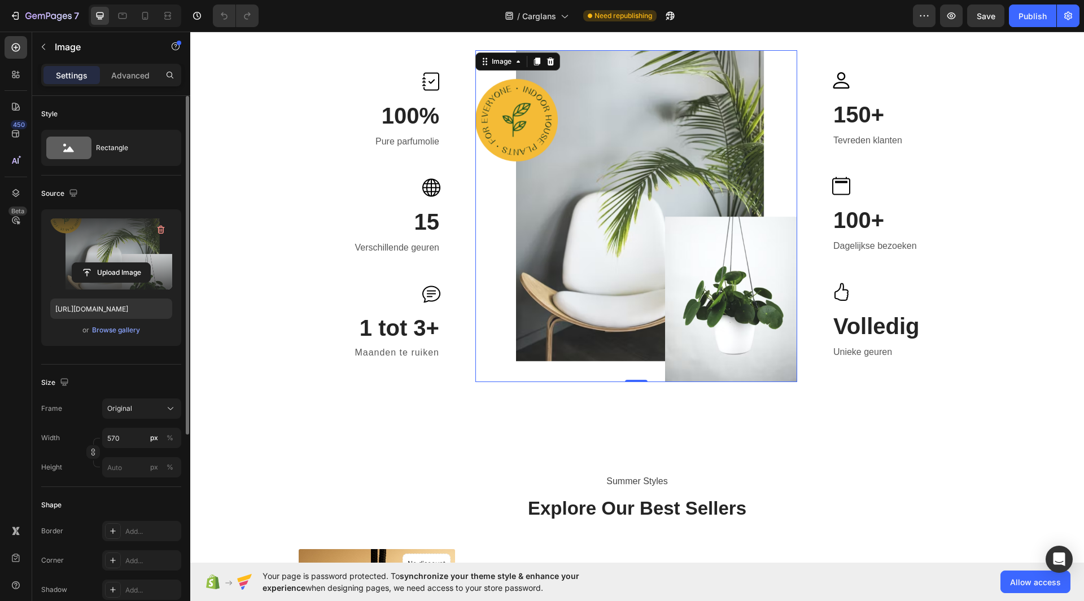
click at [122, 244] on label at bounding box center [111, 253] width 122 height 71
click at [122, 263] on input "file" at bounding box center [111, 272] width 78 height 19
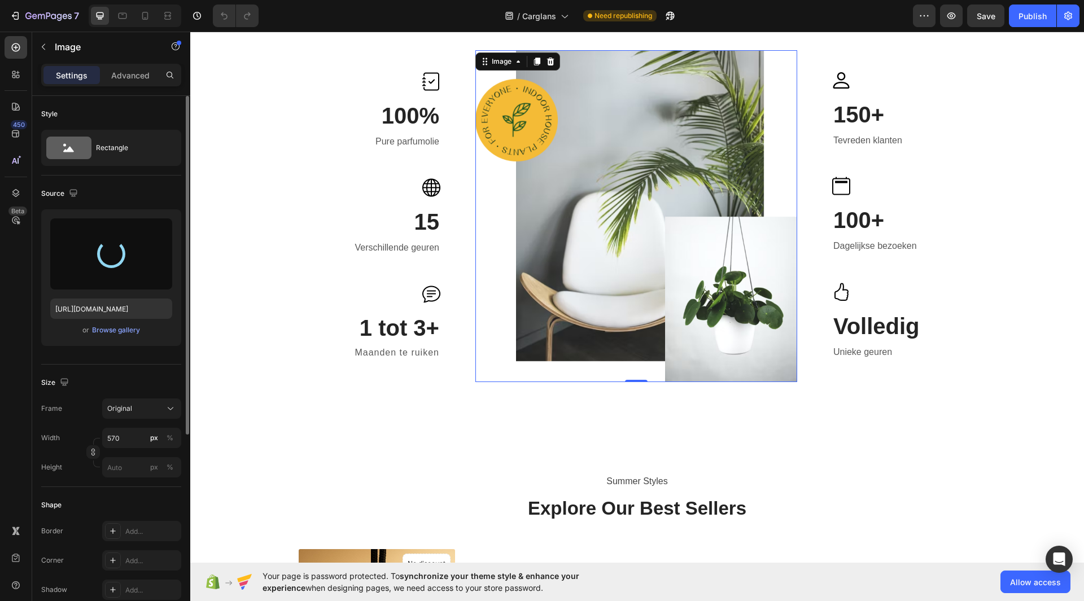
type input "[URL][DOMAIN_NAME]"
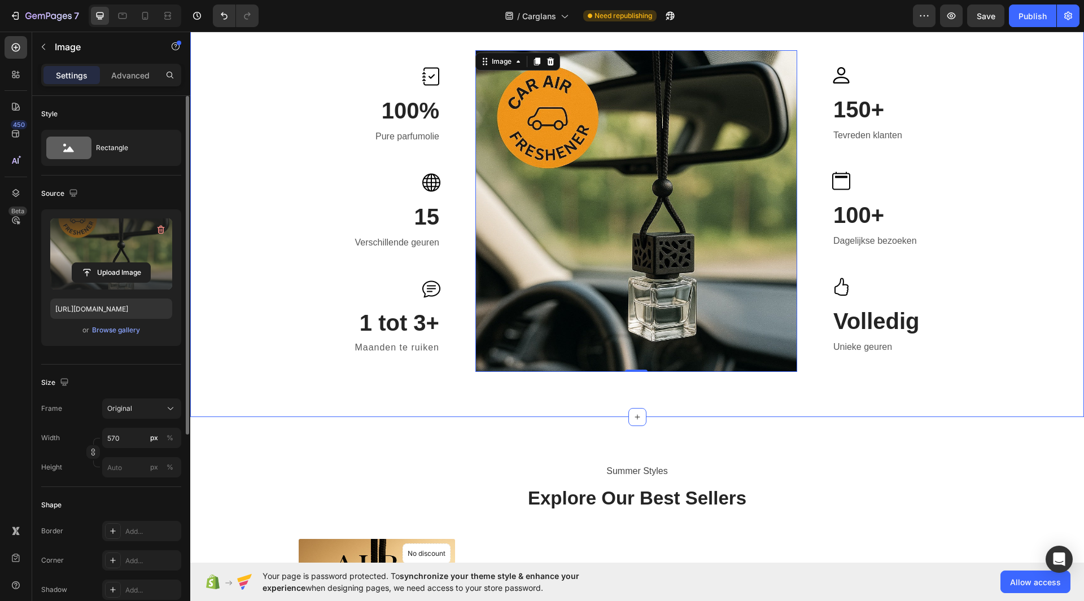
click at [1021, 331] on div "Autoliefhebbers door heel Nederland vertrouwen op ALBA geurhangers. Heading [PE…" at bounding box center [637, 154] width 877 height 438
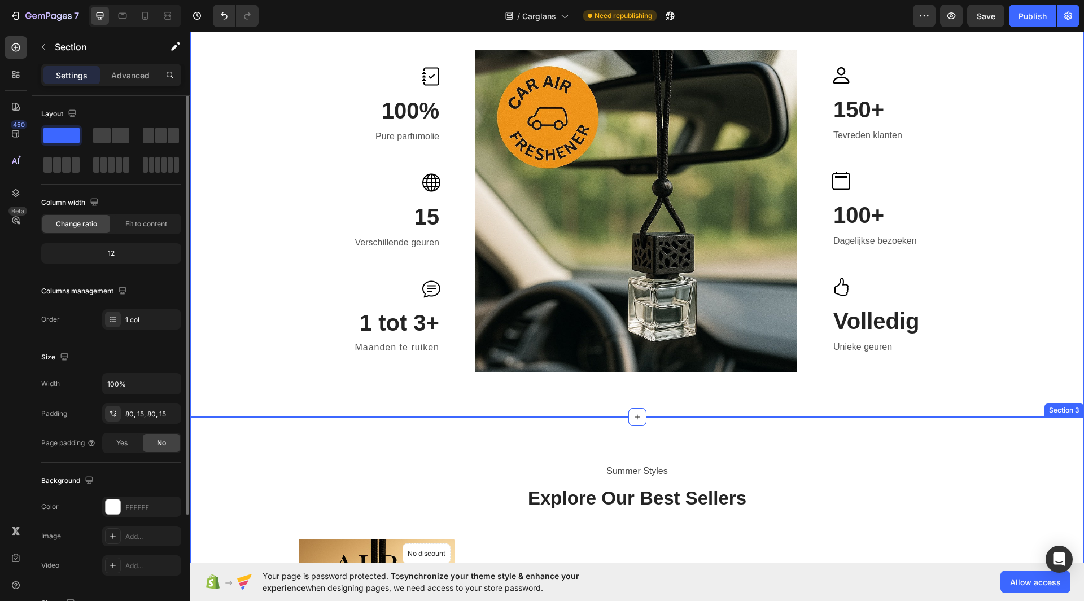
click at [1002, 165] on div "Autoliefhebbers door heel Nederland vertrouwen op ALBA geurhangers. Heading [PE…" at bounding box center [637, 154] width 877 height 438
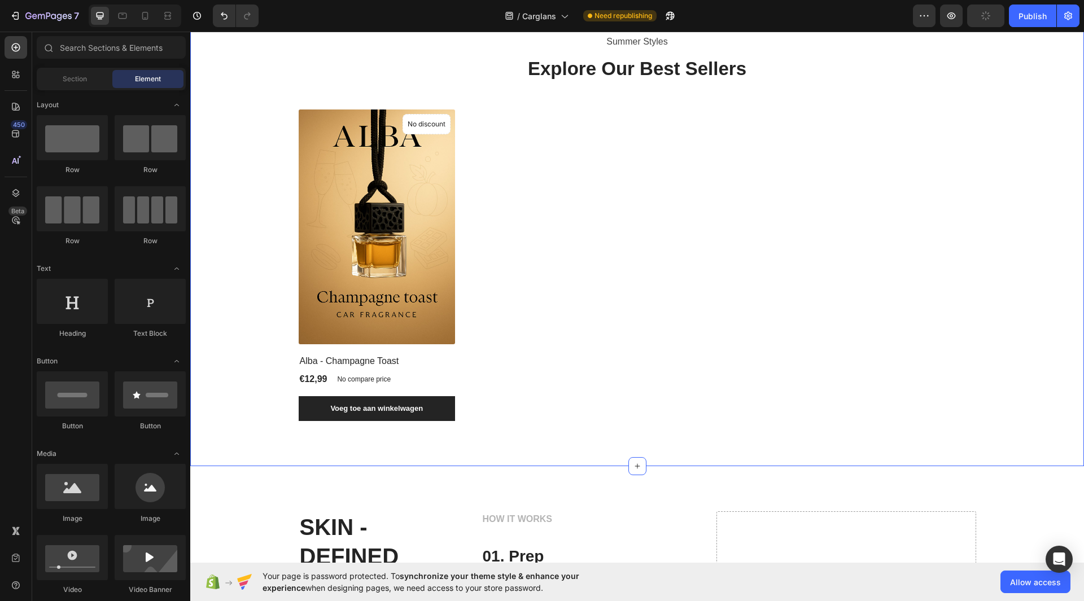
scroll to position [806, 0]
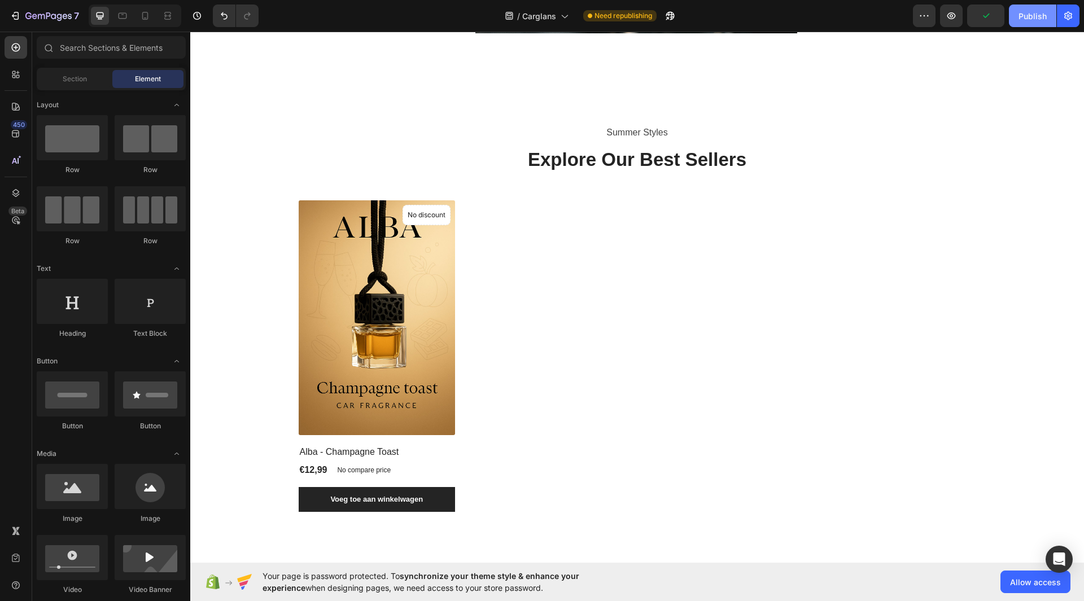
click at [1035, 16] on div "Publish" at bounding box center [1032, 16] width 28 height 12
click at [559, 21] on icon at bounding box center [563, 15] width 11 height 11
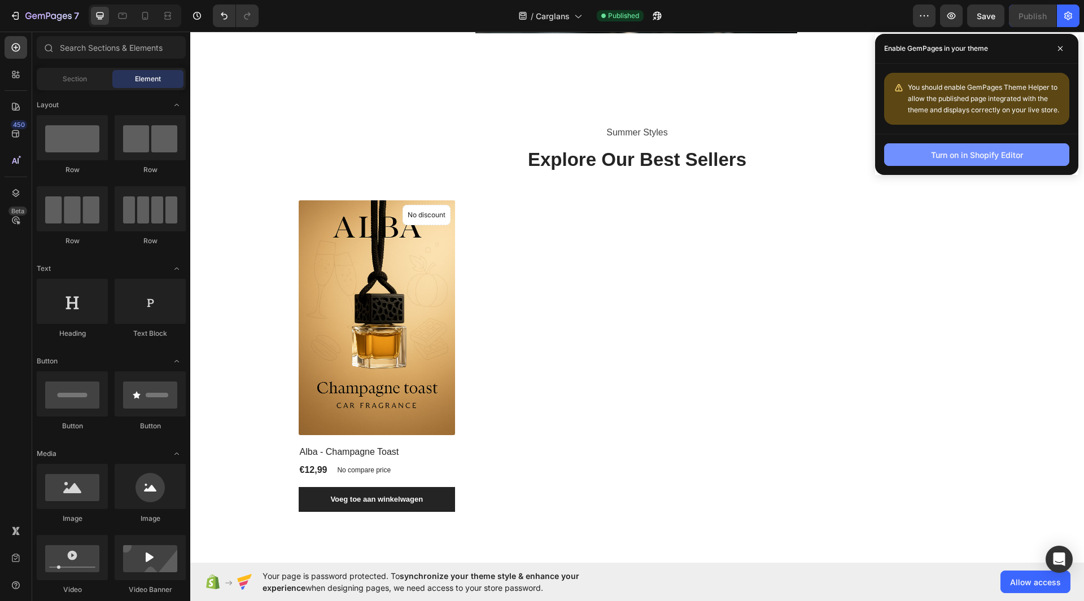
click at [1016, 156] on div "Turn on in Shopify Editor" at bounding box center [977, 155] width 92 height 12
